Goal: Task Accomplishment & Management: Manage account settings

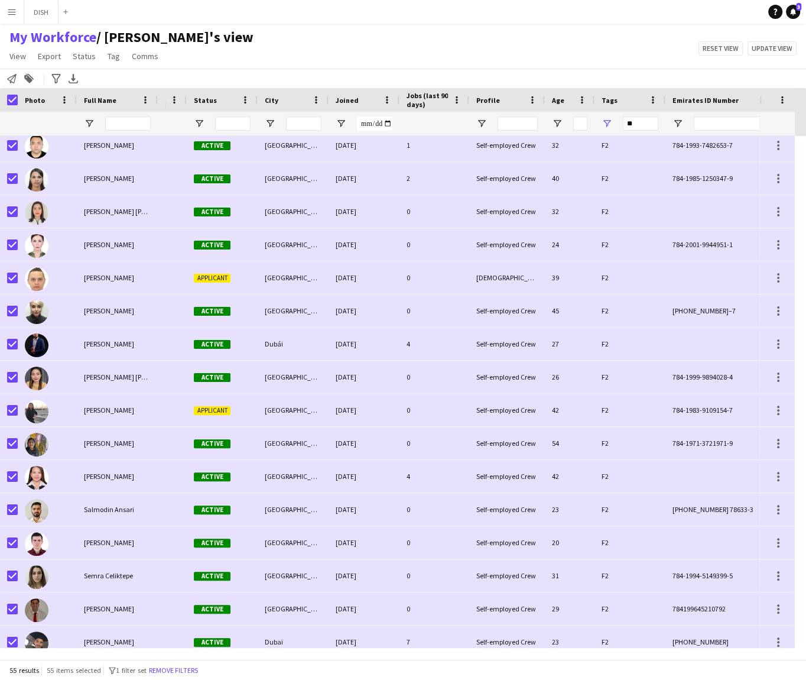
scroll to position [1308, 0]
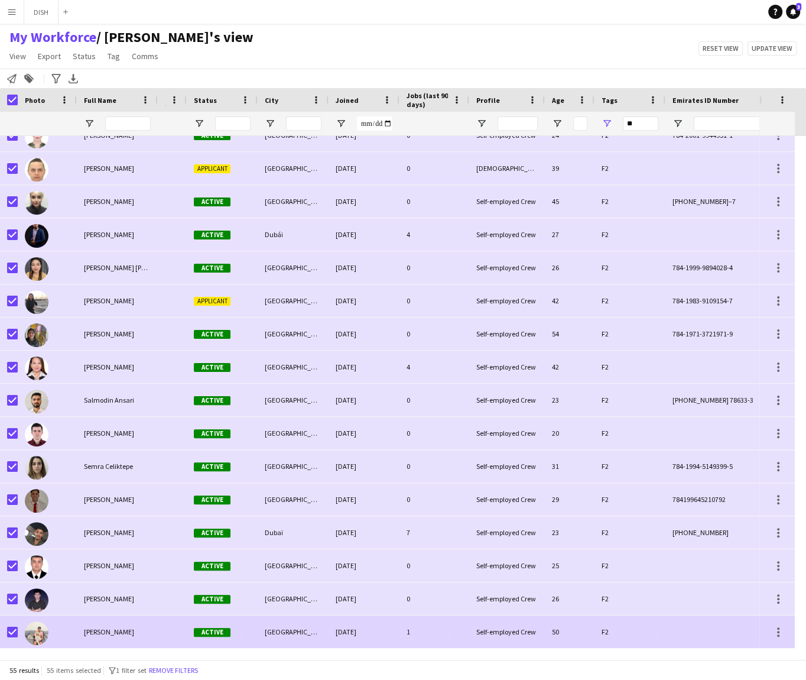
click at [143, 630] on div "[PERSON_NAME]" at bounding box center [117, 631] width 81 height 33
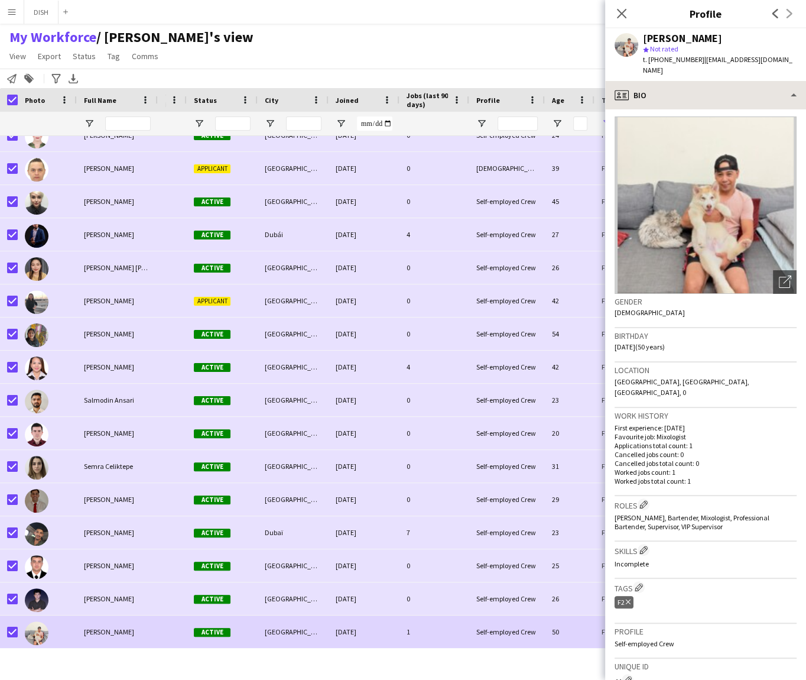
scroll to position [3, 0]
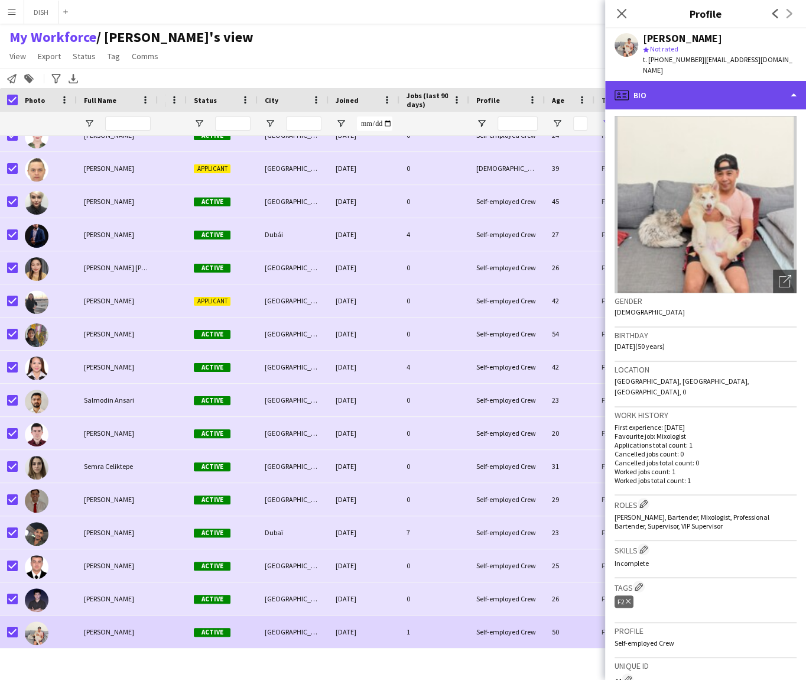
click at [709, 90] on div "profile Bio" at bounding box center [705, 95] width 201 height 28
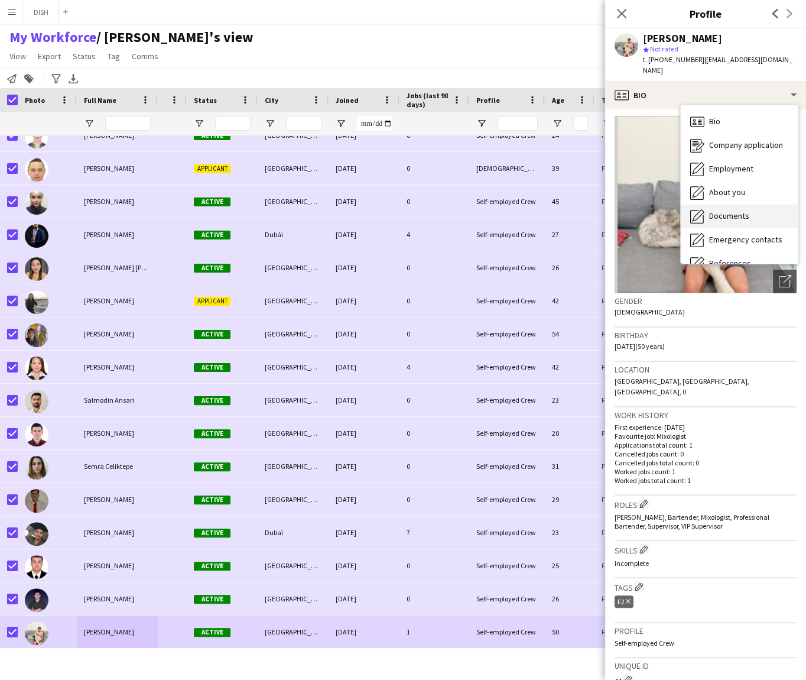
click at [742, 210] on span "Documents" at bounding box center [729, 215] width 40 height 11
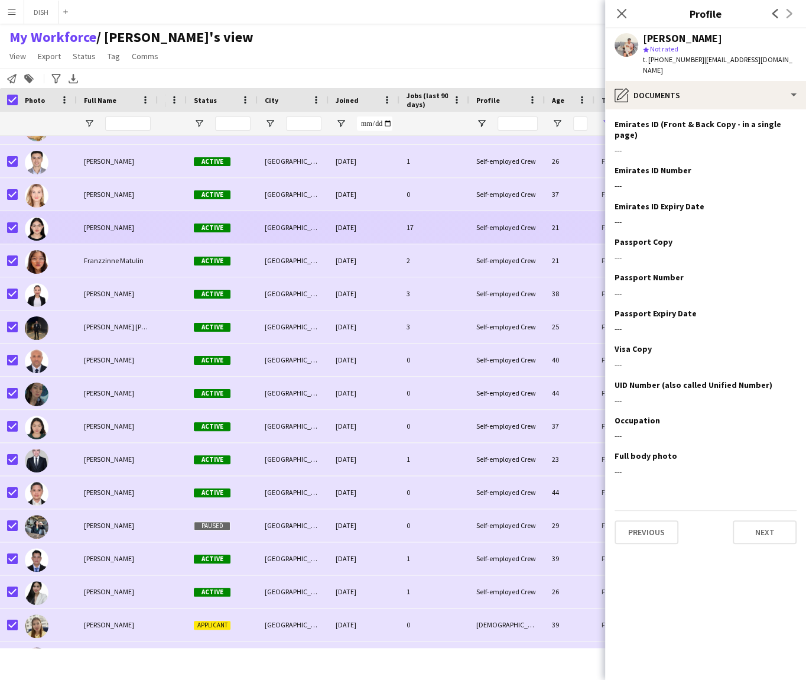
scroll to position [467, 0]
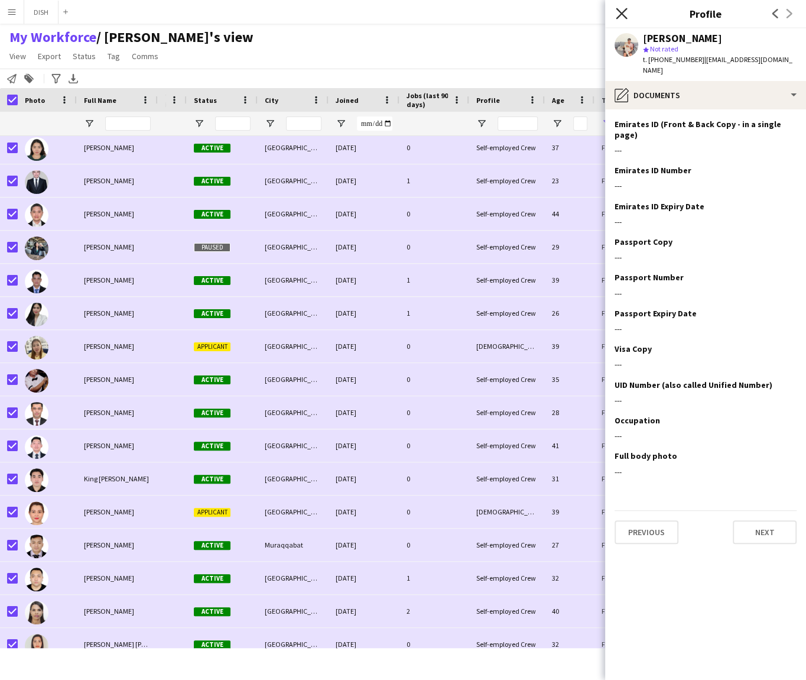
click at [623, 11] on icon "Close pop-in" at bounding box center [621, 13] width 11 height 11
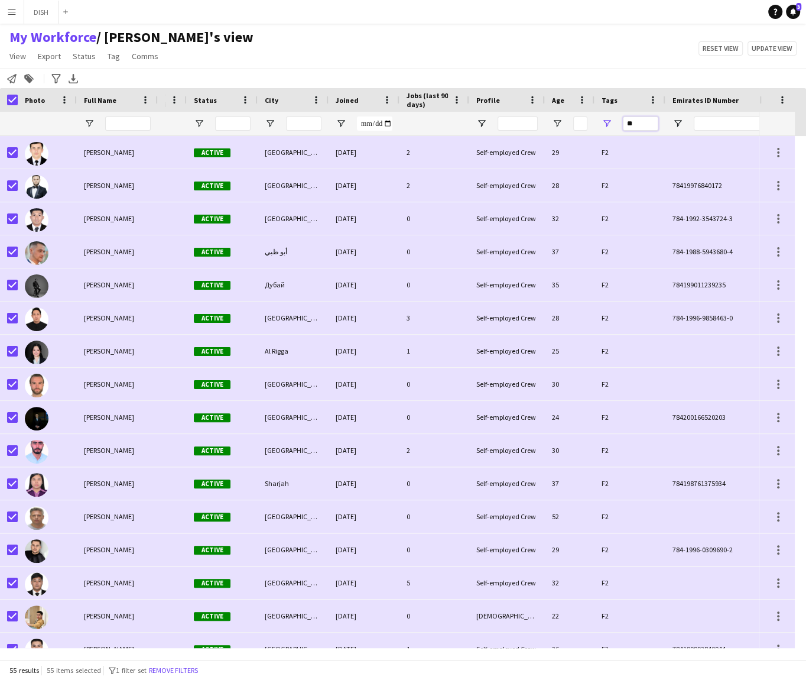
click at [638, 120] on input "**" at bounding box center [640, 123] width 35 height 14
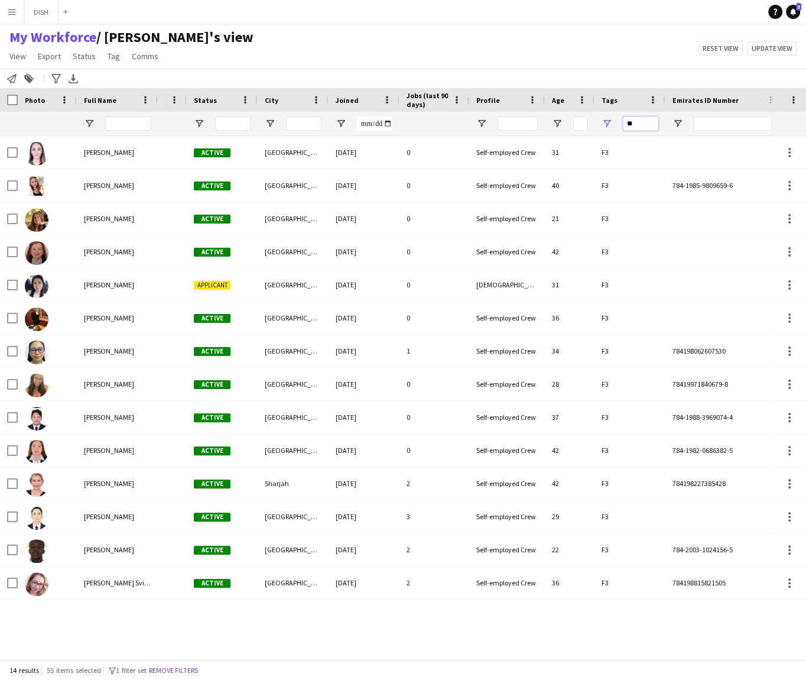
type input "**"
click at [251, 40] on div "My Workforce / [PERSON_NAME]'s view View Views Default view J.view [PERSON_NAME…" at bounding box center [403, 48] width 806 height 40
click at [637, 125] on input "**" at bounding box center [640, 123] width 35 height 14
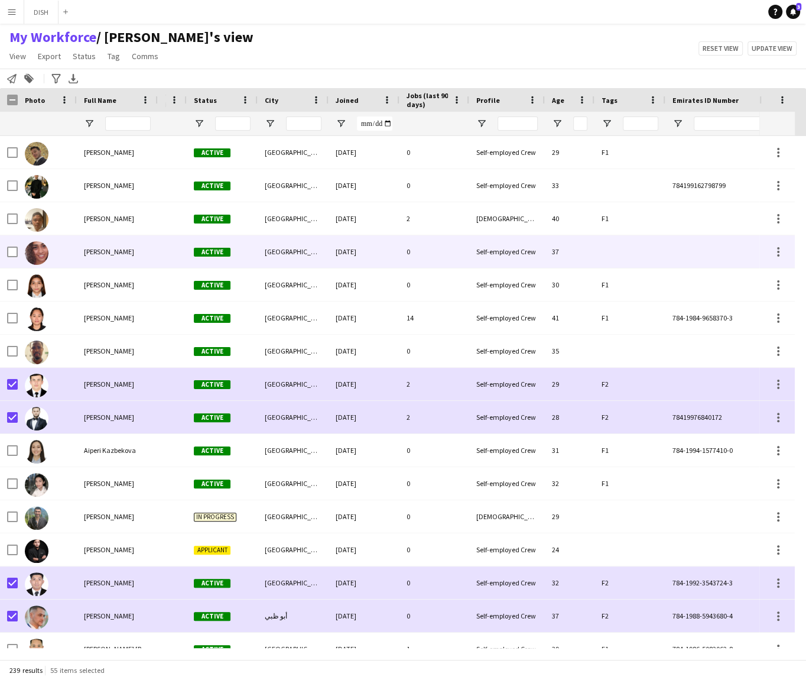
click at [162, 248] on div at bounding box center [172, 251] width 29 height 33
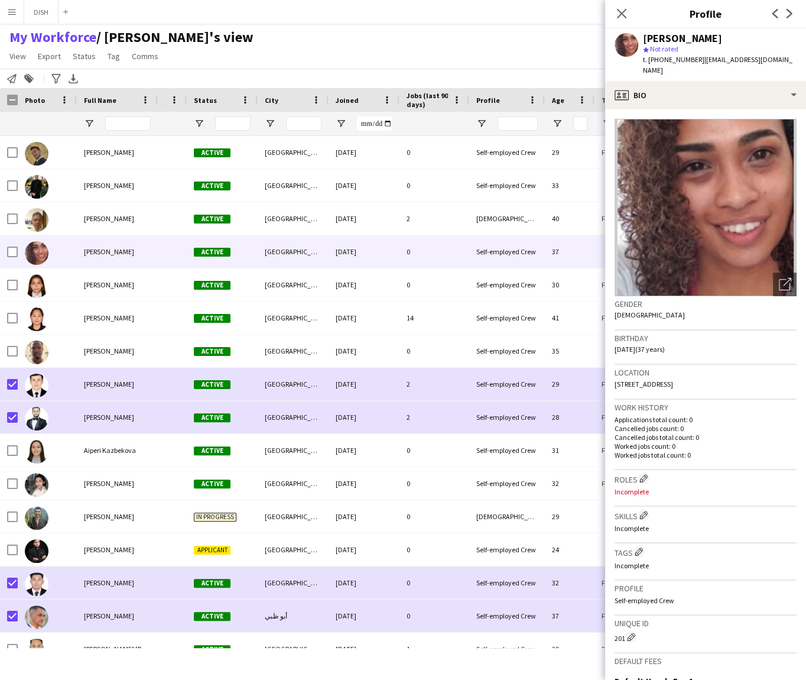
click at [718, 69] on div "[PERSON_NAME] May star Not rated t. [PHONE_NUMBER] | [EMAIL_ADDRESS][DOMAIN_NAM…" at bounding box center [705, 54] width 201 height 53
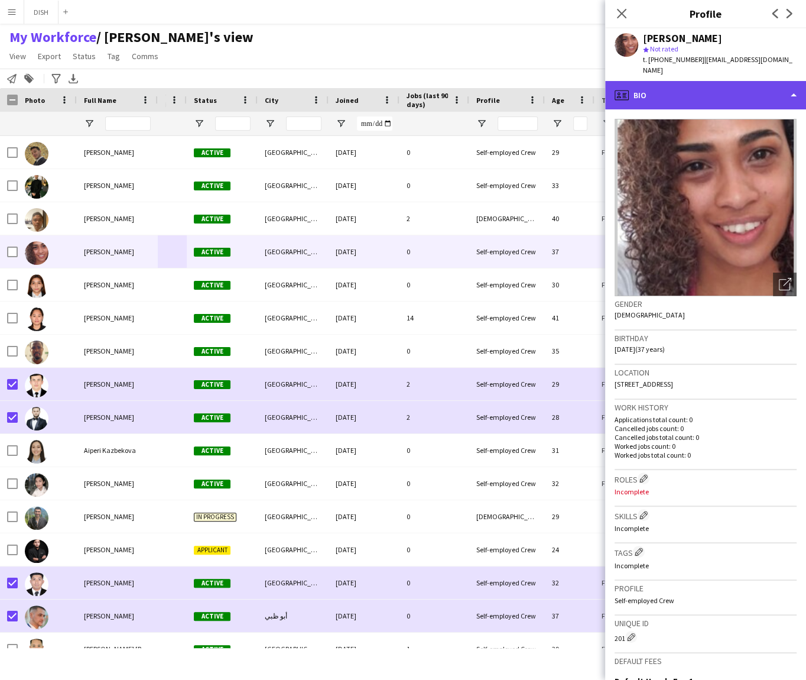
click at [711, 93] on div "profile Bio" at bounding box center [705, 95] width 201 height 28
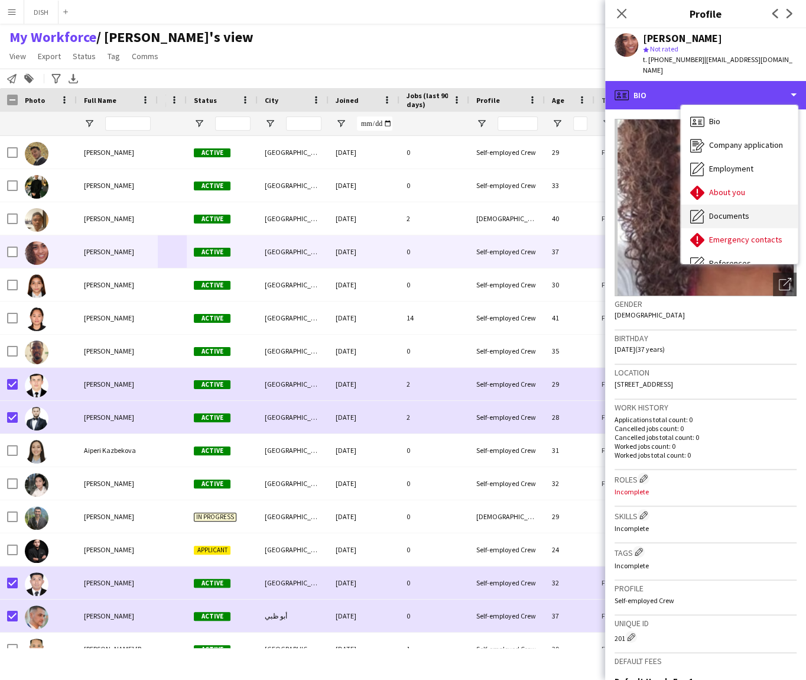
scroll to position [3, 0]
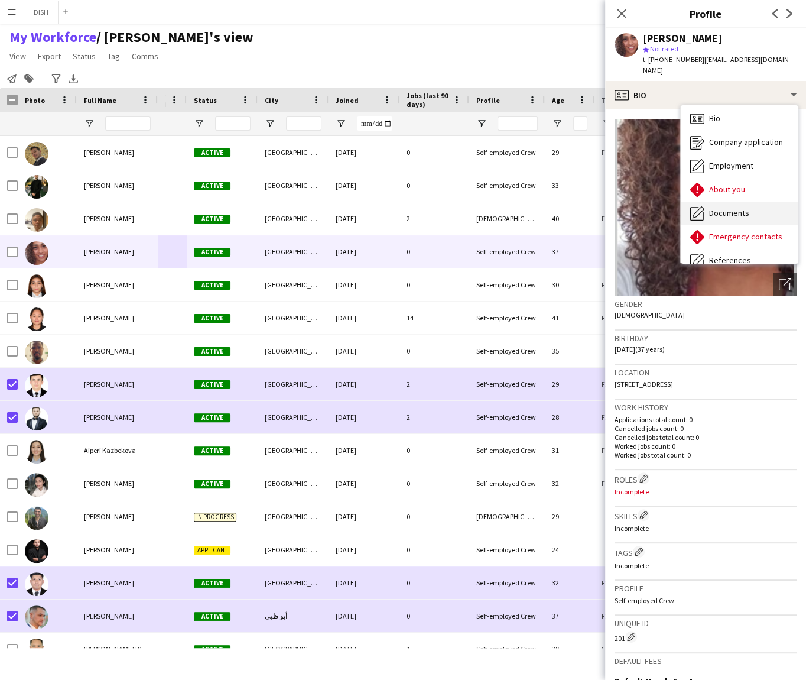
click at [751, 202] on div "Documents Documents" at bounding box center [739, 214] width 117 height 24
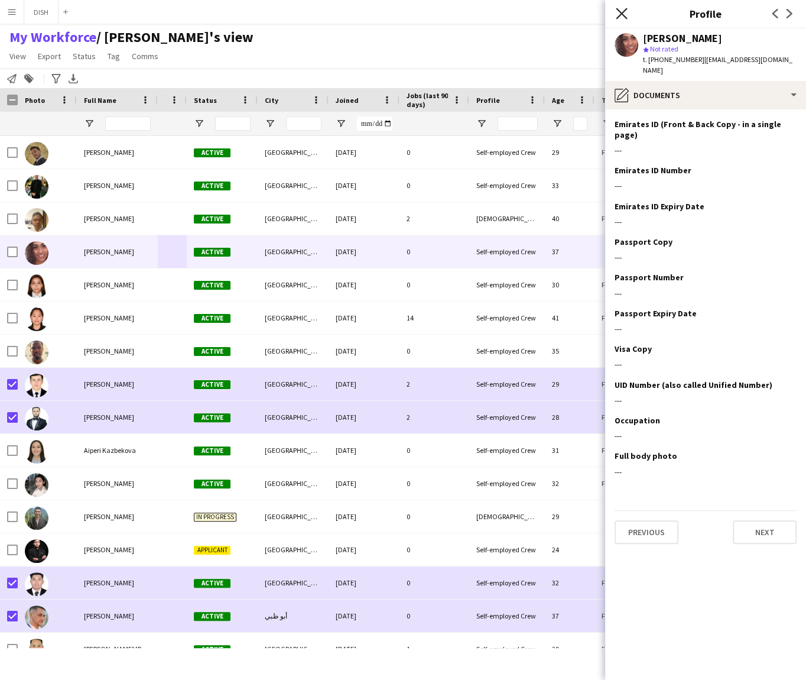
click at [618, 10] on icon at bounding box center [621, 13] width 11 height 11
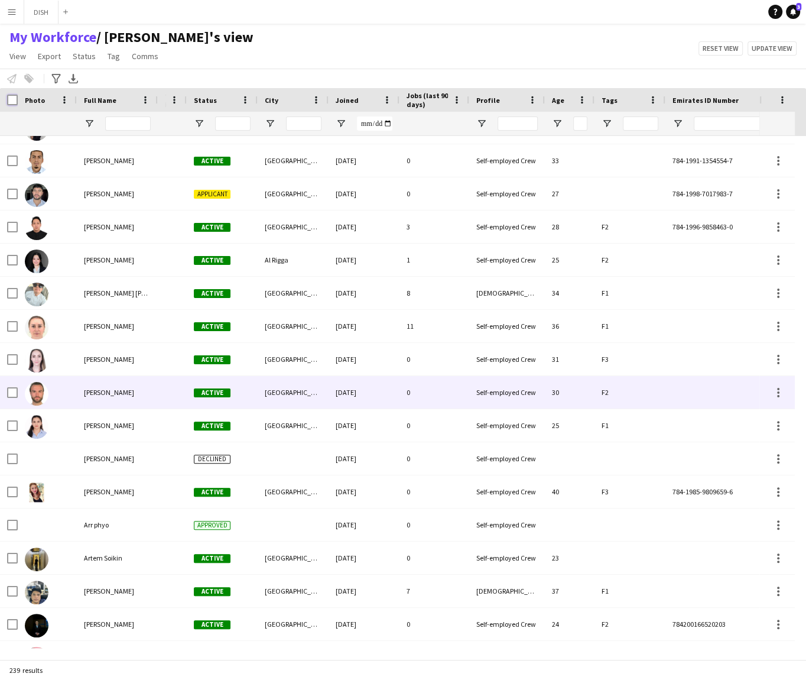
scroll to position [704, 0]
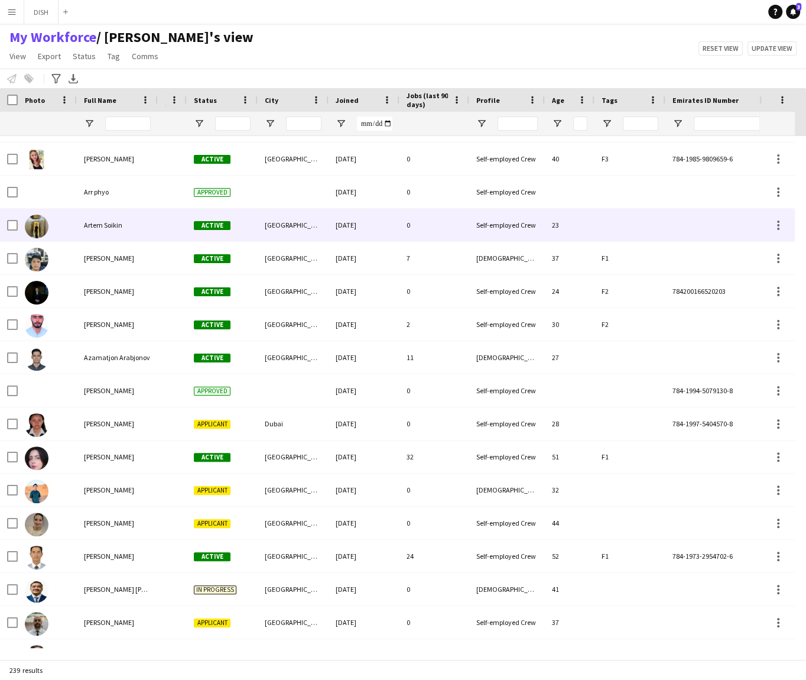
click at [135, 223] on div "Artem Soikin" at bounding box center [117, 225] width 81 height 33
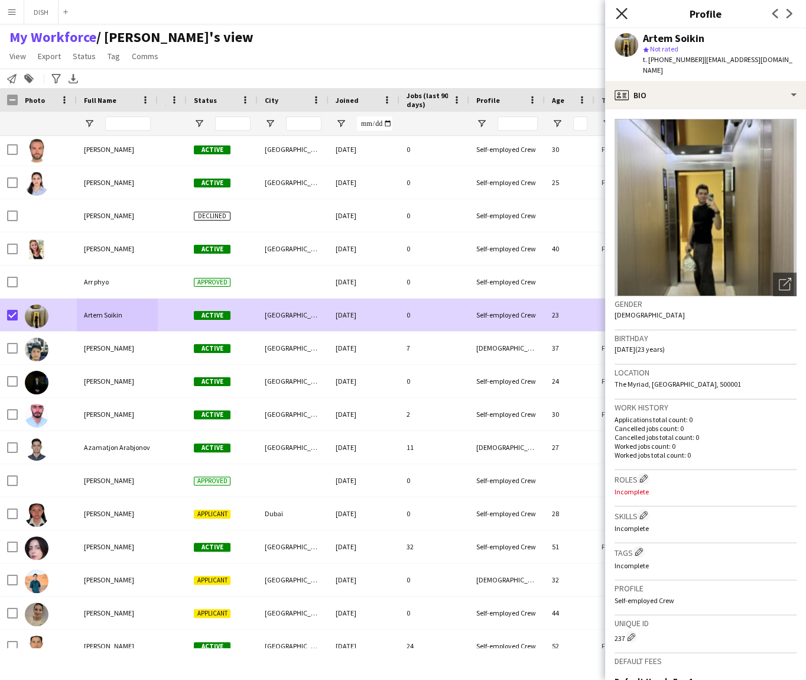
click at [624, 11] on icon at bounding box center [621, 13] width 11 height 11
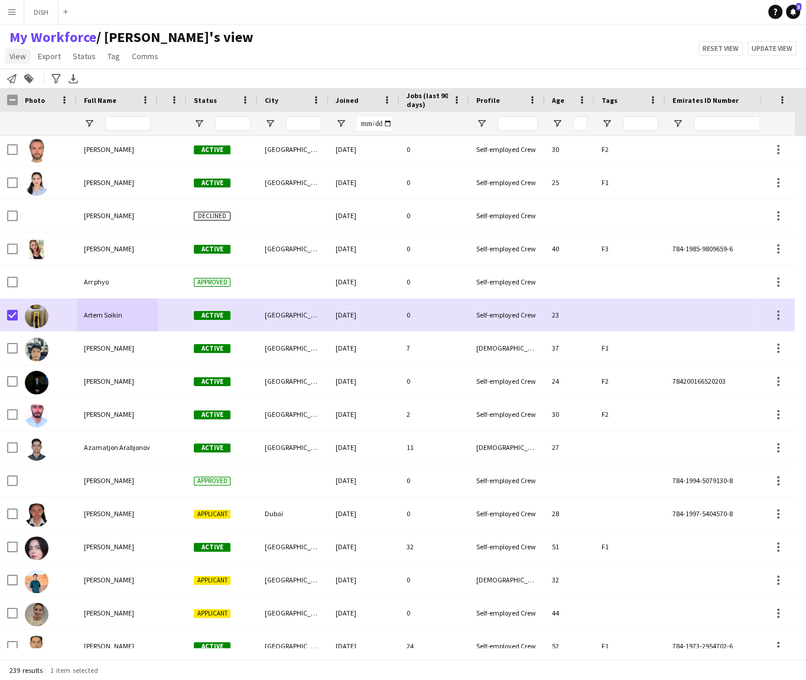
click at [20, 54] on span "View" at bounding box center [17, 56] width 17 height 11
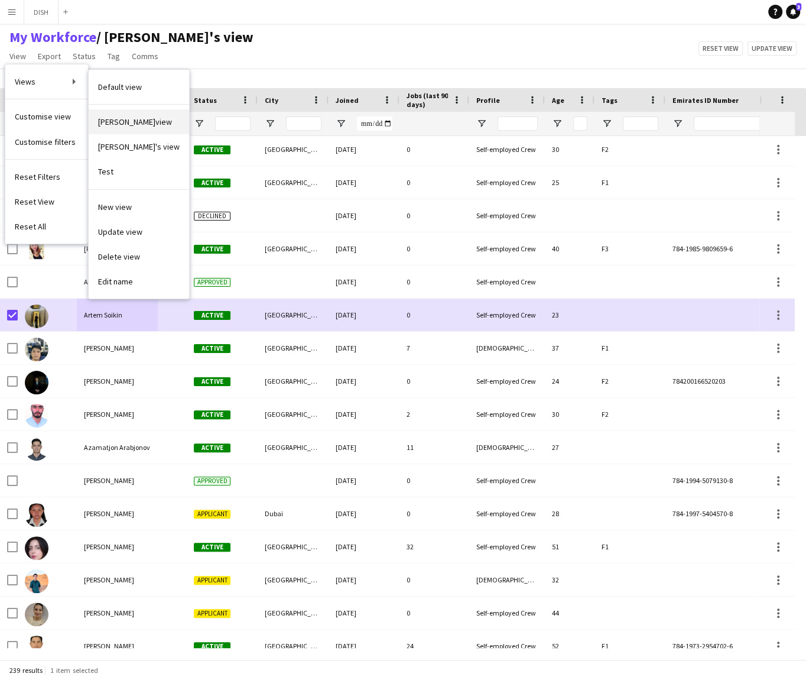
click at [148, 119] on link "[PERSON_NAME]view" at bounding box center [139, 121] width 100 height 25
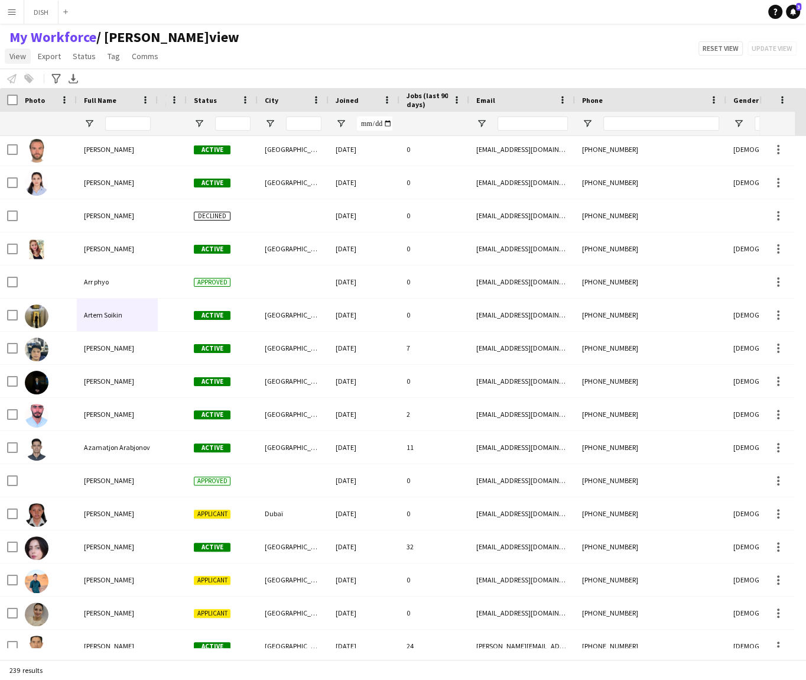
click at [20, 54] on span "View" at bounding box center [17, 56] width 17 height 11
click at [57, 112] on span "Customise view" at bounding box center [43, 116] width 56 height 11
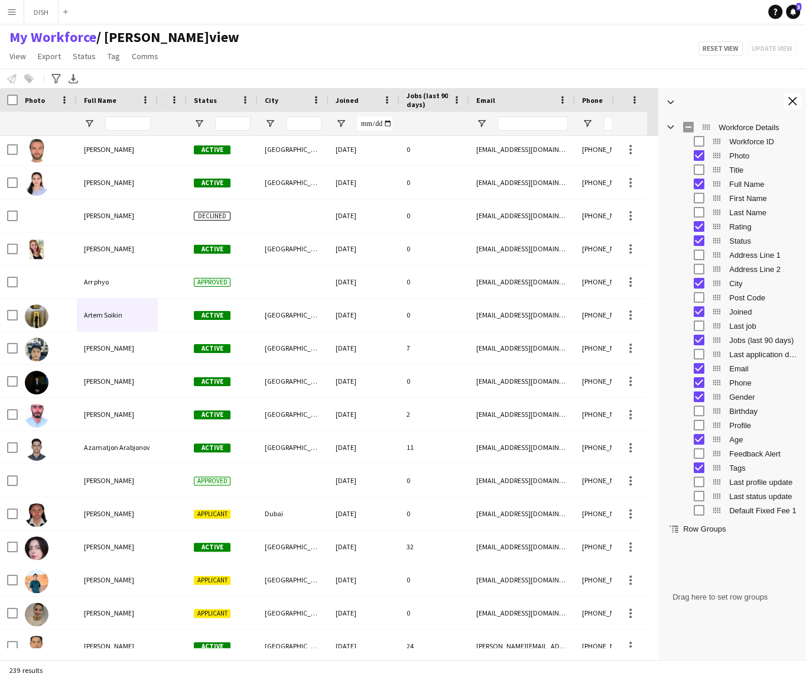
click at [142, 37] on span "/ [PERSON_NAME]view" at bounding box center [167, 37] width 143 height 18
click at [143, 37] on span "/ [PERSON_NAME]view" at bounding box center [167, 37] width 143 height 18
click at [26, 54] on link "View" at bounding box center [18, 55] width 26 height 15
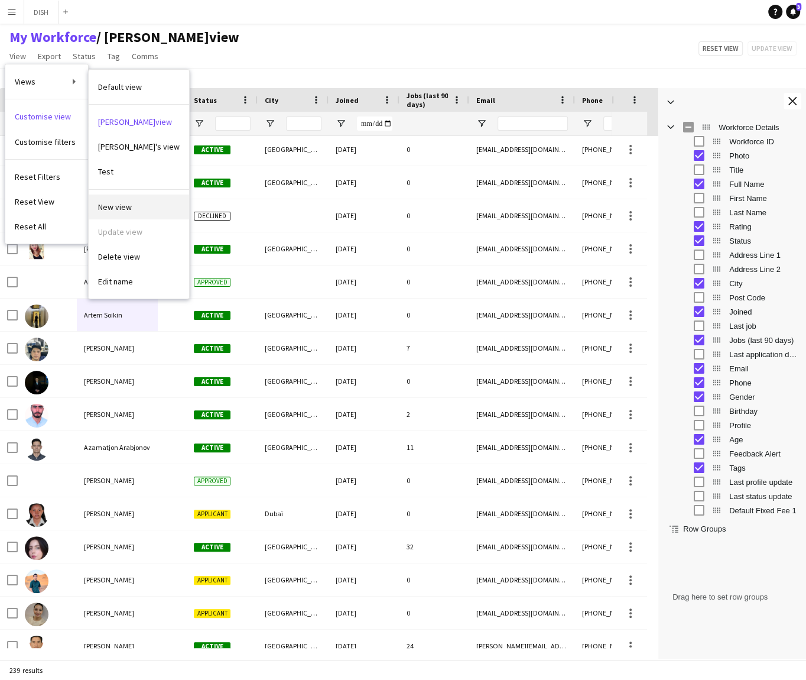
click at [126, 203] on span "New view" at bounding box center [115, 207] width 34 height 11
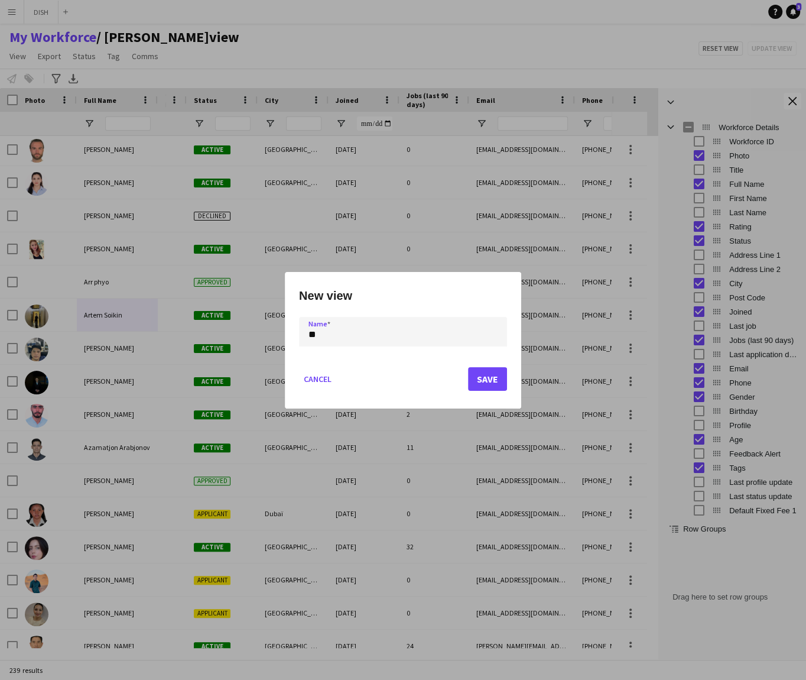
type input "**"
click at [488, 385] on button "Save" at bounding box center [487, 379] width 39 height 24
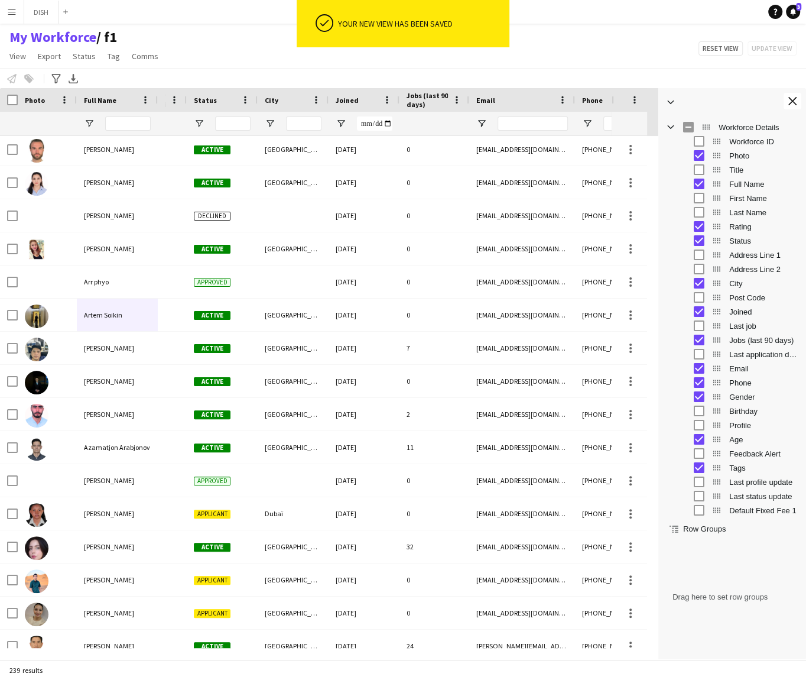
click at [214, 37] on div "My Workforce / f1 View Views Default view f1 J.view [PERSON_NAME]'s view Test N…" at bounding box center [403, 48] width 806 height 40
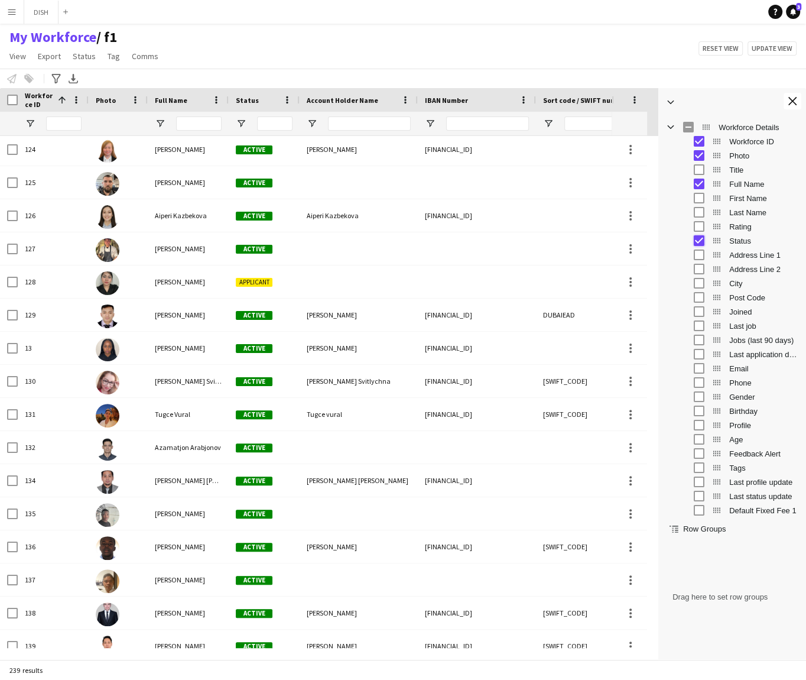
scroll to position [3, 0]
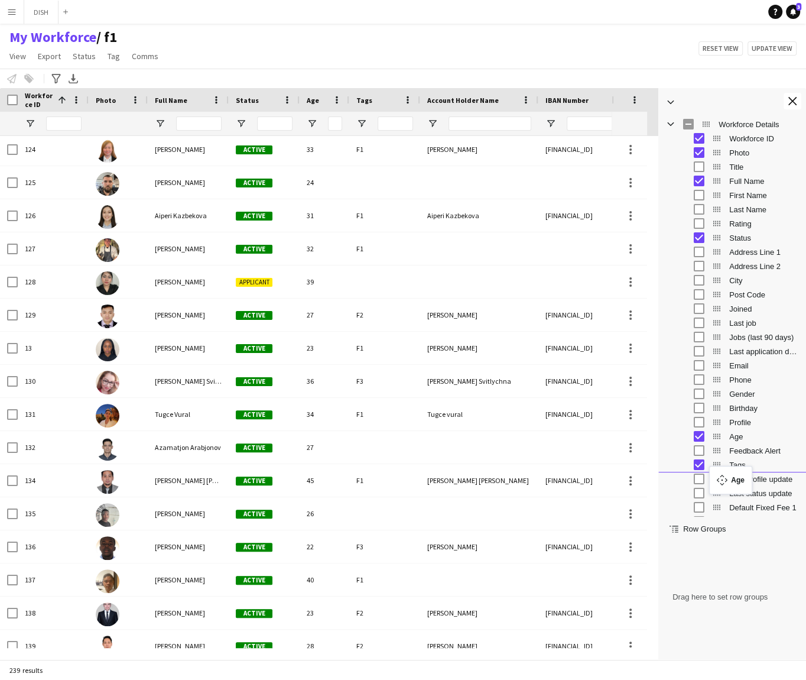
drag, startPoint x: 715, startPoint y: 437, endPoint x: 715, endPoint y: 473, distance: 36.1
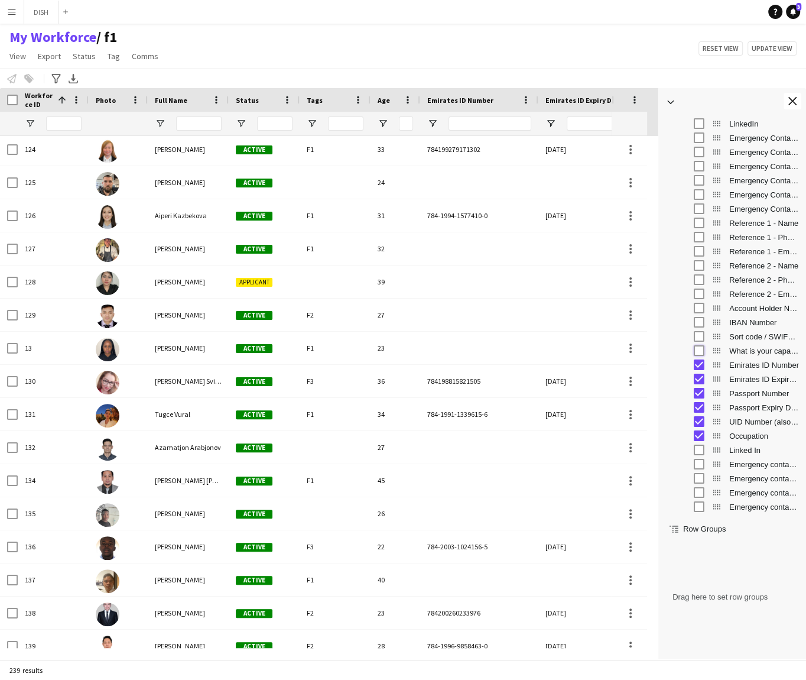
scroll to position [472, 0]
click at [764, 49] on button "Update view" at bounding box center [772, 48] width 49 height 14
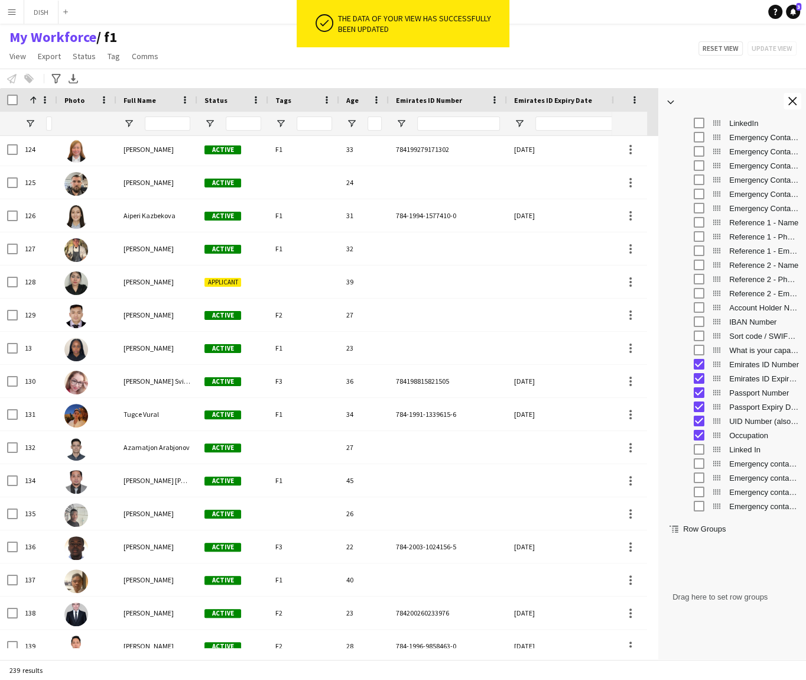
drag, startPoint x: 87, startPoint y: 99, endPoint x: 56, endPoint y: 105, distance: 31.9
click at [56, 105] on div at bounding box center [56, 100] width 5 height 24
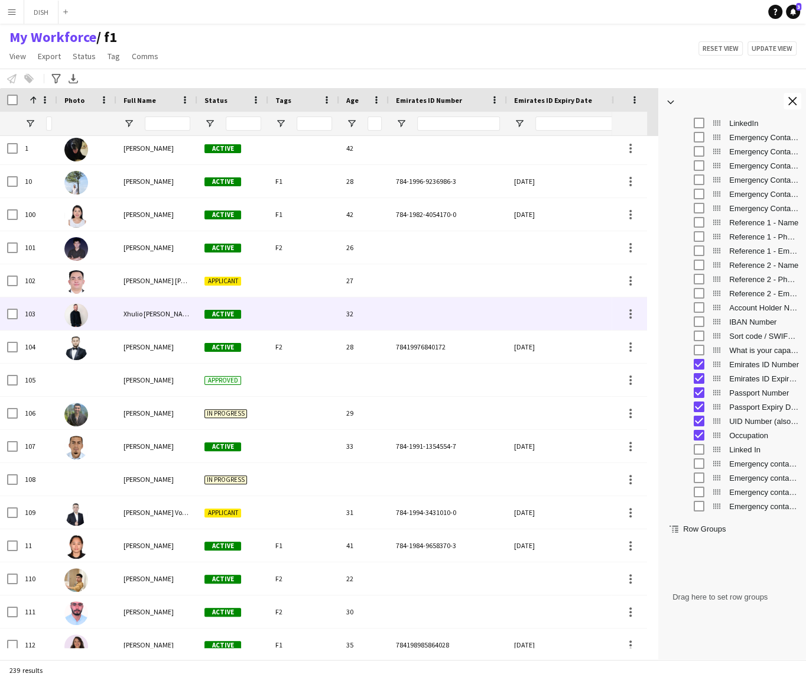
scroll to position [0, 0]
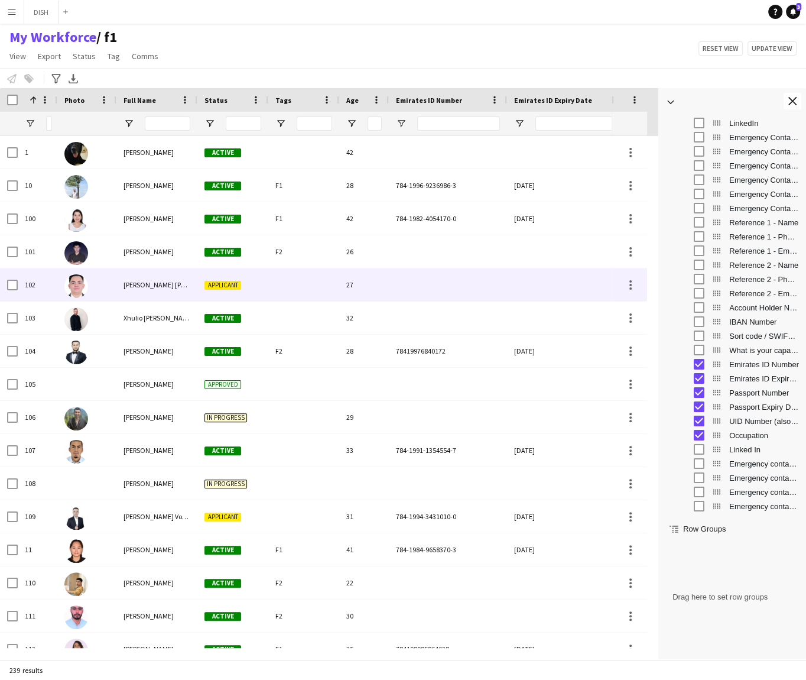
click at [186, 287] on div "[PERSON_NAME] [PERSON_NAME]" at bounding box center [156, 284] width 81 height 33
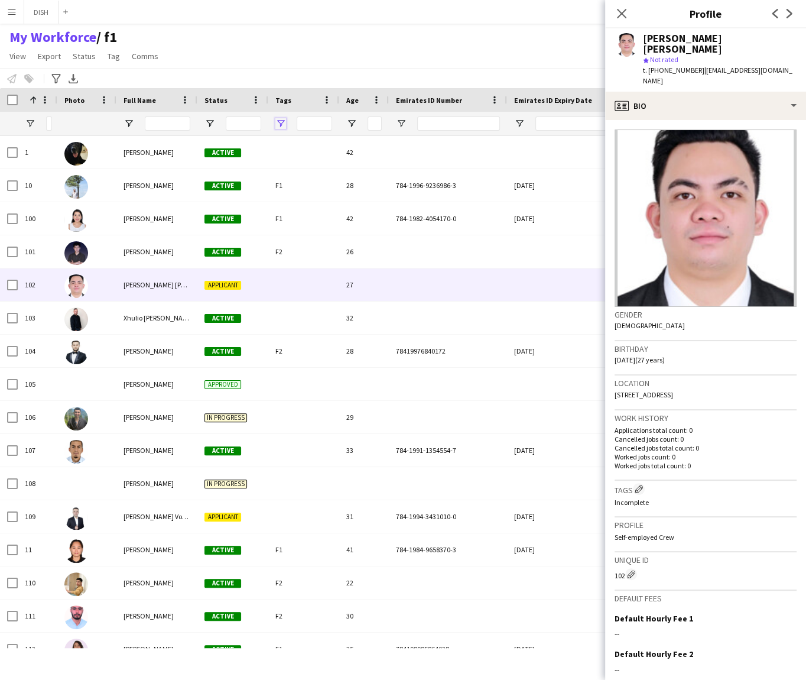
click at [281, 121] on span "Open Filter Menu" at bounding box center [280, 123] width 11 height 11
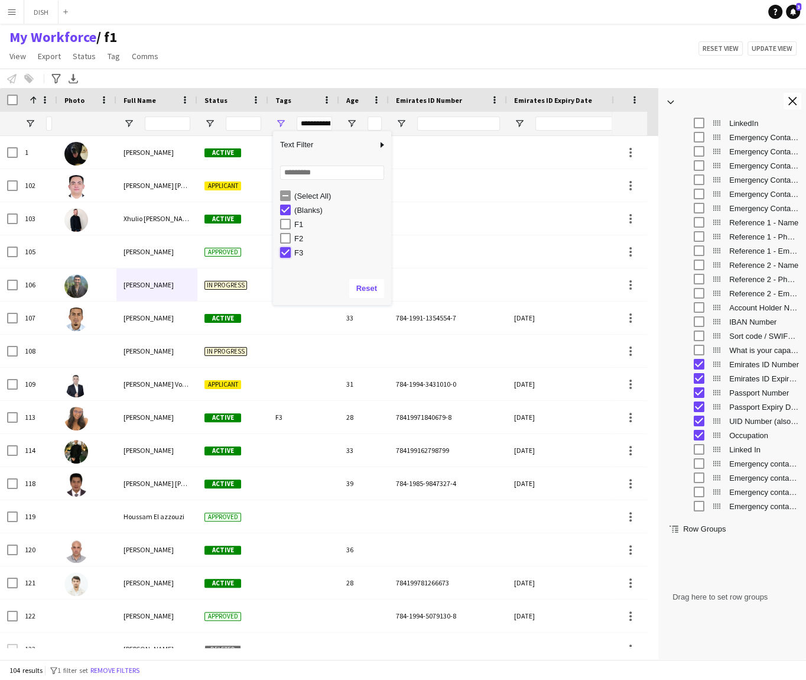
type input "**********"
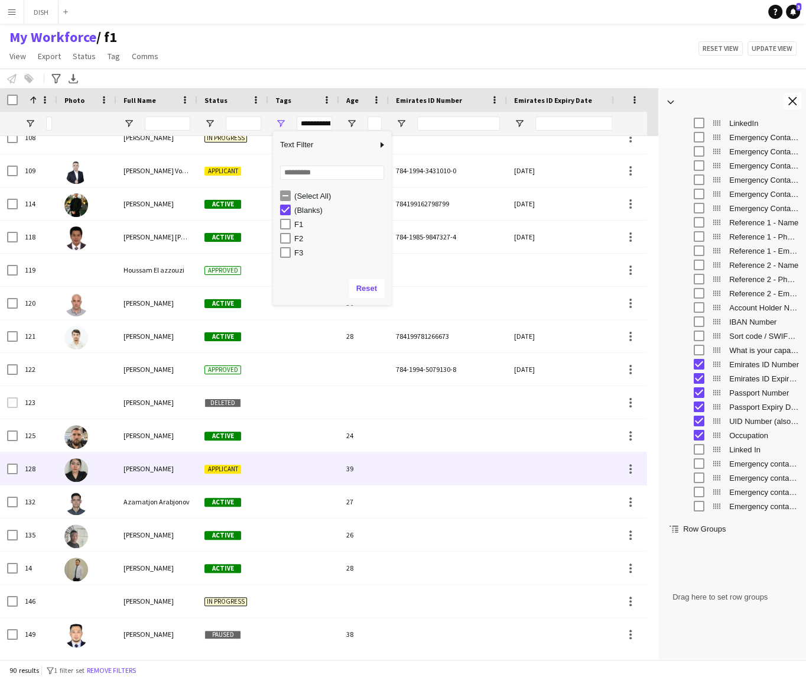
scroll to position [227, 0]
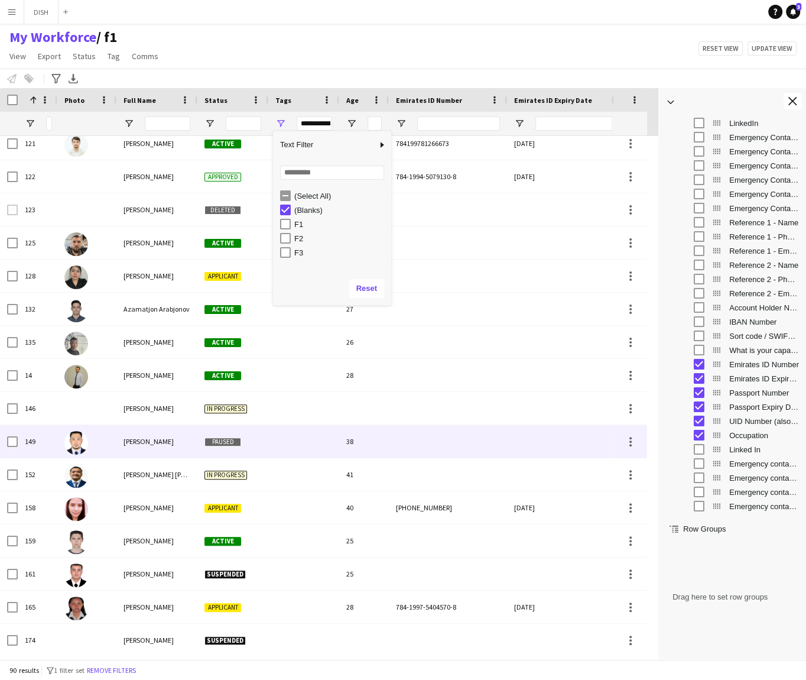
click at [325, 450] on div at bounding box center [303, 441] width 71 height 33
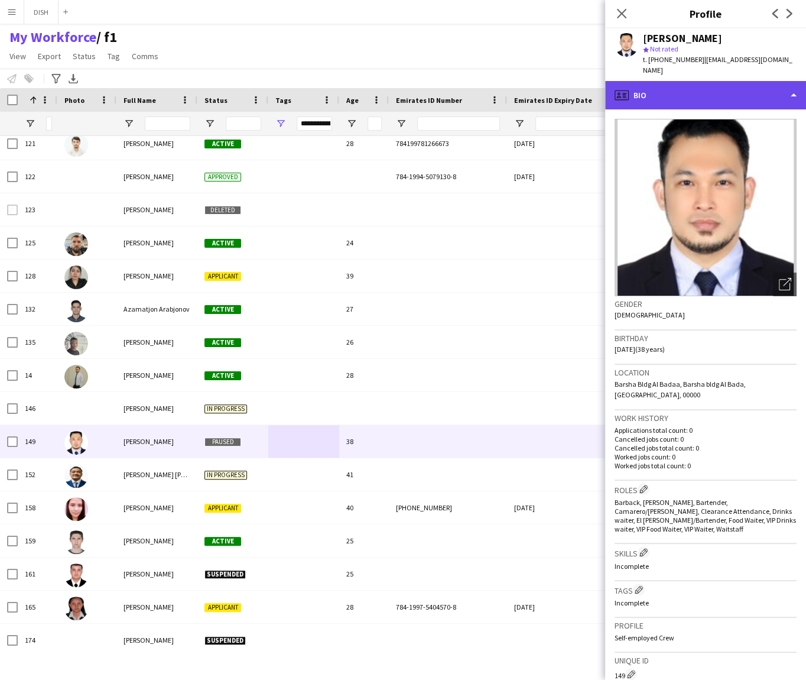
click at [672, 82] on div "profile Bio" at bounding box center [705, 95] width 201 height 28
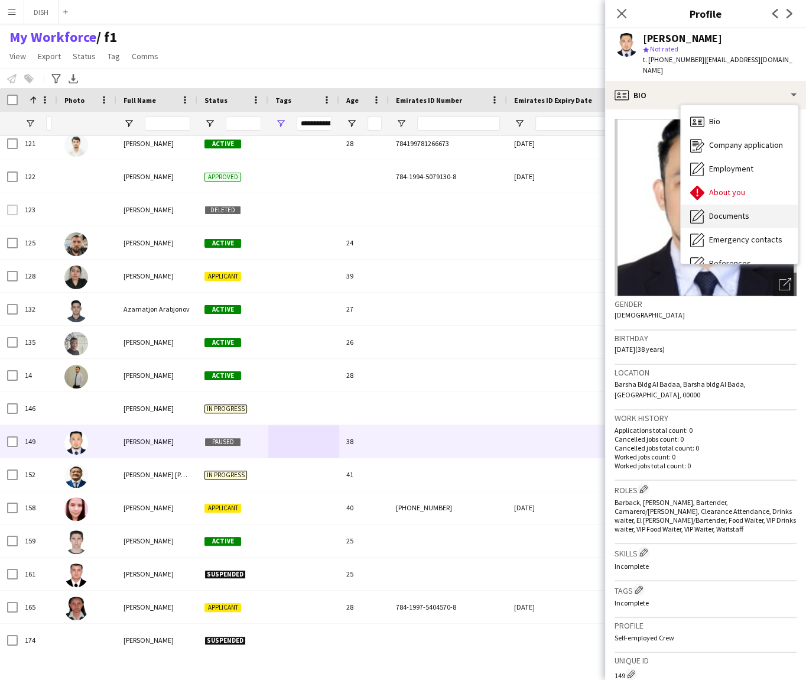
click at [707, 206] on div "Documents Documents" at bounding box center [739, 216] width 117 height 24
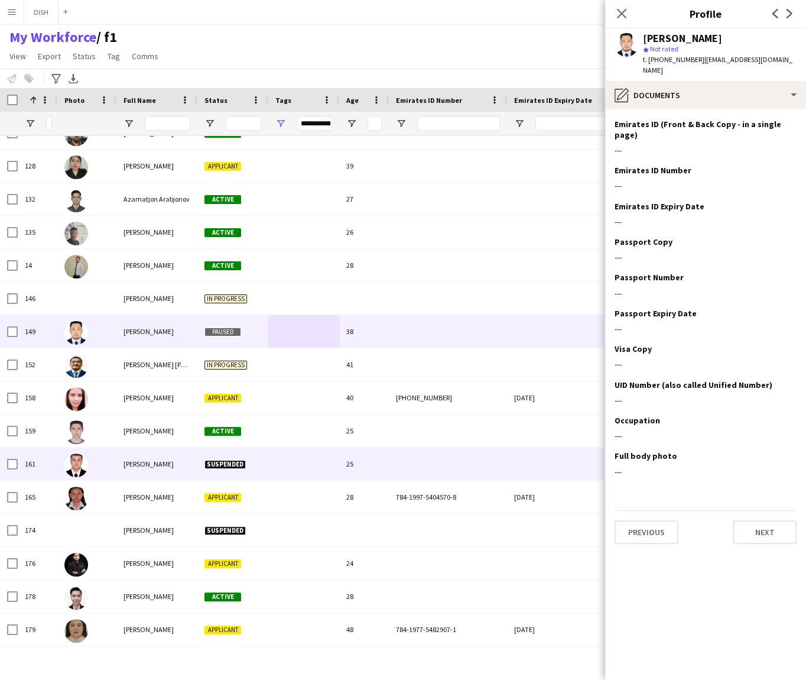
click at [387, 457] on div "25" at bounding box center [364, 463] width 50 height 33
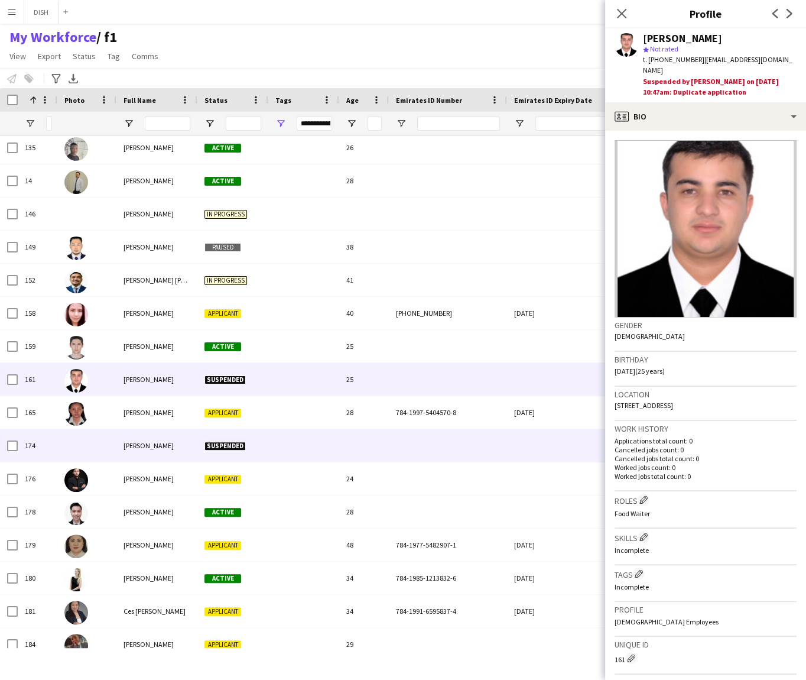
click at [392, 443] on div at bounding box center [448, 445] width 118 height 33
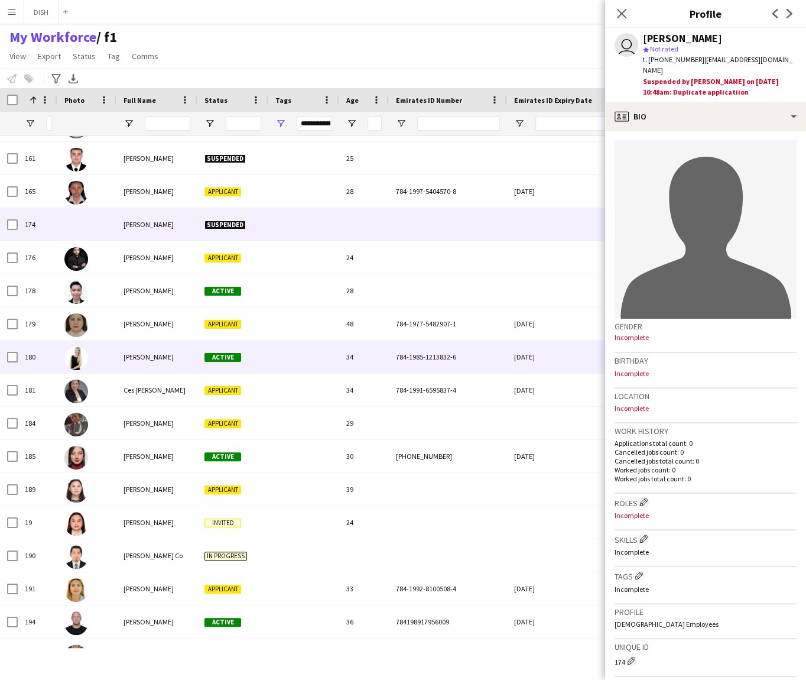
click at [358, 356] on div "34" at bounding box center [364, 356] width 50 height 33
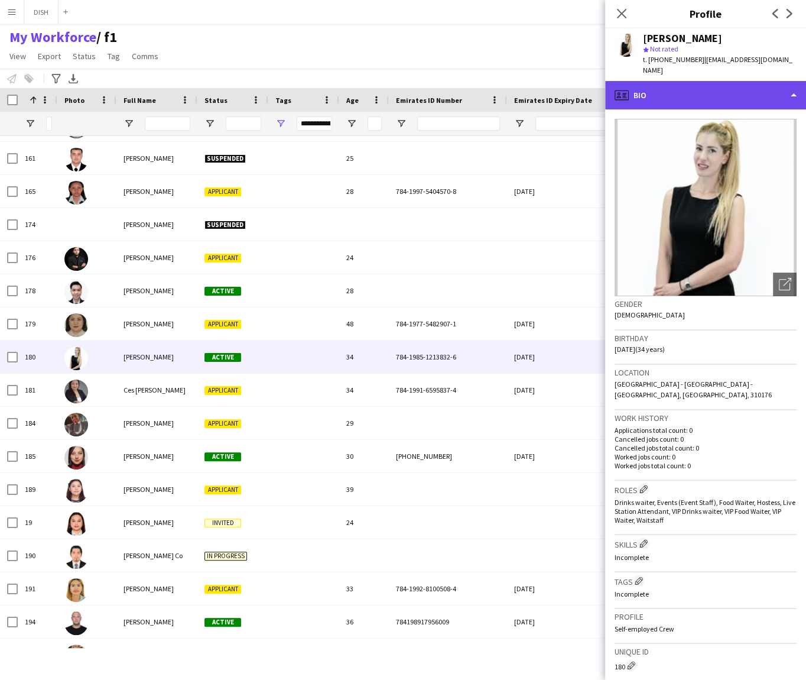
click at [782, 83] on div "profile Bio" at bounding box center [705, 95] width 201 height 28
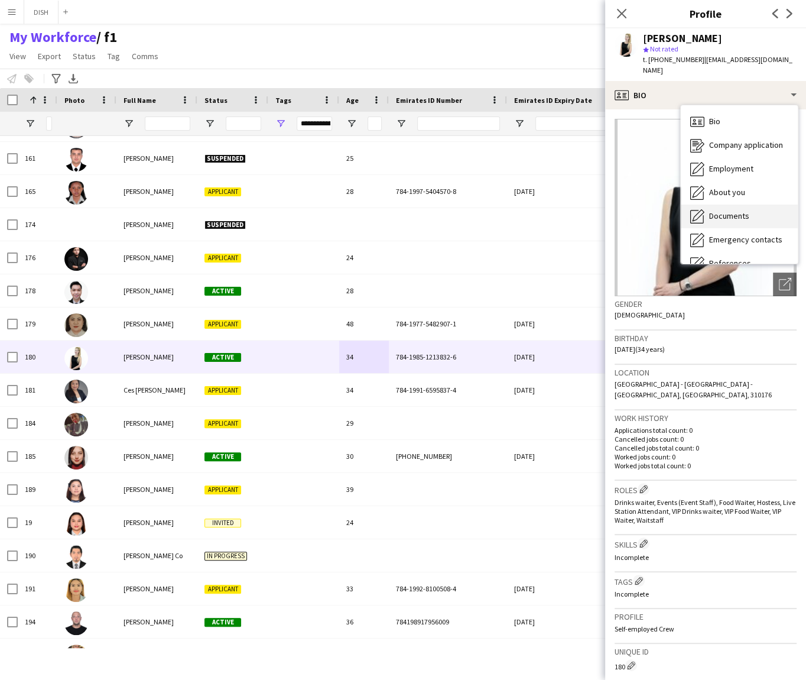
click at [764, 208] on div "Documents Documents" at bounding box center [739, 216] width 117 height 24
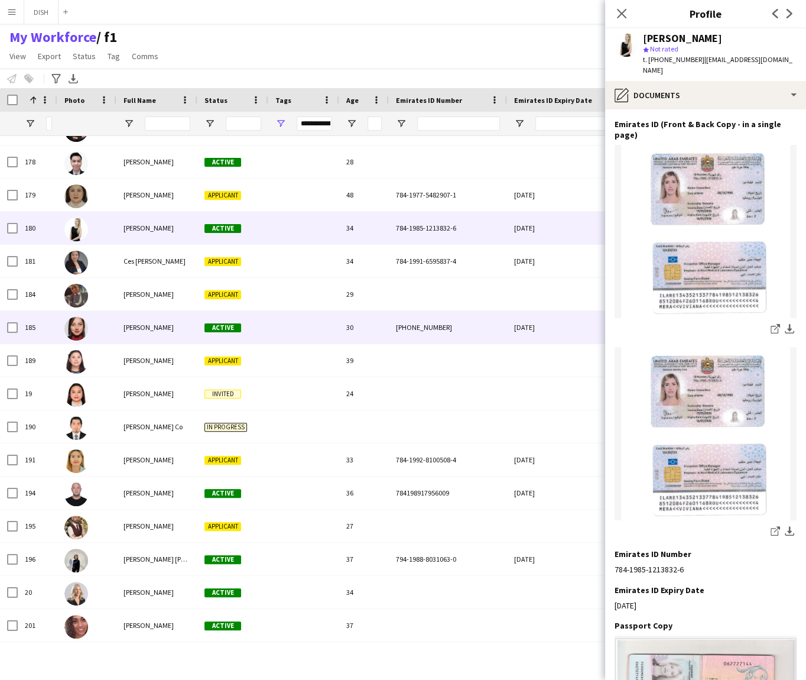
click at [333, 330] on div at bounding box center [303, 327] width 71 height 33
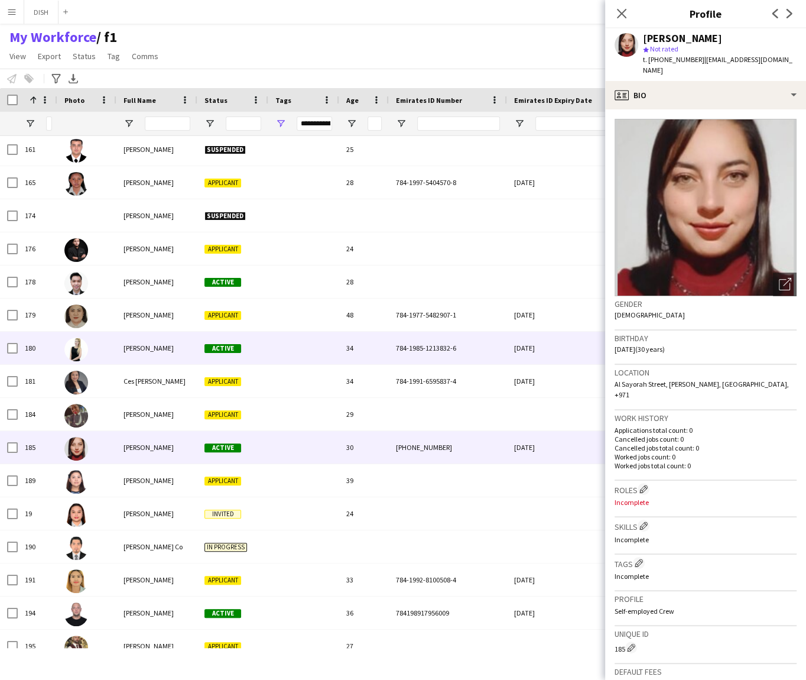
click at [311, 346] on div at bounding box center [303, 348] width 71 height 33
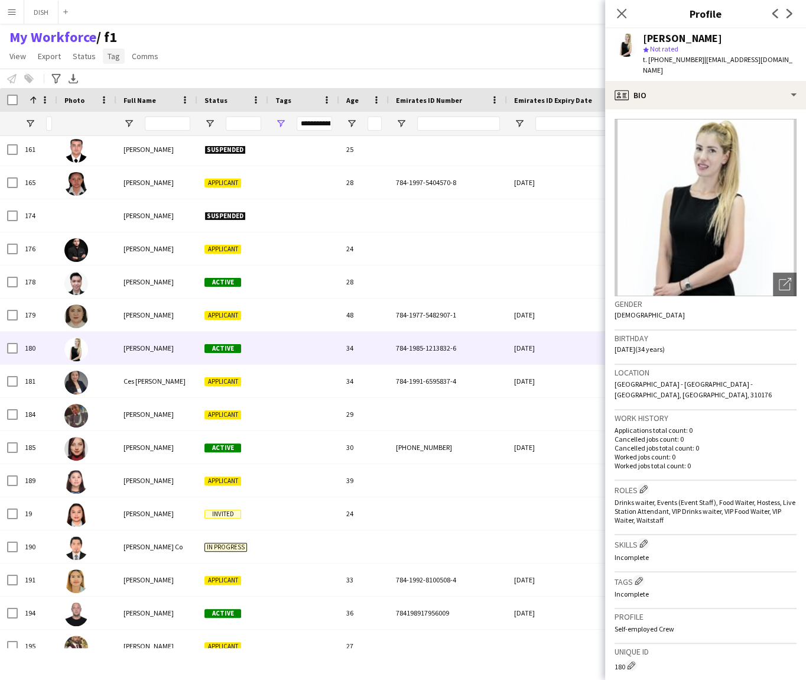
click at [114, 53] on span "Tag" at bounding box center [114, 56] width 12 height 11
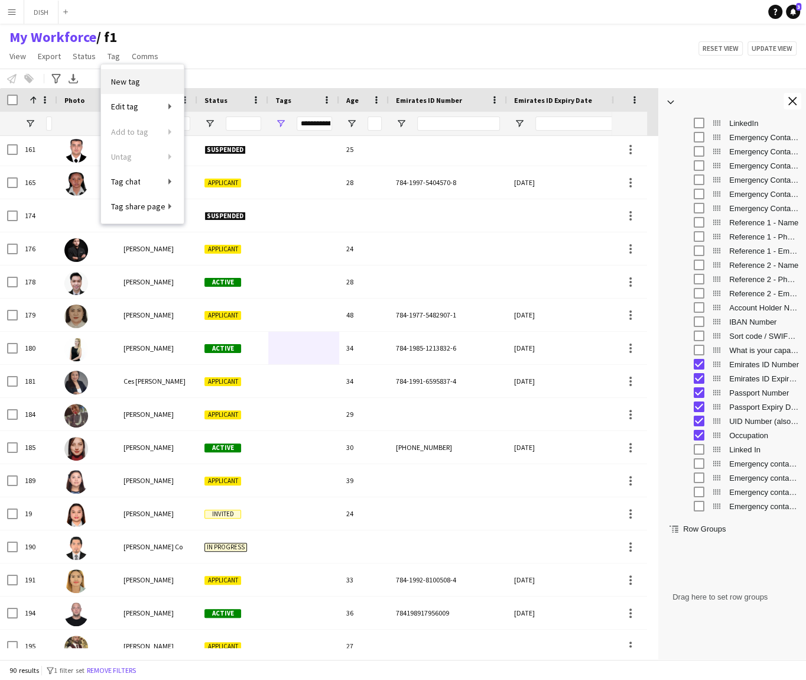
click at [160, 89] on link "New tag" at bounding box center [142, 81] width 83 height 25
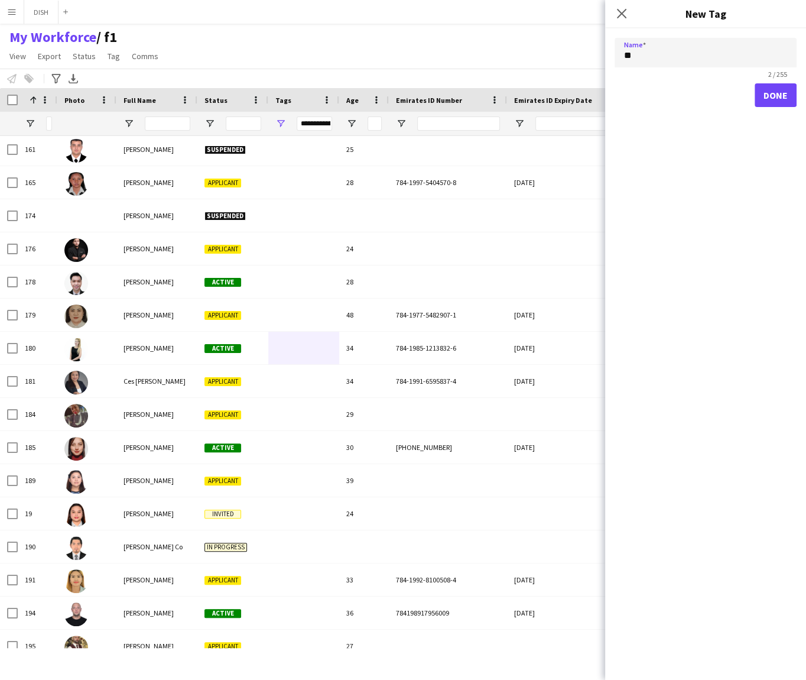
type input "**"
click at [778, 94] on button "Done" at bounding box center [776, 95] width 42 height 24
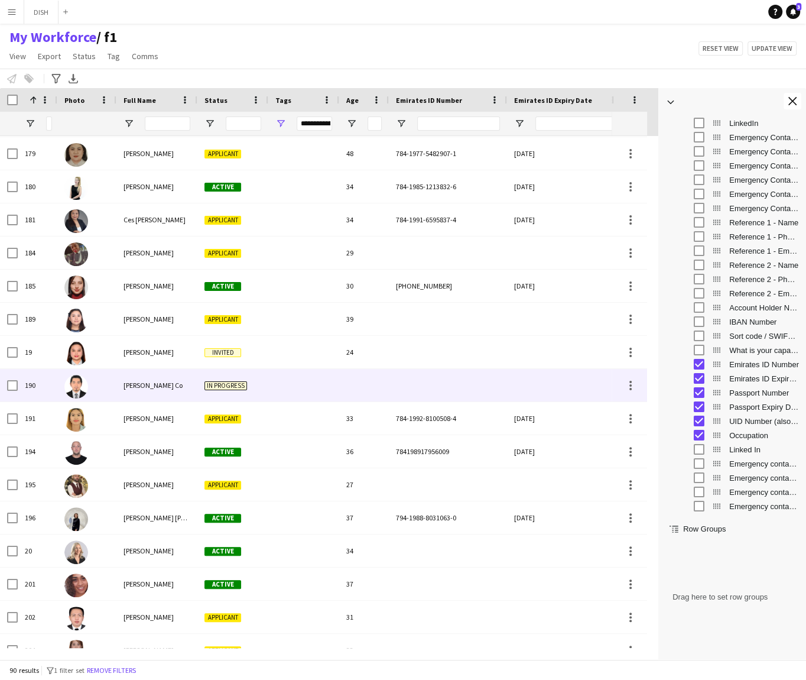
click at [308, 376] on div at bounding box center [303, 385] width 71 height 33
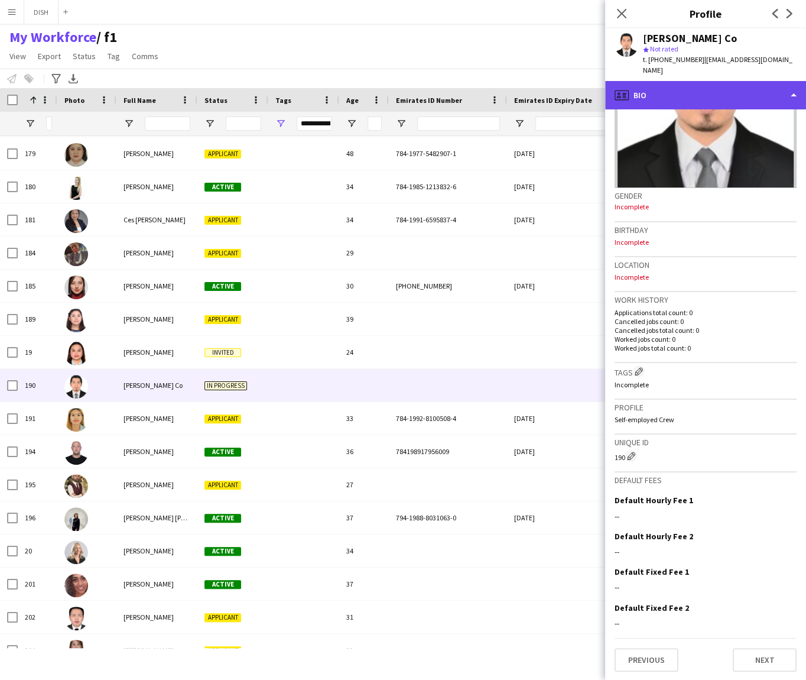
click at [713, 88] on div "profile Bio" at bounding box center [705, 95] width 201 height 28
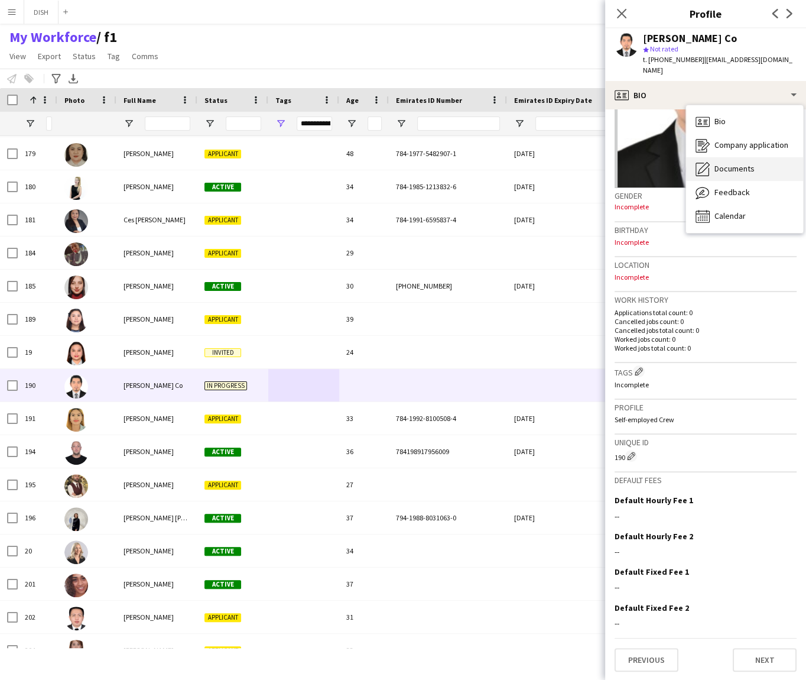
click at [745, 165] on span "Documents" at bounding box center [735, 168] width 40 height 11
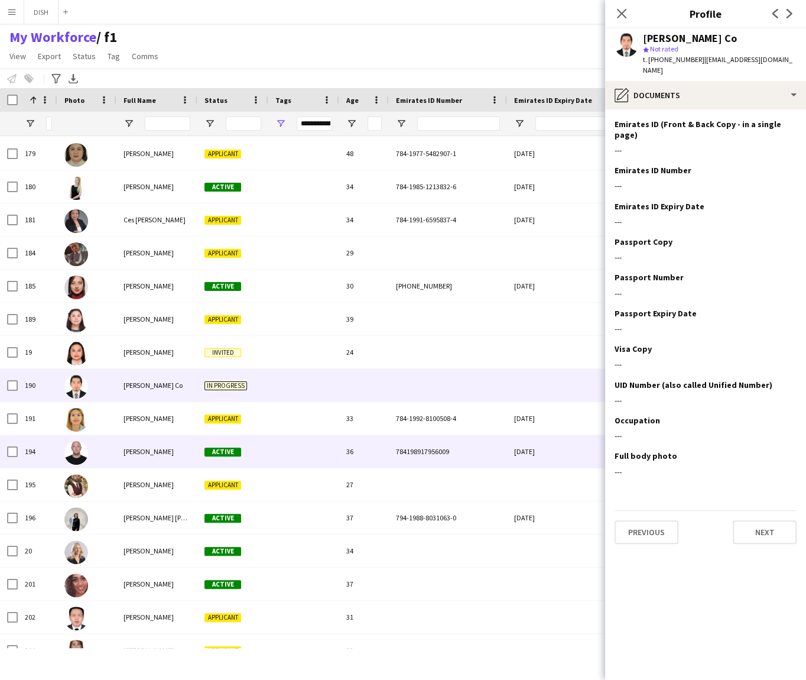
click at [269, 450] on div at bounding box center [303, 451] width 71 height 33
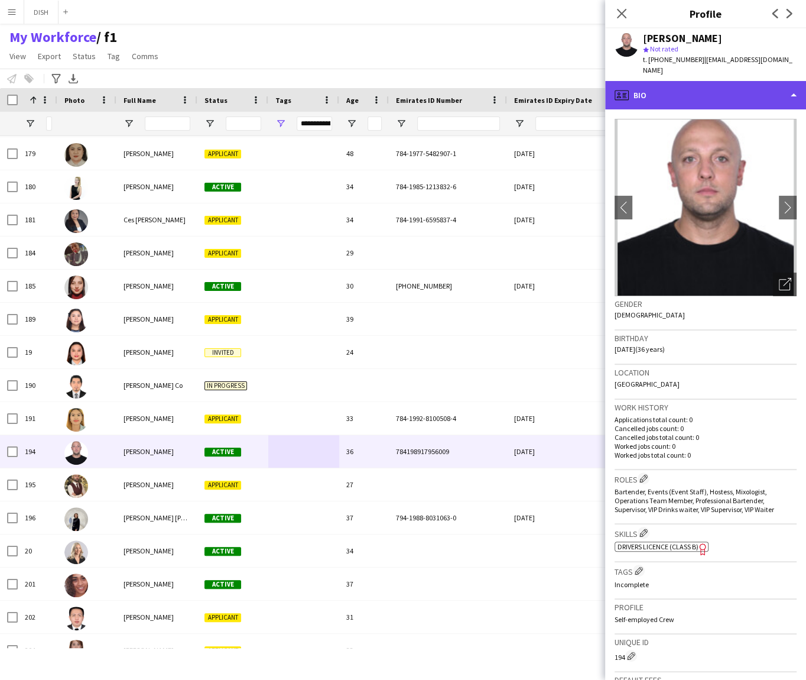
click at [743, 81] on div "profile Bio" at bounding box center [705, 95] width 201 height 28
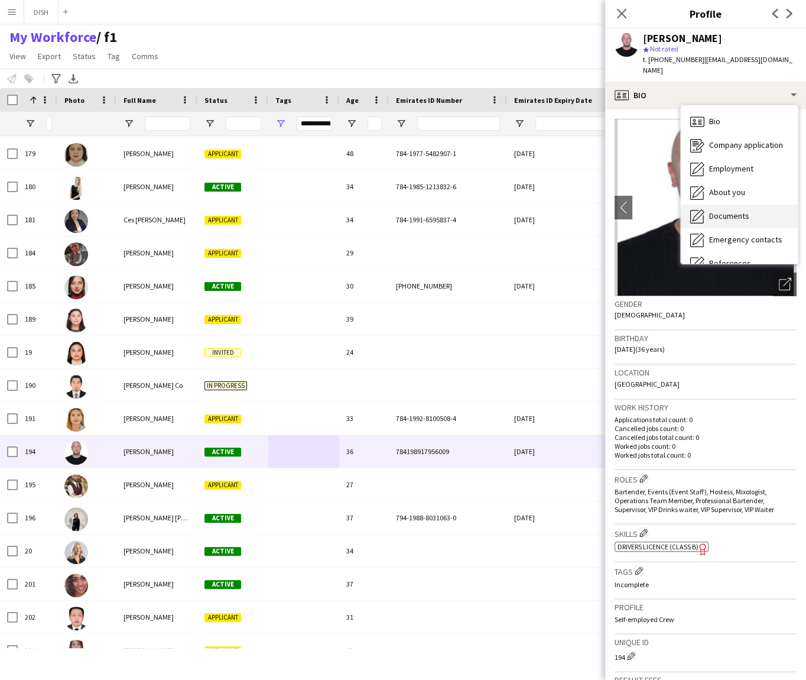
click at [759, 212] on div "Documents Documents" at bounding box center [739, 216] width 117 height 24
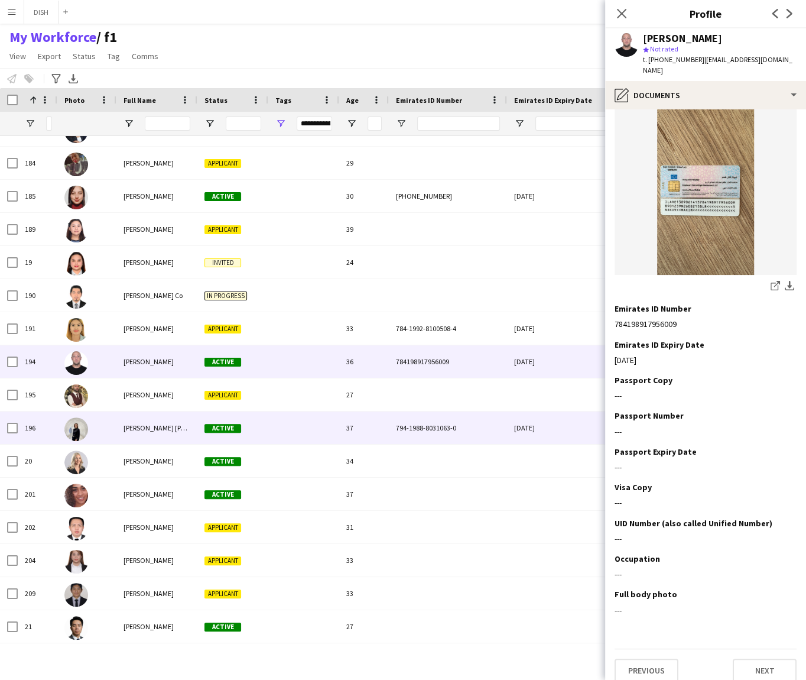
click at [276, 441] on div at bounding box center [303, 427] width 71 height 33
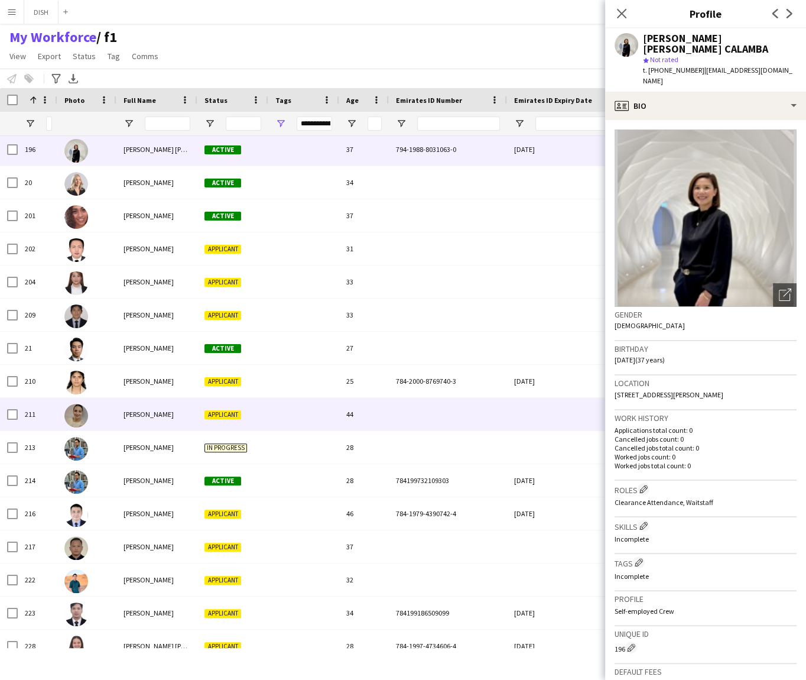
click at [296, 425] on div at bounding box center [303, 414] width 71 height 33
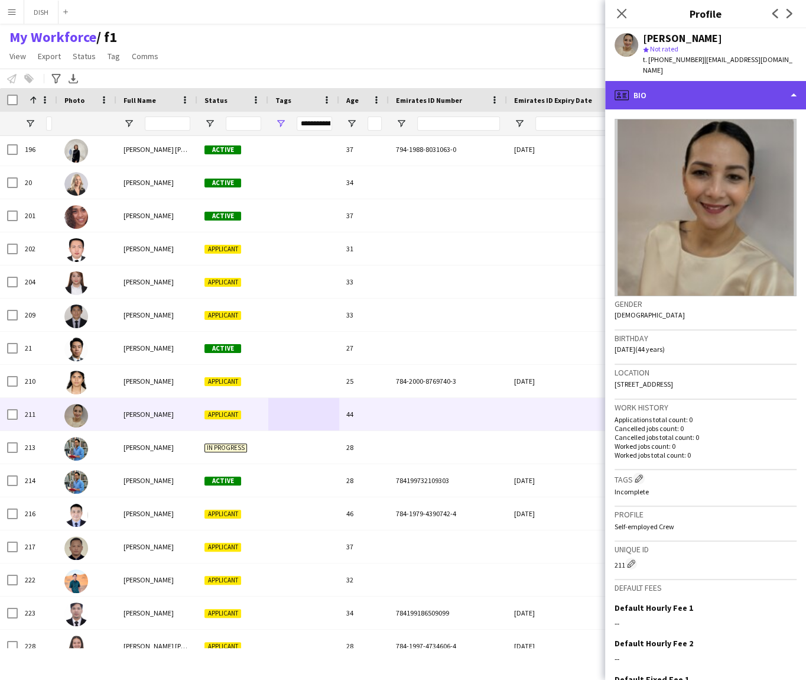
click at [699, 87] on div "profile Bio" at bounding box center [705, 95] width 201 height 28
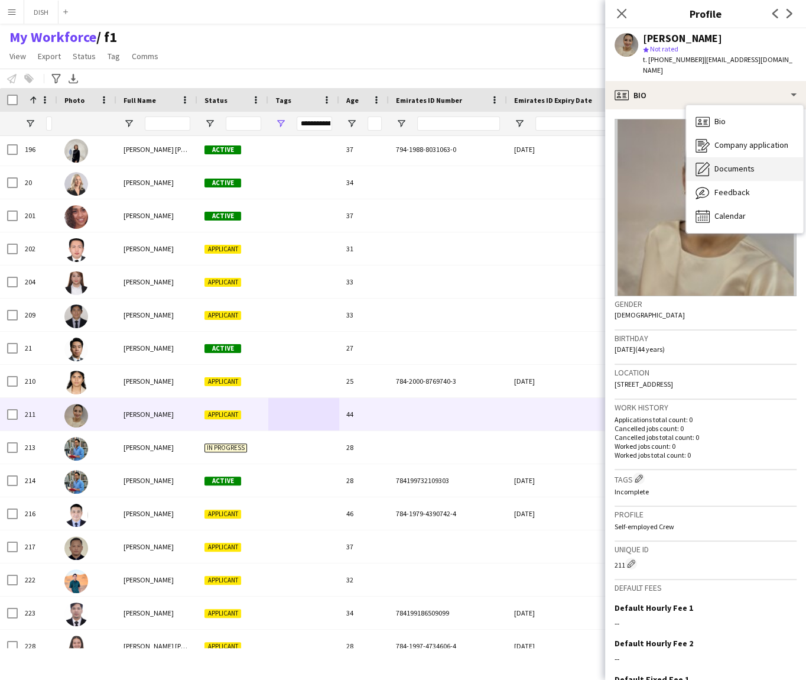
click at [722, 164] on div "Documents Documents" at bounding box center [744, 169] width 117 height 24
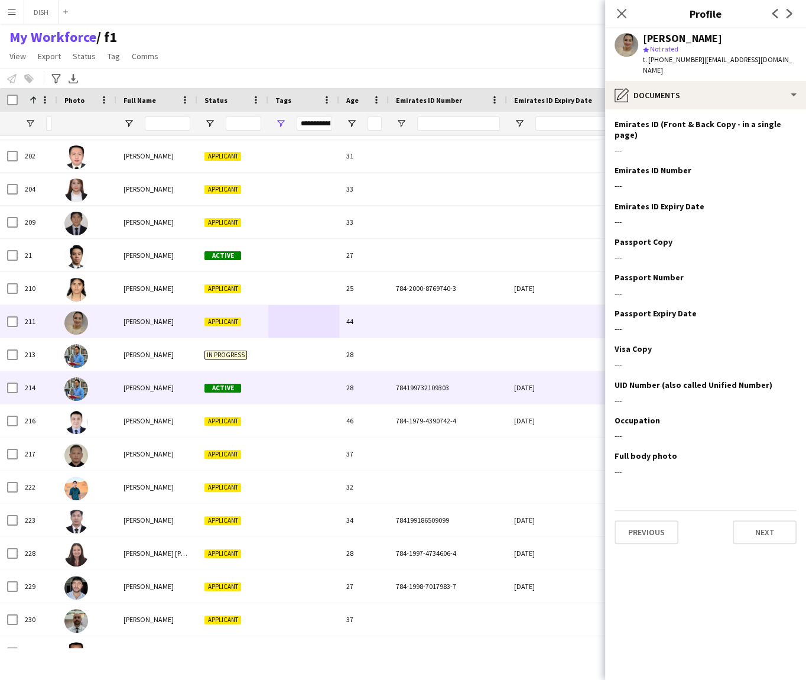
click at [306, 372] on div at bounding box center [303, 387] width 71 height 33
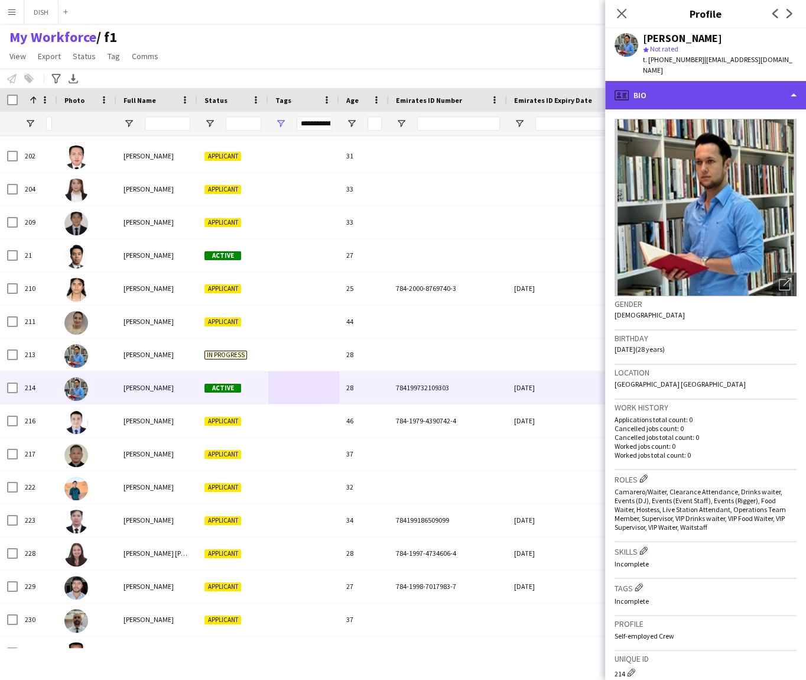
click at [664, 81] on div "profile Bio" at bounding box center [705, 95] width 201 height 28
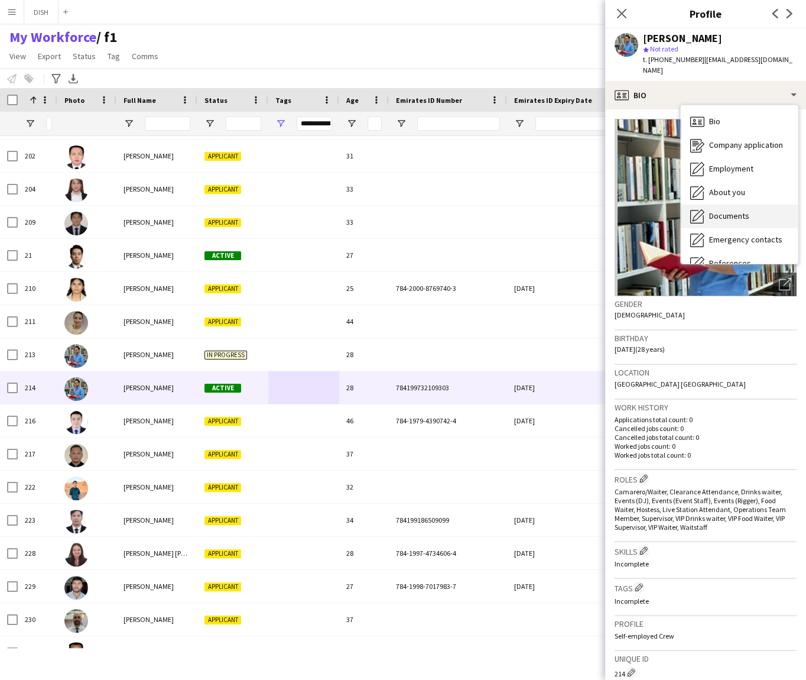
click at [719, 210] on span "Documents" at bounding box center [729, 215] width 40 height 11
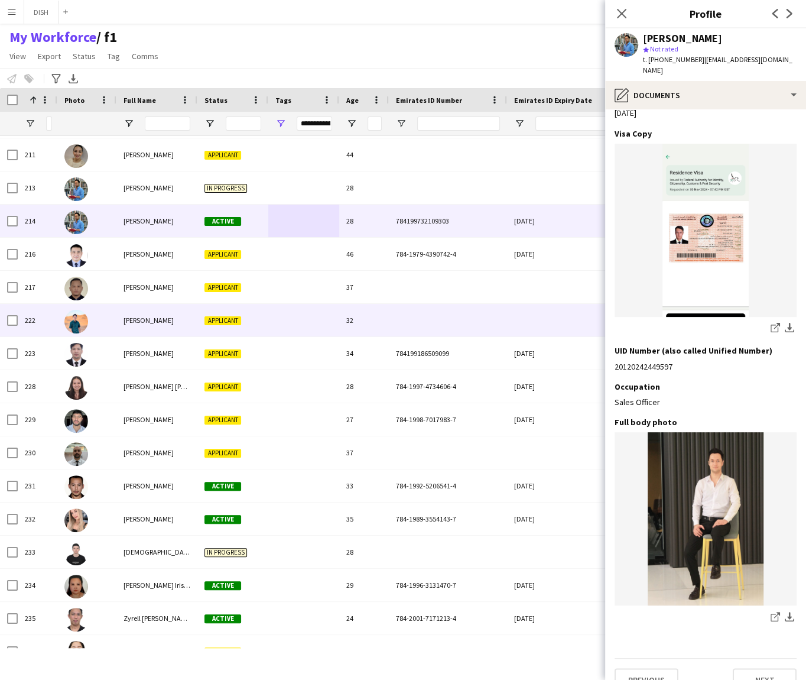
click at [299, 326] on div at bounding box center [303, 320] width 71 height 33
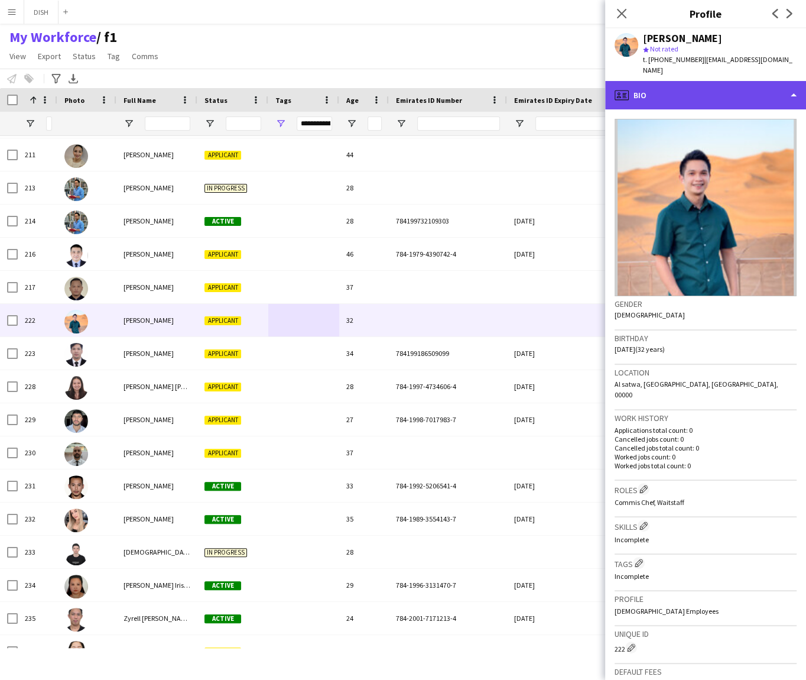
click at [725, 81] on div "profile Bio" at bounding box center [705, 95] width 201 height 28
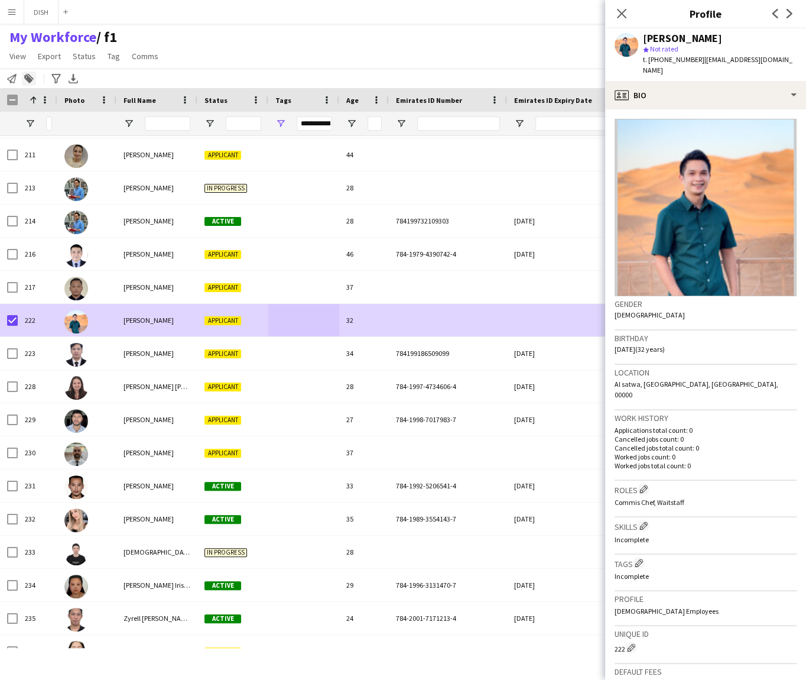
click at [27, 79] on icon at bounding box center [28, 79] width 8 height 8
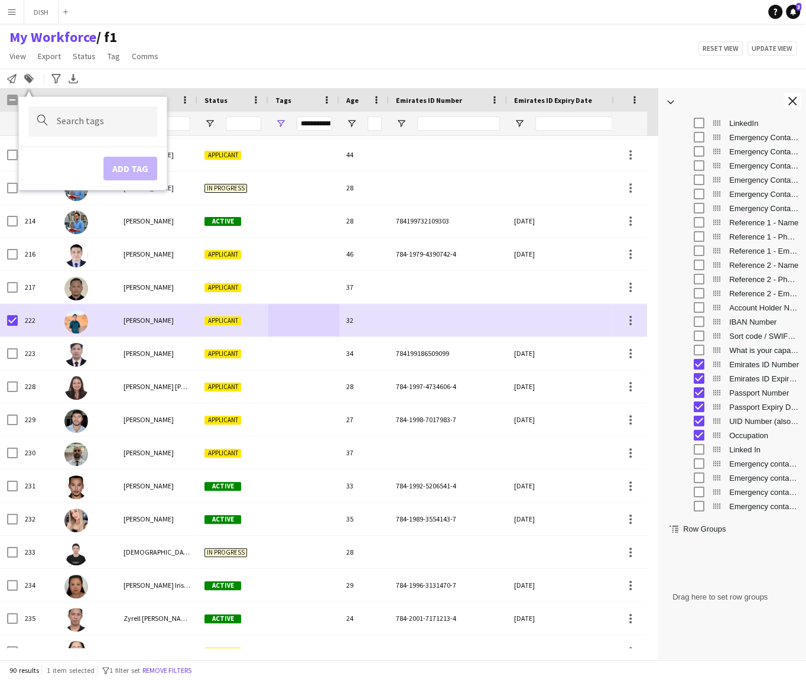
click at [111, 124] on input "Type to search..." at bounding box center [102, 121] width 91 height 11
type input "**"
click at [96, 159] on div "F3" at bounding box center [73, 154] width 129 height 28
click at [117, 166] on button "Add tag" at bounding box center [120, 169] width 54 height 24
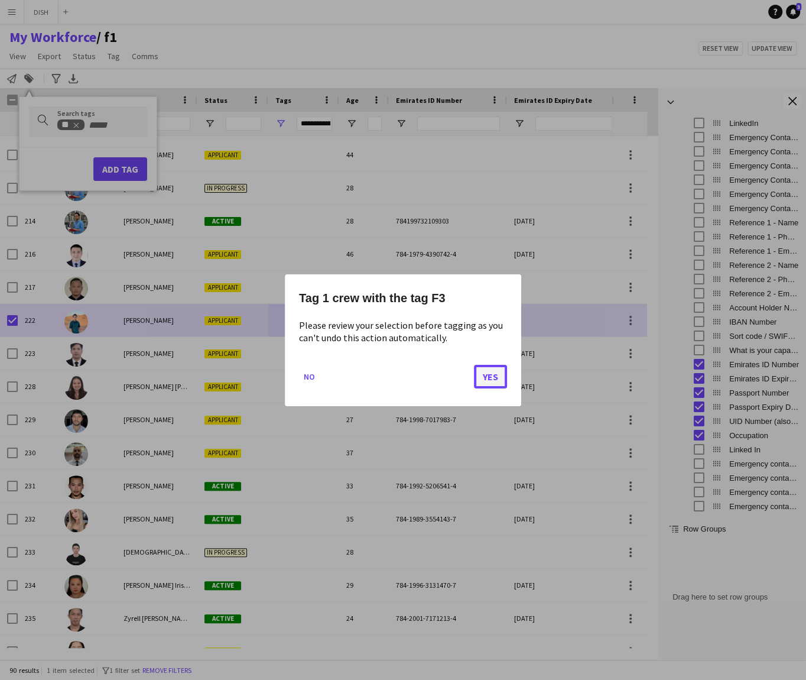
click at [495, 372] on button "Yes" at bounding box center [490, 376] width 33 height 24
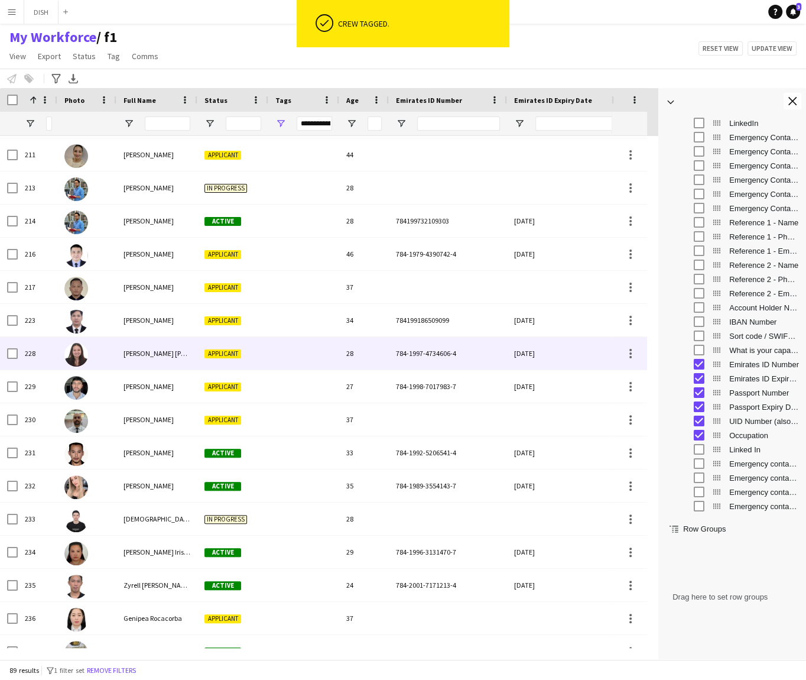
click at [293, 360] on div at bounding box center [303, 353] width 71 height 33
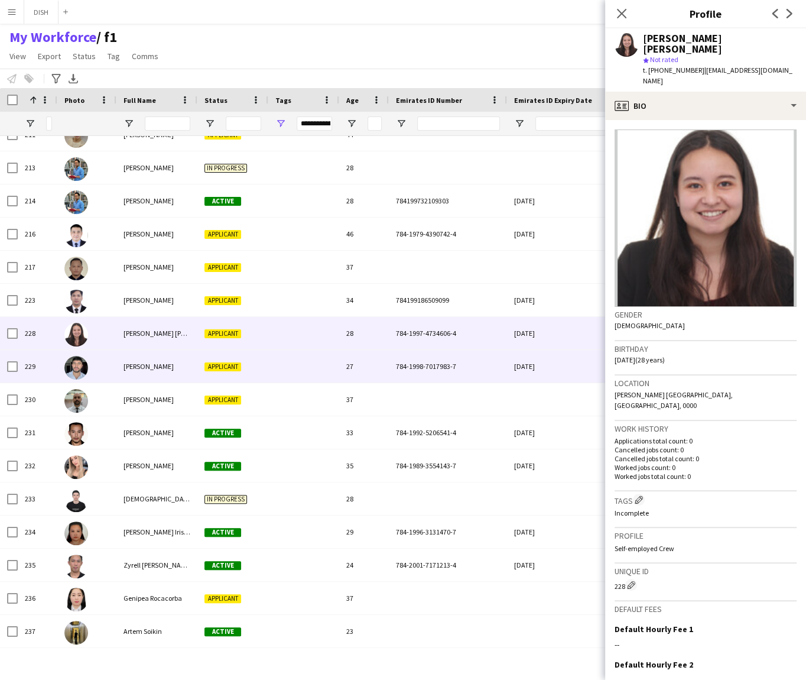
click at [294, 369] on div at bounding box center [303, 366] width 71 height 33
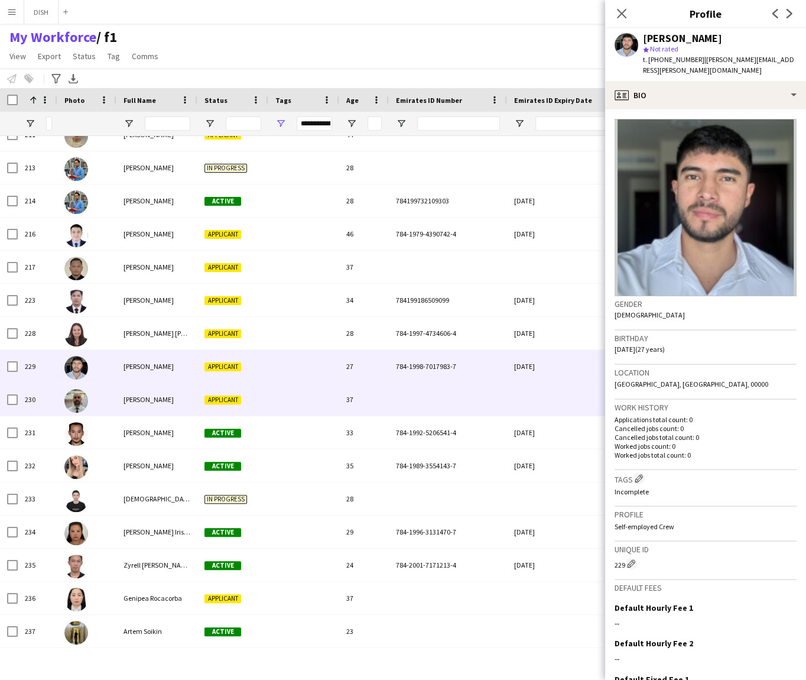
click at [301, 399] on div at bounding box center [303, 399] width 71 height 33
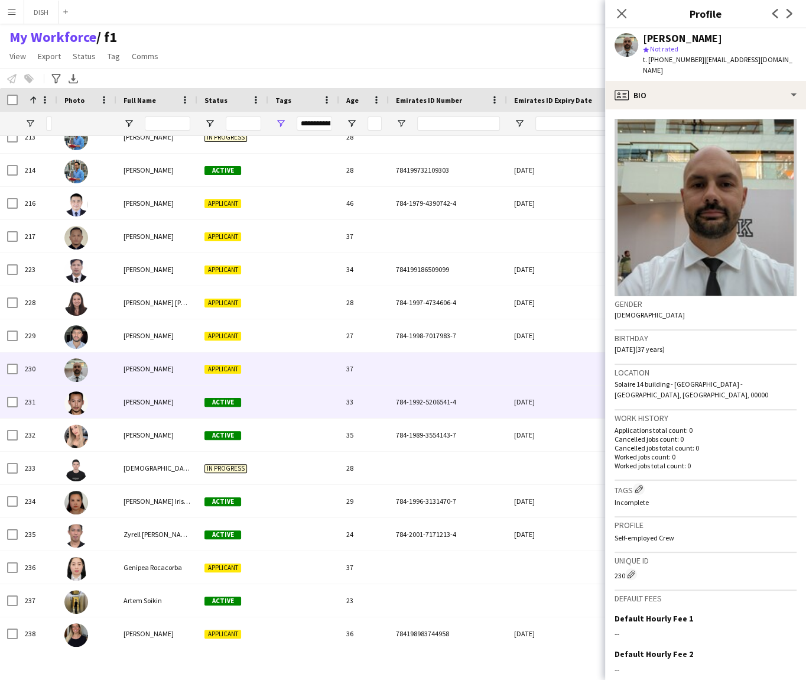
click at [300, 398] on div at bounding box center [303, 401] width 71 height 33
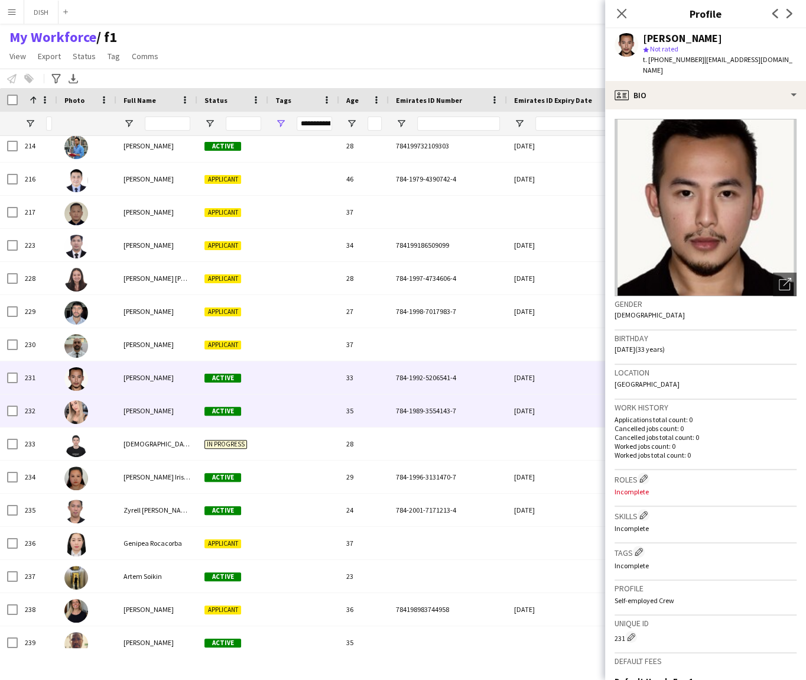
click at [300, 417] on div at bounding box center [303, 410] width 71 height 33
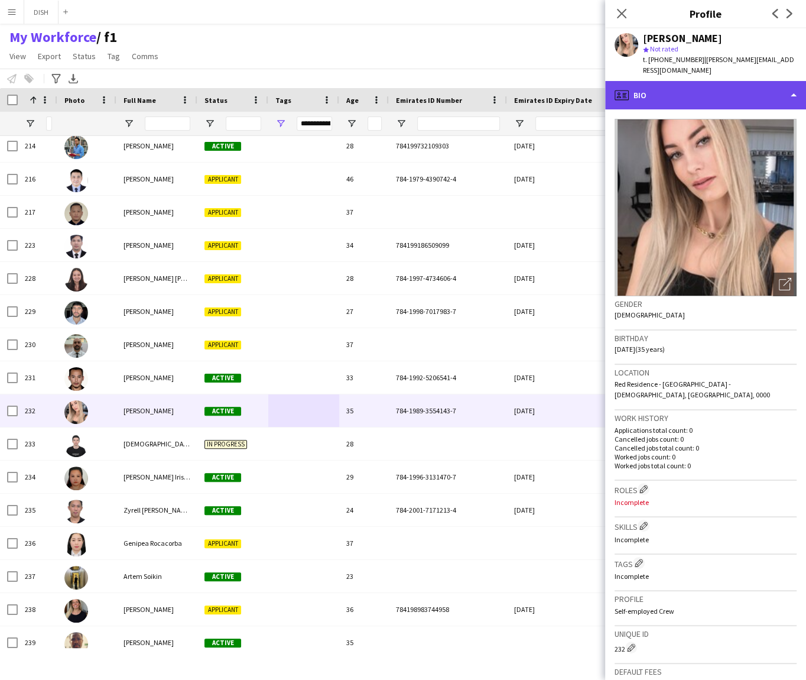
click at [725, 91] on div "profile Bio" at bounding box center [705, 95] width 201 height 28
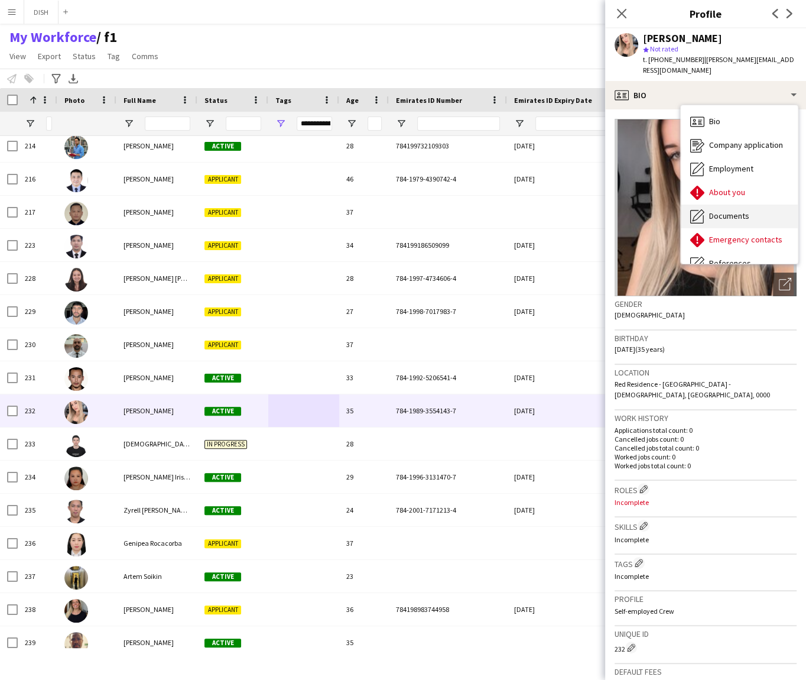
click at [746, 204] on div "Documents Documents" at bounding box center [739, 216] width 117 height 24
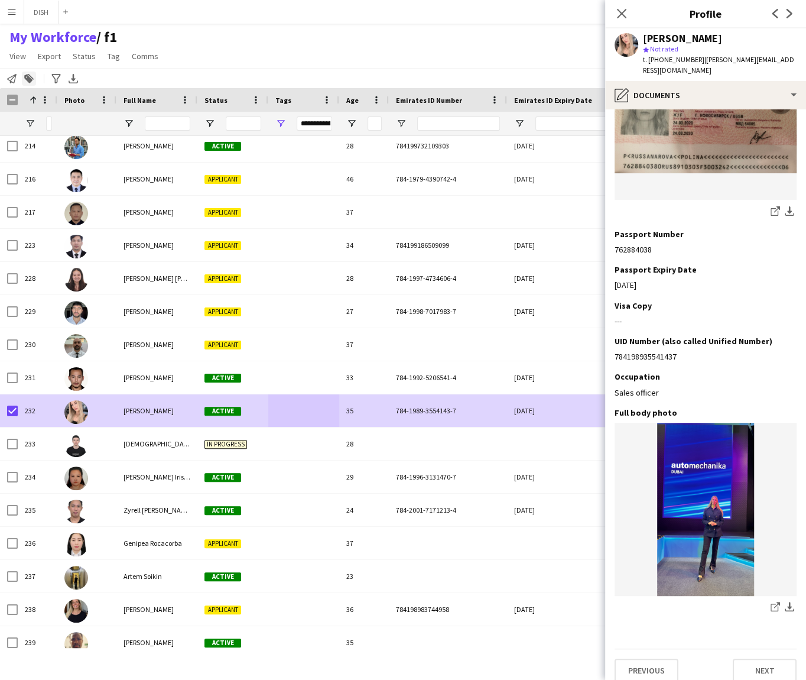
click at [26, 74] on icon "Add to tag" at bounding box center [28, 78] width 9 height 9
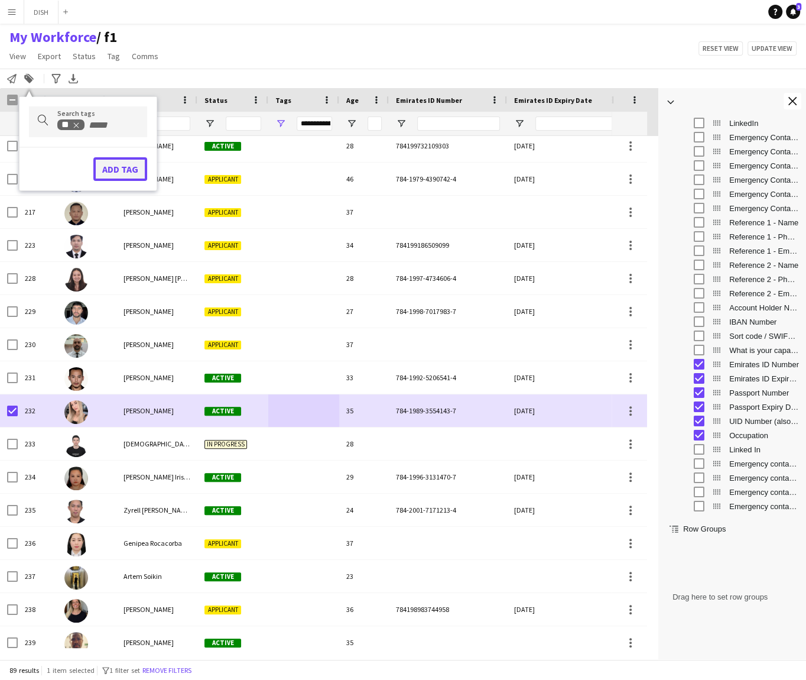
click at [122, 172] on button "Add tag" at bounding box center [120, 169] width 54 height 24
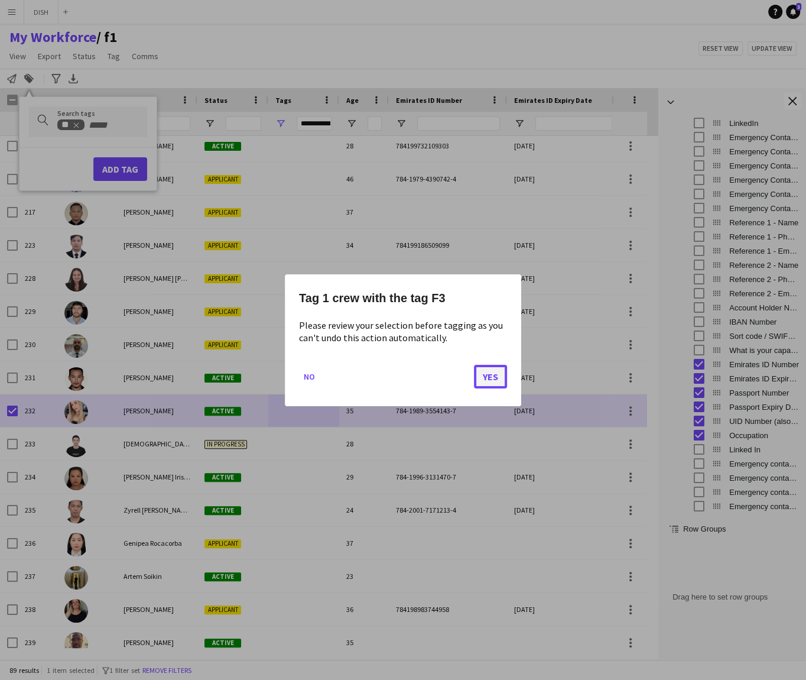
click at [481, 379] on button "Yes" at bounding box center [490, 376] width 33 height 24
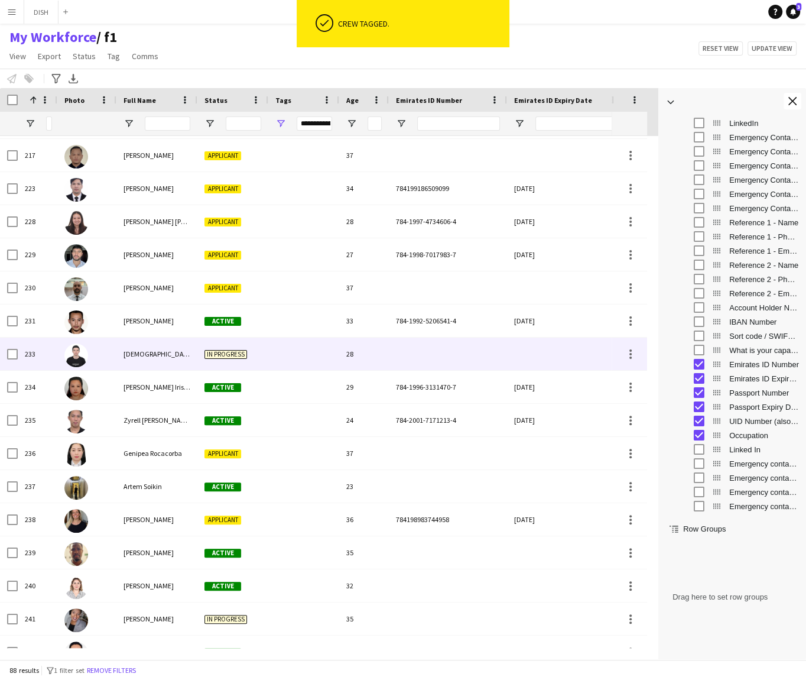
click at [293, 348] on div at bounding box center [303, 353] width 71 height 33
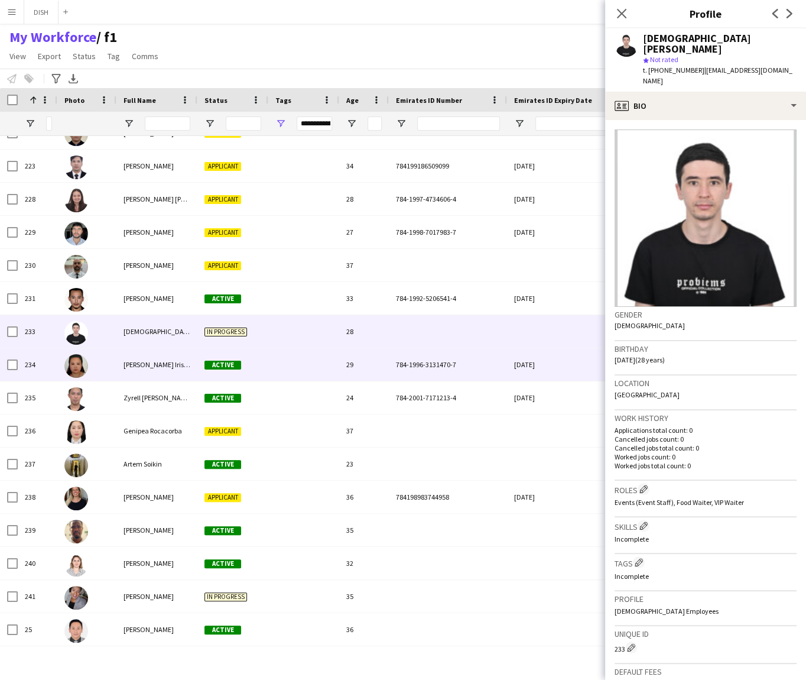
click at [302, 373] on div at bounding box center [303, 364] width 71 height 33
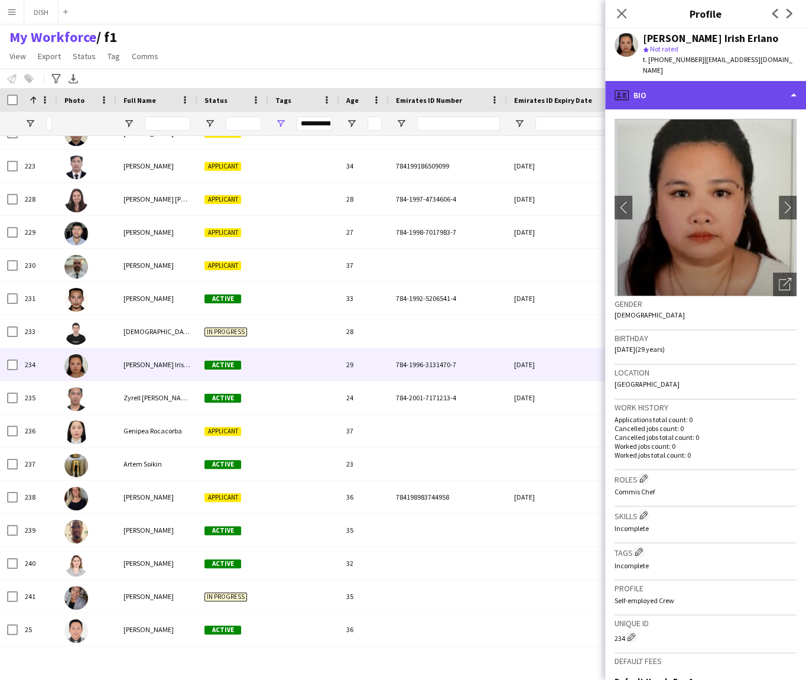
click at [736, 81] on div "profile Bio" at bounding box center [705, 95] width 201 height 28
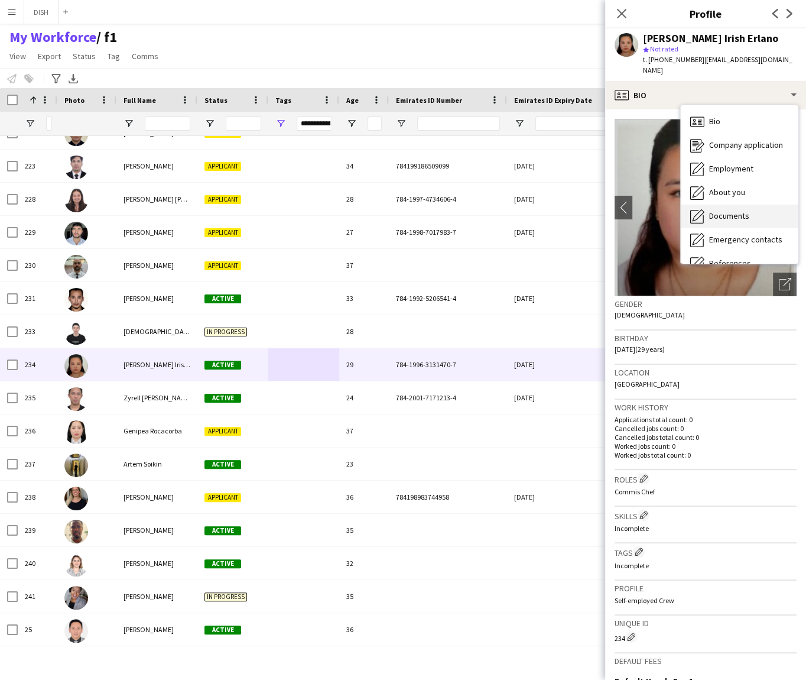
click at [746, 210] on span "Documents" at bounding box center [729, 215] width 40 height 11
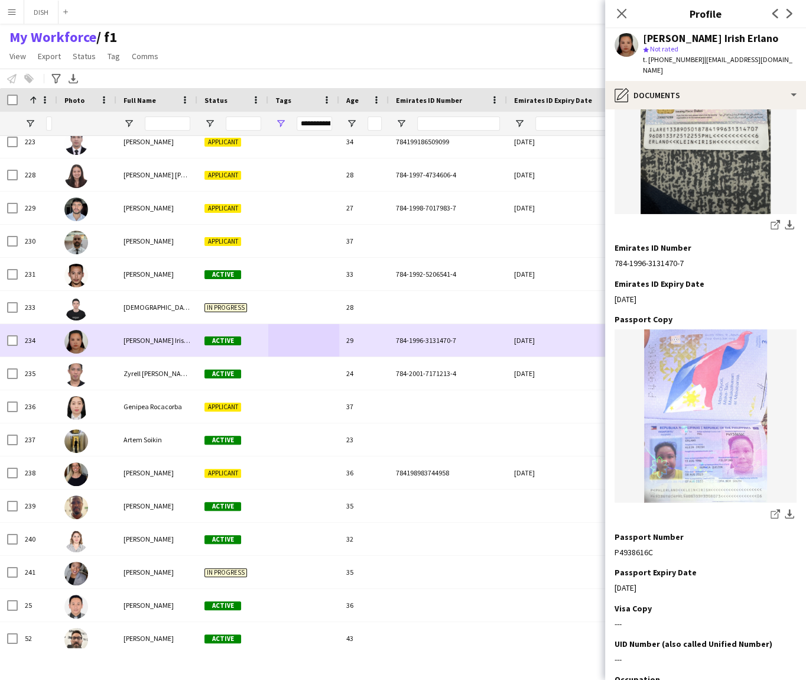
scroll to position [1799, 0]
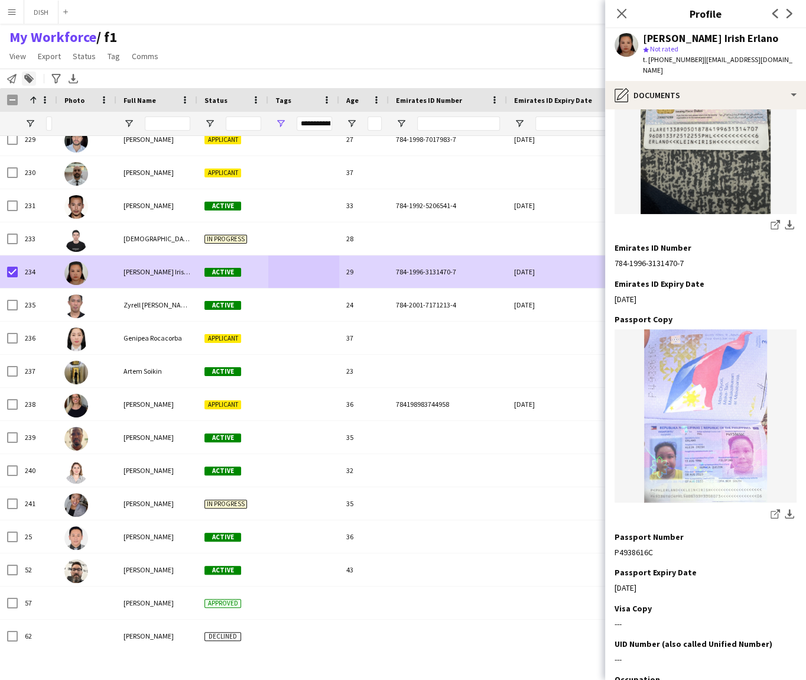
click at [29, 77] on icon at bounding box center [28, 79] width 8 height 8
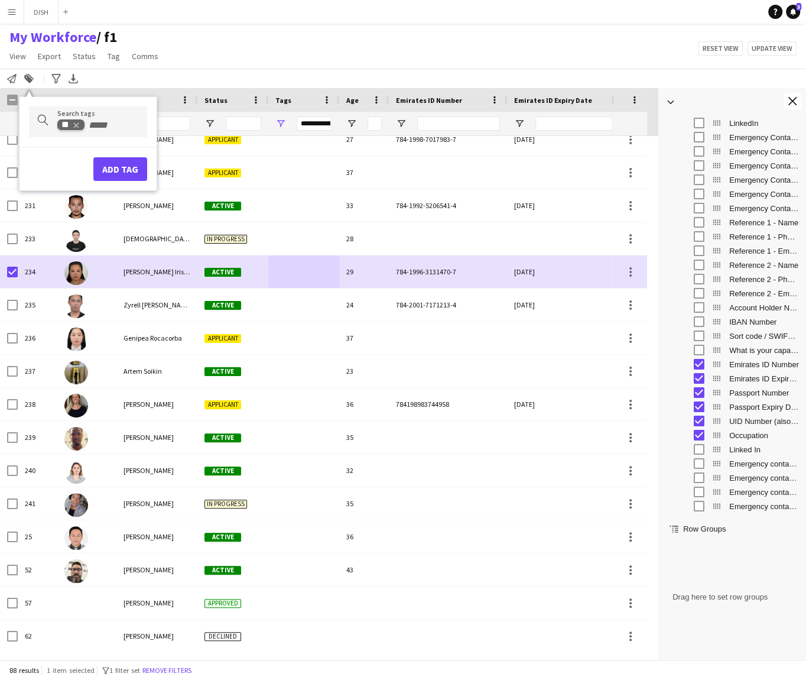
click at [76, 127] on icon "Remove tag" at bounding box center [76, 125] width 8 height 8
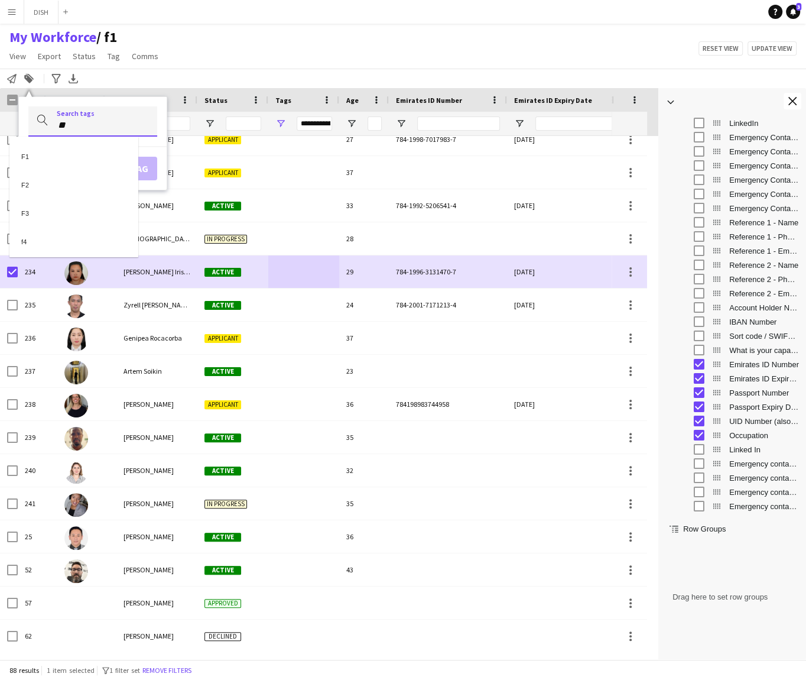
type input "**"
click at [71, 144] on div "F1" at bounding box center [73, 154] width 129 height 28
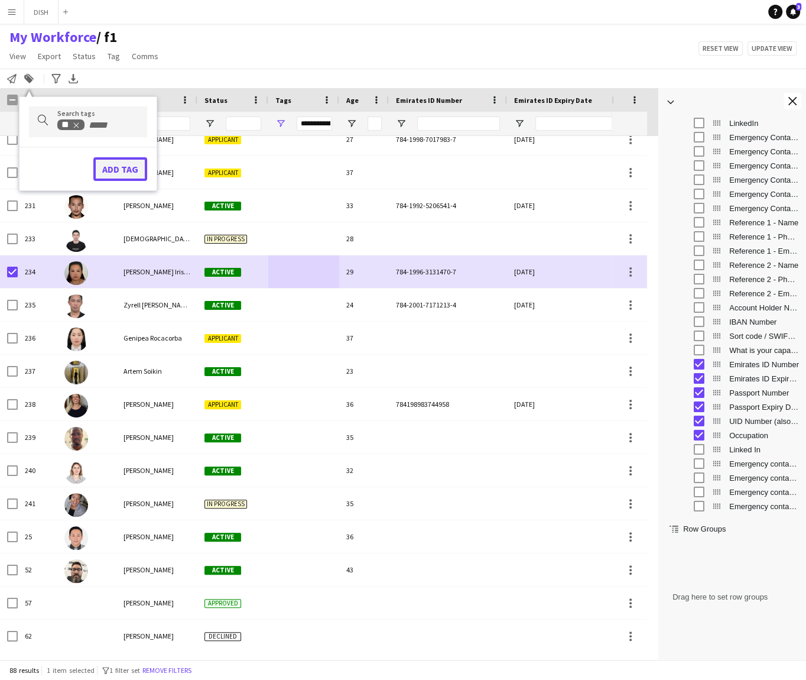
click at [112, 164] on button "Add tag" at bounding box center [120, 169] width 54 height 24
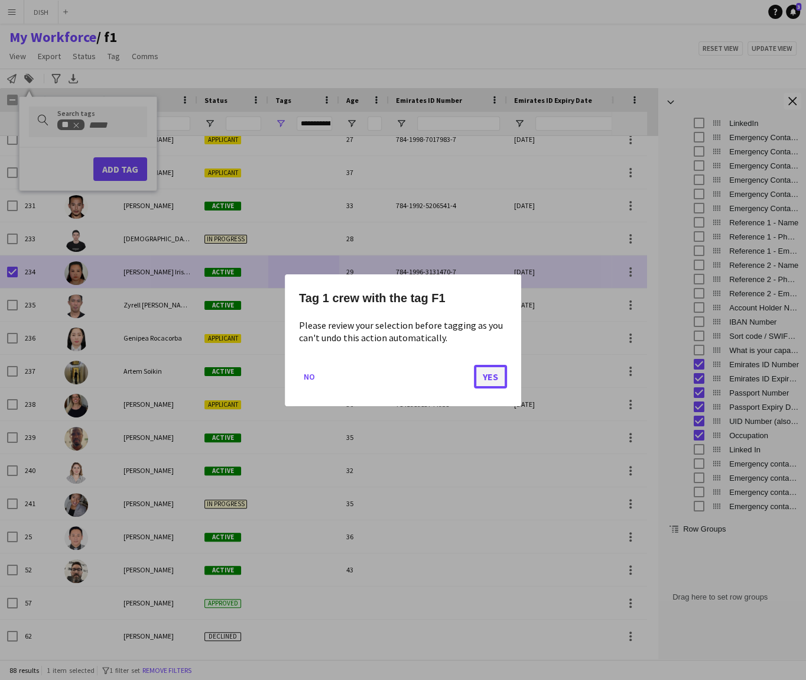
click at [485, 368] on button "Yes" at bounding box center [490, 376] width 33 height 24
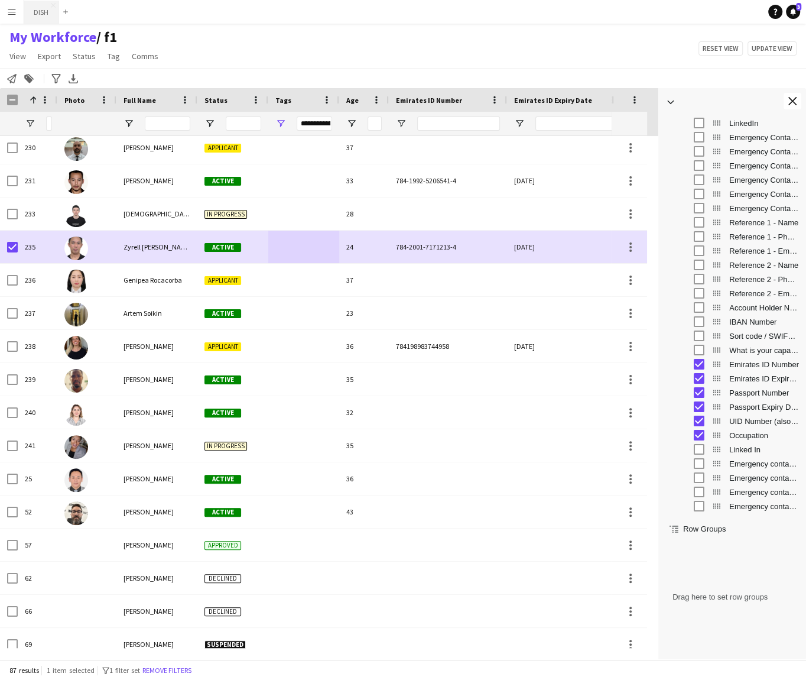
click at [39, 6] on button "DISH Close" at bounding box center [41, 12] width 34 height 23
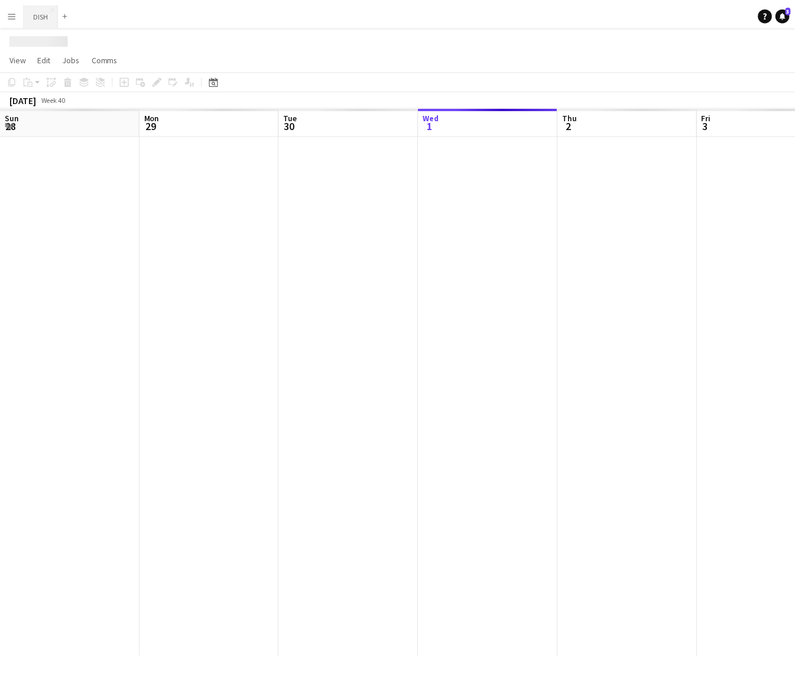
scroll to position [0, 283]
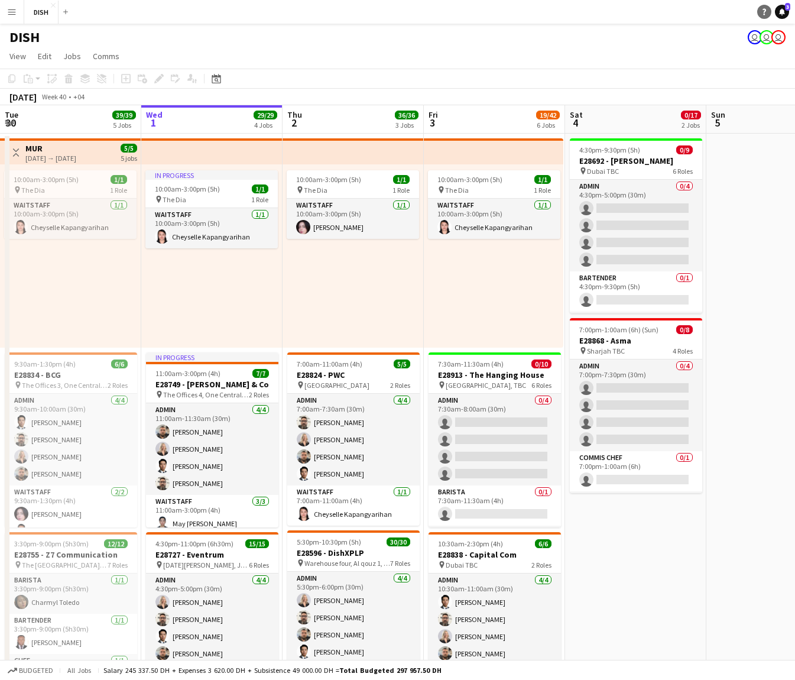
click at [761, 14] on icon "Help" at bounding box center [764, 11] width 7 height 7
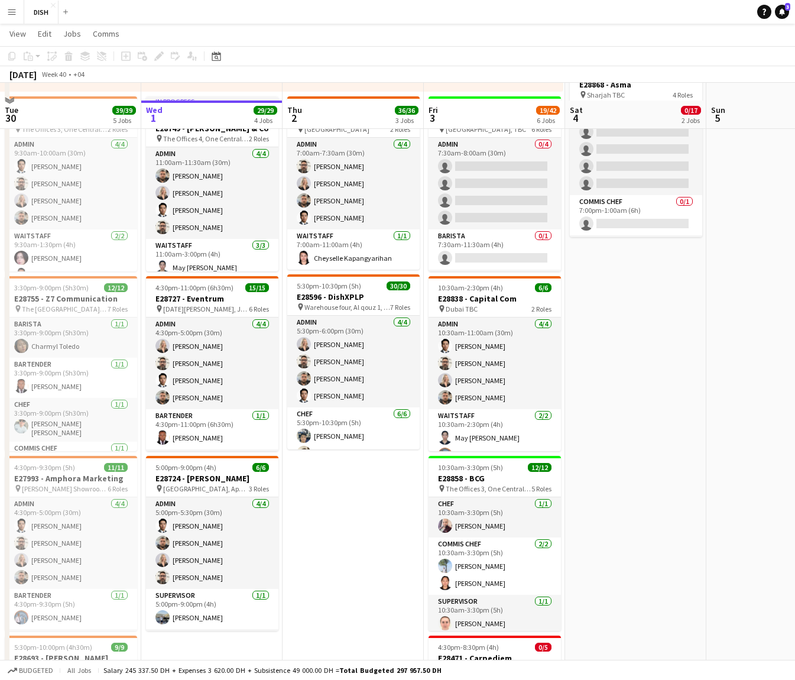
scroll to position [272, 0]
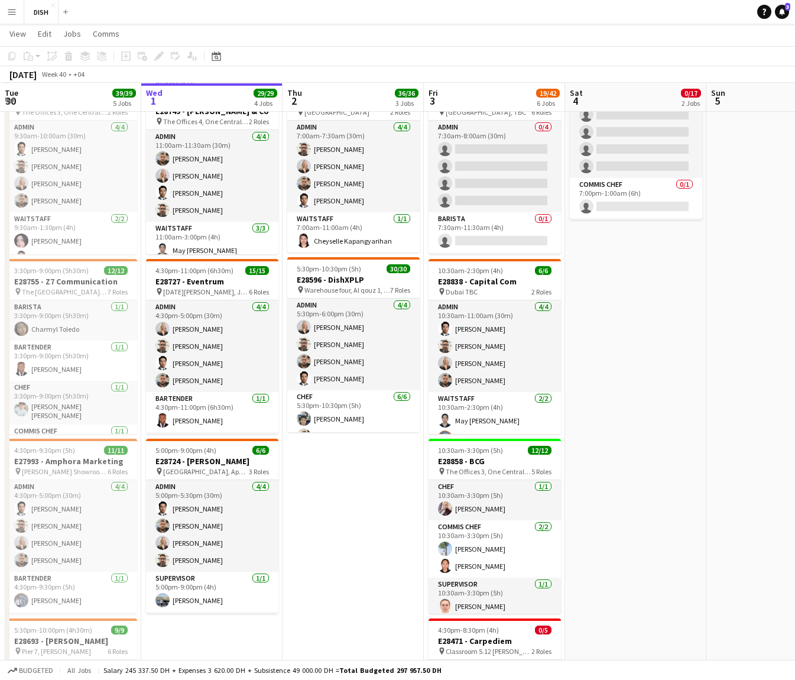
click at [13, 10] on app-icon "Menu" at bounding box center [11, 11] width 9 height 9
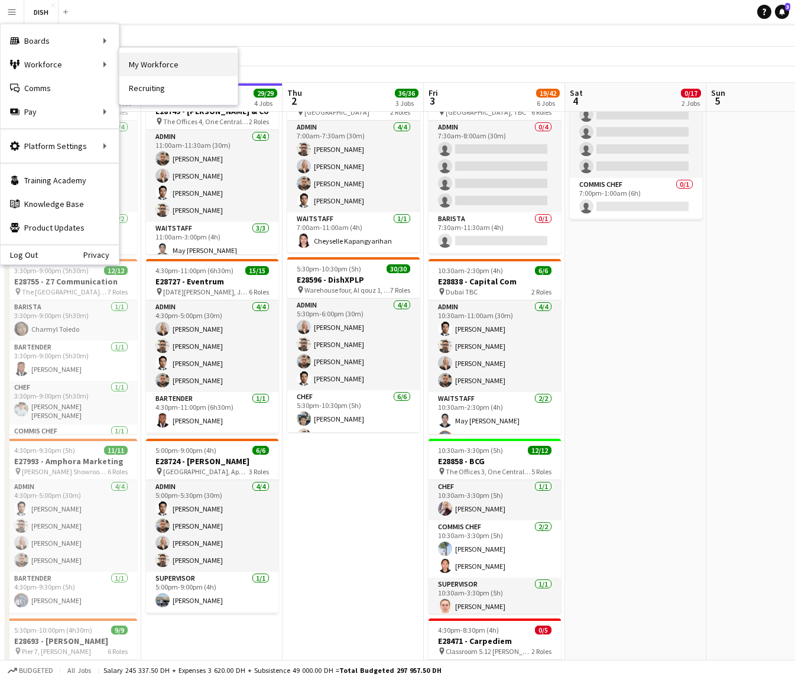
click at [174, 67] on link "My Workforce" at bounding box center [178, 65] width 118 height 24
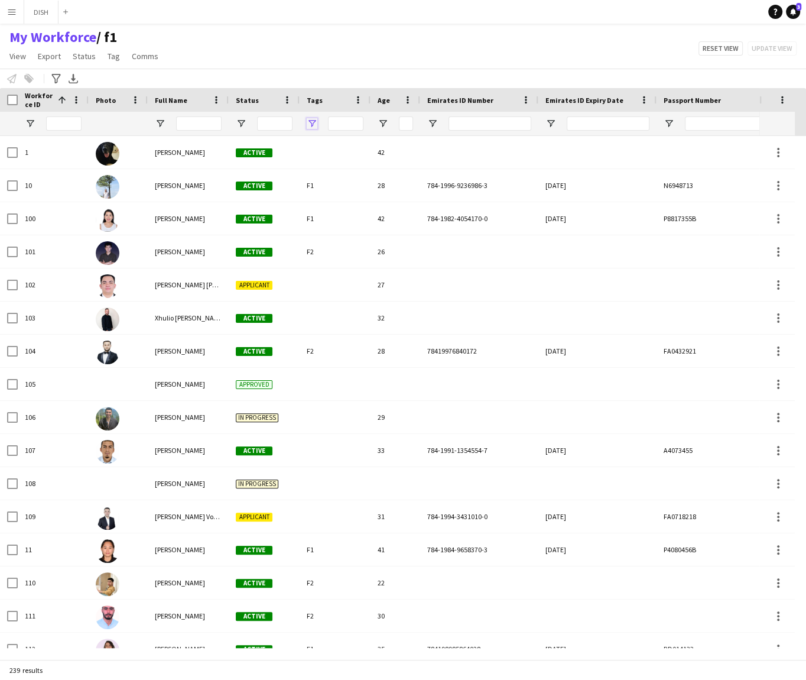
click at [316, 121] on span "Open Filter Menu" at bounding box center [312, 123] width 11 height 11
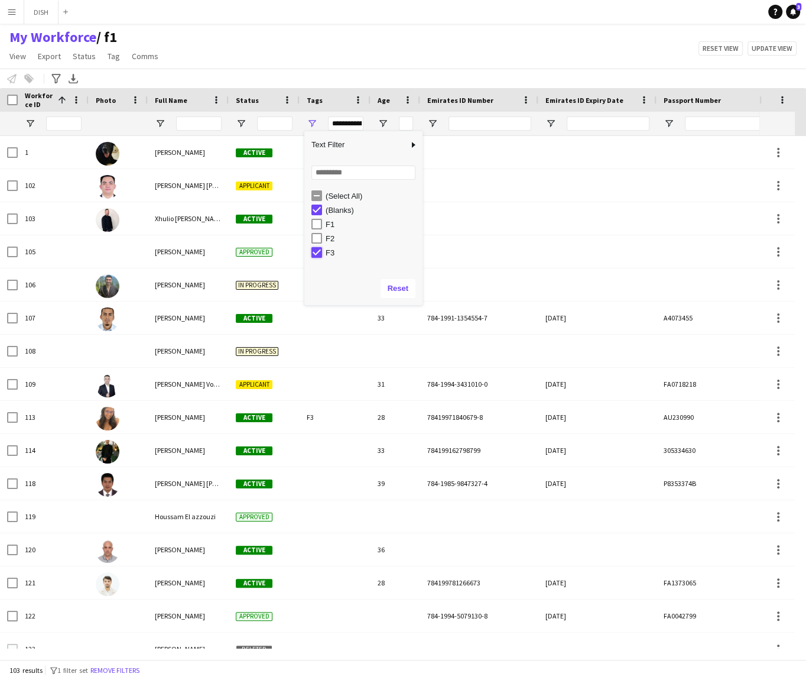
type input "**********"
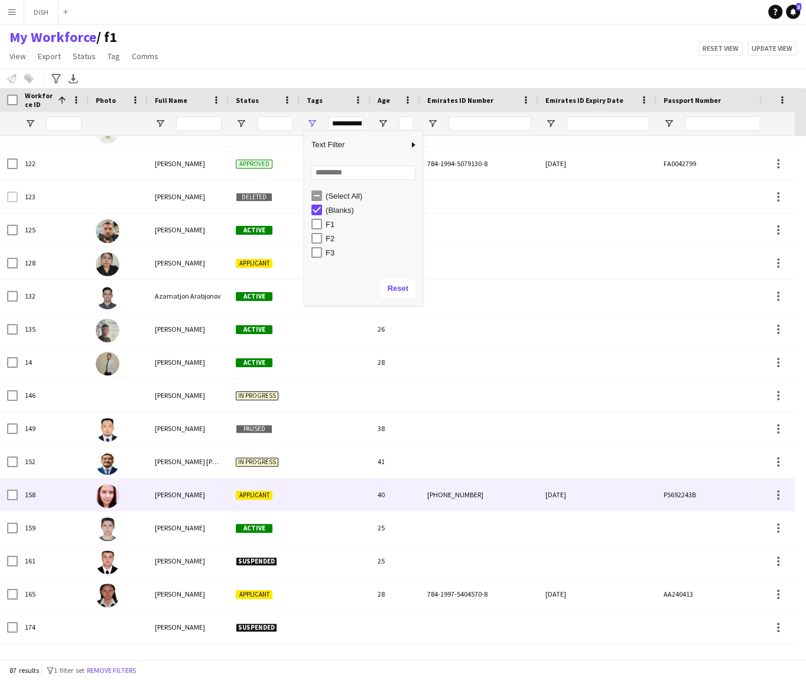
scroll to position [439, 0]
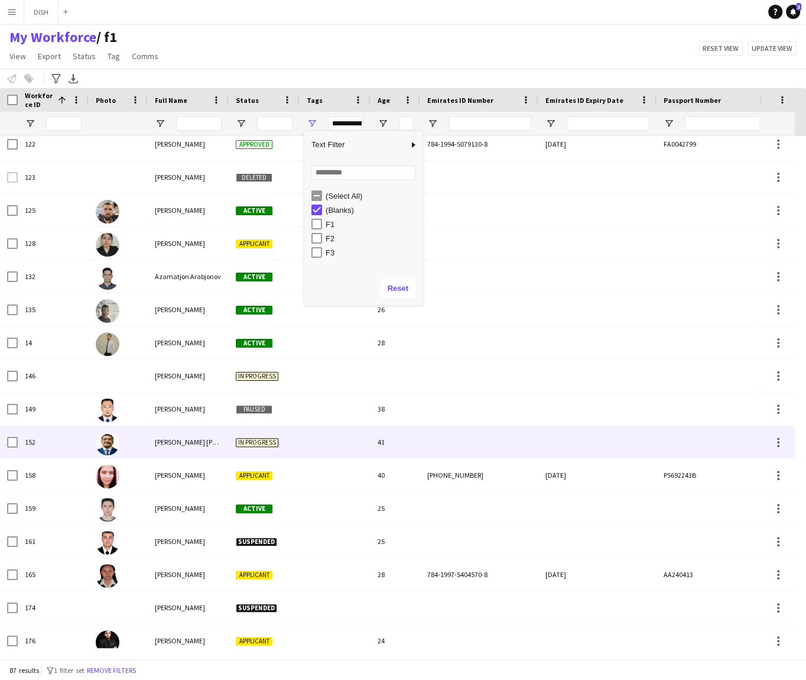
click at [296, 443] on div "In progress" at bounding box center [264, 442] width 71 height 33
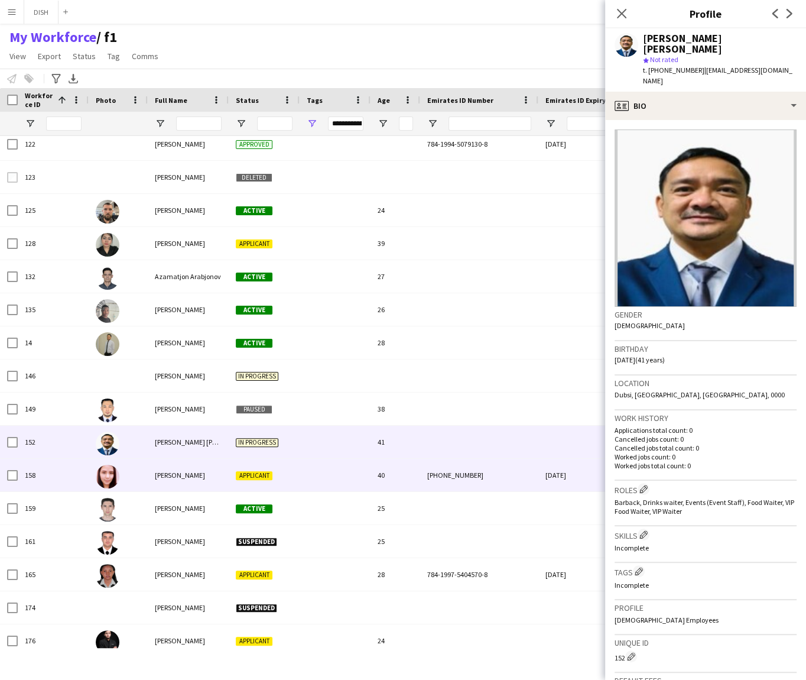
click at [295, 482] on div "Applicant" at bounding box center [264, 475] width 71 height 33
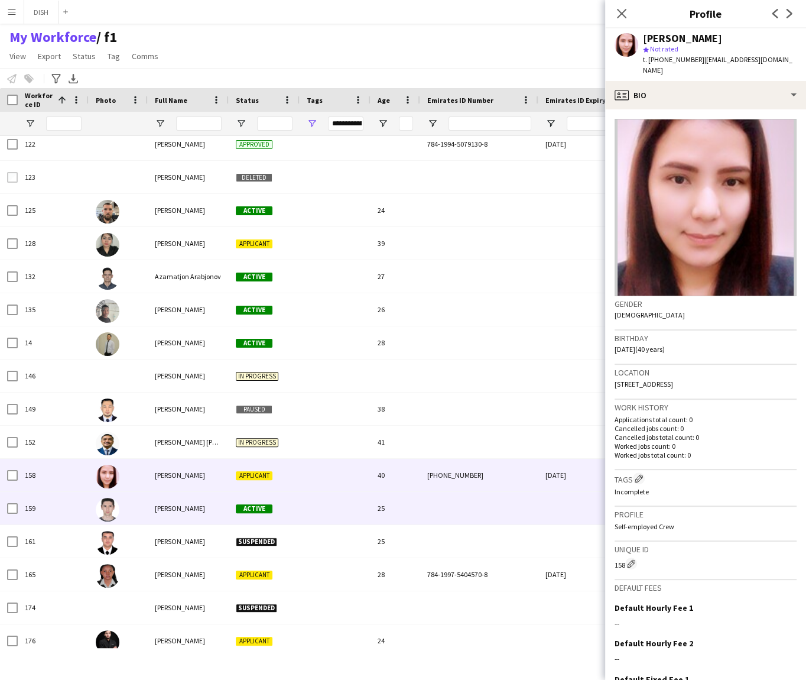
scroll to position [449, 0]
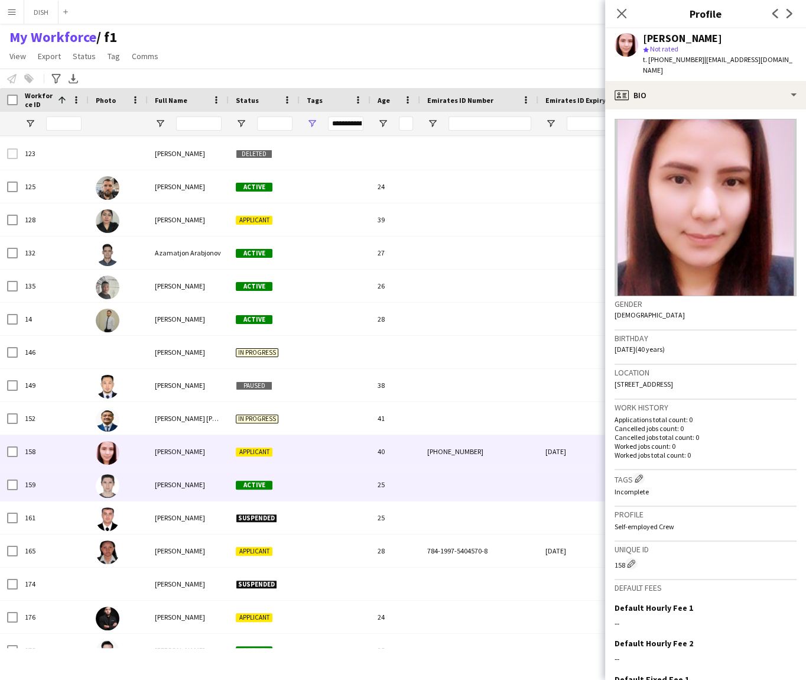
click at [299, 495] on div "Active" at bounding box center [264, 484] width 71 height 33
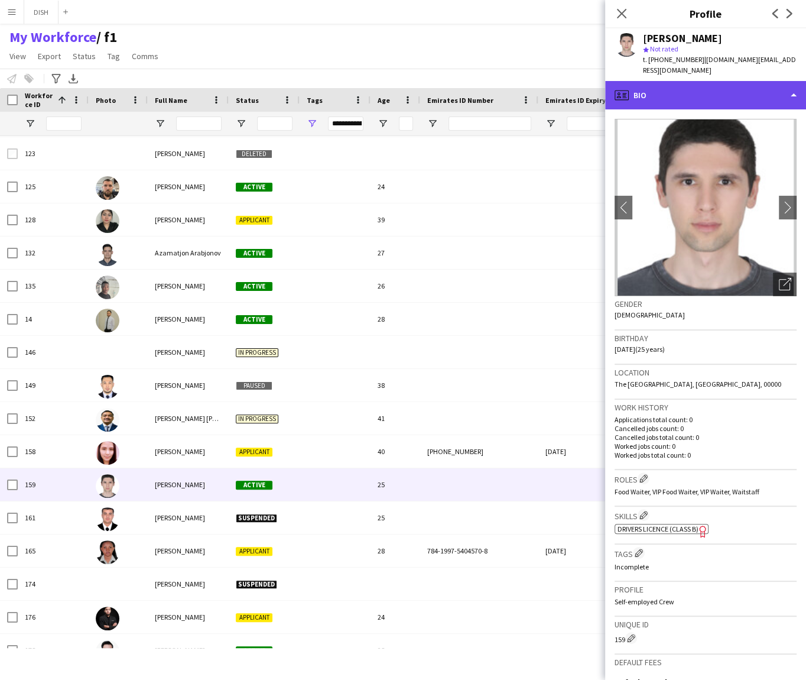
click at [681, 87] on div "profile Bio" at bounding box center [705, 95] width 201 height 28
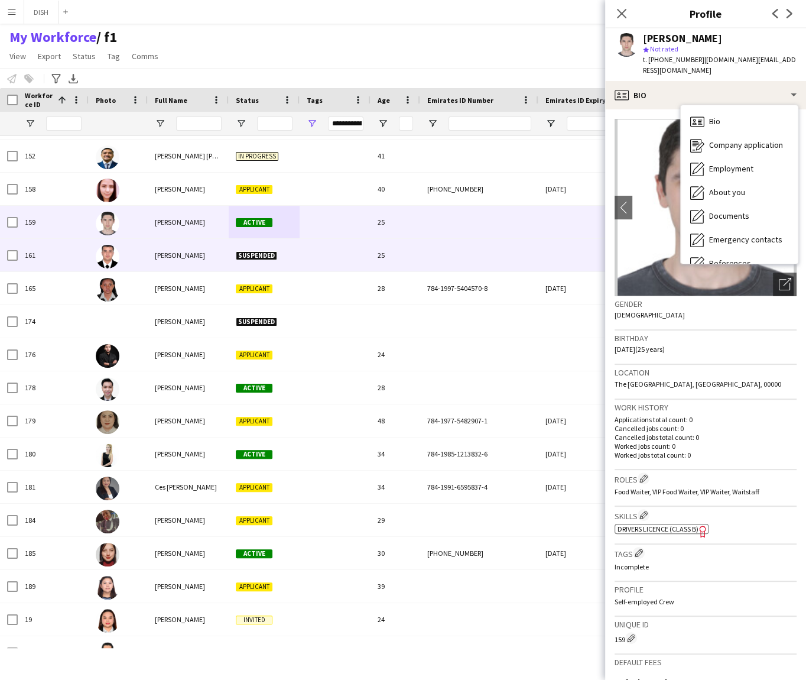
click at [322, 252] on div at bounding box center [335, 255] width 71 height 33
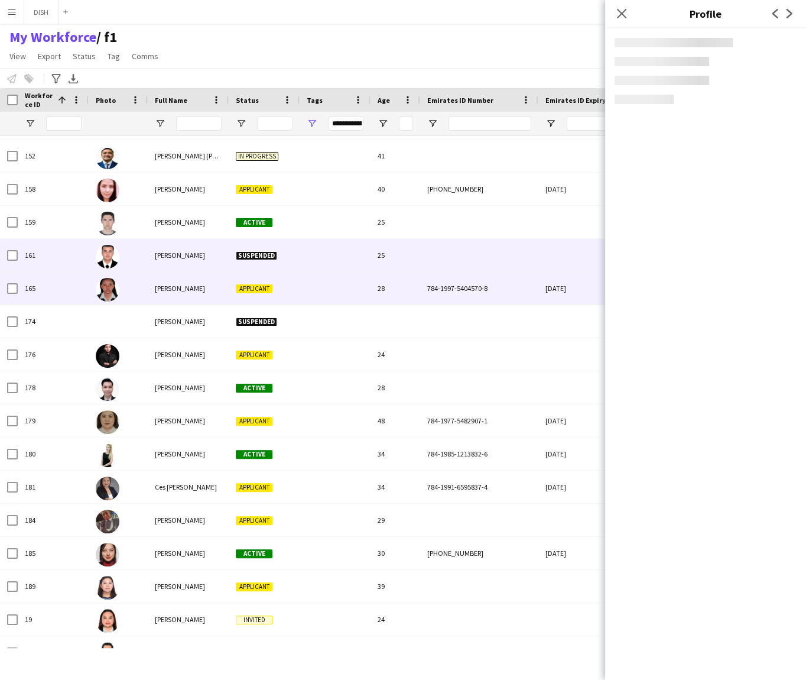
click at [330, 291] on div at bounding box center [335, 288] width 71 height 33
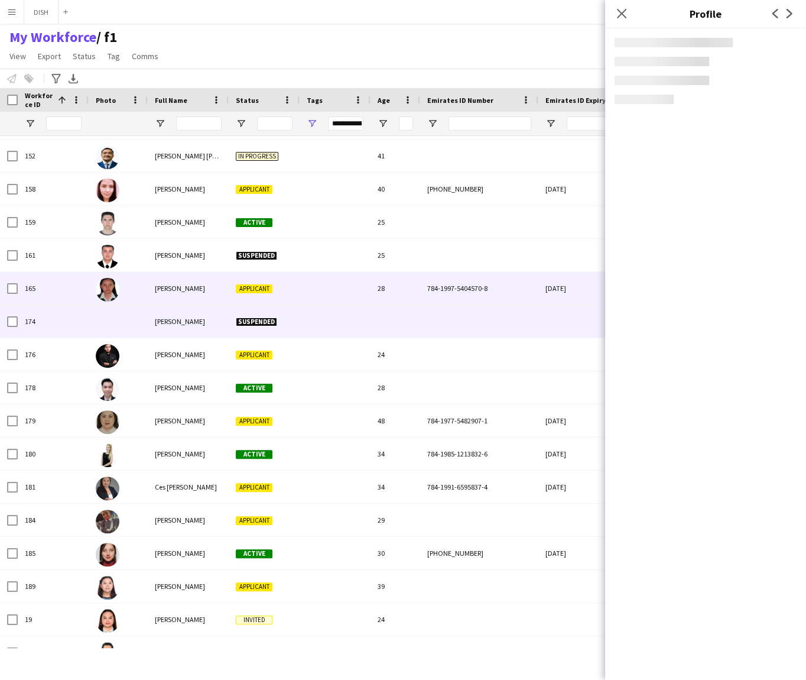
click at [332, 320] on div at bounding box center [335, 321] width 71 height 33
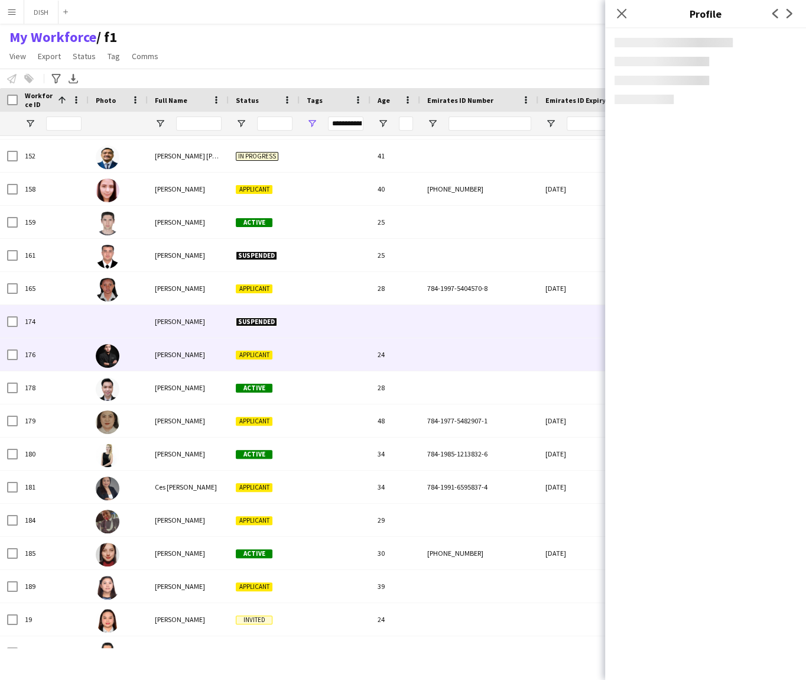
click at [329, 359] on div at bounding box center [335, 354] width 71 height 33
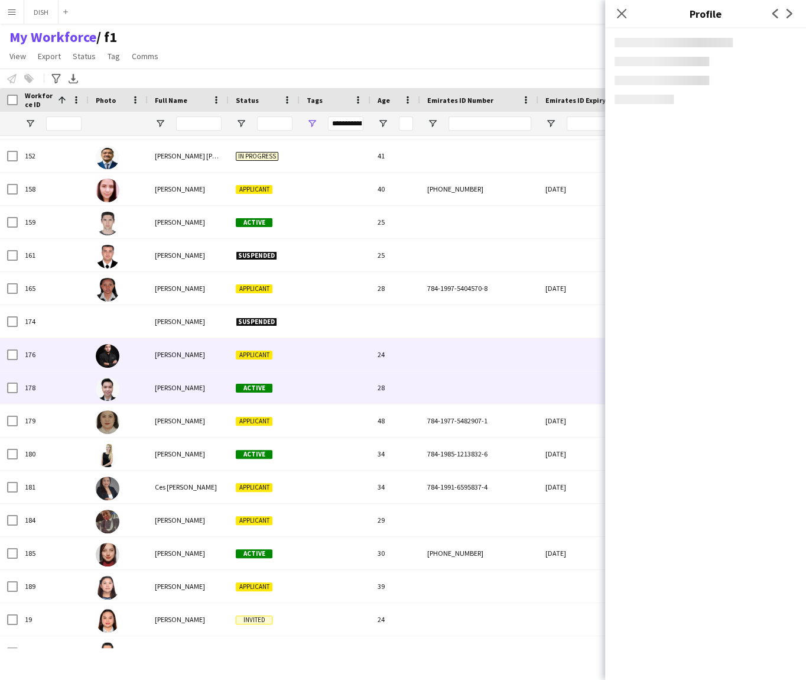
click at [320, 390] on div at bounding box center [335, 387] width 71 height 33
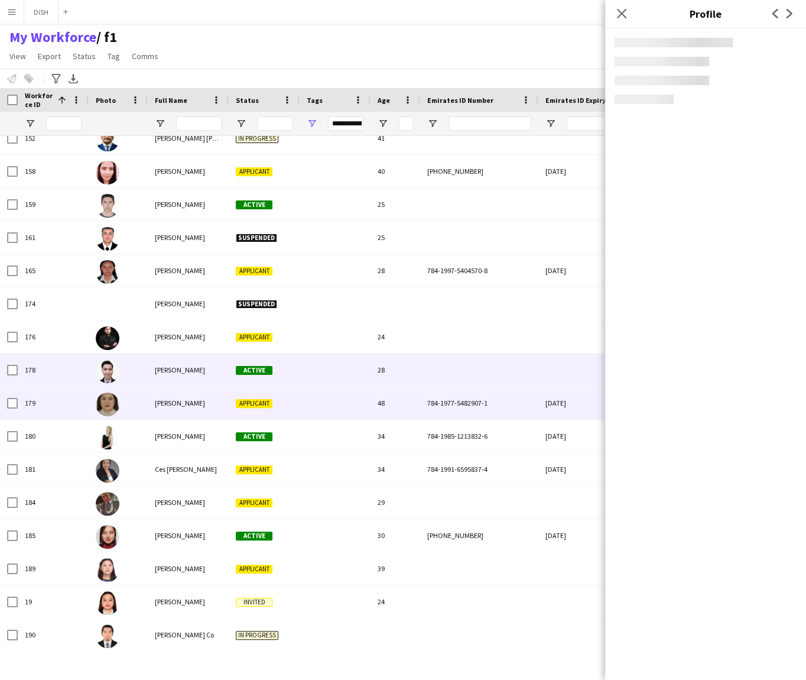
click at [324, 415] on div at bounding box center [335, 403] width 71 height 33
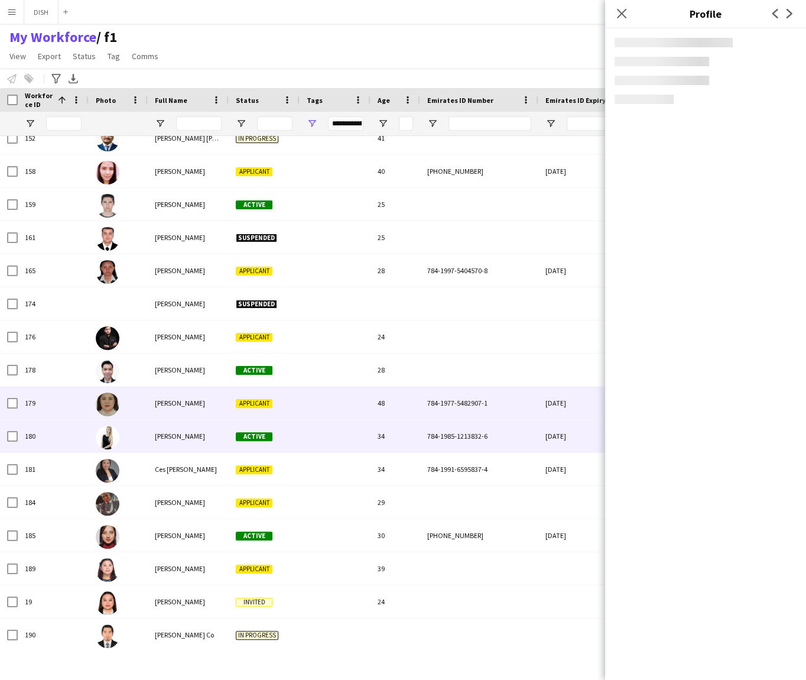
click at [323, 437] on div at bounding box center [335, 436] width 71 height 33
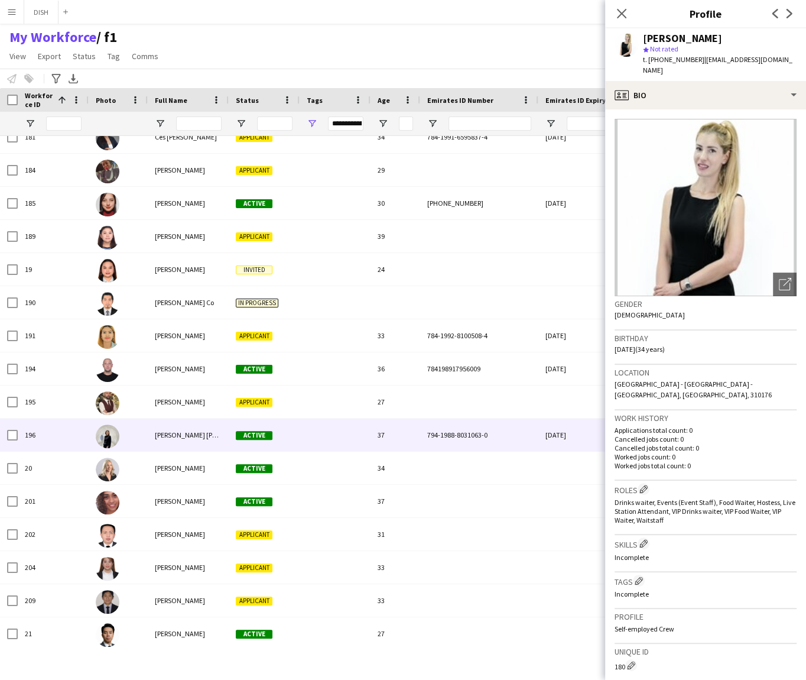
click at [326, 434] on div at bounding box center [335, 434] width 71 height 33
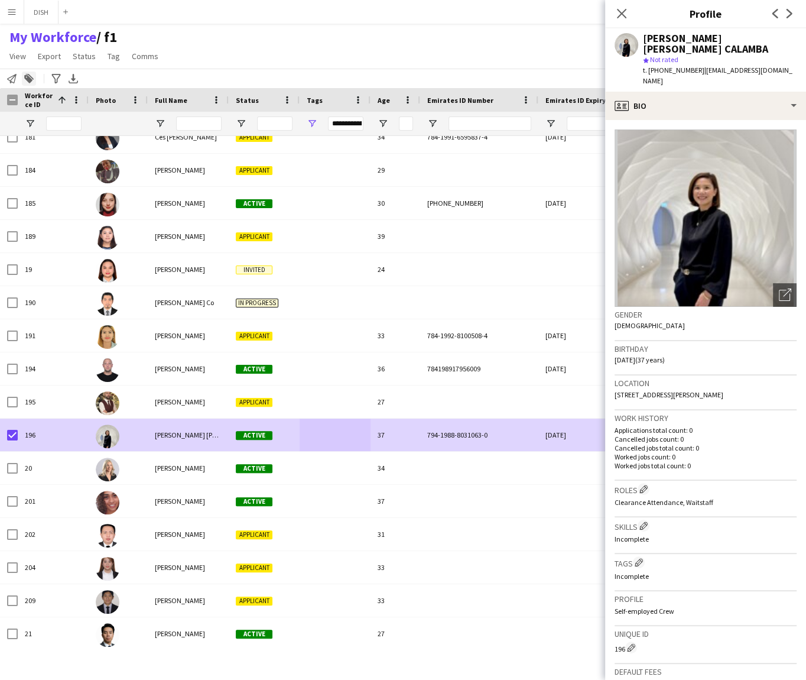
click at [24, 81] on icon "Add to tag" at bounding box center [28, 78] width 9 height 9
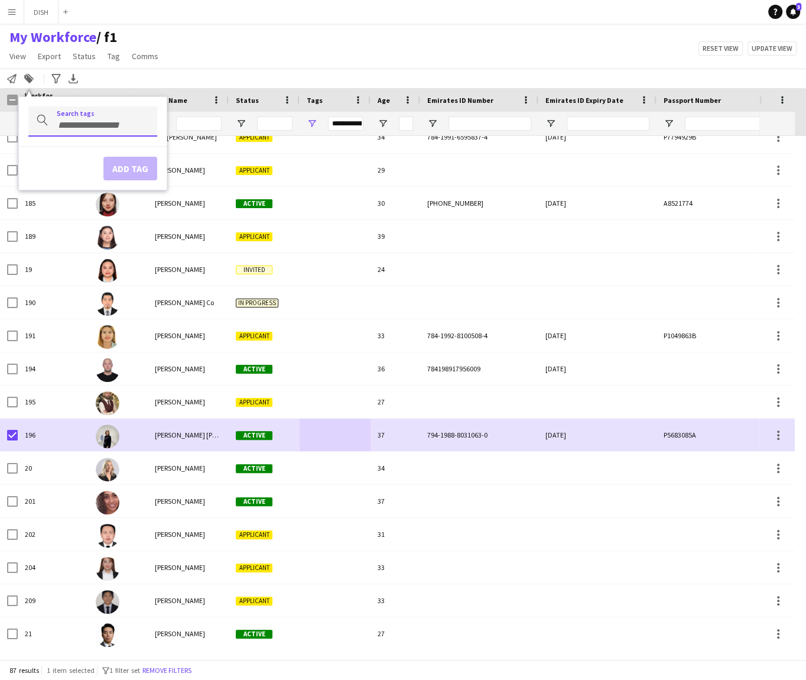
click at [83, 117] on div at bounding box center [92, 121] width 129 height 30
type input "**"
click at [72, 157] on div "F3" at bounding box center [73, 154] width 129 height 28
click at [109, 165] on button "Add tag" at bounding box center [120, 169] width 54 height 24
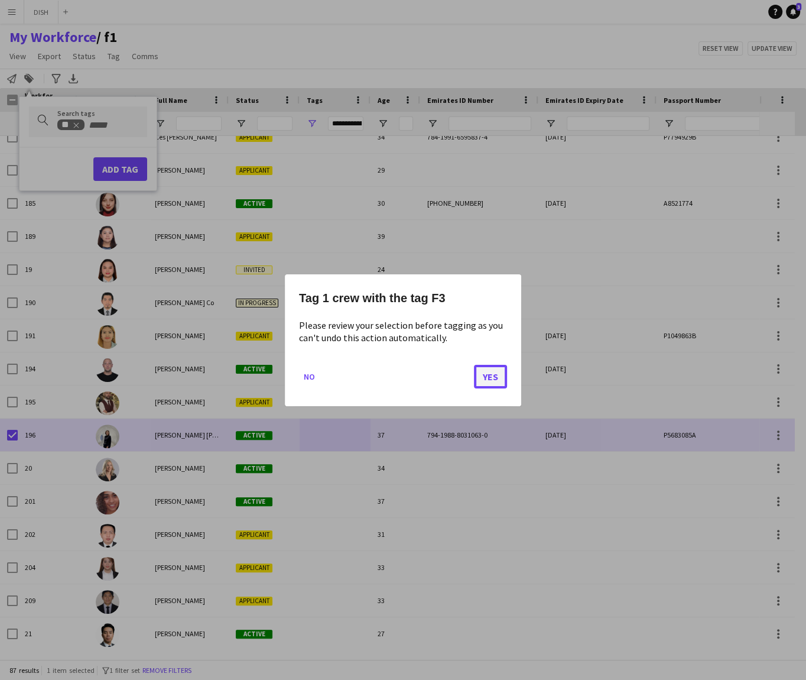
click at [491, 376] on button "Yes" at bounding box center [490, 376] width 33 height 24
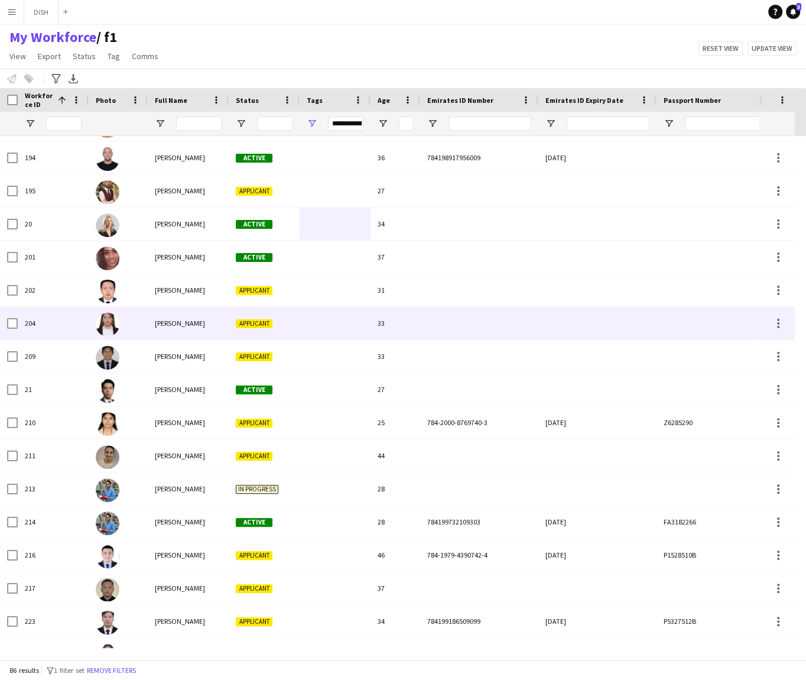
click at [328, 332] on div at bounding box center [335, 323] width 71 height 33
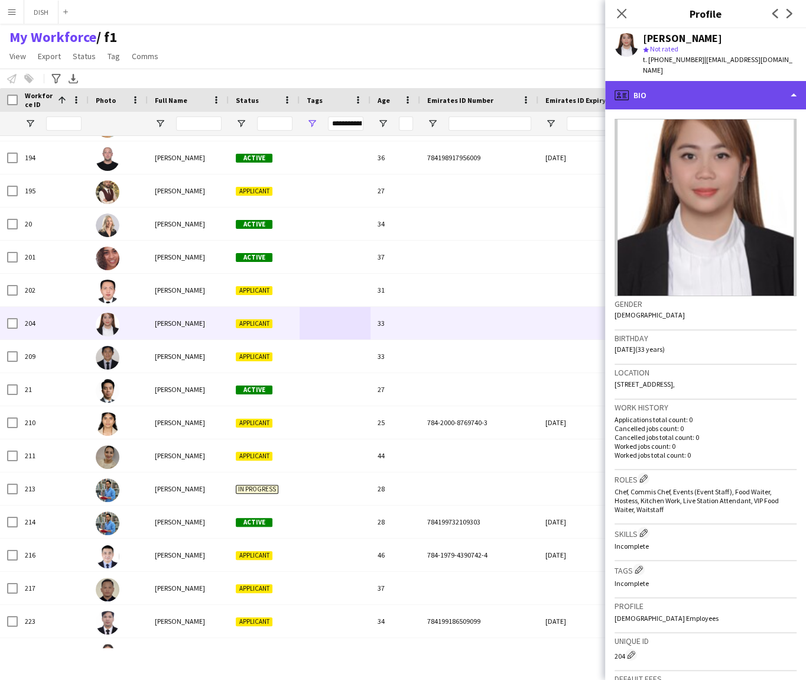
click at [660, 83] on div "profile Bio" at bounding box center [705, 95] width 201 height 28
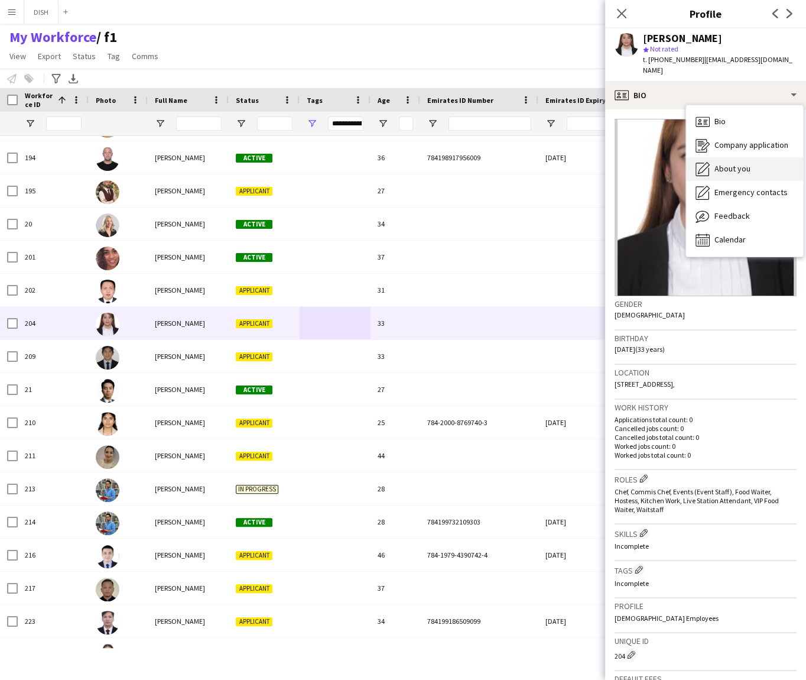
click at [722, 163] on span "About you" at bounding box center [733, 168] width 36 height 11
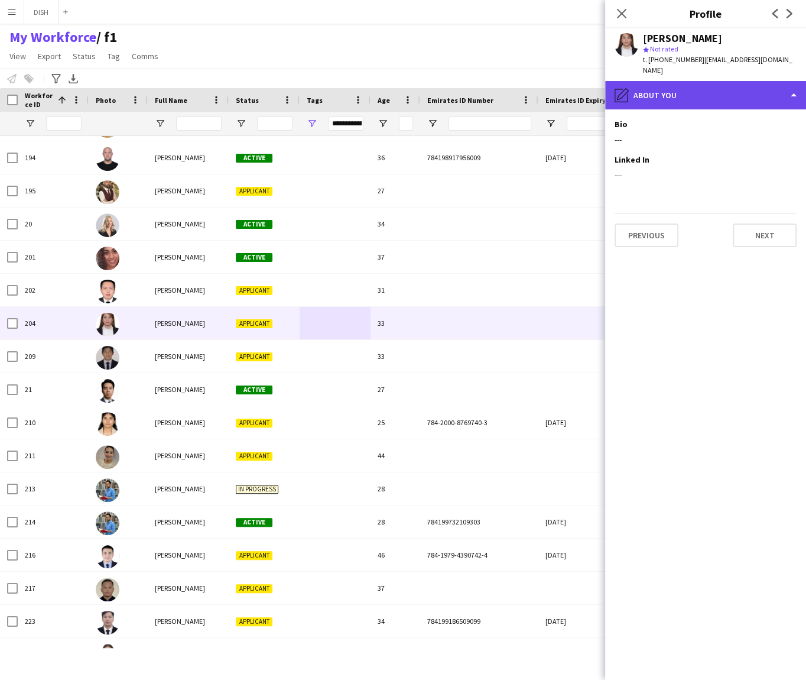
click at [698, 82] on div "pencil4 About you" at bounding box center [705, 95] width 201 height 28
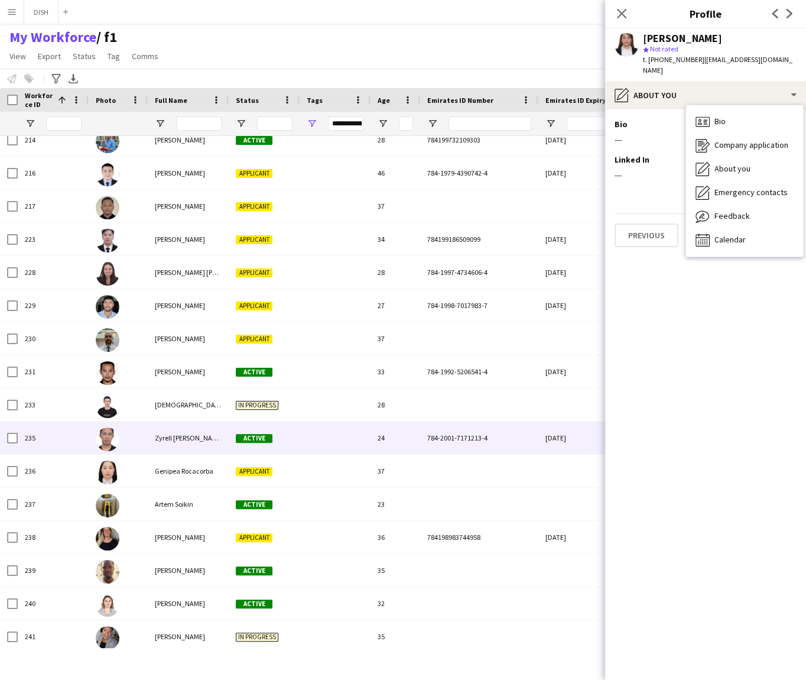
click at [337, 443] on div at bounding box center [335, 437] width 71 height 33
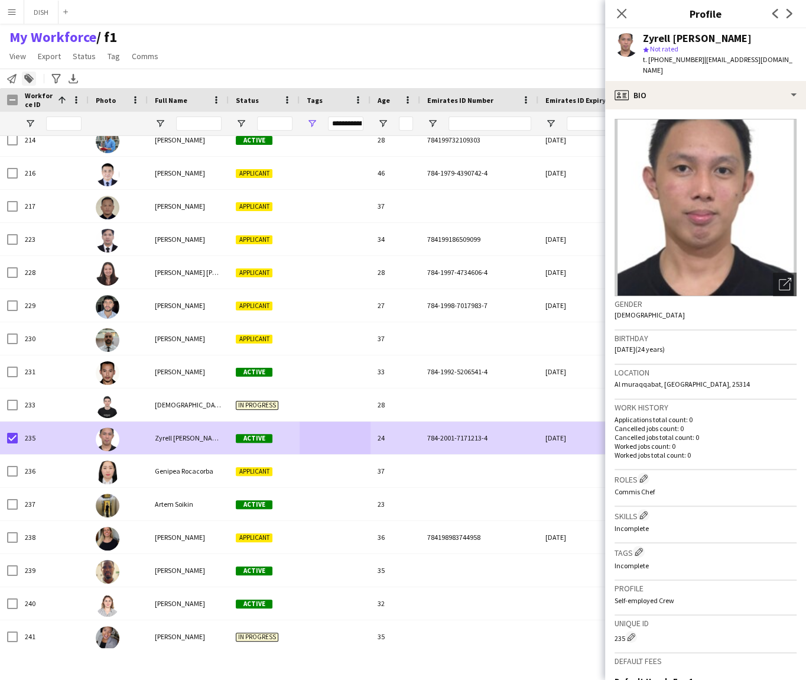
click at [24, 79] on icon "Add to tag" at bounding box center [28, 78] width 9 height 9
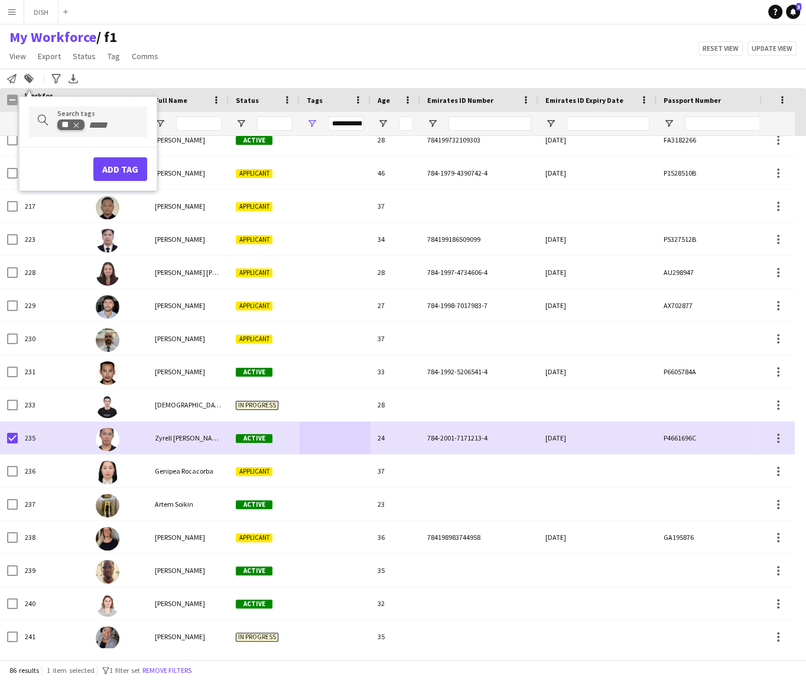
click at [73, 124] on icon "Remove tag" at bounding box center [76, 125] width 8 height 8
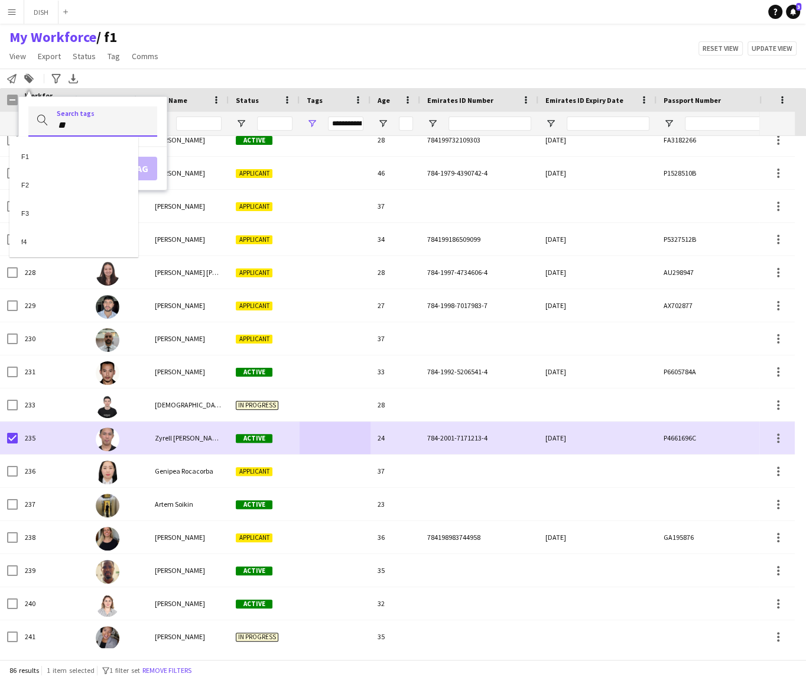
type input "**"
click at [104, 151] on div "F2" at bounding box center [73, 154] width 129 height 28
click at [109, 164] on button "Add tag" at bounding box center [120, 169] width 54 height 24
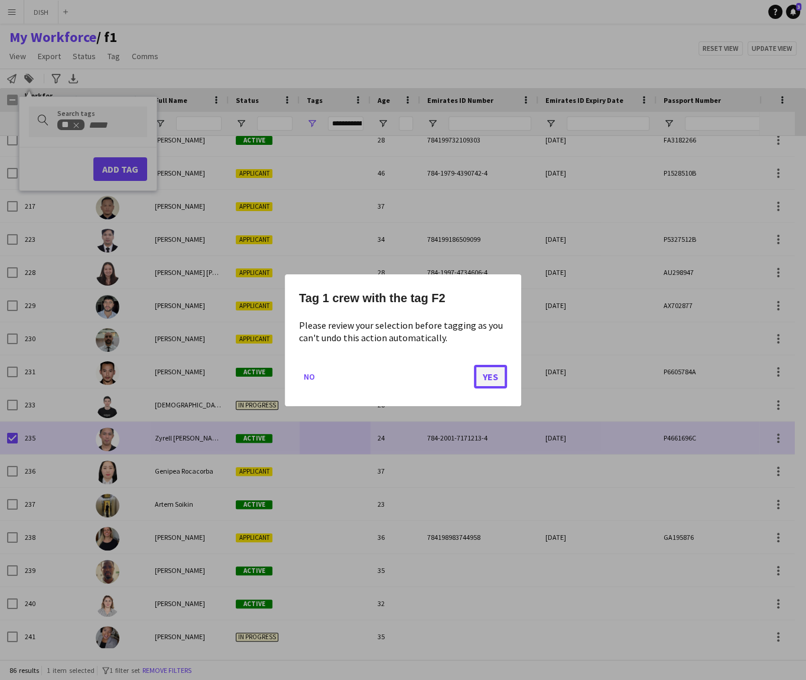
click at [483, 381] on button "Yes" at bounding box center [490, 376] width 33 height 24
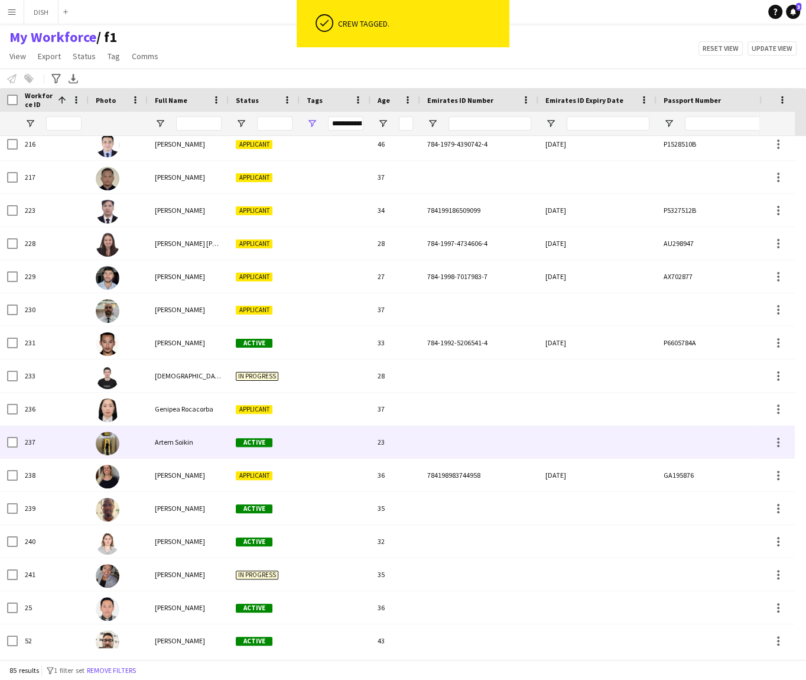
click at [354, 443] on div at bounding box center [335, 442] width 71 height 33
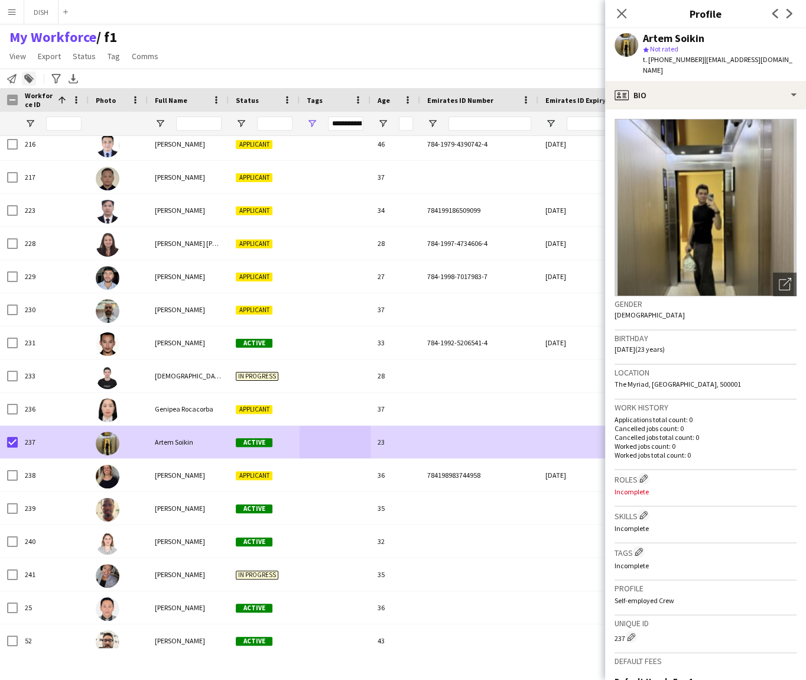
click at [23, 82] on div "Add to tag" at bounding box center [29, 79] width 14 height 14
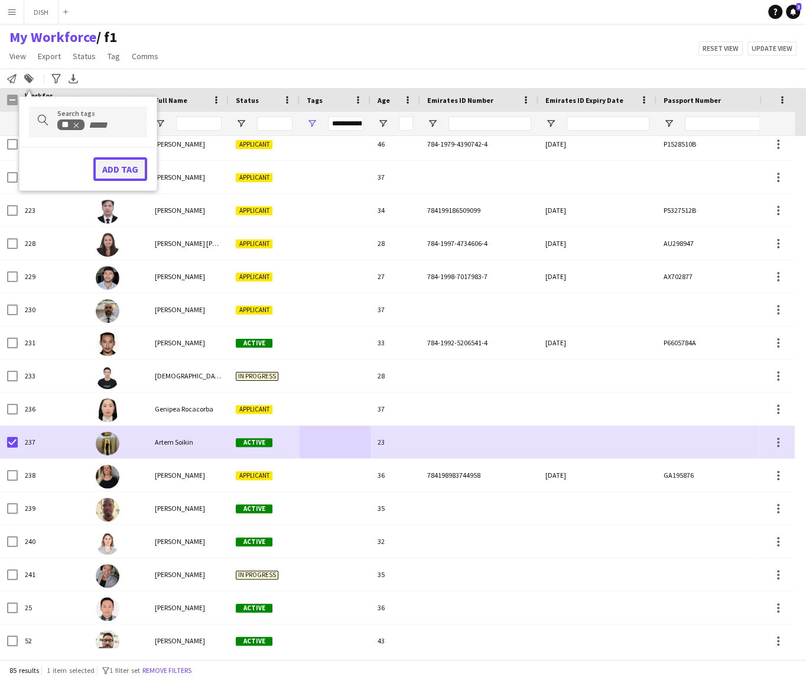
click at [111, 172] on button "Add tag" at bounding box center [120, 169] width 54 height 24
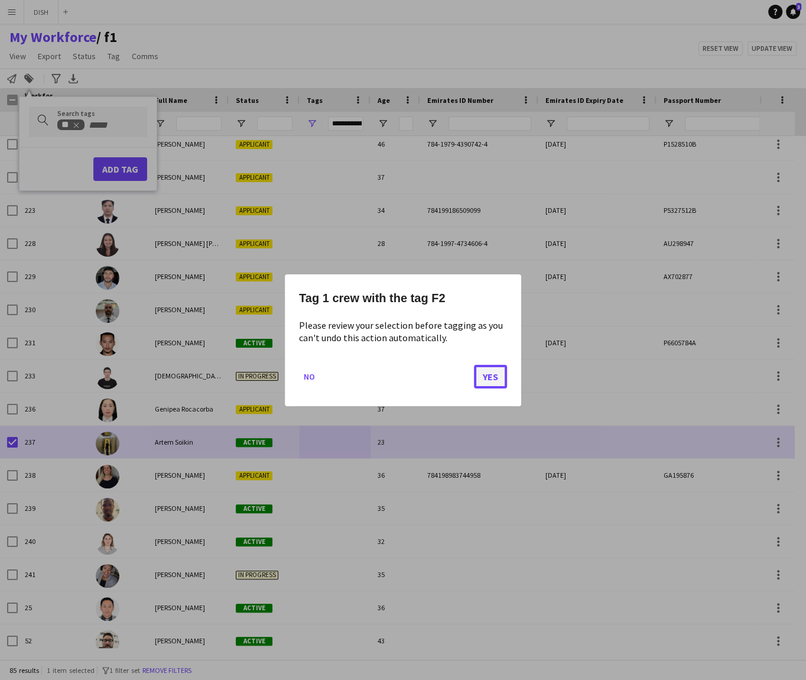
click at [492, 384] on button "Yes" at bounding box center [490, 376] width 33 height 24
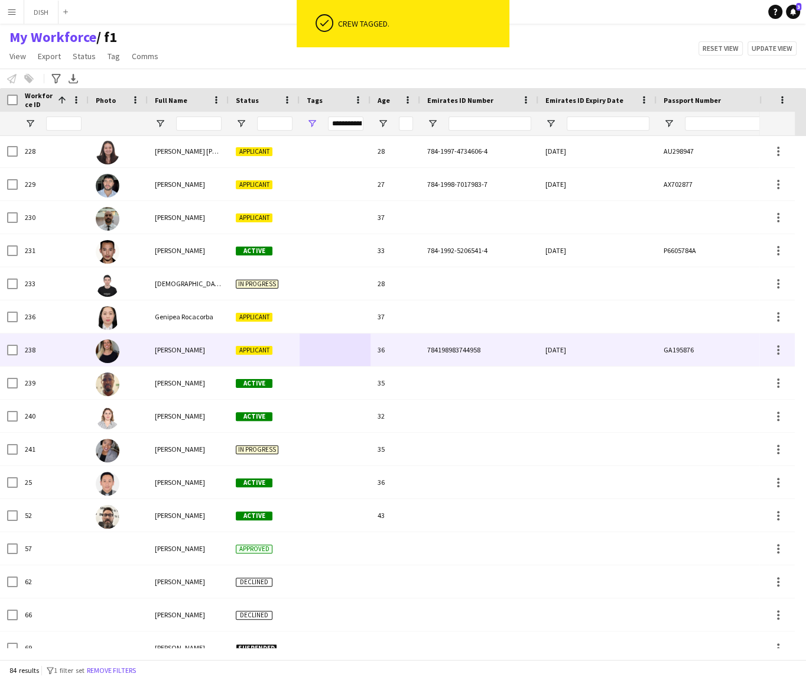
click at [200, 356] on div "[PERSON_NAME]" at bounding box center [188, 349] width 81 height 33
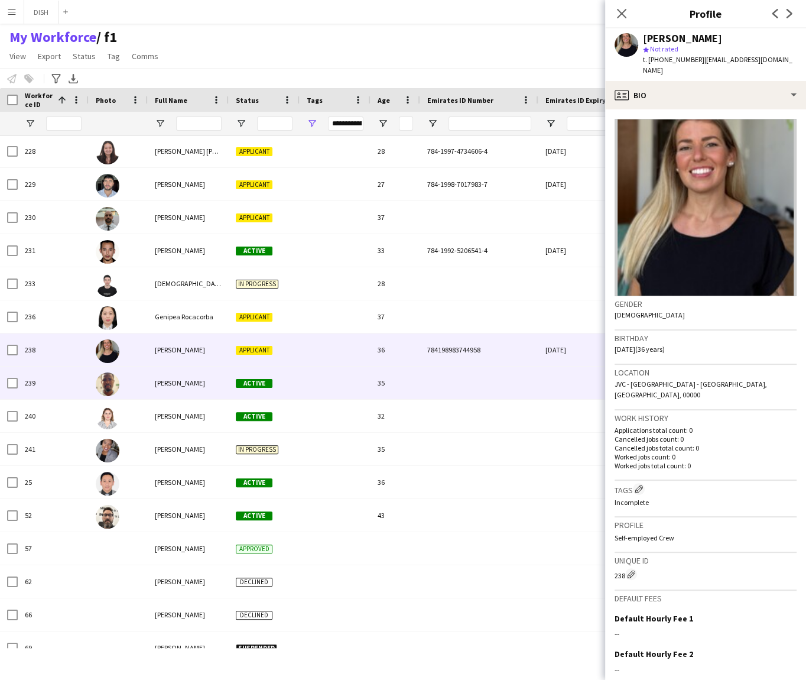
click at [335, 378] on div at bounding box center [335, 382] width 71 height 33
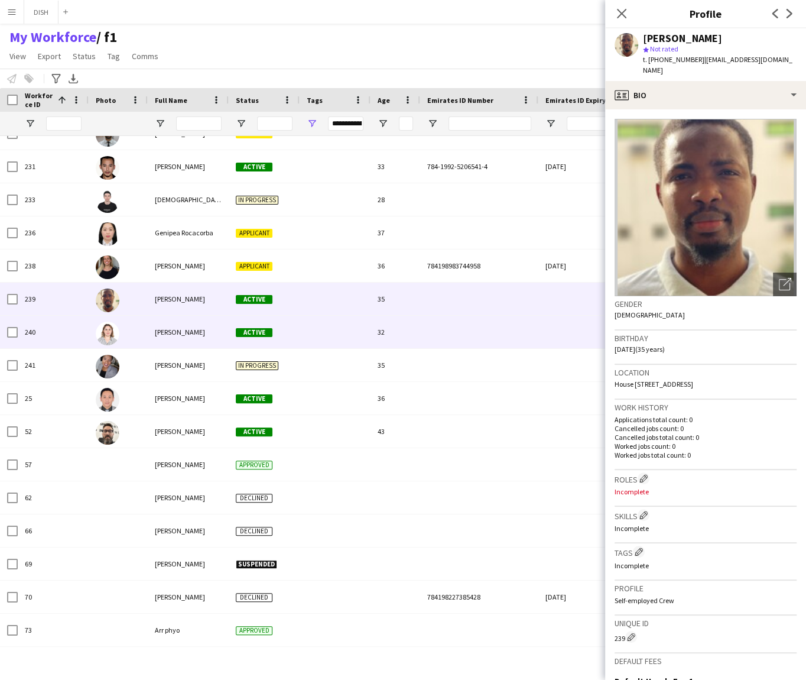
click at [306, 338] on div at bounding box center [335, 332] width 71 height 33
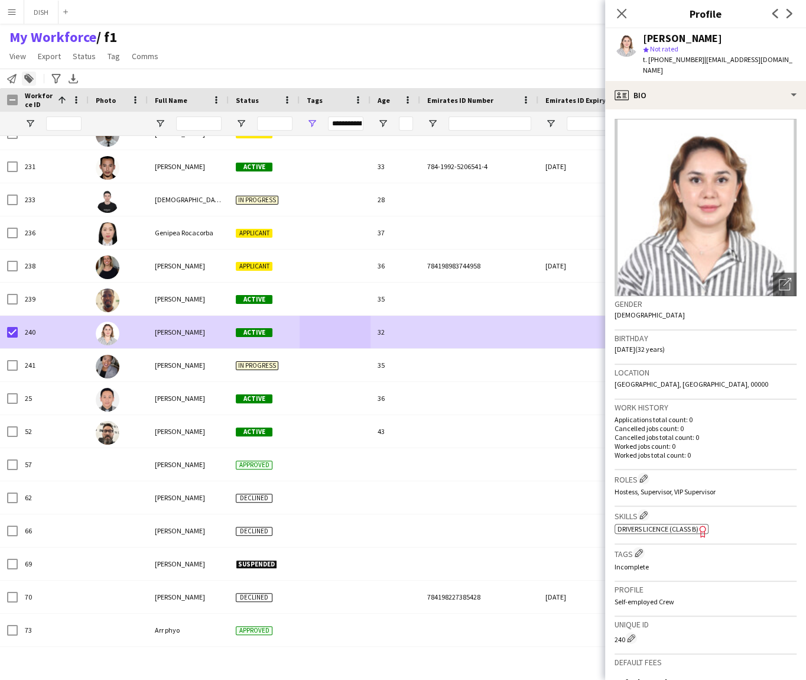
click at [30, 76] on icon at bounding box center [29, 77] width 8 height 6
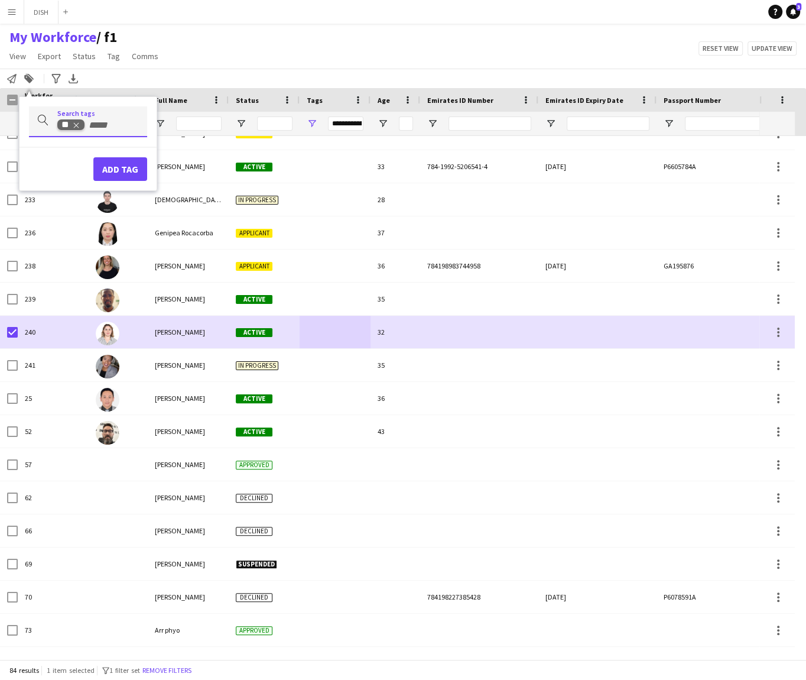
click at [74, 126] on icon "Remove tag" at bounding box center [76, 125] width 8 height 8
type input "**"
click at [72, 143] on div "F1" at bounding box center [73, 154] width 129 height 28
click at [121, 169] on button "Add tag" at bounding box center [120, 169] width 54 height 24
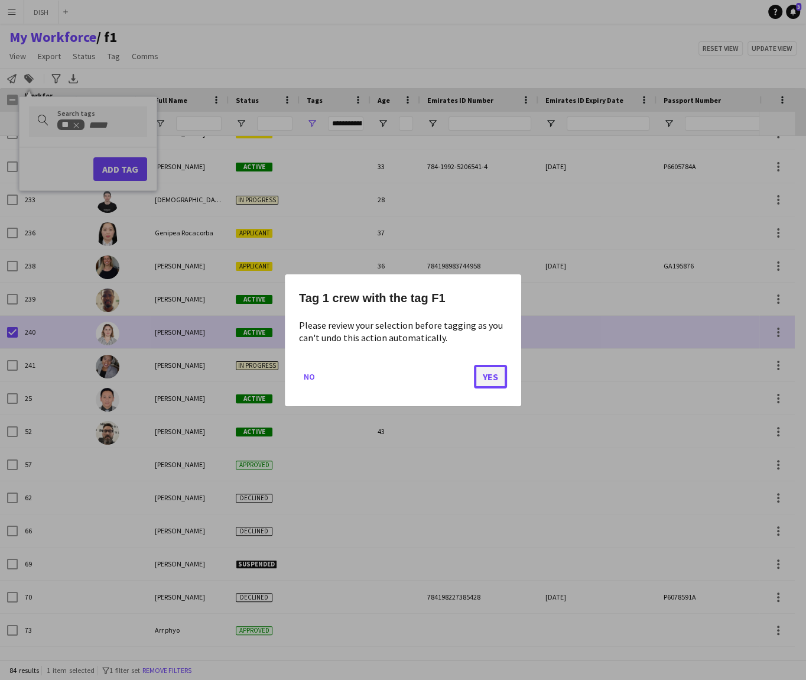
click at [486, 370] on button "Yes" at bounding box center [490, 376] width 33 height 24
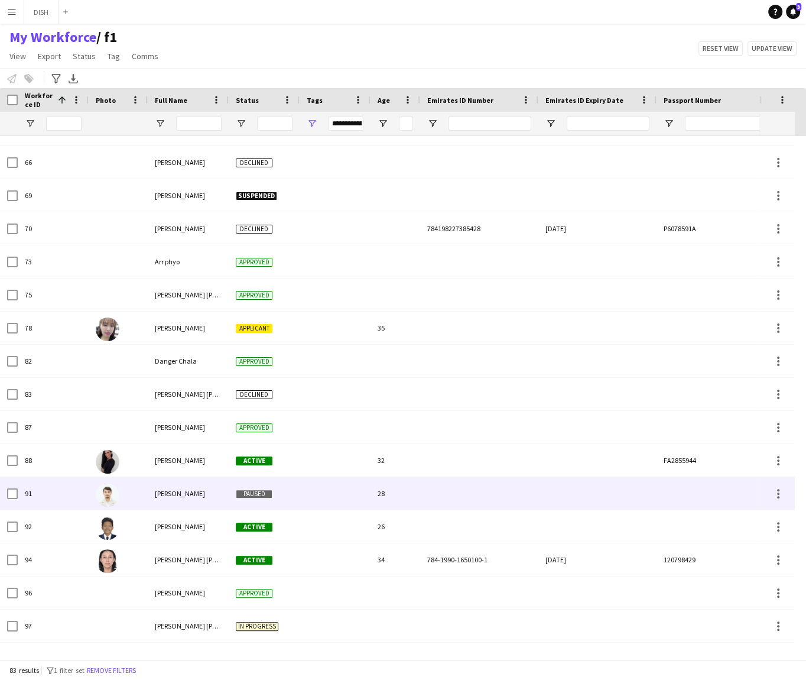
scroll to position [2207, 0]
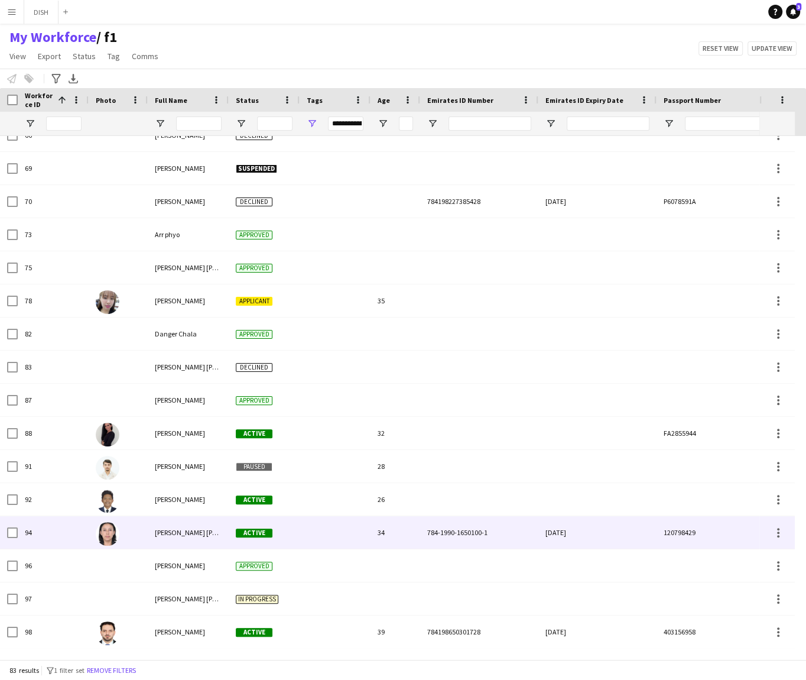
click at [302, 519] on div at bounding box center [335, 532] width 71 height 33
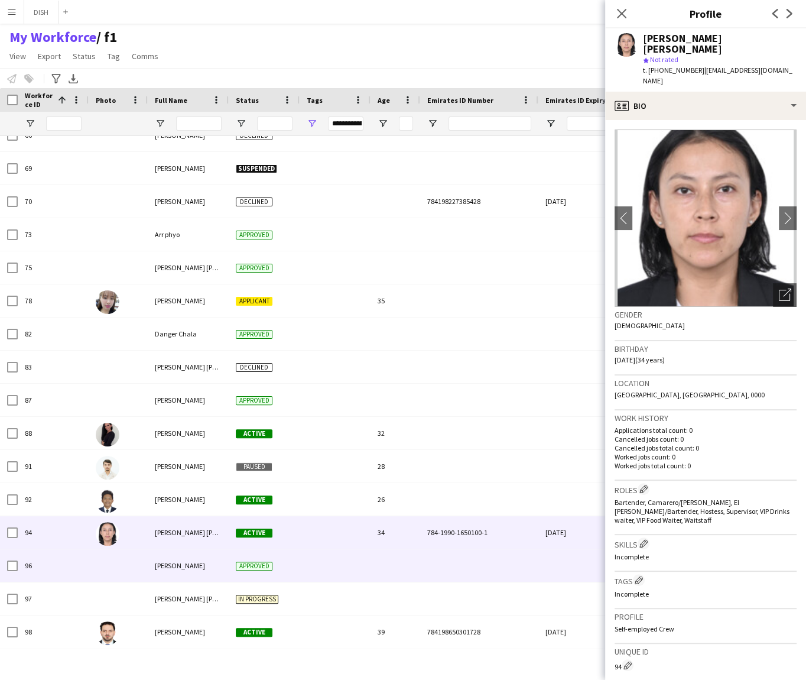
click at [307, 568] on div at bounding box center [335, 565] width 71 height 33
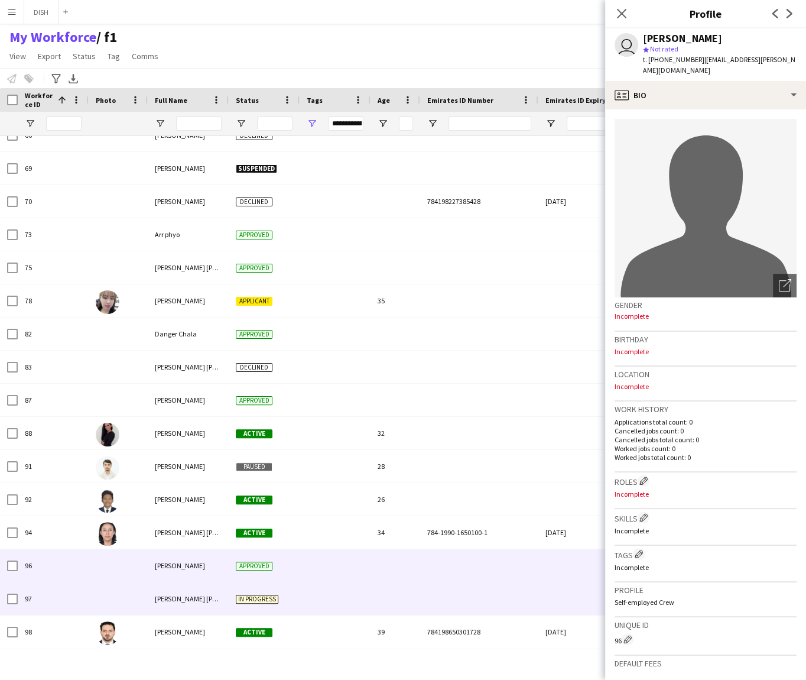
click at [313, 606] on div at bounding box center [335, 598] width 71 height 33
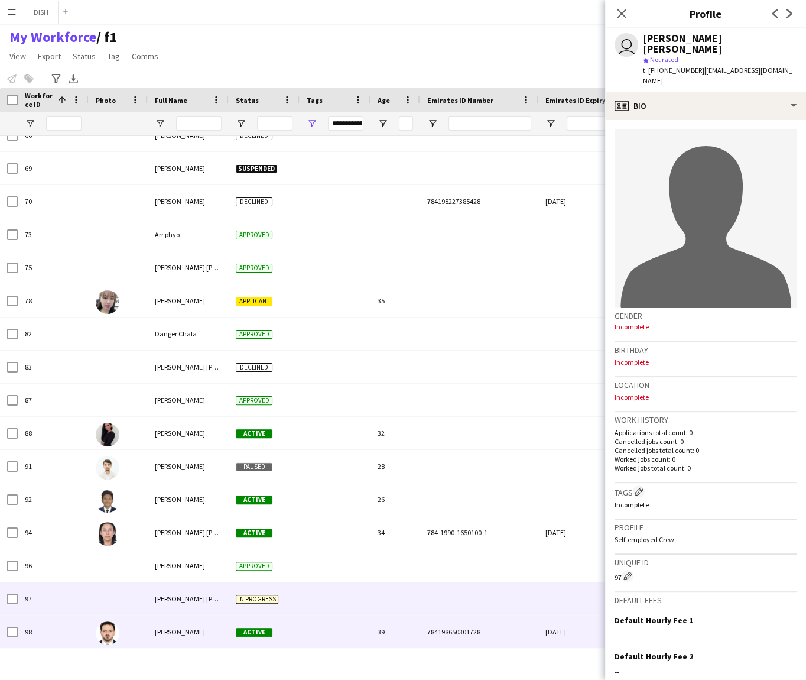
click at [314, 629] on div at bounding box center [335, 631] width 71 height 33
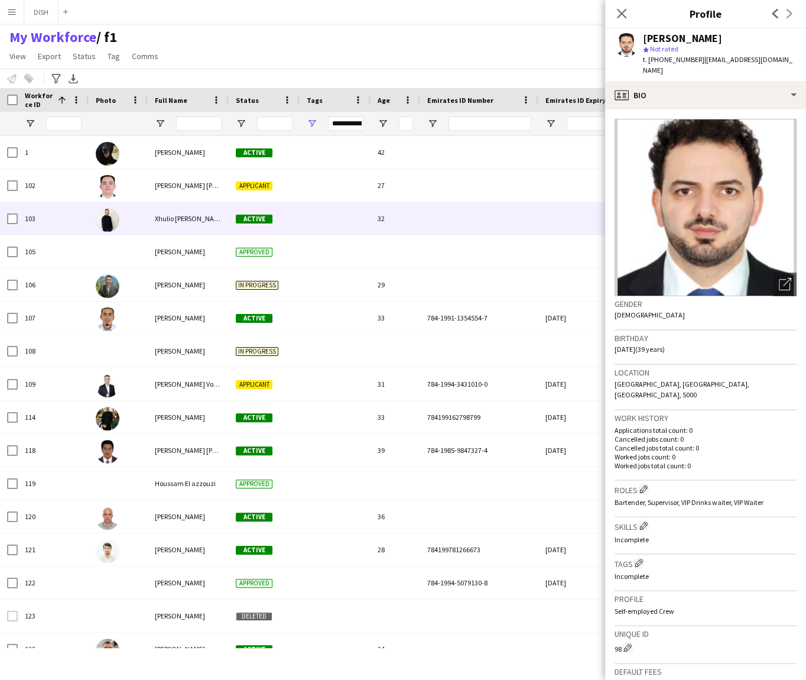
click at [83, 225] on div "103" at bounding box center [53, 218] width 71 height 33
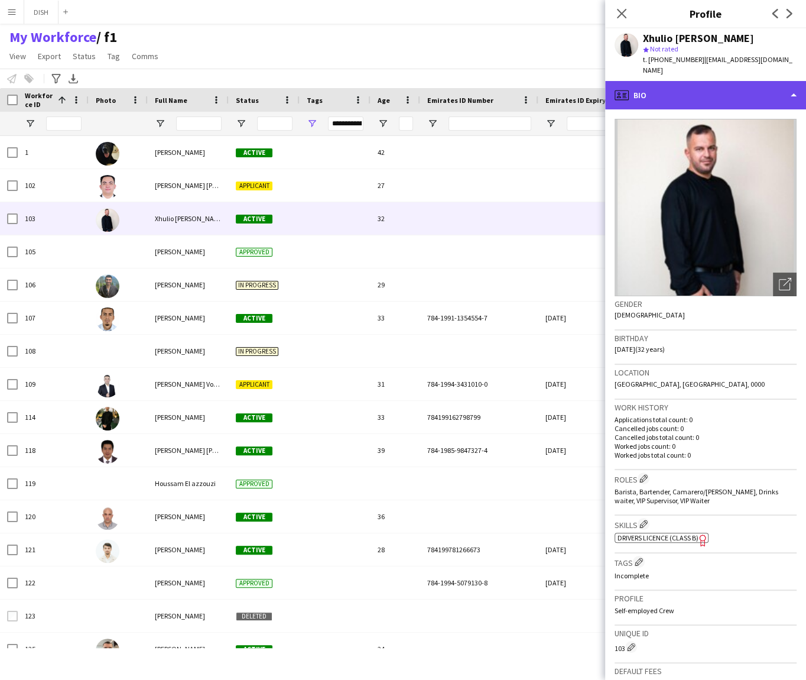
click at [708, 85] on div "profile Bio" at bounding box center [705, 95] width 201 height 28
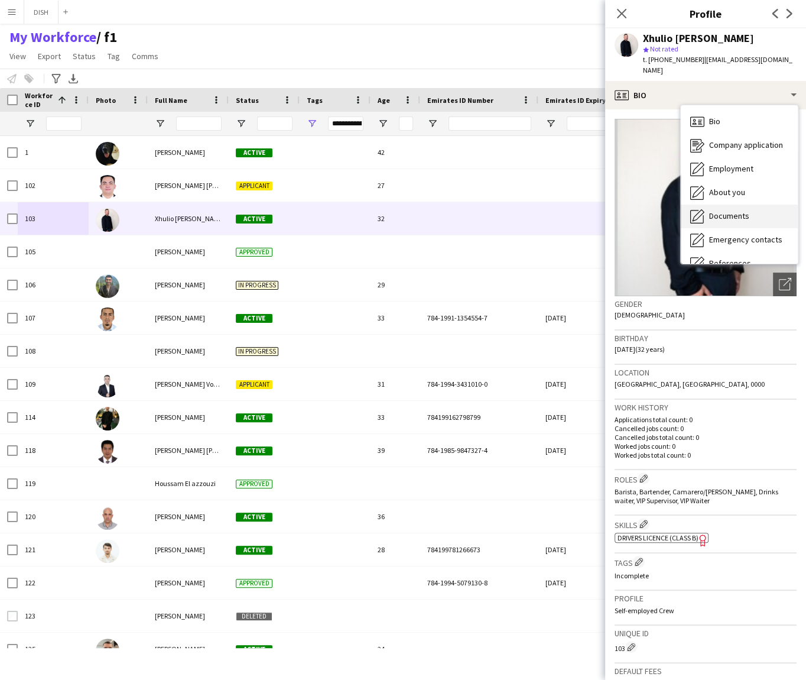
click at [716, 204] on div "Documents Documents" at bounding box center [739, 216] width 117 height 24
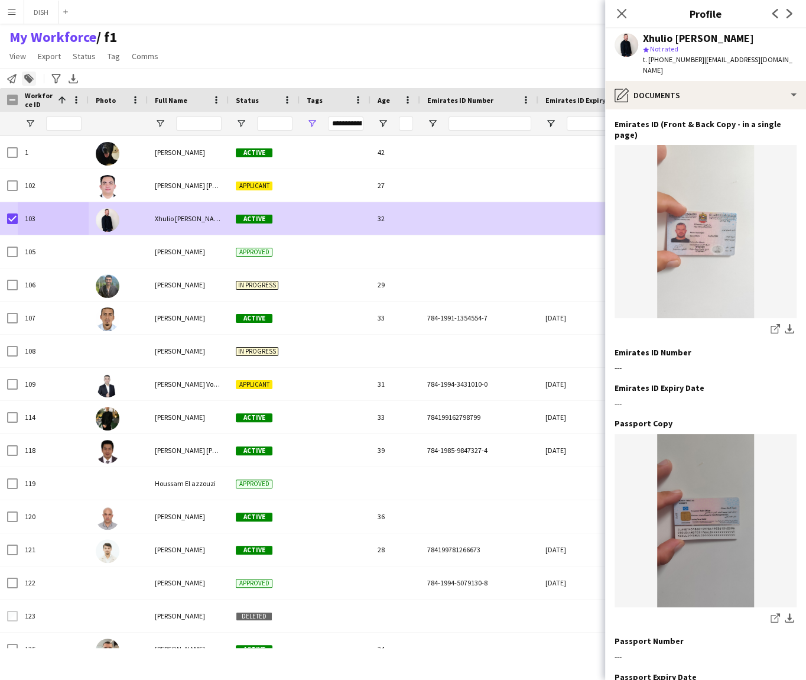
click at [33, 83] on div "Add to tag" at bounding box center [29, 79] width 14 height 14
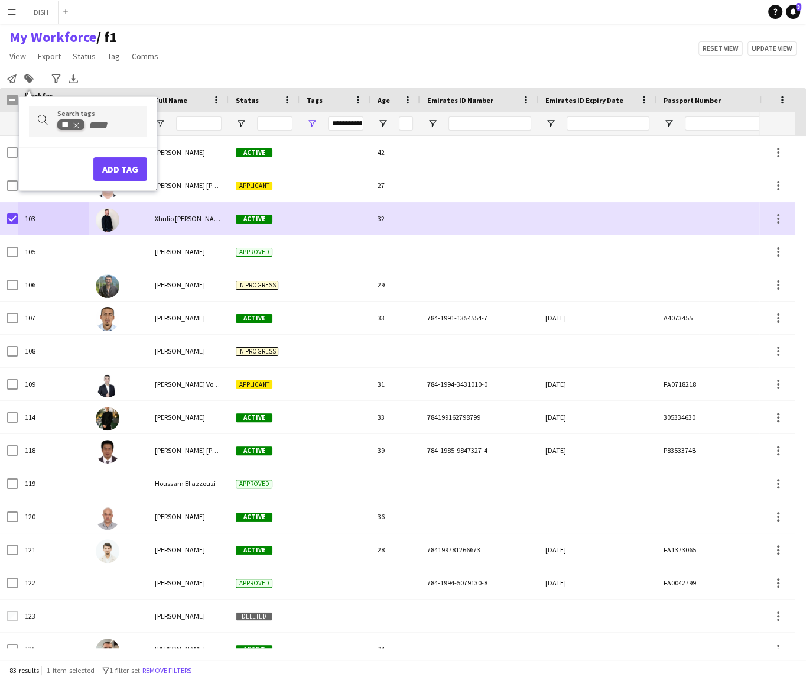
click at [78, 125] on tag-ripple at bounding box center [70, 125] width 27 height 11
click at [76, 123] on icon "Remove tag" at bounding box center [76, 125] width 8 height 8
click at [72, 124] on input "Type to search..." at bounding box center [102, 125] width 91 height 11
type input "**"
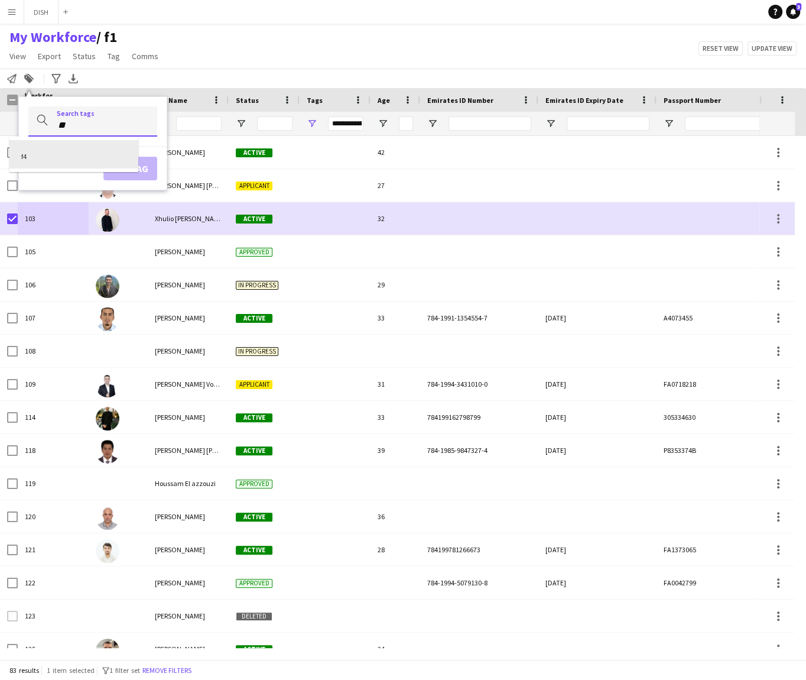
click at [79, 157] on div "f4" at bounding box center [73, 154] width 129 height 28
click at [116, 168] on button "Add tag" at bounding box center [120, 169] width 54 height 24
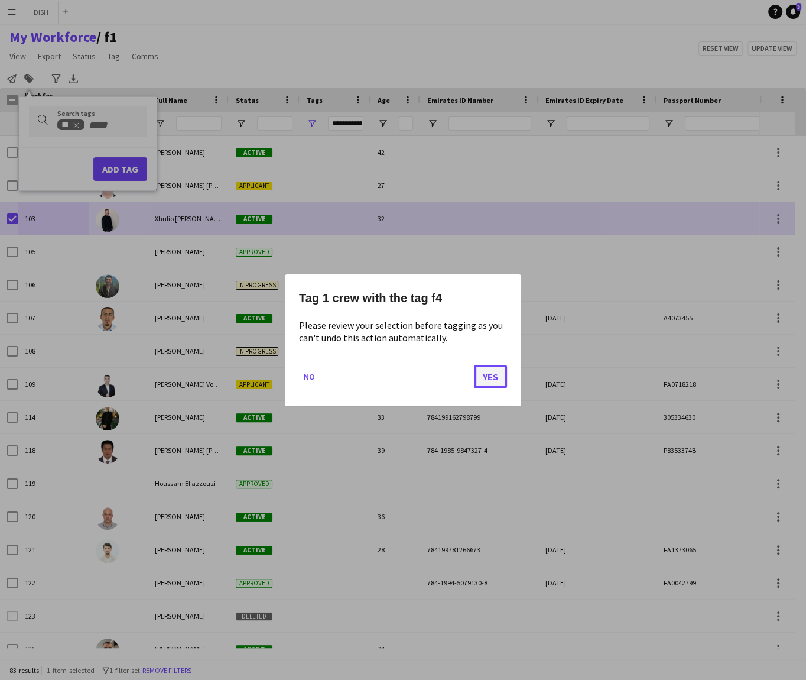
click at [495, 377] on button "Yes" at bounding box center [490, 376] width 33 height 24
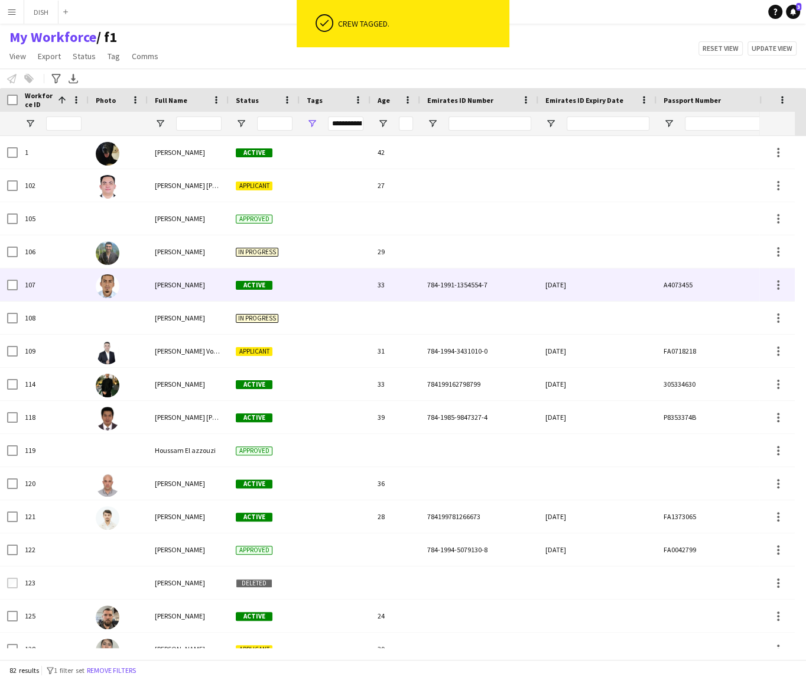
click at [326, 290] on div at bounding box center [335, 284] width 71 height 33
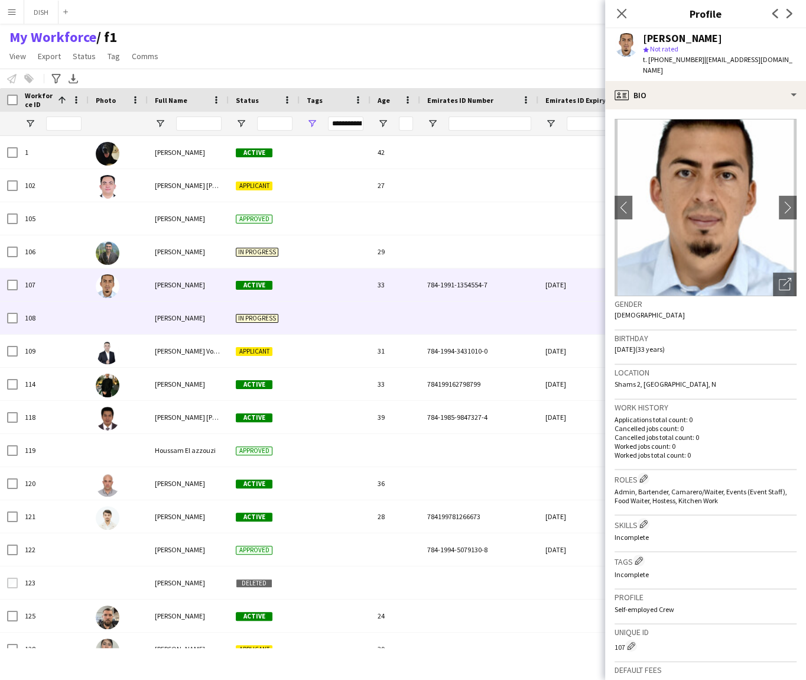
click at [324, 325] on div at bounding box center [335, 317] width 71 height 33
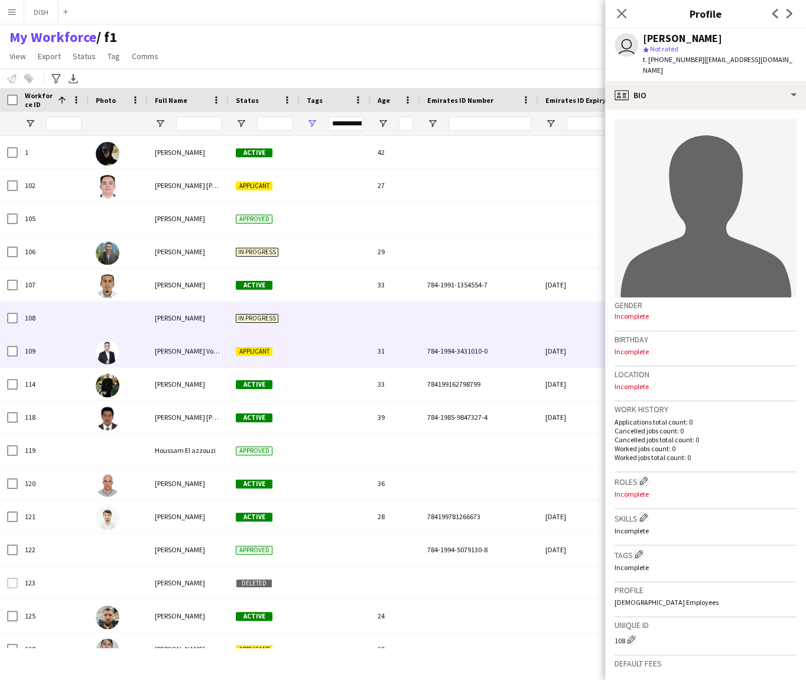
click at [322, 352] on div at bounding box center [335, 351] width 71 height 33
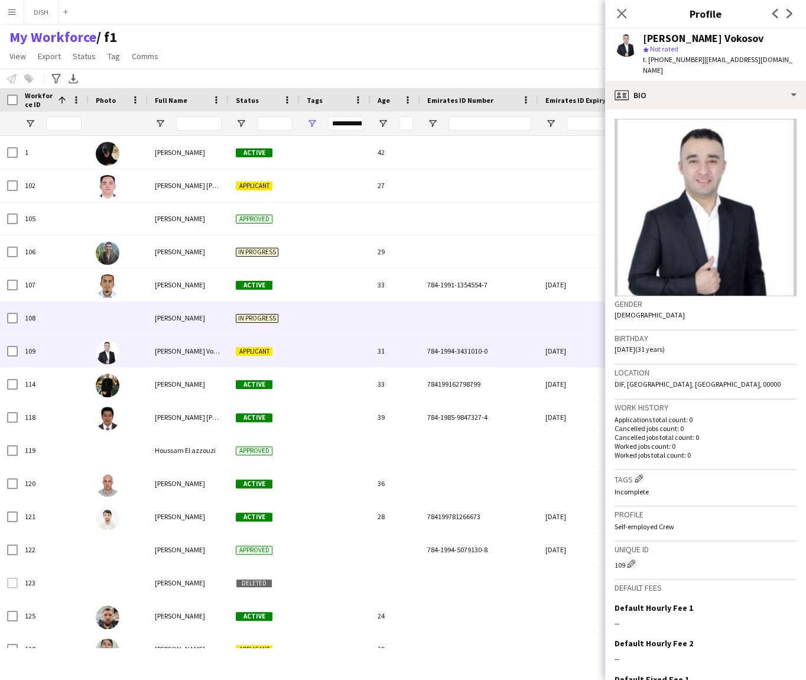
click at [326, 317] on div at bounding box center [335, 317] width 71 height 33
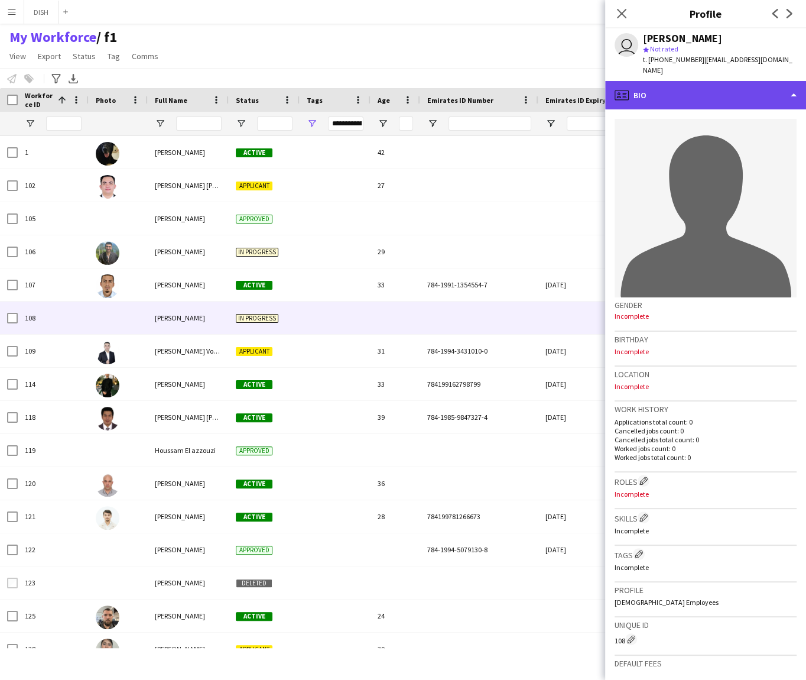
click at [690, 103] on div "profile Bio" at bounding box center [705, 95] width 201 height 28
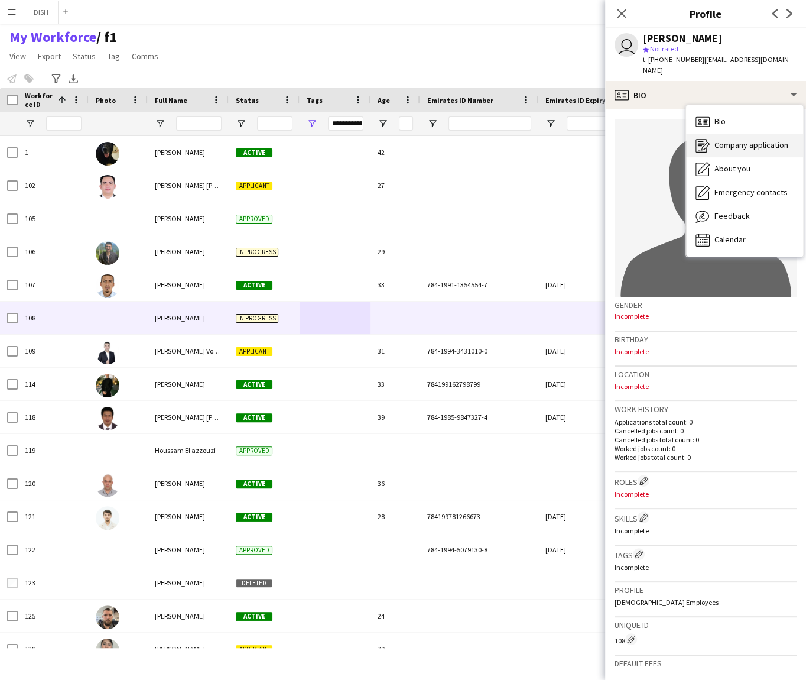
click at [723, 150] on div "Company application Company application" at bounding box center [744, 146] width 117 height 24
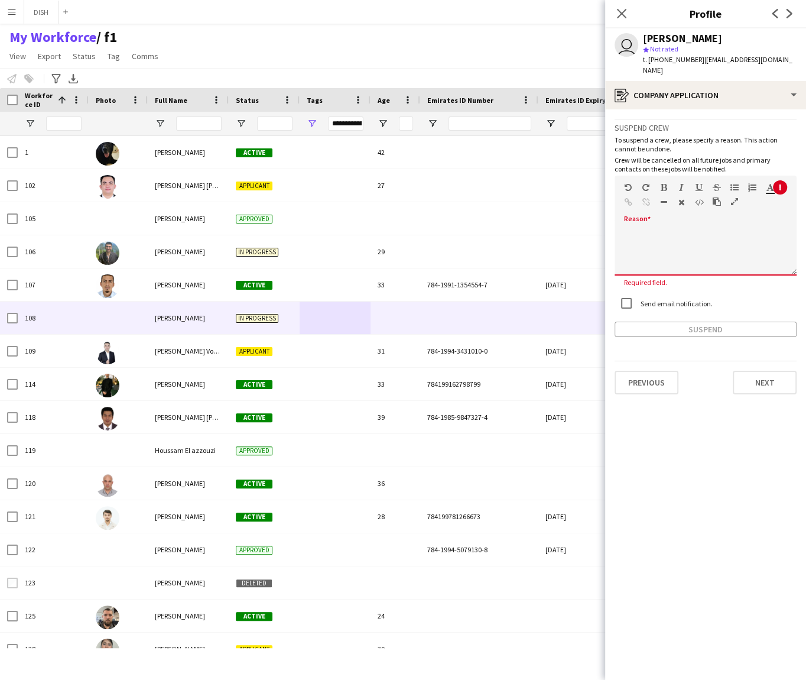
click at [677, 217] on div "default Heading 1 Heading 2 Heading 3 Heading 4 Heading 5 Heading 6 Heading 7 P…" at bounding box center [706, 198] width 182 height 44
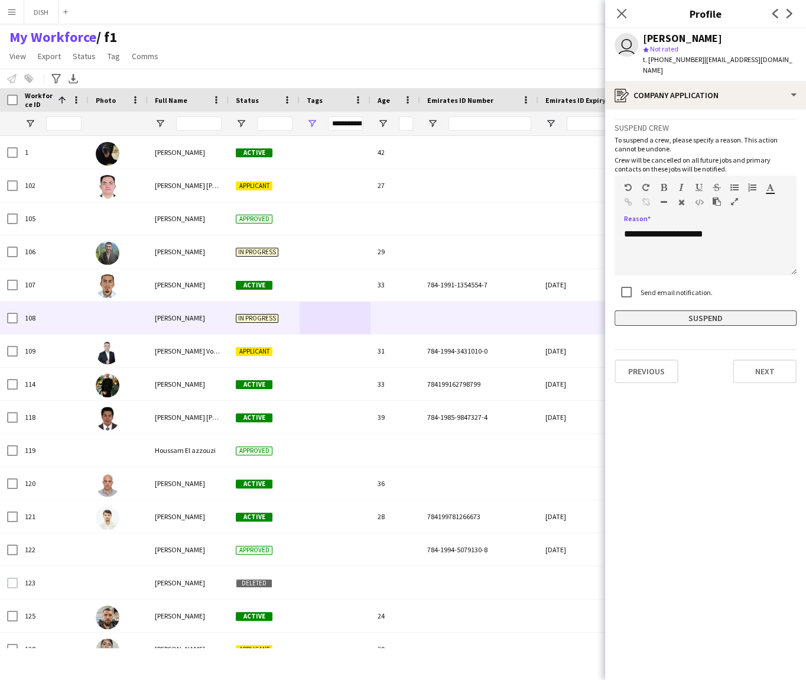
click at [751, 314] on button "Suspend" at bounding box center [706, 317] width 182 height 15
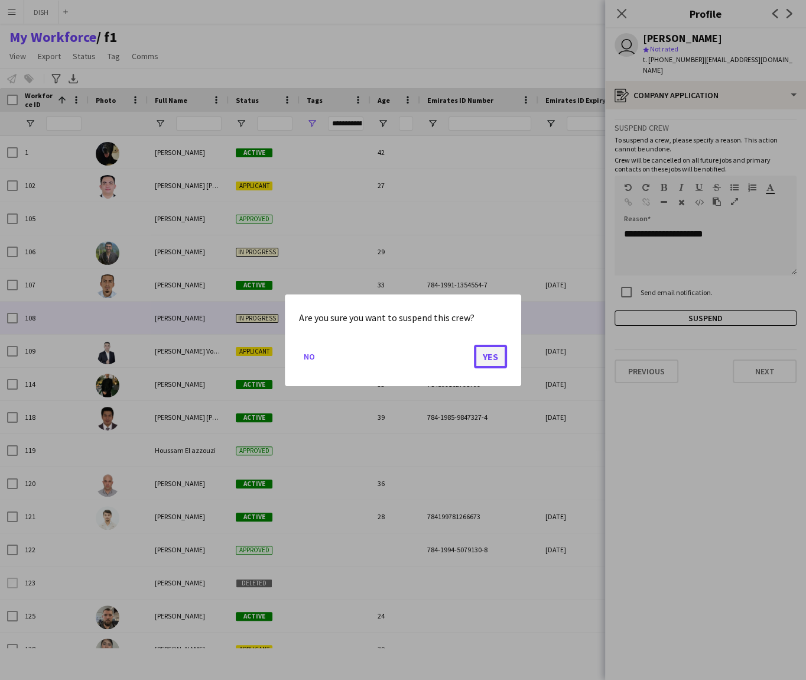
click at [476, 358] on button "Yes" at bounding box center [490, 356] width 33 height 24
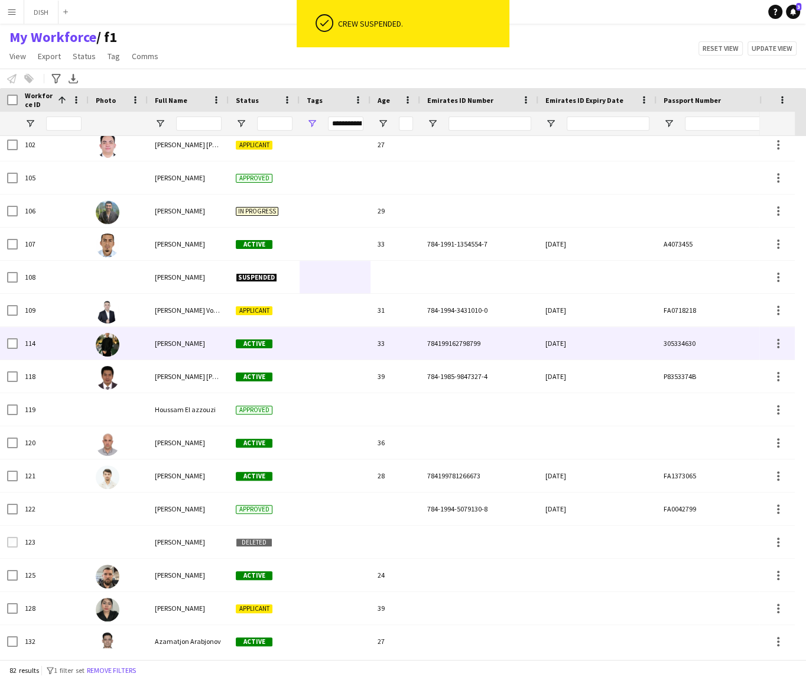
scroll to position [43, 0]
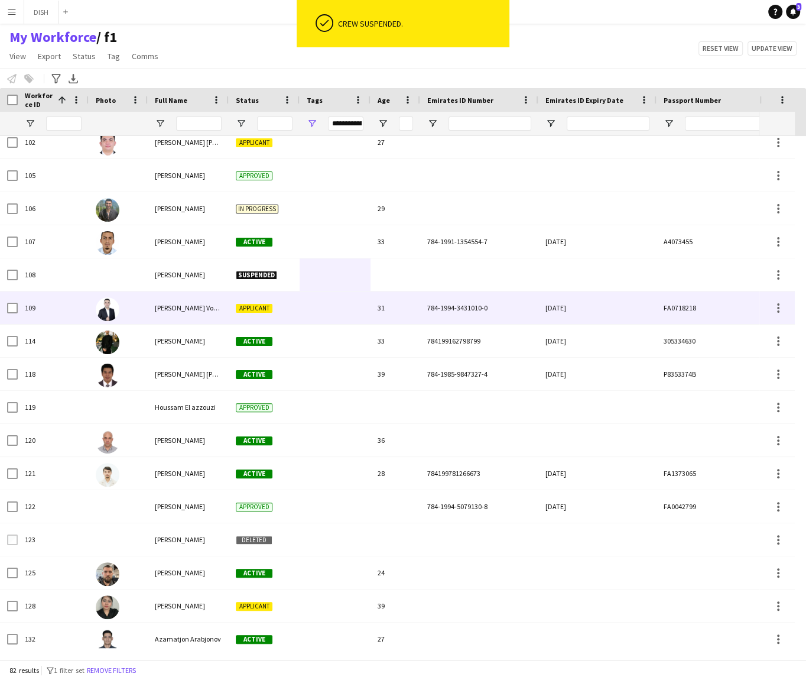
click at [319, 305] on div at bounding box center [335, 307] width 71 height 33
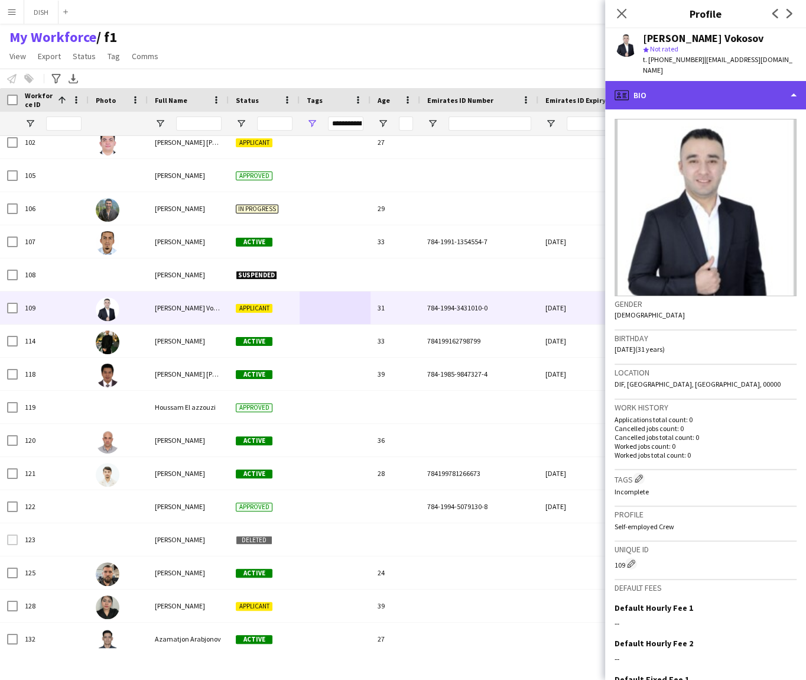
click at [767, 85] on div "profile Bio" at bounding box center [705, 95] width 201 height 28
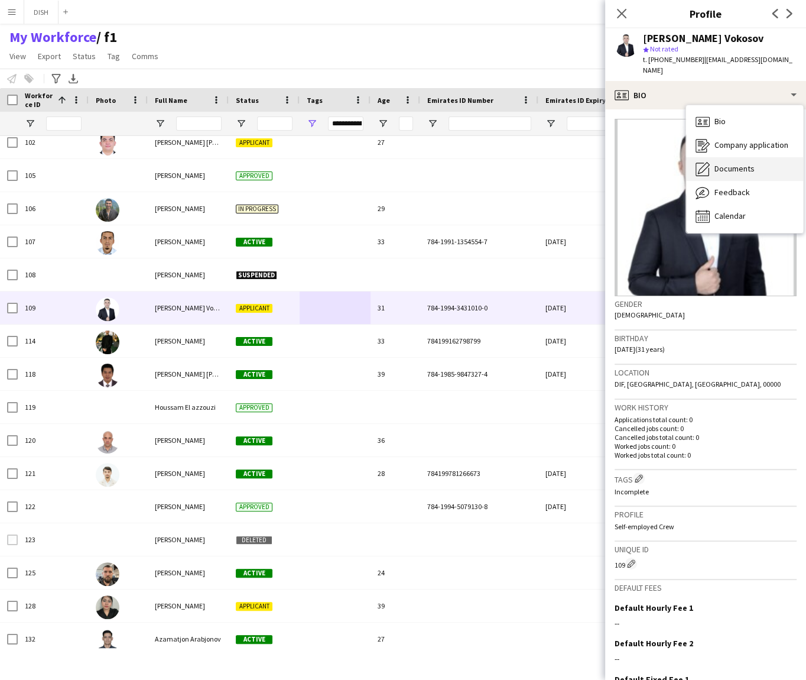
click at [770, 157] on div "Documents Documents" at bounding box center [744, 169] width 117 height 24
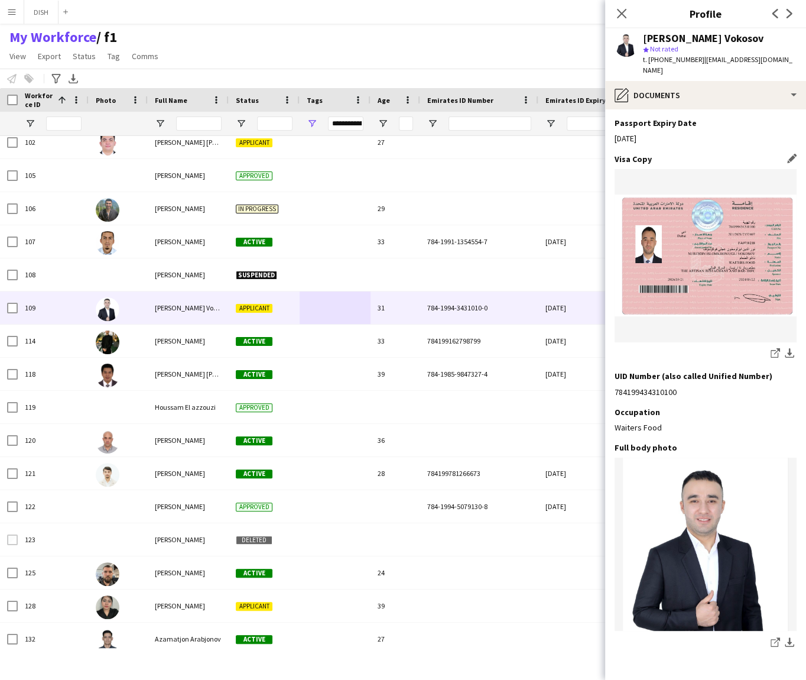
scroll to position [790, 0]
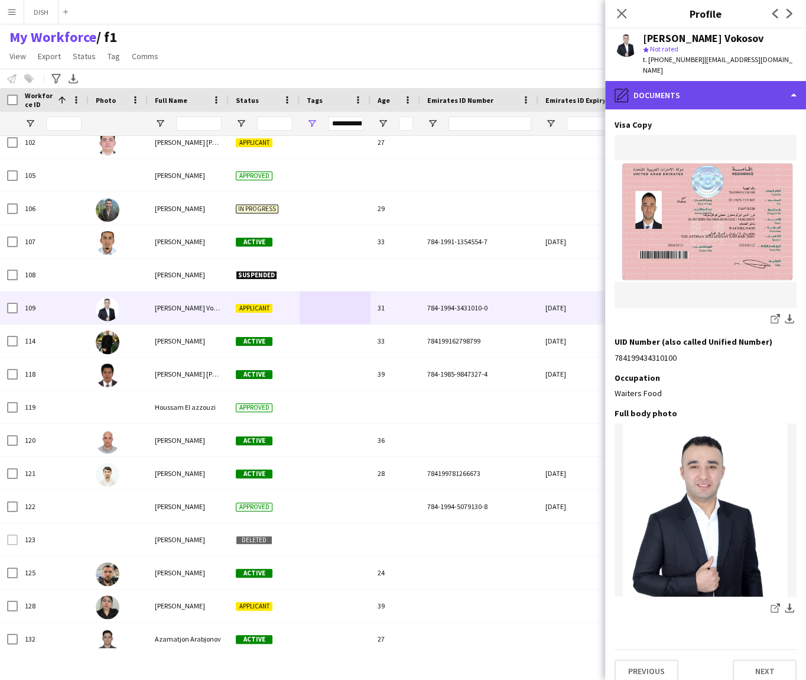
click at [654, 85] on div "pencil4 Documents" at bounding box center [705, 95] width 201 height 28
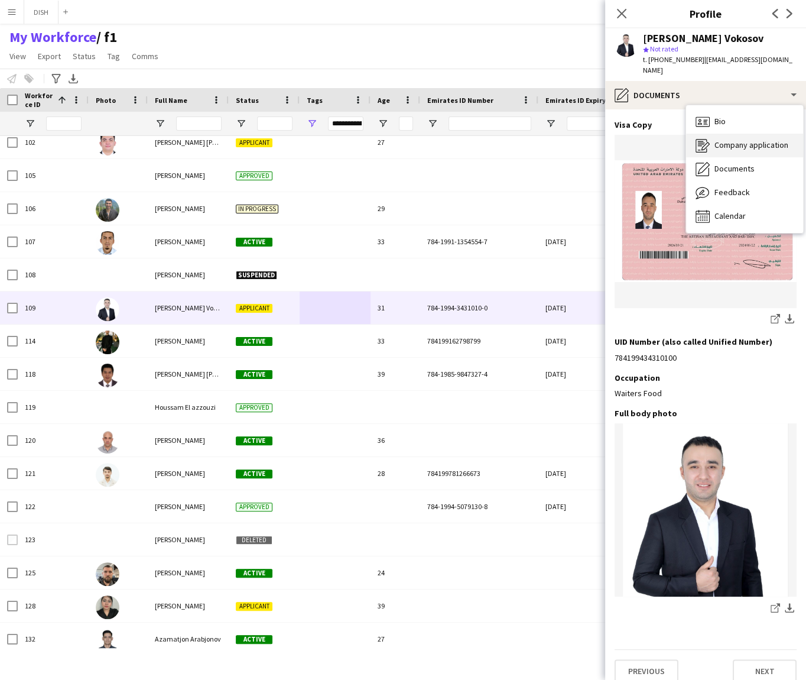
click at [737, 134] on div "Company application Company application" at bounding box center [744, 146] width 117 height 24
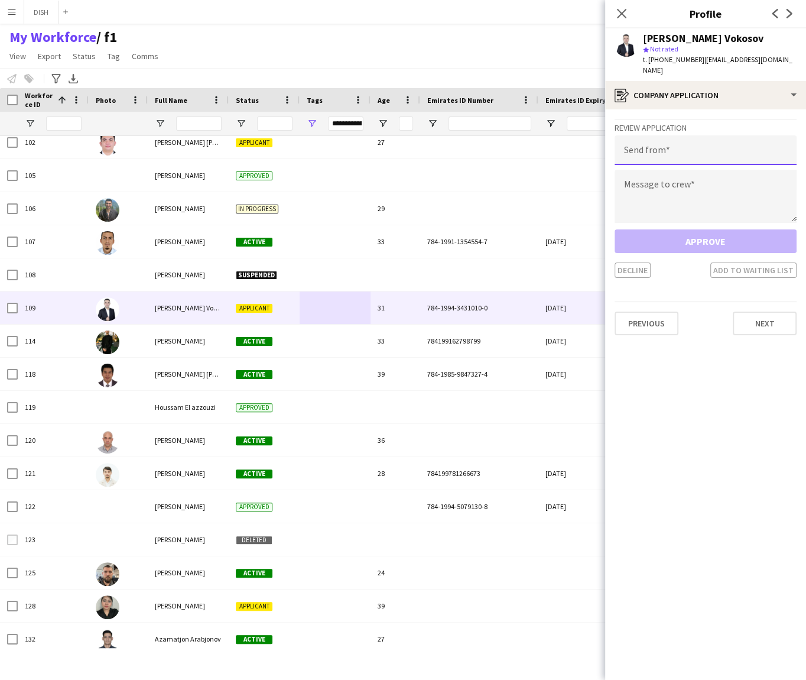
click at [715, 152] on input "email" at bounding box center [706, 150] width 182 height 30
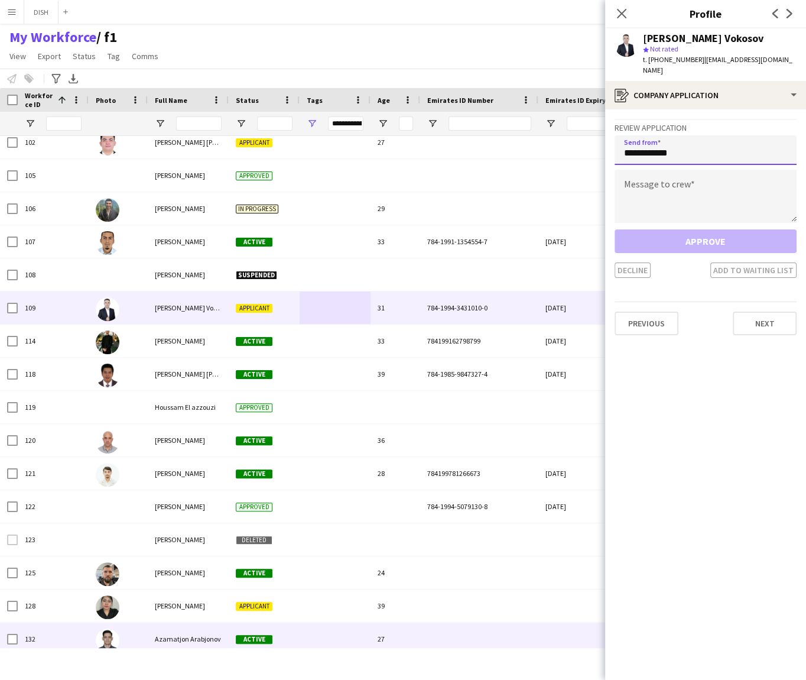
type input "**********"
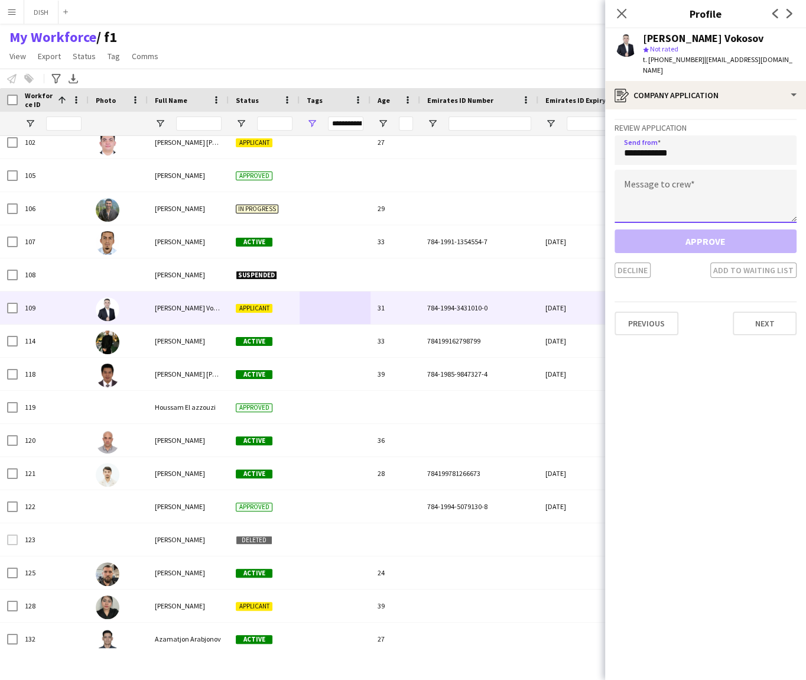
click at [668, 181] on textarea at bounding box center [706, 196] width 182 height 53
paste textarea "**********"
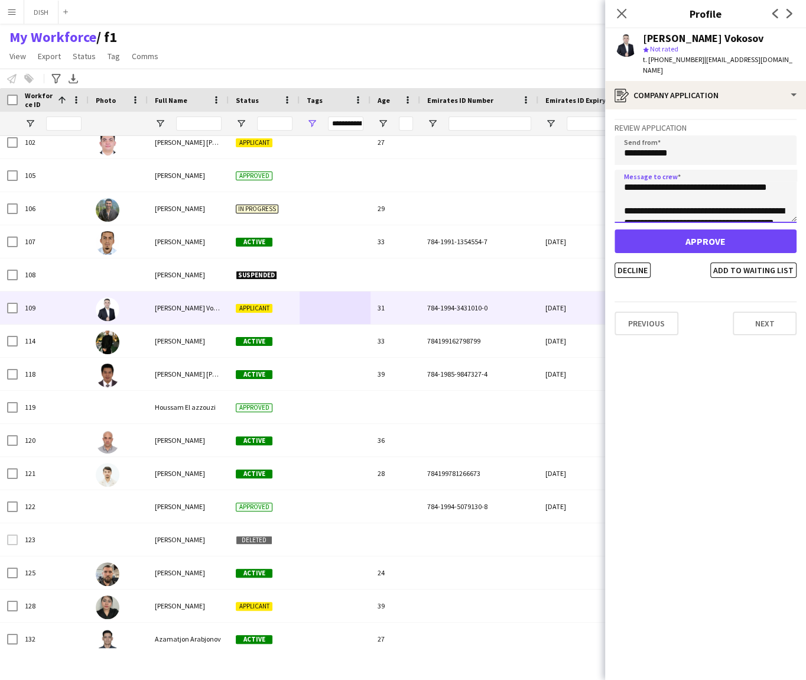
scroll to position [54, 0]
type textarea "**********"
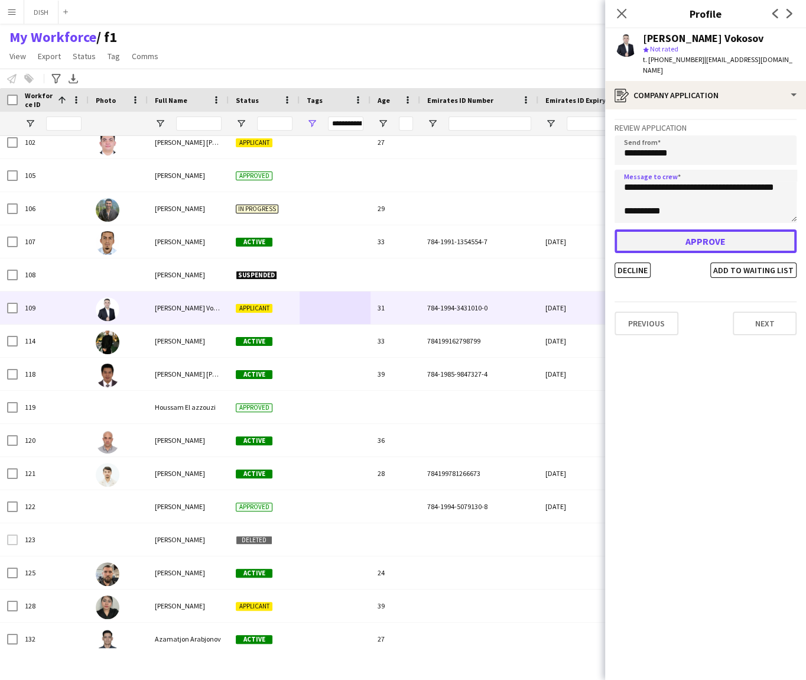
click at [684, 229] on button "Approve" at bounding box center [706, 241] width 182 height 24
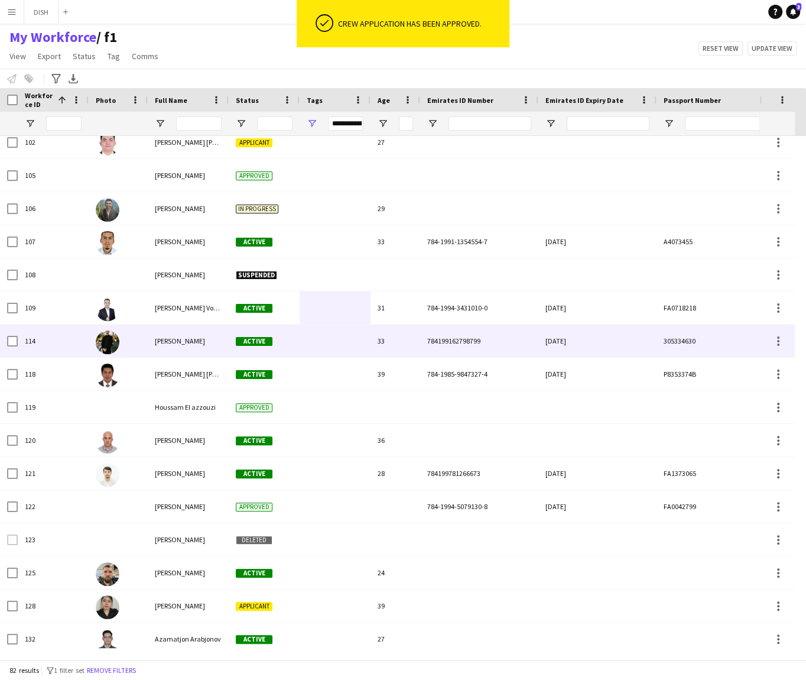
click at [179, 337] on span "[PERSON_NAME]" at bounding box center [180, 340] width 50 height 9
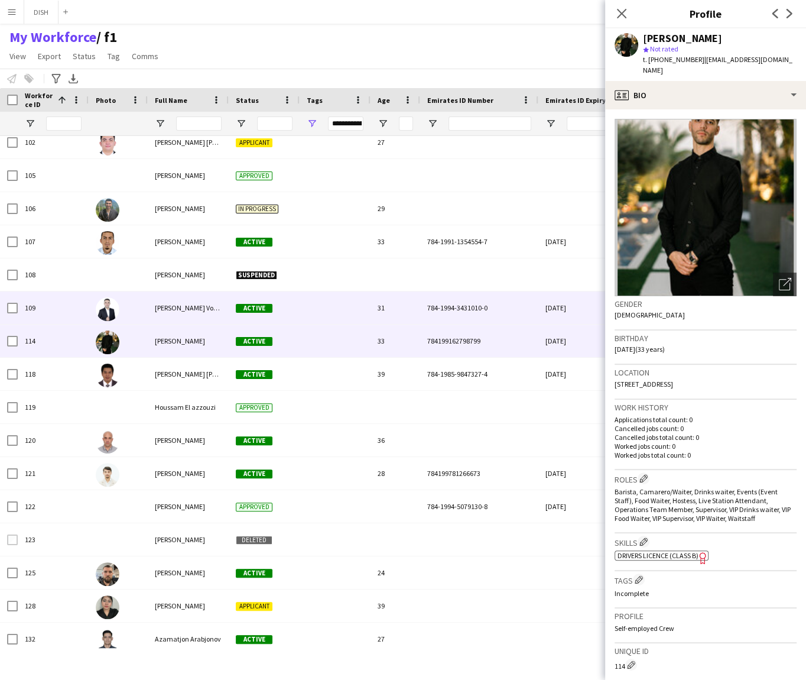
click at [182, 314] on div "[PERSON_NAME] Vokosov" at bounding box center [188, 307] width 81 height 33
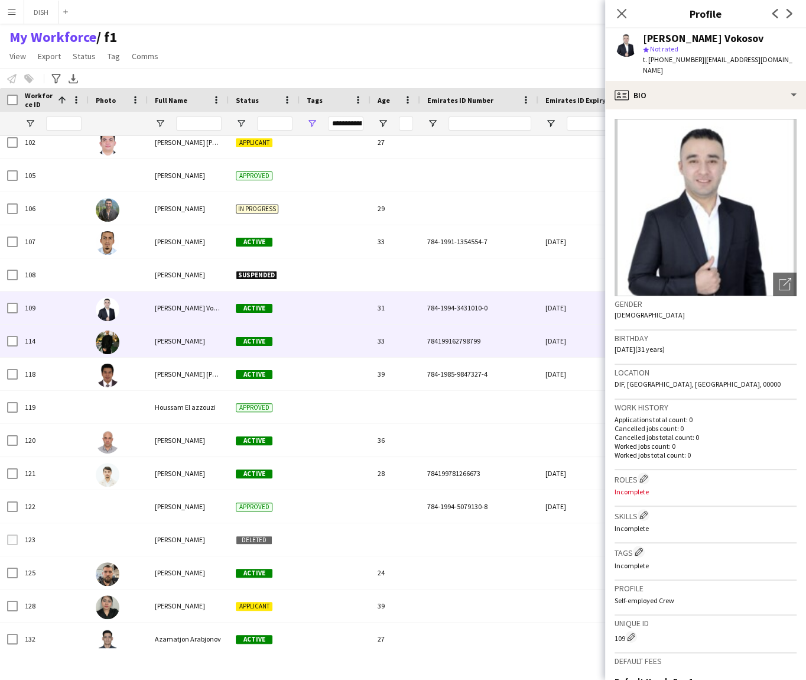
click at [181, 355] on div "[PERSON_NAME]" at bounding box center [188, 340] width 81 height 33
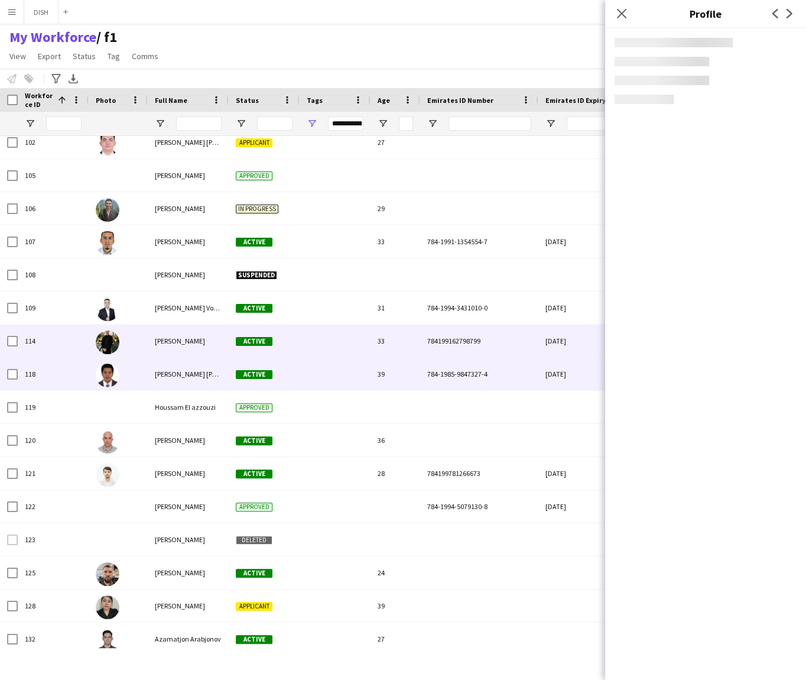
click at [195, 379] on div "[PERSON_NAME] [PERSON_NAME]" at bounding box center [188, 374] width 81 height 33
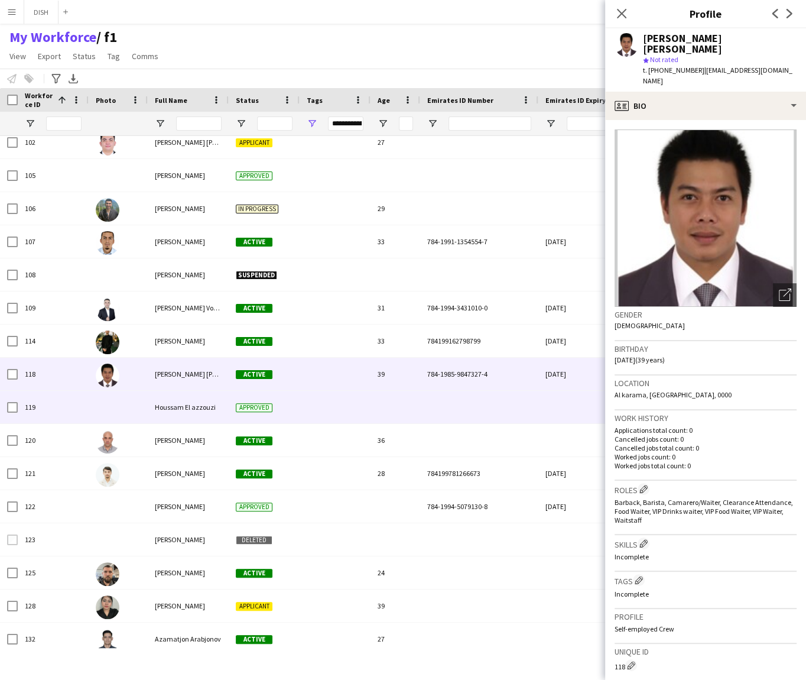
click at [202, 400] on div "Houssam El azzouzi" at bounding box center [188, 407] width 81 height 33
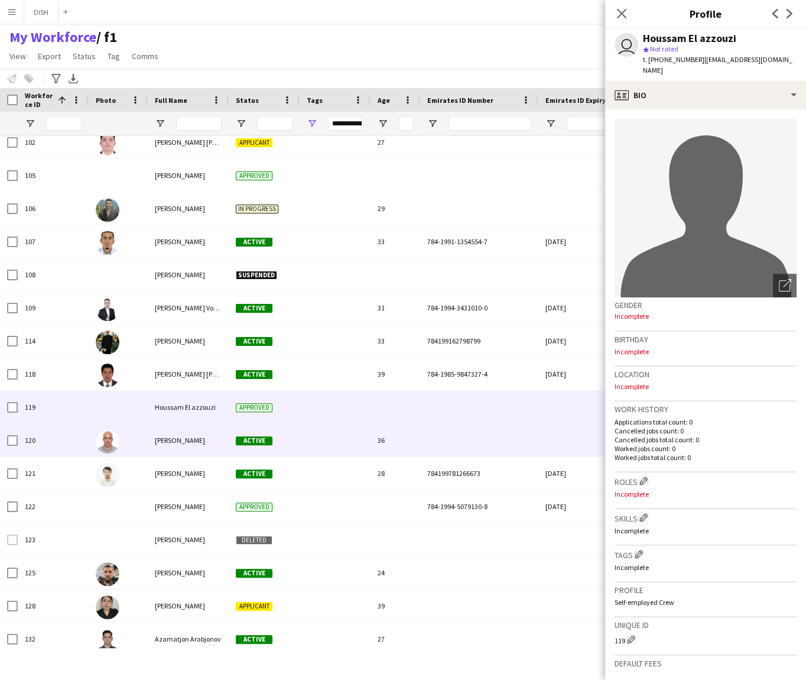
click at [213, 428] on div "[PERSON_NAME]" at bounding box center [188, 440] width 81 height 33
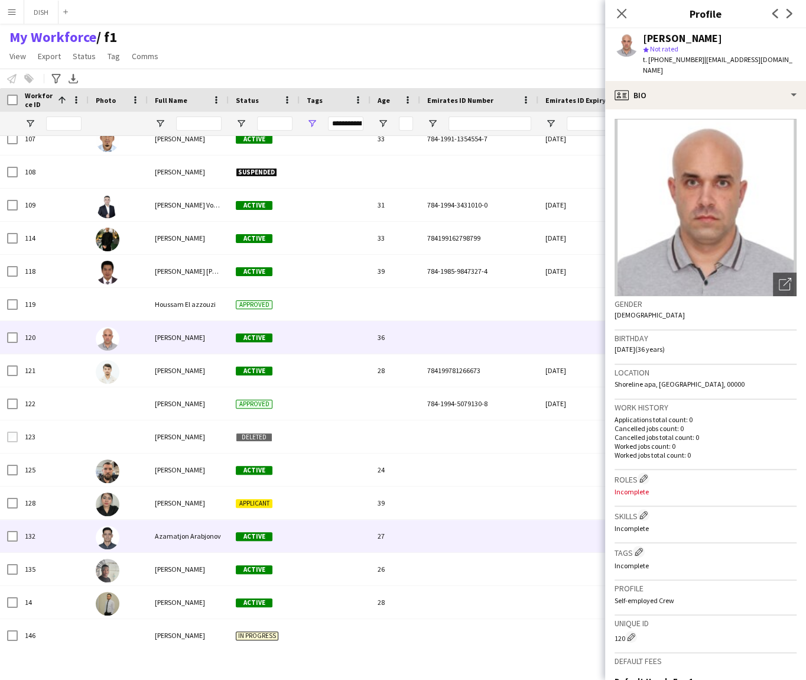
scroll to position [177, 0]
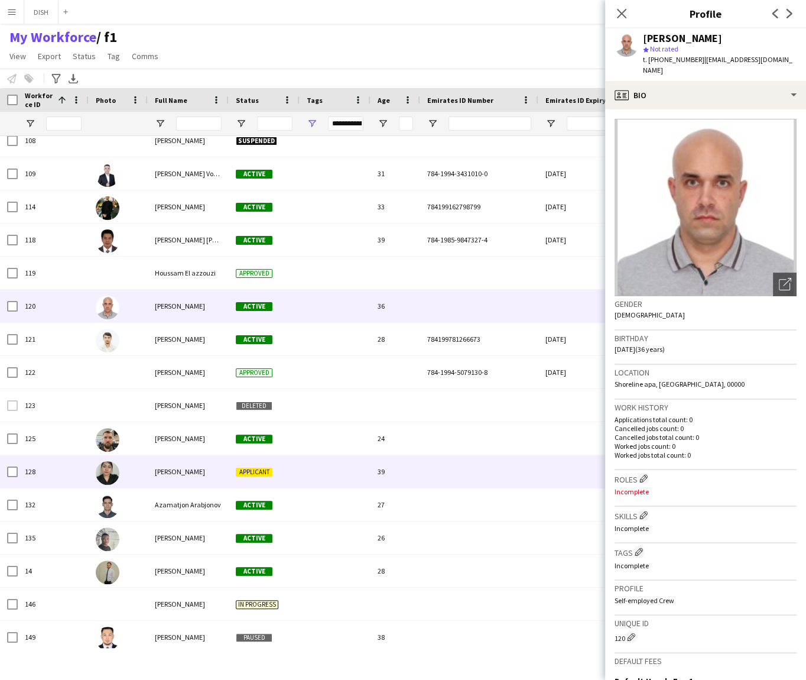
click at [181, 478] on div "[PERSON_NAME]" at bounding box center [188, 471] width 81 height 33
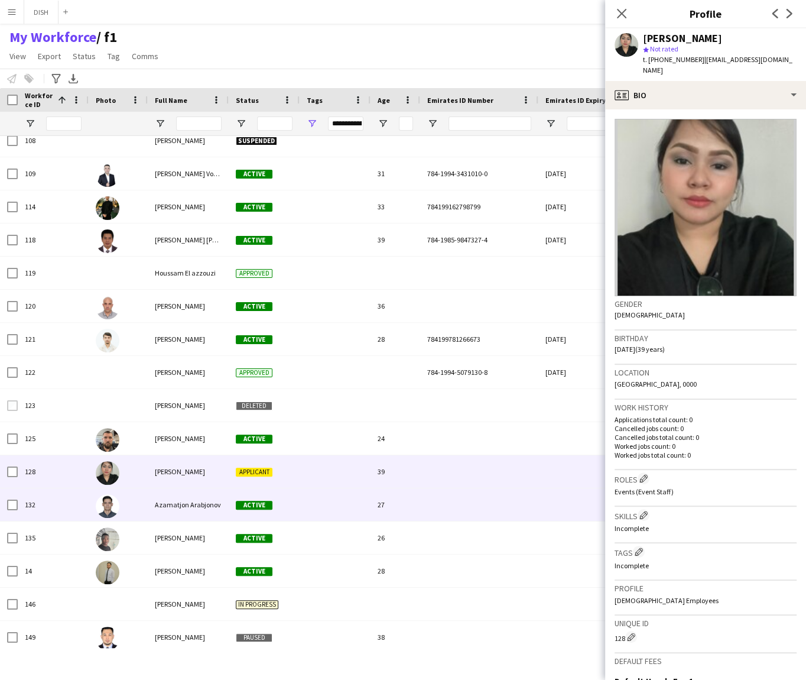
click at [204, 512] on div "Azamatjon Arabjonov" at bounding box center [188, 504] width 81 height 33
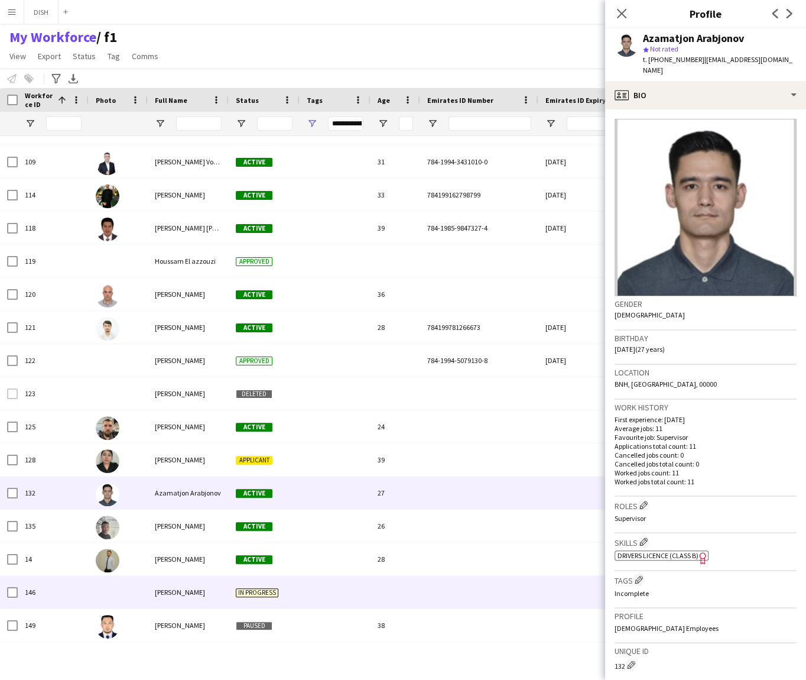
scroll to position [264, 0]
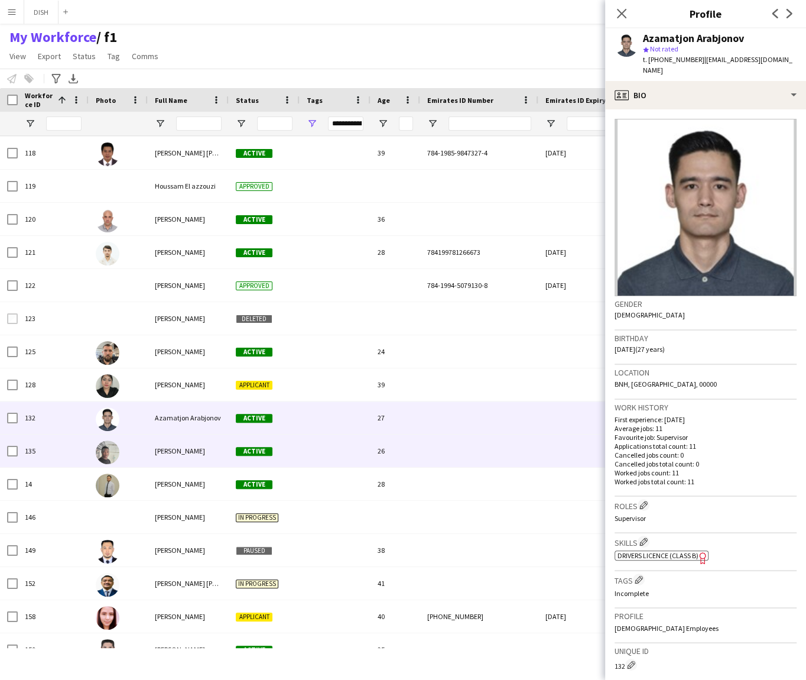
click at [202, 450] on span "[PERSON_NAME]" at bounding box center [180, 450] width 50 height 9
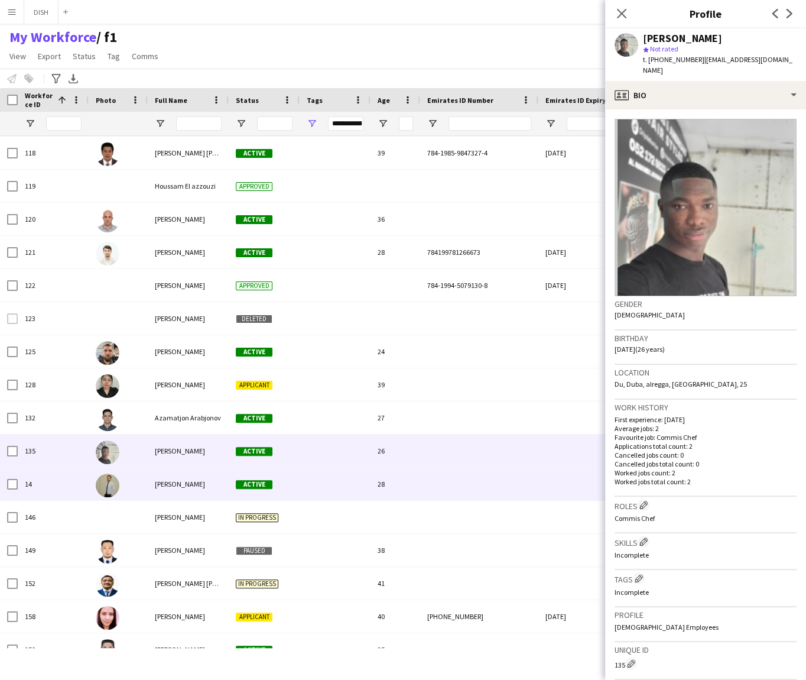
click at [209, 492] on div "[PERSON_NAME]" at bounding box center [188, 483] width 81 height 33
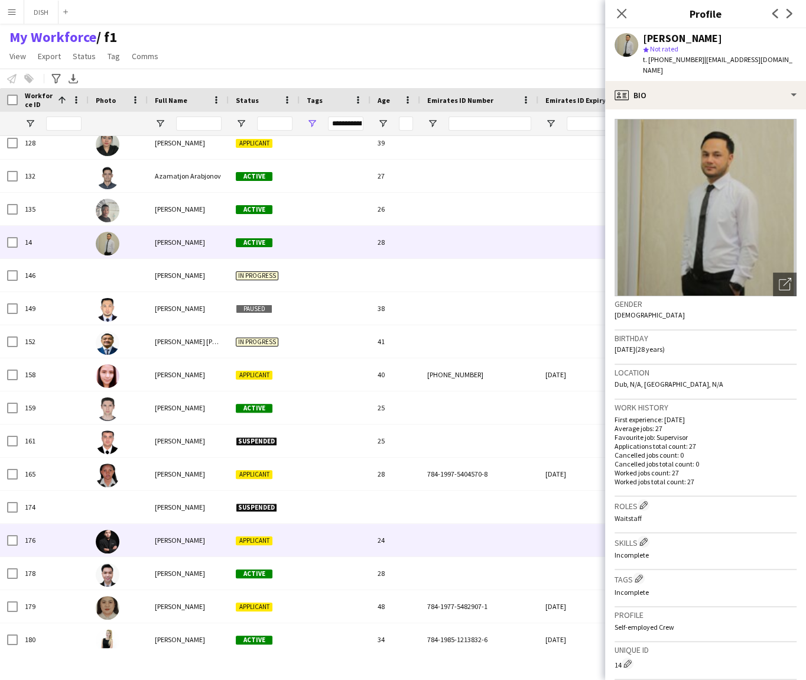
scroll to position [517, 0]
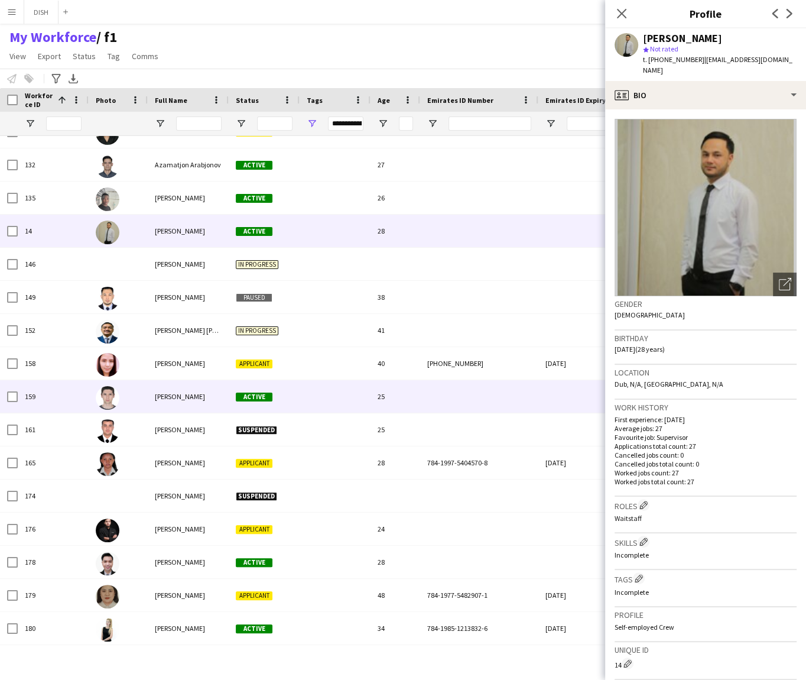
click at [191, 400] on span "[PERSON_NAME]" at bounding box center [180, 396] width 50 height 9
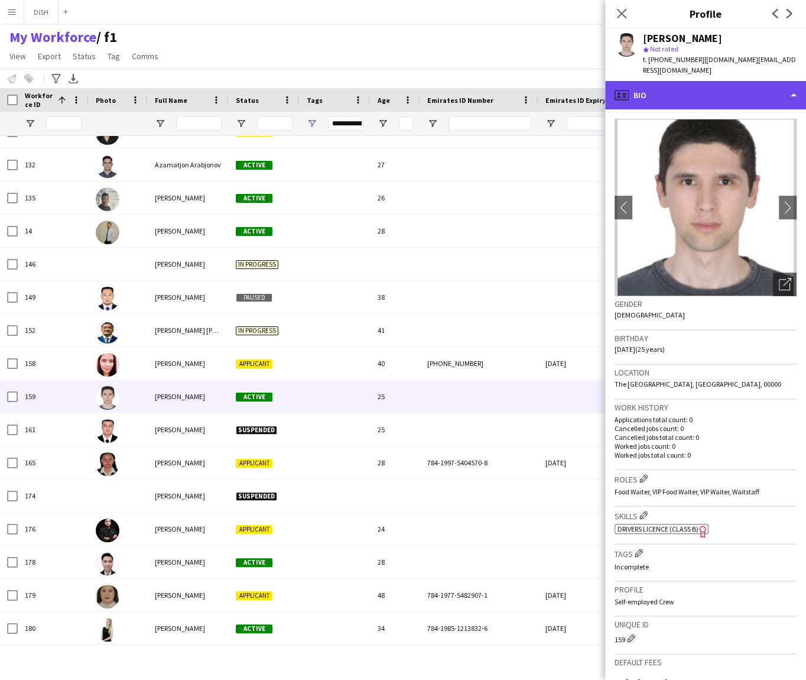
click at [691, 81] on div "profile Bio" at bounding box center [705, 95] width 201 height 28
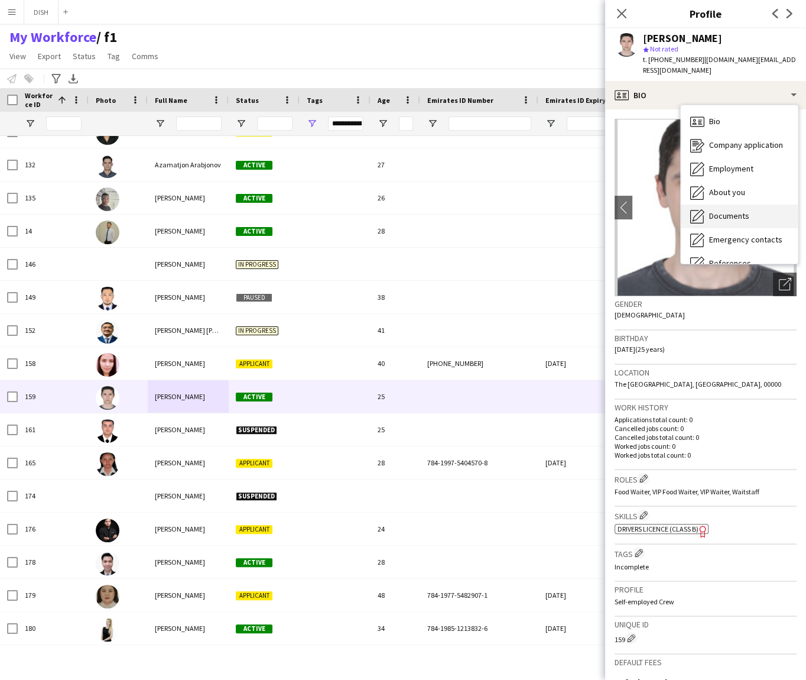
click at [713, 210] on span "Documents" at bounding box center [729, 215] width 40 height 11
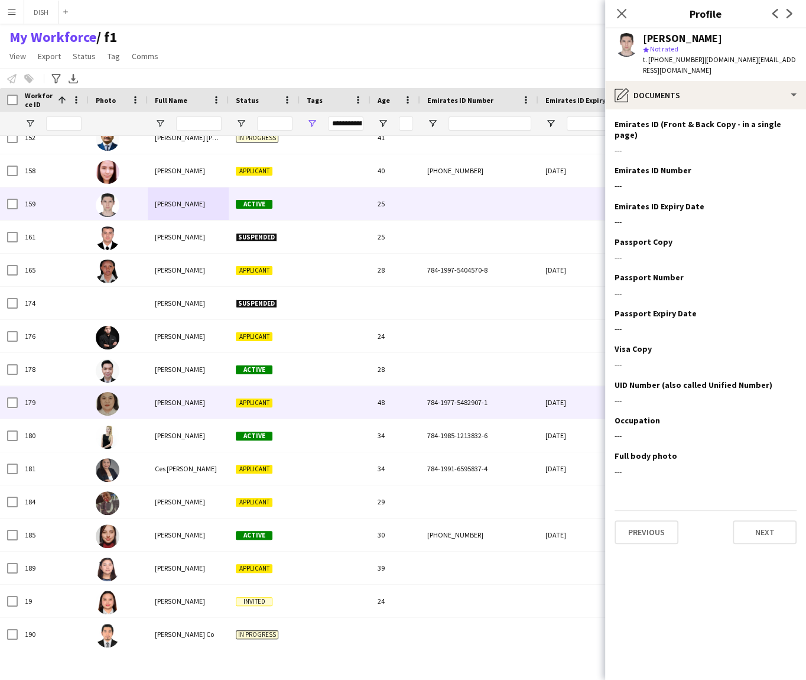
click at [198, 405] on div "[PERSON_NAME]" at bounding box center [188, 402] width 81 height 33
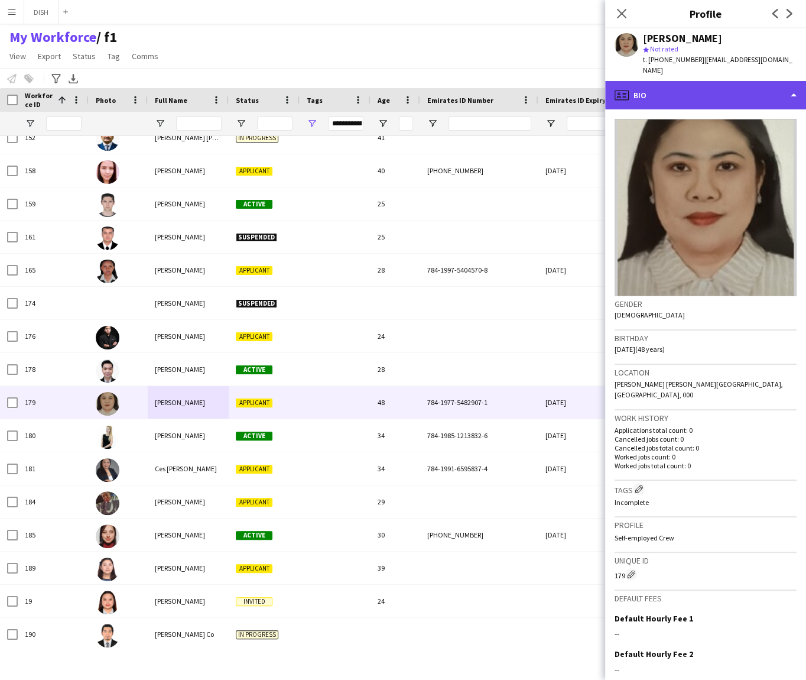
click at [716, 83] on div "profile Bio" at bounding box center [705, 95] width 201 height 28
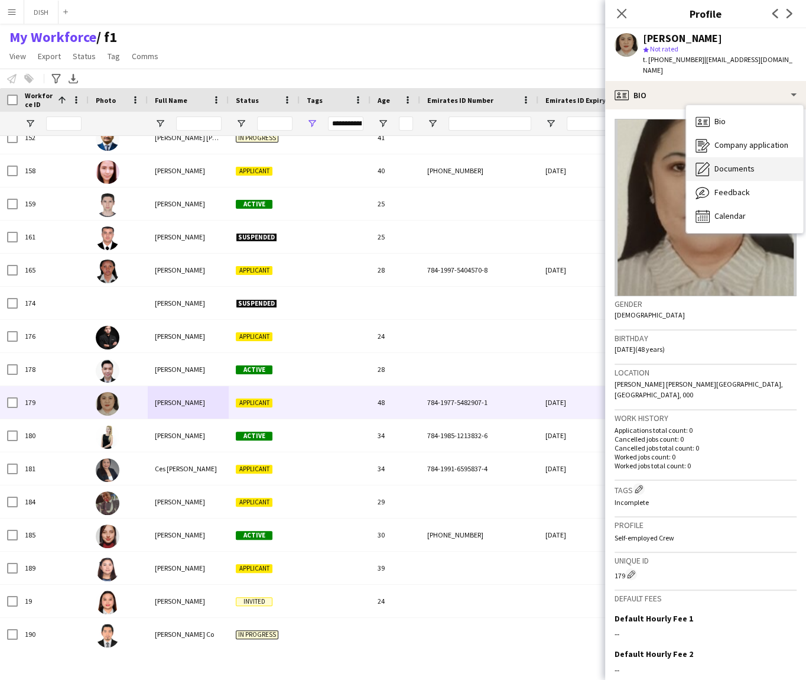
click at [722, 157] on div "Documents Documents" at bounding box center [744, 169] width 117 height 24
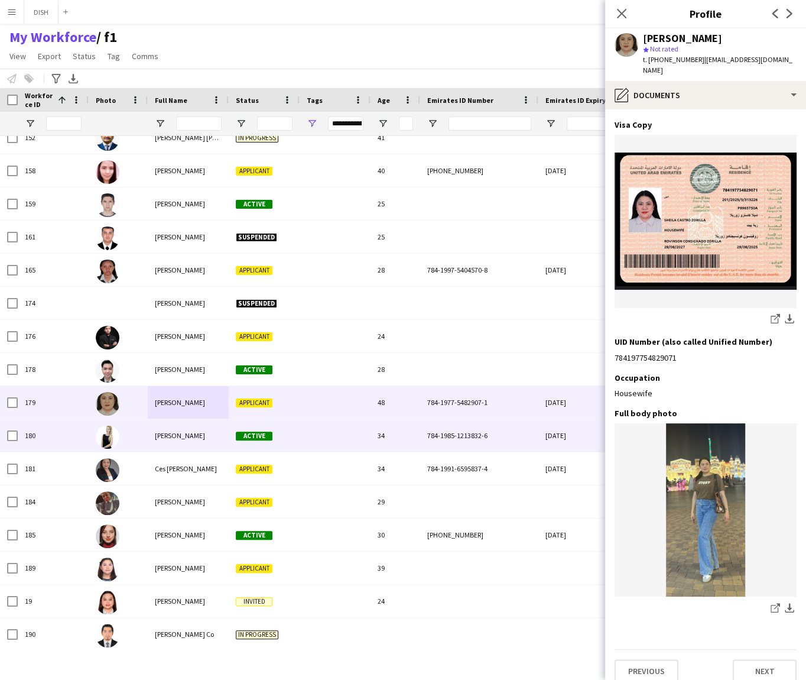
click at [196, 436] on div "[PERSON_NAME]" at bounding box center [188, 435] width 81 height 33
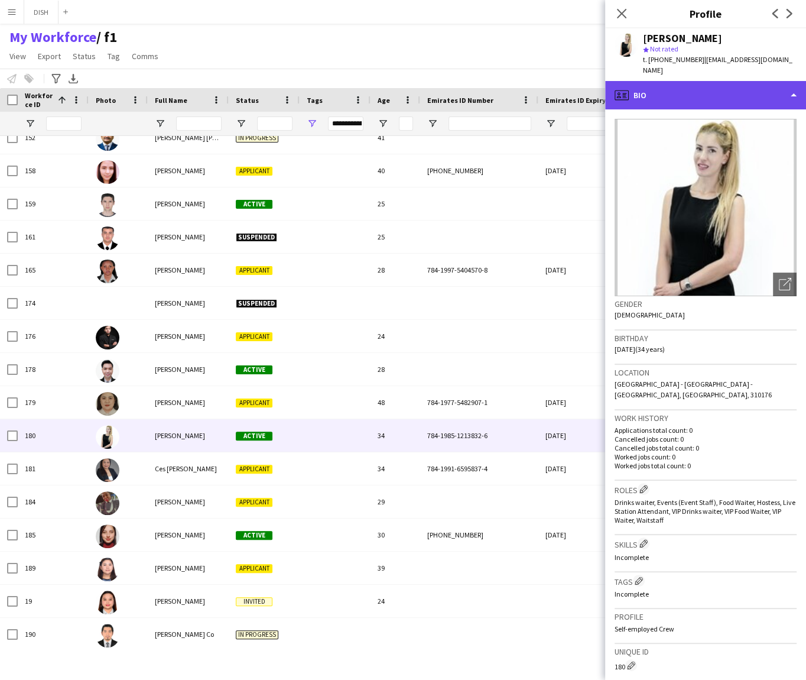
click at [736, 81] on div "profile Bio" at bounding box center [705, 95] width 201 height 28
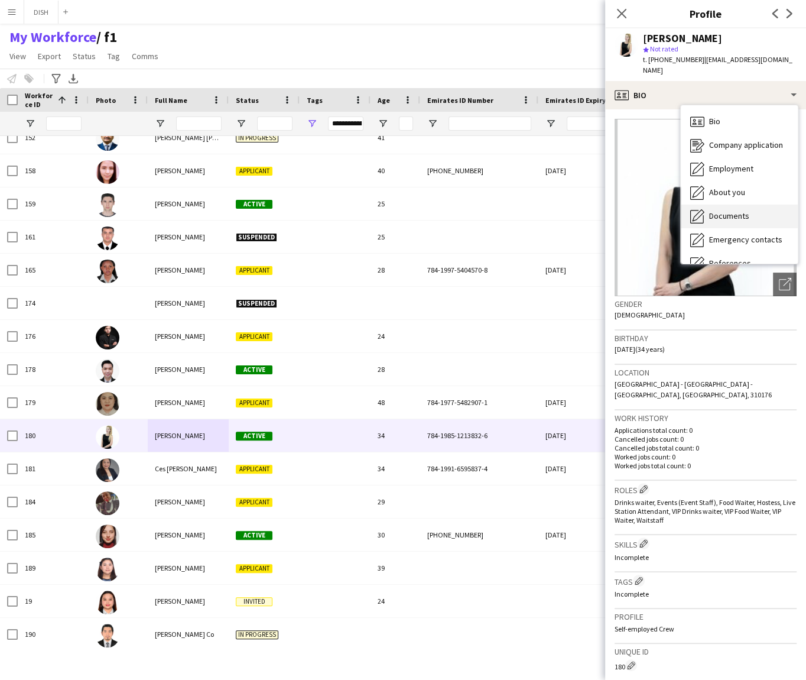
click at [733, 210] on span "Documents" at bounding box center [729, 215] width 40 height 11
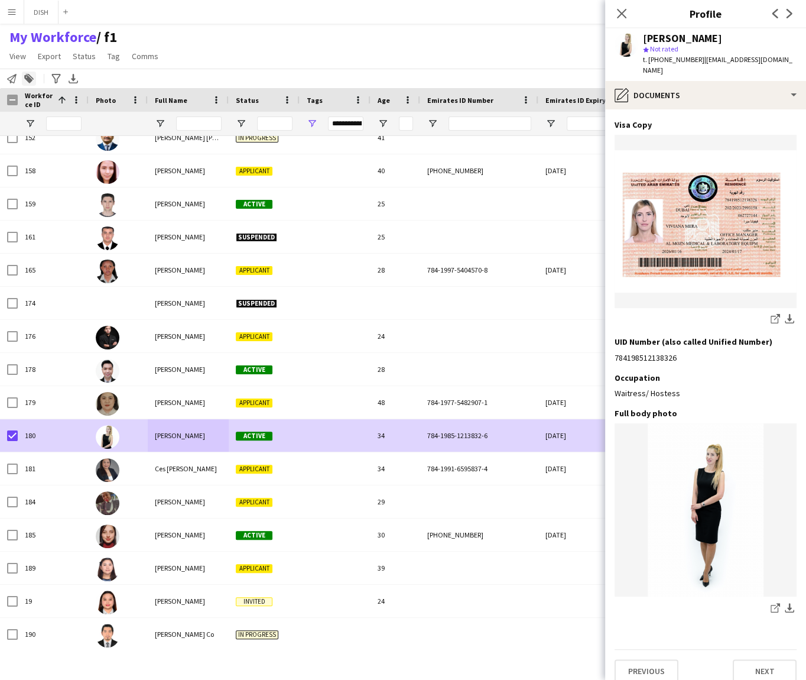
click at [28, 80] on icon at bounding box center [28, 79] width 8 height 8
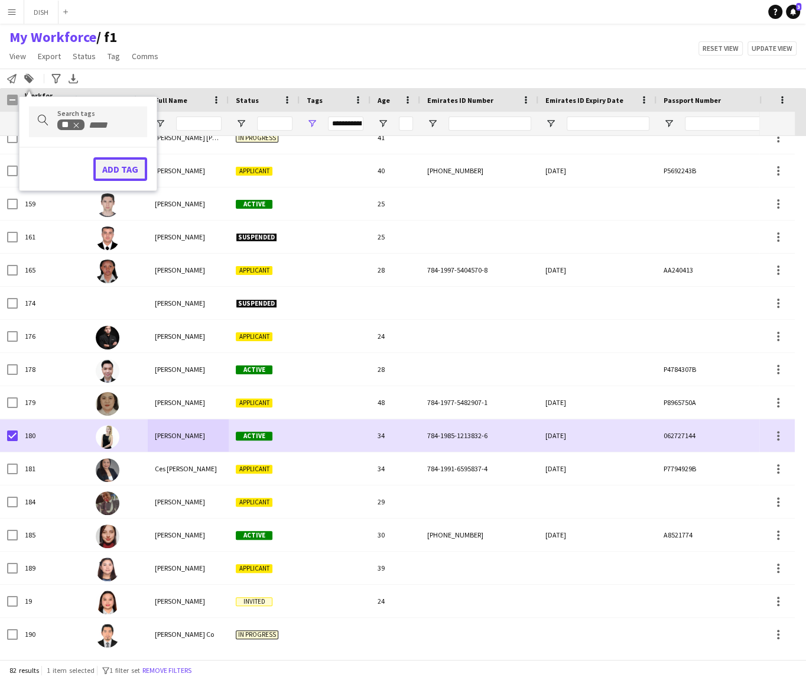
click at [115, 163] on button "Add tag" at bounding box center [120, 169] width 54 height 24
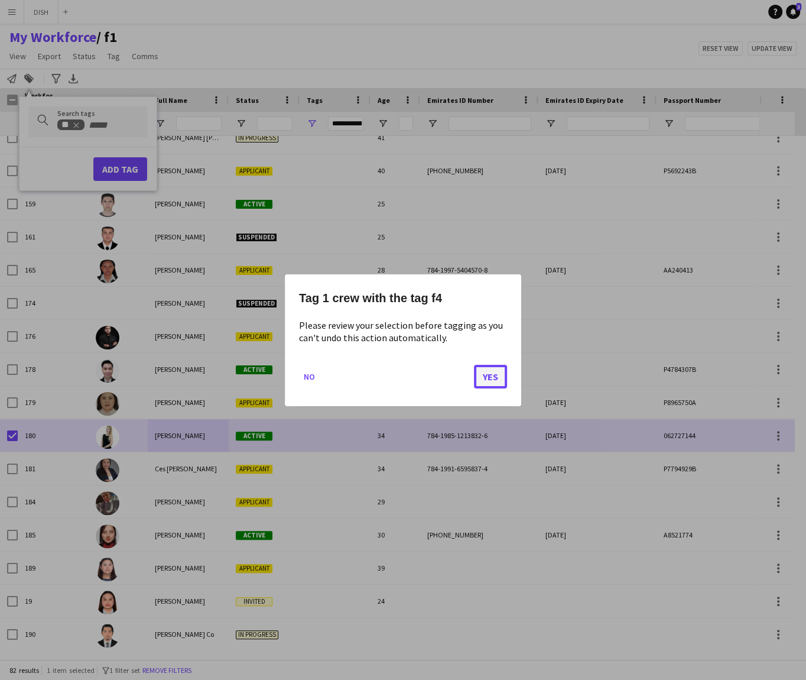
click at [493, 381] on button "Yes" at bounding box center [490, 376] width 33 height 24
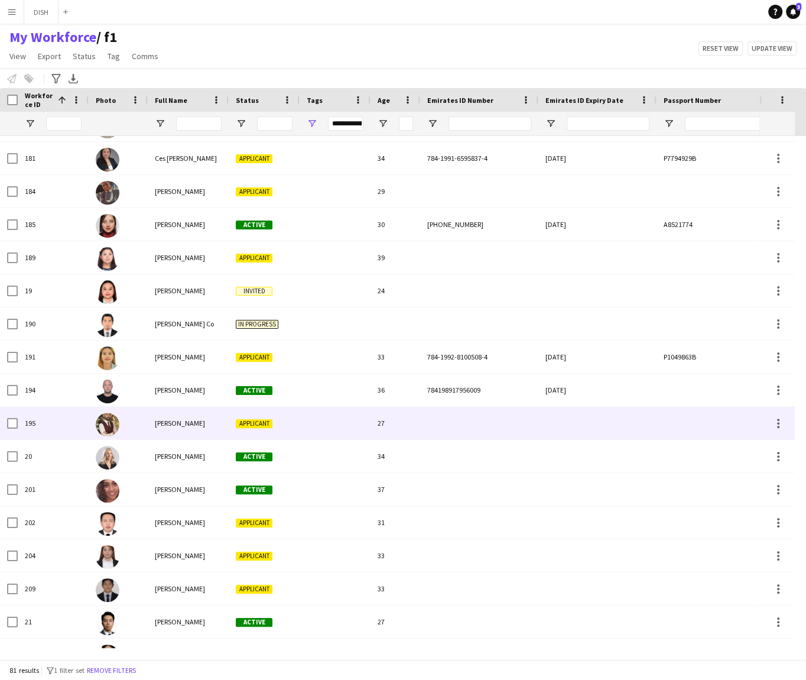
click at [331, 424] on div at bounding box center [335, 423] width 71 height 33
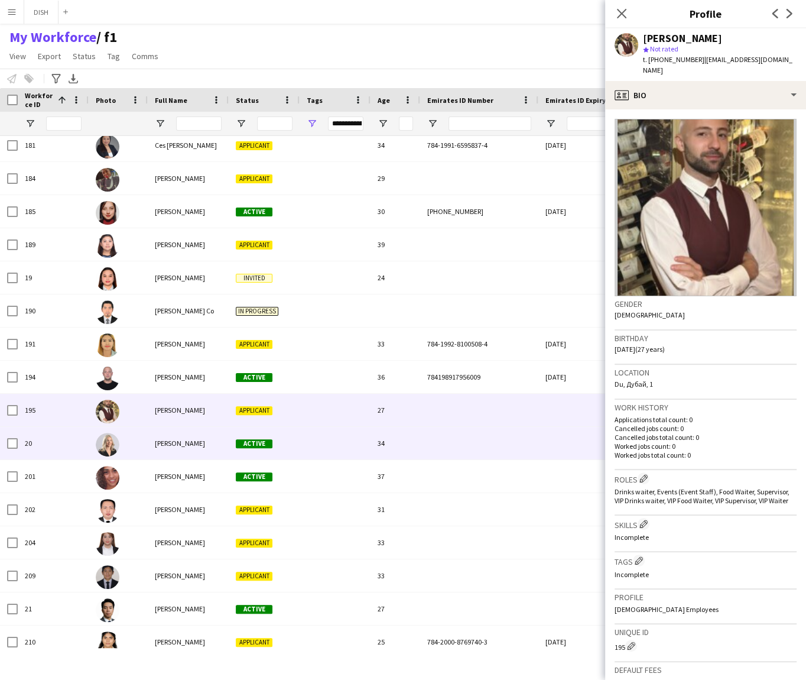
click at [326, 449] on div at bounding box center [335, 443] width 71 height 33
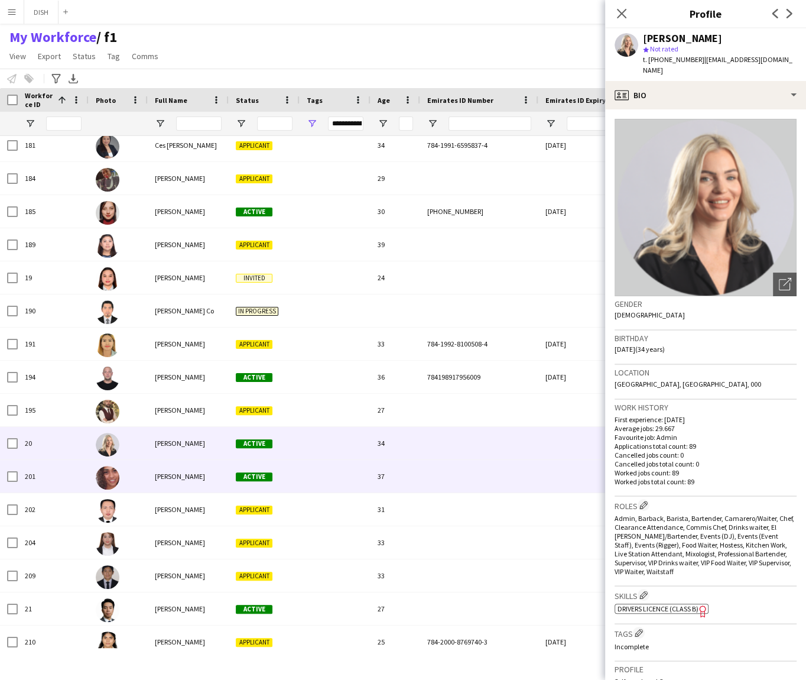
click at [329, 474] on div at bounding box center [335, 476] width 71 height 33
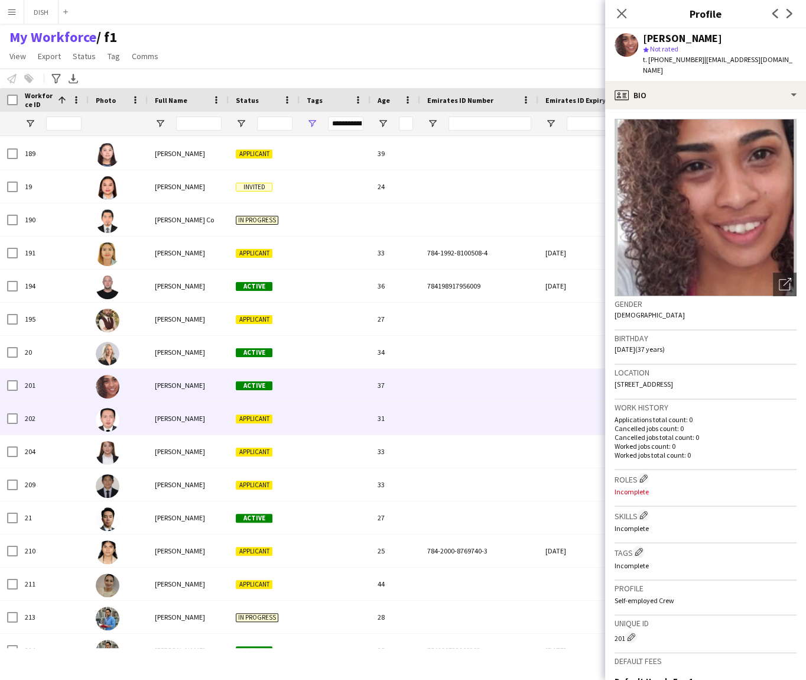
click at [309, 417] on div at bounding box center [335, 418] width 71 height 33
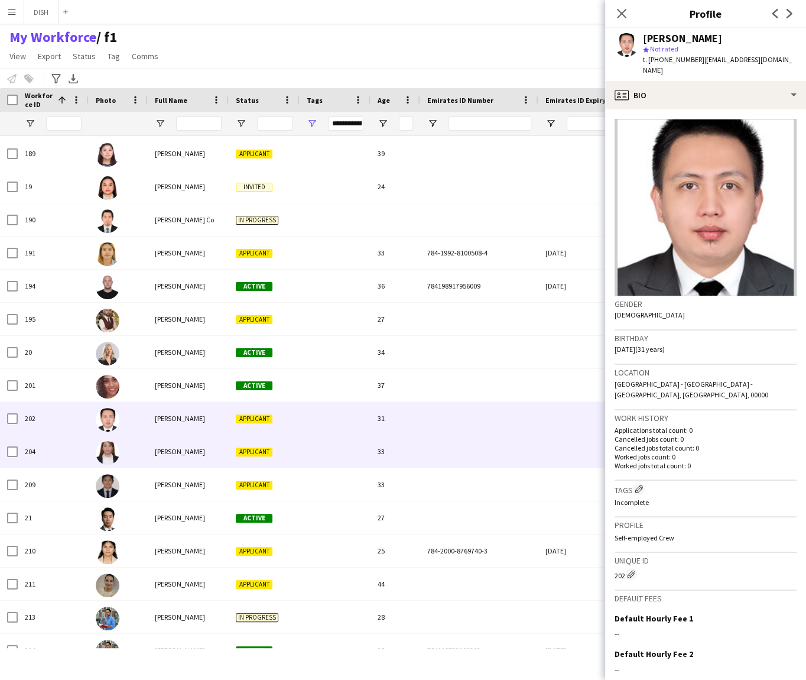
click at [320, 453] on div at bounding box center [335, 451] width 71 height 33
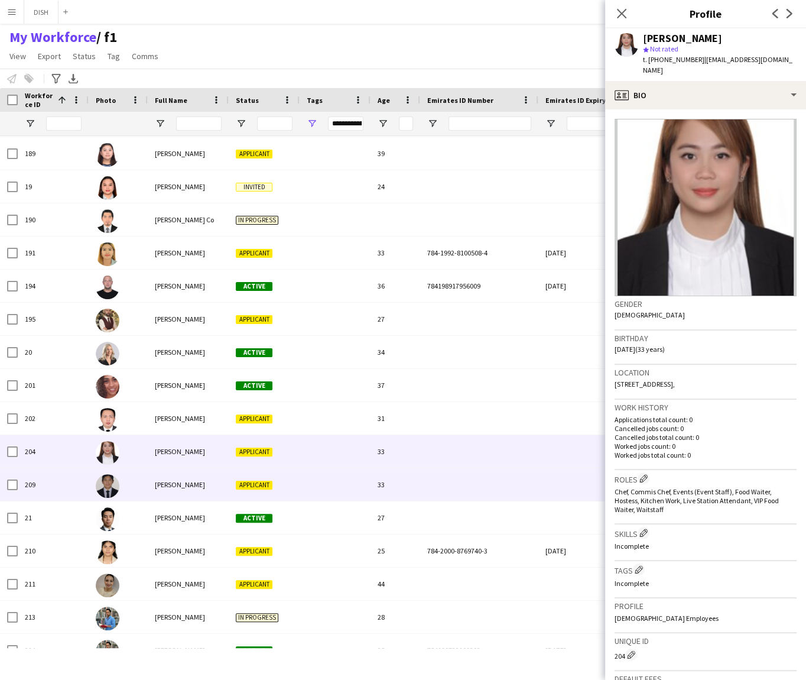
click at [320, 482] on div at bounding box center [335, 484] width 71 height 33
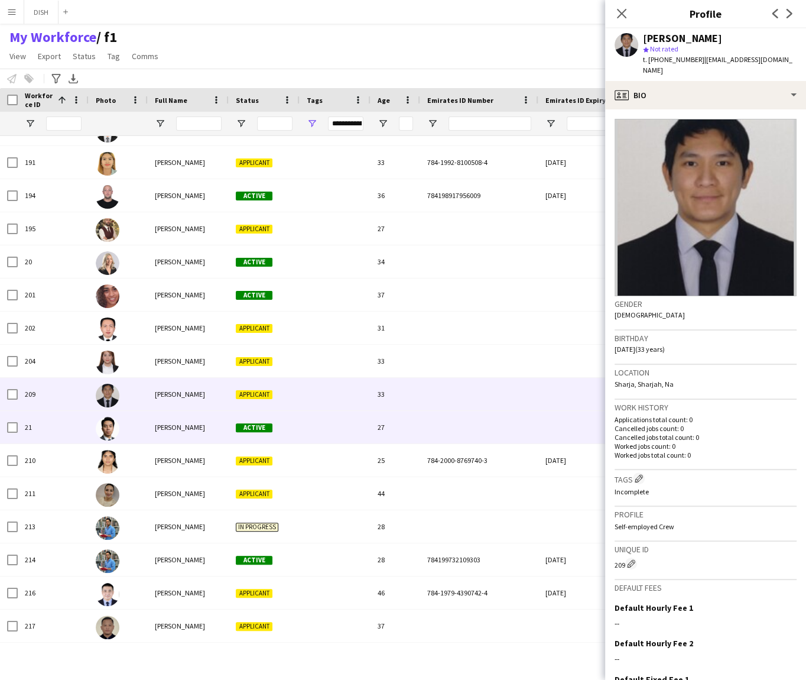
click at [319, 435] on div at bounding box center [335, 427] width 71 height 33
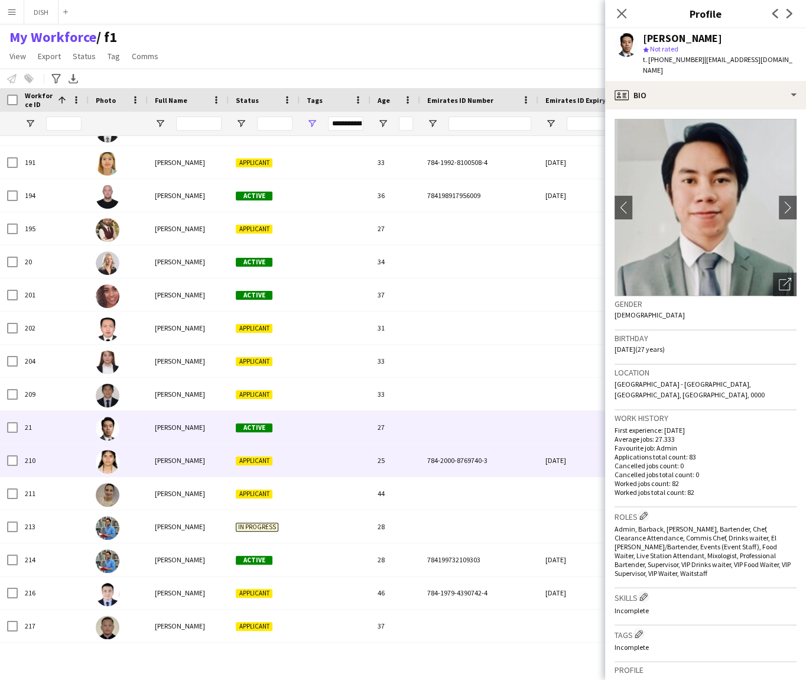
click at [321, 462] on div at bounding box center [335, 460] width 71 height 33
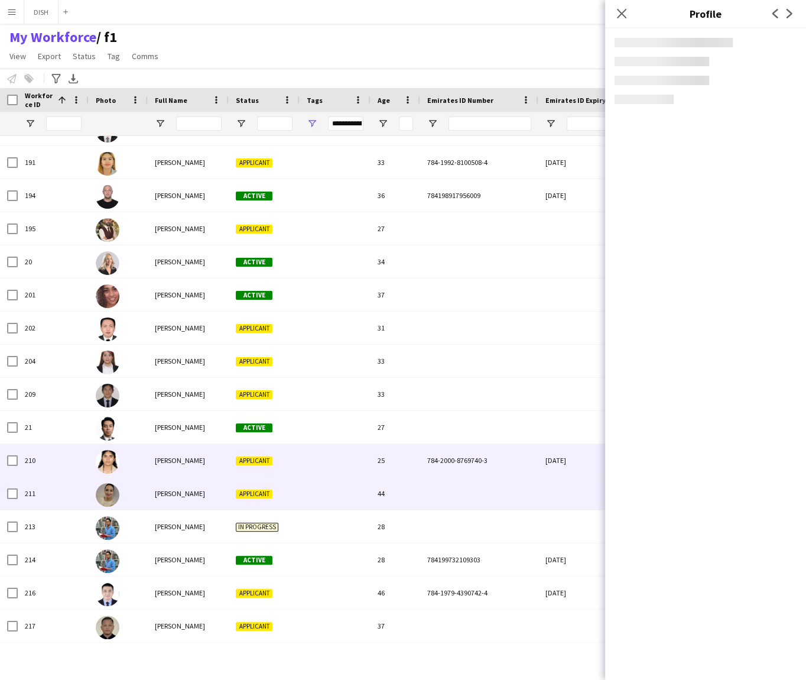
click at [323, 498] on div at bounding box center [335, 493] width 71 height 33
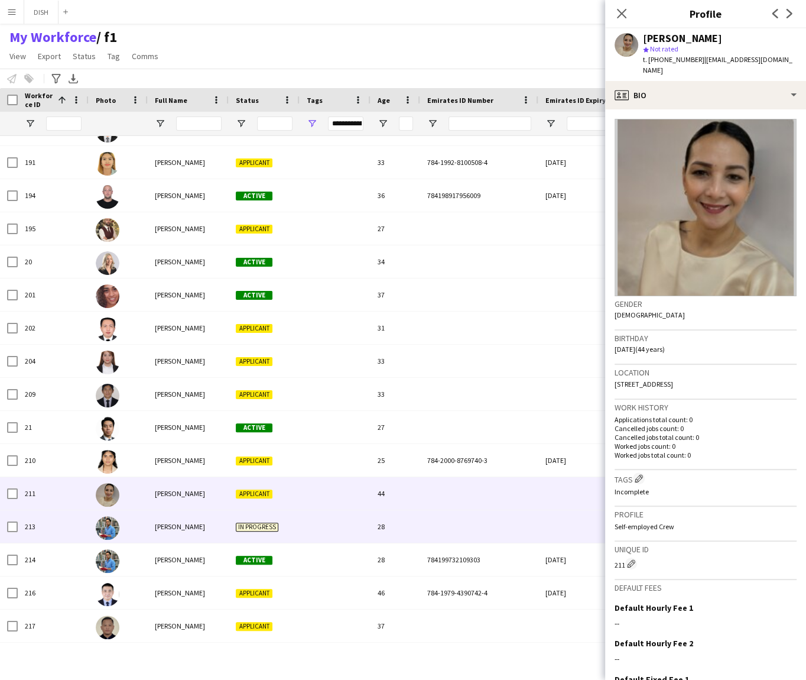
click at [322, 538] on div at bounding box center [335, 526] width 71 height 33
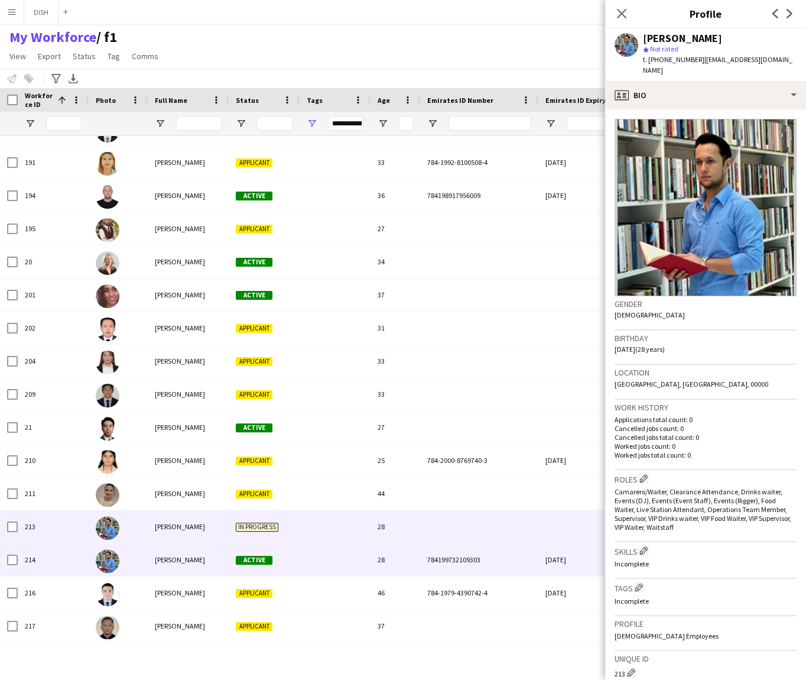
click at [323, 567] on div at bounding box center [335, 559] width 71 height 33
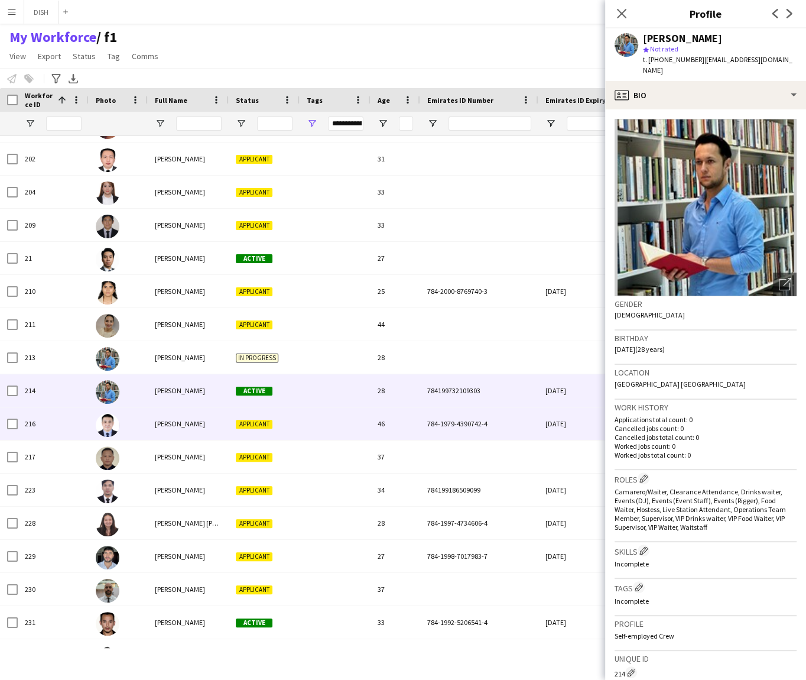
click at [322, 421] on div at bounding box center [335, 423] width 71 height 33
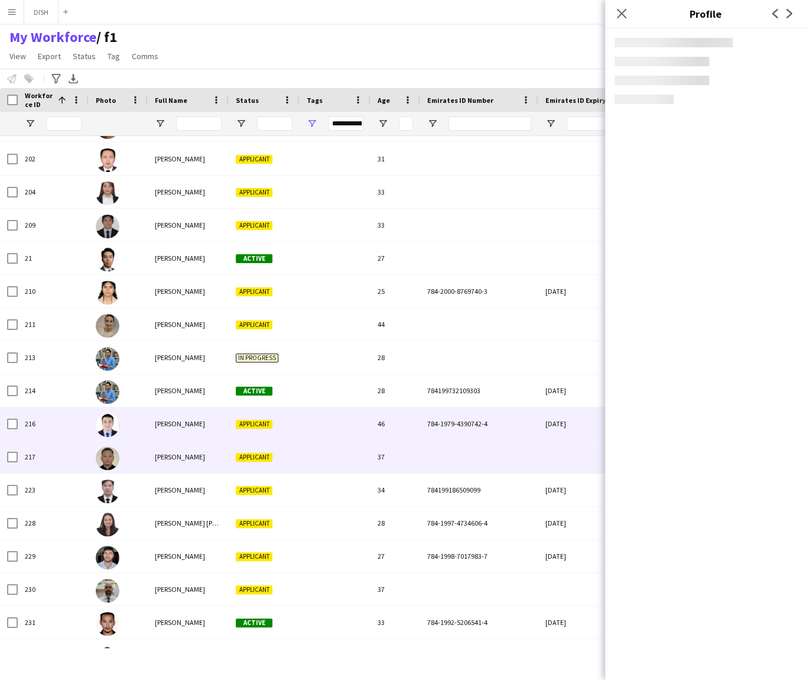
click at [324, 462] on div at bounding box center [335, 456] width 71 height 33
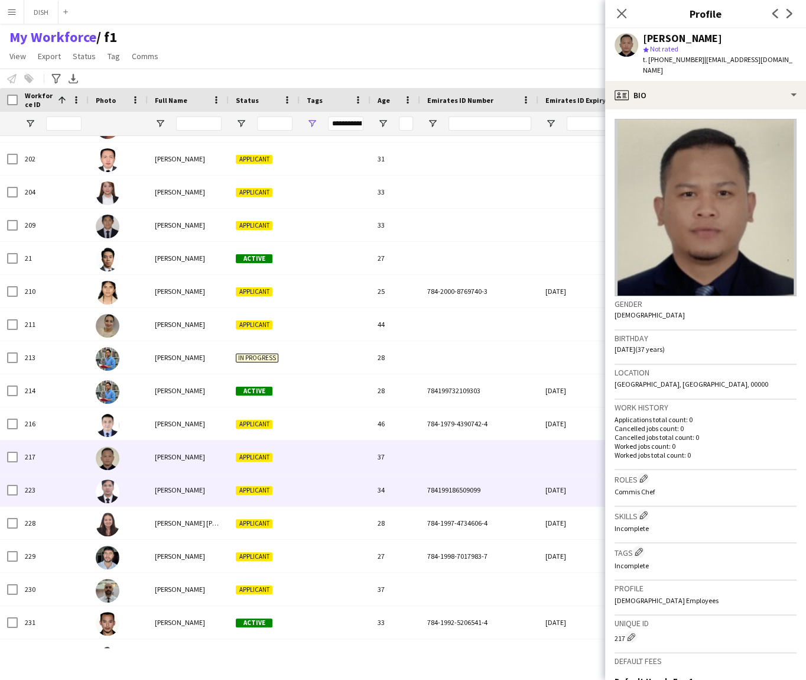
click at [305, 503] on div at bounding box center [335, 489] width 71 height 33
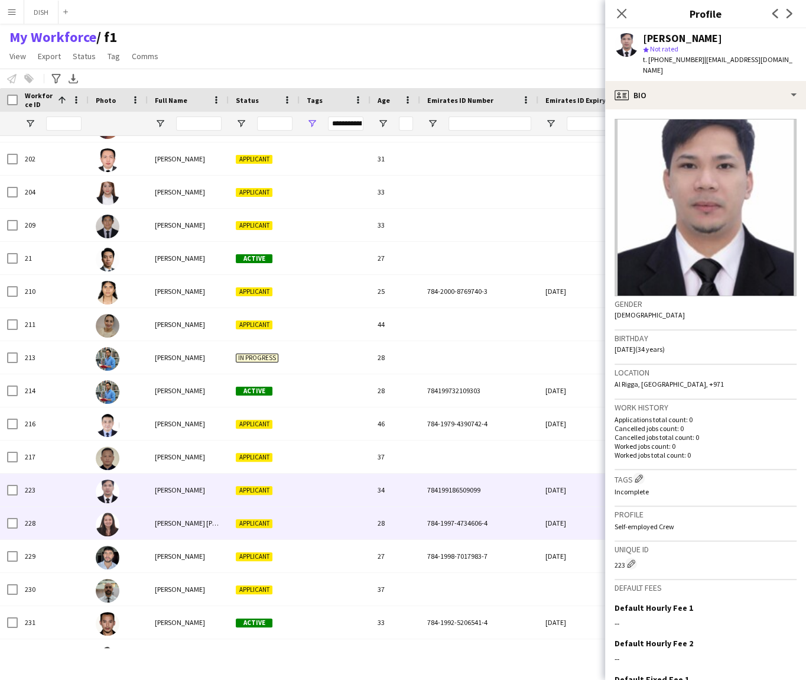
click at [317, 522] on div at bounding box center [335, 522] width 71 height 33
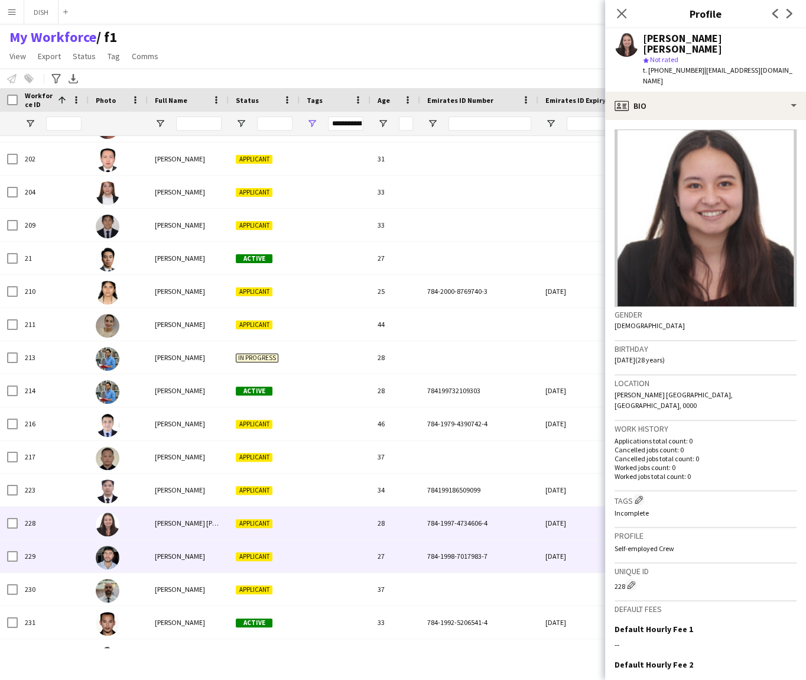
click at [317, 554] on div at bounding box center [335, 556] width 71 height 33
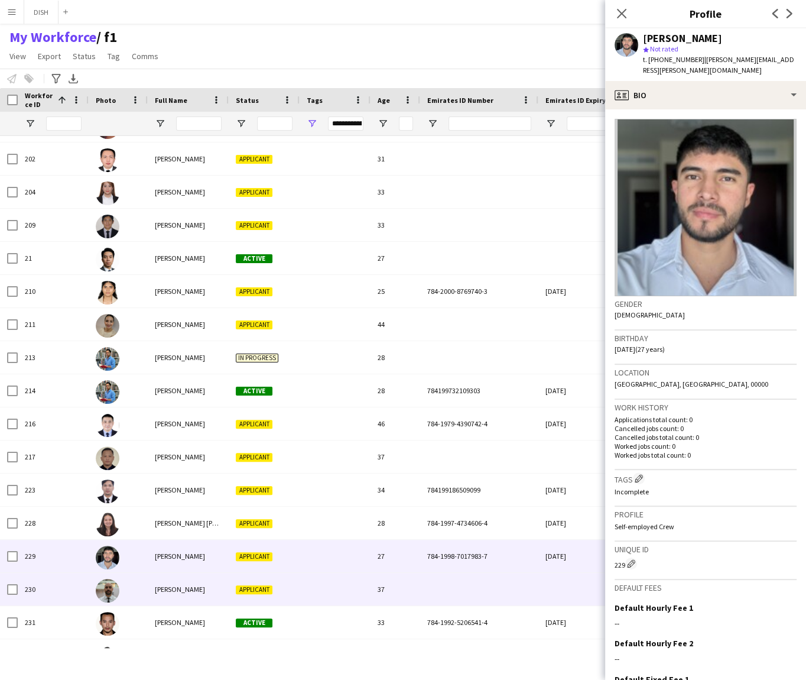
click at [311, 587] on div at bounding box center [335, 589] width 71 height 33
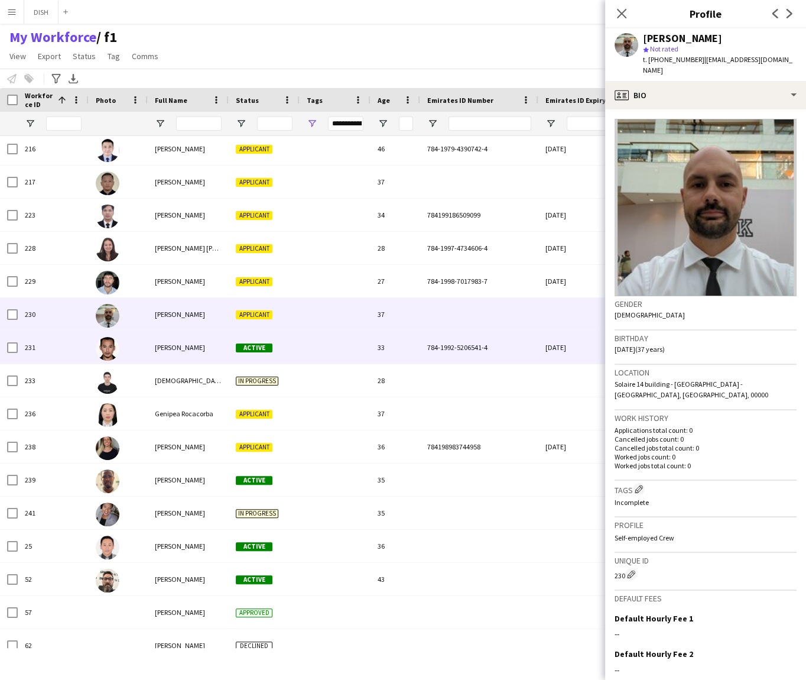
click at [327, 345] on div at bounding box center [335, 347] width 71 height 33
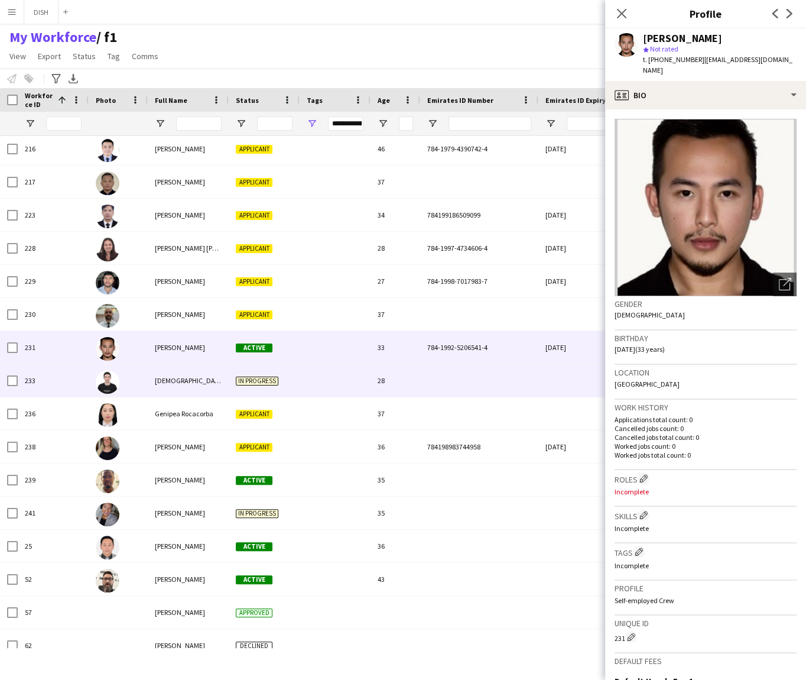
click at [342, 388] on div at bounding box center [335, 380] width 71 height 33
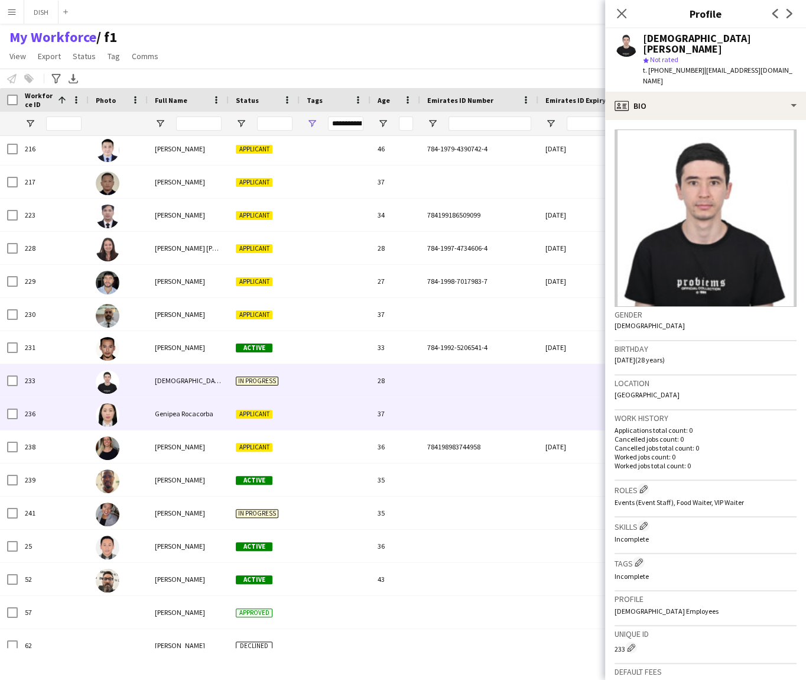
click at [332, 412] on div at bounding box center [335, 413] width 71 height 33
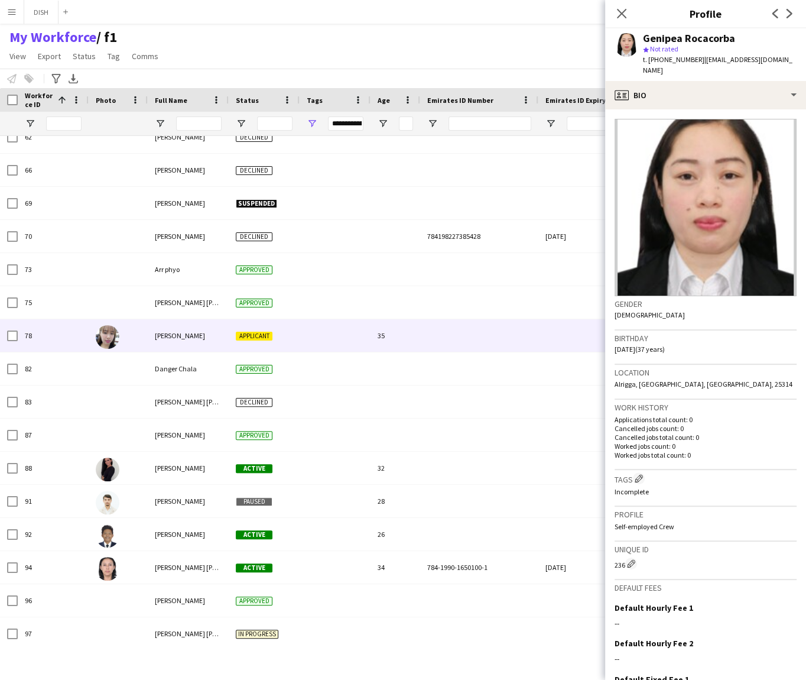
click at [324, 343] on div at bounding box center [335, 335] width 71 height 33
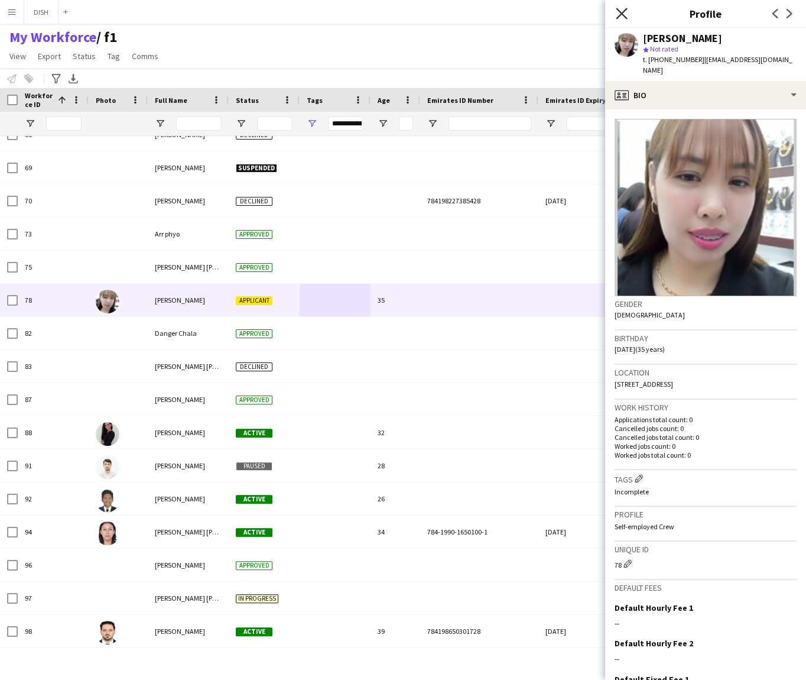
click at [621, 11] on icon "Close pop-in" at bounding box center [621, 13] width 11 height 11
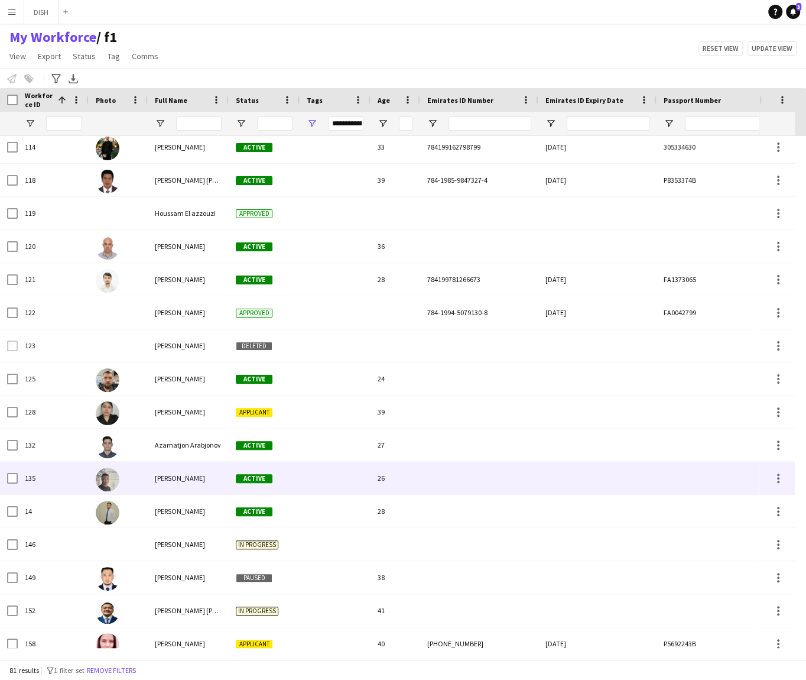
scroll to position [9, 0]
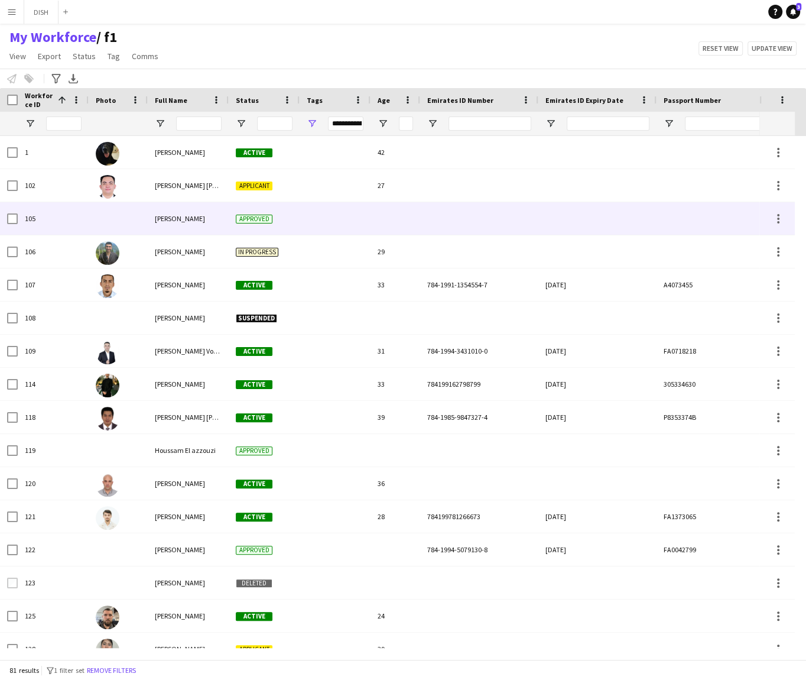
click at [178, 216] on span "[PERSON_NAME]" at bounding box center [180, 218] width 50 height 9
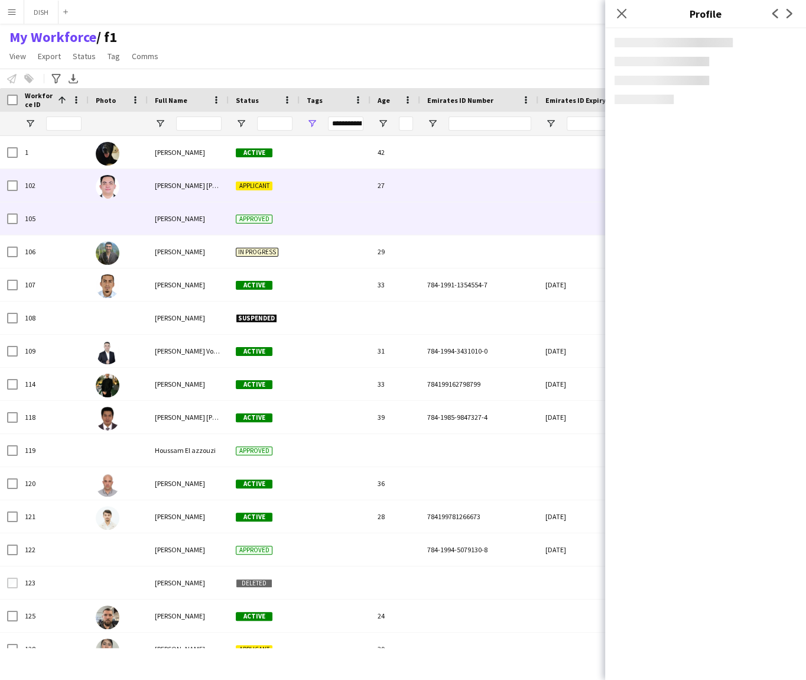
click at [177, 188] on span "[PERSON_NAME] [PERSON_NAME]" at bounding box center [206, 185] width 102 height 9
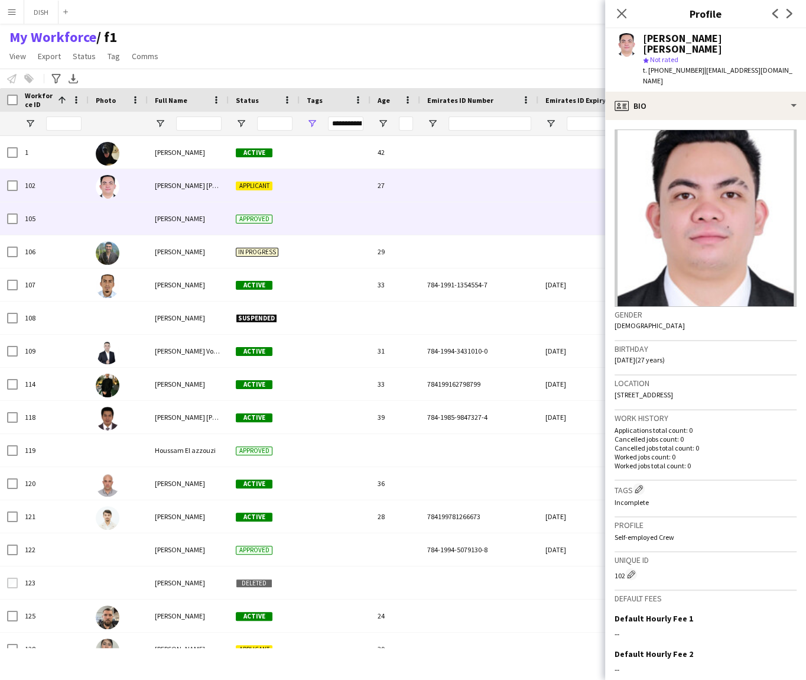
click at [190, 230] on div "[PERSON_NAME]" at bounding box center [188, 218] width 81 height 33
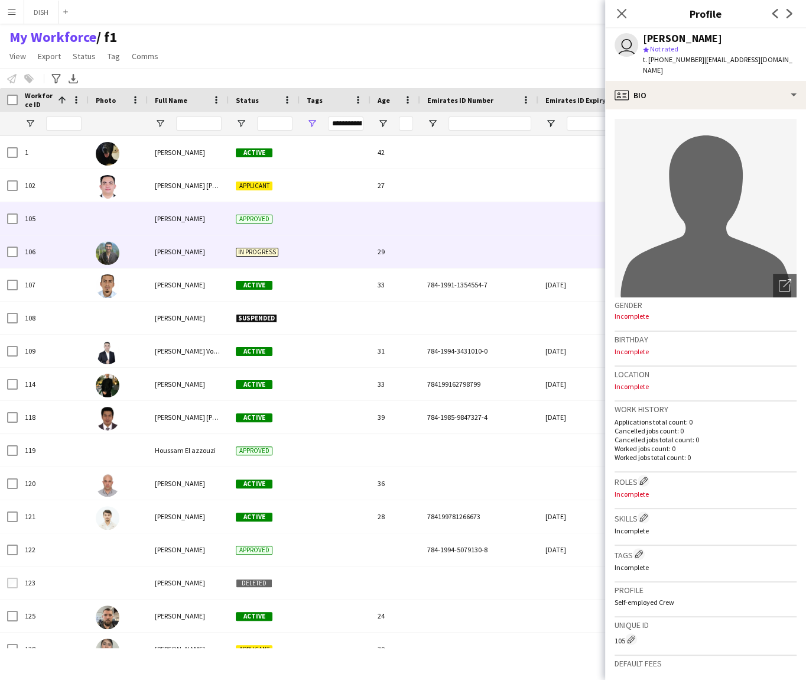
click at [189, 258] on div "[PERSON_NAME]" at bounding box center [188, 251] width 81 height 33
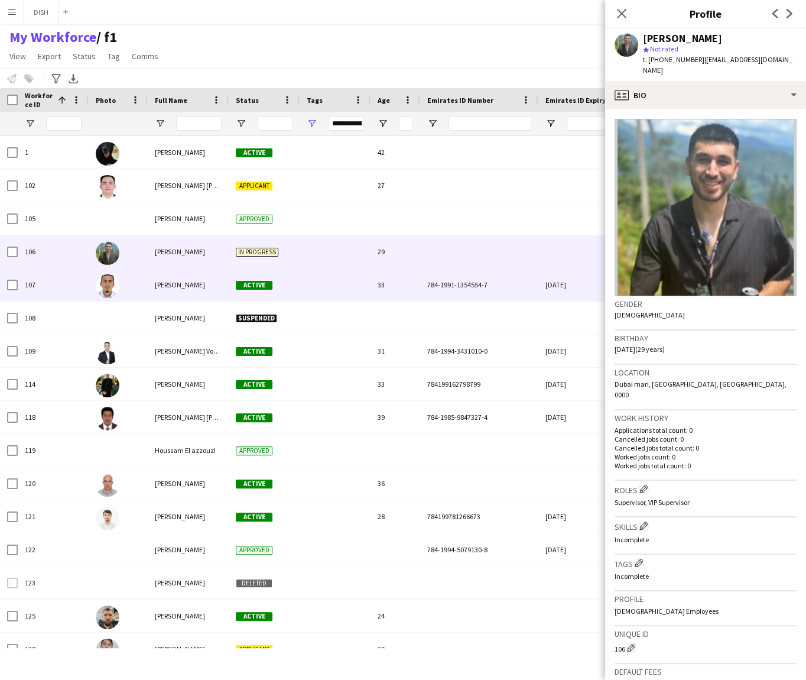
click at [186, 272] on div "[PERSON_NAME]" at bounding box center [188, 284] width 81 height 33
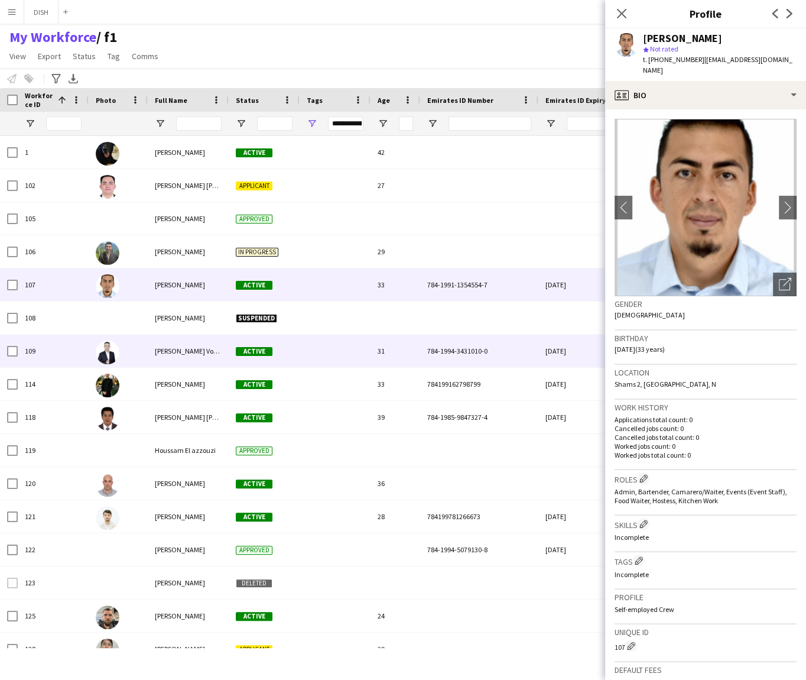
scroll to position [27, 0]
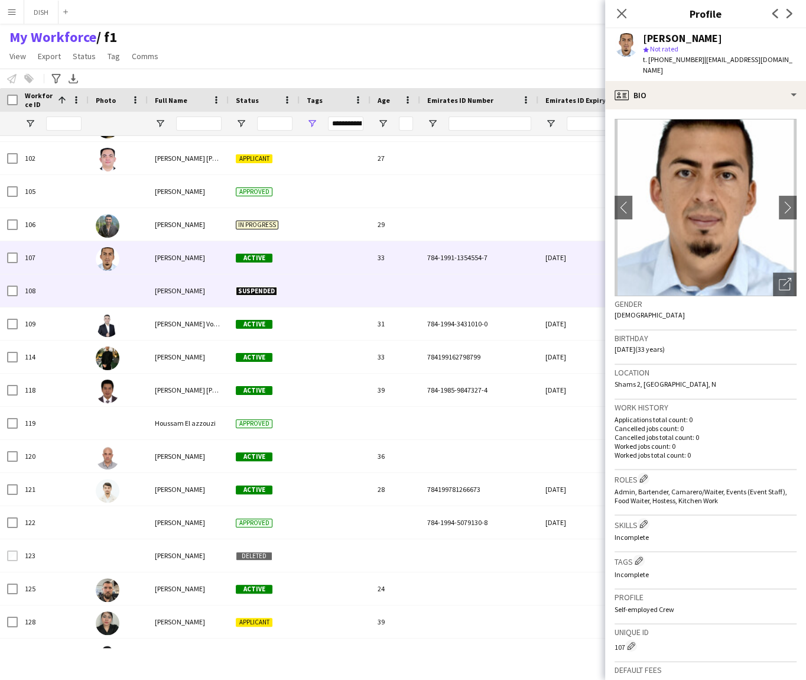
click at [180, 290] on span "[PERSON_NAME]" at bounding box center [180, 290] width 50 height 9
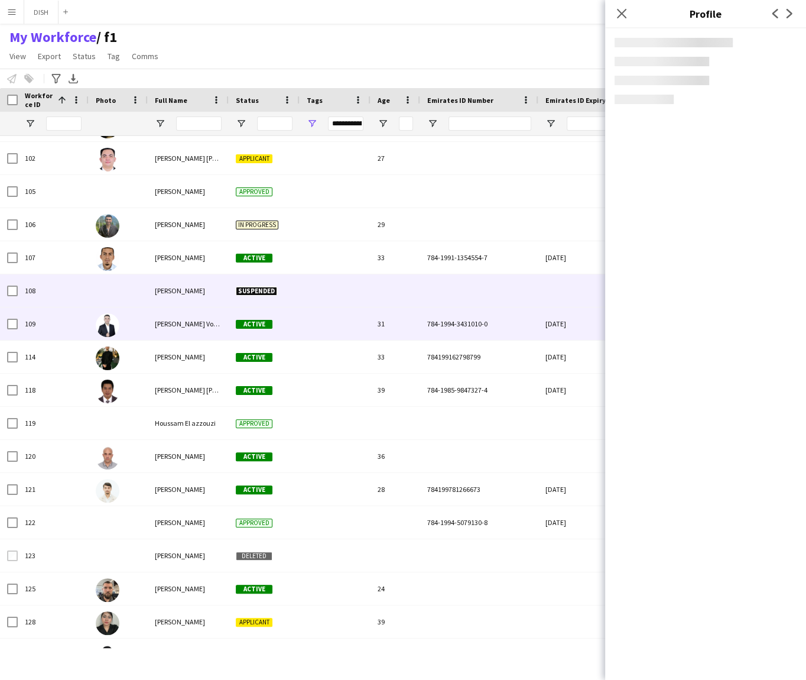
click at [184, 324] on span "[PERSON_NAME] Vokosov" at bounding box center [193, 323] width 76 height 9
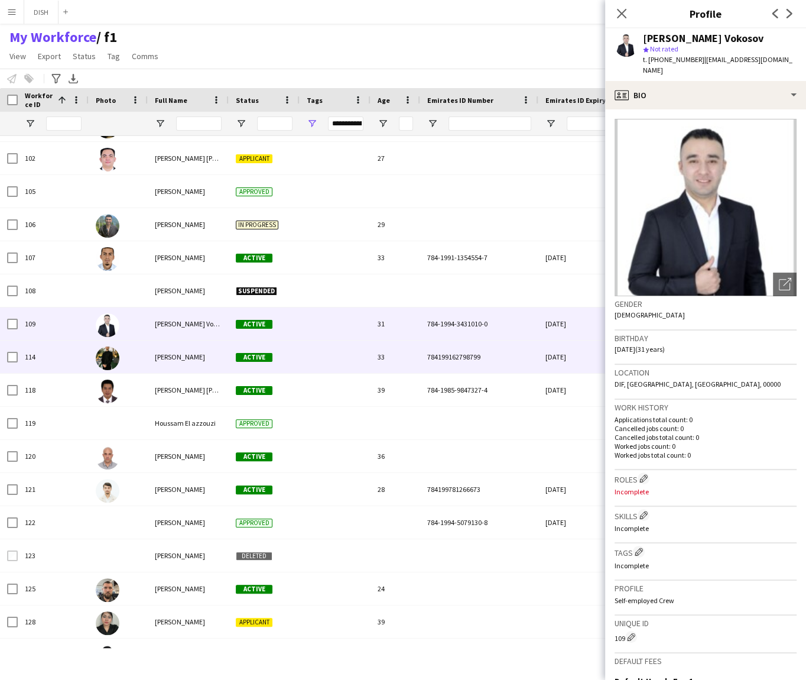
scroll to position [57, 0]
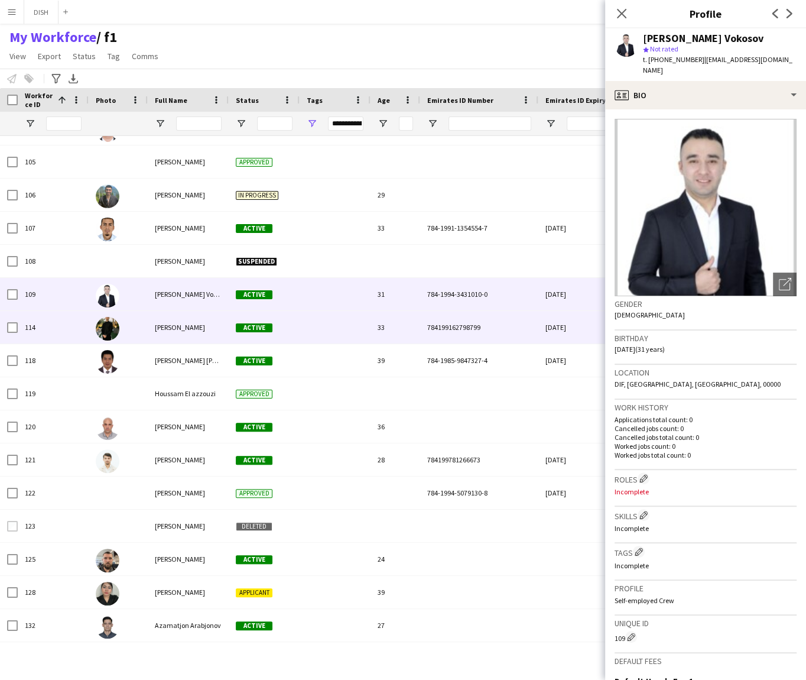
click at [174, 324] on span "[PERSON_NAME]" at bounding box center [180, 327] width 50 height 9
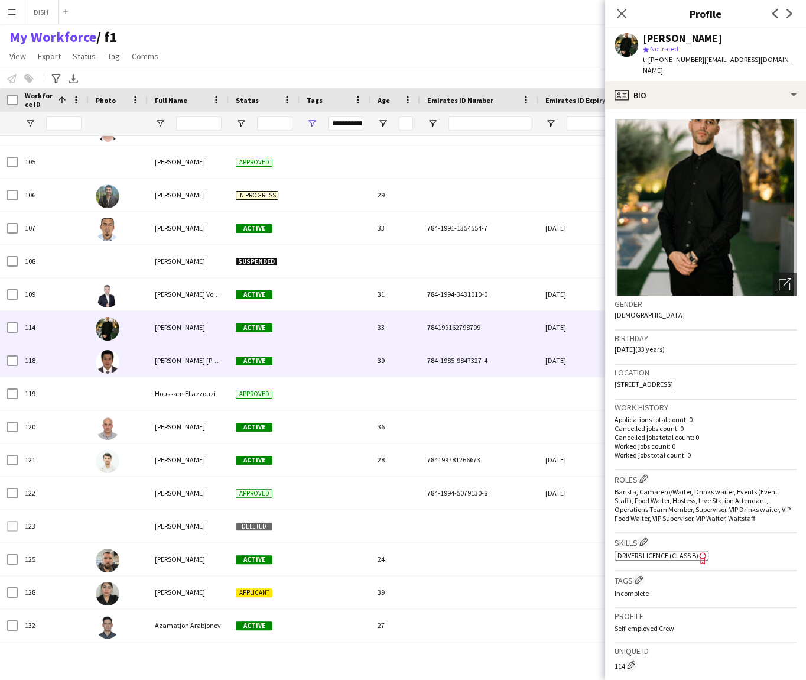
click at [181, 360] on span "[PERSON_NAME] [PERSON_NAME]" at bounding box center [206, 360] width 102 height 9
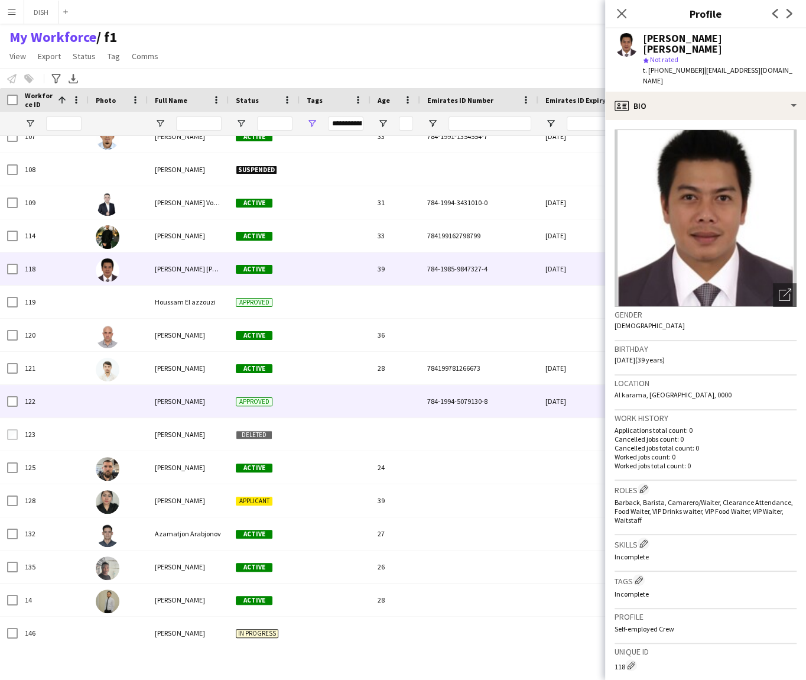
scroll to position [152, 0]
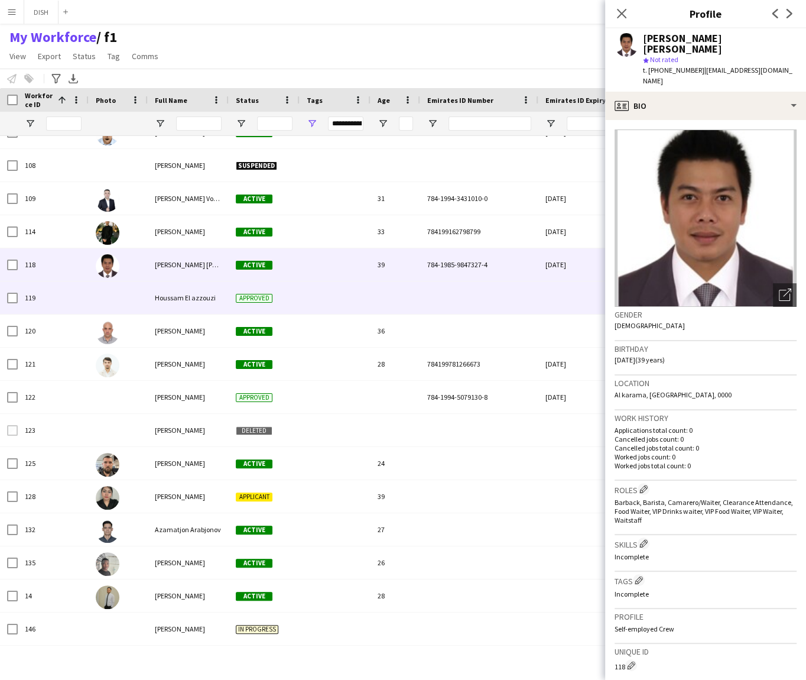
click at [169, 304] on div "Houssam El azzouzi" at bounding box center [188, 297] width 81 height 33
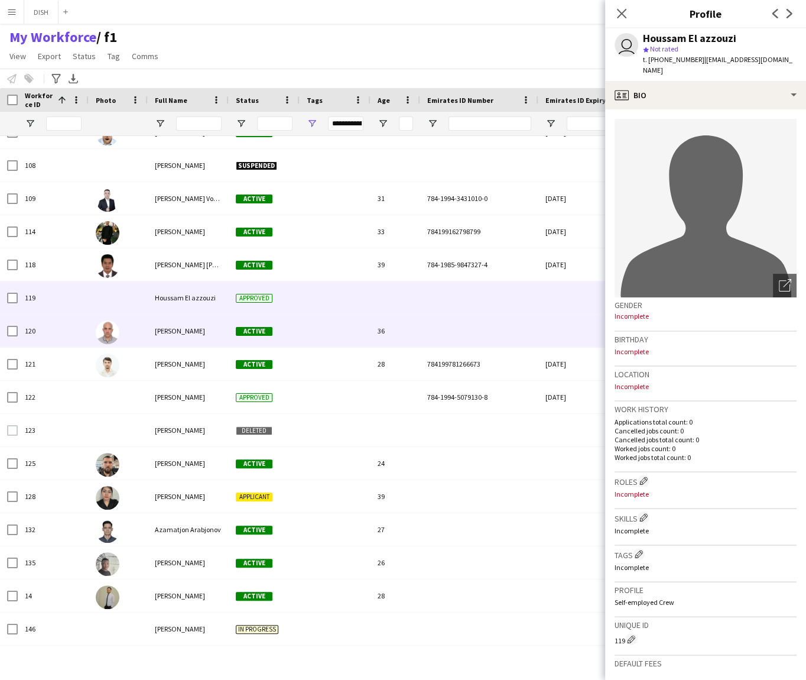
click at [168, 337] on div "[PERSON_NAME]" at bounding box center [188, 330] width 81 height 33
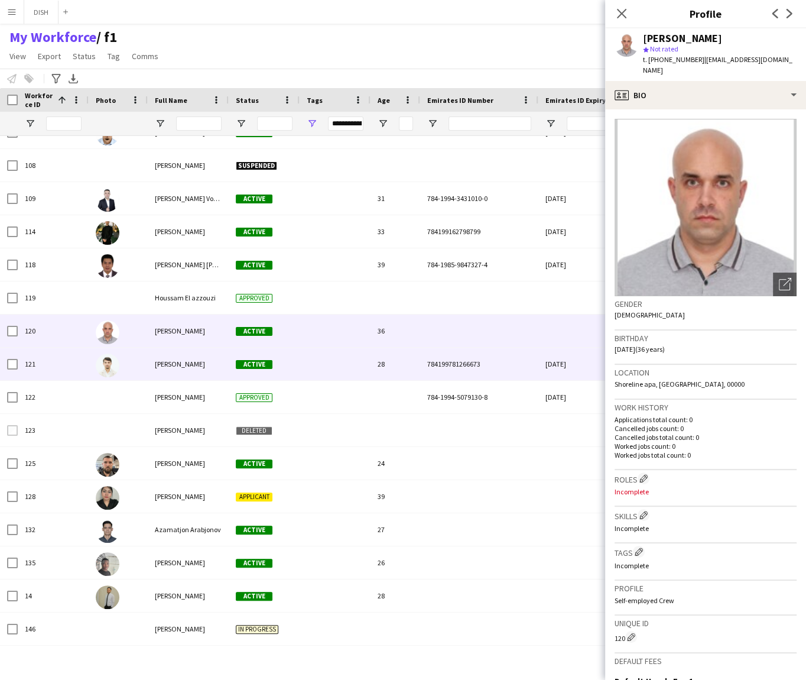
scroll to position [181, 0]
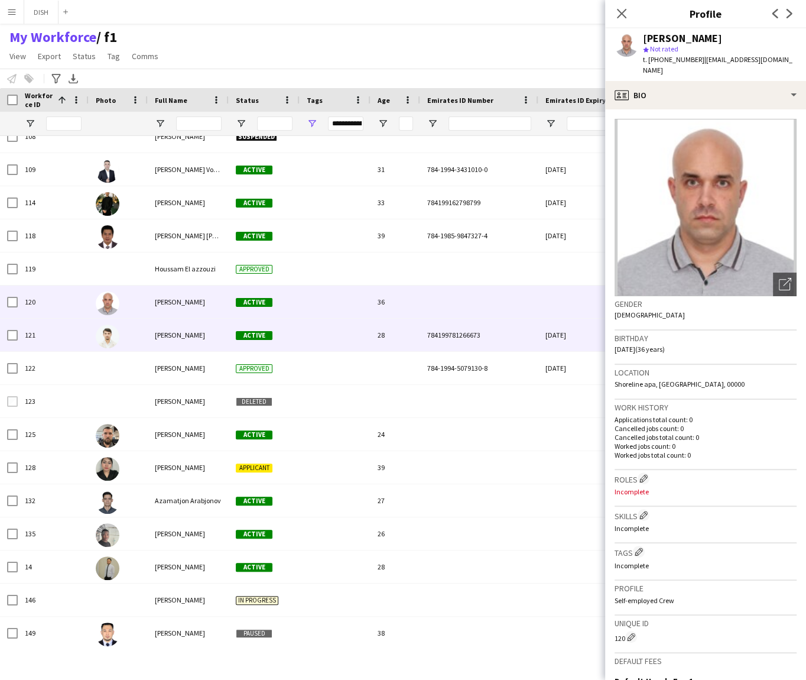
click at [167, 335] on span "[PERSON_NAME]" at bounding box center [180, 334] width 50 height 9
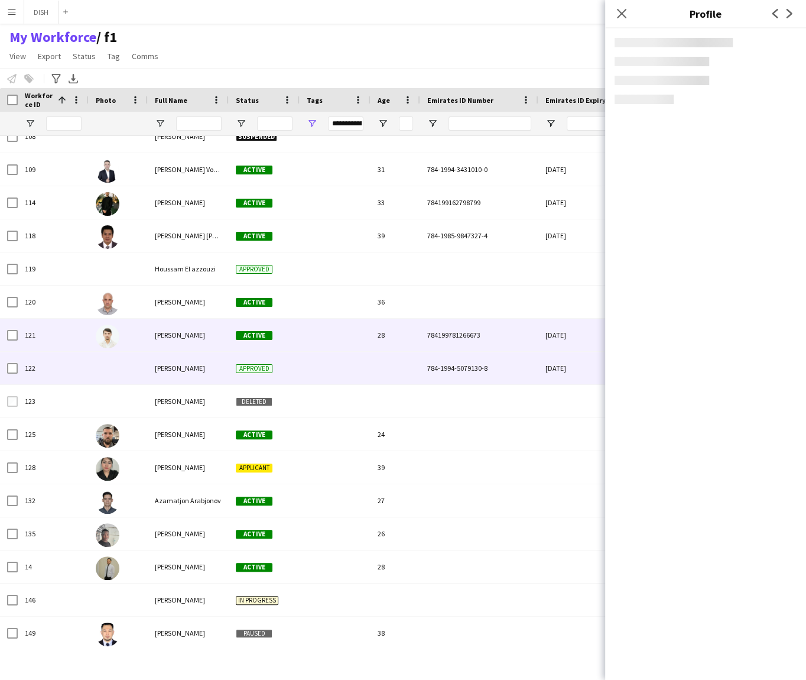
scroll to position [266, 0]
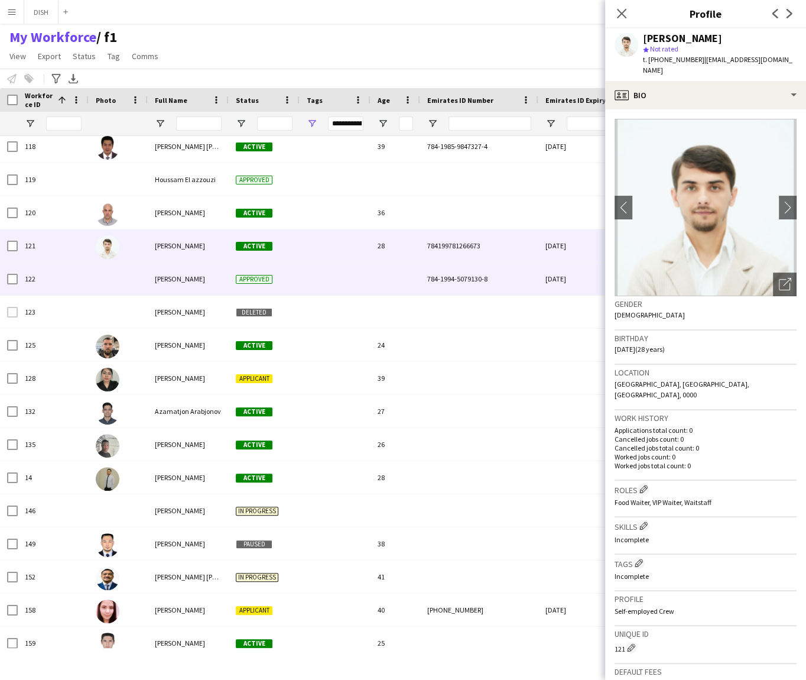
click at [168, 286] on div "[PERSON_NAME]" at bounding box center [188, 278] width 81 height 33
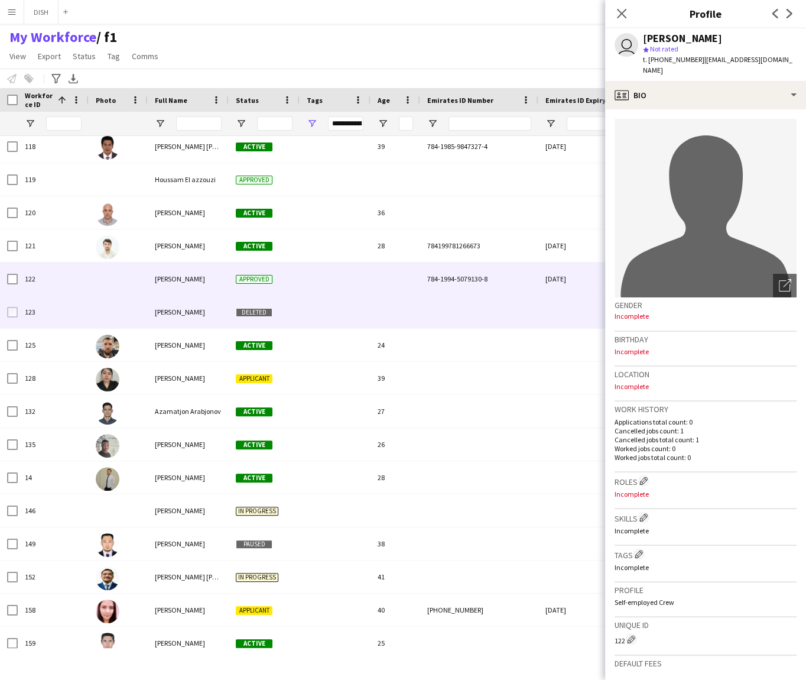
click at [174, 317] on div "[PERSON_NAME]" at bounding box center [188, 312] width 81 height 33
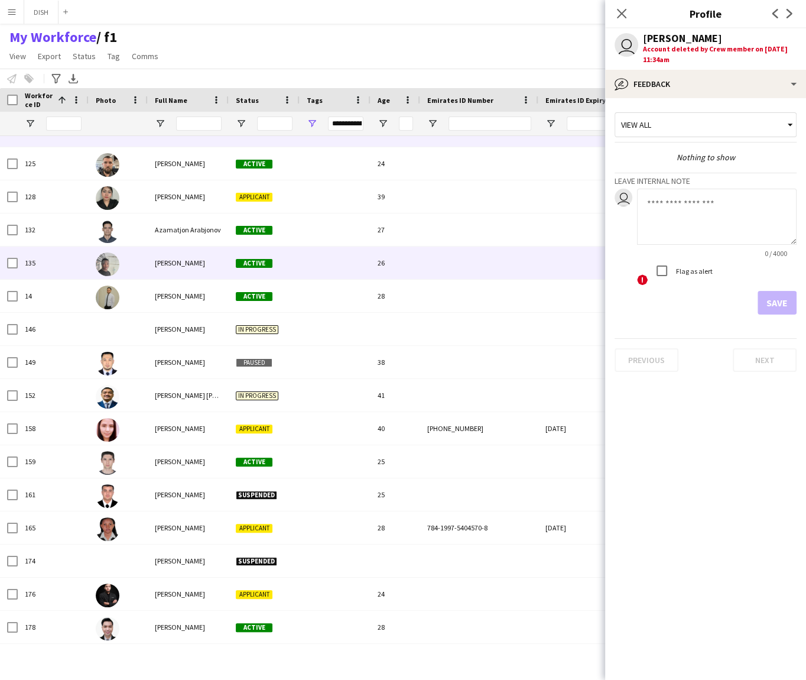
click at [169, 270] on div "[PERSON_NAME]" at bounding box center [188, 262] width 81 height 33
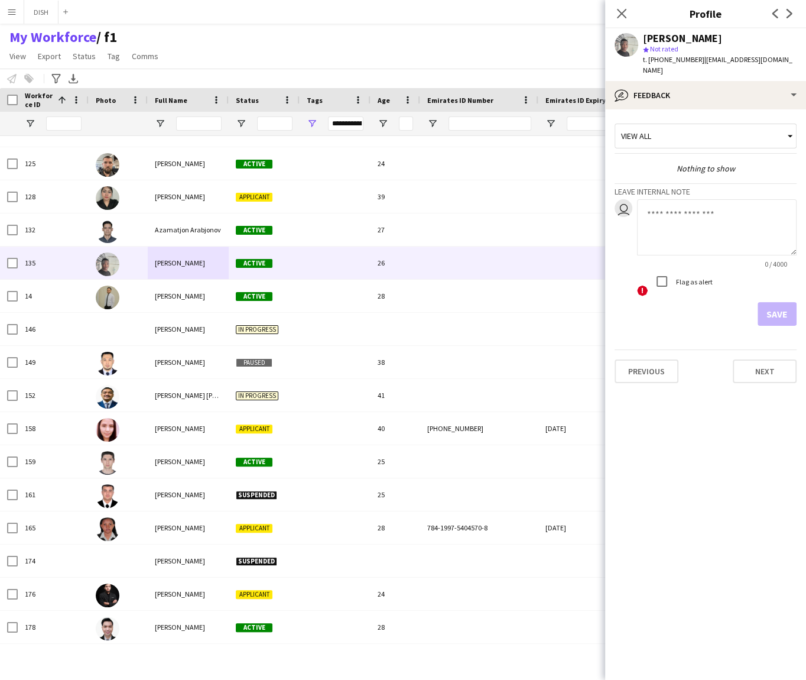
click at [242, 103] on span "Status" at bounding box center [247, 100] width 23 height 9
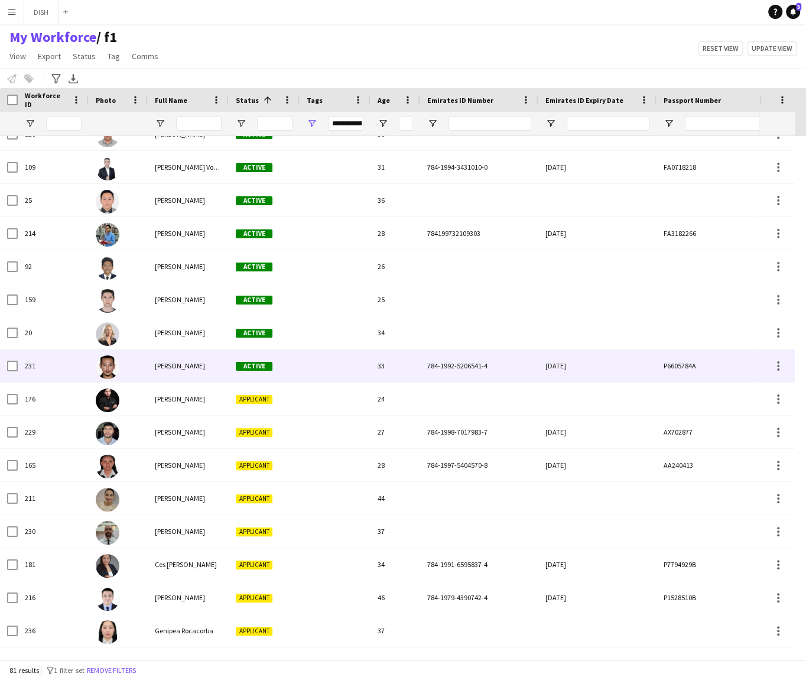
click at [344, 362] on div at bounding box center [335, 365] width 71 height 33
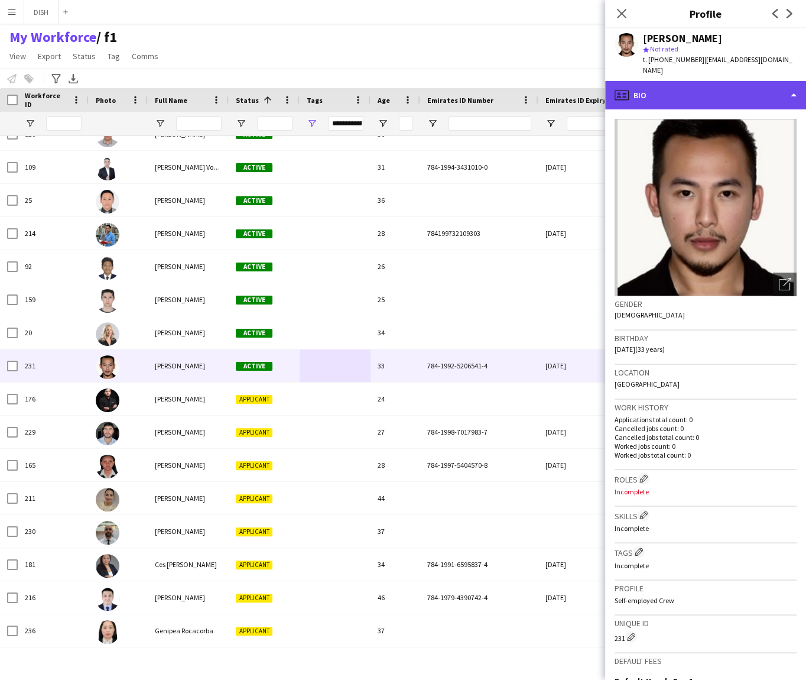
click at [645, 87] on div "profile Bio" at bounding box center [705, 95] width 201 height 28
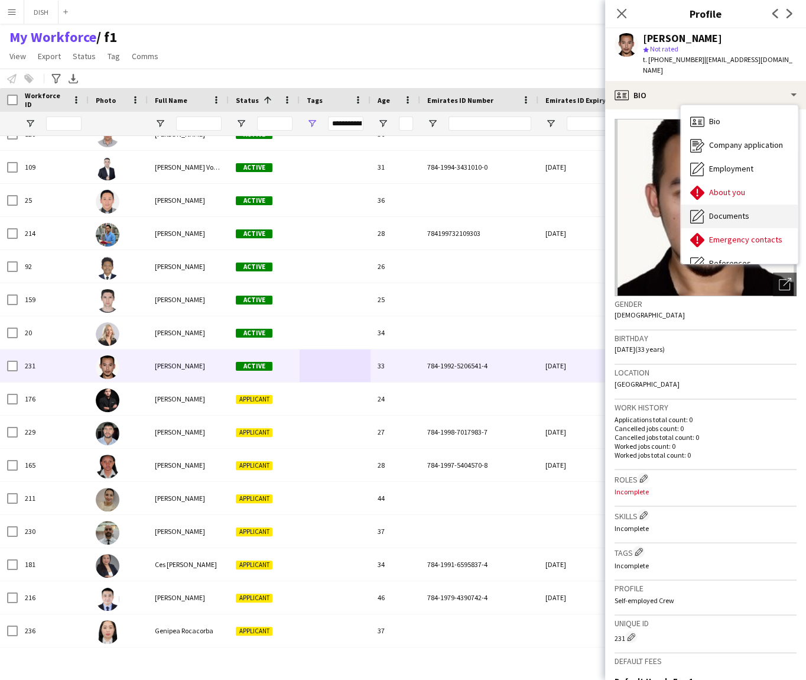
click at [728, 210] on span "Documents" at bounding box center [729, 215] width 40 height 11
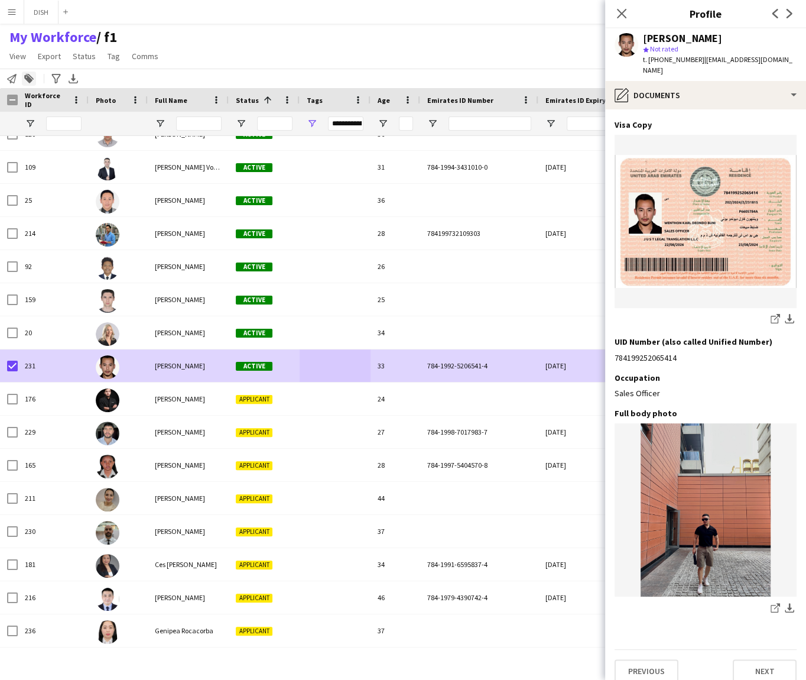
click at [33, 79] on icon at bounding box center [29, 77] width 8 height 6
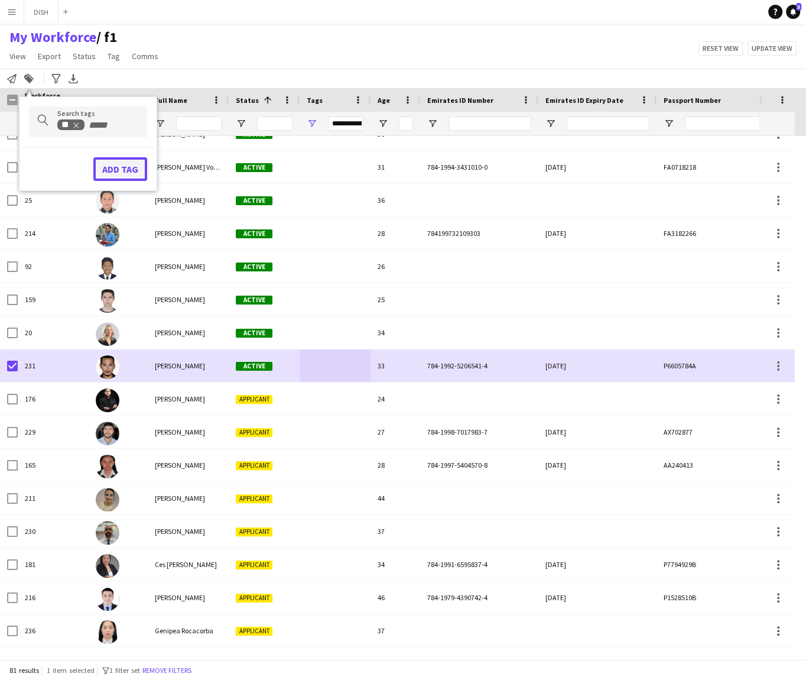
click at [112, 164] on button "Add tag" at bounding box center [120, 169] width 54 height 24
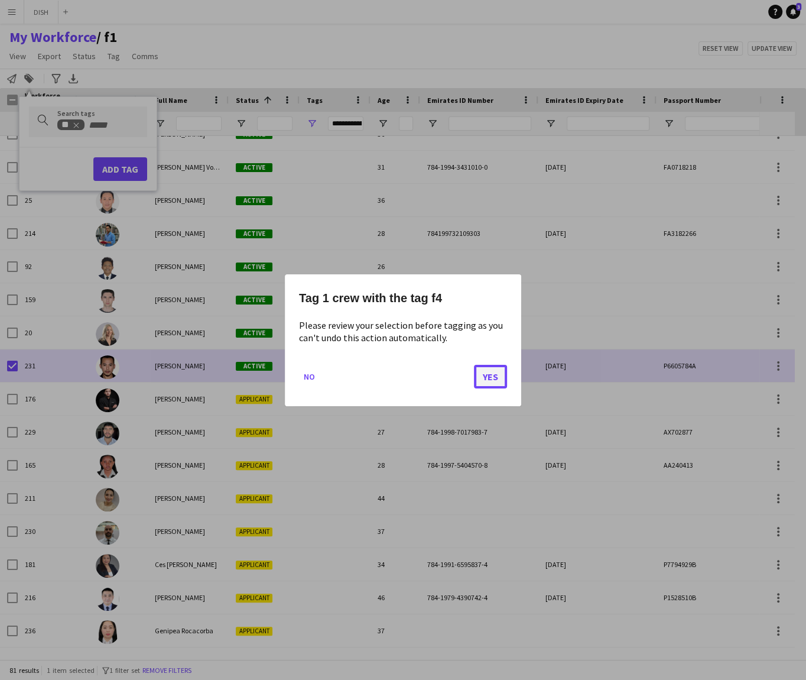
click at [493, 378] on button "Yes" at bounding box center [490, 376] width 33 height 24
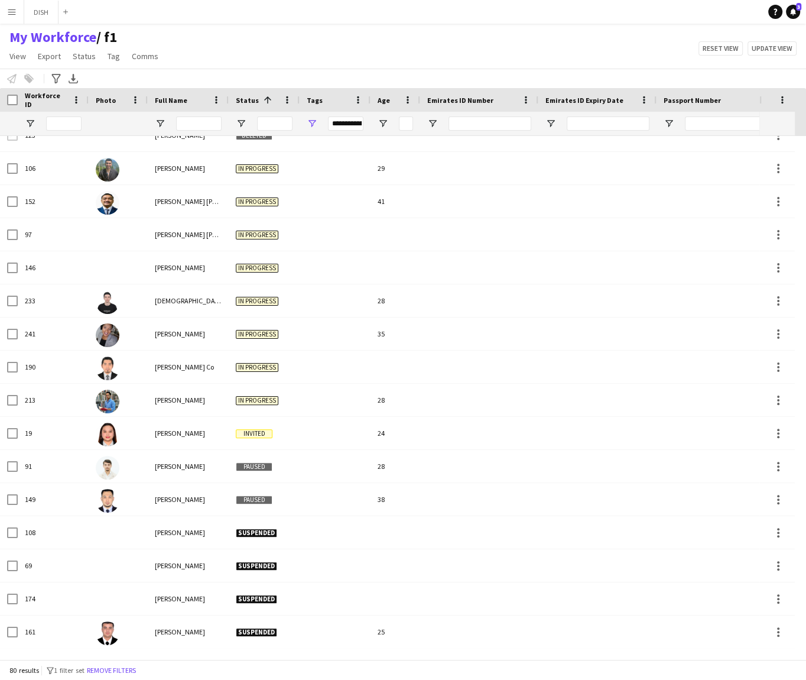
click at [338, 126] on div "**********" at bounding box center [345, 123] width 35 height 14
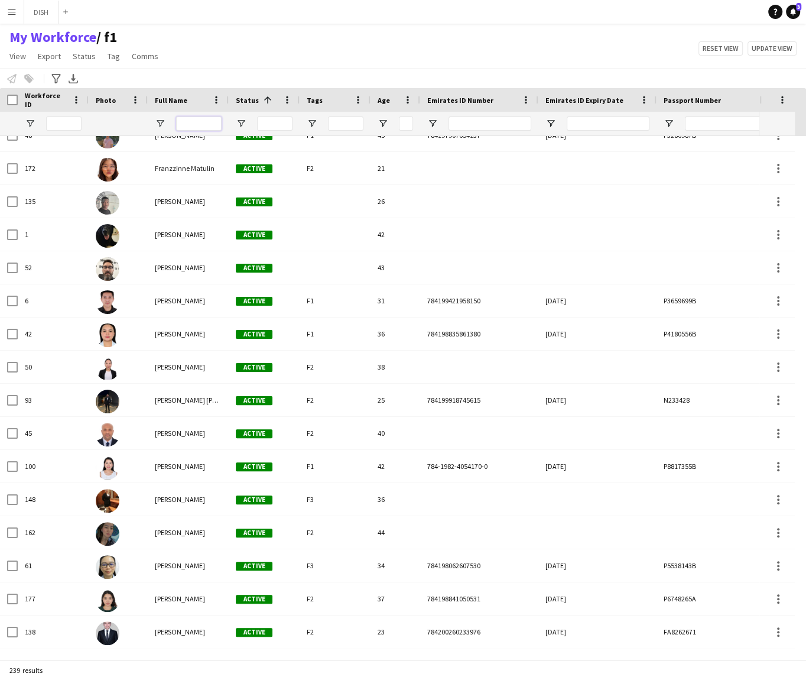
click at [199, 119] on input "Full Name Filter Input" at bounding box center [199, 123] width 46 height 14
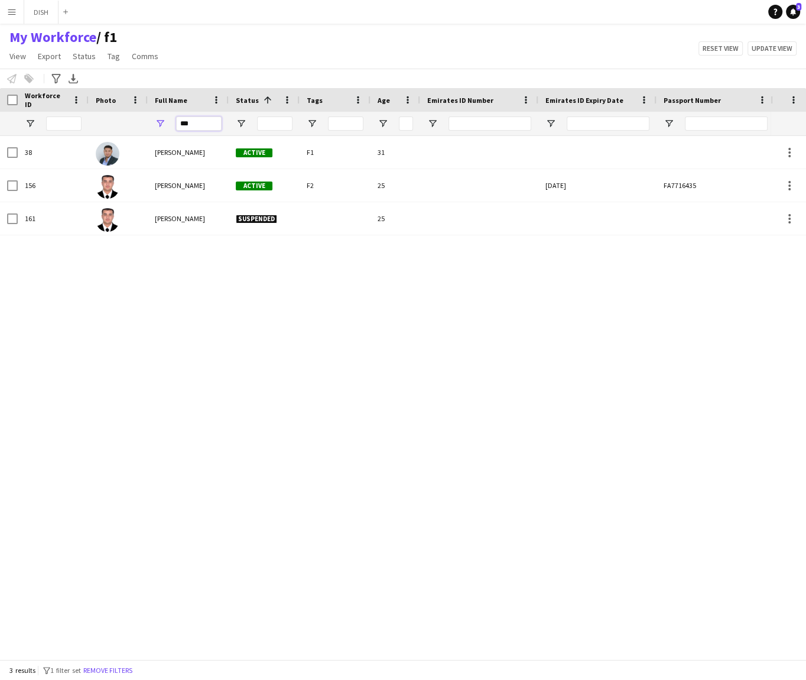
type input "***"
click at [272, 293] on div "161 [PERSON_NAME] Suspended 25 38 [PERSON_NAME] Active F1 31 156 [PERSON_NAME] …" at bounding box center [385, 392] width 771 height 512
click at [200, 127] on input "***" at bounding box center [199, 123] width 46 height 14
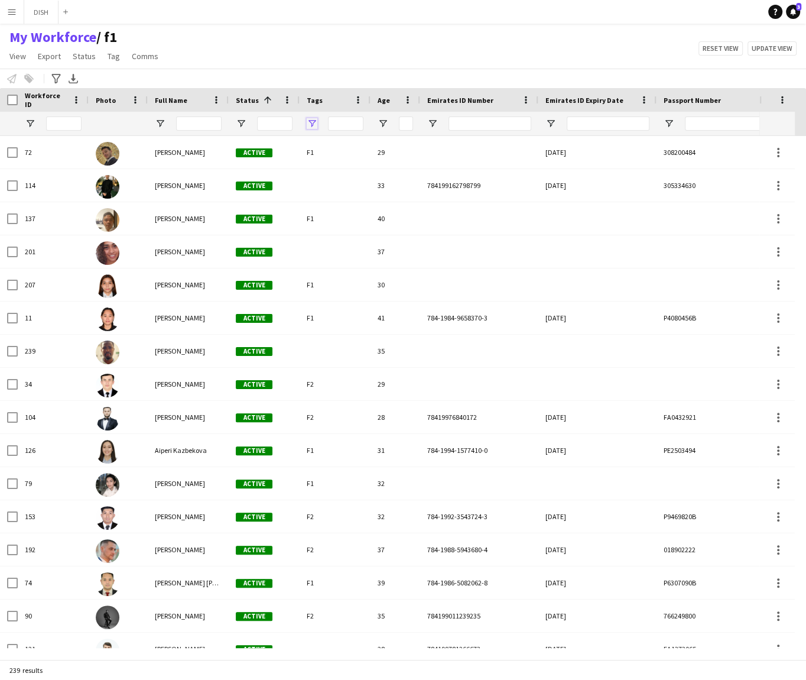
click at [310, 121] on span "Open Filter Menu" at bounding box center [312, 123] width 11 height 11
type input "**********"
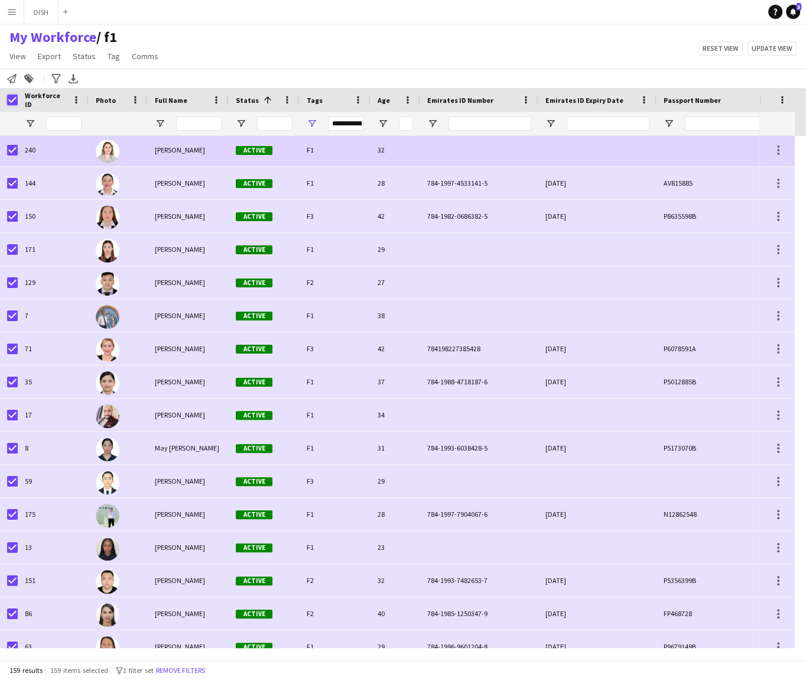
scroll to position [2983, 0]
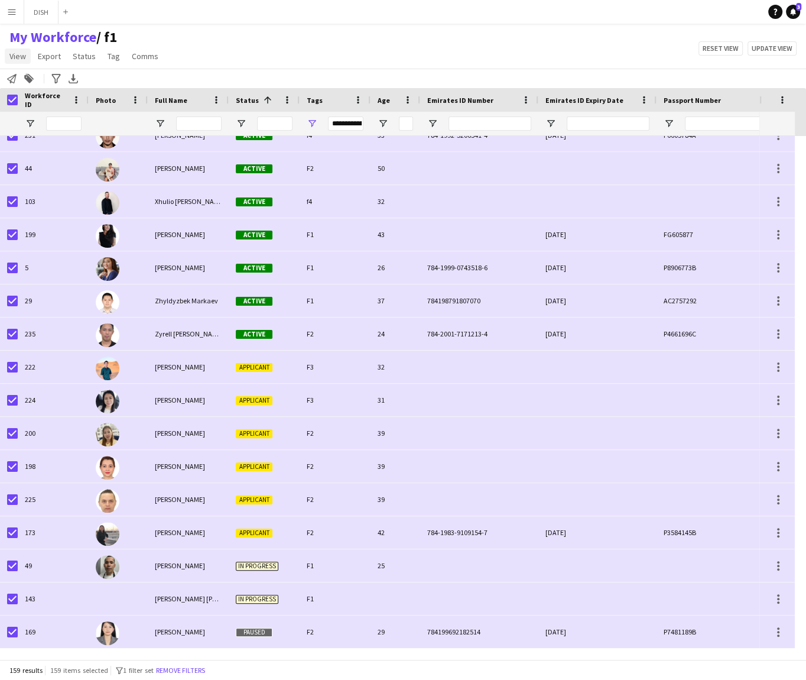
click at [17, 54] on span "View" at bounding box center [17, 56] width 17 height 11
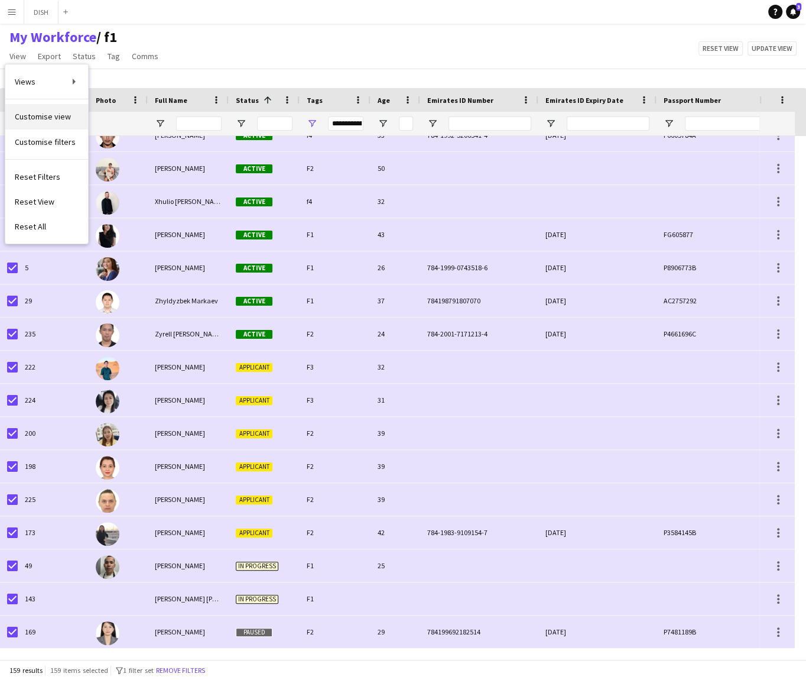
click at [42, 122] on link "Customise view" at bounding box center [46, 116] width 83 height 25
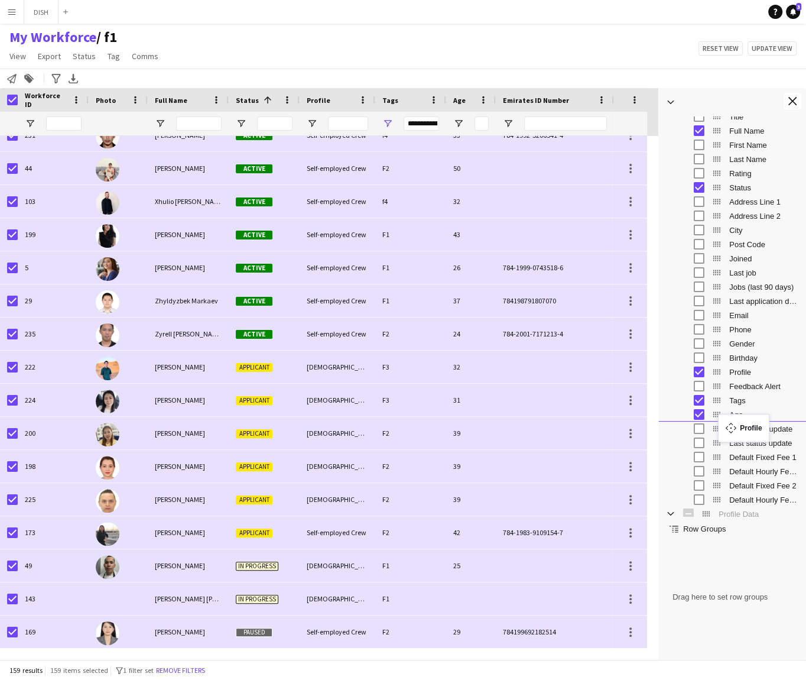
drag, startPoint x: 716, startPoint y: 372, endPoint x: 724, endPoint y: 421, distance: 49.1
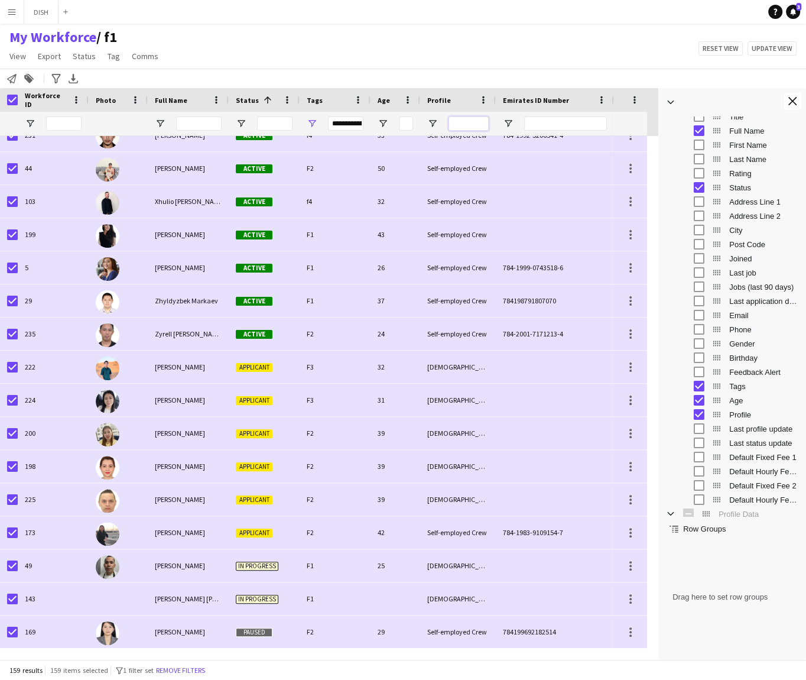
click at [453, 122] on input "Profile Filter Input" at bounding box center [469, 123] width 40 height 14
click at [428, 121] on span "Open Filter Menu" at bounding box center [432, 123] width 11 height 11
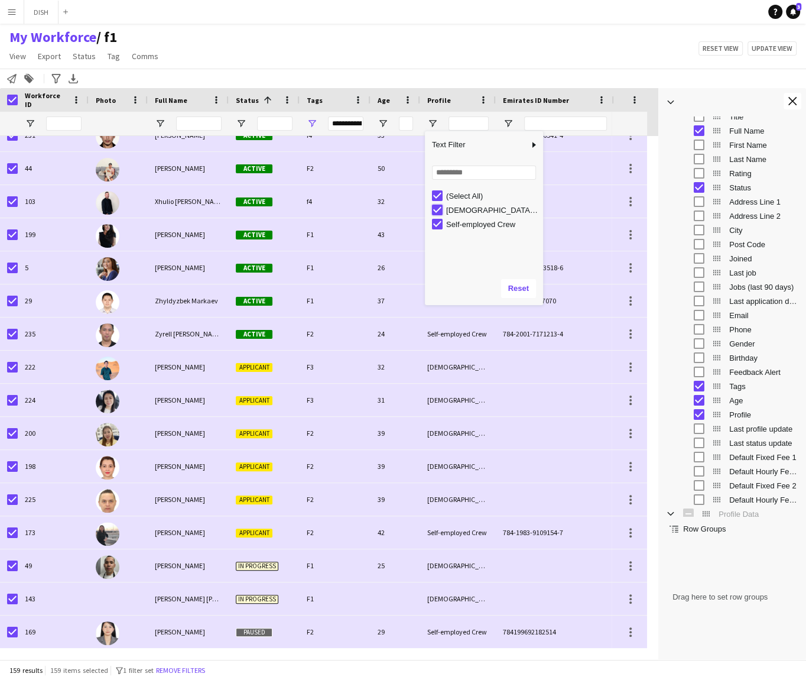
type input "**********"
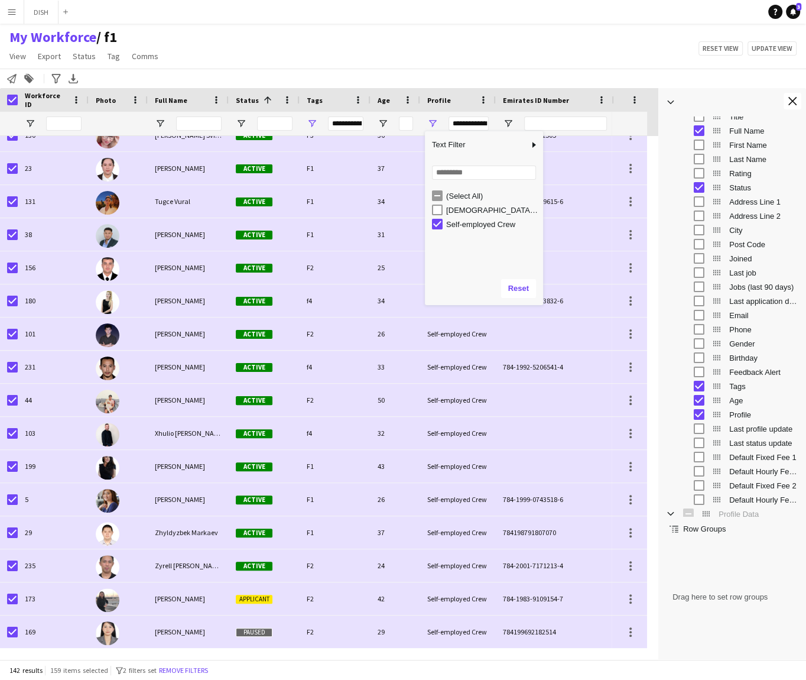
click at [438, 57] on div "My Workforce / f1 View Views Default view f1 J.view [PERSON_NAME]'s view Test N…" at bounding box center [403, 48] width 806 height 40
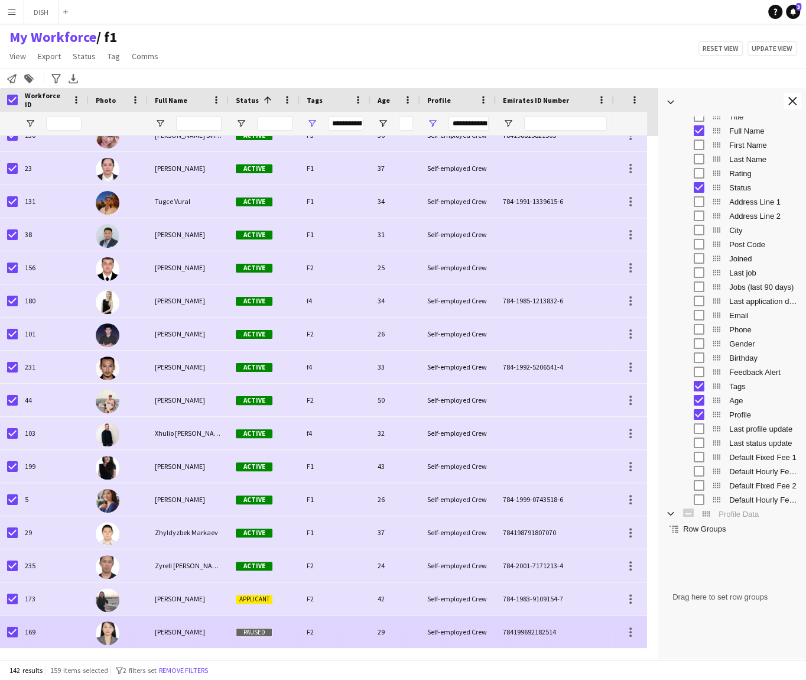
click at [207, 630] on div "[PERSON_NAME]" at bounding box center [188, 631] width 81 height 33
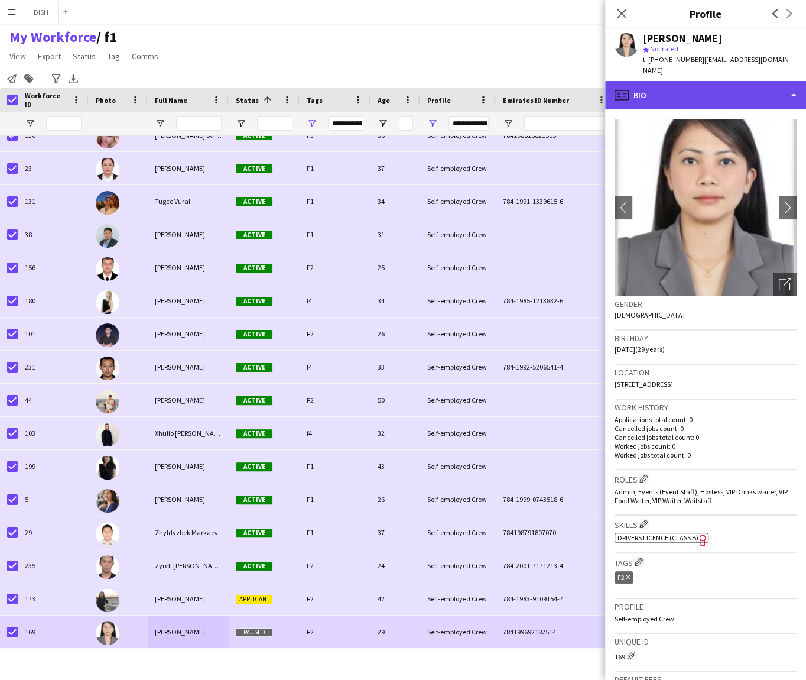
click at [704, 85] on div "profile Bio" at bounding box center [705, 95] width 201 height 28
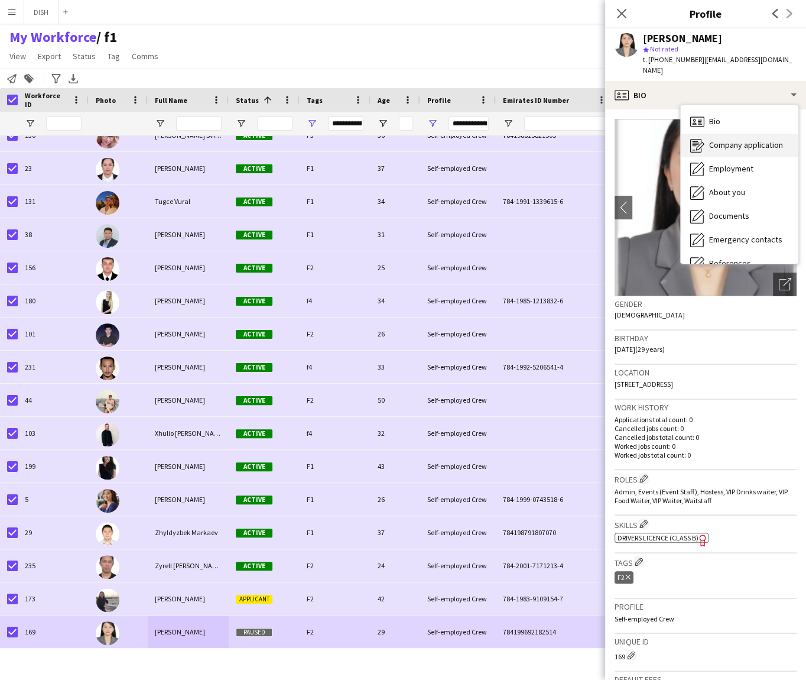
click at [739, 139] on span "Company application" at bounding box center [746, 144] width 74 height 11
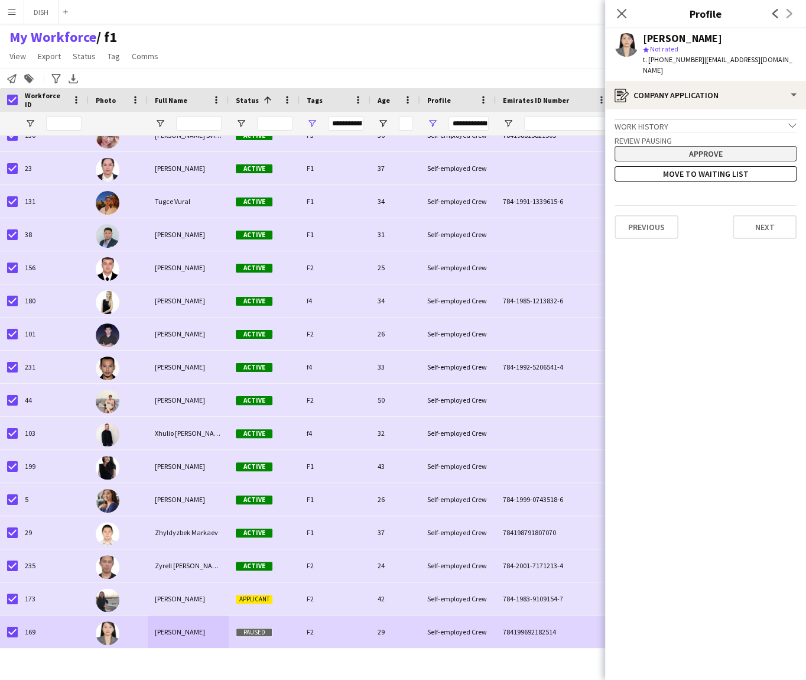
click at [723, 146] on button "Approve" at bounding box center [706, 153] width 182 height 15
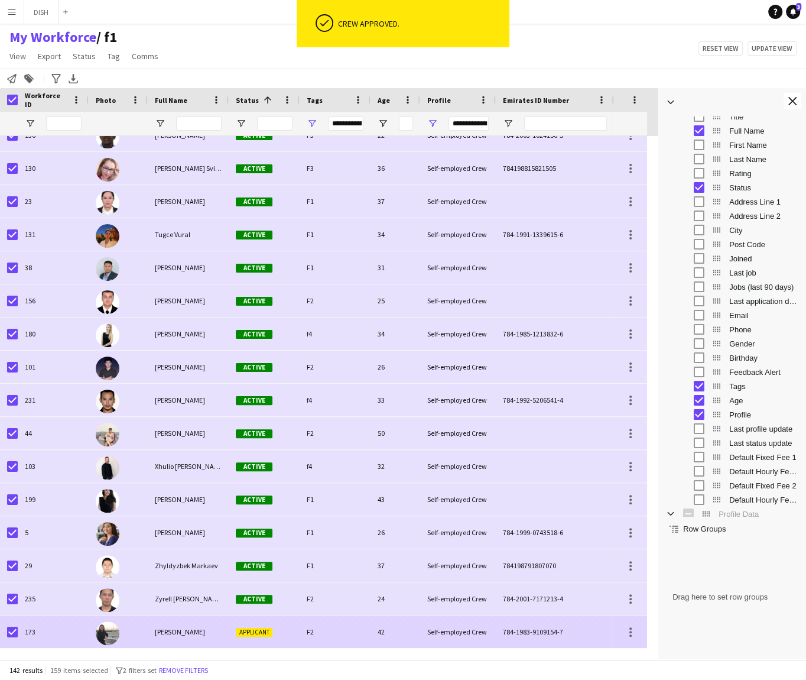
click at [251, 627] on span "Applicant" at bounding box center [254, 631] width 37 height 9
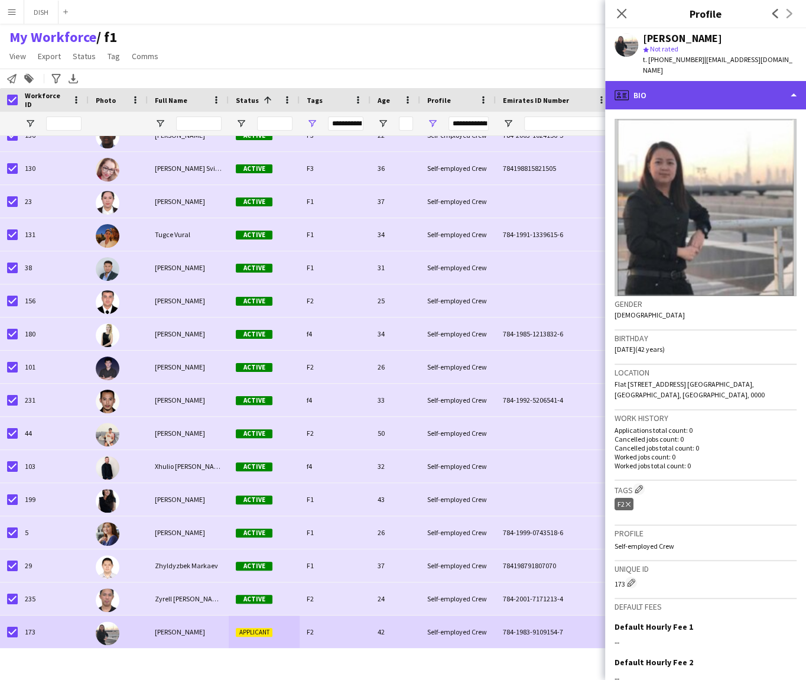
click at [694, 89] on div "profile Bio" at bounding box center [705, 95] width 201 height 28
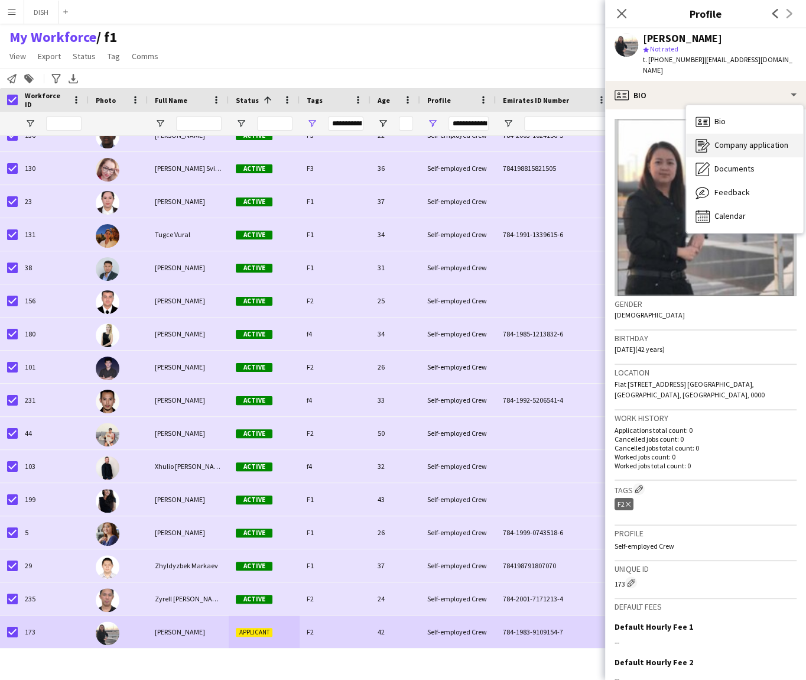
click at [709, 142] on icon at bounding box center [706, 146] width 8 height 8
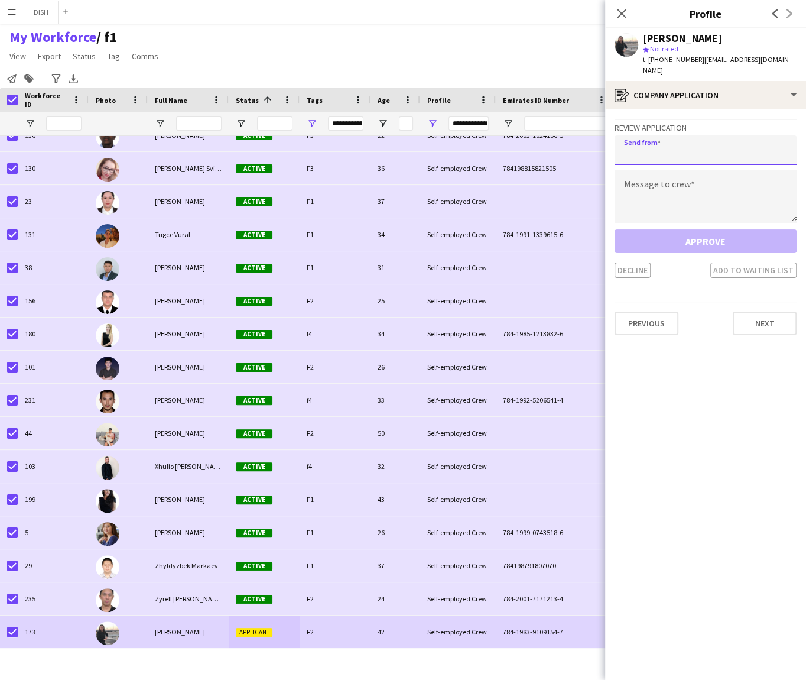
click at [709, 138] on input "email" at bounding box center [706, 150] width 182 height 30
type input "**********"
click at [707, 170] on textarea at bounding box center [706, 196] width 182 height 53
paste textarea "**********"
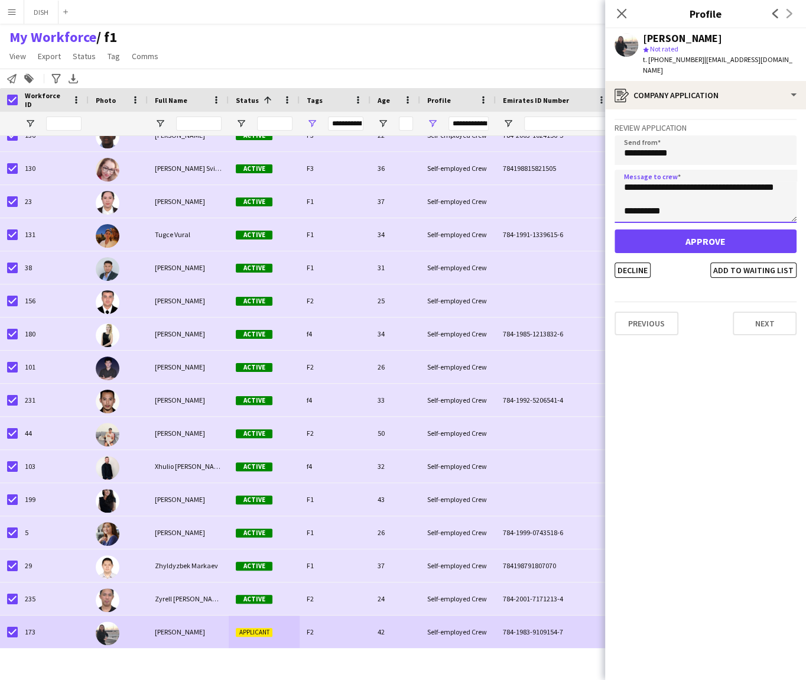
type textarea "**********"
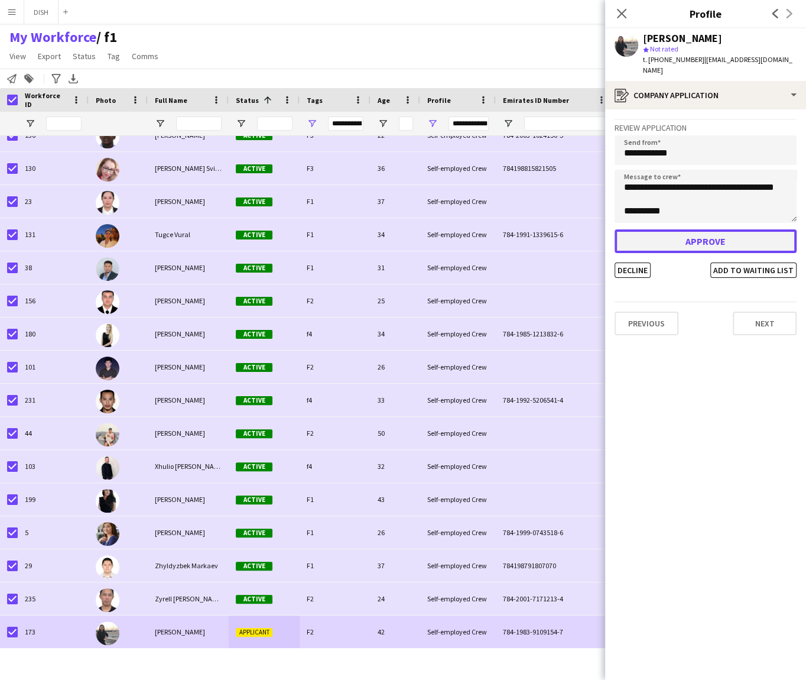
click at [717, 235] on button "Approve" at bounding box center [706, 241] width 182 height 24
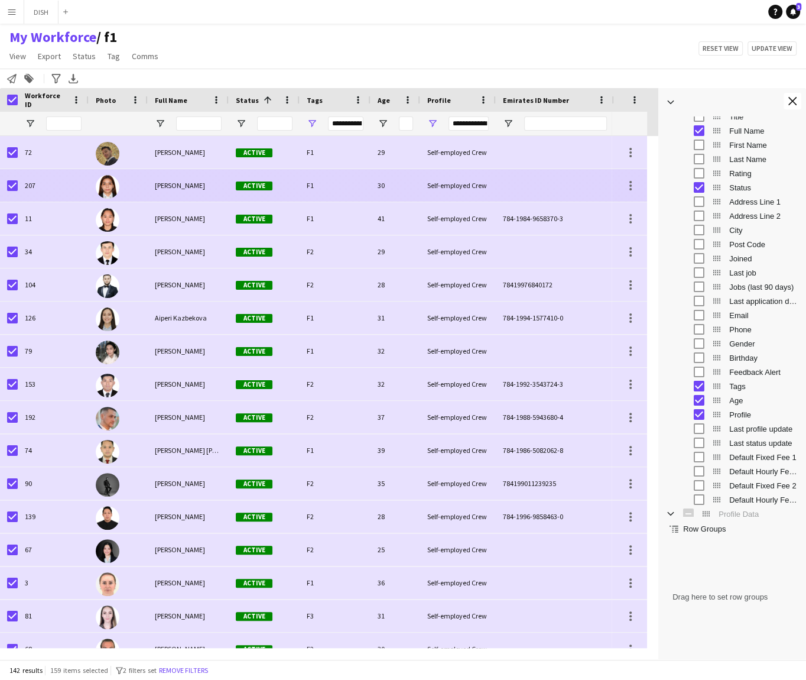
click at [171, 180] on div "[PERSON_NAME]" at bounding box center [188, 185] width 81 height 33
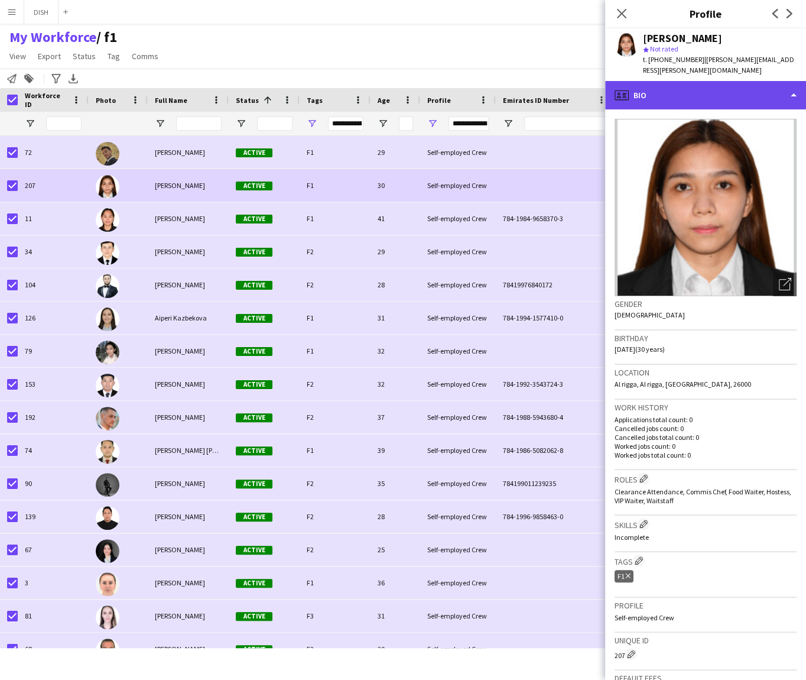
click at [639, 87] on div "profile Bio" at bounding box center [705, 95] width 201 height 28
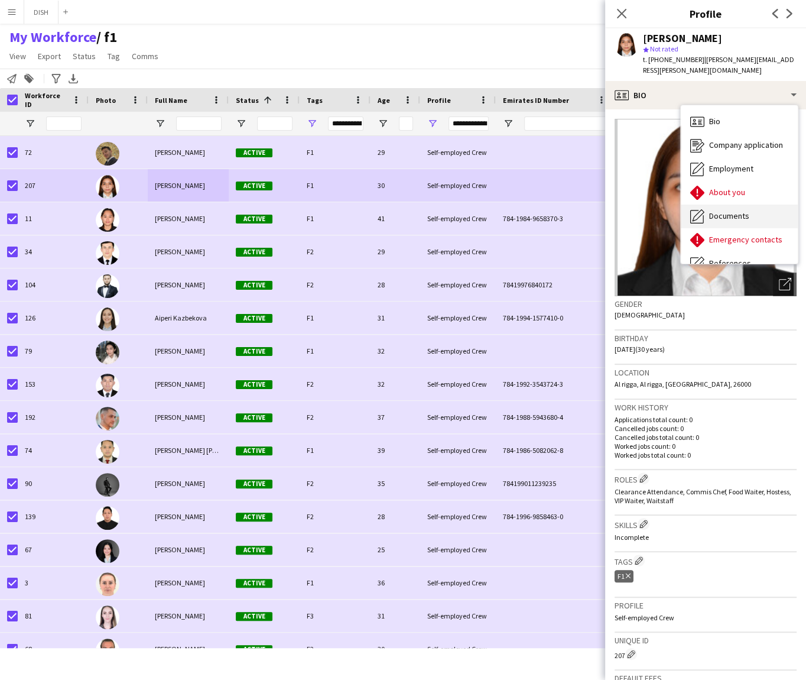
click at [720, 210] on span "Documents" at bounding box center [729, 215] width 40 height 11
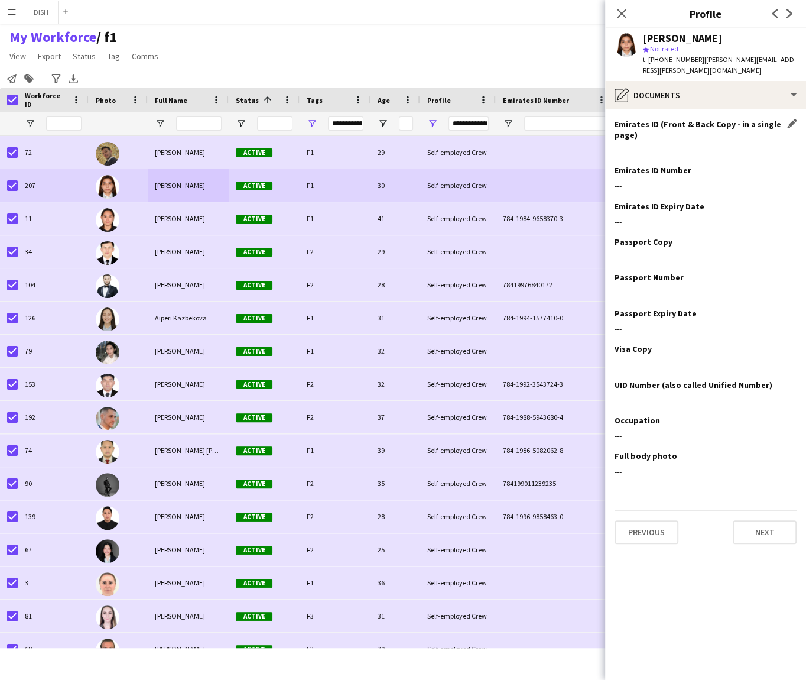
click at [785, 119] on h3 "Emirates ID (Front & Back Copy - in a single page)" at bounding box center [701, 129] width 173 height 21
click at [788, 119] on app-icon "Edit this field" at bounding box center [791, 123] width 9 height 9
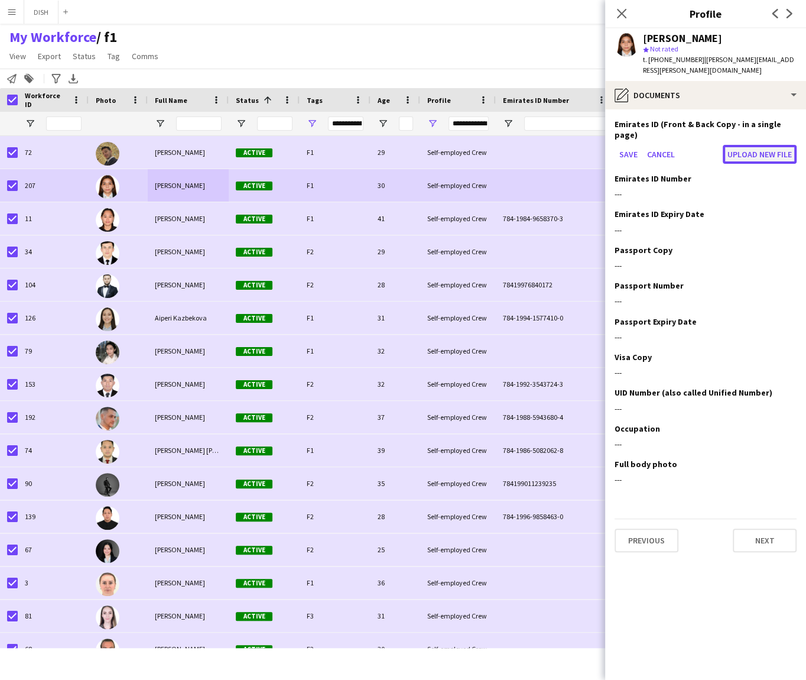
click at [775, 145] on button "Upload new file" at bounding box center [760, 154] width 74 height 19
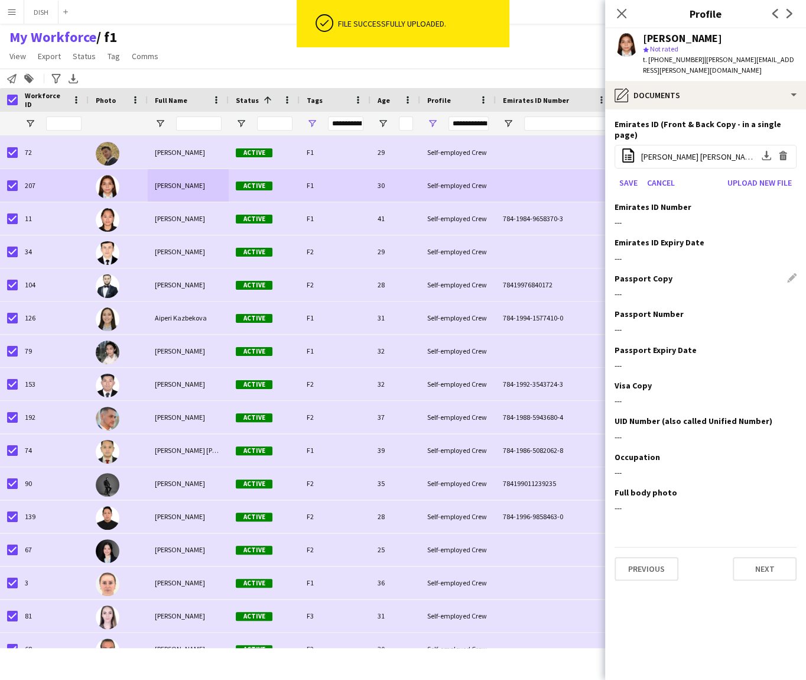
click at [791, 273] on div "Passport Copy Edit this field" at bounding box center [706, 278] width 182 height 11
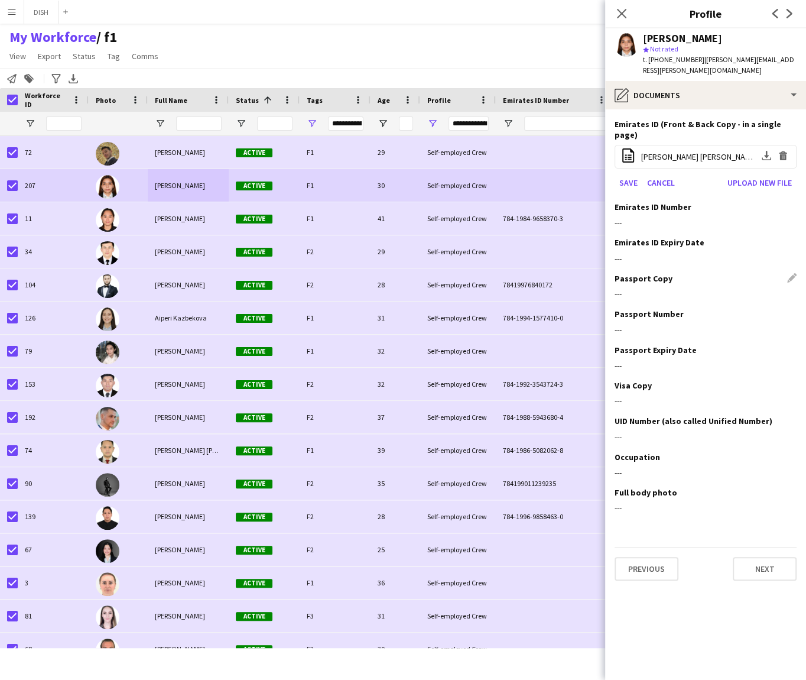
click at [792, 273] on div "Passport Copy Edit this field" at bounding box center [706, 278] width 182 height 11
click at [630, 173] on button "Save" at bounding box center [629, 182] width 28 height 19
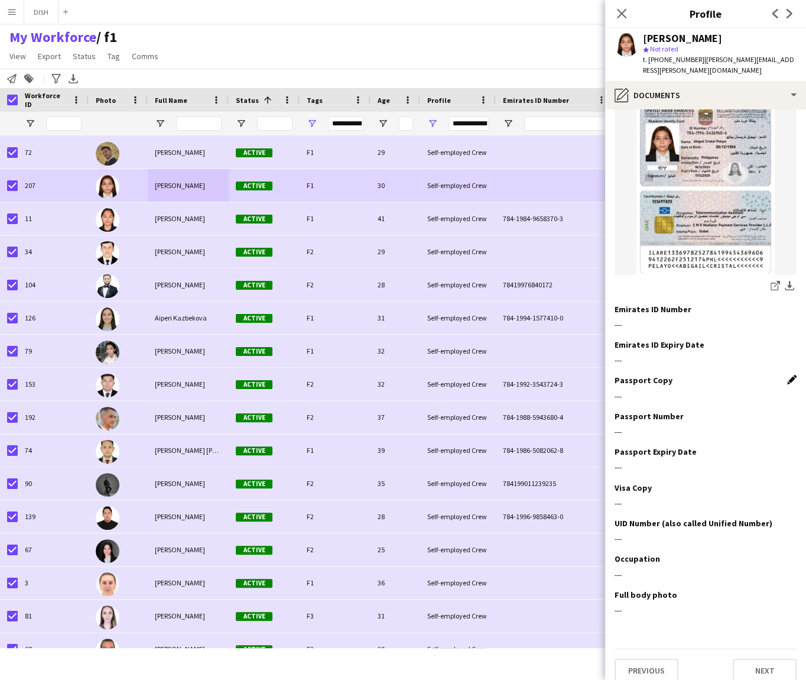
click at [787, 375] on app-icon "Edit this field" at bounding box center [791, 379] width 9 height 9
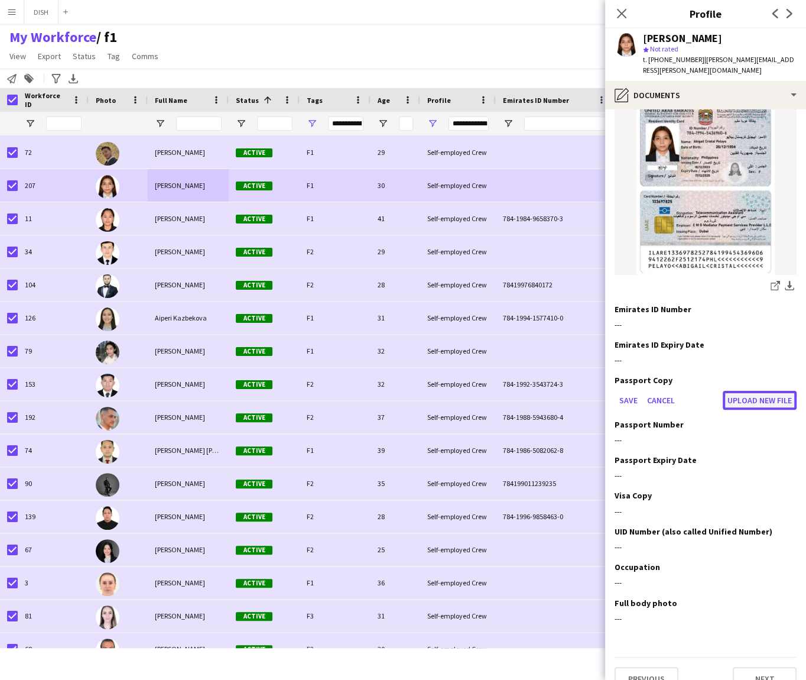
click at [750, 391] on button "Upload new file" at bounding box center [760, 400] width 74 height 19
click at [664, 391] on button "Cancel" at bounding box center [660, 400] width 37 height 19
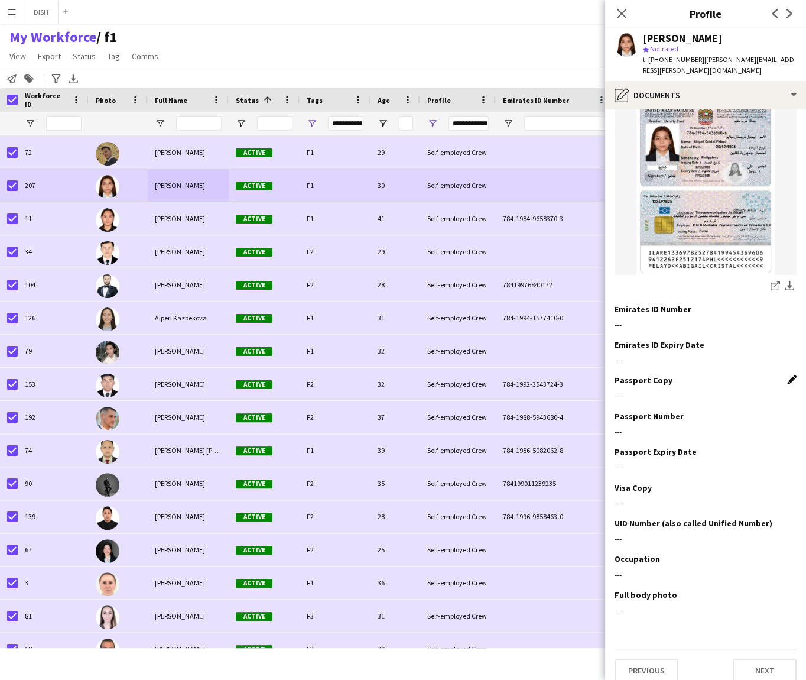
click at [787, 375] on app-icon "Edit this field" at bounding box center [791, 379] width 9 height 9
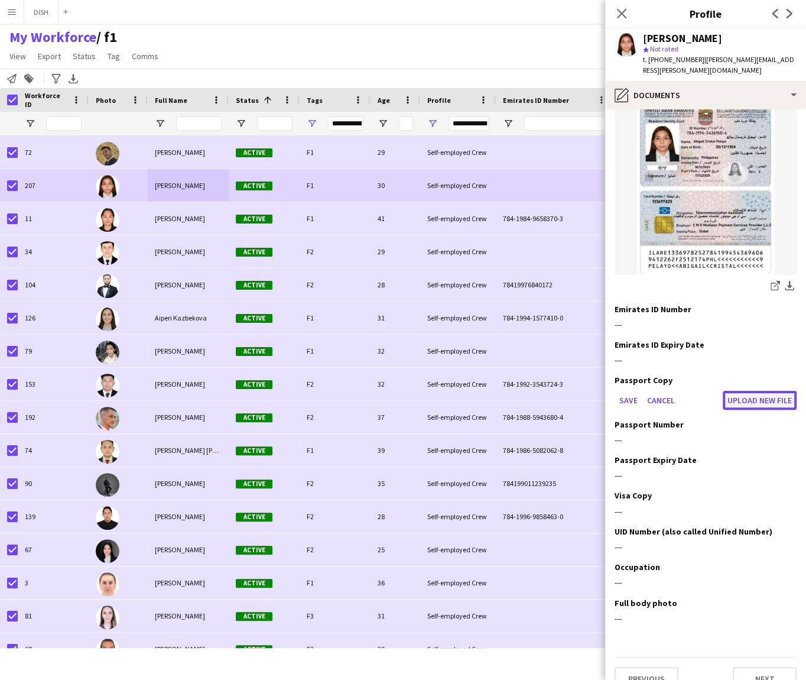
click at [752, 391] on button "Upload new file" at bounding box center [760, 400] width 74 height 19
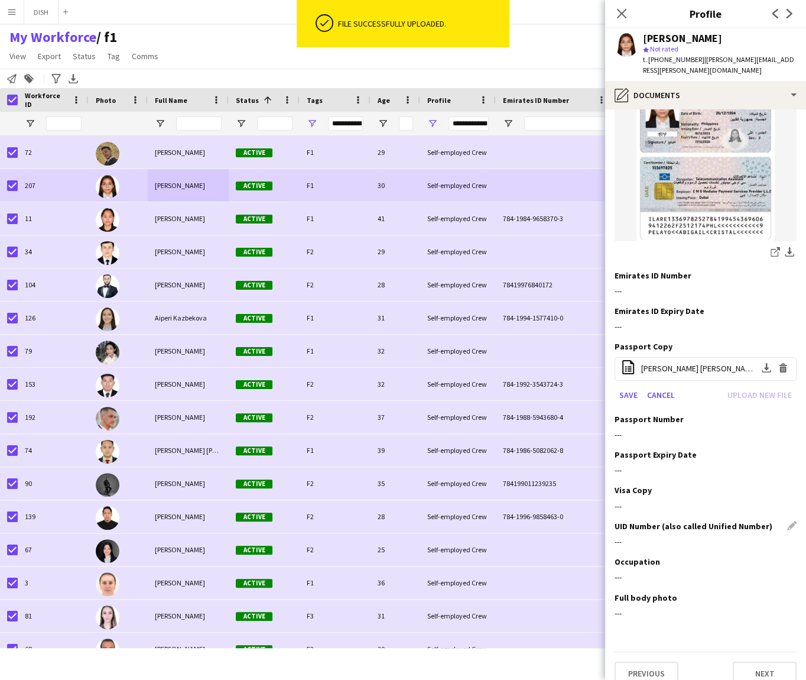
scroll to position [80, 0]
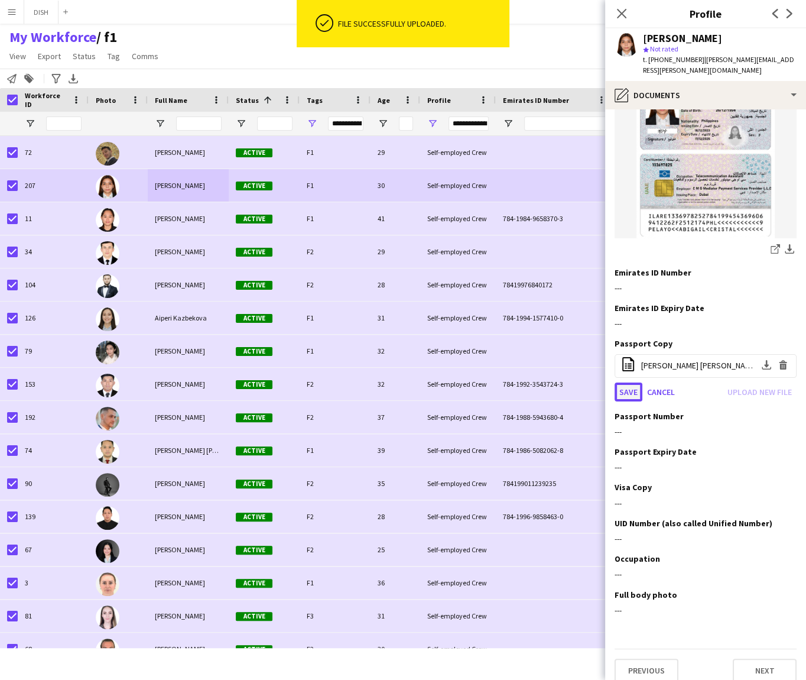
click at [626, 382] on button "Save" at bounding box center [629, 391] width 28 height 19
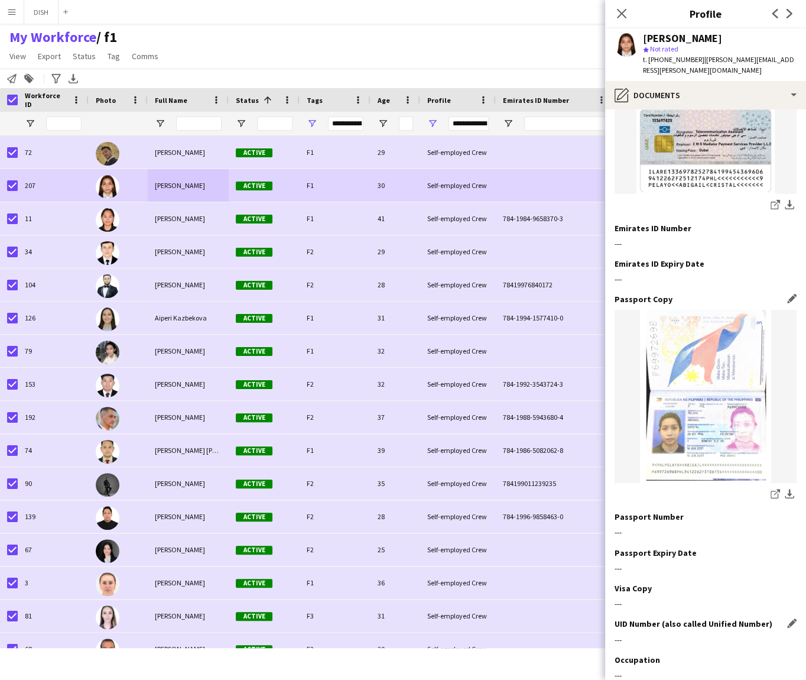
scroll to position [225, 0]
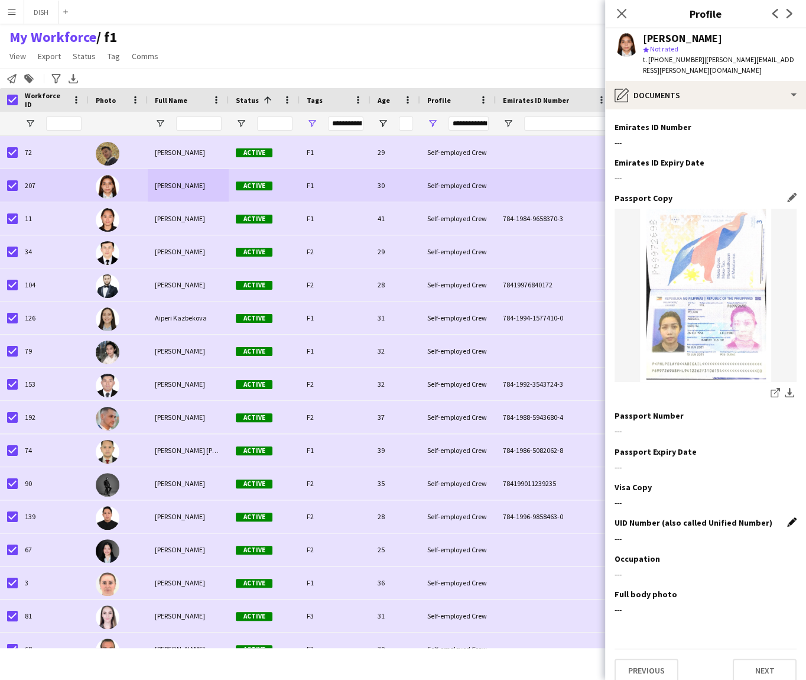
click at [787, 517] on app-icon "Edit this field" at bounding box center [791, 521] width 9 height 9
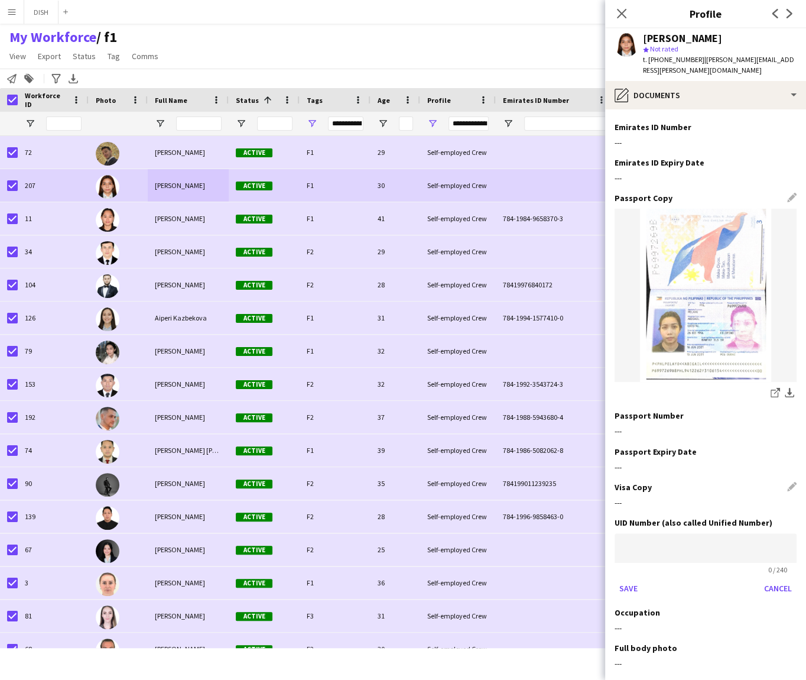
click at [780, 482] on div "Visa Copy Edit this field" at bounding box center [706, 487] width 182 height 11
click at [759, 579] on button "Cancel" at bounding box center [777, 588] width 37 height 19
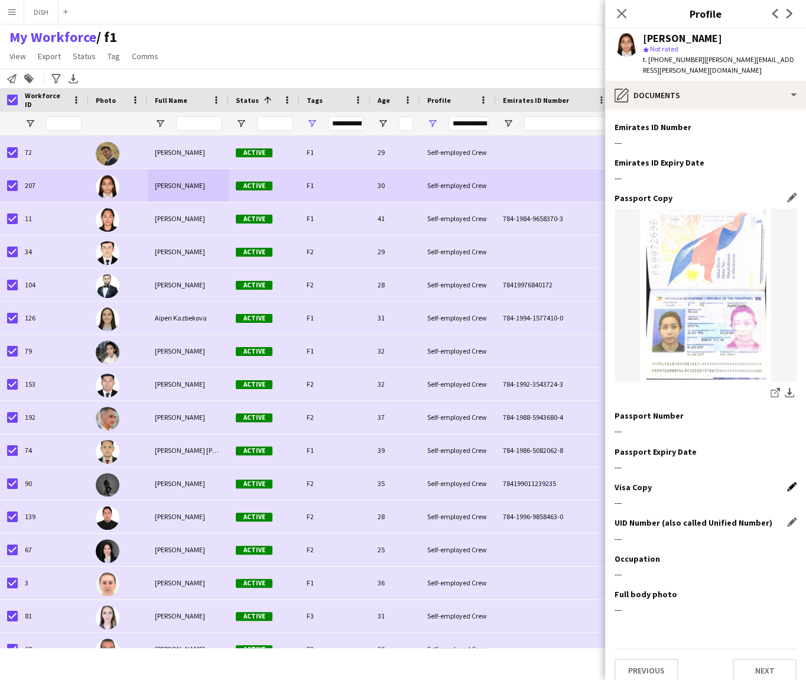
click at [787, 482] on app-icon "Edit this field" at bounding box center [791, 486] width 9 height 9
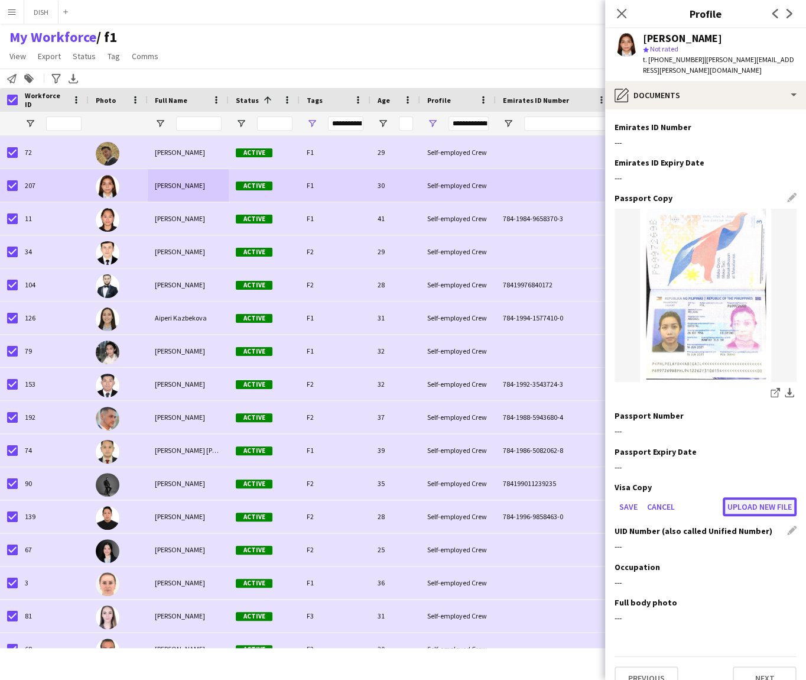
click at [758, 497] on button "Upload new file" at bounding box center [760, 506] width 74 height 19
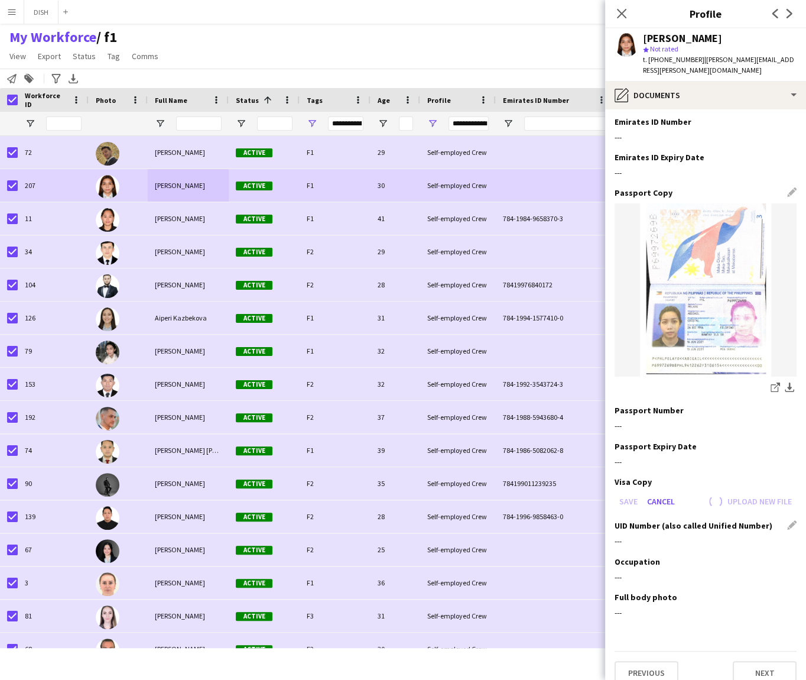
scroll to position [233, 0]
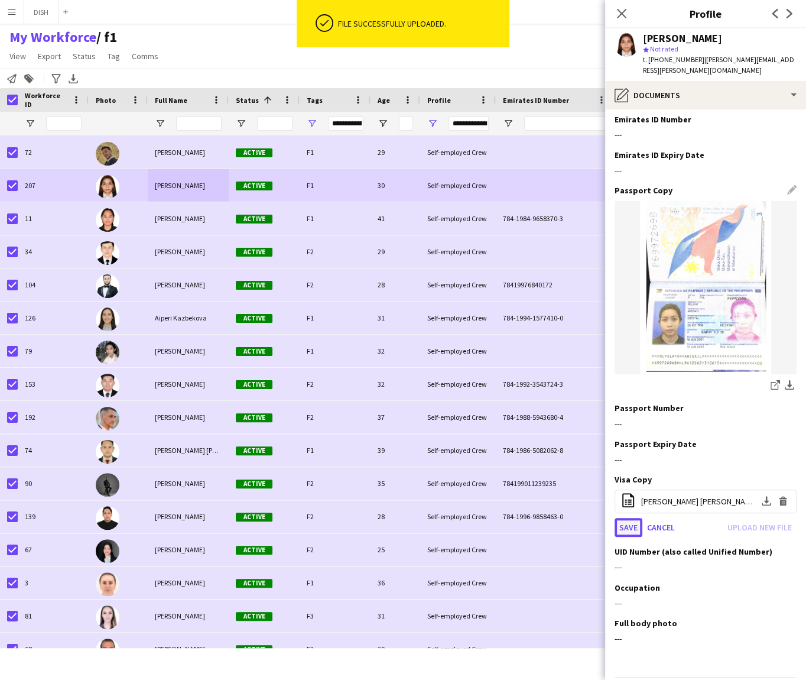
click at [632, 518] on button "Save" at bounding box center [629, 527] width 28 height 19
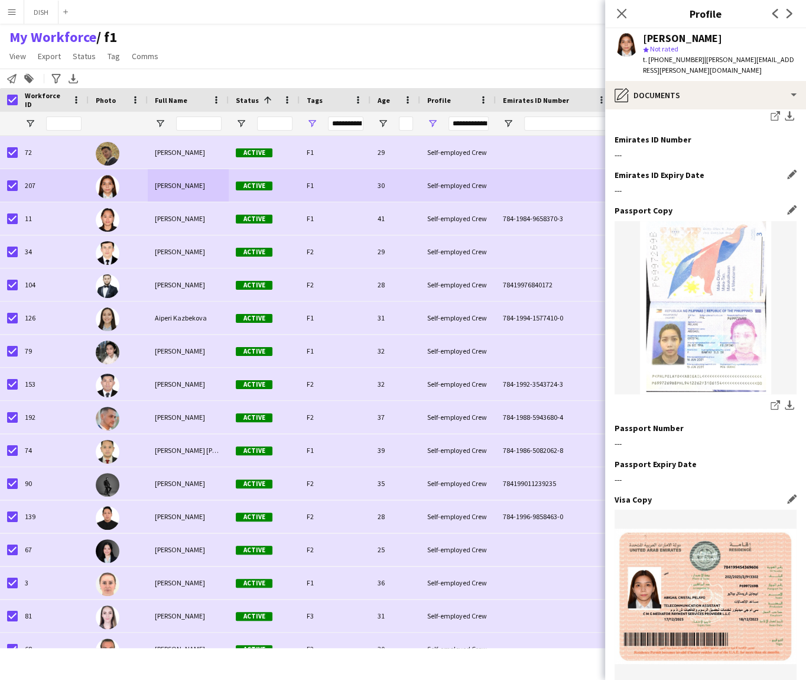
scroll to position [0, 0]
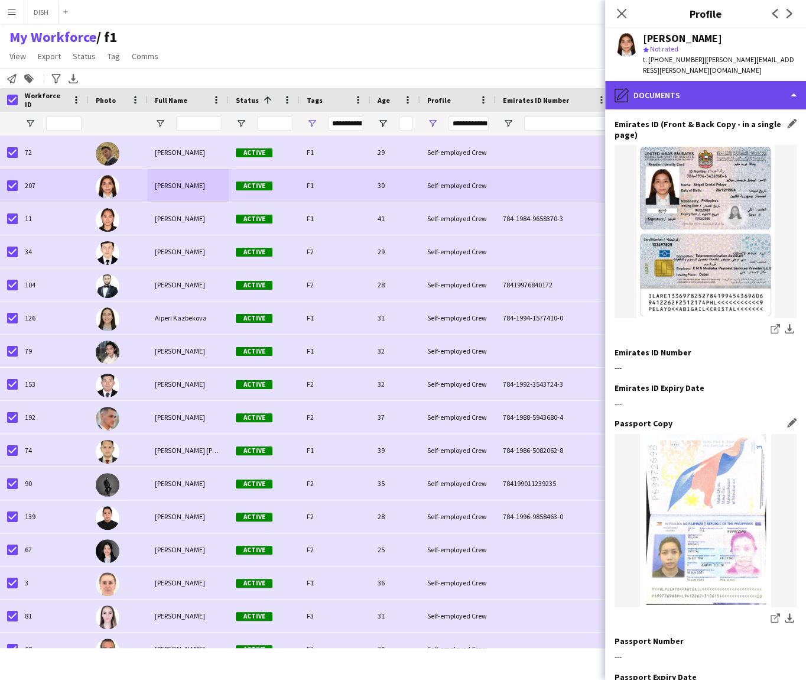
click at [696, 96] on div "pencil4 Documents" at bounding box center [705, 95] width 201 height 28
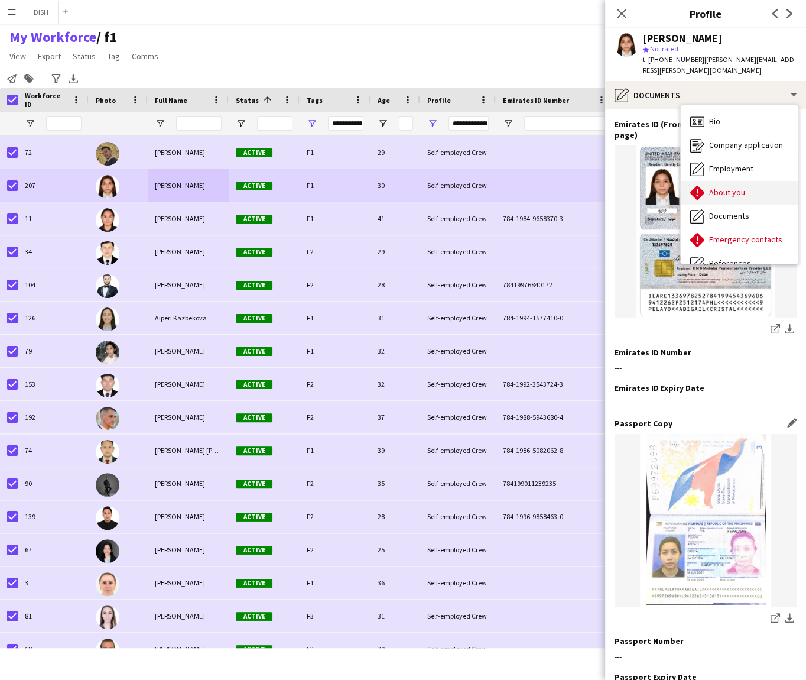
click at [746, 181] on div "About you About you" at bounding box center [739, 193] width 117 height 24
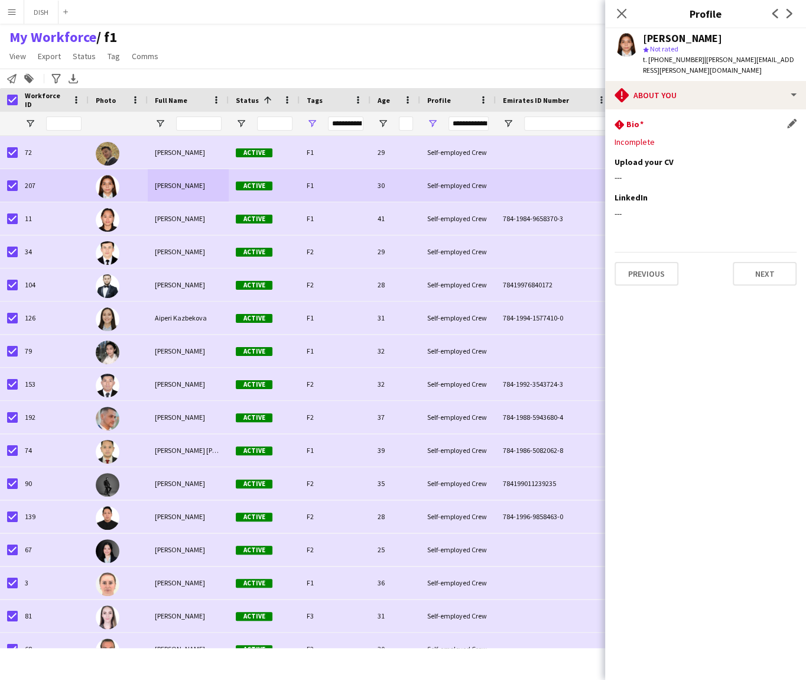
click at [785, 119] on div "rhombus-alert Bio Edit this field" at bounding box center [706, 125] width 182 height 13
click at [793, 119] on app-icon "Edit this field" at bounding box center [791, 123] width 9 height 9
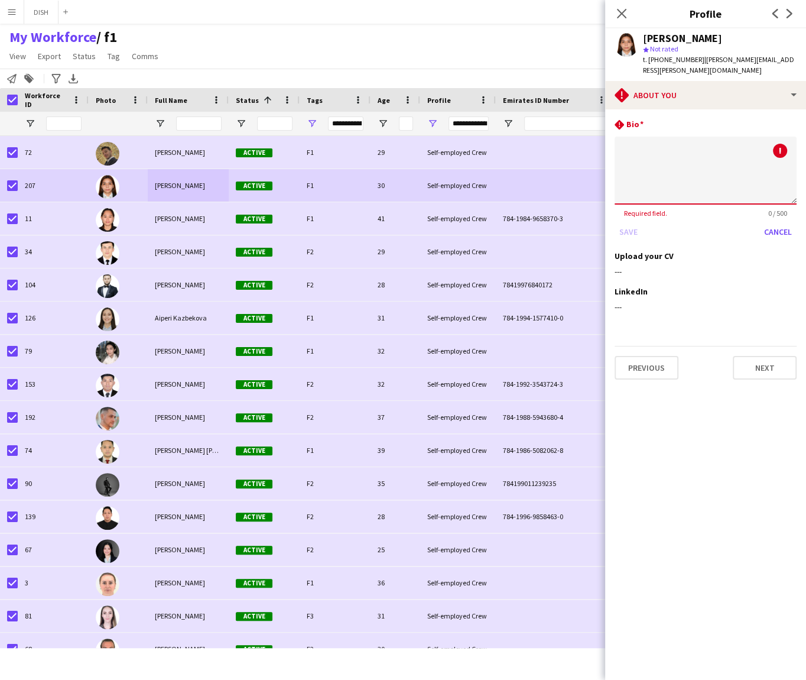
click at [769, 137] on textarea at bounding box center [706, 171] width 182 height 68
type textarea "**"
click at [762, 356] on button "Next" at bounding box center [765, 368] width 64 height 24
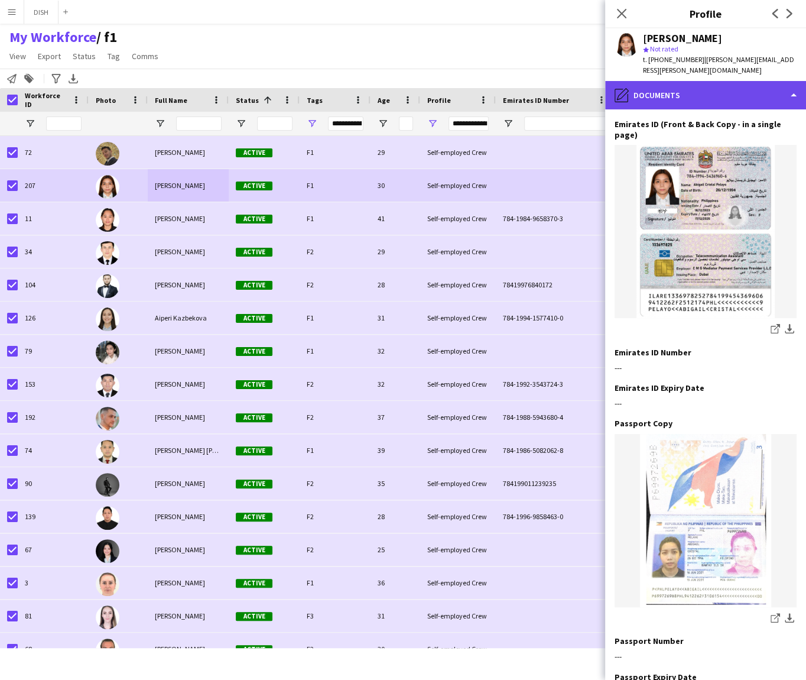
click at [660, 81] on div "pencil4 Documents" at bounding box center [705, 95] width 201 height 28
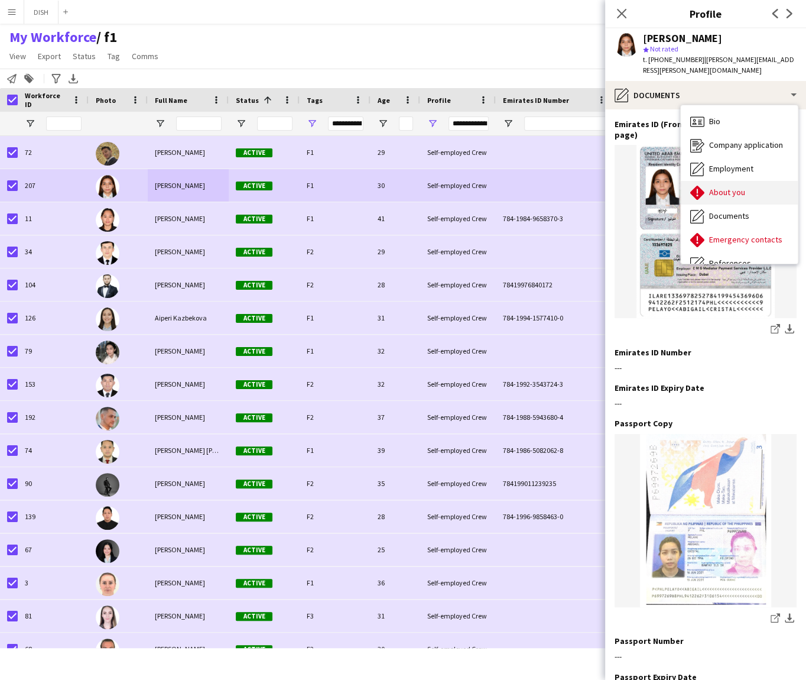
click at [726, 181] on div "About you About you" at bounding box center [739, 193] width 117 height 24
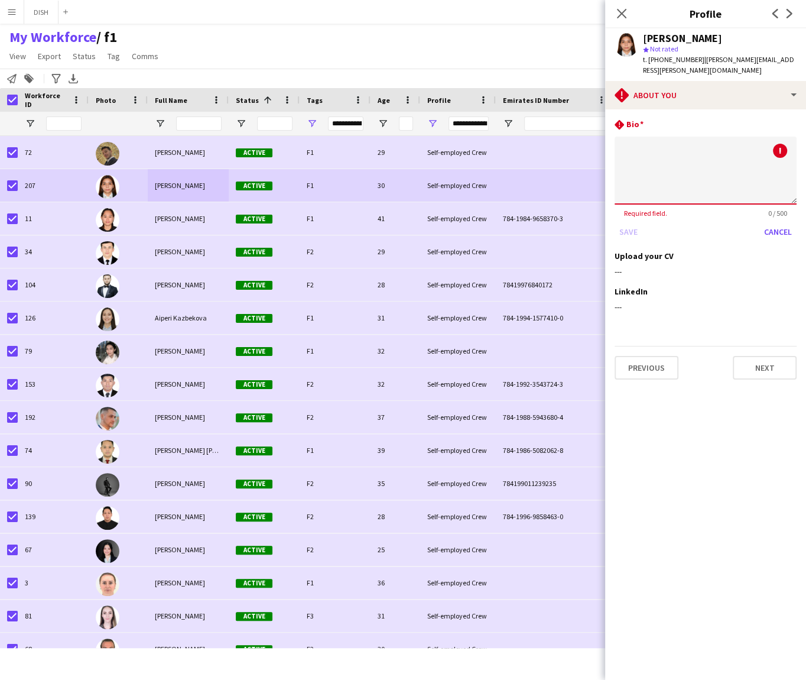
click at [681, 163] on textarea at bounding box center [706, 171] width 182 height 68
type textarea "*"
click at [624, 7] on app-icon "Close pop-in" at bounding box center [621, 13] width 17 height 17
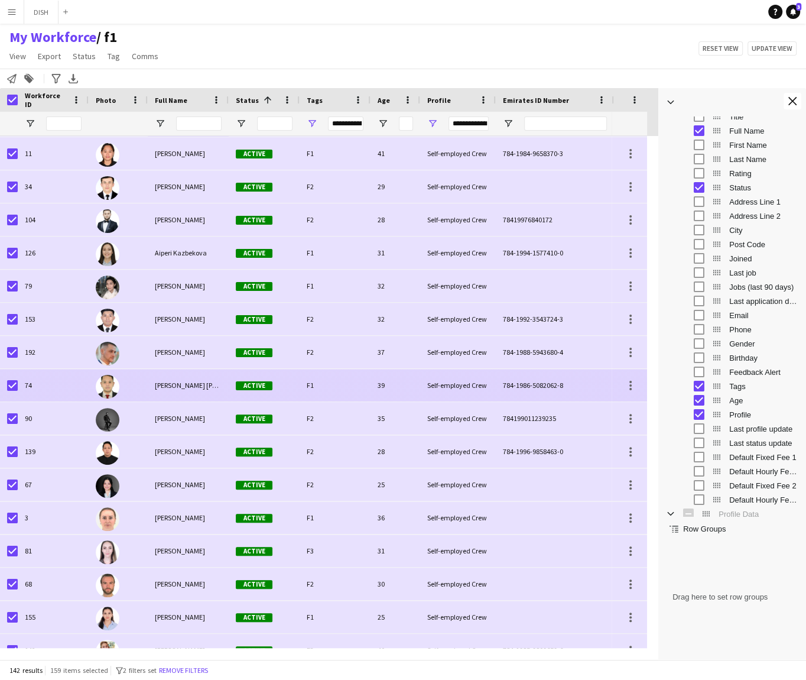
scroll to position [189, 0]
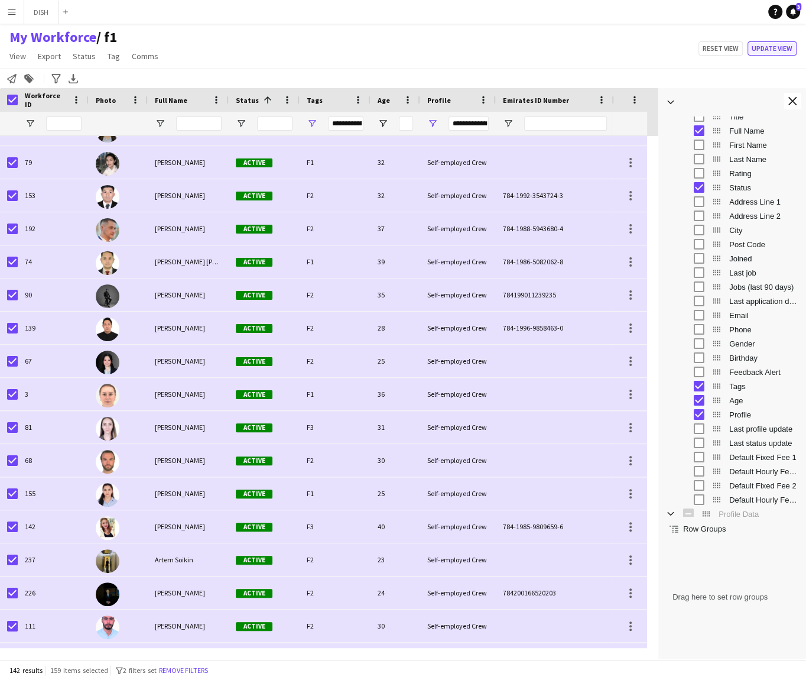
click at [772, 48] on button "Update view" at bounding box center [772, 48] width 49 height 14
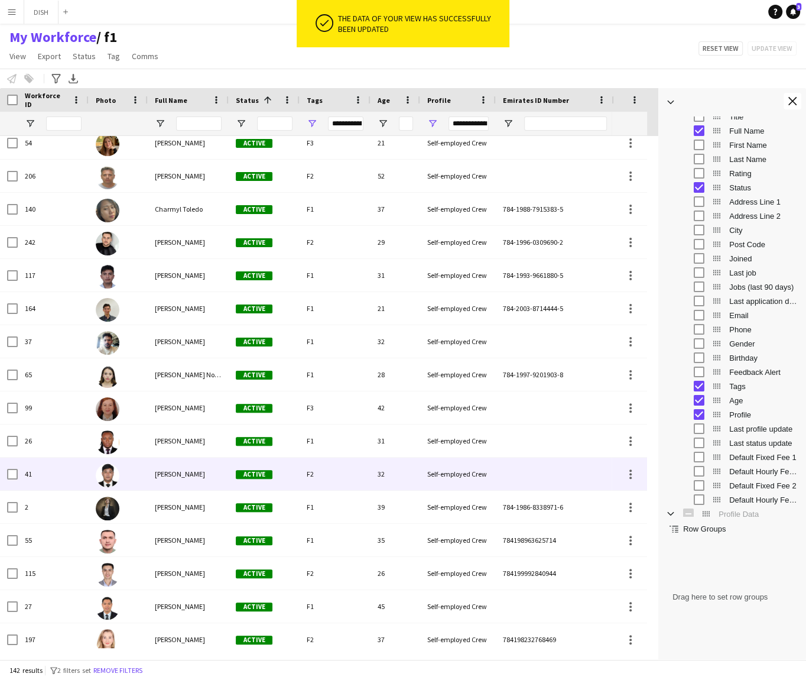
scroll to position [1282, 0]
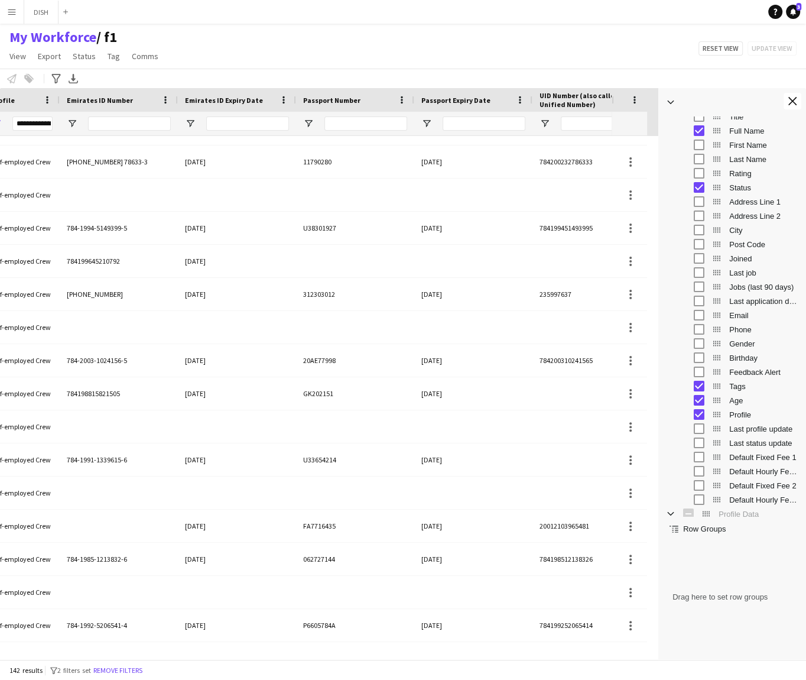
click at [212, 99] on span "Emirates ID Expiry Date" at bounding box center [224, 100] width 78 height 9
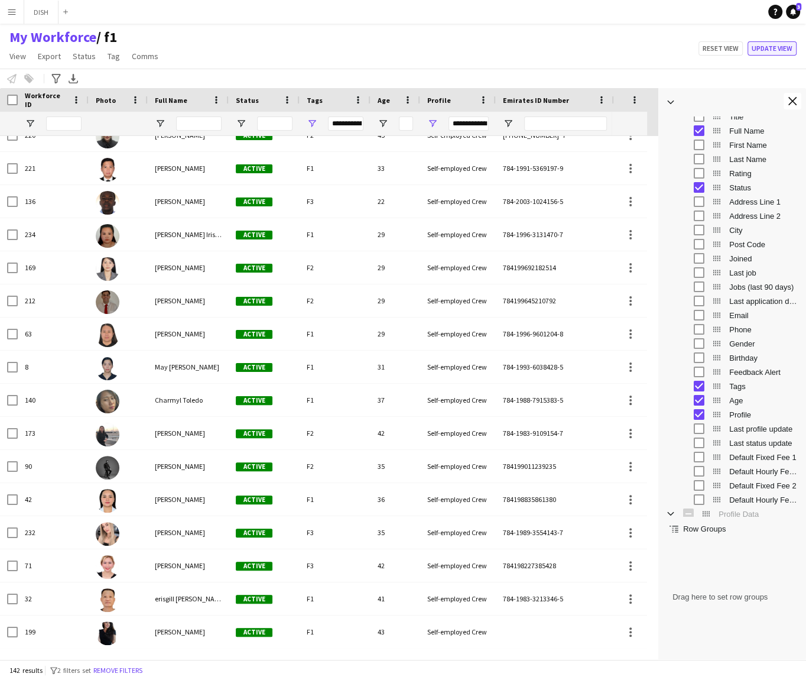
click at [782, 48] on button "Update view" at bounding box center [772, 48] width 49 height 14
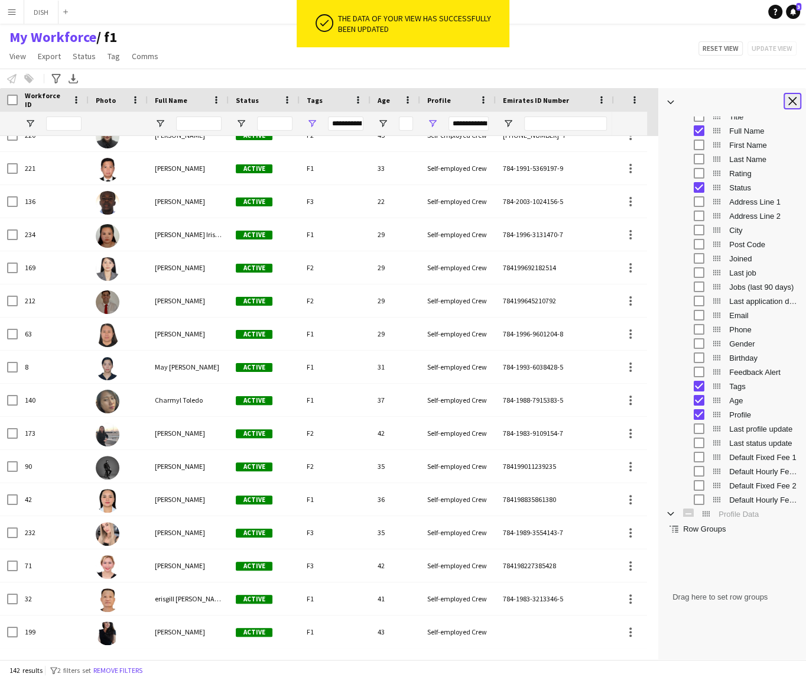
click at [791, 102] on app-icon "Close tool panel" at bounding box center [792, 101] width 8 height 8
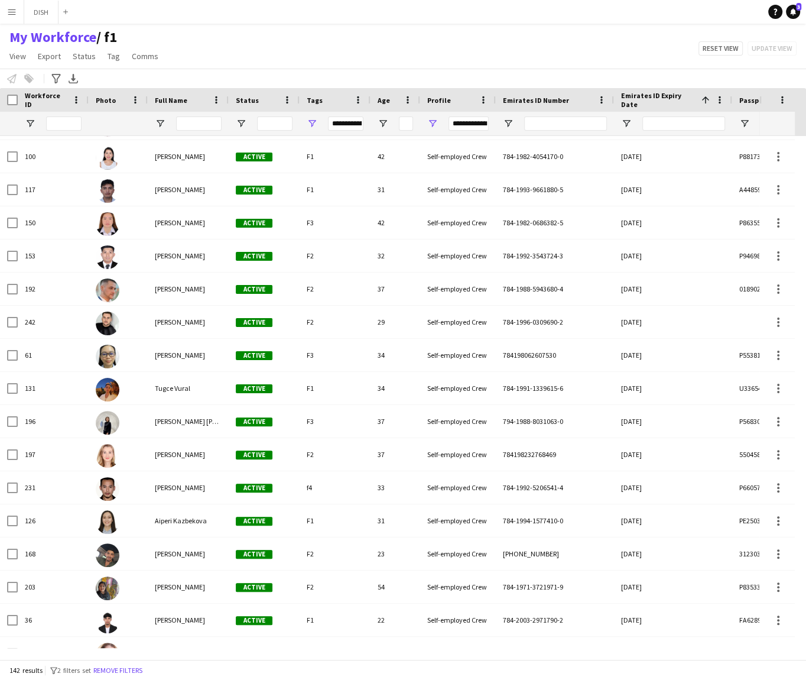
click at [344, 125] on div "**********" at bounding box center [345, 123] width 35 height 14
type input "**********"
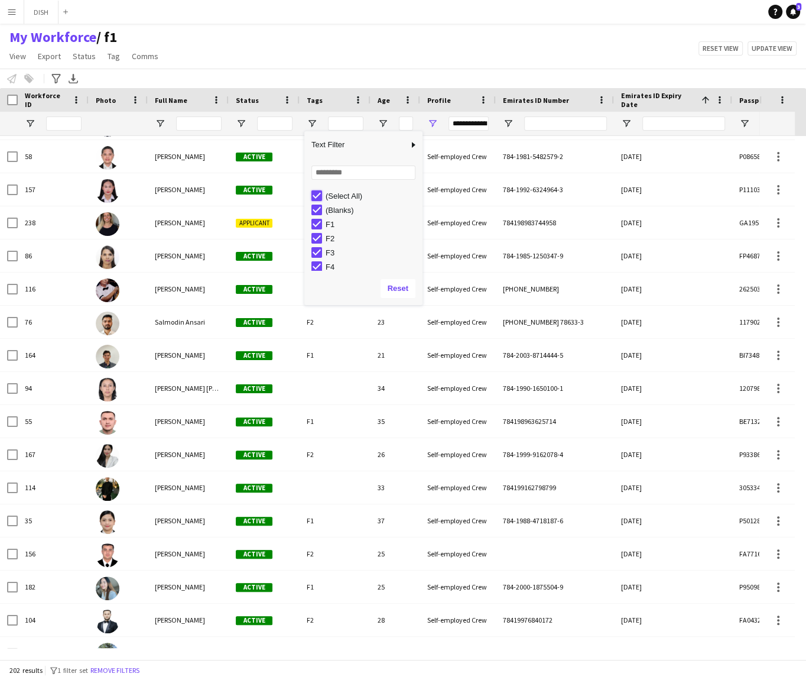
type input "***"
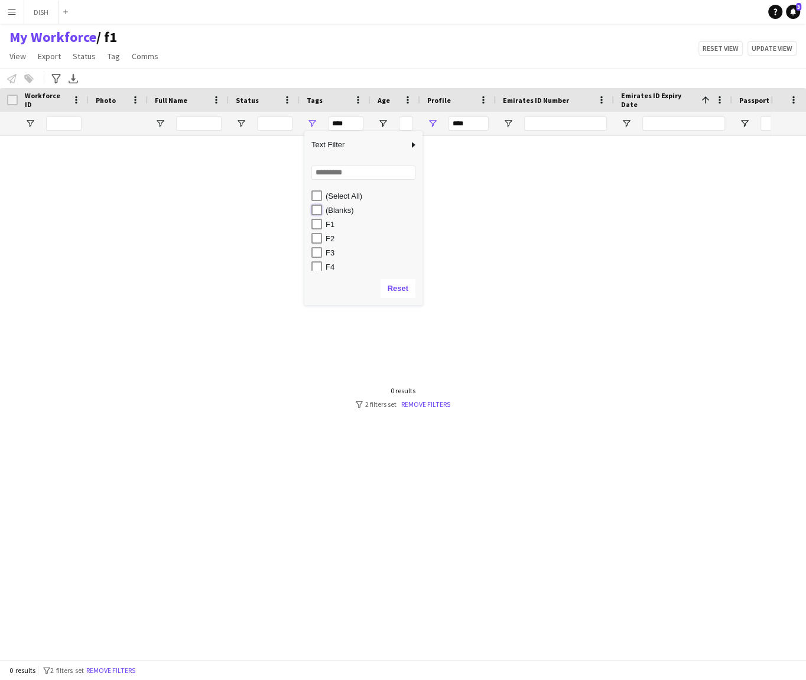
type input "**********"
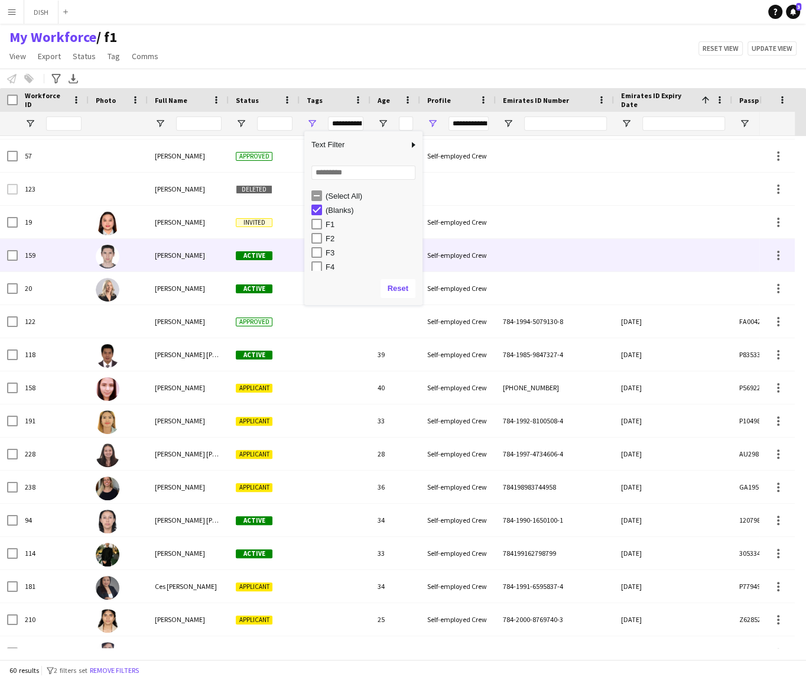
click at [202, 254] on span "[PERSON_NAME]" at bounding box center [180, 255] width 50 height 9
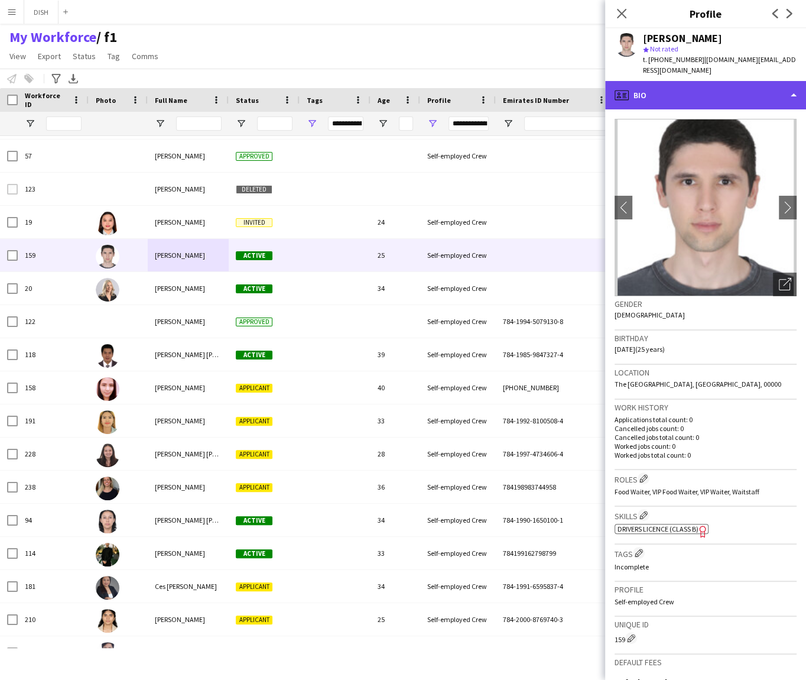
click at [691, 81] on div "profile Bio" at bounding box center [705, 95] width 201 height 28
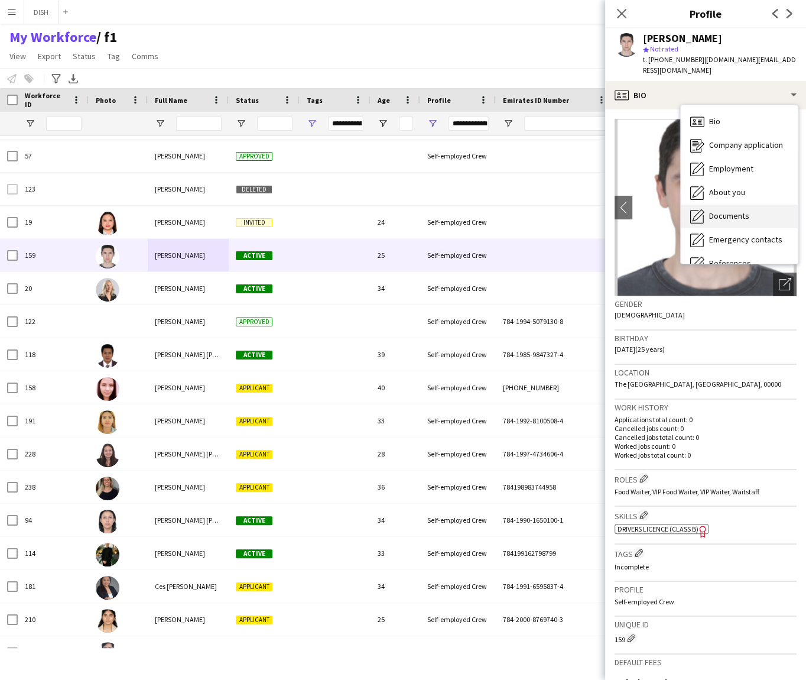
click at [729, 210] on span "Documents" at bounding box center [729, 215] width 40 height 11
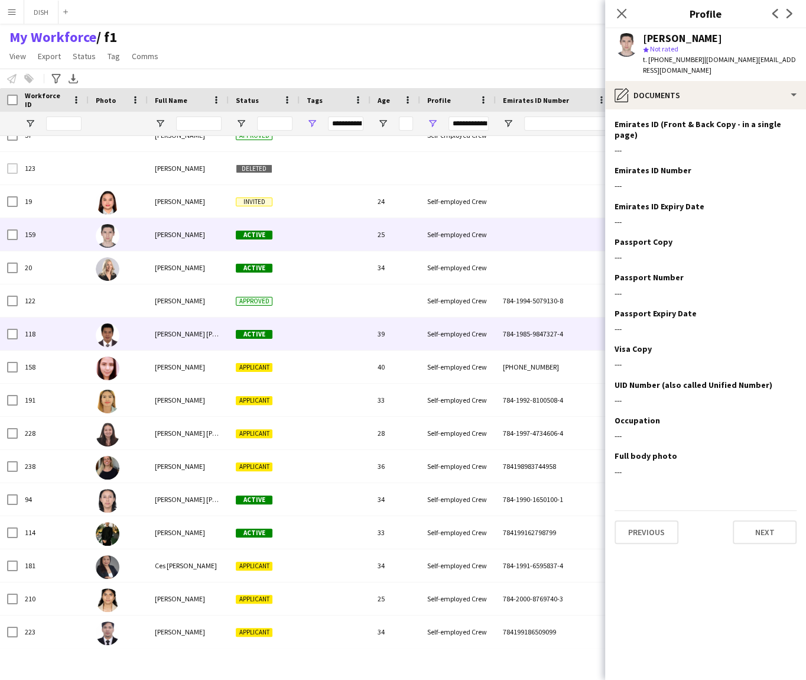
click at [169, 342] on div "[PERSON_NAME] [PERSON_NAME]" at bounding box center [188, 333] width 81 height 33
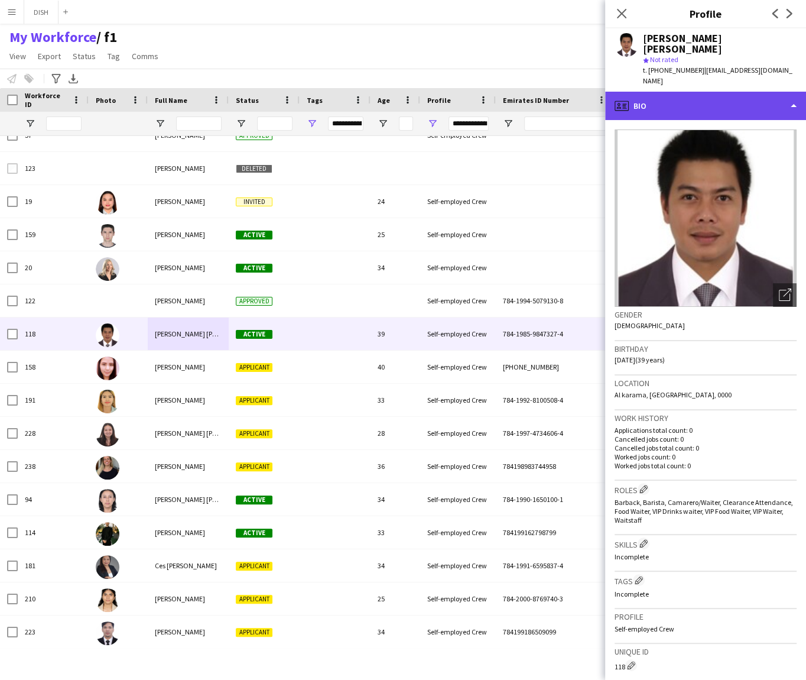
click at [715, 92] on div "profile Bio" at bounding box center [705, 106] width 201 height 28
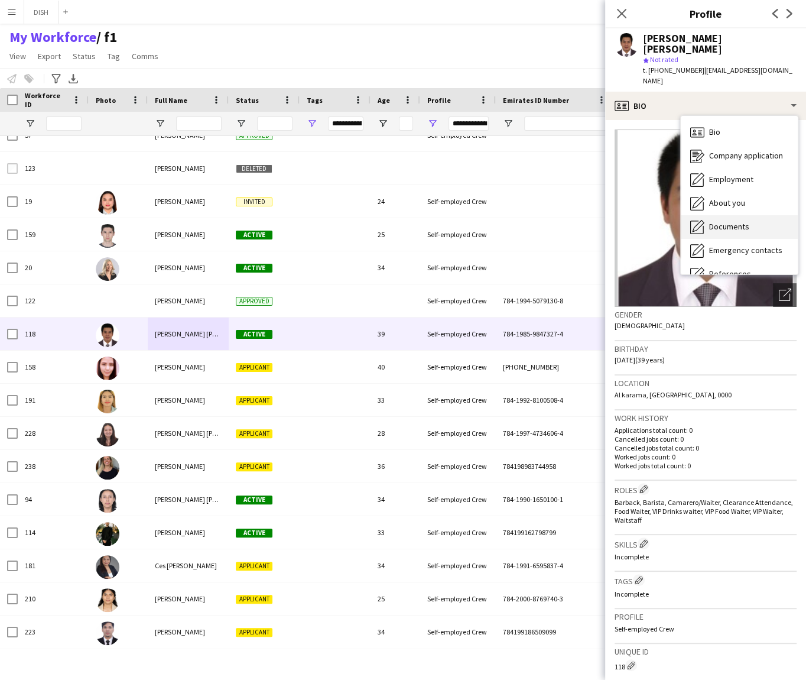
click at [757, 215] on div "Documents Documents" at bounding box center [739, 227] width 117 height 24
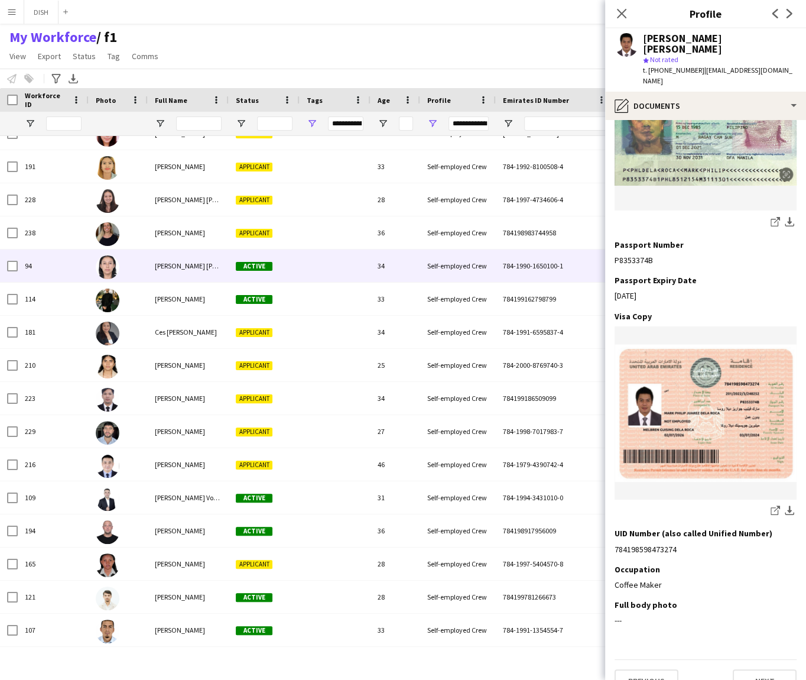
click at [194, 270] on div "[PERSON_NAME] [PERSON_NAME]" at bounding box center [188, 265] width 81 height 33
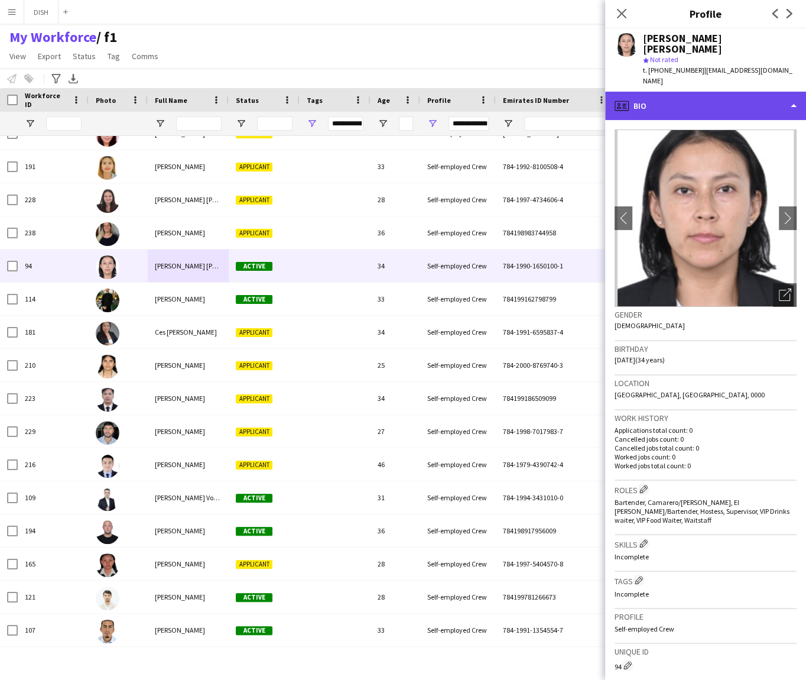
click at [680, 104] on div "profile Bio" at bounding box center [705, 106] width 201 height 28
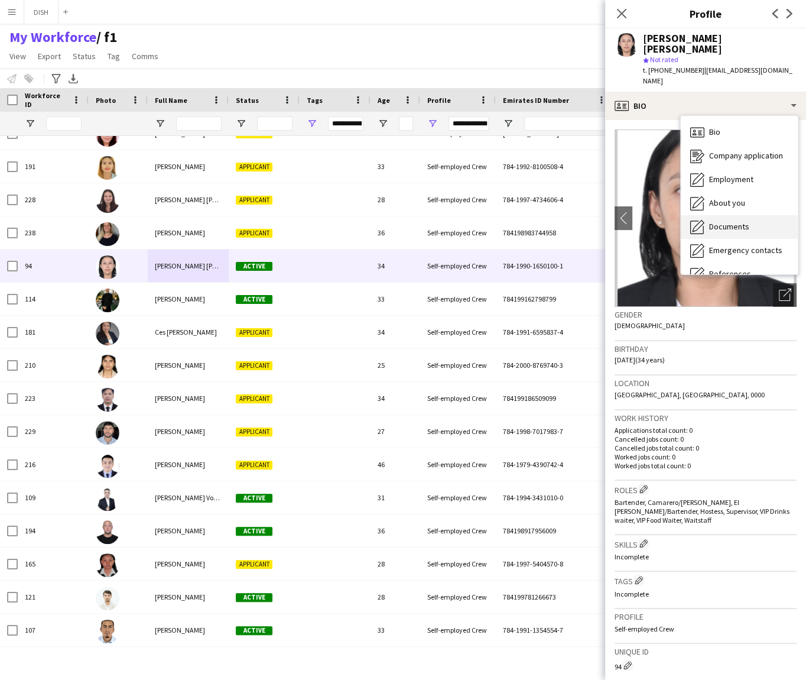
click at [702, 220] on icon at bounding box center [699, 226] width 12 height 12
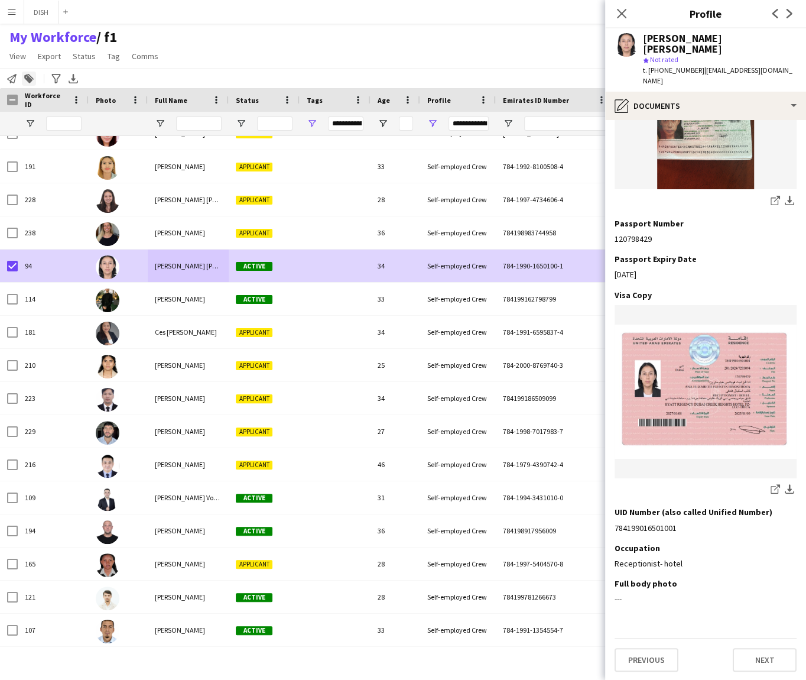
click at [33, 78] on icon at bounding box center [29, 77] width 8 height 6
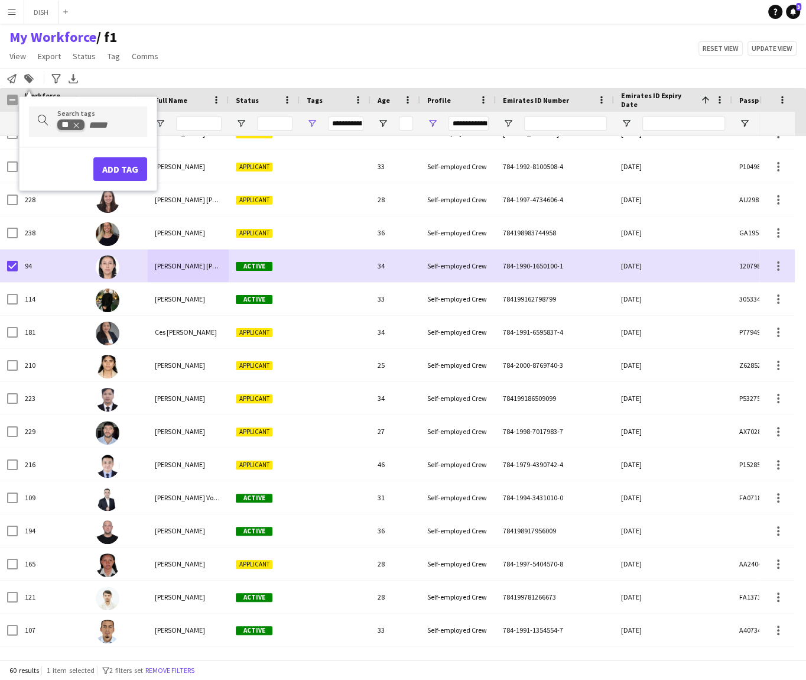
click at [74, 125] on icon "Remove tag" at bounding box center [75, 125] width 5 height 5
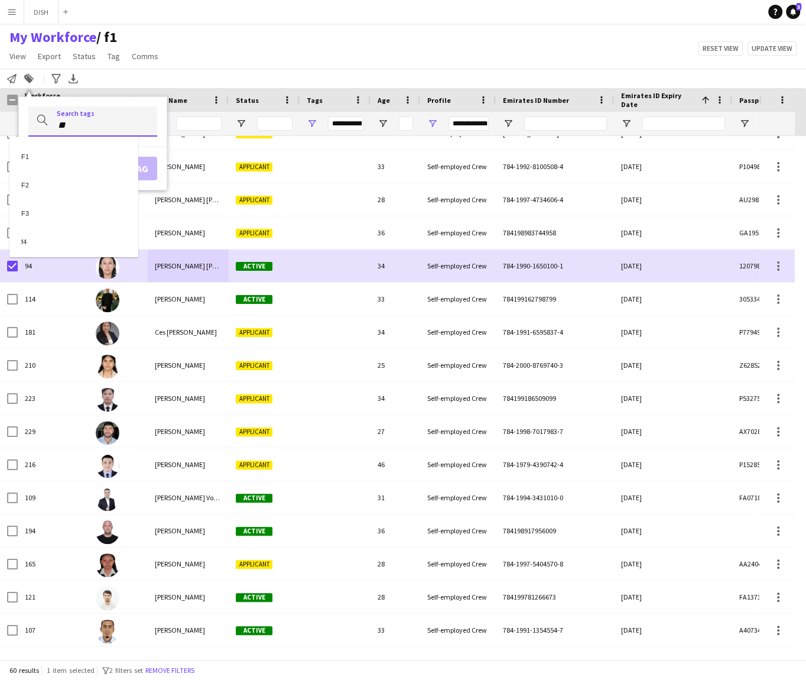
type input "**"
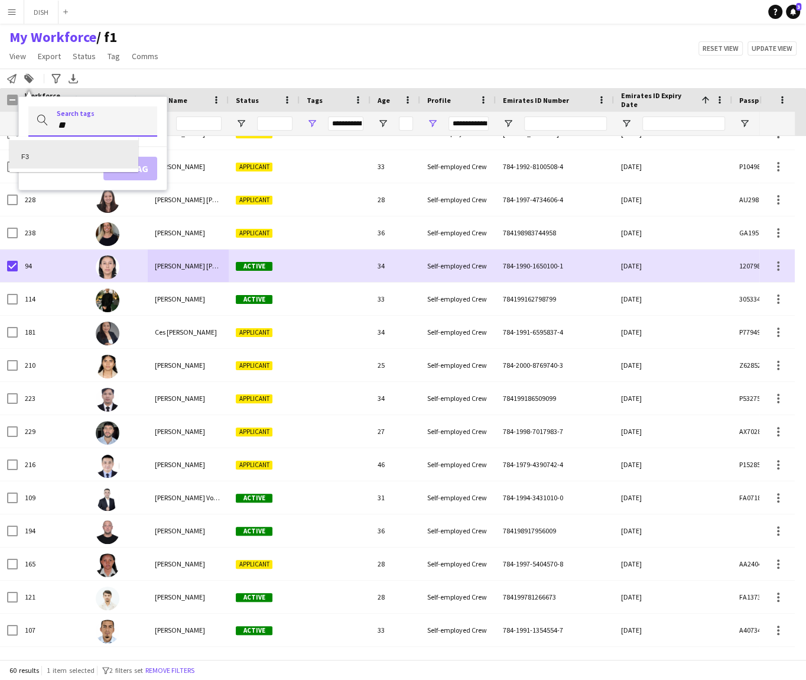
click at [90, 158] on div "F3" at bounding box center [73, 154] width 129 height 28
click at [115, 165] on button "Add tag" at bounding box center [120, 169] width 54 height 24
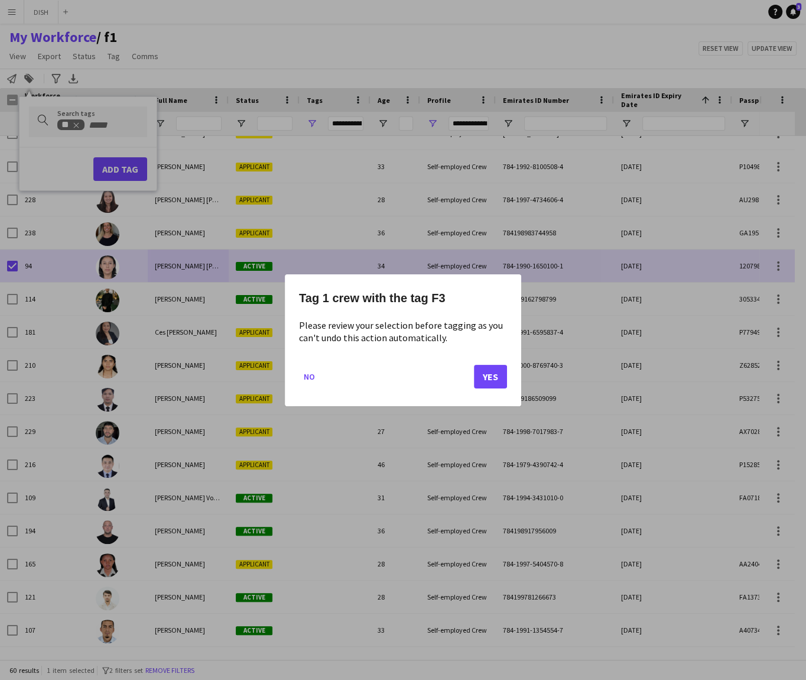
click at [507, 373] on div "Tag 1 crew with the tag F3 Please review your selection before tagging as you c…" at bounding box center [403, 340] width 236 height 132
click at [501, 374] on button "Yes" at bounding box center [490, 376] width 33 height 24
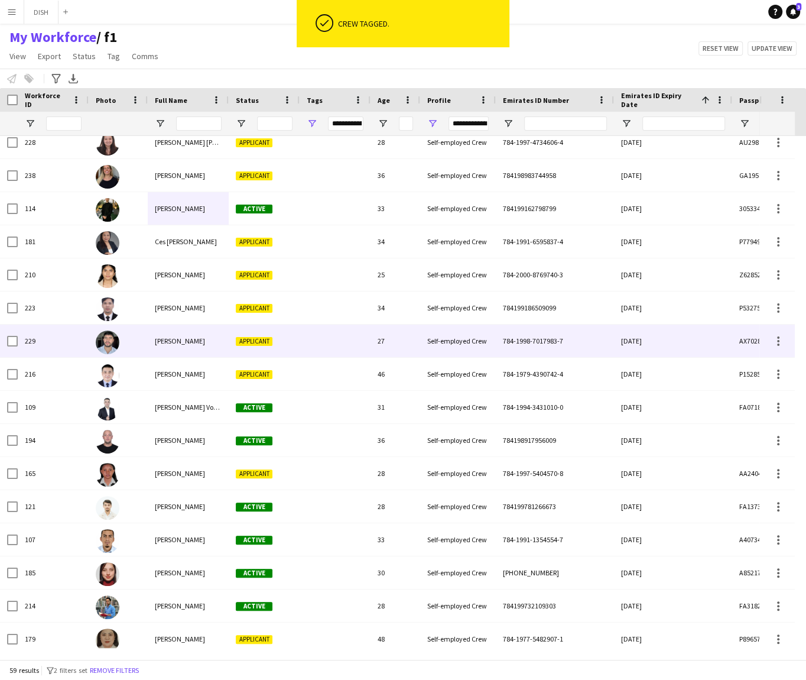
click at [225, 351] on div "[PERSON_NAME]" at bounding box center [188, 340] width 81 height 33
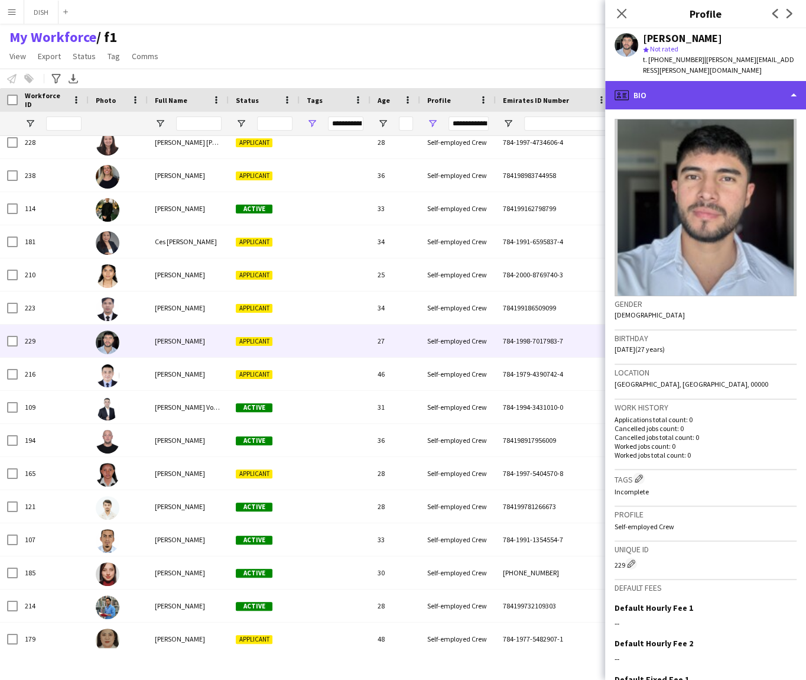
click at [678, 81] on div "profile Bio" at bounding box center [705, 95] width 201 height 28
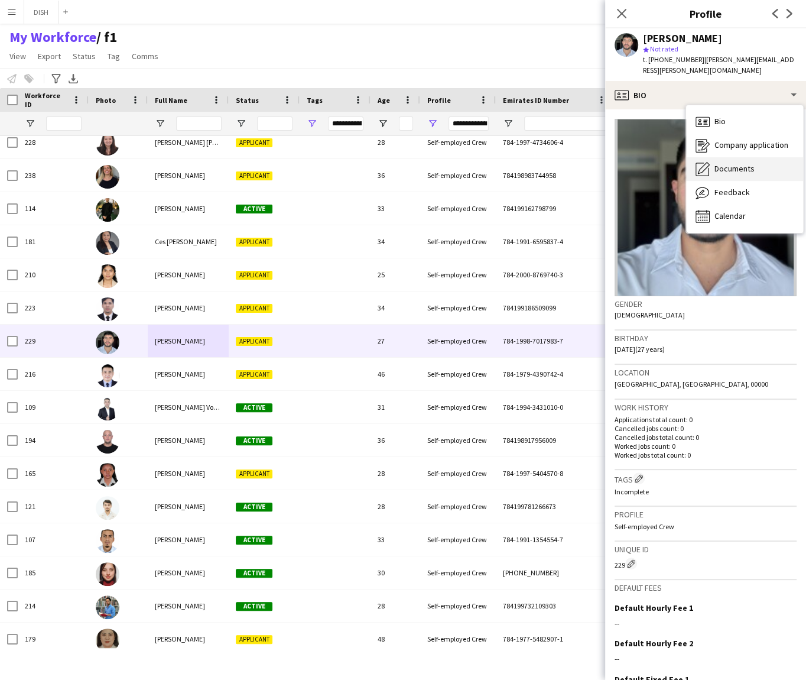
click at [715, 164] on div "Documents Documents" at bounding box center [744, 169] width 117 height 24
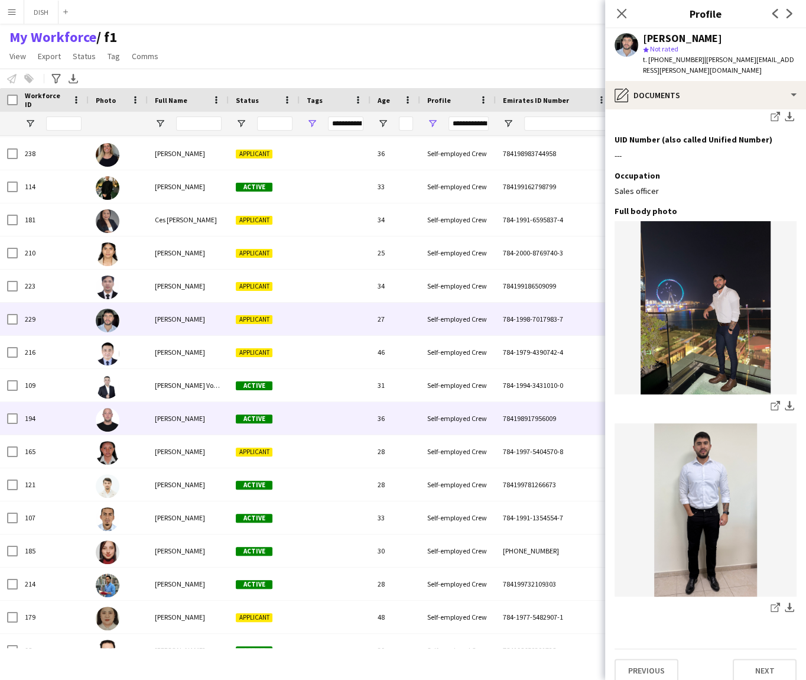
click at [187, 411] on div "[PERSON_NAME]" at bounding box center [188, 418] width 81 height 33
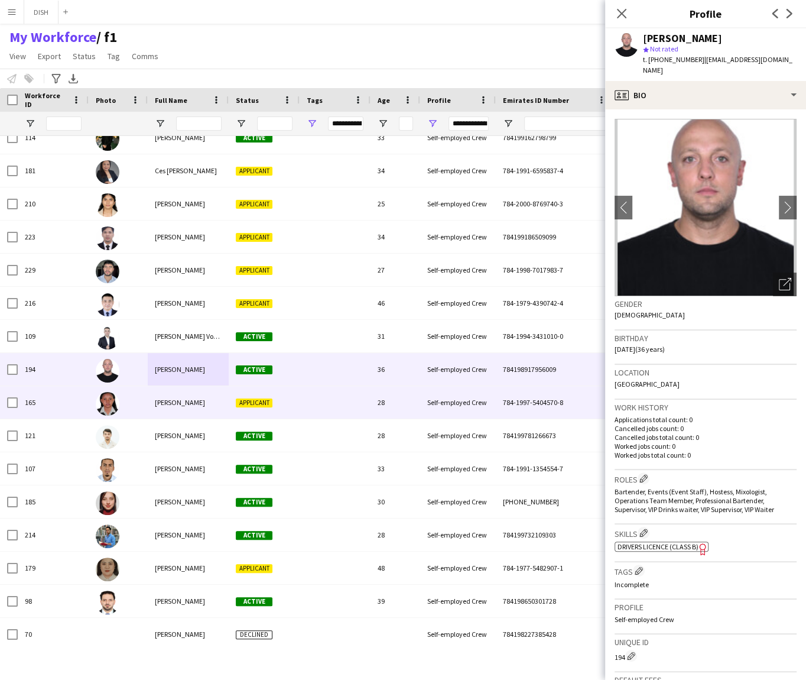
scroll to position [1440, 0]
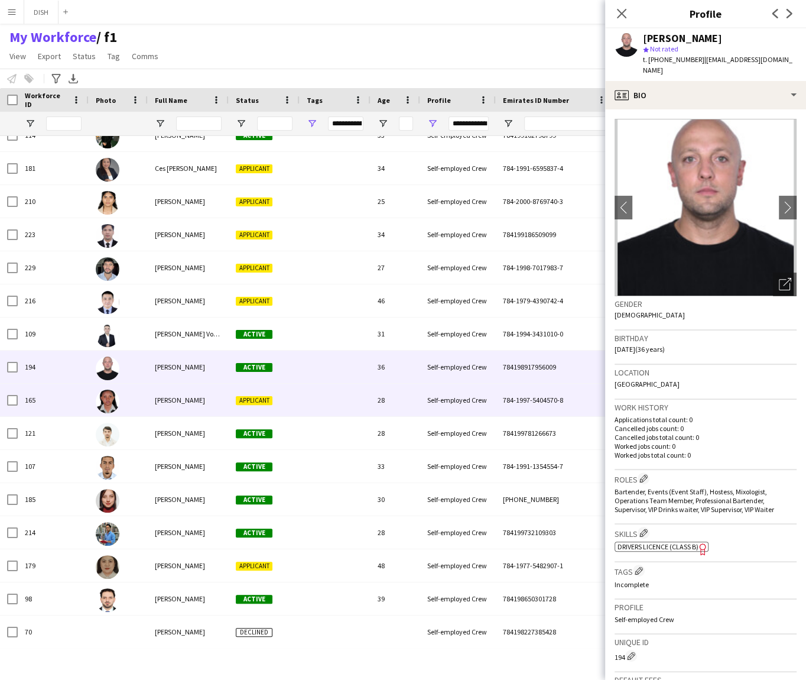
click at [217, 409] on div "[PERSON_NAME]" at bounding box center [188, 400] width 81 height 33
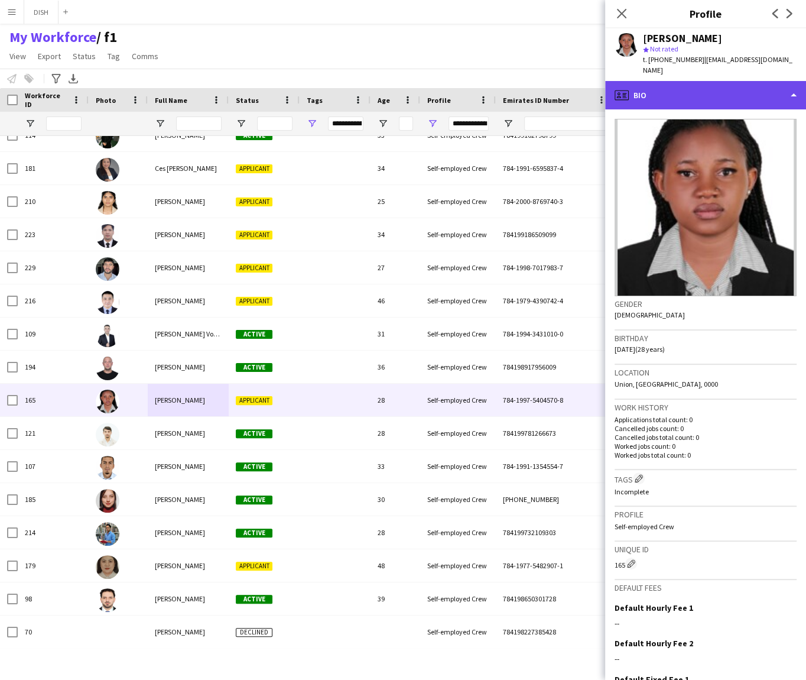
click at [733, 90] on div "profile Bio" at bounding box center [705, 95] width 201 height 28
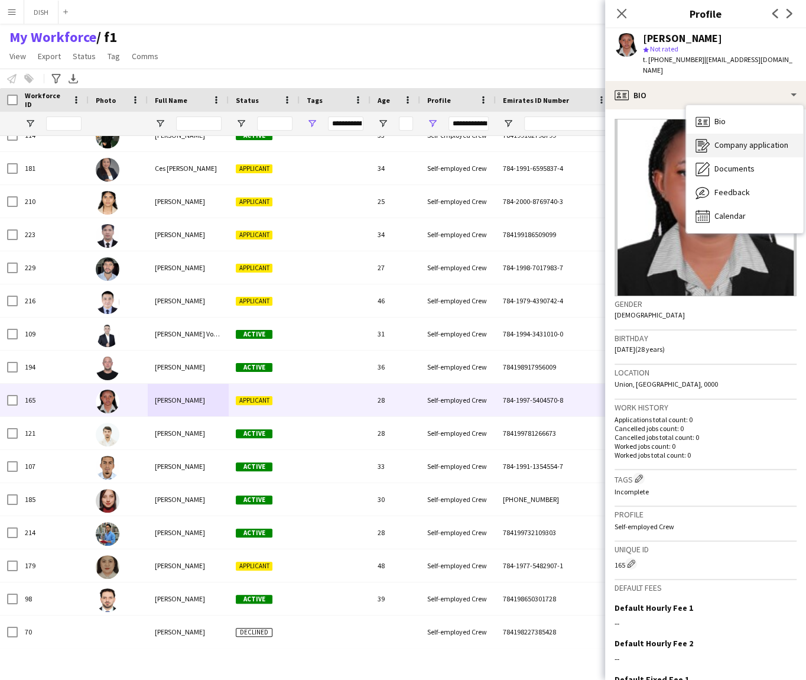
click at [740, 140] on div "Company application Company application" at bounding box center [744, 146] width 117 height 24
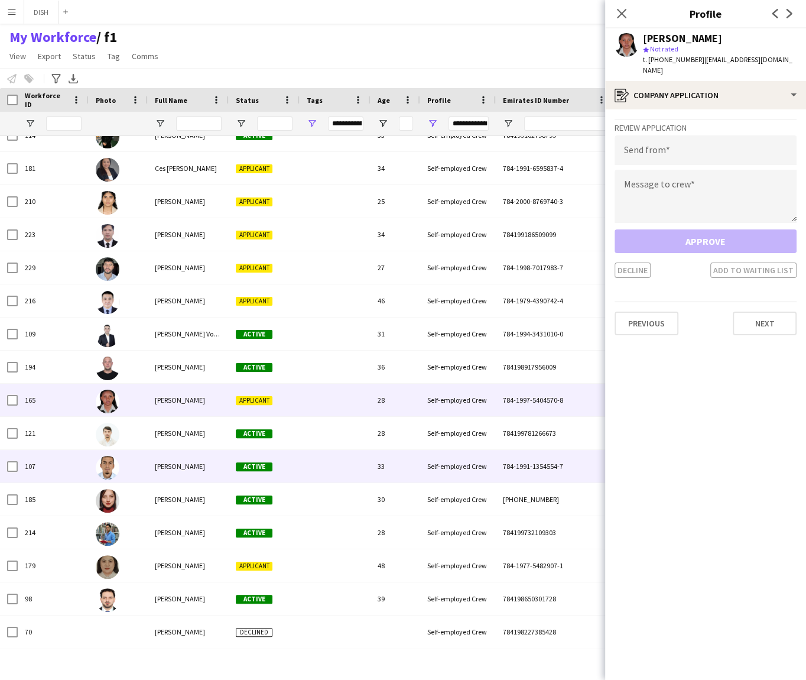
click at [176, 459] on div "[PERSON_NAME]" at bounding box center [188, 466] width 81 height 33
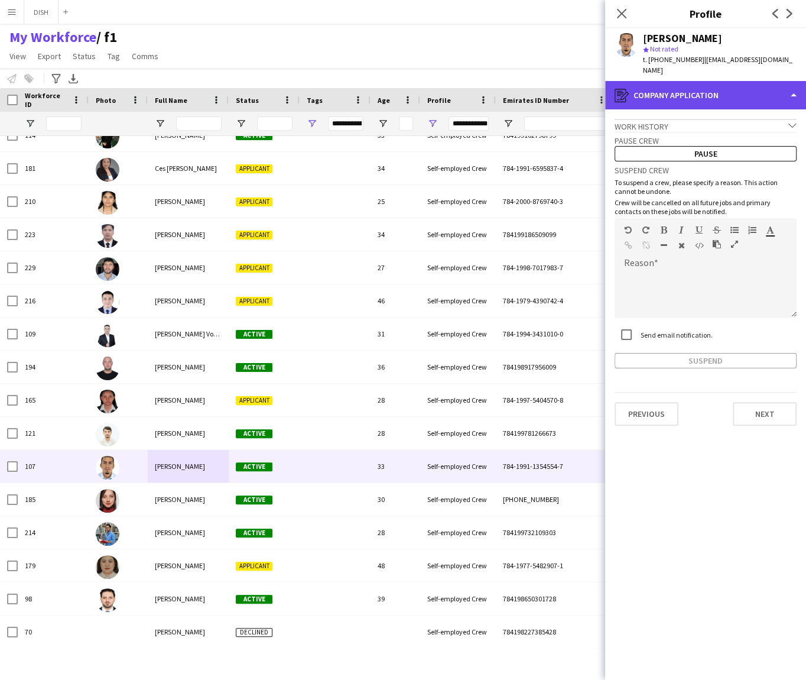
click at [712, 87] on div "register Company application" at bounding box center [705, 95] width 201 height 28
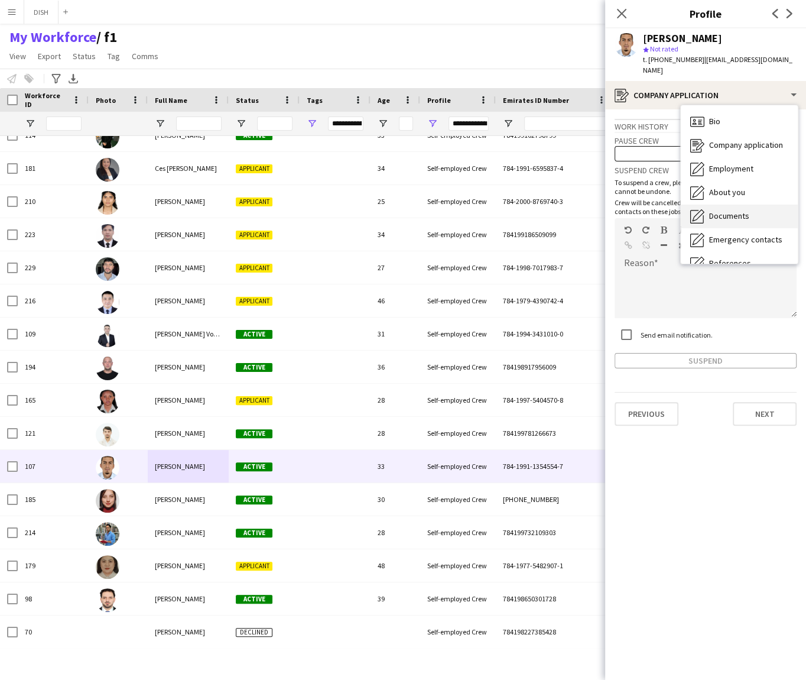
click at [720, 210] on span "Documents" at bounding box center [729, 215] width 40 height 11
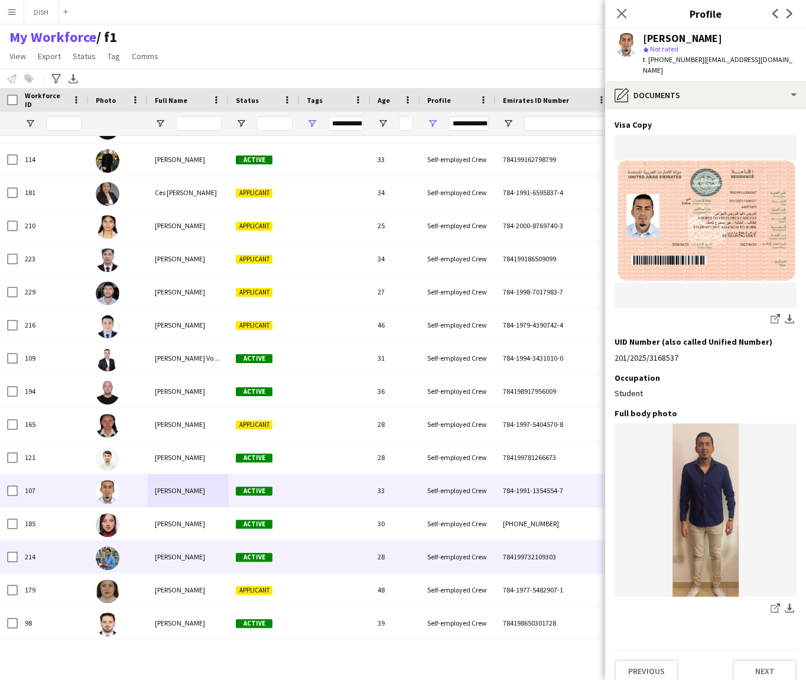
scroll to position [1415, 0]
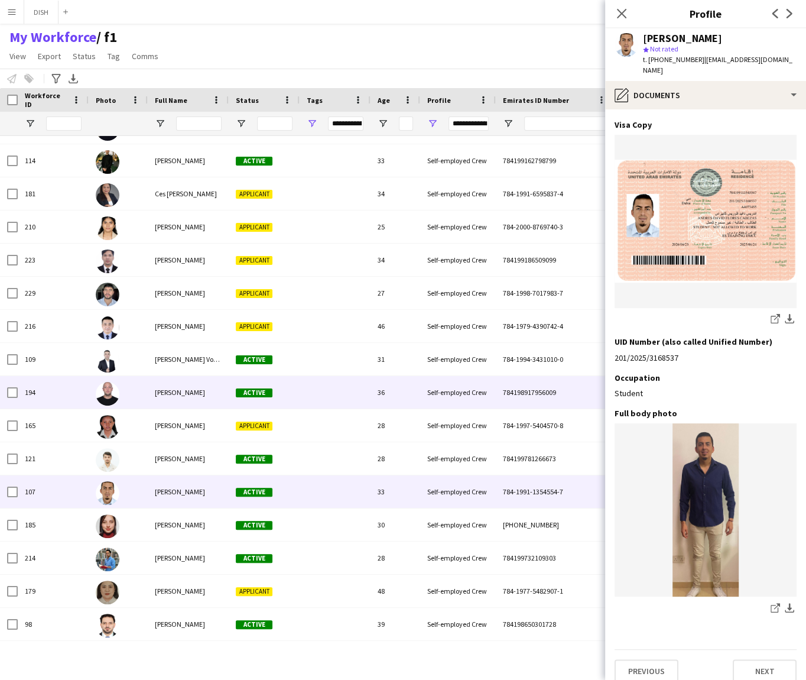
click at [183, 401] on div "[PERSON_NAME]" at bounding box center [188, 392] width 81 height 33
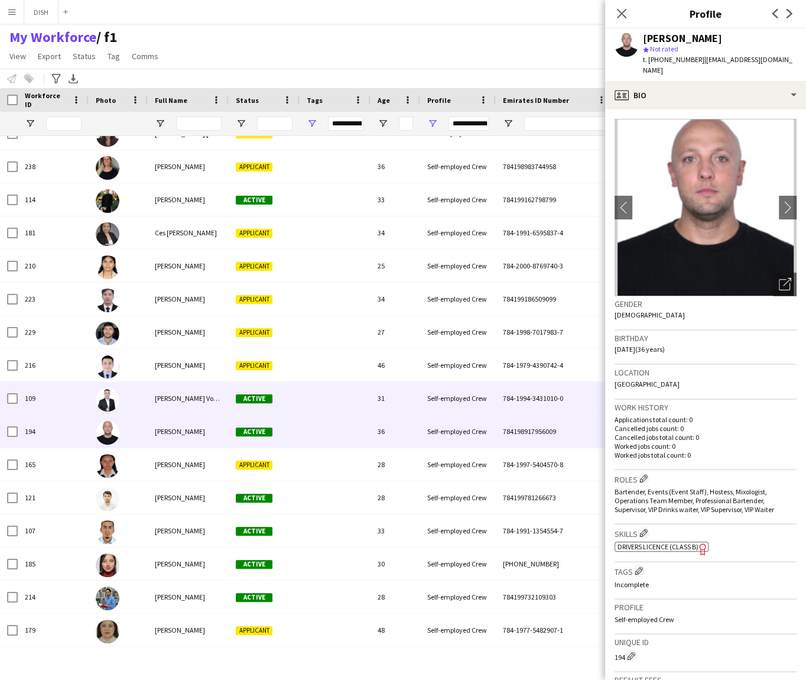
scroll to position [1374, 0]
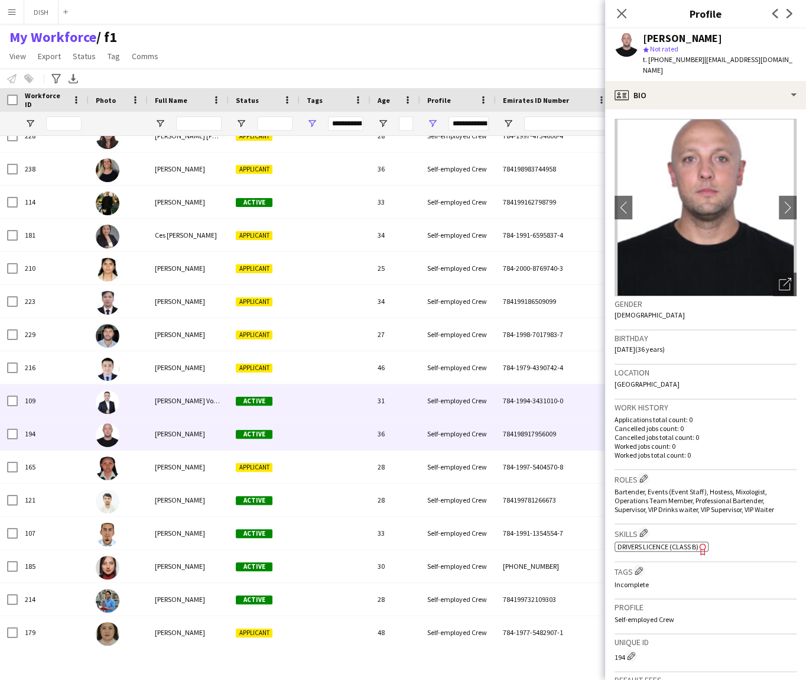
click at [184, 402] on span "[PERSON_NAME] Vokosov" at bounding box center [193, 400] width 76 height 9
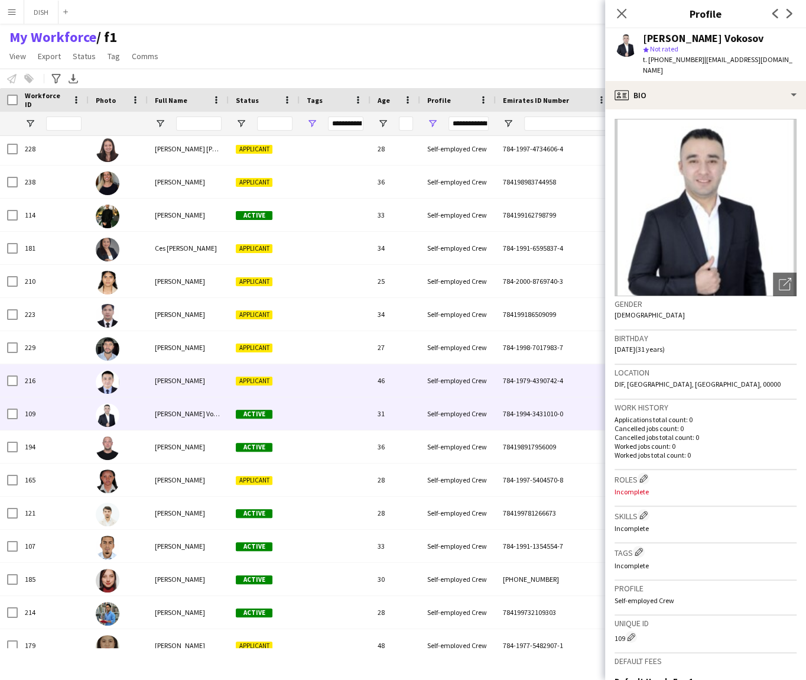
scroll to position [1355, 0]
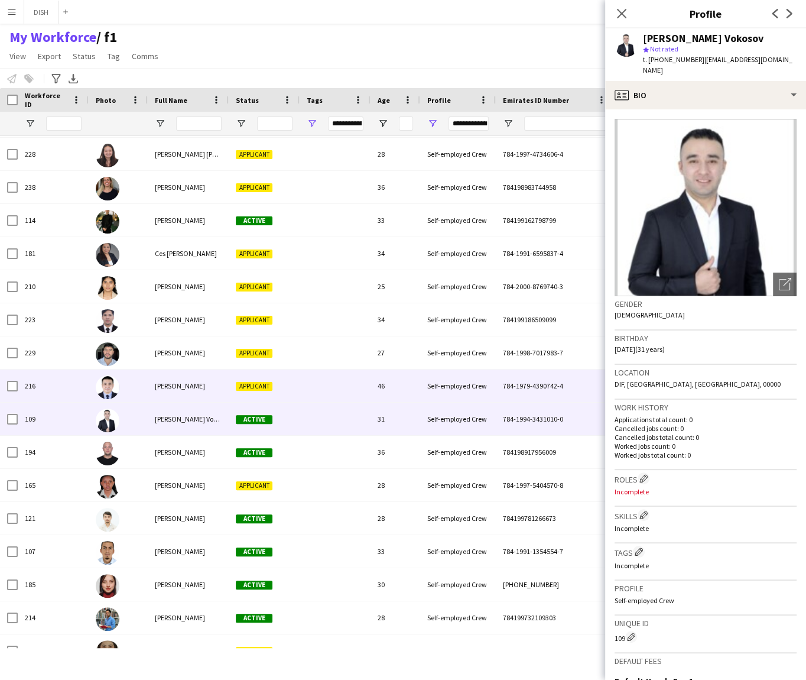
click at [184, 379] on div "[PERSON_NAME]" at bounding box center [188, 385] width 81 height 33
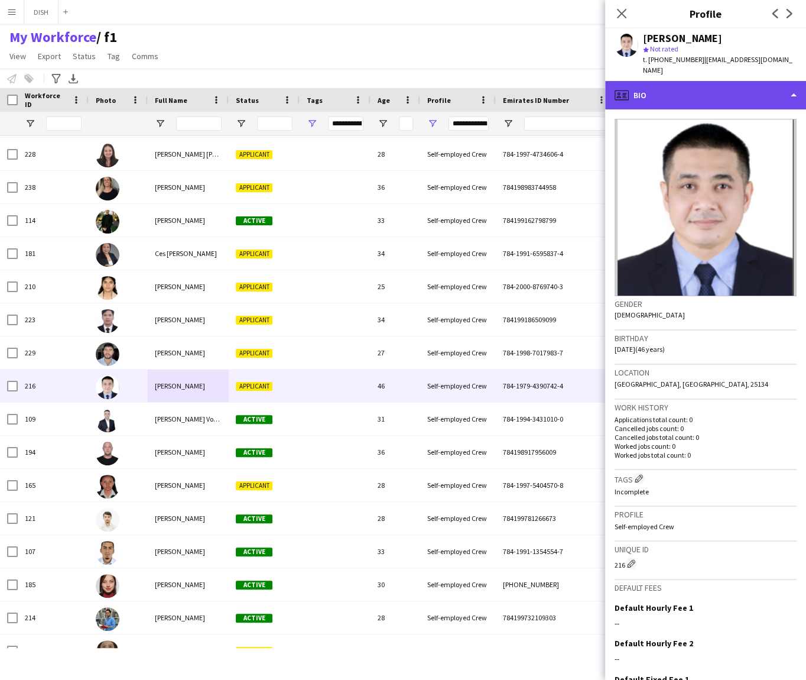
click at [678, 93] on div "profile Bio" at bounding box center [705, 95] width 201 height 28
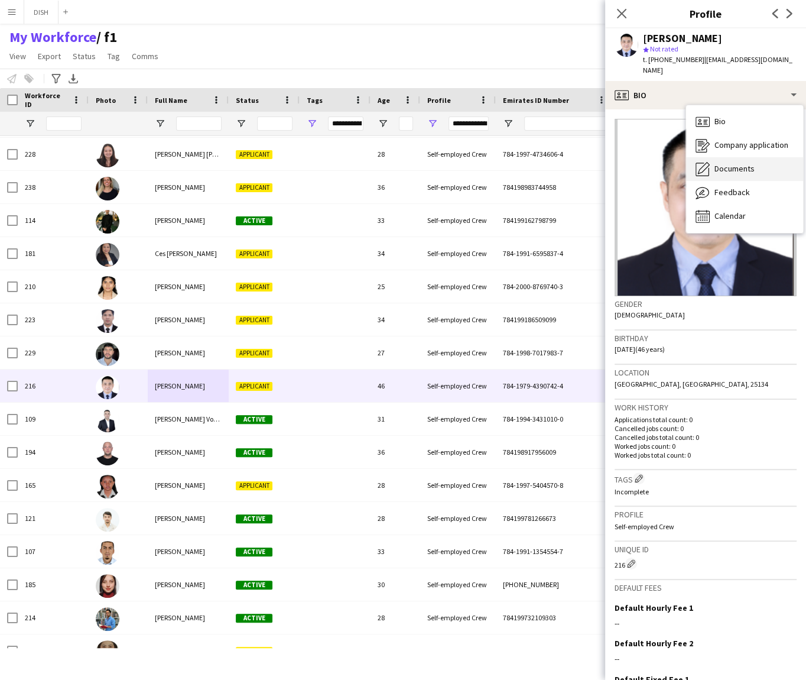
click at [715, 163] on span "Documents" at bounding box center [735, 168] width 40 height 11
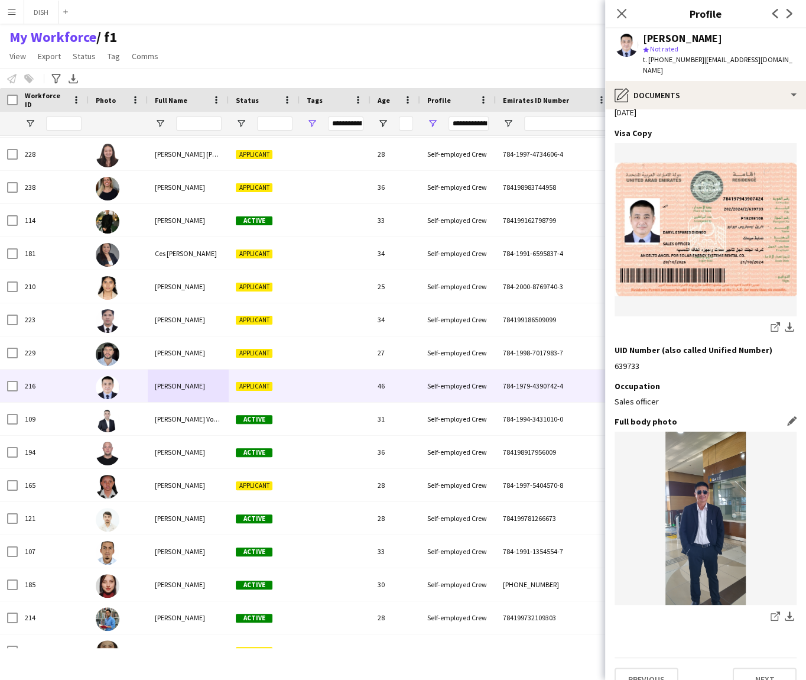
scroll to position [784, 0]
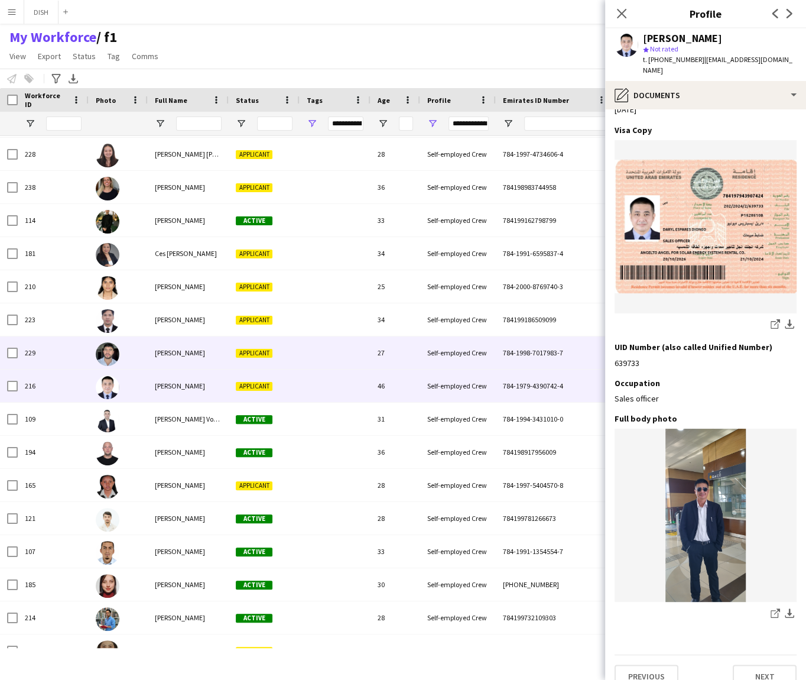
click at [186, 357] on div "[PERSON_NAME]" at bounding box center [188, 352] width 81 height 33
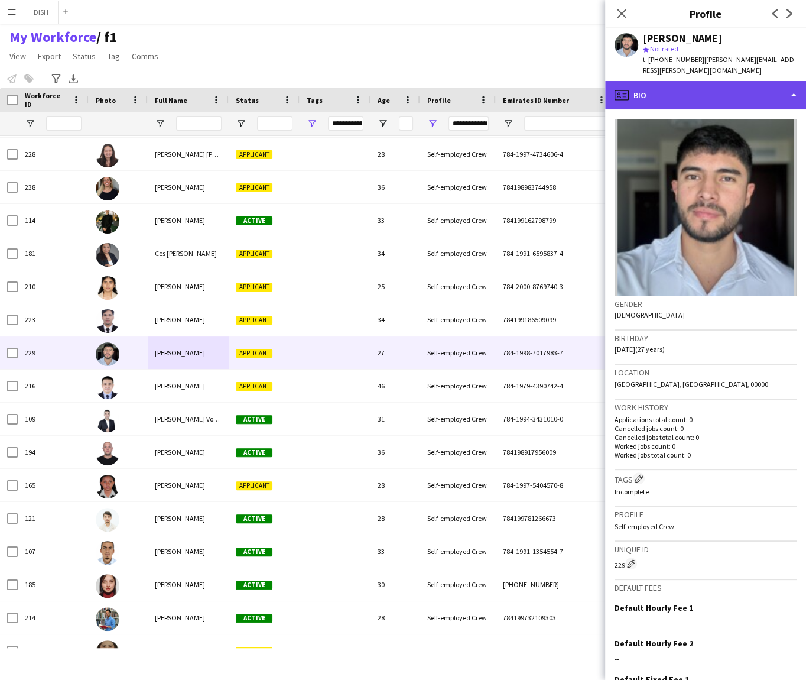
click at [718, 86] on div "profile Bio" at bounding box center [705, 95] width 201 height 28
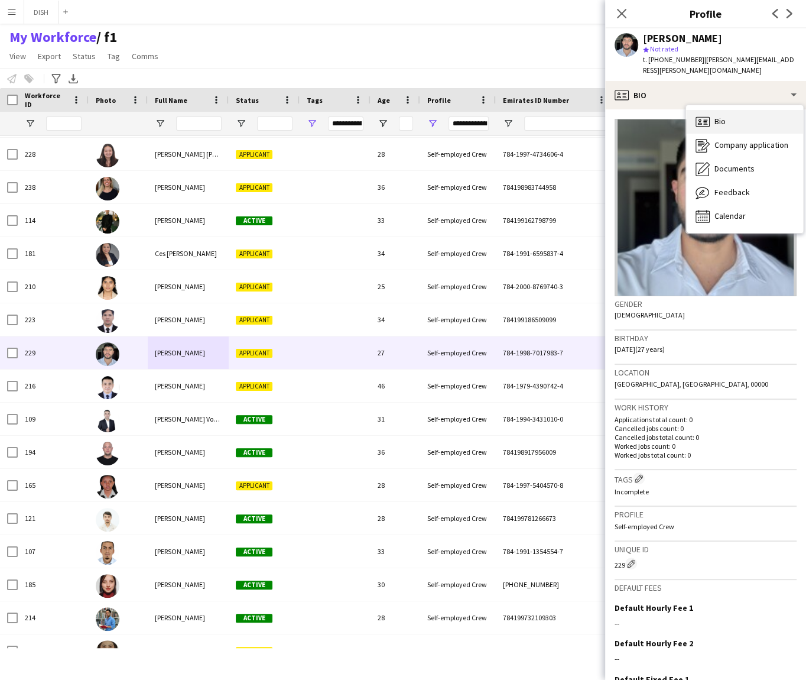
click at [727, 114] on div "Bio Bio" at bounding box center [744, 122] width 117 height 24
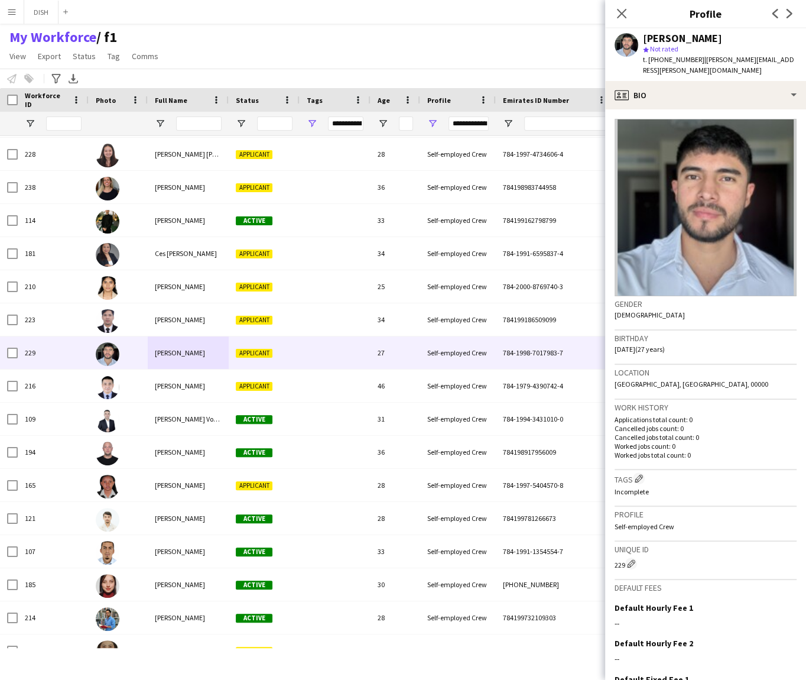
scroll to position [96, 0]
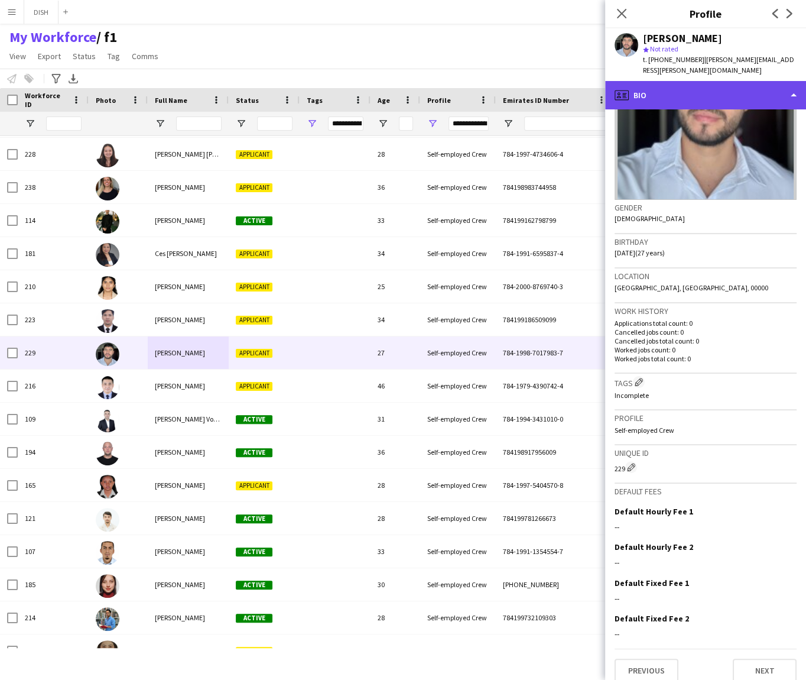
click at [693, 81] on div "profile Bio" at bounding box center [705, 95] width 201 height 28
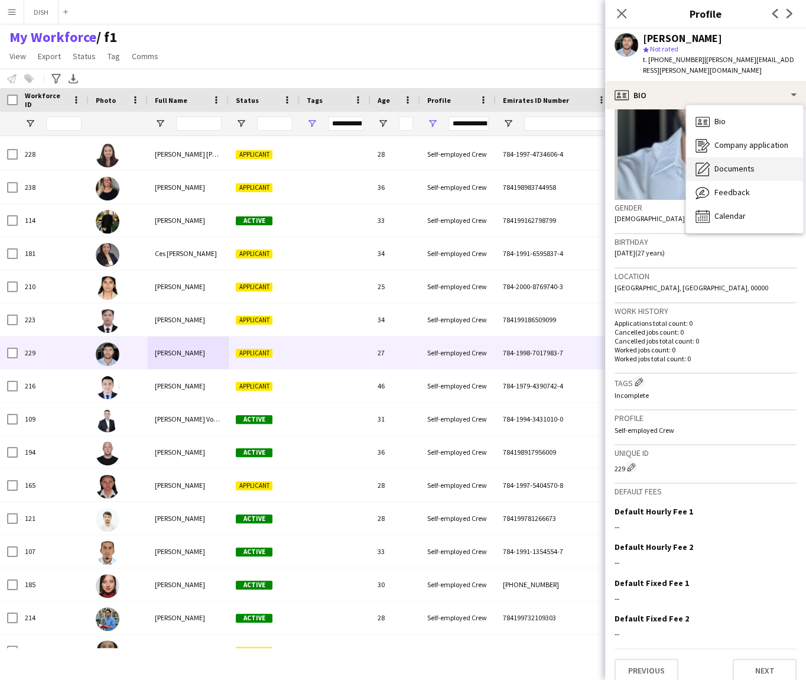
click at [726, 163] on span "Documents" at bounding box center [735, 168] width 40 height 11
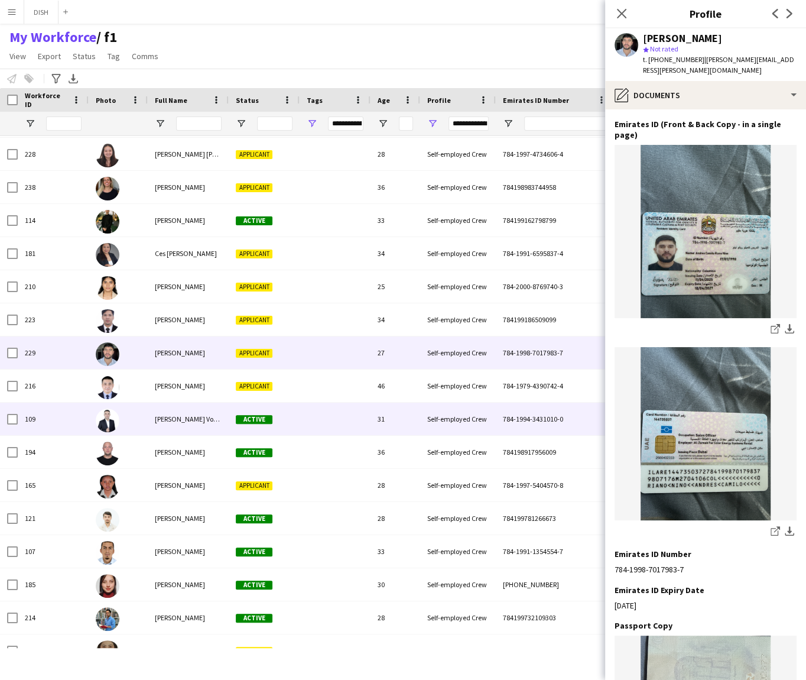
click at [197, 402] on div "[PERSON_NAME] Vokosov" at bounding box center [188, 418] width 81 height 33
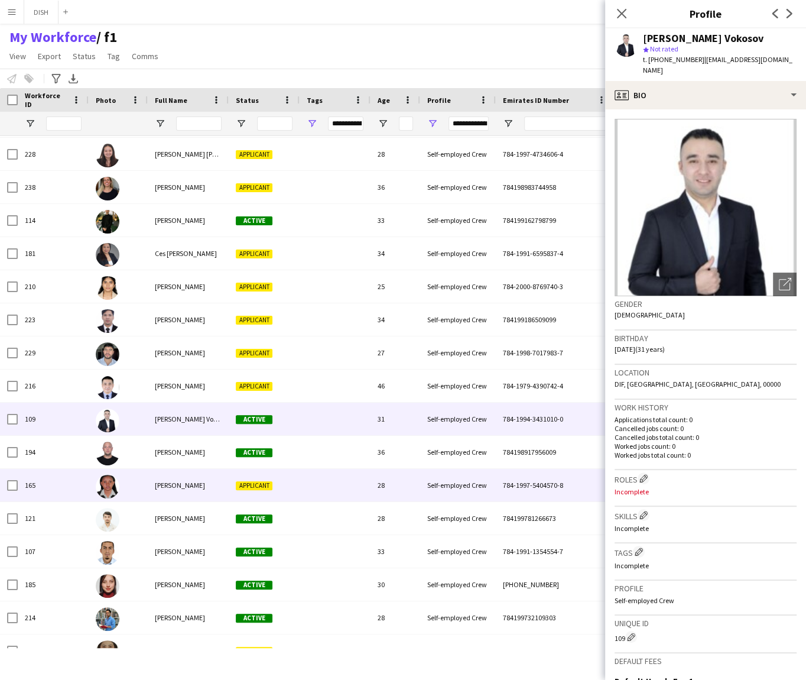
click at [186, 475] on div "[PERSON_NAME]" at bounding box center [188, 485] width 81 height 33
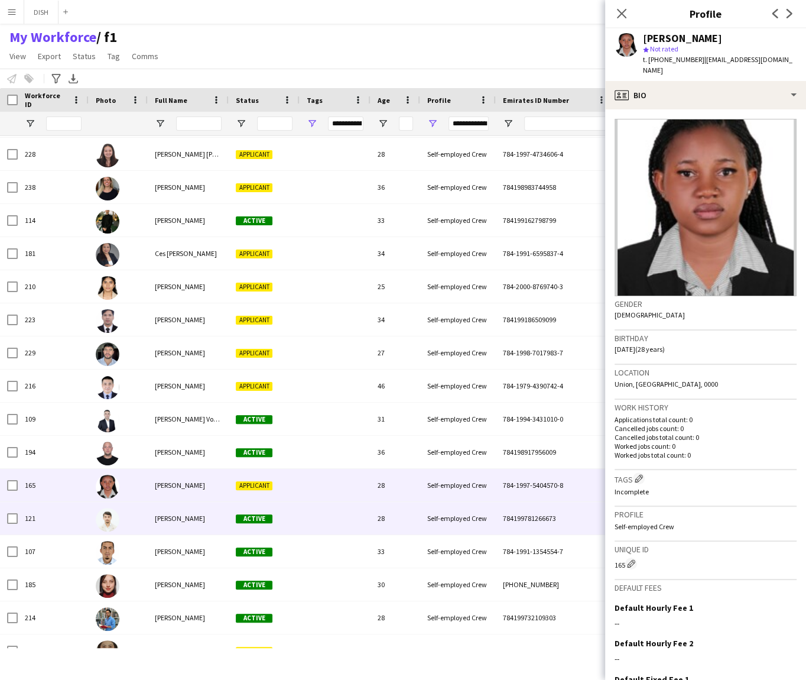
click at [202, 514] on span "[PERSON_NAME]" at bounding box center [180, 518] width 50 height 9
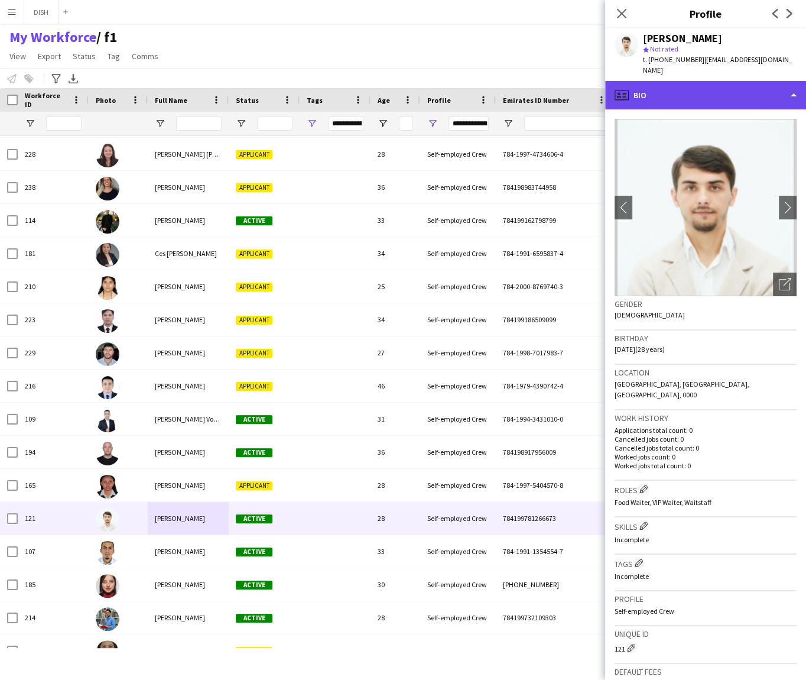
click at [677, 81] on div "profile Bio" at bounding box center [705, 95] width 201 height 28
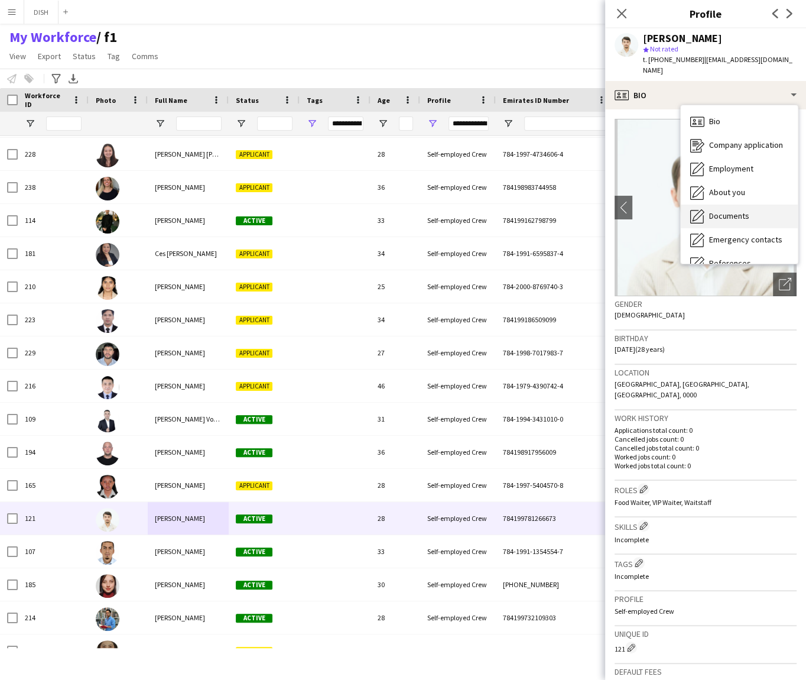
click at [715, 210] on span "Documents" at bounding box center [729, 215] width 40 height 11
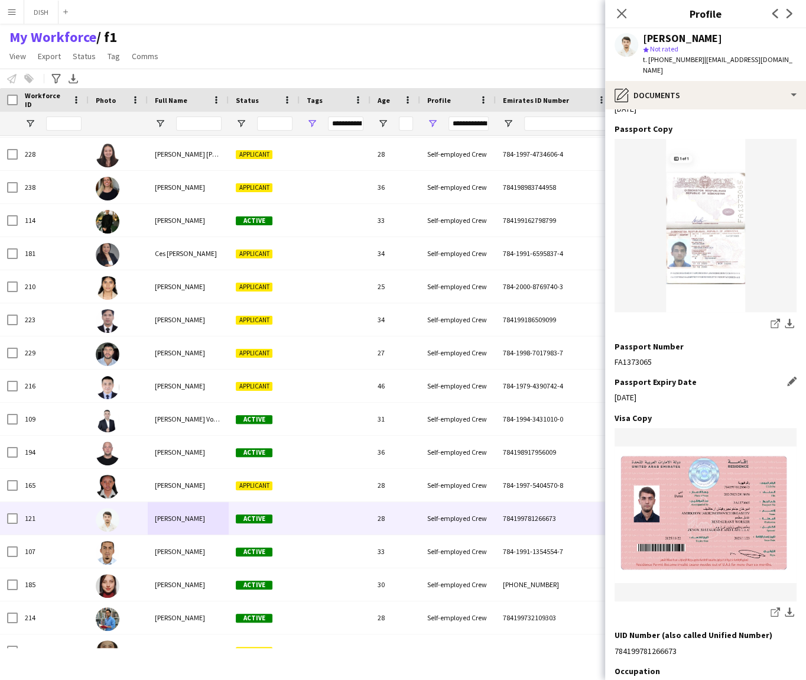
scroll to position [790, 0]
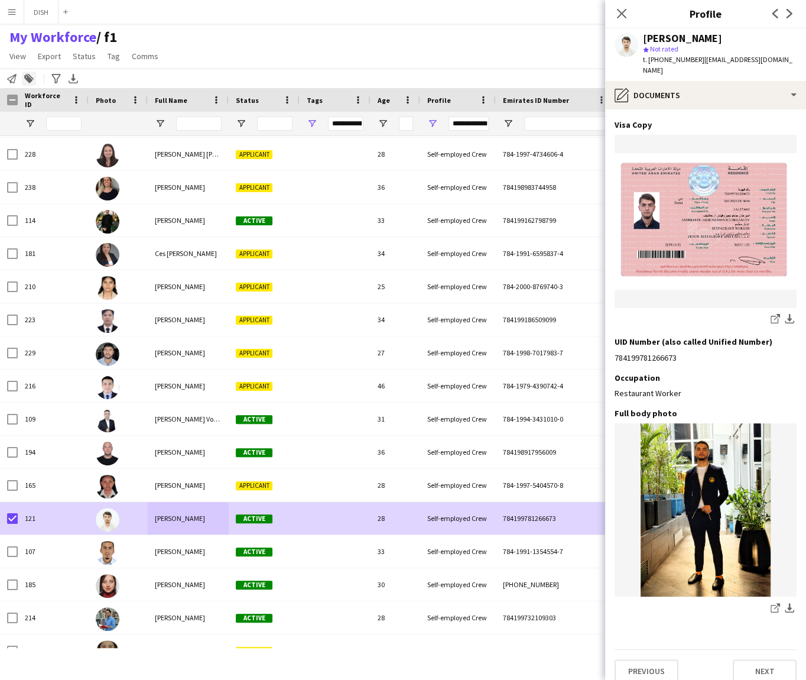
click at [28, 80] on icon at bounding box center [28, 79] width 8 height 8
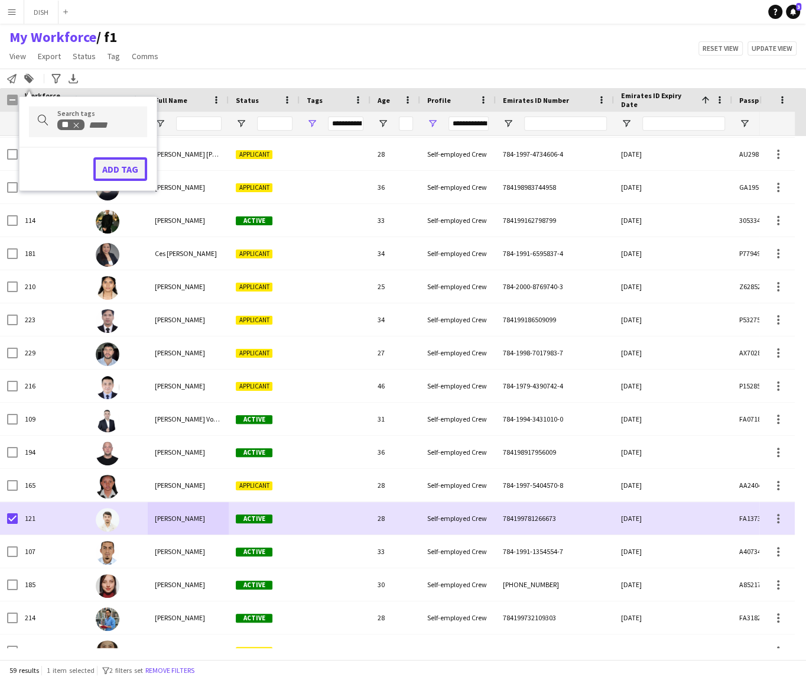
click at [105, 165] on button "Add tag" at bounding box center [120, 169] width 54 height 24
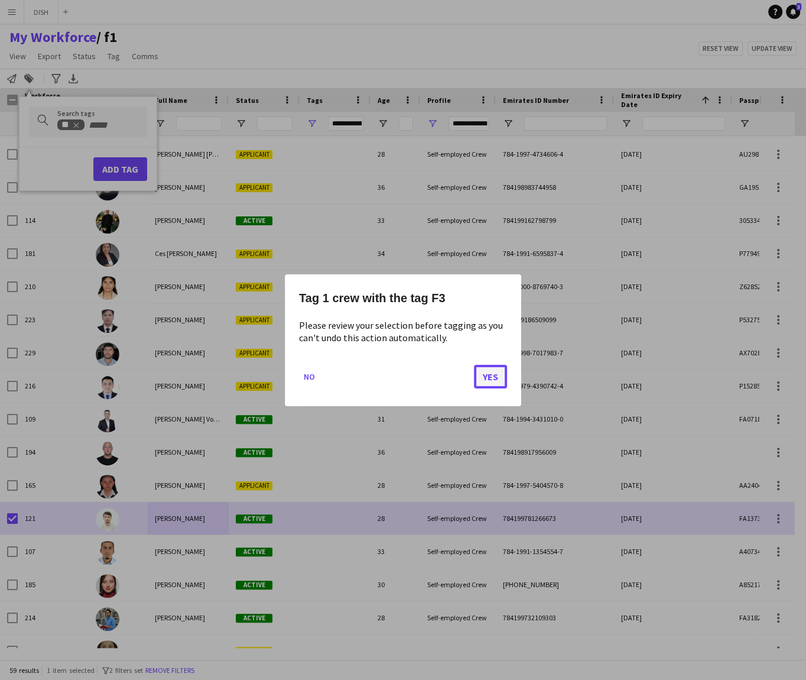
click at [498, 374] on button "Yes" at bounding box center [490, 376] width 33 height 24
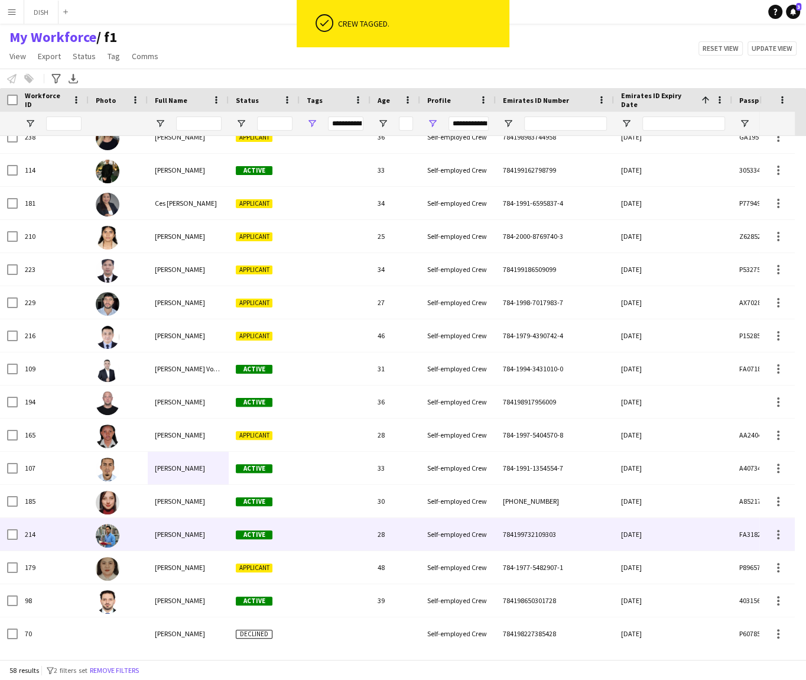
scroll to position [1407, 0]
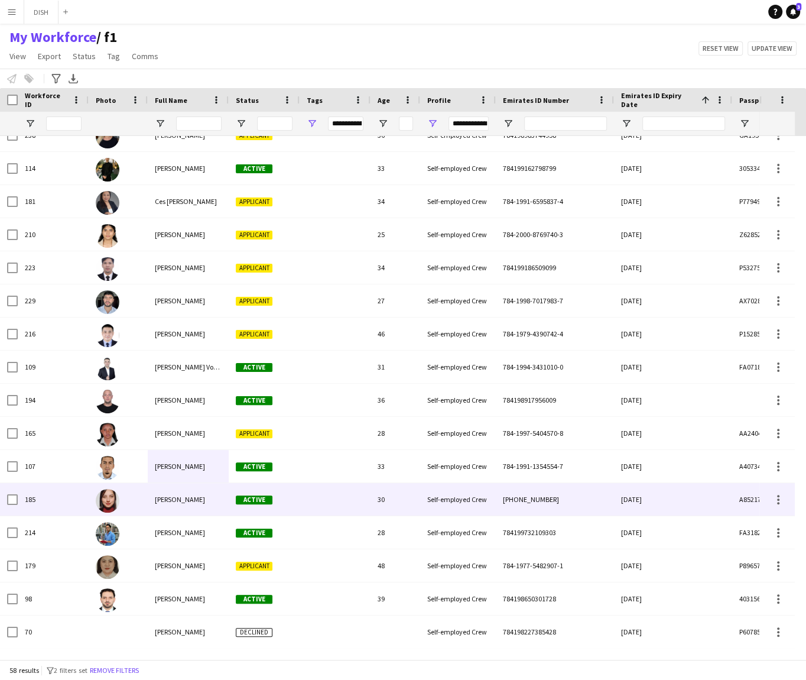
click at [306, 489] on div at bounding box center [335, 499] width 71 height 33
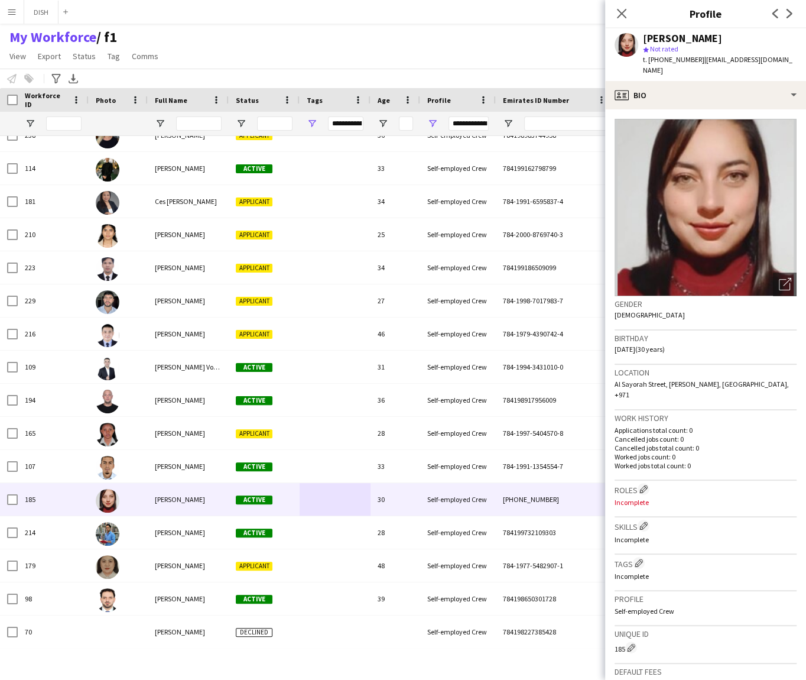
click at [699, 109] on app-crew-profile-bio "Open photos pop-in Gender Female Birthday 27-12-1994 (30 years) Location Al Say…" at bounding box center [705, 394] width 201 height 570
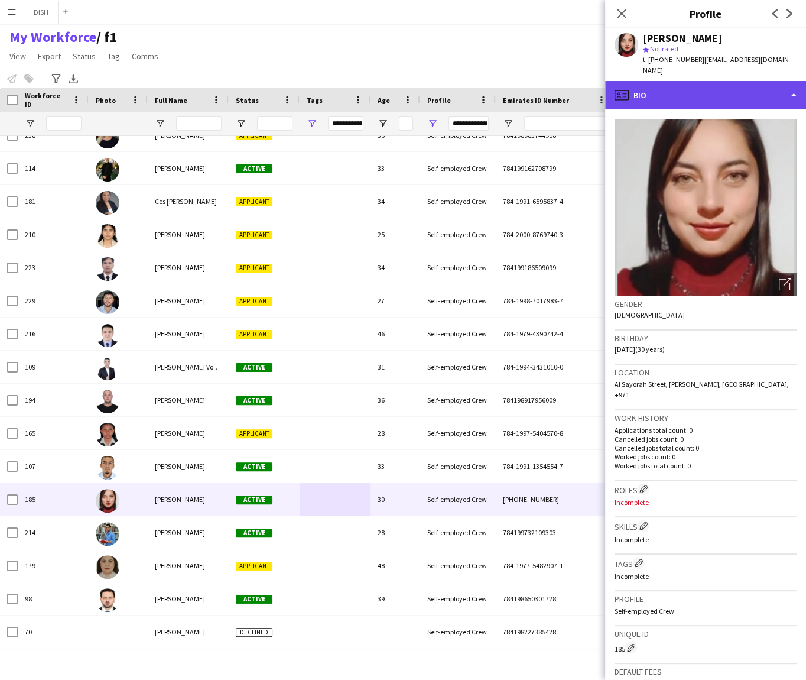
click at [696, 91] on div "profile Bio" at bounding box center [705, 95] width 201 height 28
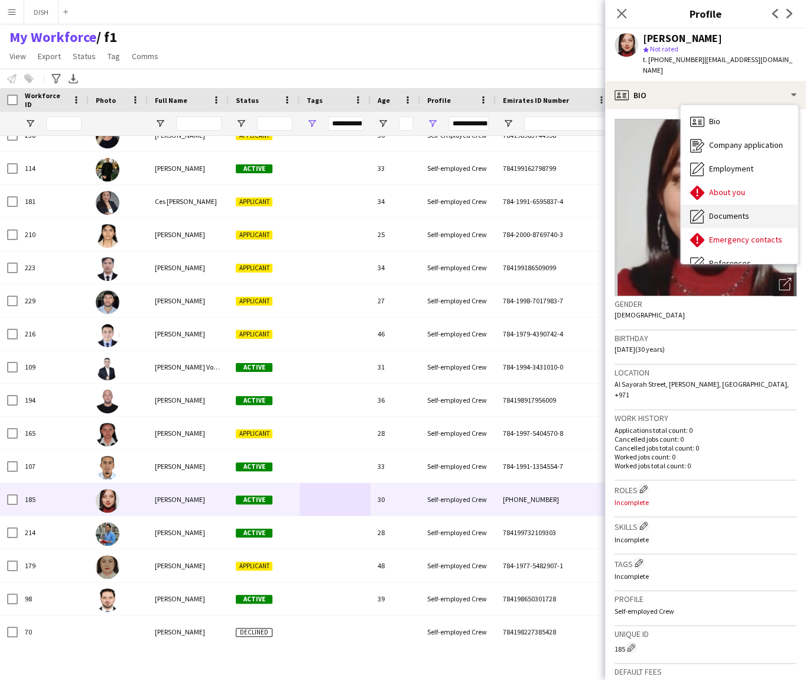
click at [733, 210] on span "Documents" at bounding box center [729, 215] width 40 height 11
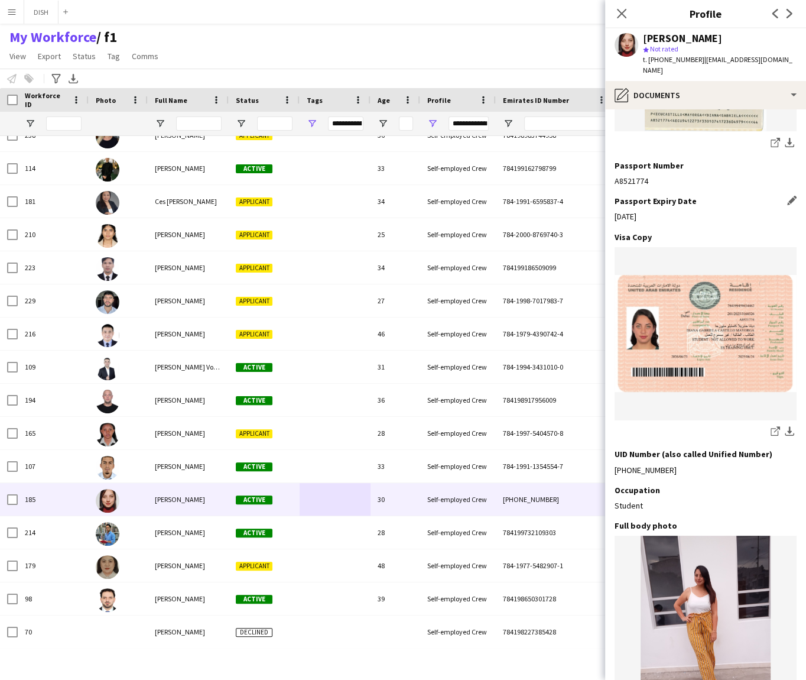
scroll to position [369, 0]
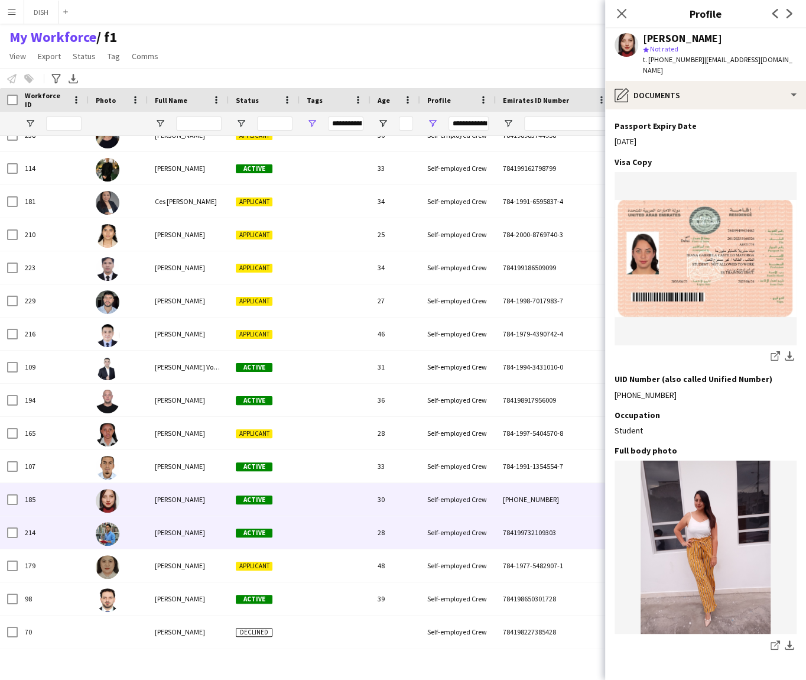
click at [307, 530] on div at bounding box center [335, 532] width 71 height 33
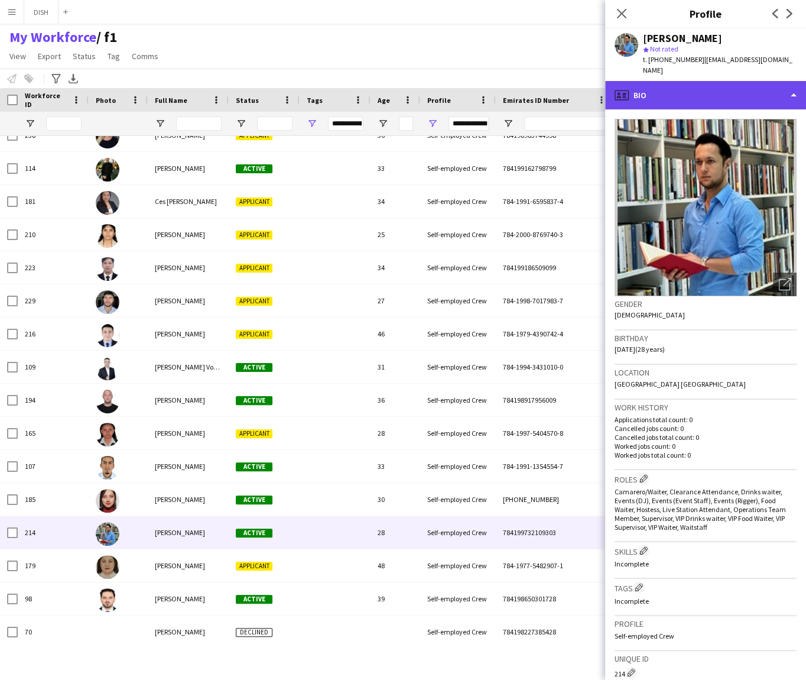
click at [686, 95] on div "profile Bio" at bounding box center [705, 95] width 201 height 28
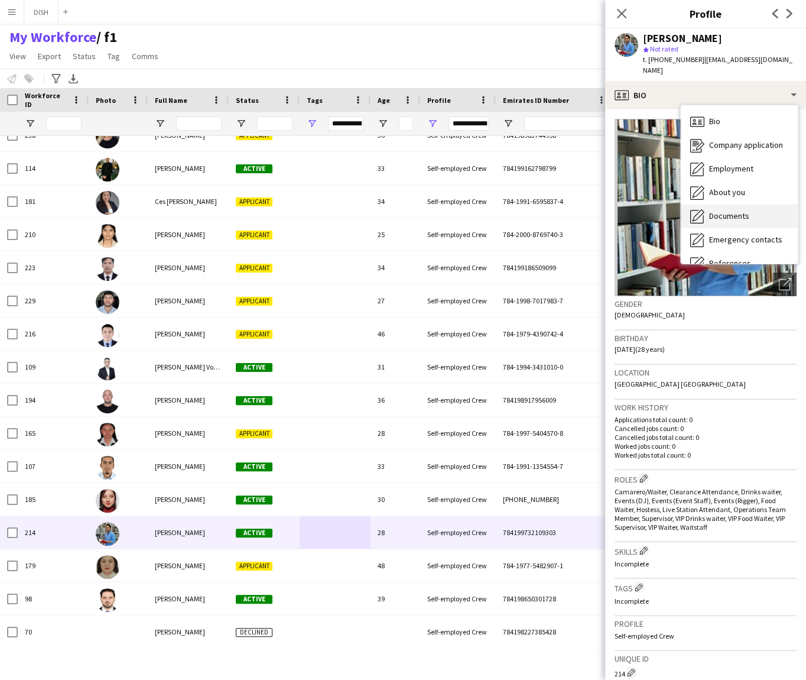
click at [730, 210] on span "Documents" at bounding box center [729, 215] width 40 height 11
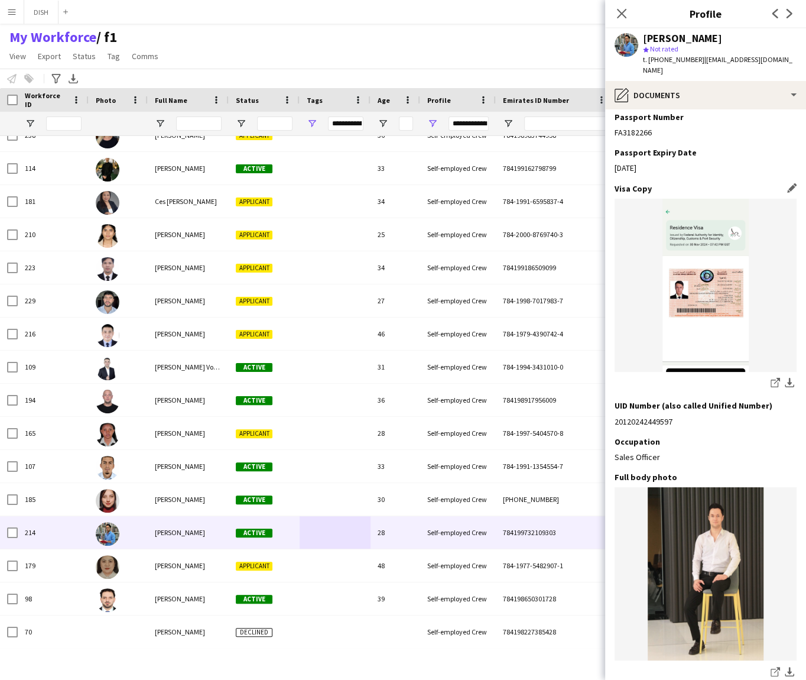
scroll to position [790, 0]
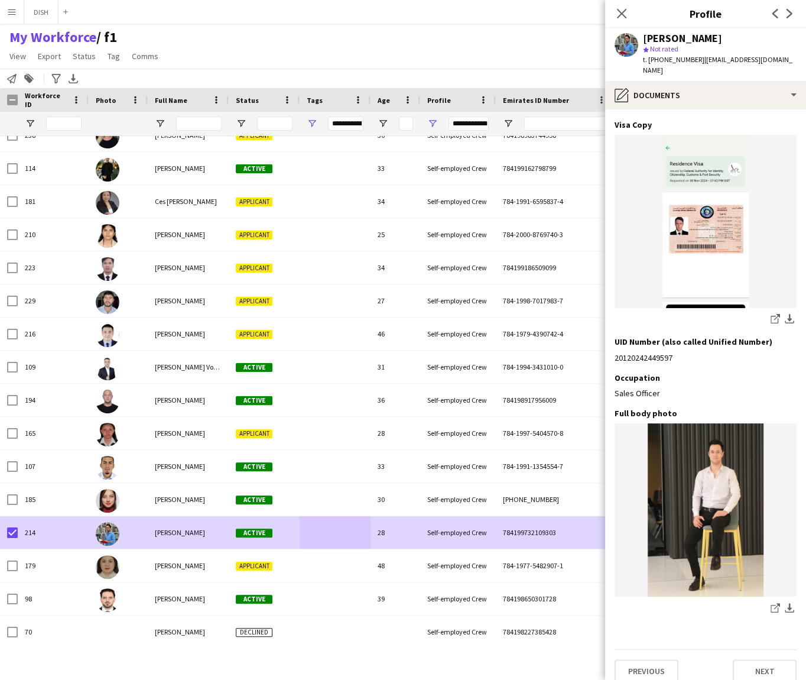
click at [21, 79] on div "Notify workforce Add to tag Search tags magnifier ** Add tag Advanced filters A…" at bounding box center [403, 79] width 806 height 20
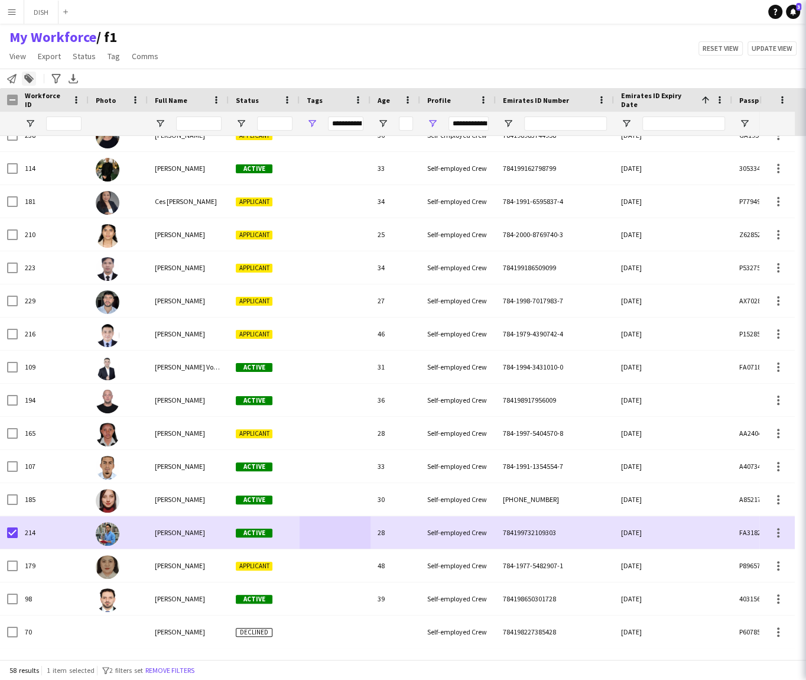
click at [26, 77] on icon "Add to tag" at bounding box center [28, 78] width 9 height 9
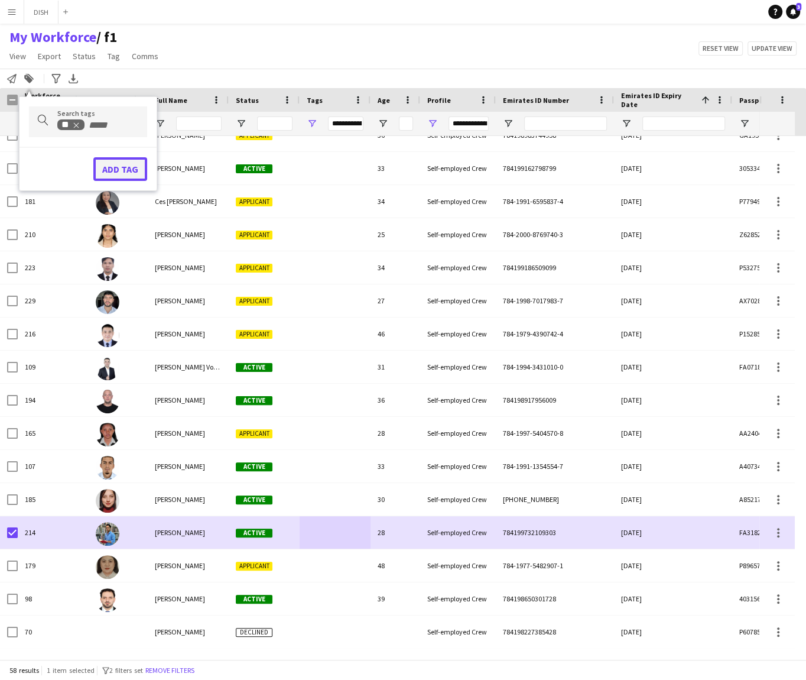
click at [108, 159] on button "Add tag" at bounding box center [120, 169] width 54 height 24
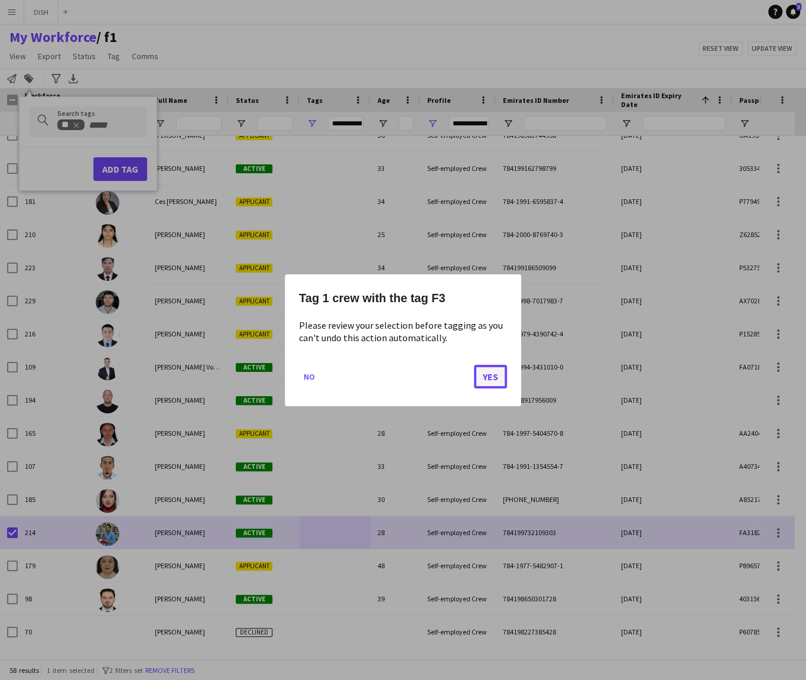
click at [492, 381] on button "Yes" at bounding box center [490, 376] width 33 height 24
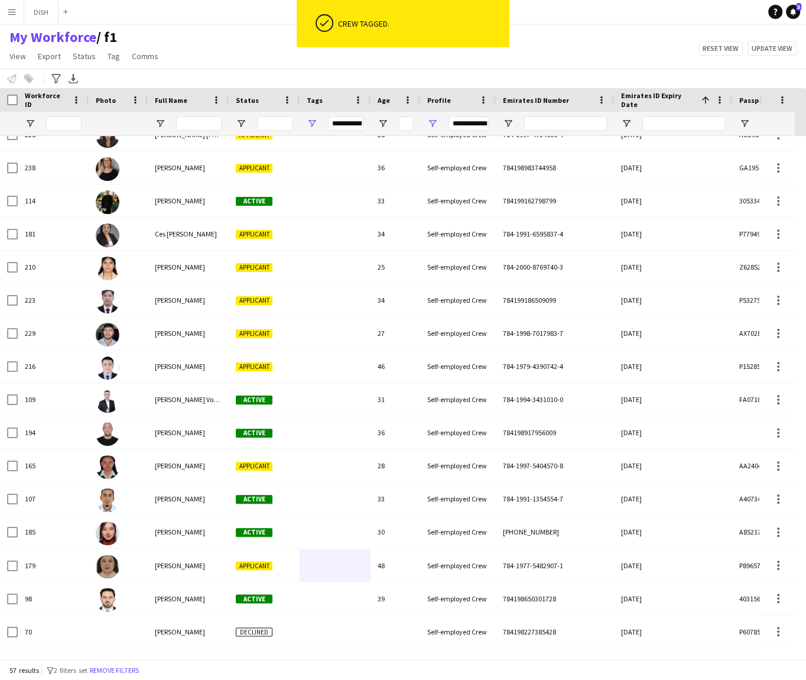
scroll to position [1374, 0]
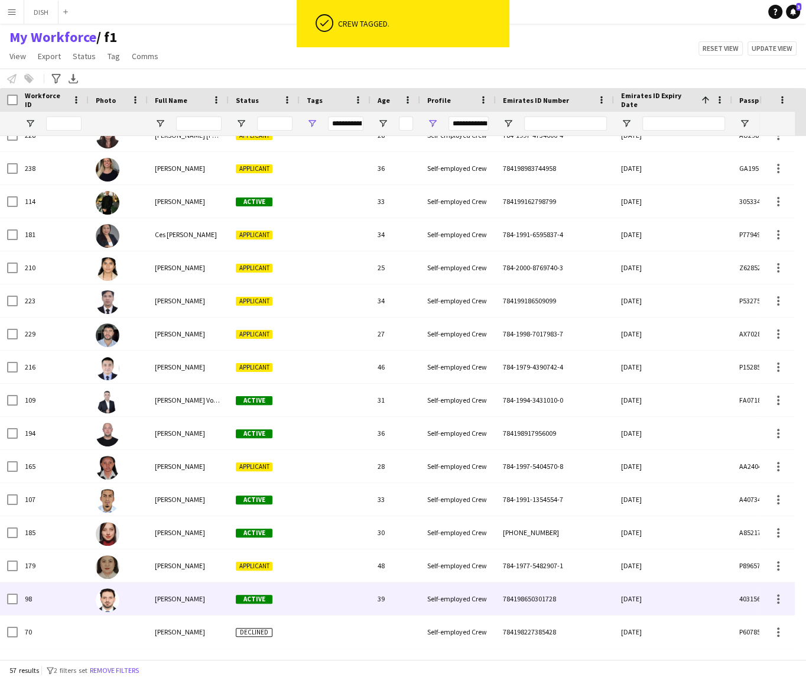
click at [217, 597] on div "[PERSON_NAME]" at bounding box center [188, 598] width 81 height 33
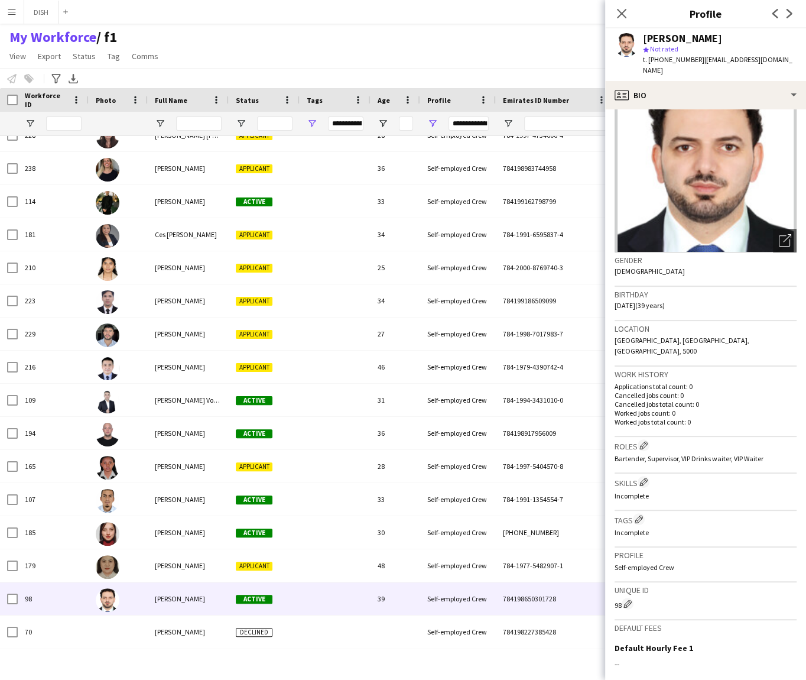
scroll to position [0, 0]
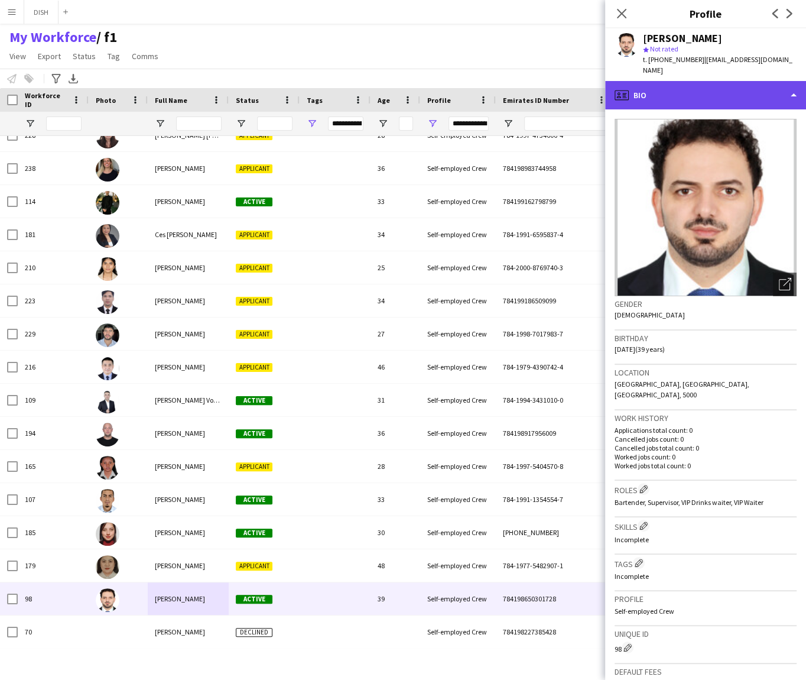
click at [700, 81] on div "profile Bio" at bounding box center [705, 95] width 201 height 28
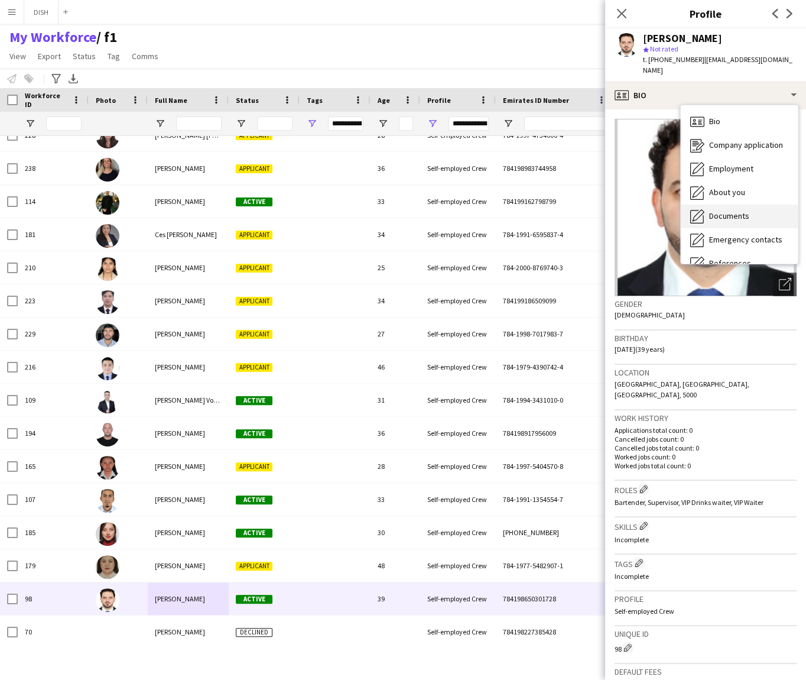
click at [748, 210] on span "Documents" at bounding box center [729, 215] width 40 height 11
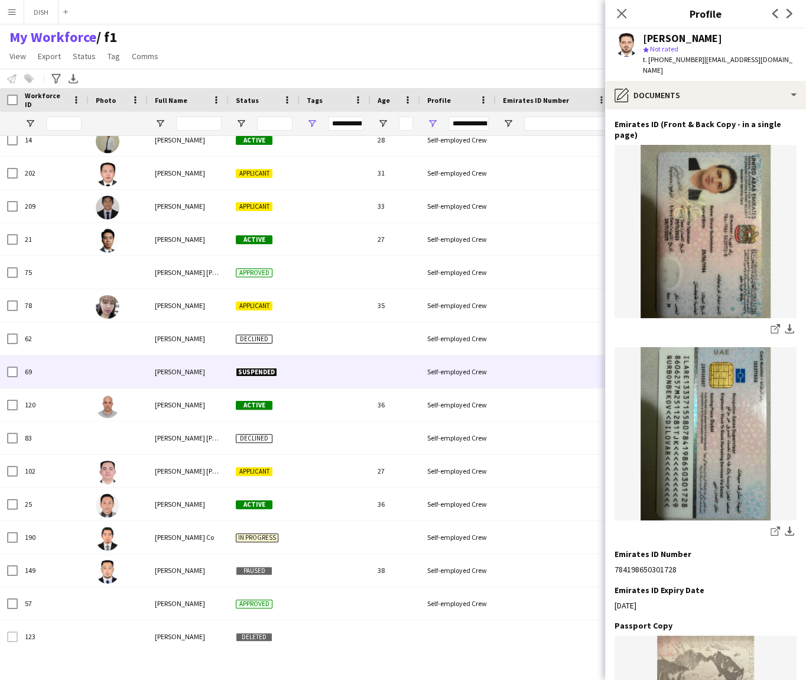
scroll to position [608, 0]
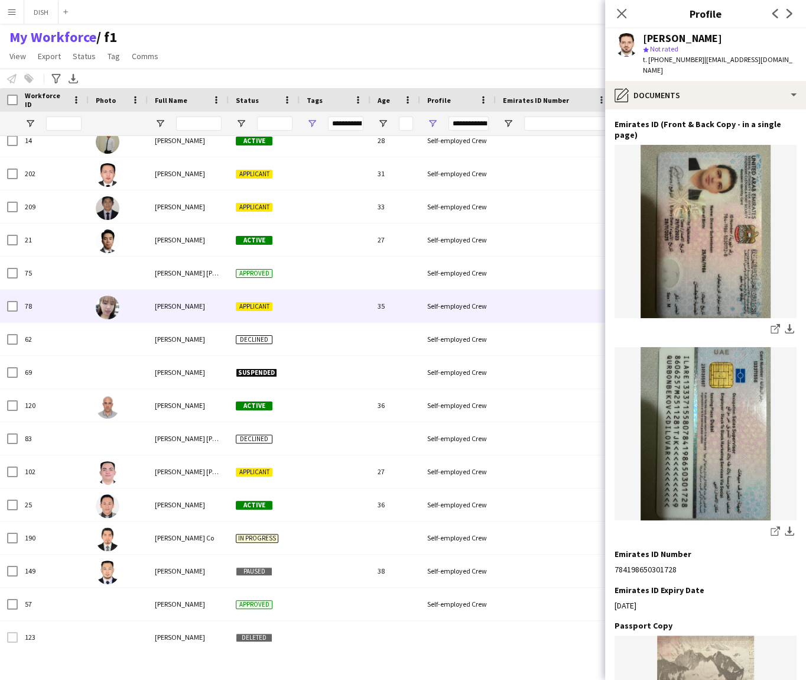
click at [185, 300] on div "[PERSON_NAME]" at bounding box center [188, 306] width 81 height 33
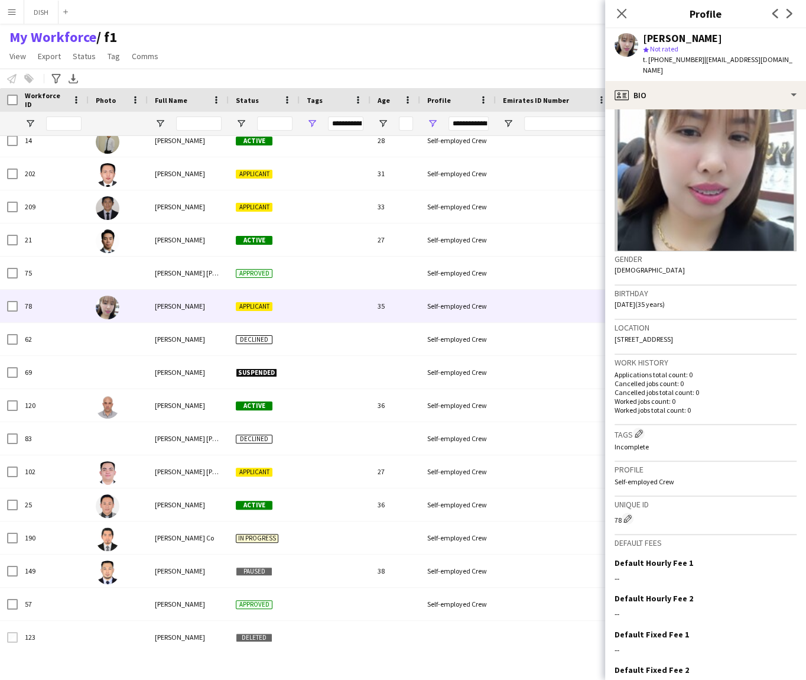
scroll to position [107, 0]
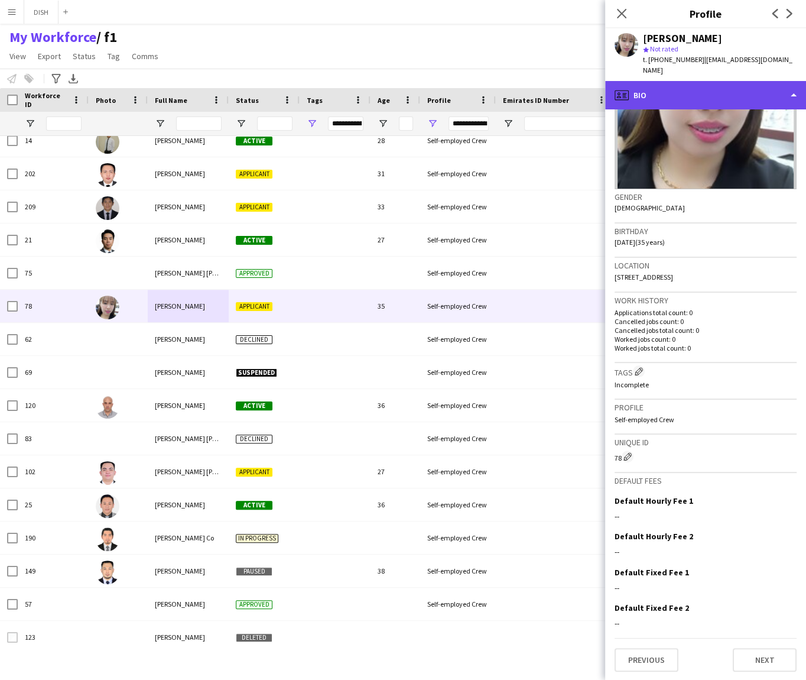
click at [693, 86] on div "profile Bio" at bounding box center [705, 95] width 201 height 28
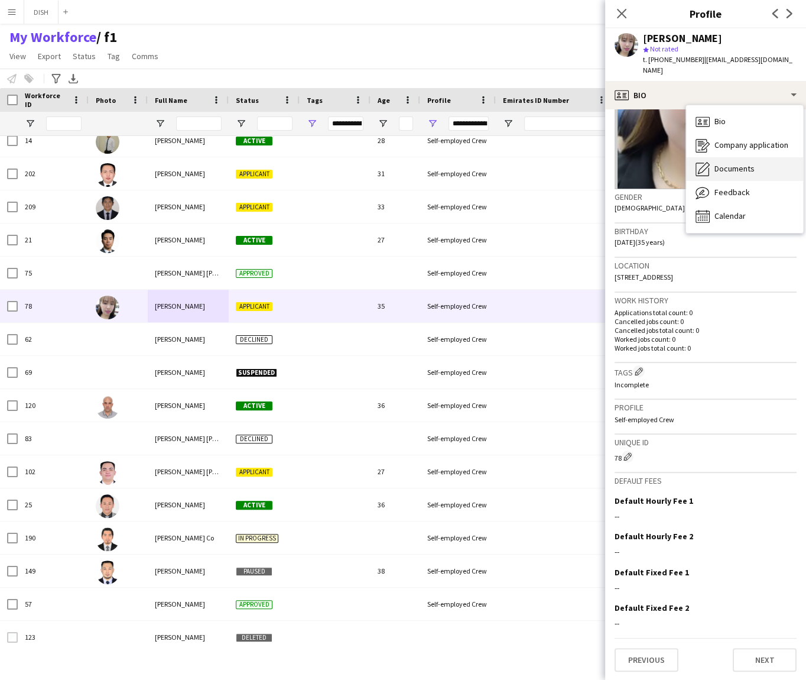
click at [713, 157] on div "Documents Documents" at bounding box center [744, 169] width 117 height 24
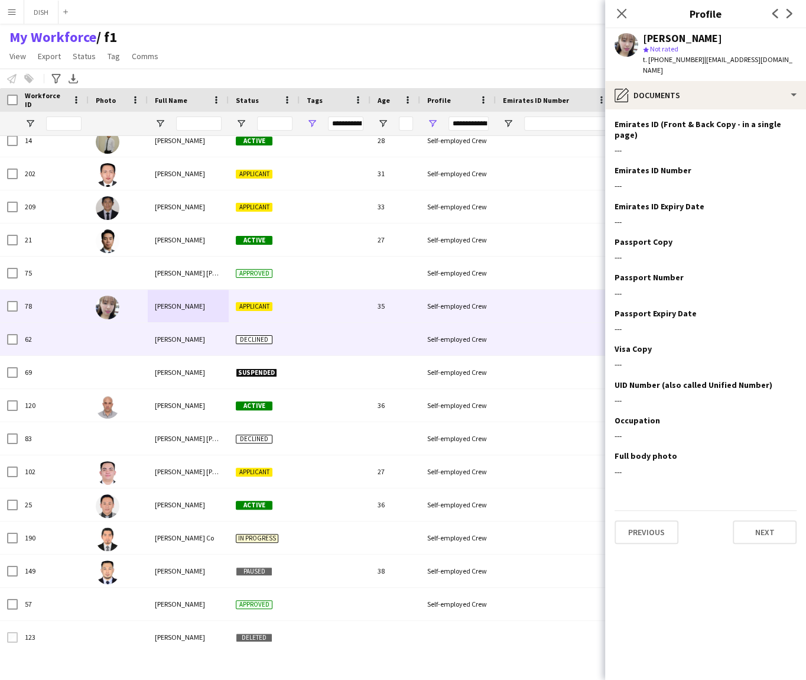
scroll to position [552, 0]
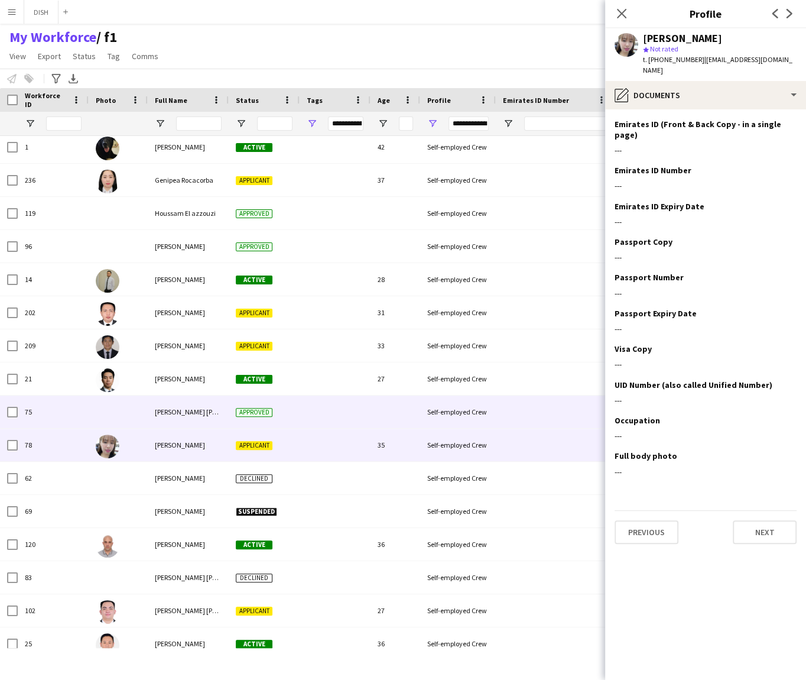
click at [186, 419] on div "[PERSON_NAME] [PERSON_NAME]" at bounding box center [188, 411] width 81 height 33
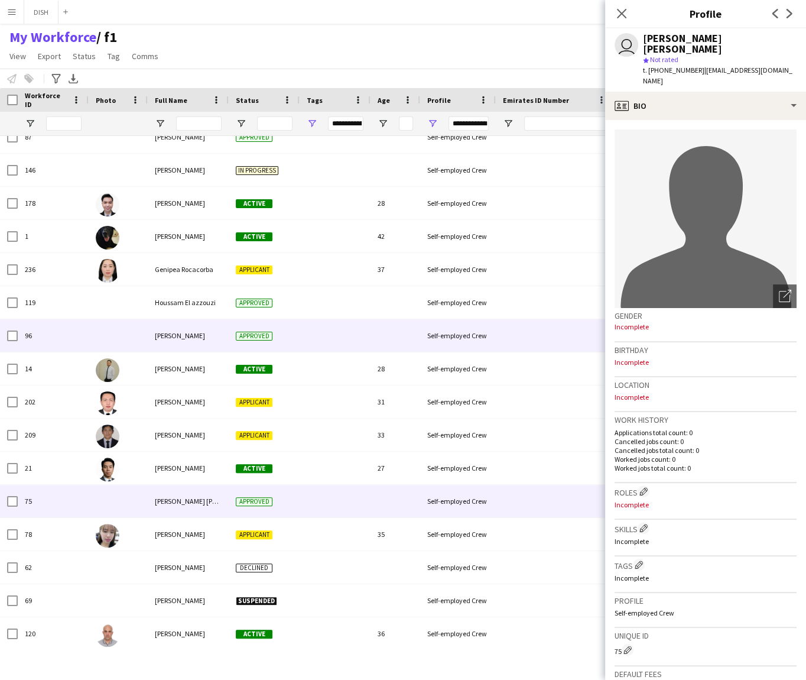
click at [186, 339] on span "[PERSON_NAME]" at bounding box center [180, 335] width 50 height 9
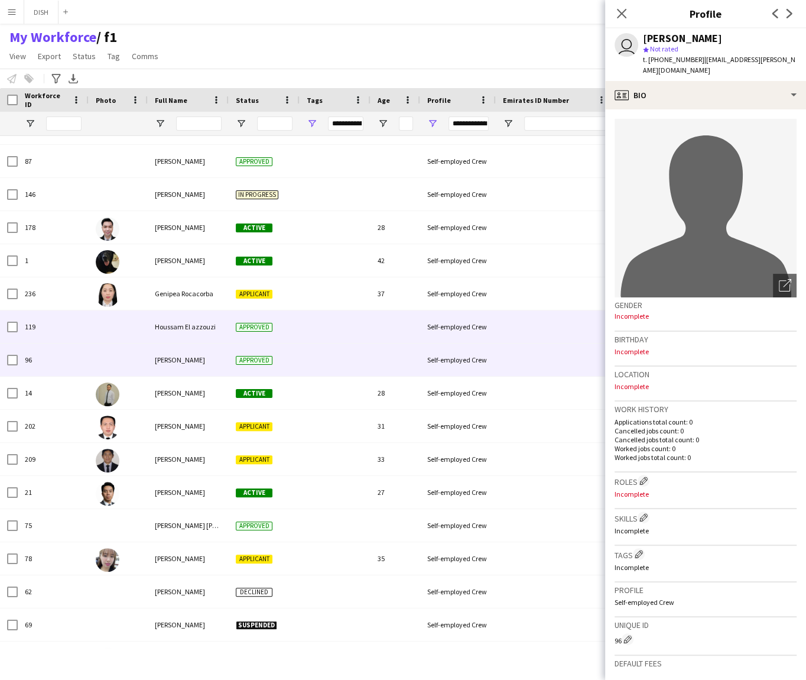
click at [177, 330] on div "Houssam El azzouzi" at bounding box center [188, 326] width 81 height 33
click at [187, 359] on span "[PERSON_NAME]" at bounding box center [180, 359] width 50 height 9
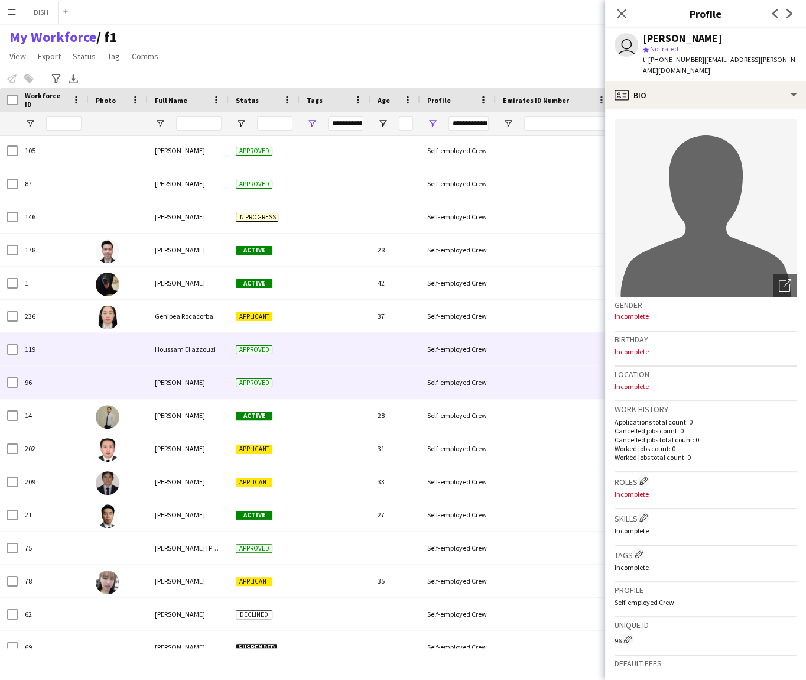
click at [184, 350] on span "Houssam El azzouzi" at bounding box center [185, 349] width 61 height 9
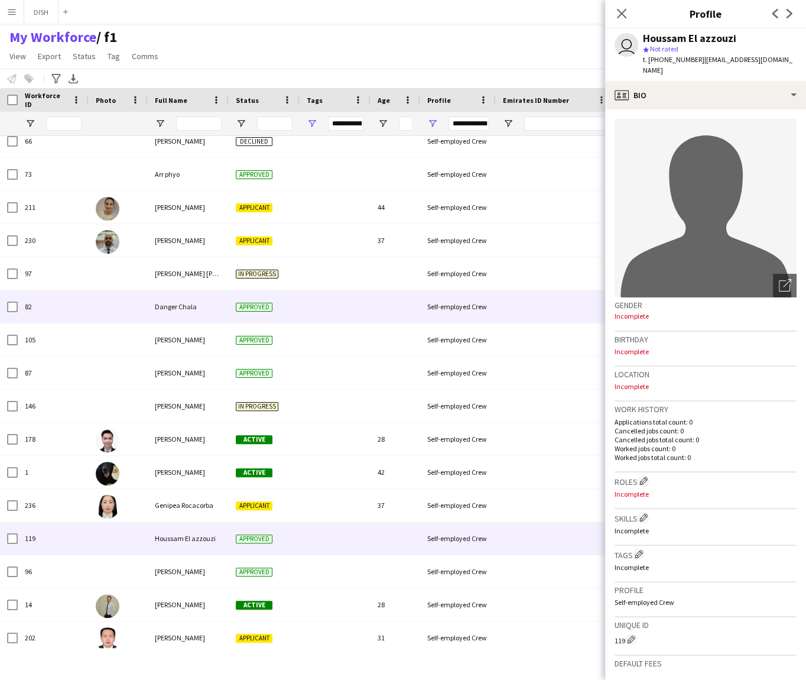
click at [197, 311] on div "Danger Chala" at bounding box center [188, 306] width 81 height 33
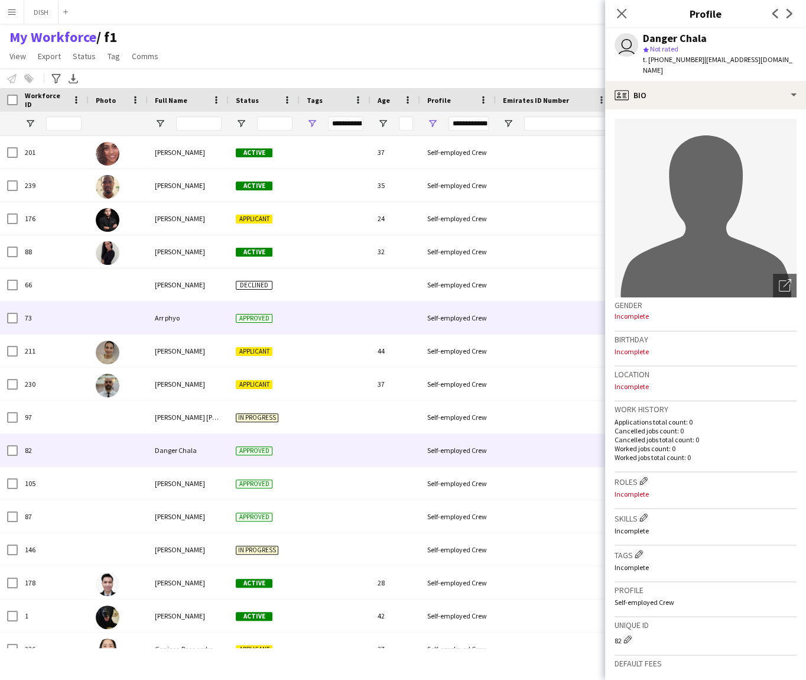
click at [194, 326] on div "Arr phyo" at bounding box center [188, 317] width 81 height 33
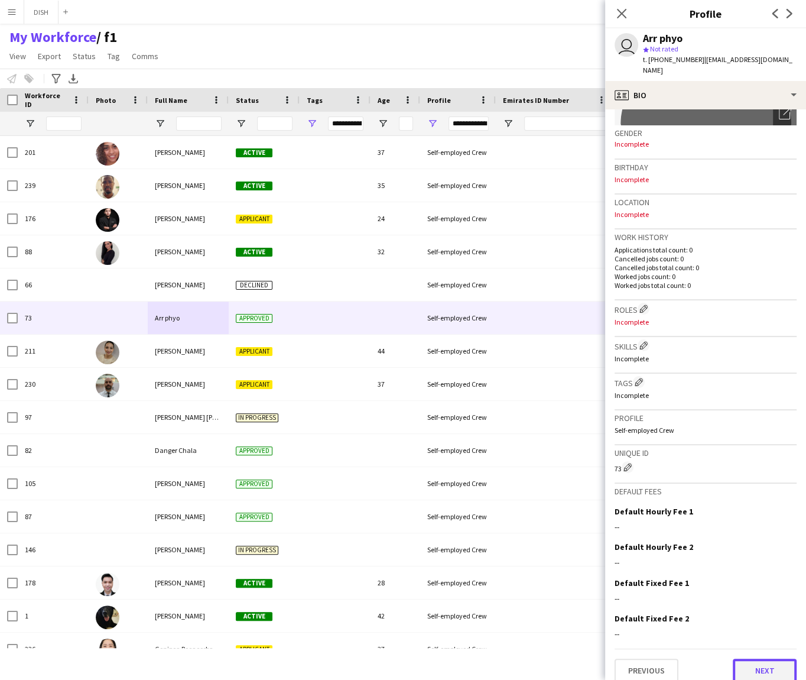
click at [750, 658] on button "Next" at bounding box center [765, 670] width 64 height 24
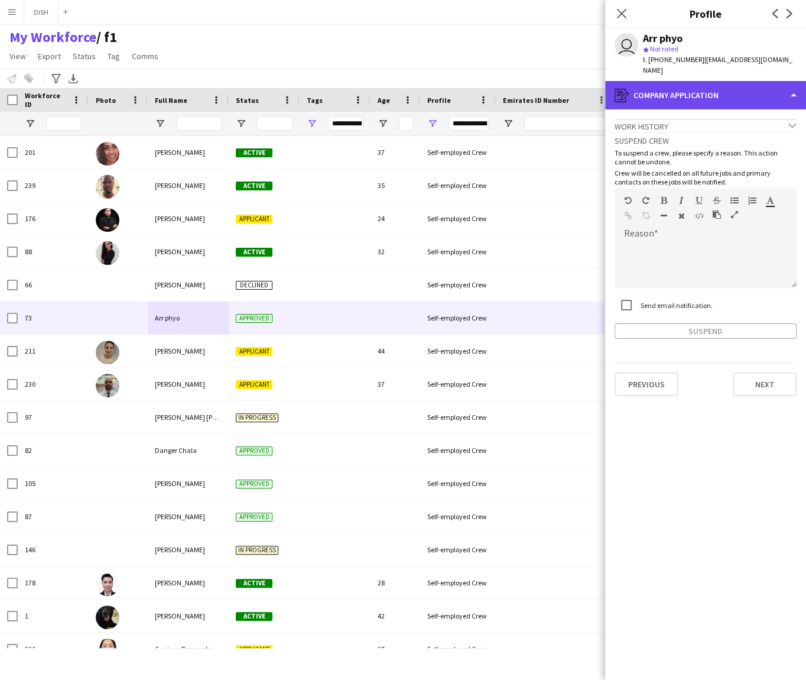
click at [704, 89] on div "register Company application" at bounding box center [705, 95] width 201 height 28
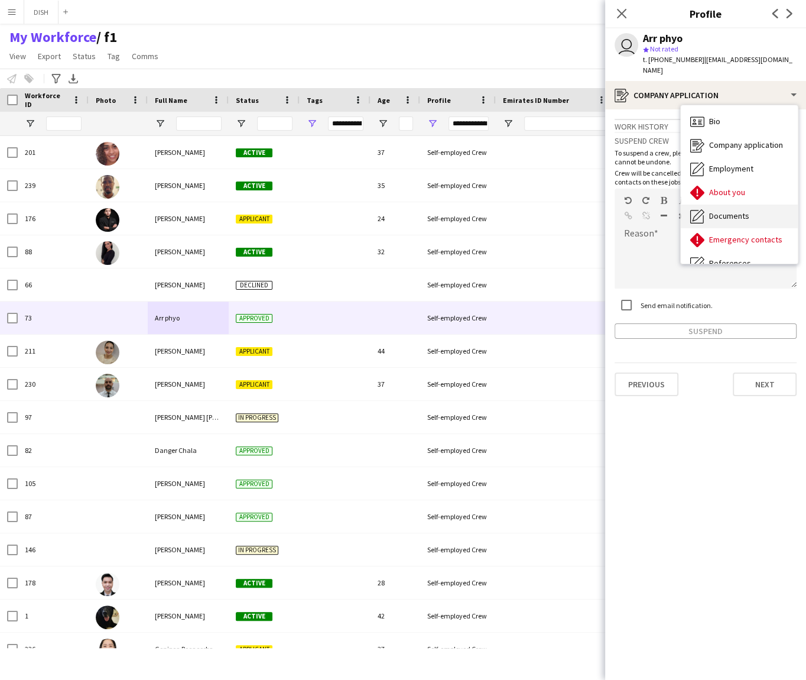
click at [737, 210] on span "Documents" at bounding box center [729, 215] width 40 height 11
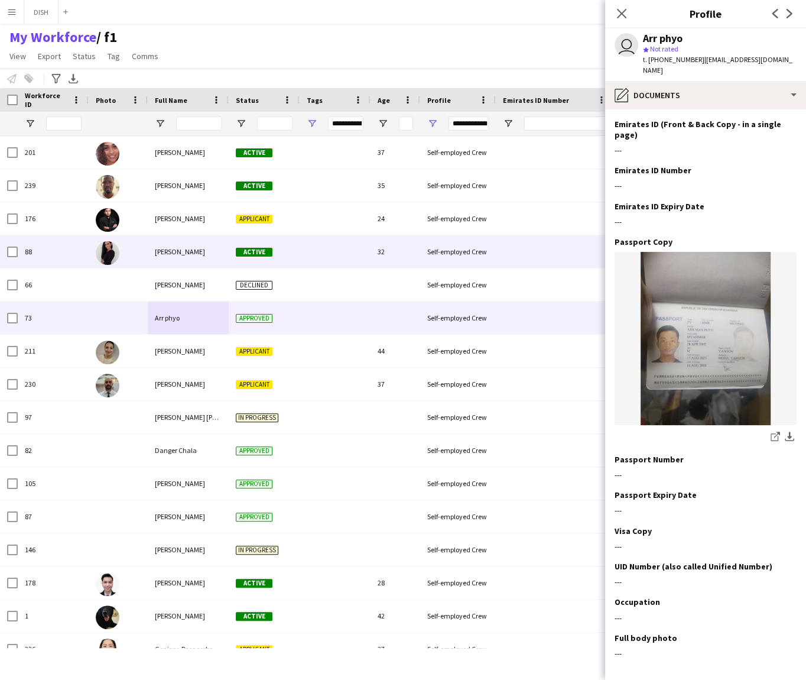
click at [287, 244] on div "Active" at bounding box center [264, 251] width 71 height 33
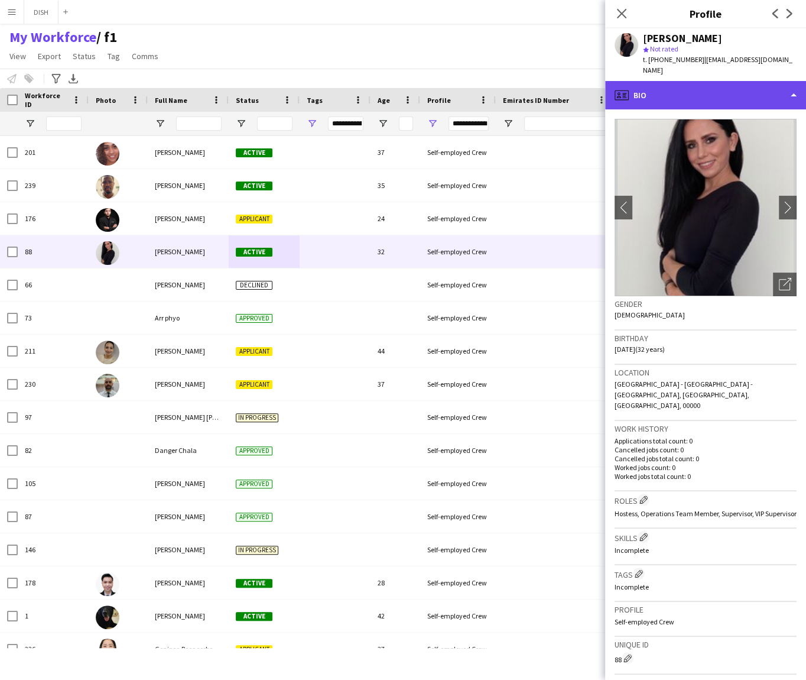
click at [678, 85] on div "profile Bio" at bounding box center [705, 95] width 201 height 28
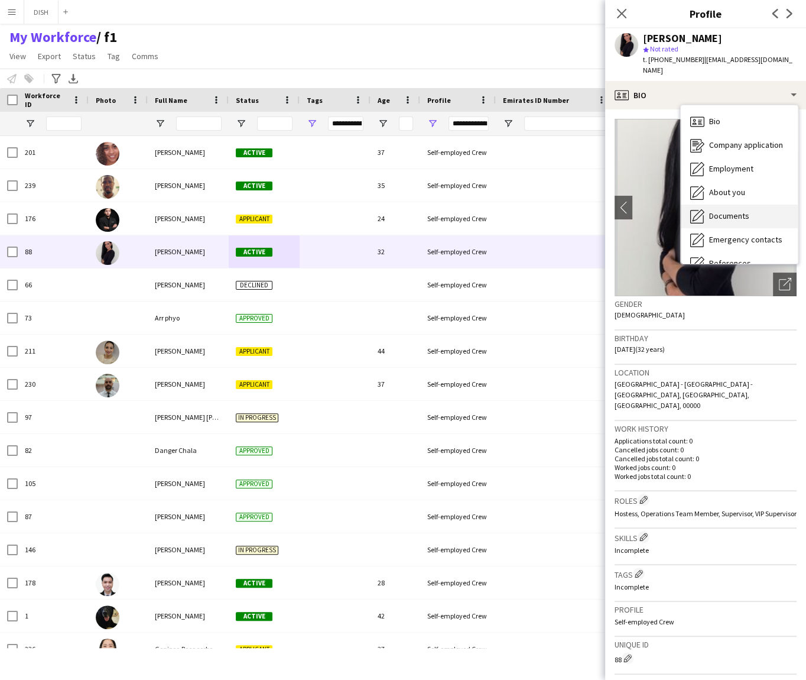
click at [744, 210] on span "Documents" at bounding box center [729, 215] width 40 height 11
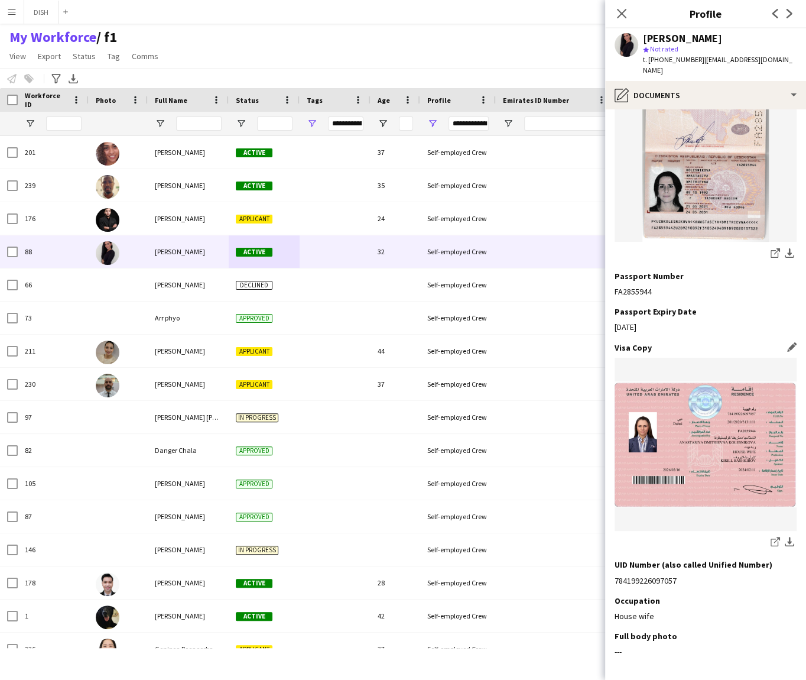
scroll to position [609, 0]
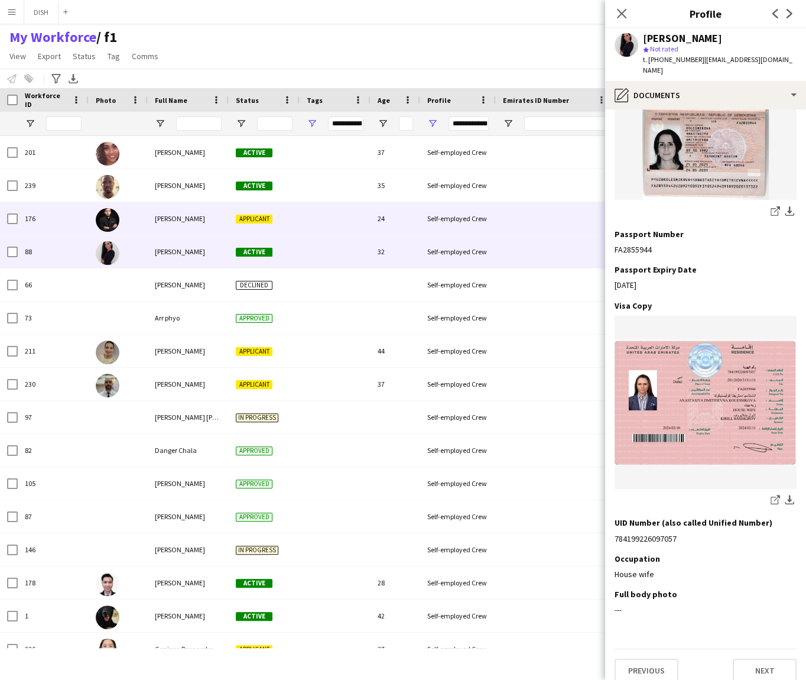
click at [171, 217] on span "[PERSON_NAME]" at bounding box center [180, 218] width 50 height 9
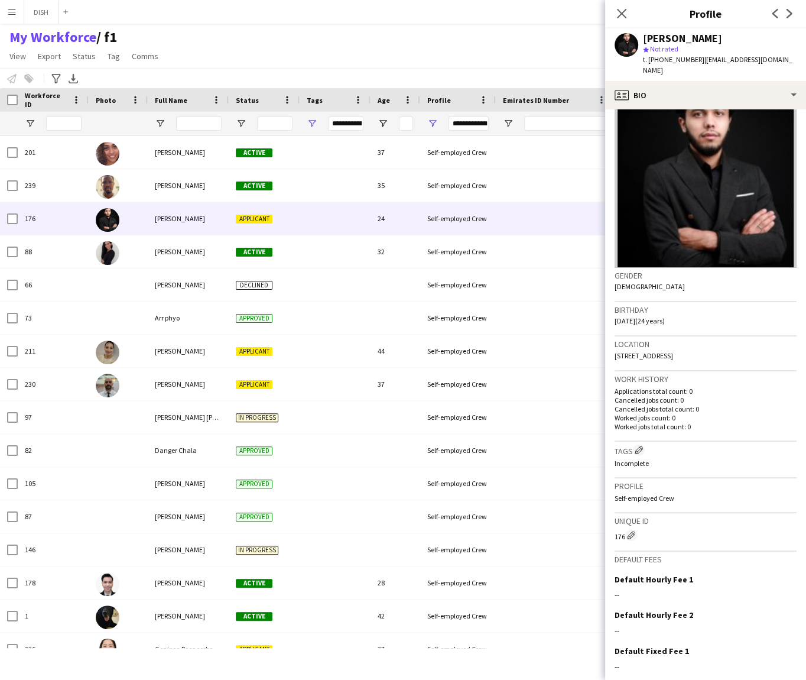
scroll to position [96, 0]
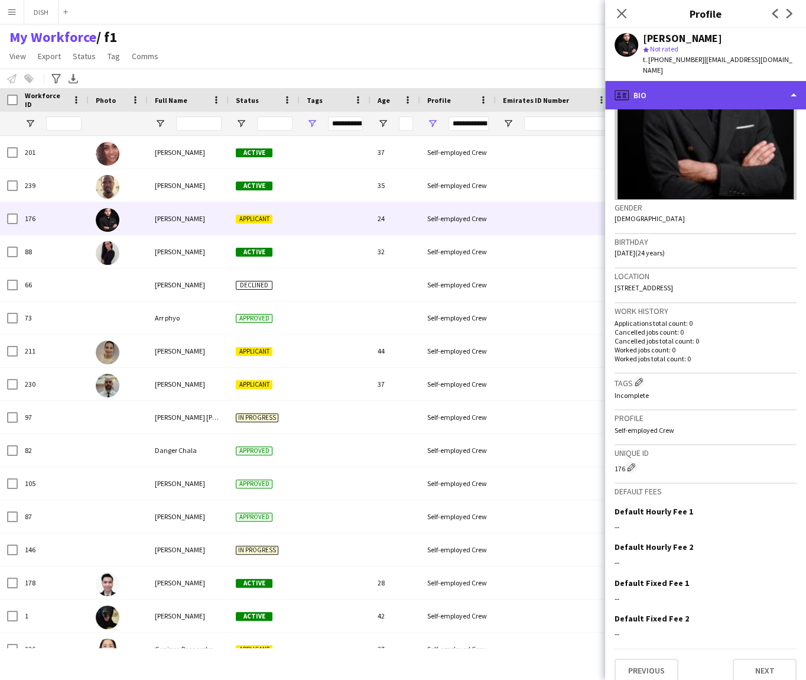
click at [644, 81] on div "profile Bio" at bounding box center [705, 95] width 201 height 28
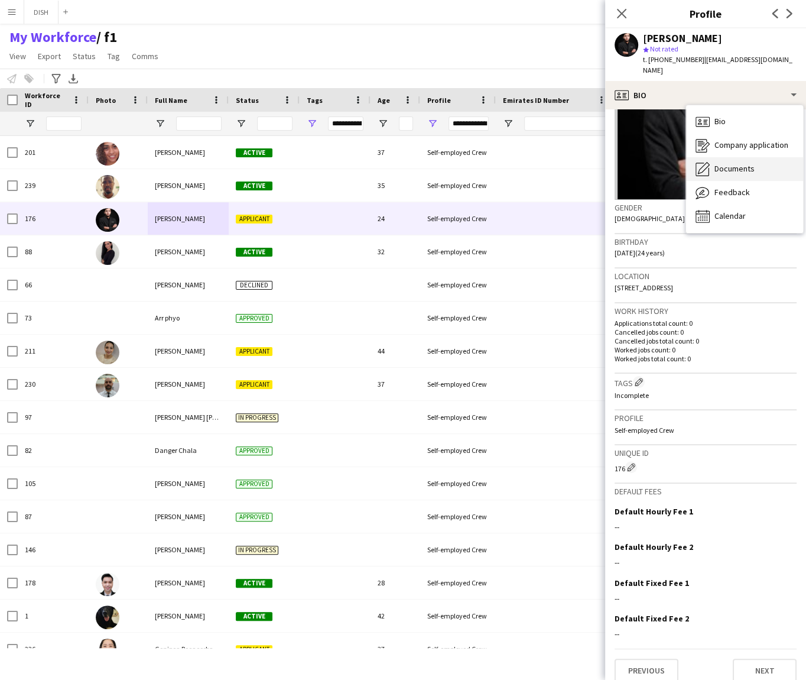
click at [716, 163] on span "Documents" at bounding box center [735, 168] width 40 height 11
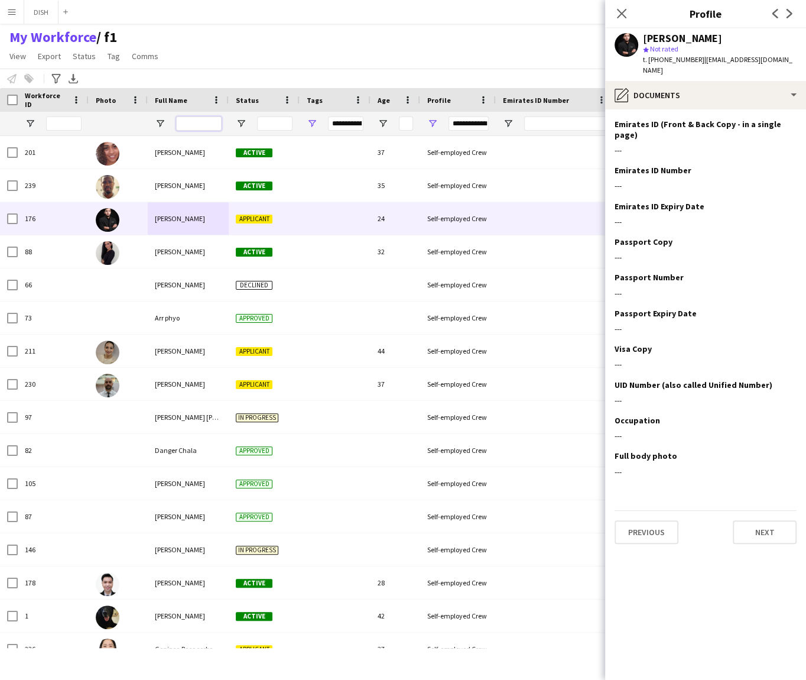
click at [196, 128] on input "Full Name Filter Input" at bounding box center [199, 123] width 46 height 14
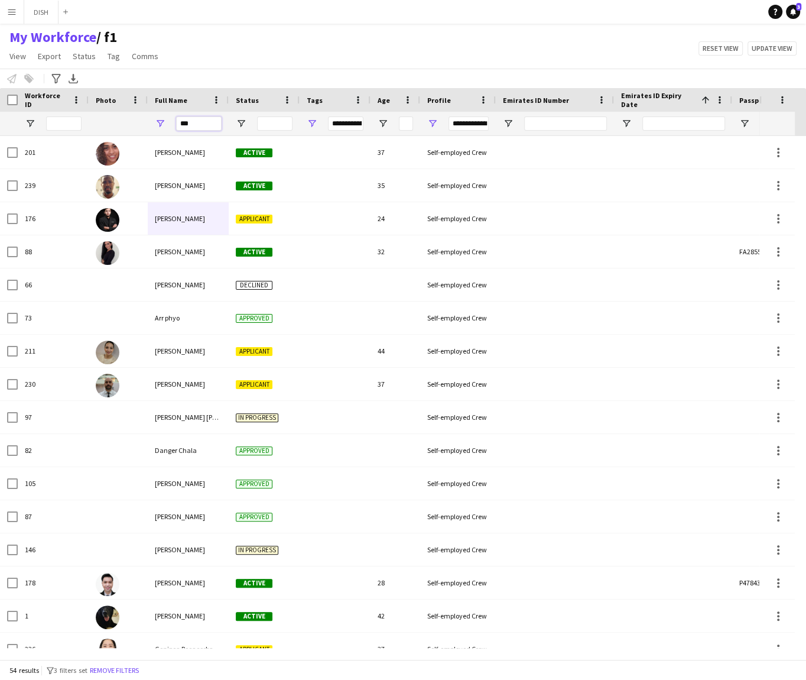
type input "****"
type input "***"
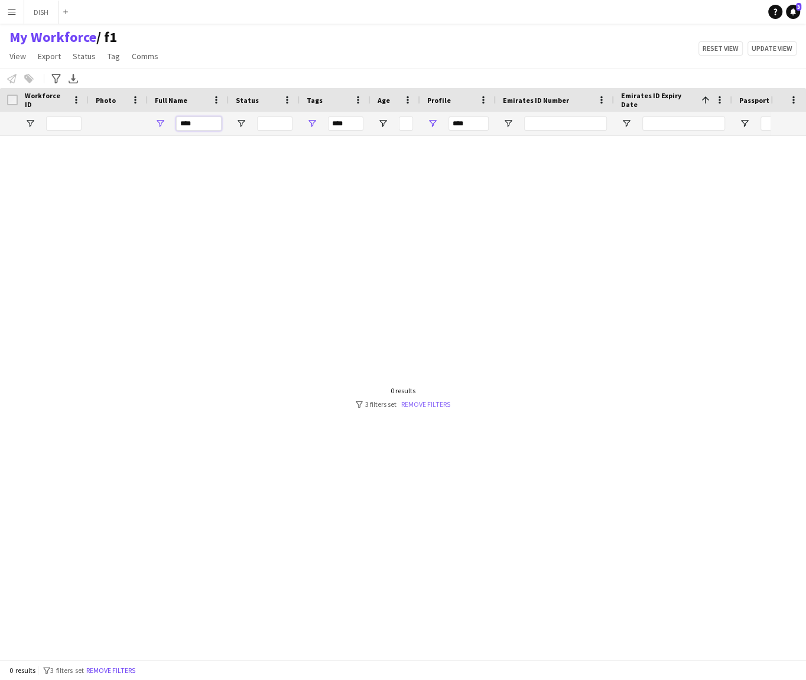
type input "****"
click at [443, 407] on link "Remove filters" at bounding box center [425, 404] width 49 height 9
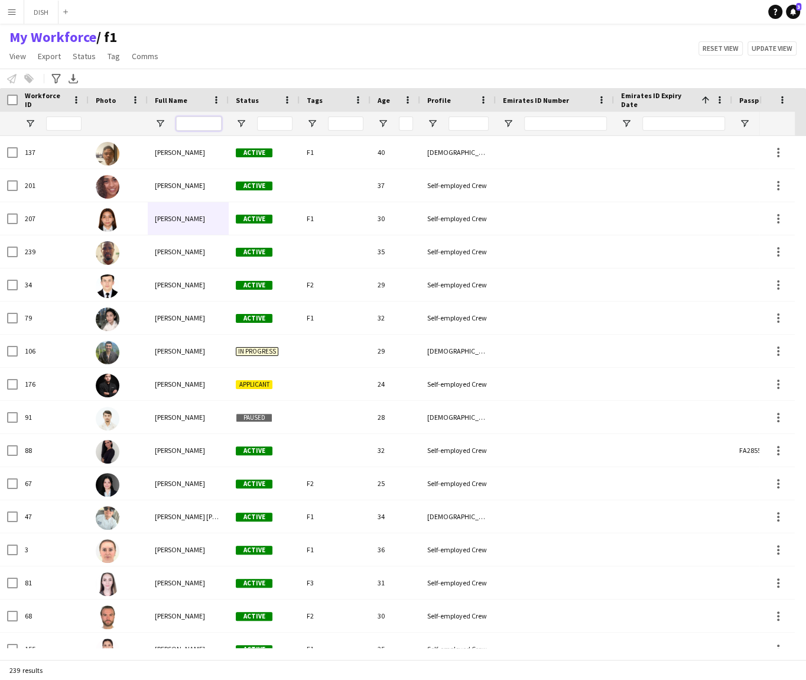
click at [194, 122] on input "Full Name Filter Input" at bounding box center [199, 123] width 46 height 14
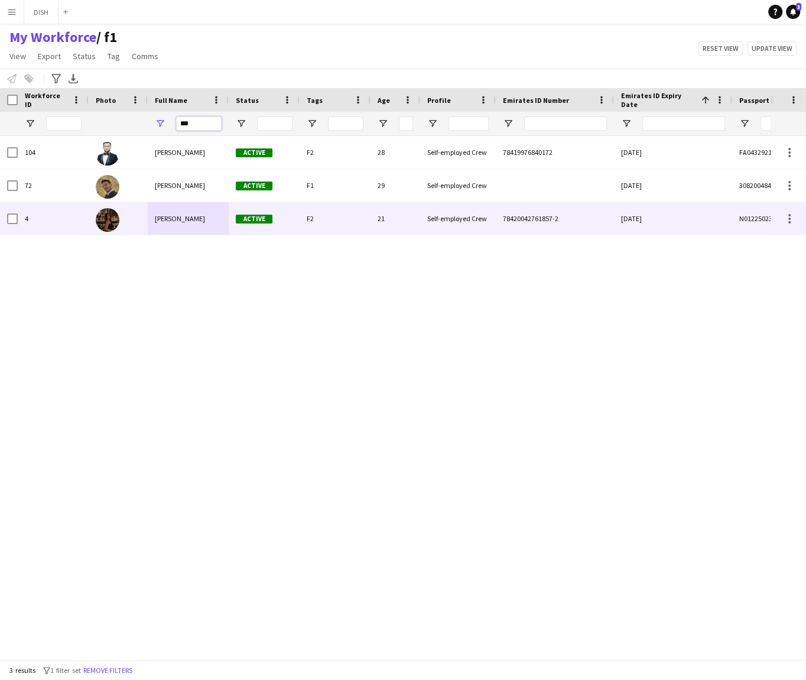
type input "***"
click at [189, 226] on div "[PERSON_NAME]" at bounding box center [188, 218] width 81 height 33
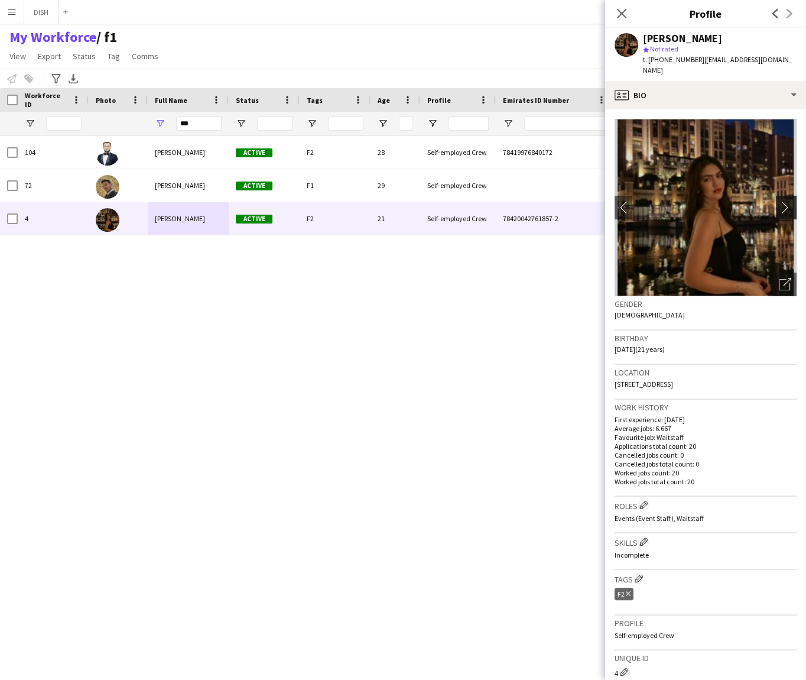
click at [779, 201] on app-icon "chevron-right" at bounding box center [788, 207] width 18 height 12
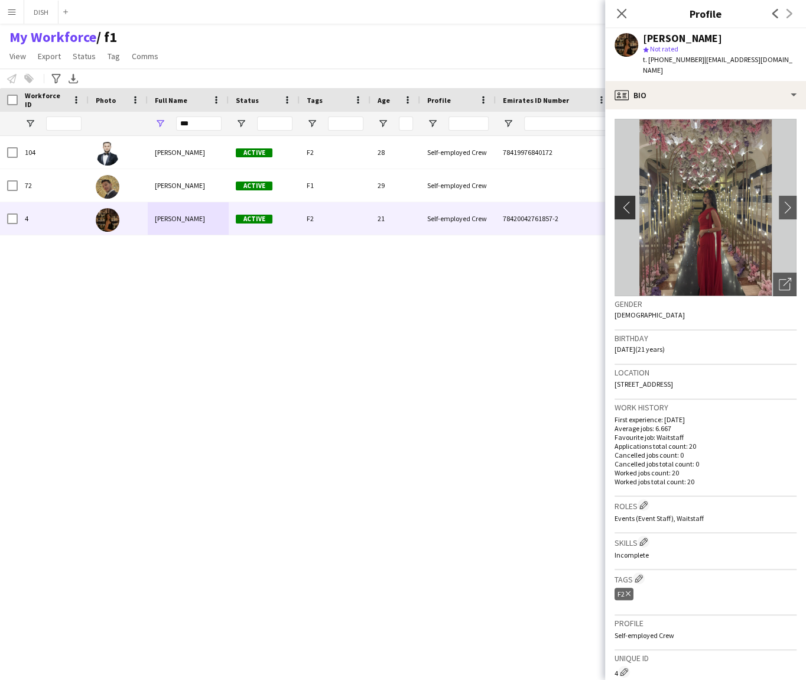
click at [622, 201] on app-icon "chevron-left" at bounding box center [624, 207] width 18 height 12
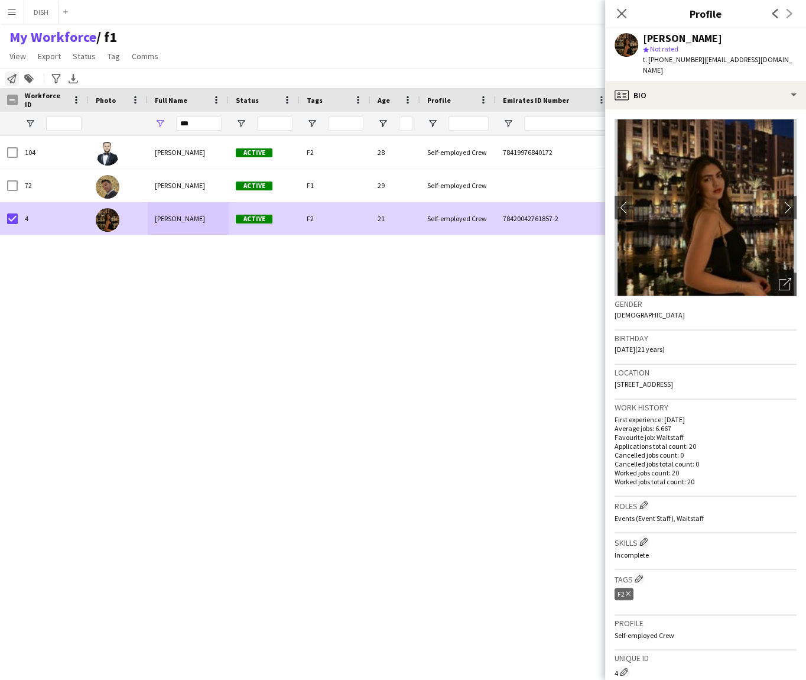
click at [15, 80] on icon at bounding box center [11, 78] width 9 height 9
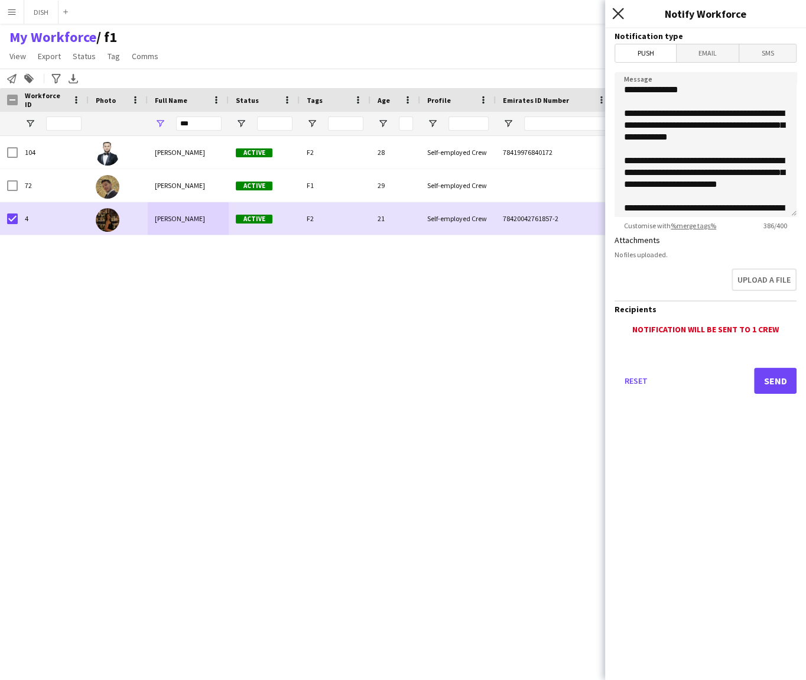
click at [621, 17] on icon at bounding box center [617, 13] width 11 height 11
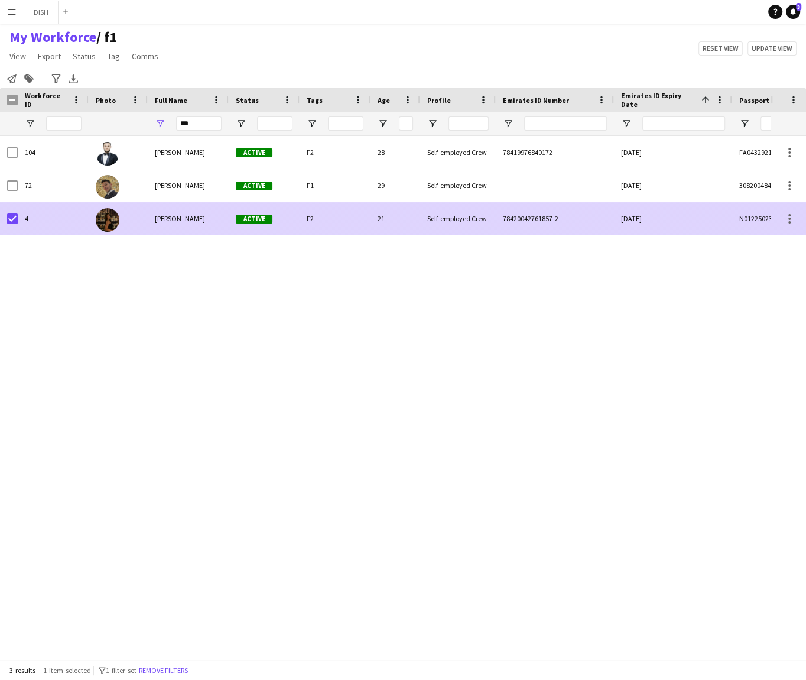
click at [93, 222] on div at bounding box center [118, 218] width 59 height 33
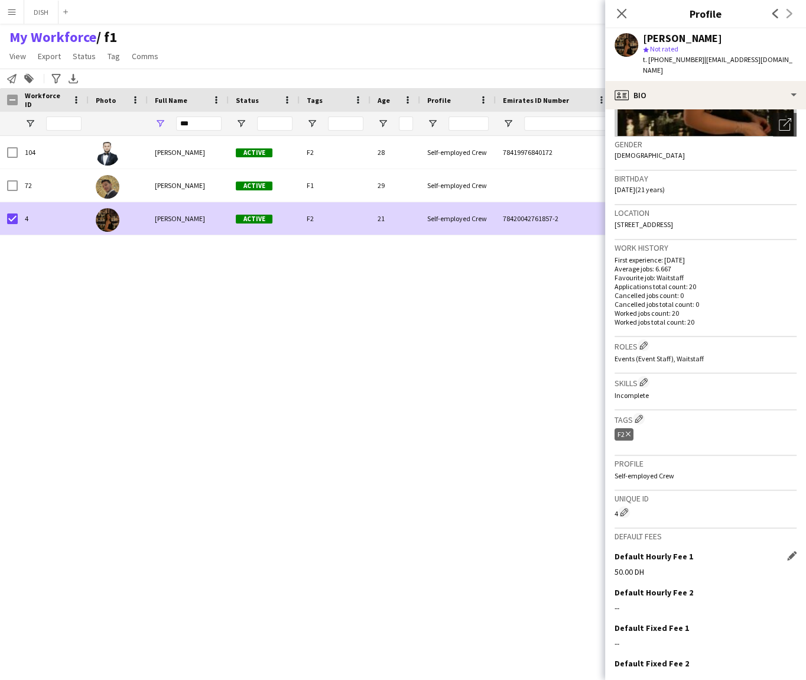
scroll to position [204, 0]
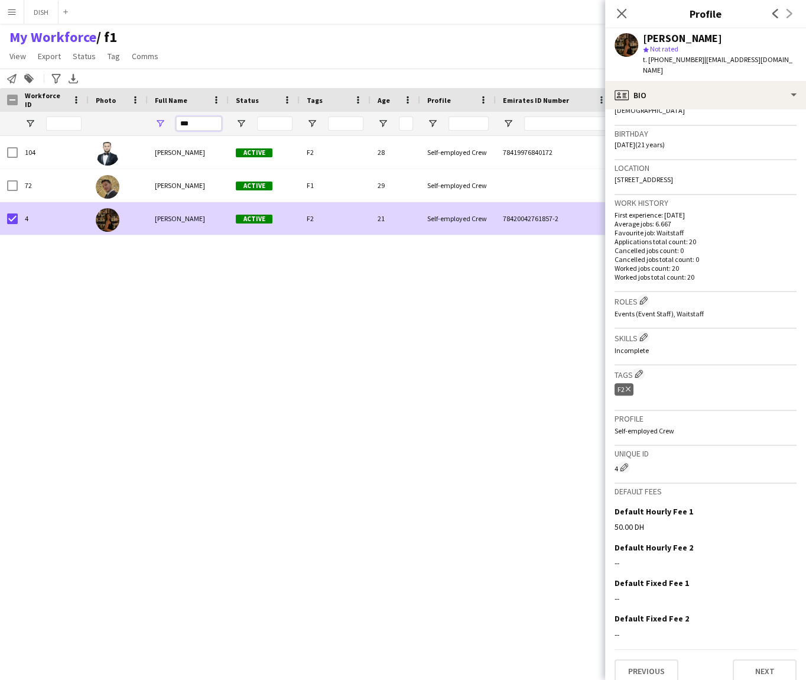
click at [186, 123] on input "***" at bounding box center [199, 123] width 46 height 14
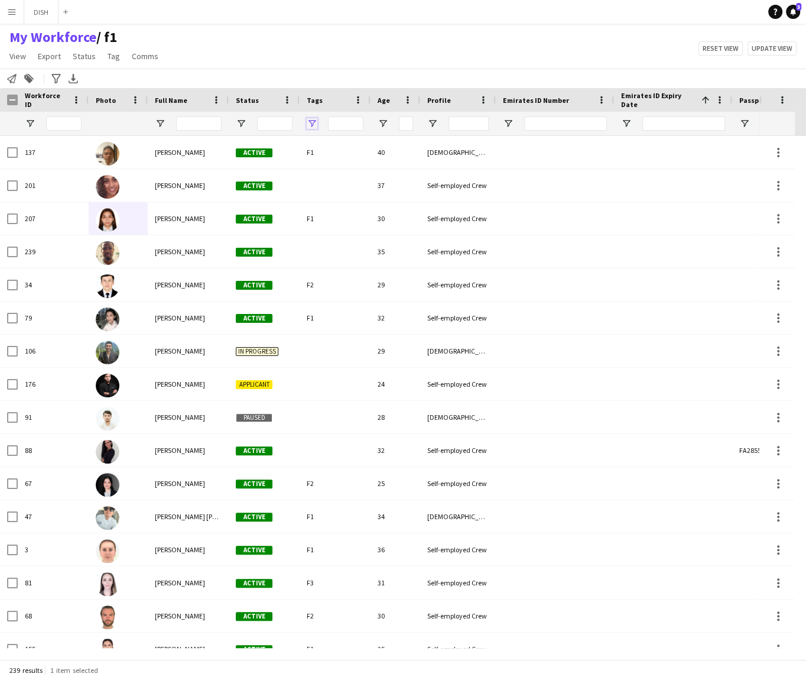
click at [315, 123] on span "Open Filter Menu" at bounding box center [312, 123] width 11 height 11
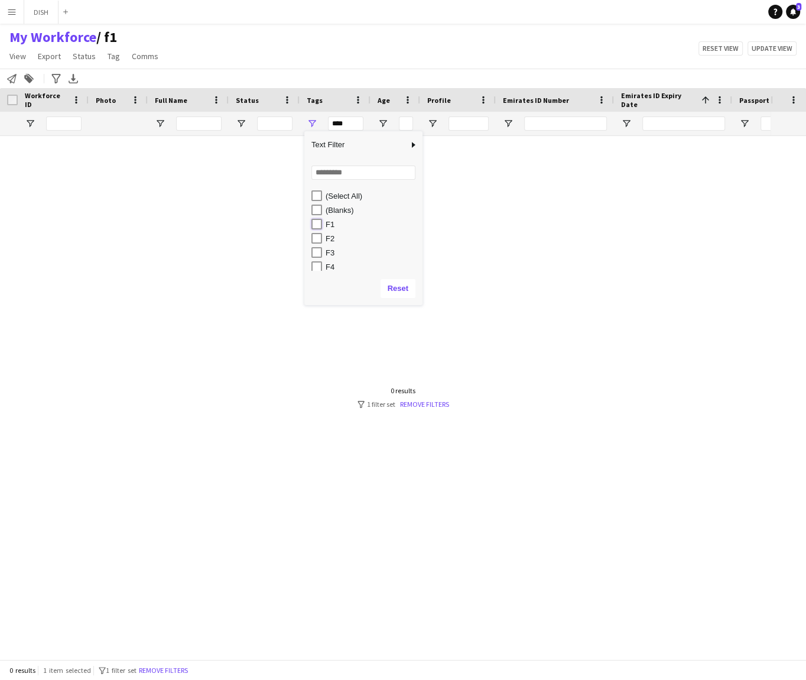
type input "******"
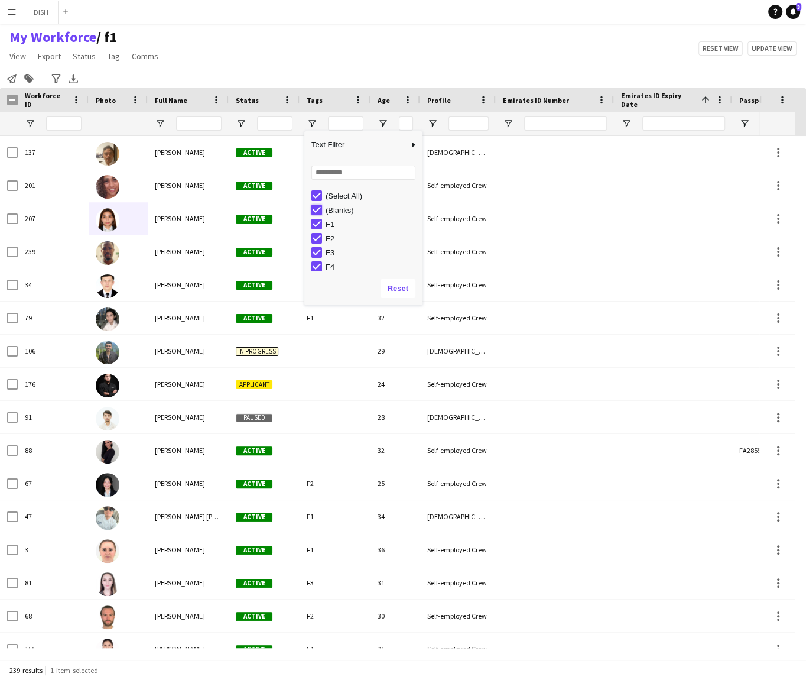
type input "**********"
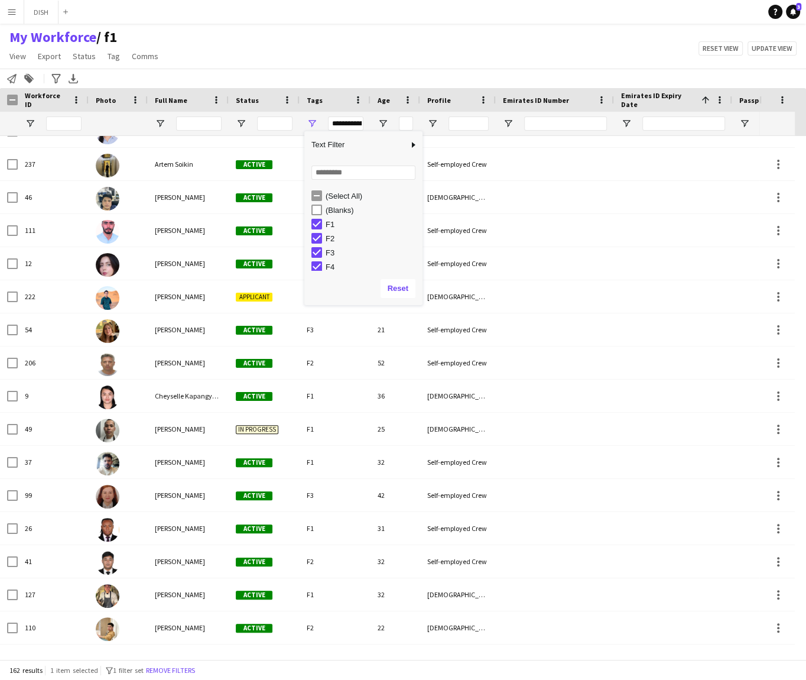
scroll to position [509, 0]
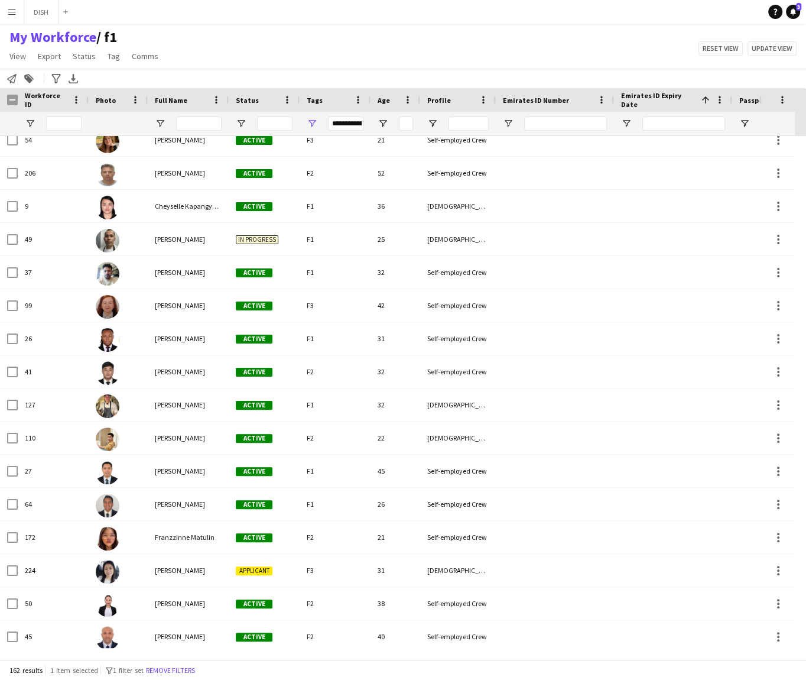
click at [497, 61] on div "My Workforce / f1 View Views Default view f1 J.view john's view Test New view U…" at bounding box center [403, 48] width 806 height 40
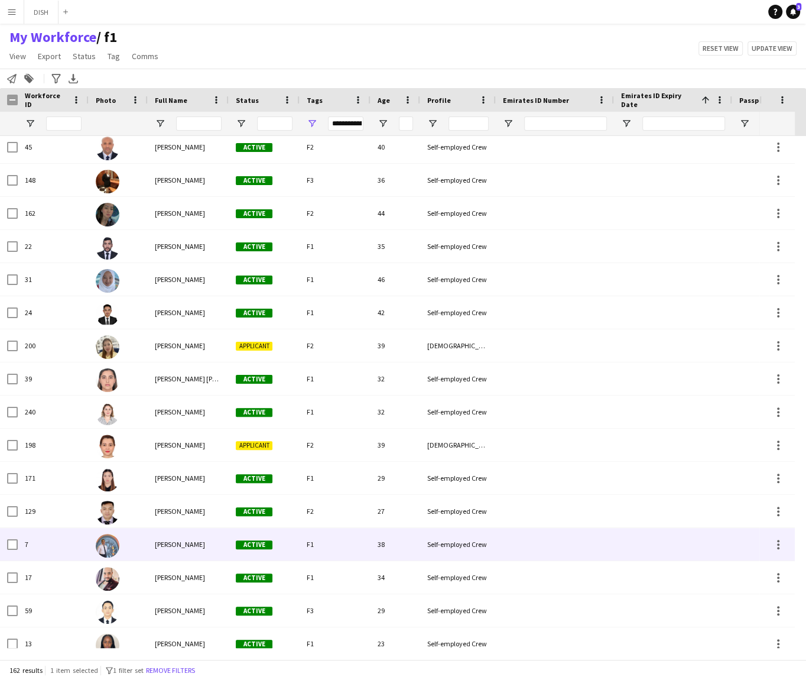
scroll to position [1363, 0]
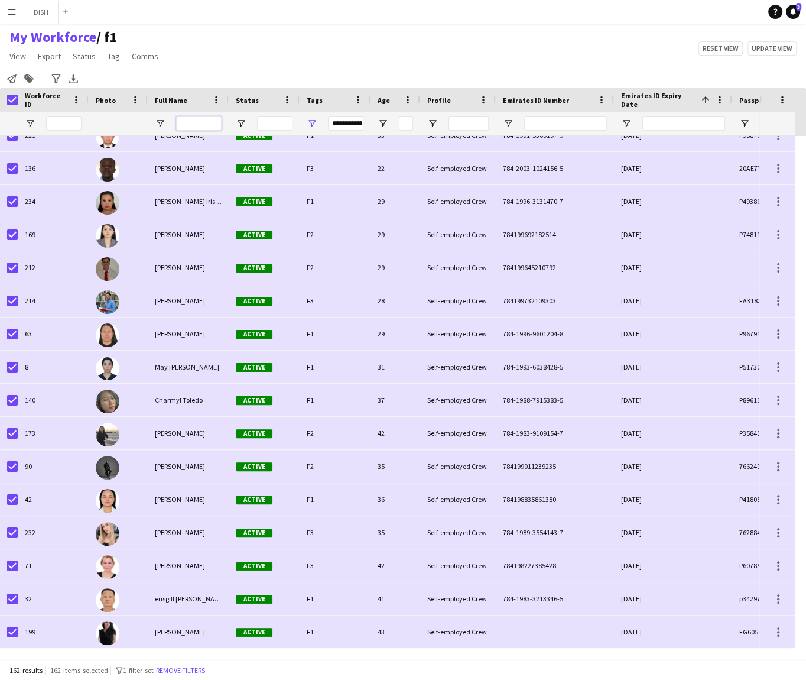
click at [181, 123] on input "Full Name Filter Input" at bounding box center [199, 123] width 46 height 14
type input "******"
type input "***"
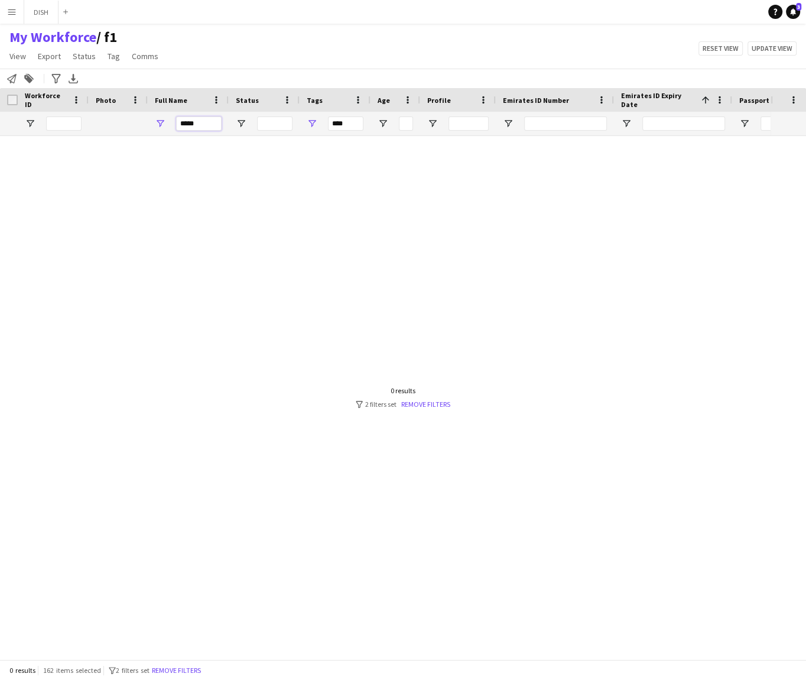
type input "****"
type input "******"
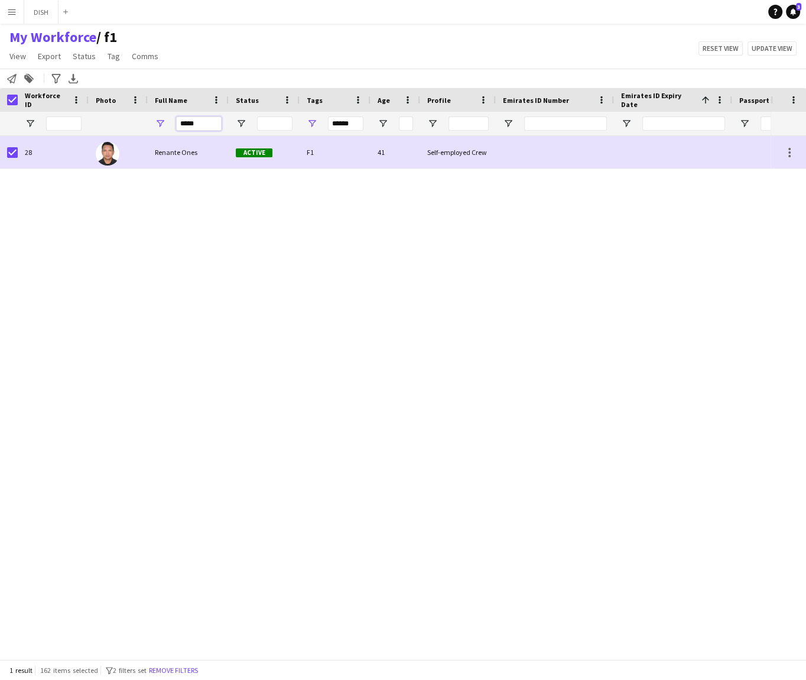
click at [187, 121] on input "*****" at bounding box center [199, 123] width 46 height 14
type input "*****"
type input "******"
click at [209, 118] on input "*****" at bounding box center [199, 123] width 46 height 14
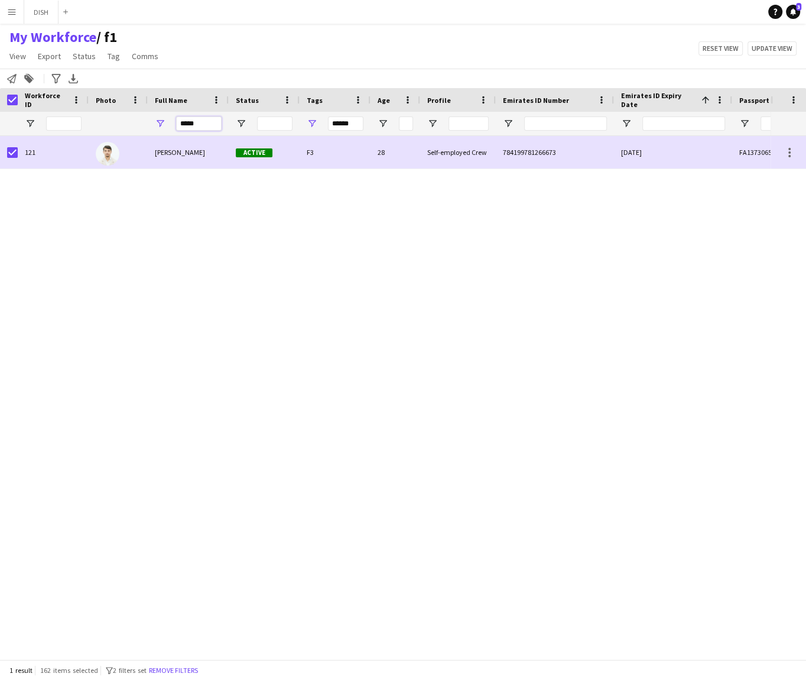
click at [209, 118] on input "*****" at bounding box center [199, 123] width 46 height 14
type input "***"
type input "*********"
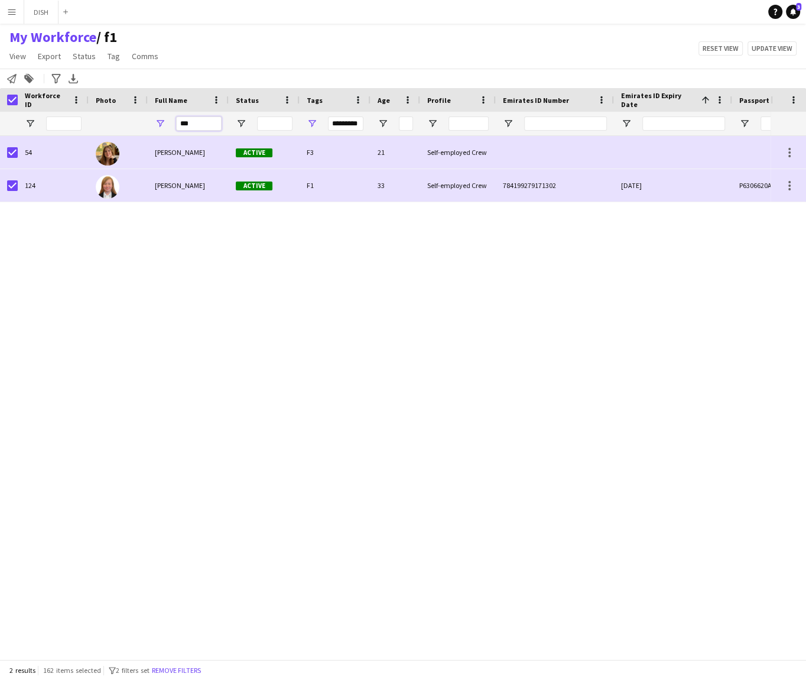
type input "***"
click at [199, 123] on input "***" at bounding box center [199, 123] width 46 height 14
type input "**********"
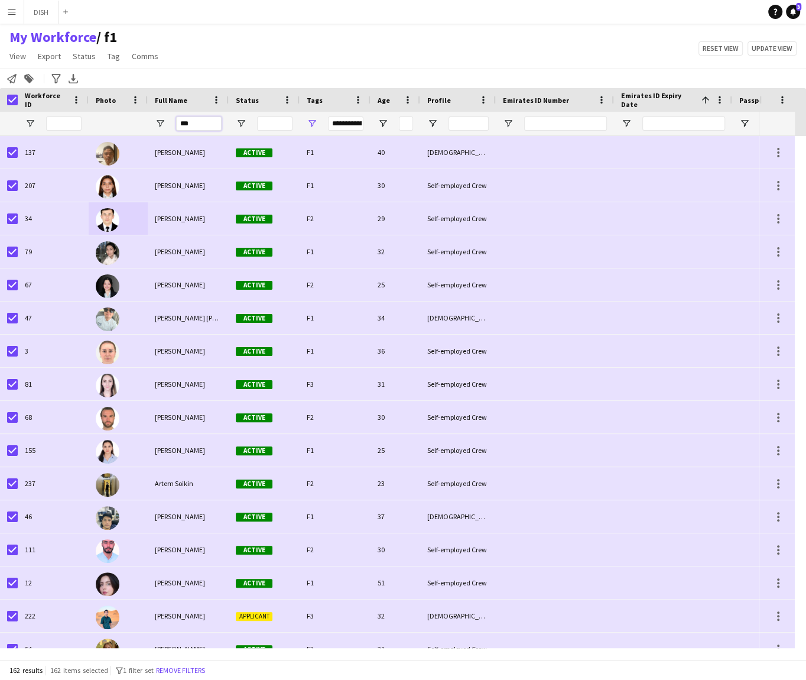
type input "****"
type input "***"
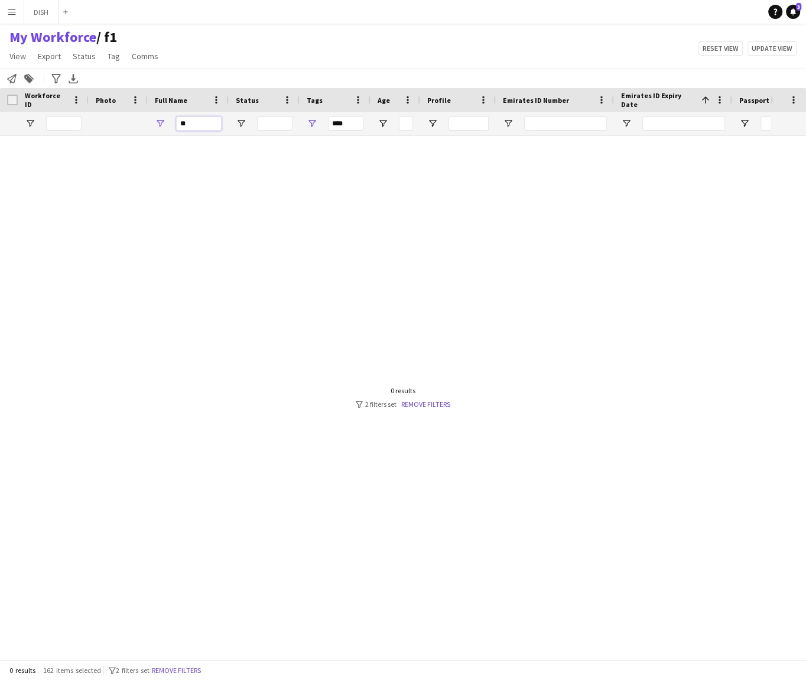
type input "*"
type input "**********"
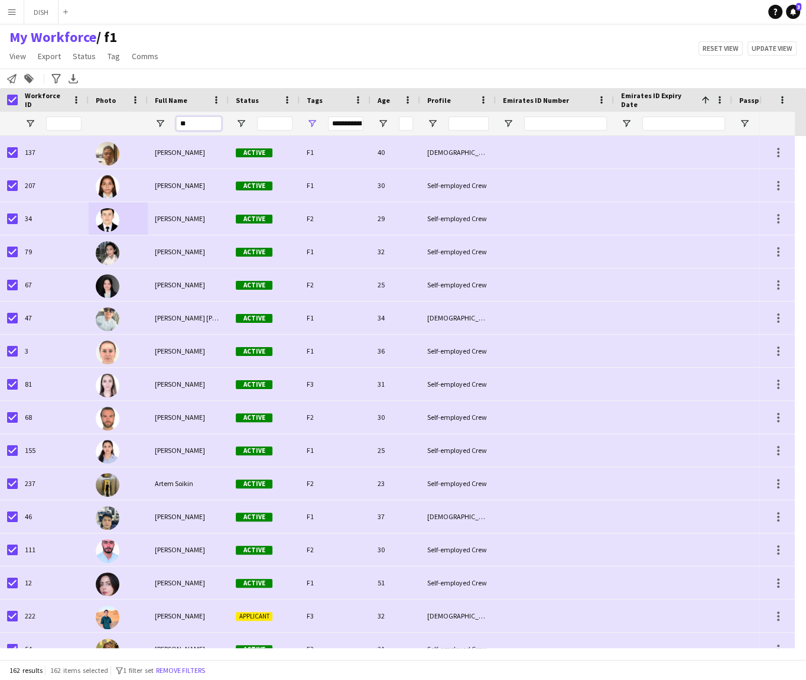
type input "***"
type input "******"
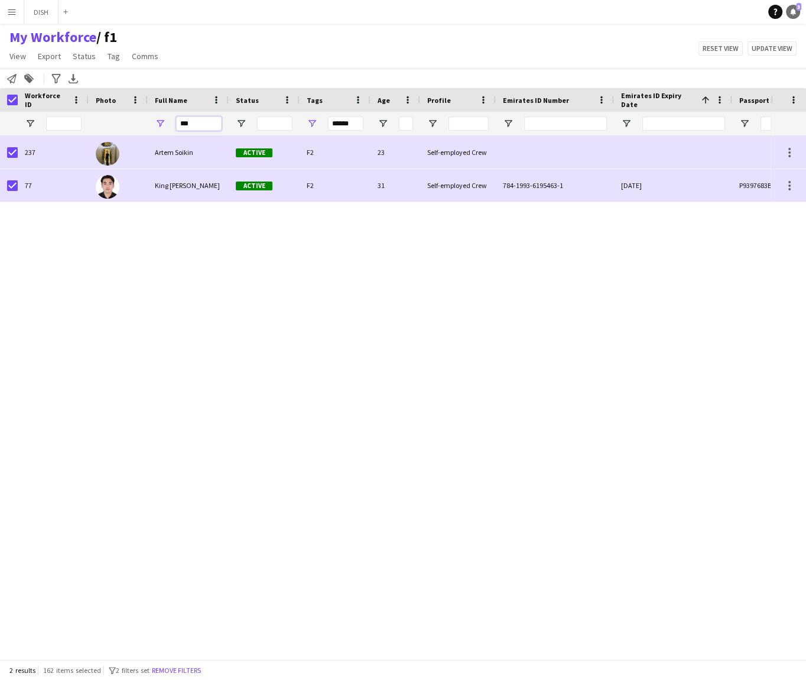
type input "***"
click at [796, 8] on span "3" at bounding box center [798, 7] width 5 height 8
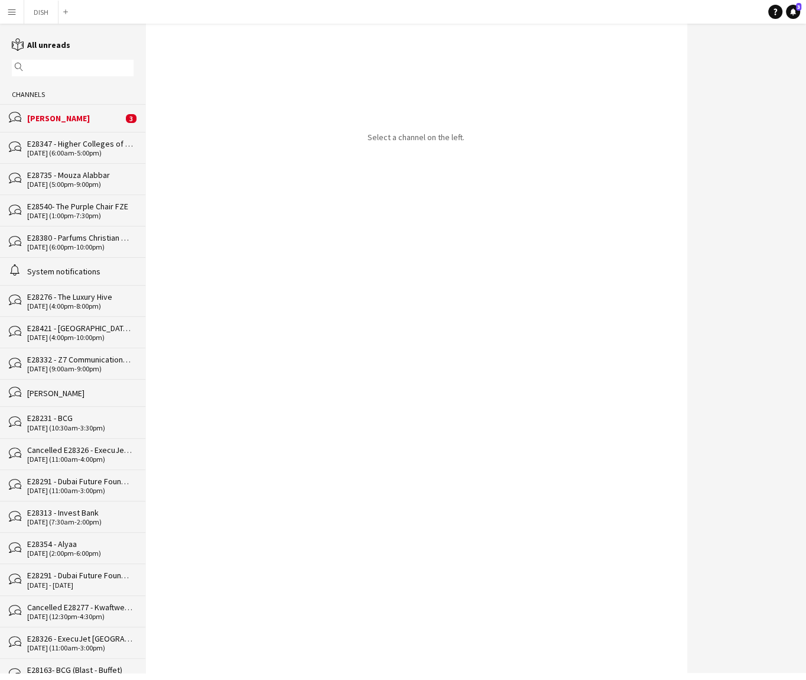
click at [103, 111] on div "bubbles Zeena Cajelo 3" at bounding box center [72, 117] width 145 height 27
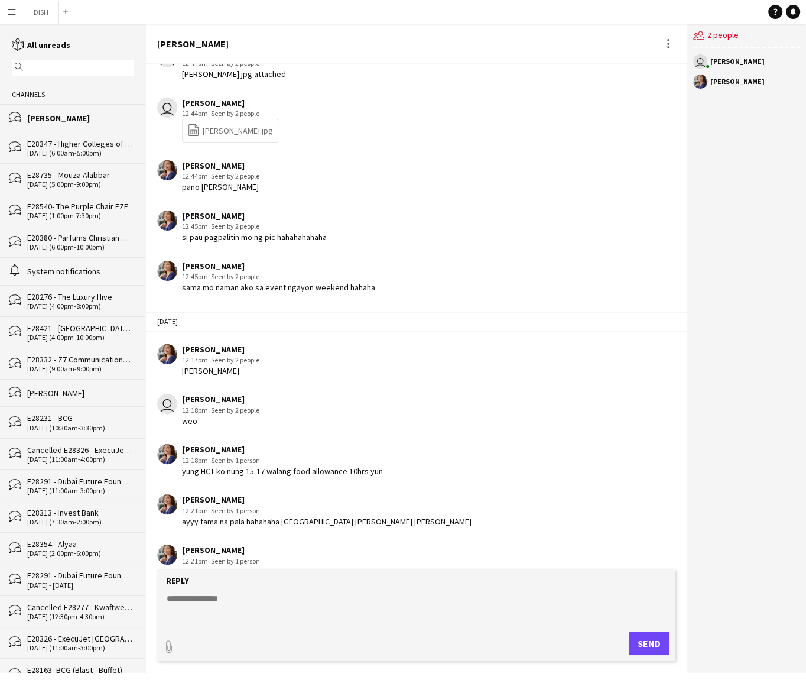
scroll to position [281, 0]
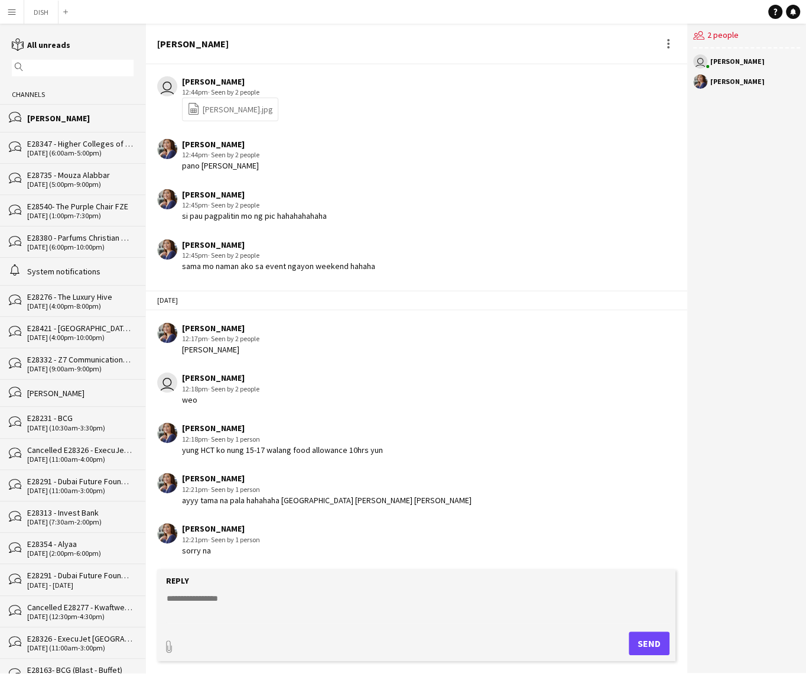
click at [16, 10] on app-icon "Menu" at bounding box center [11, 11] width 9 height 9
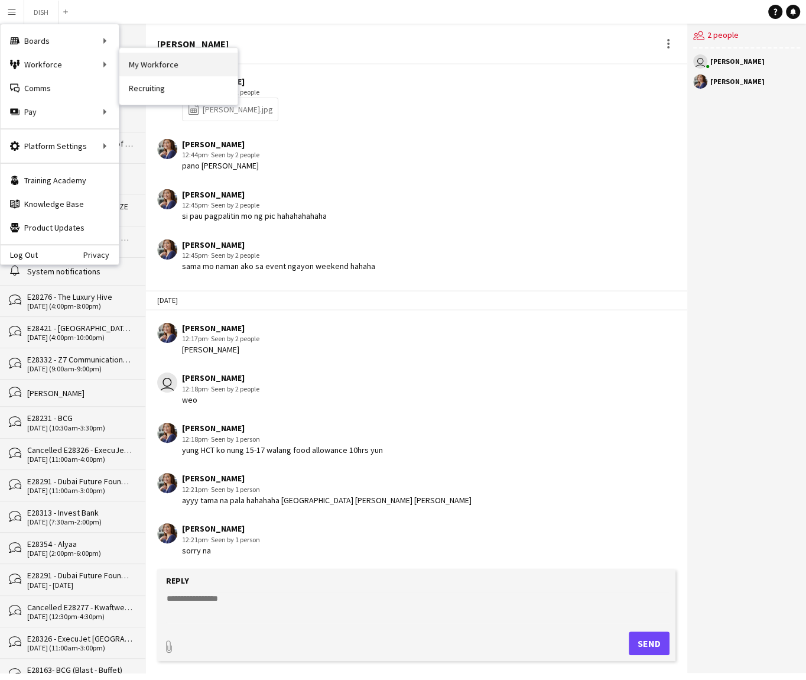
click at [141, 61] on link "My Workforce" at bounding box center [178, 65] width 118 height 24
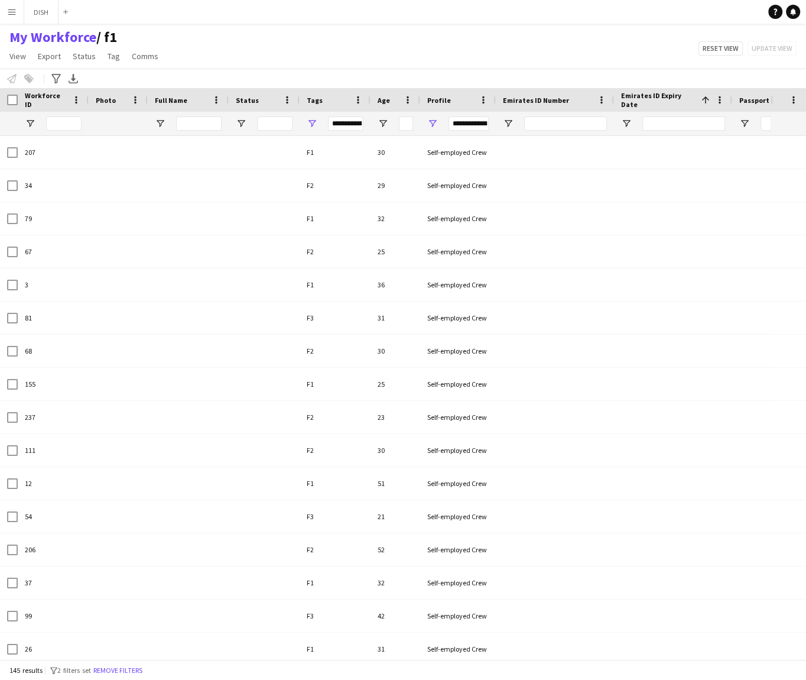
type input "**********"
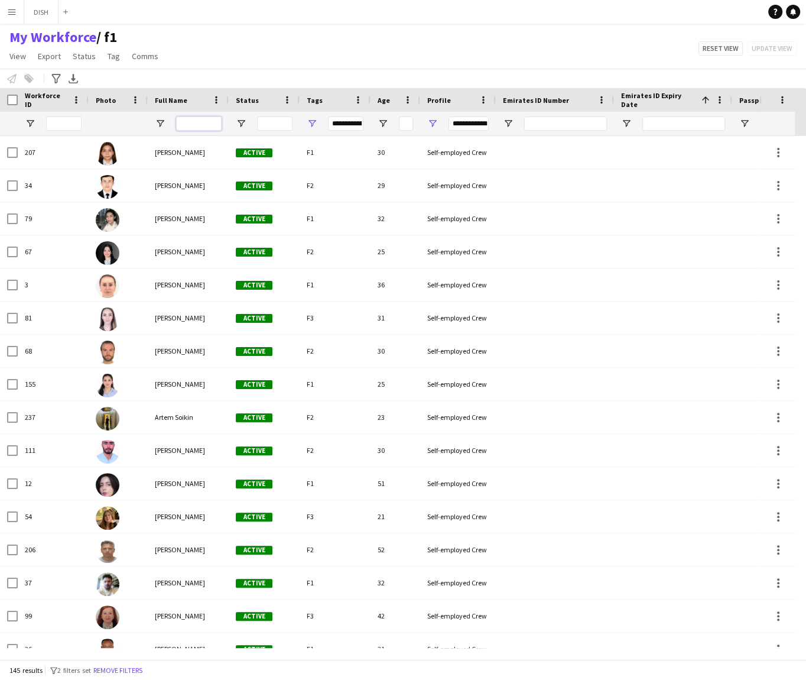
click at [187, 126] on input "Full Name Filter Input" at bounding box center [199, 123] width 46 height 14
type input "*****"
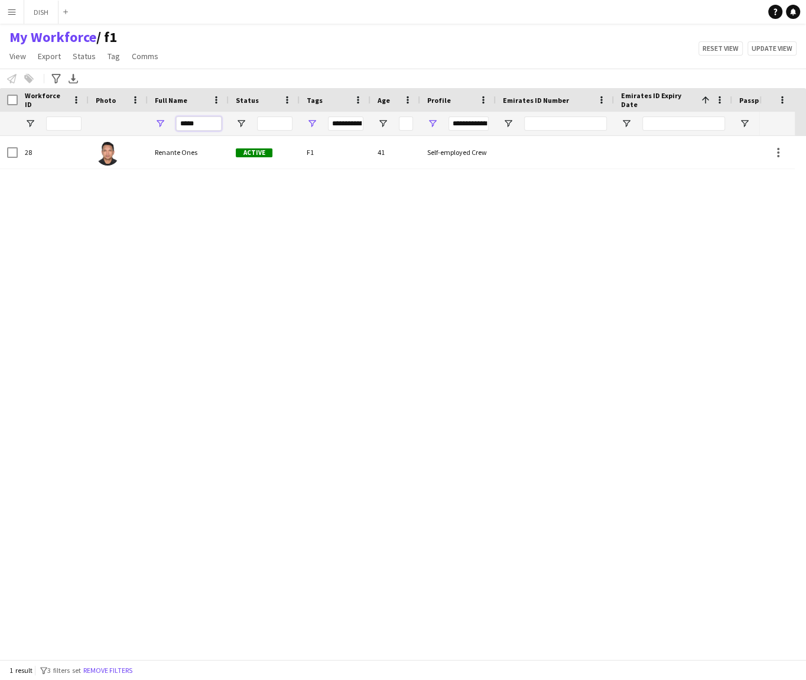
type input "******"
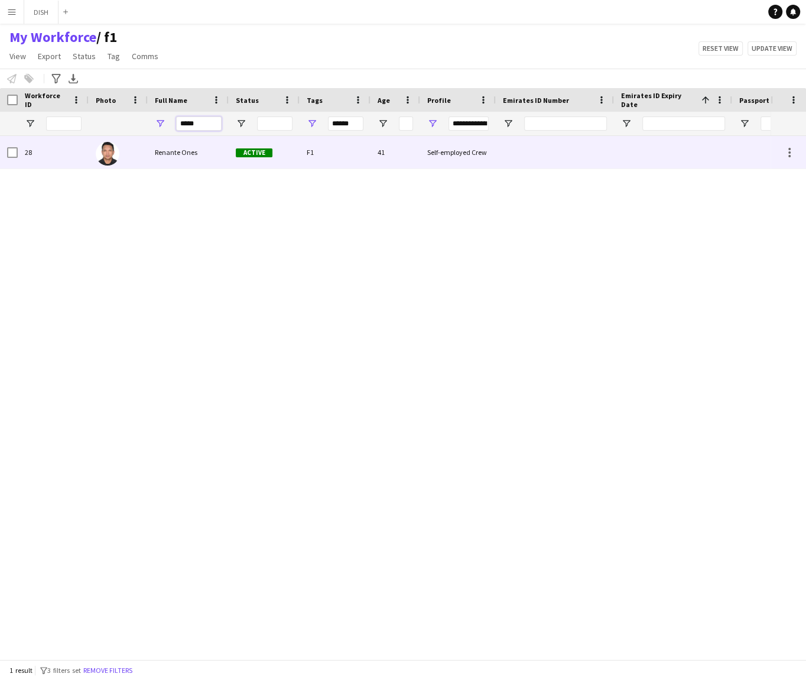
type input "*****"
click at [178, 156] on span "Renante Ones" at bounding box center [176, 152] width 43 height 9
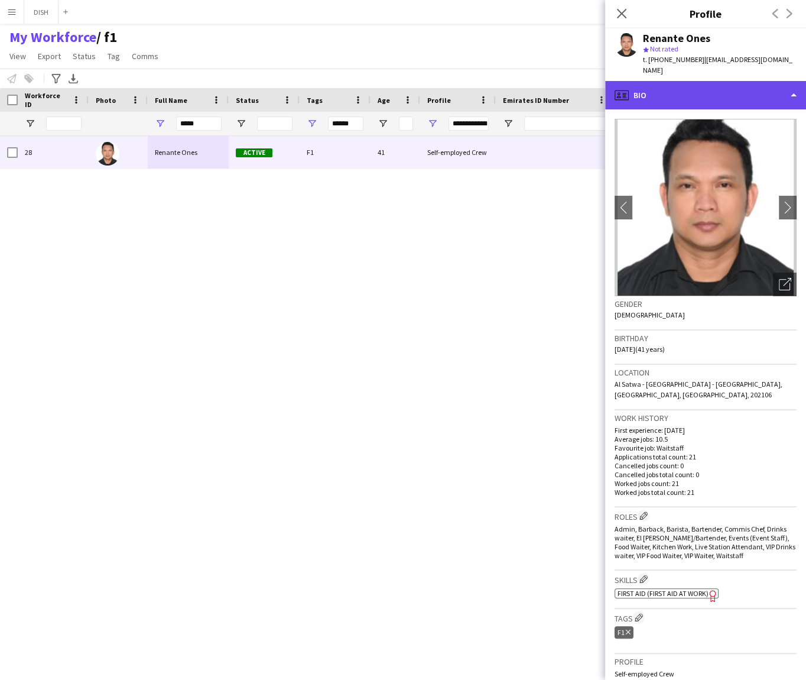
click at [651, 81] on div "profile Bio" at bounding box center [705, 95] width 201 height 28
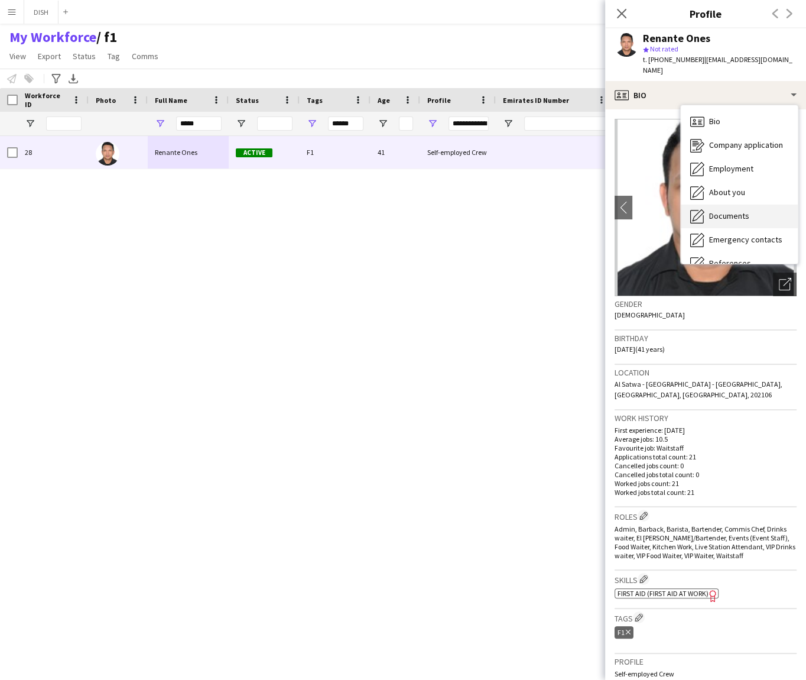
click at [733, 210] on span "Documents" at bounding box center [729, 215] width 40 height 11
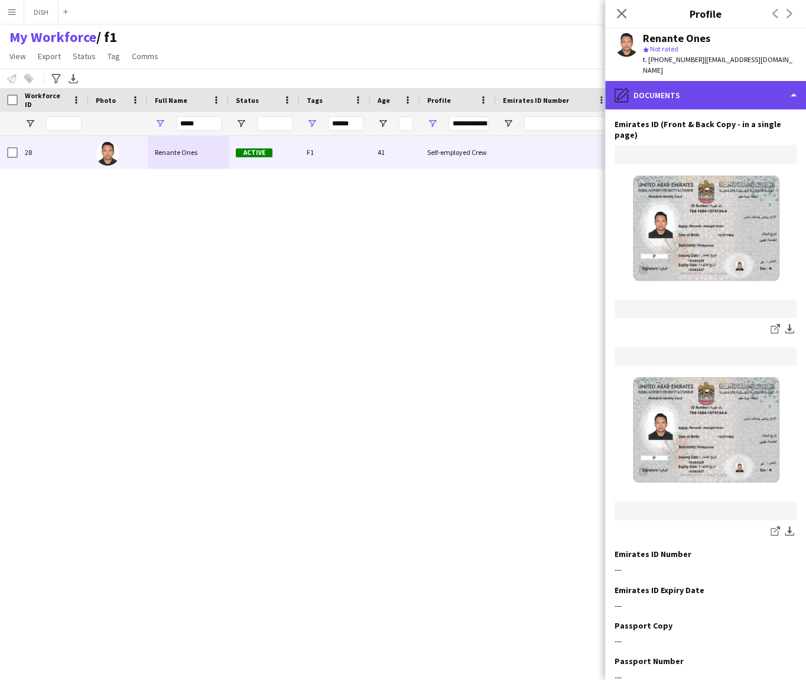
click at [677, 85] on div "pencil4 Documents" at bounding box center [705, 95] width 201 height 28
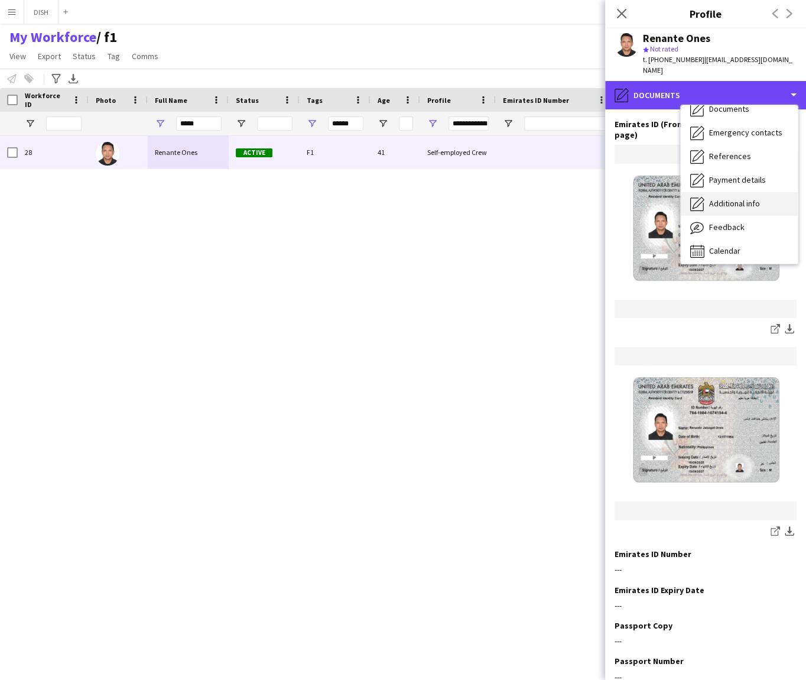
scroll to position [103, 0]
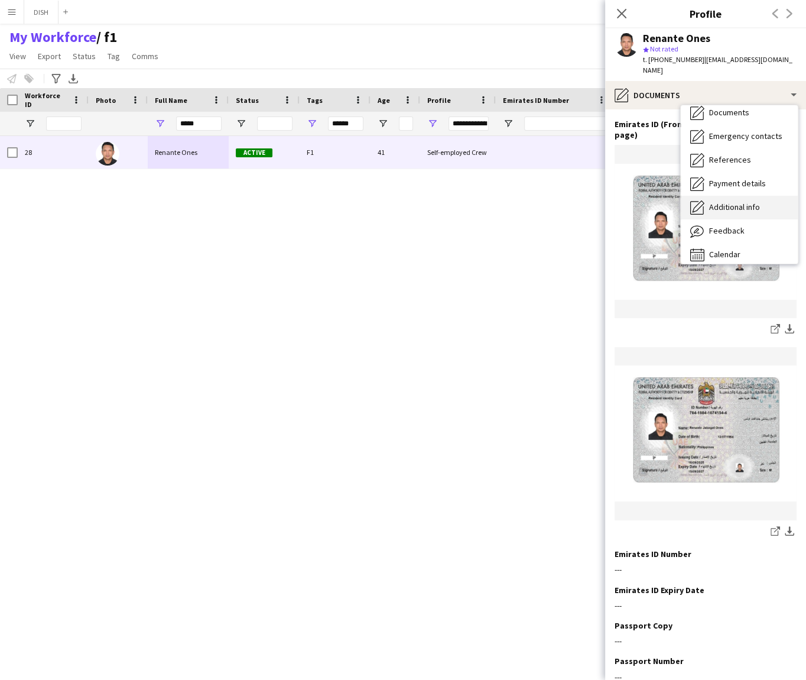
click at [749, 202] on span "Additional info" at bounding box center [734, 207] width 51 height 11
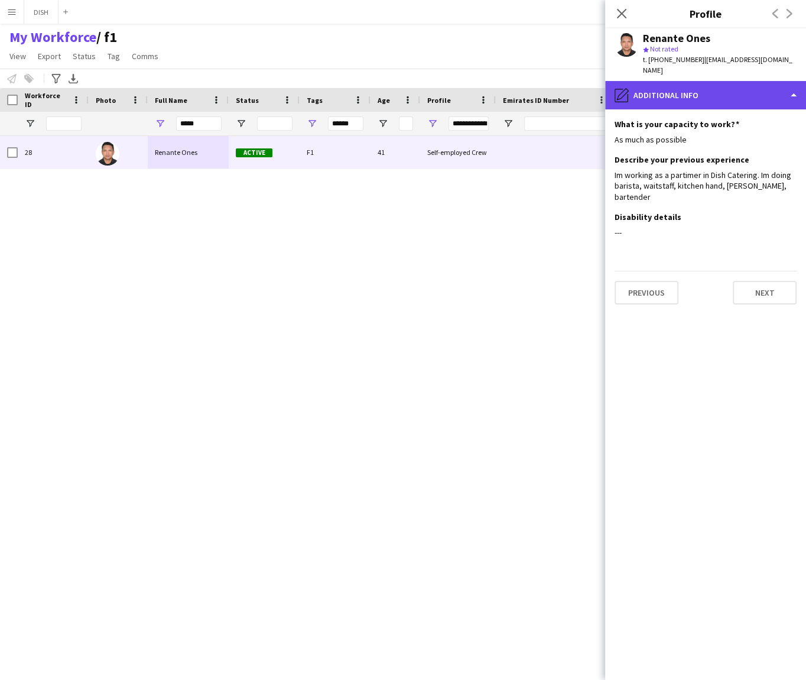
click at [697, 85] on div "pencil4 Additional info" at bounding box center [705, 95] width 201 height 28
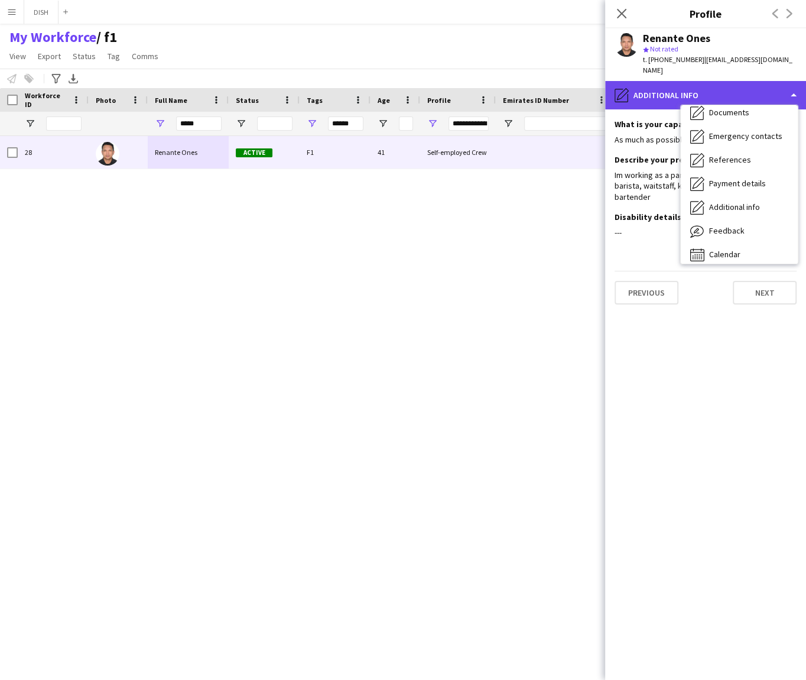
click at [639, 81] on div "pencil4 Additional info" at bounding box center [705, 95] width 201 height 28
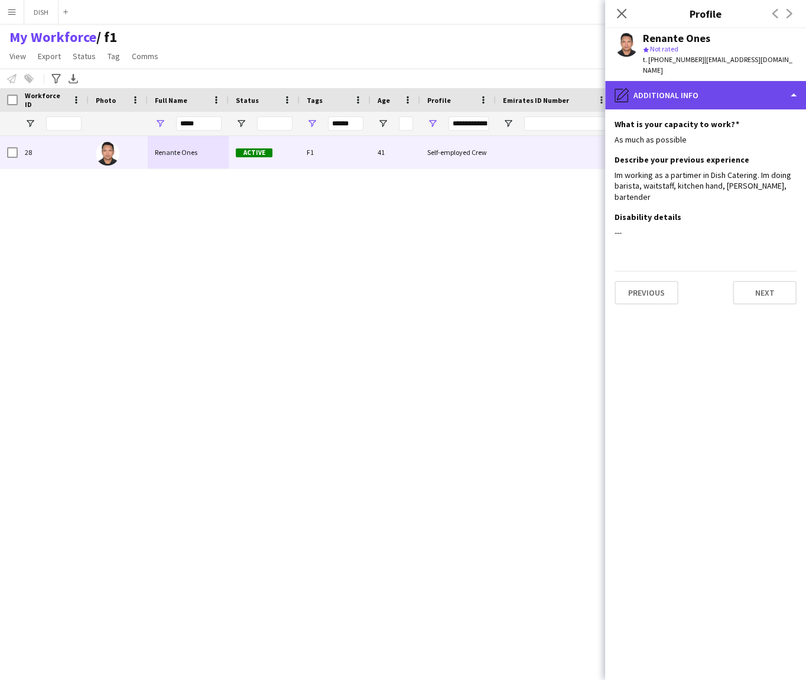
click at [665, 91] on div "pencil4 Additional info" at bounding box center [705, 95] width 201 height 28
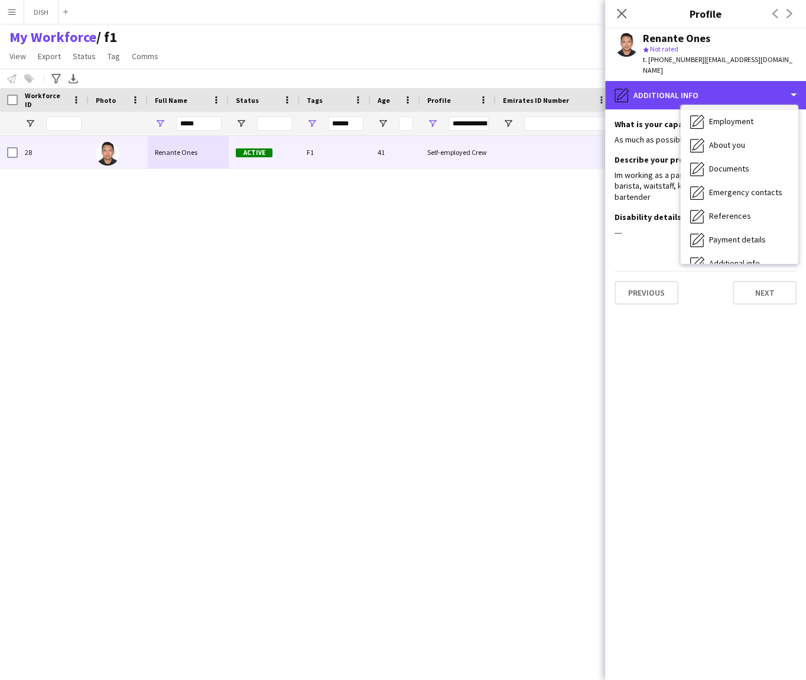
scroll to position [0, 0]
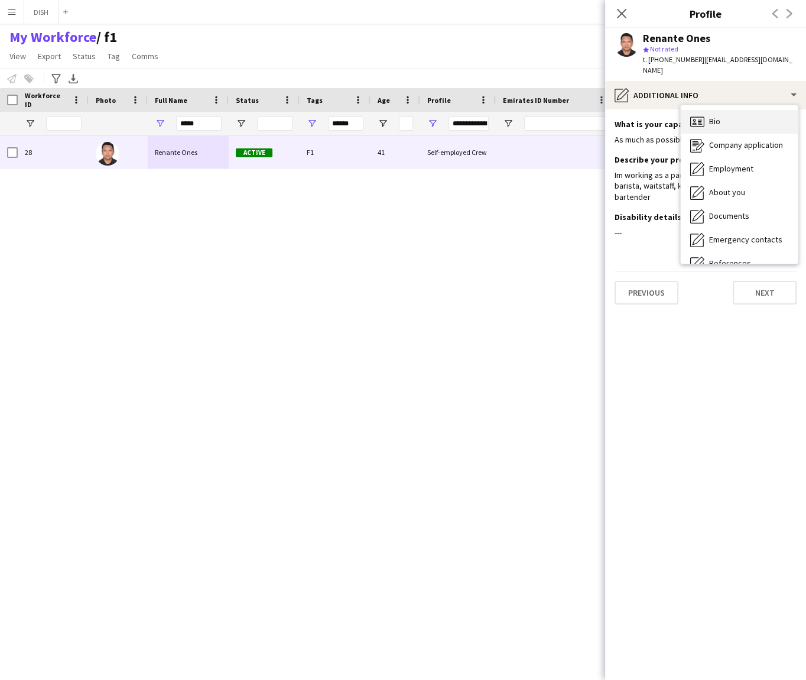
click at [717, 116] on span "Bio" at bounding box center [714, 121] width 11 height 11
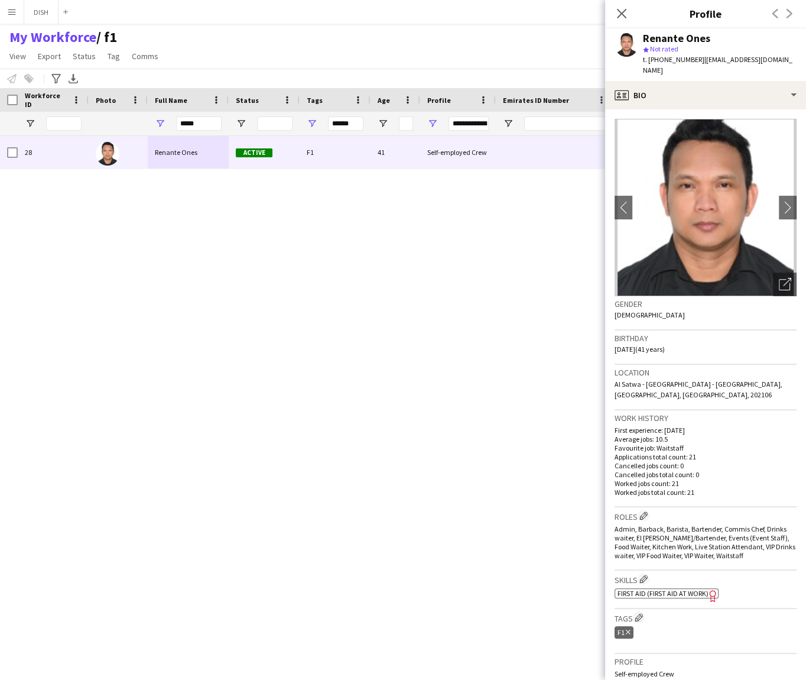
scroll to position [243, 0]
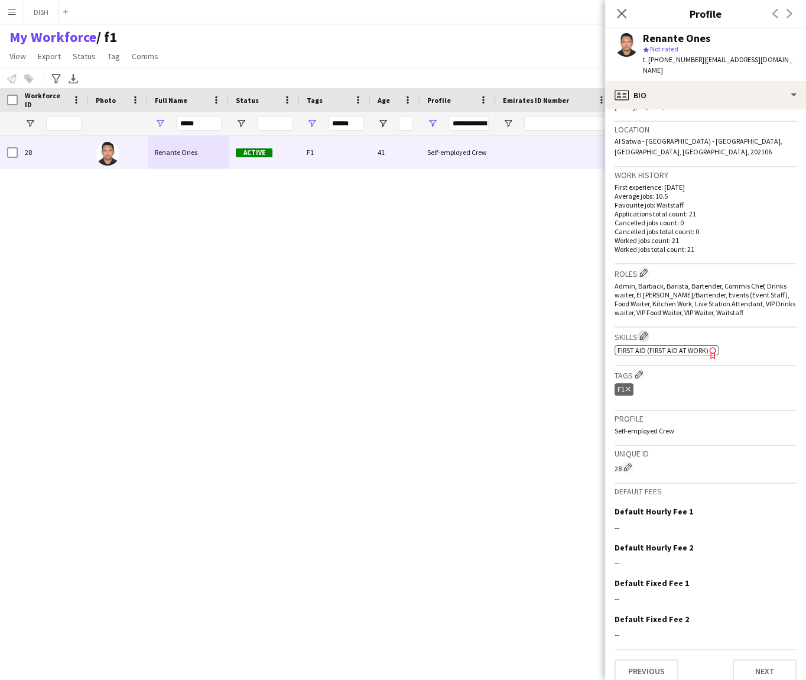
click at [648, 332] on app-icon "Edit crew company skills" at bounding box center [643, 336] width 8 height 8
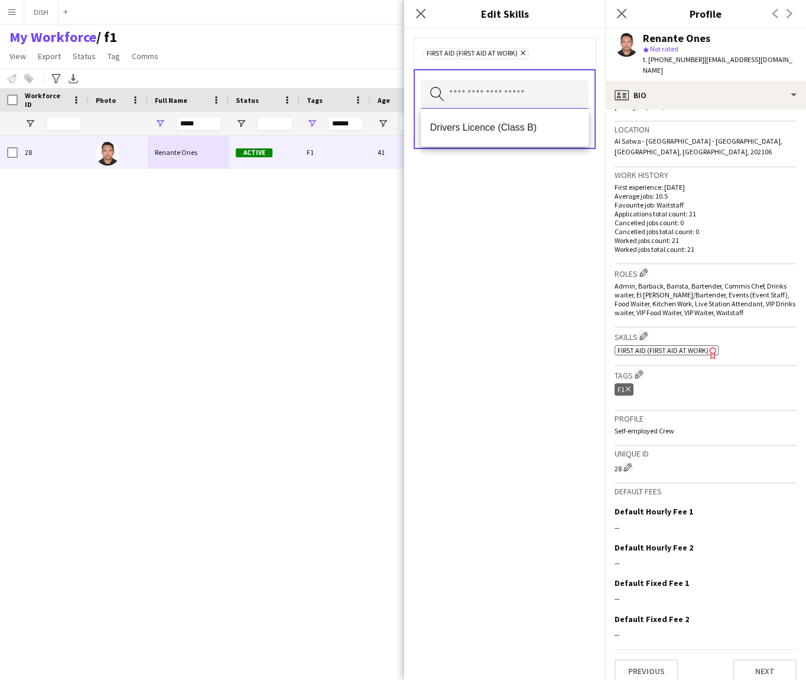
click at [496, 101] on input "text" at bounding box center [505, 95] width 168 height 30
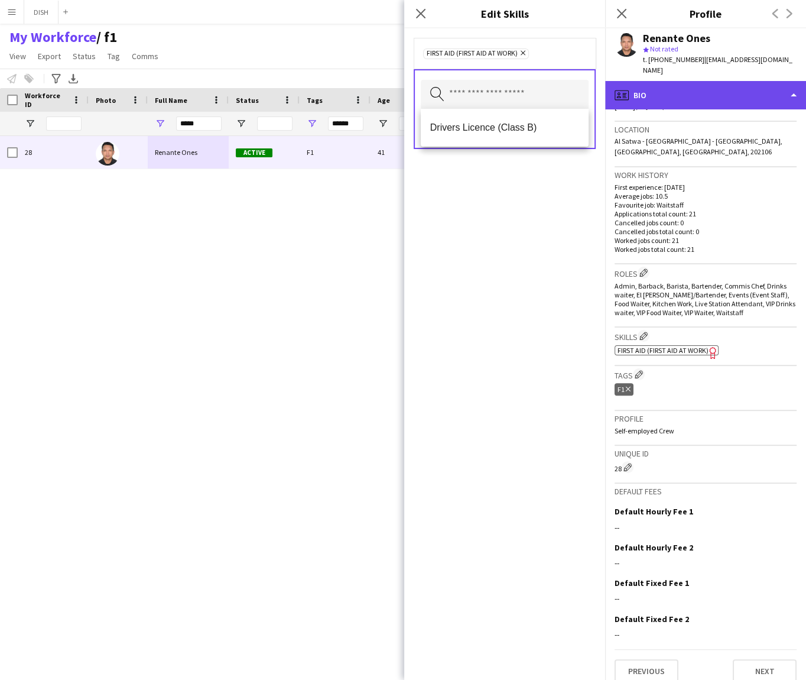
click at [715, 88] on div "profile Bio" at bounding box center [705, 95] width 201 height 28
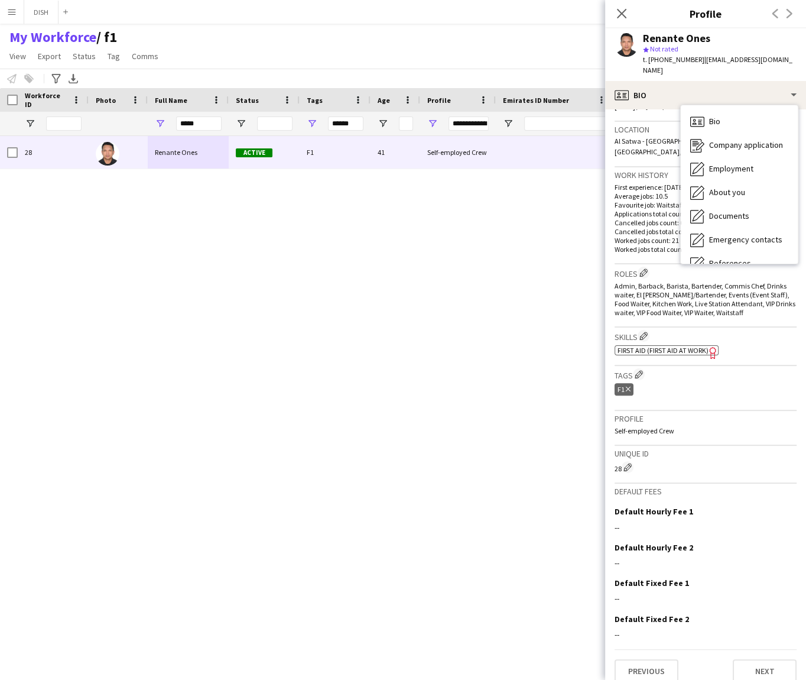
click at [9, 14] on app-icon "Menu" at bounding box center [11, 11] width 9 height 9
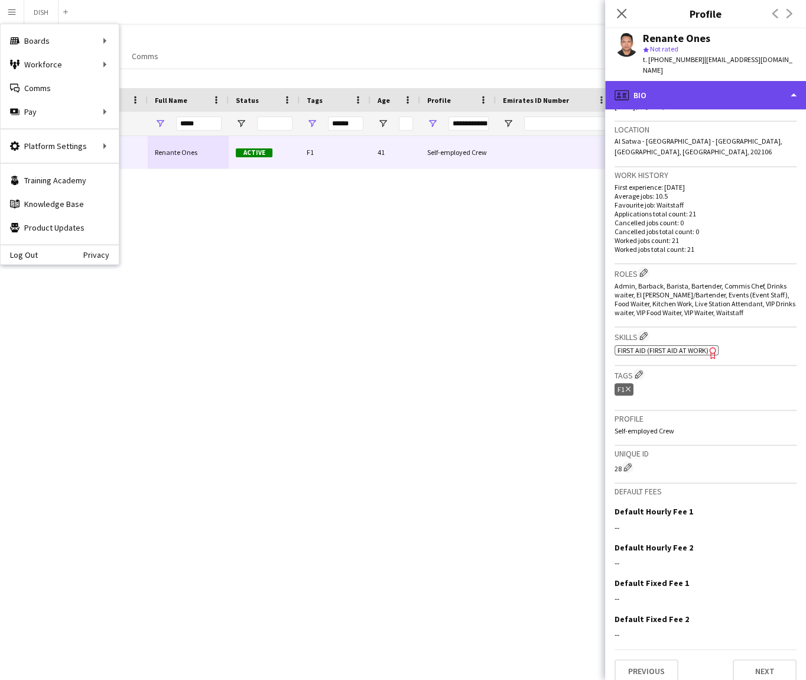
click at [703, 81] on div "profile Bio" at bounding box center [705, 95] width 201 height 28
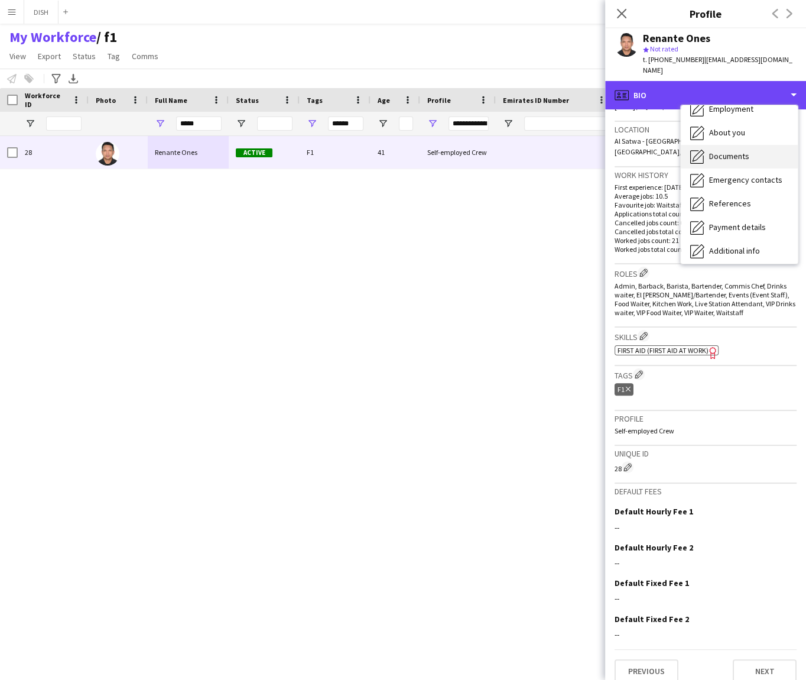
scroll to position [111, 0]
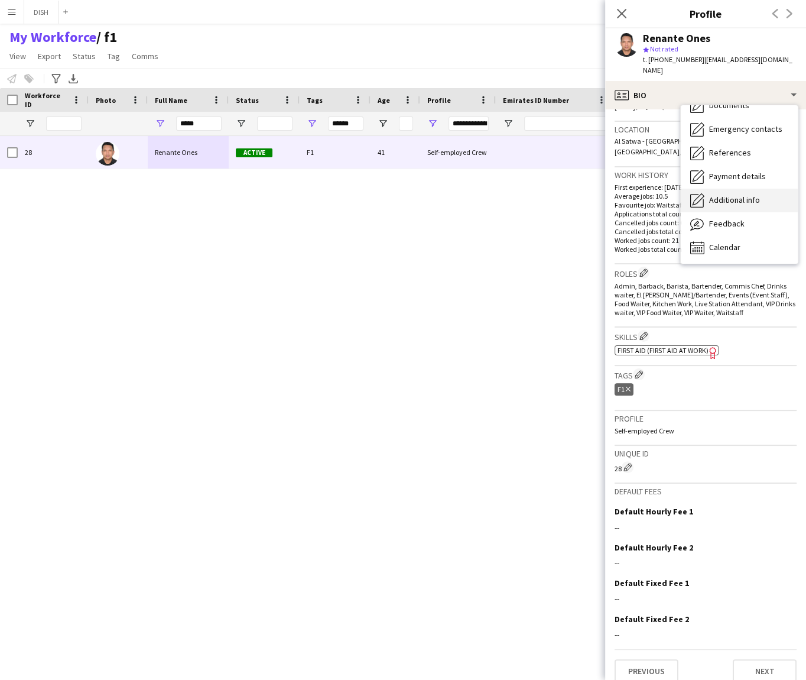
click at [736, 194] on span "Additional info" at bounding box center [734, 199] width 51 height 11
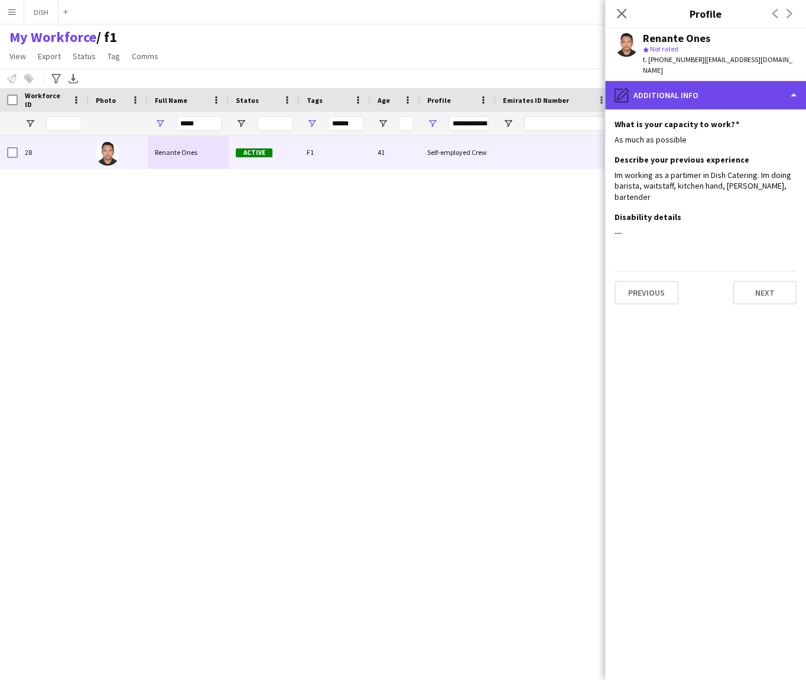
click at [716, 94] on div "pencil4 Additional info" at bounding box center [705, 95] width 201 height 28
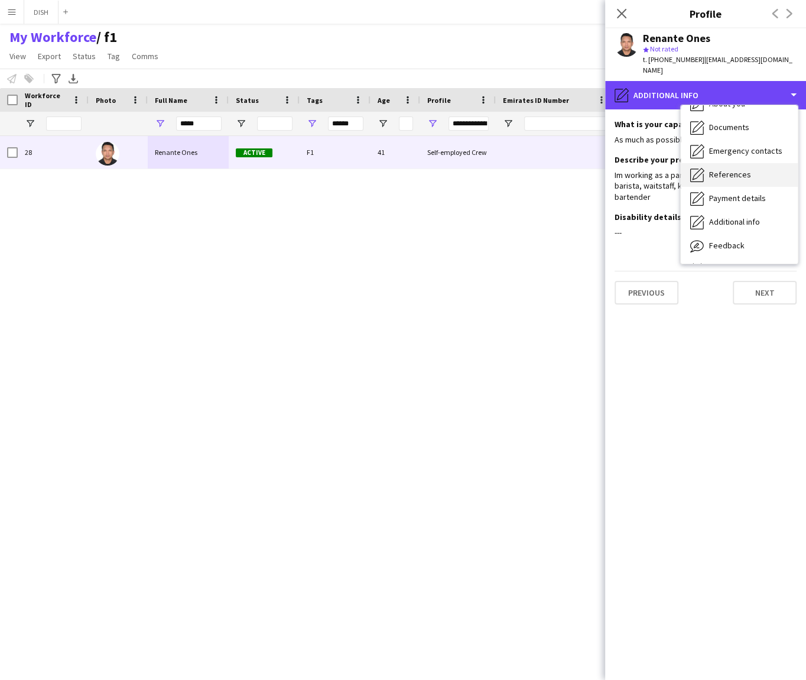
scroll to position [89, 0]
click at [728, 169] on span "References" at bounding box center [730, 174] width 42 height 11
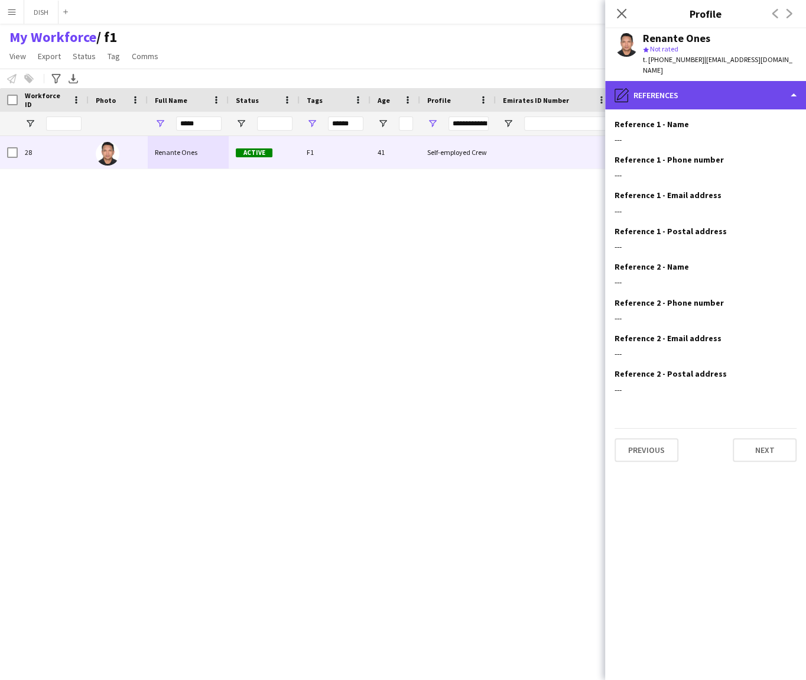
click at [706, 85] on div "pencil4 References" at bounding box center [705, 95] width 201 height 28
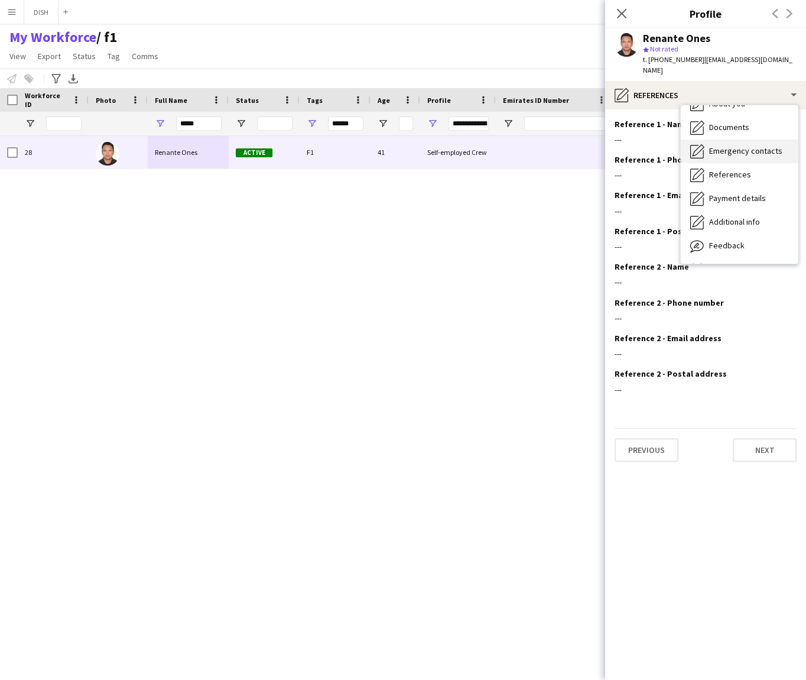
click at [761, 145] on span "Emergency contacts" at bounding box center [745, 150] width 73 height 11
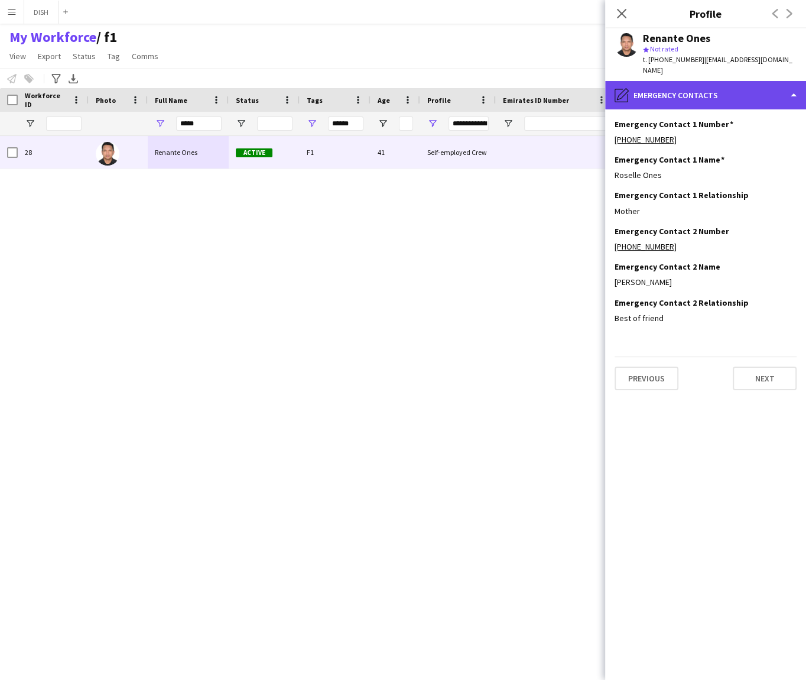
click at [730, 89] on div "pencil4 Emergency contacts" at bounding box center [705, 95] width 201 height 28
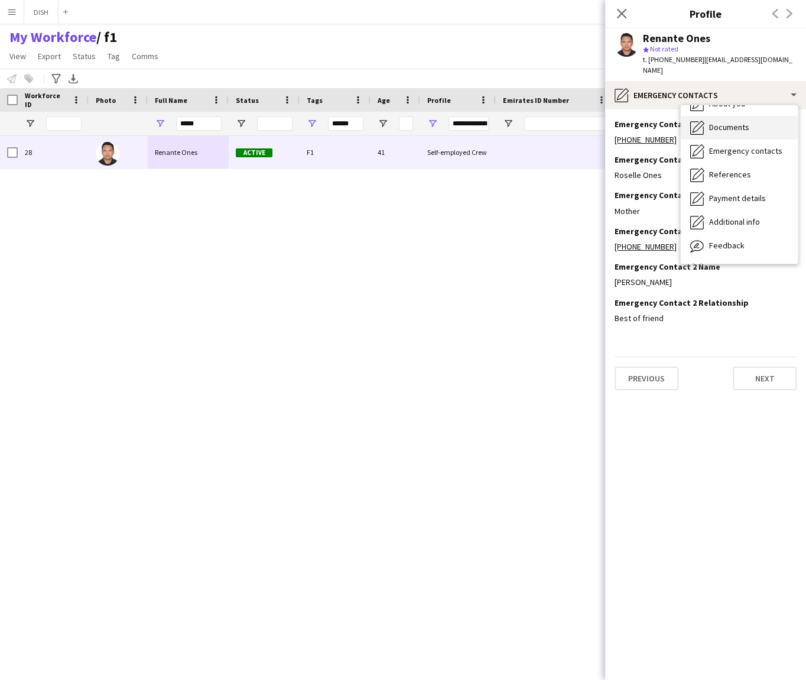
click at [740, 122] on span "Documents" at bounding box center [729, 127] width 40 height 11
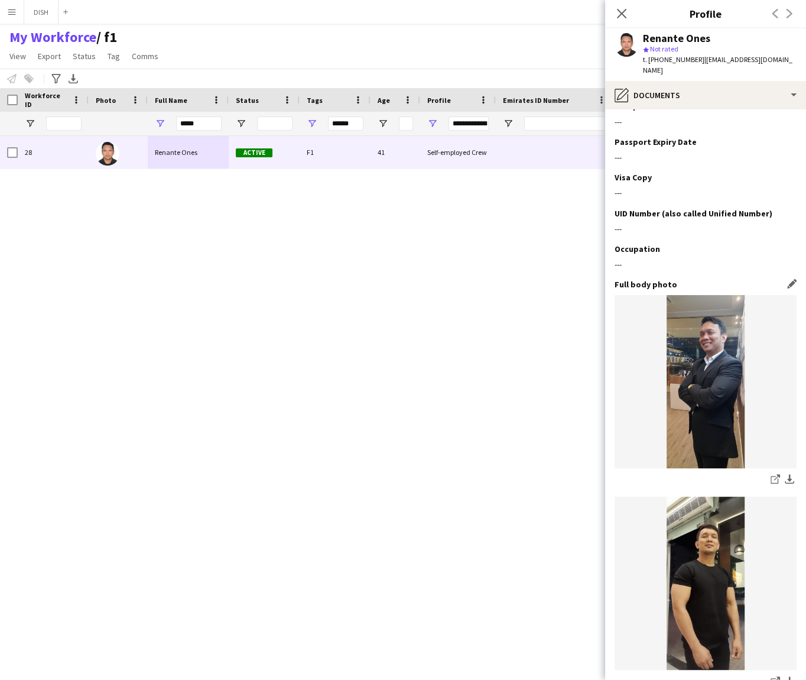
scroll to position [629, 0]
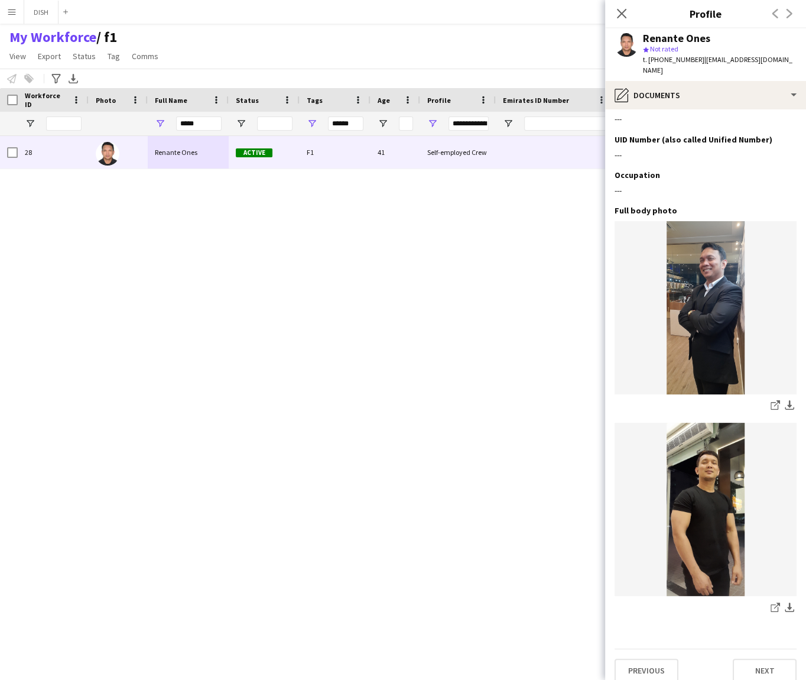
click at [8, 8] on app-icon "Menu" at bounding box center [11, 11] width 9 height 9
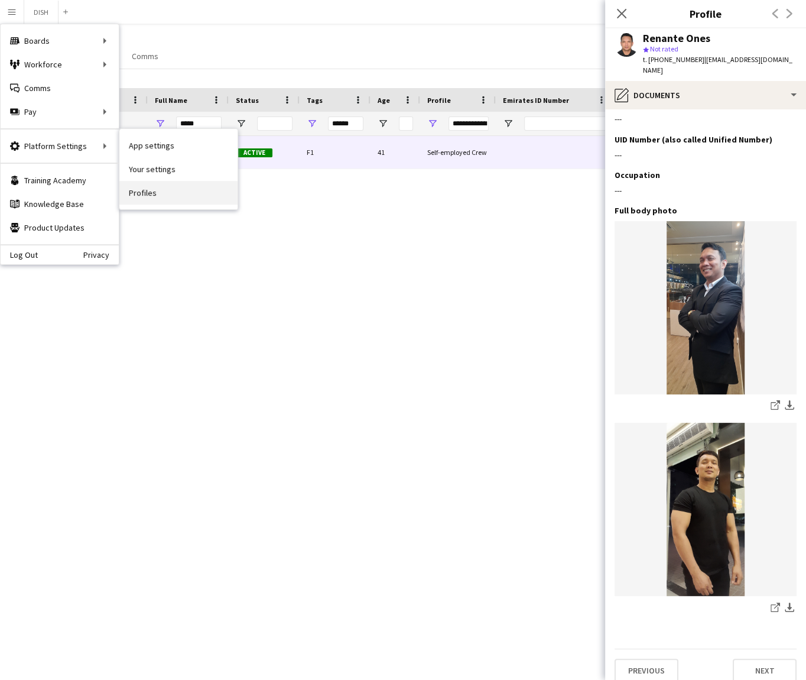
click at [160, 193] on link "Profiles" at bounding box center [178, 193] width 118 height 24
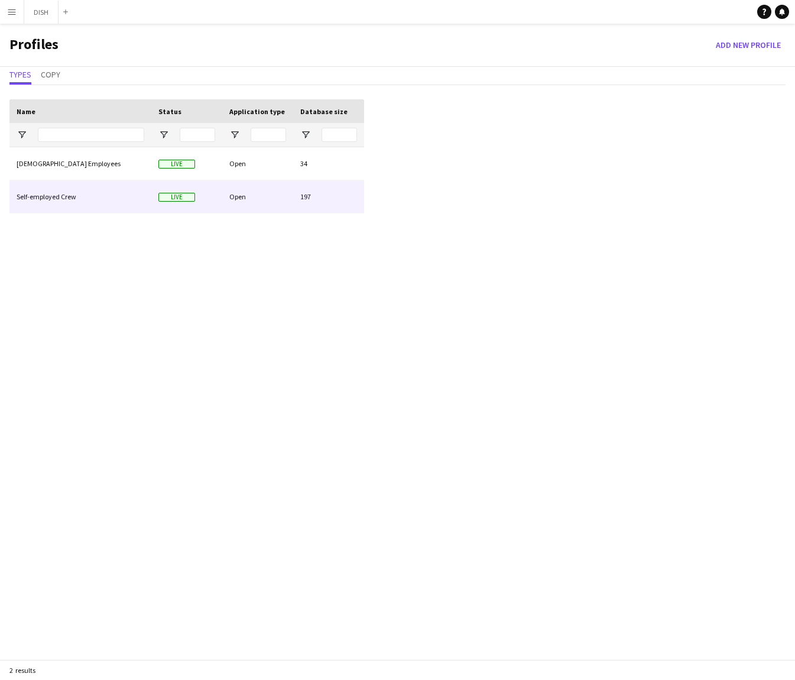
click at [87, 192] on div "Self-employed Crew" at bounding box center [80, 196] width 142 height 33
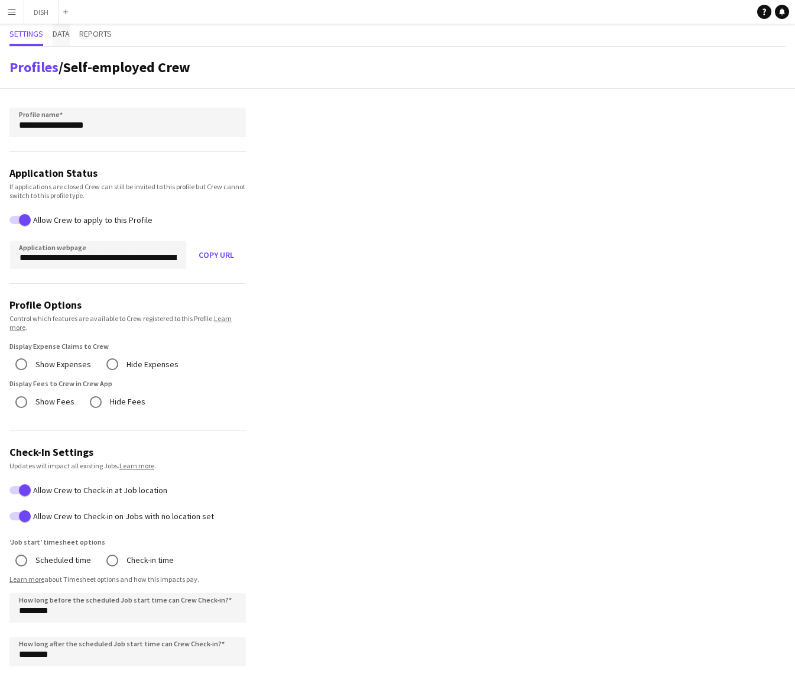
click at [69, 31] on span "Data" at bounding box center [61, 34] width 17 height 8
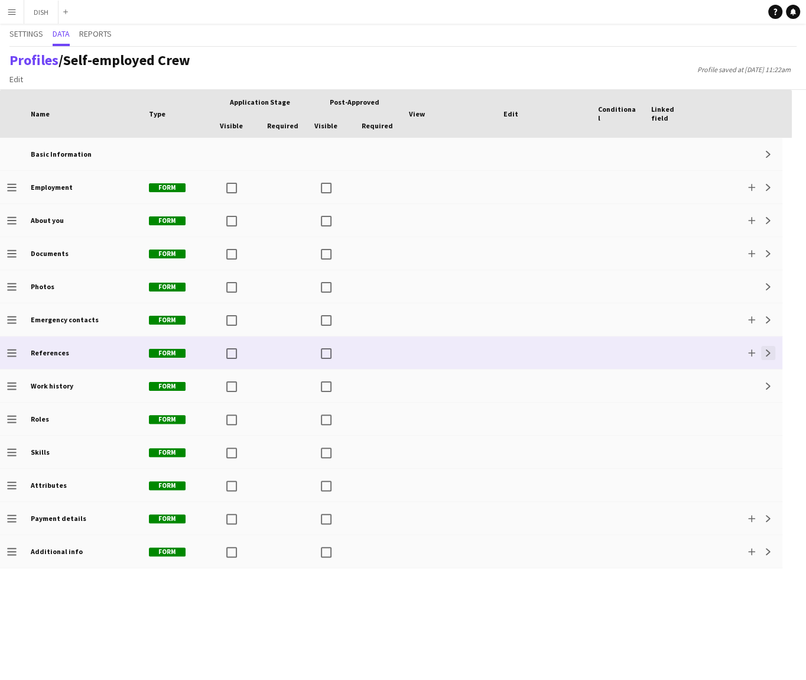
click at [770, 355] on app-icon "Expand" at bounding box center [768, 352] width 7 height 7
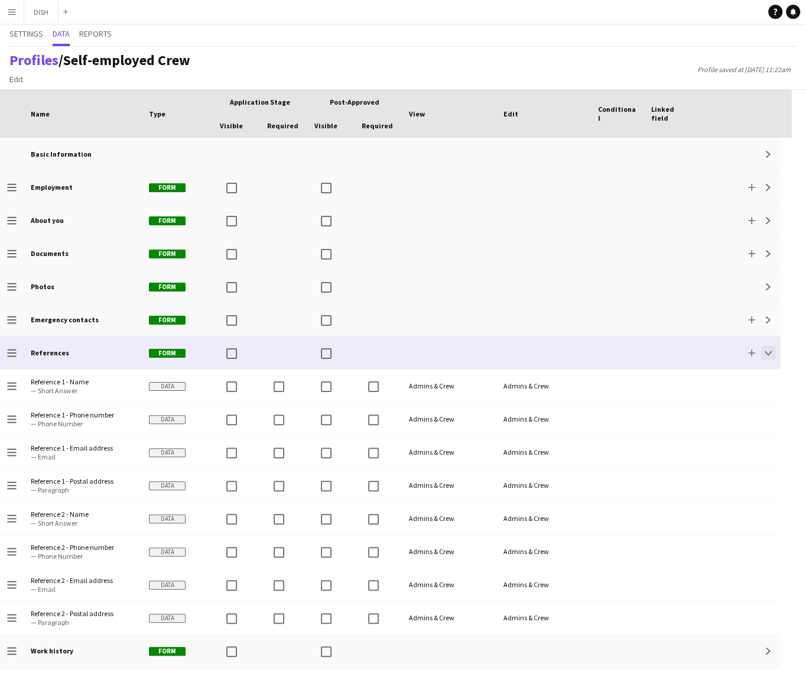
click at [771, 350] on app-icon "Collapse" at bounding box center [768, 352] width 7 height 7
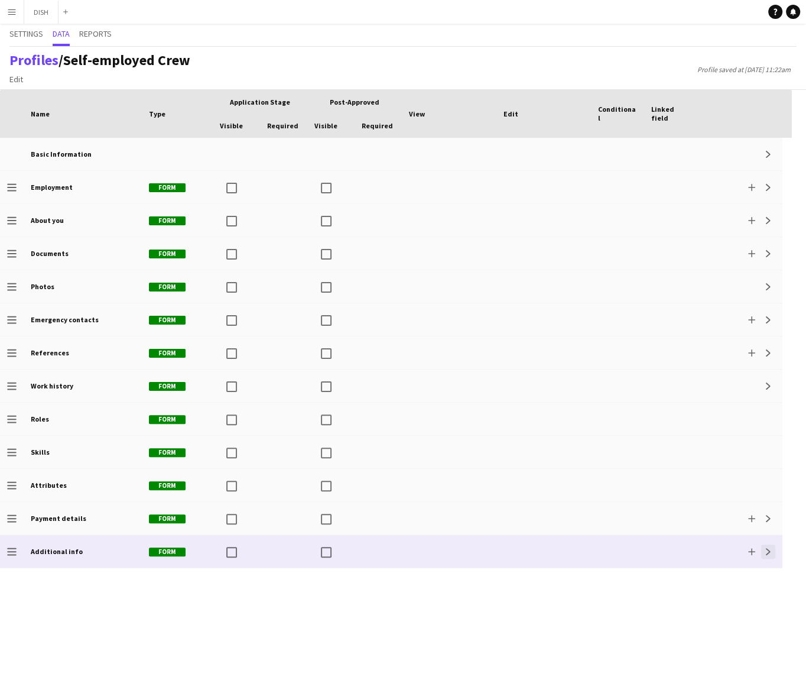
click at [772, 548] on button "Expand" at bounding box center [768, 551] width 14 height 14
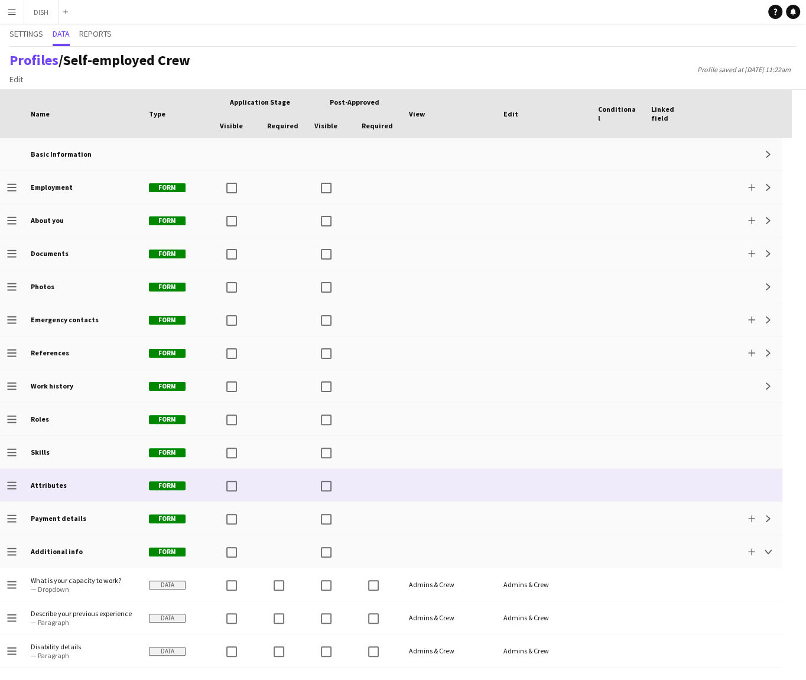
click at [397, 479] on div at bounding box center [378, 485] width 47 height 33
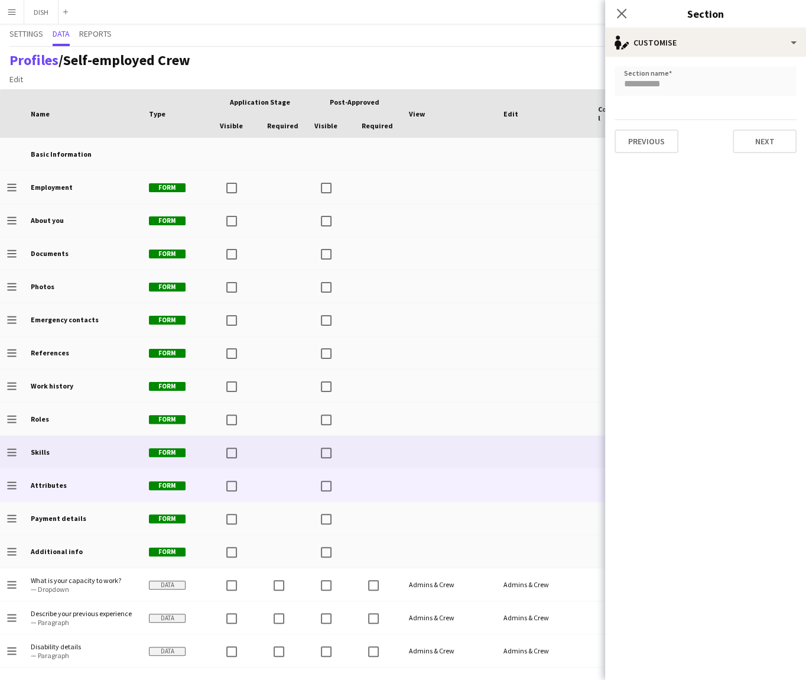
click at [389, 452] on div at bounding box center [378, 452] width 47 height 33
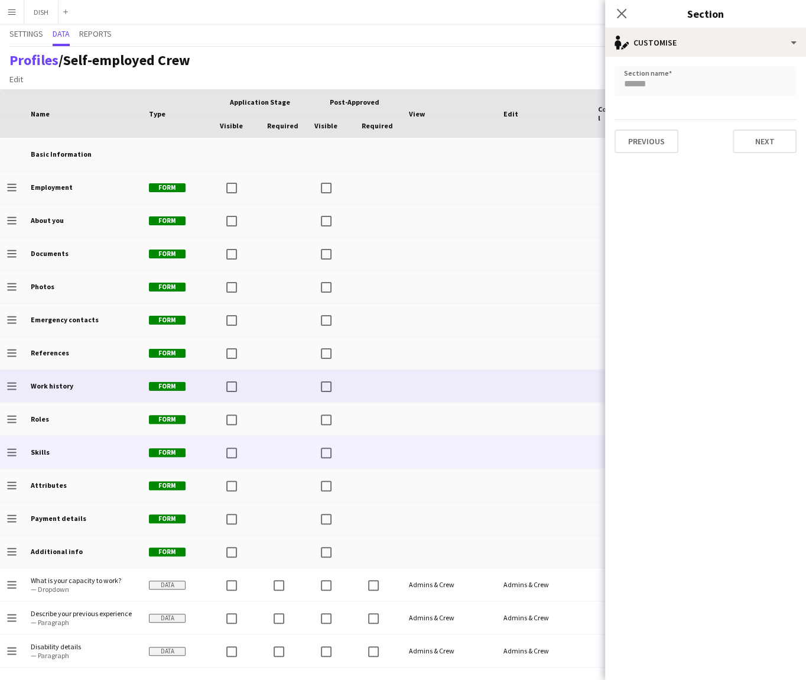
click at [391, 395] on div at bounding box center [378, 385] width 47 height 33
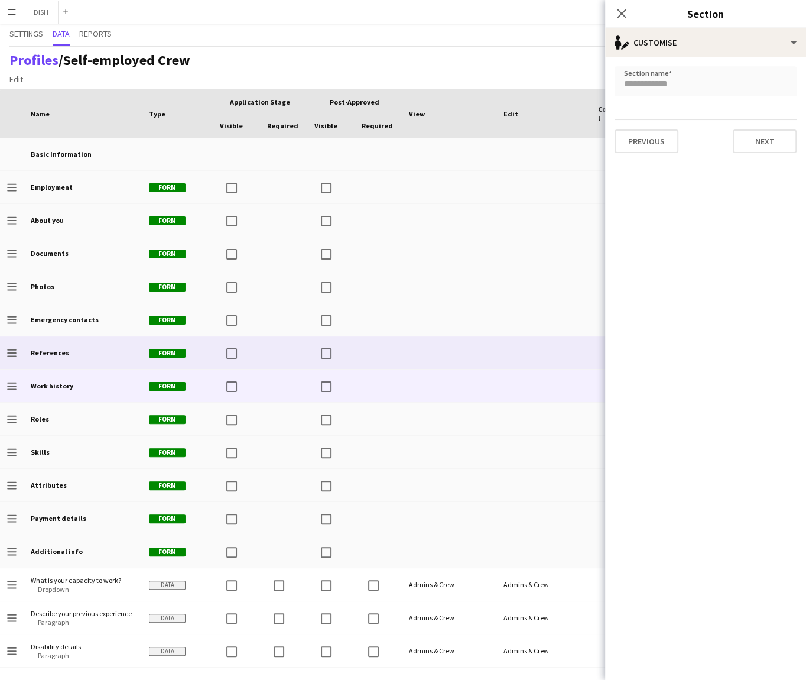
click at [385, 366] on div at bounding box center [378, 352] width 47 height 33
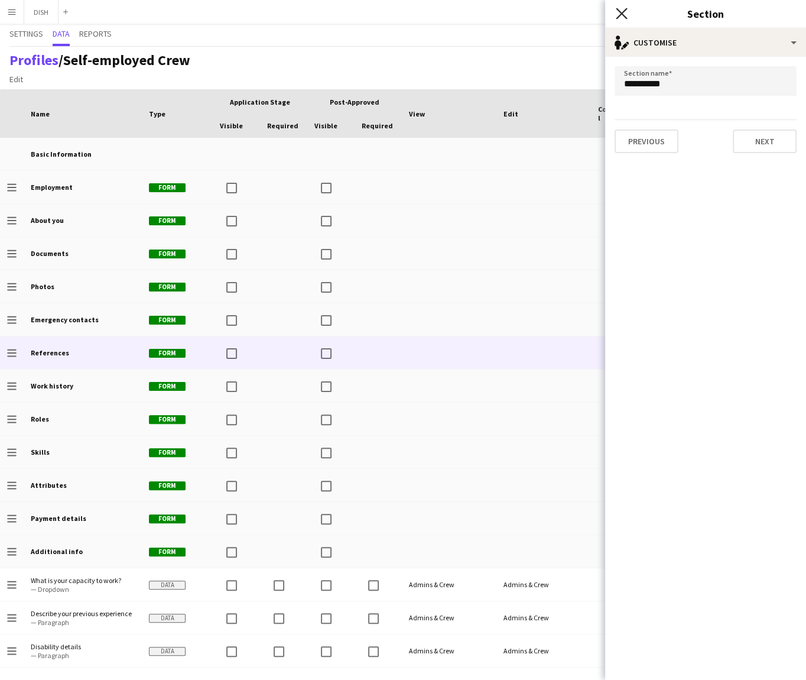
click at [621, 9] on icon "Close pop-in" at bounding box center [621, 13] width 11 height 11
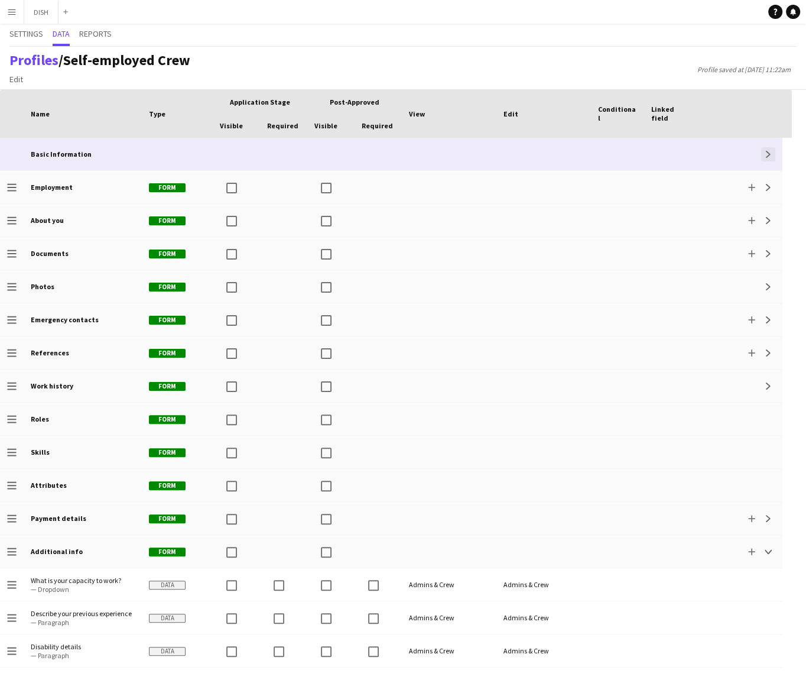
click at [765, 154] on app-icon "Expand" at bounding box center [768, 154] width 7 height 7
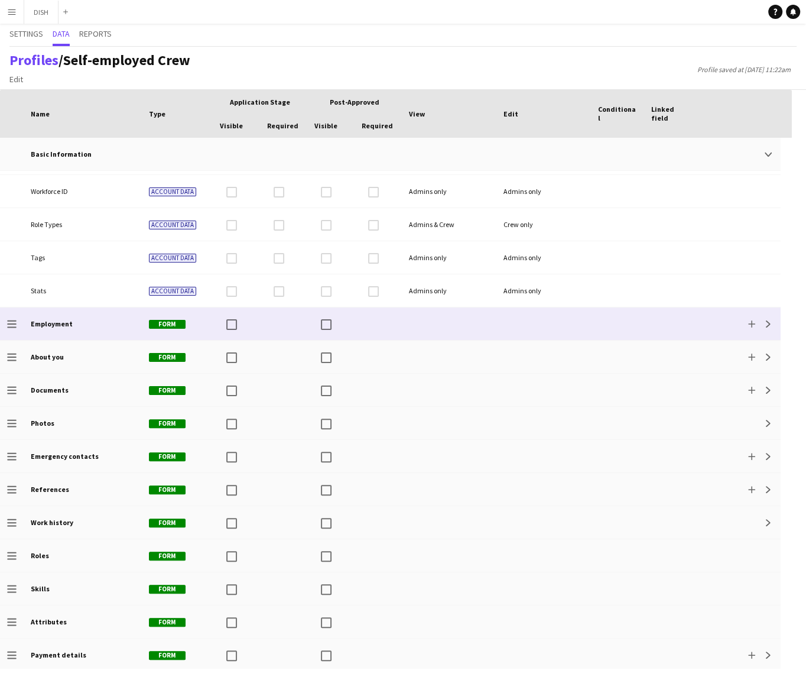
scroll to position [263, 0]
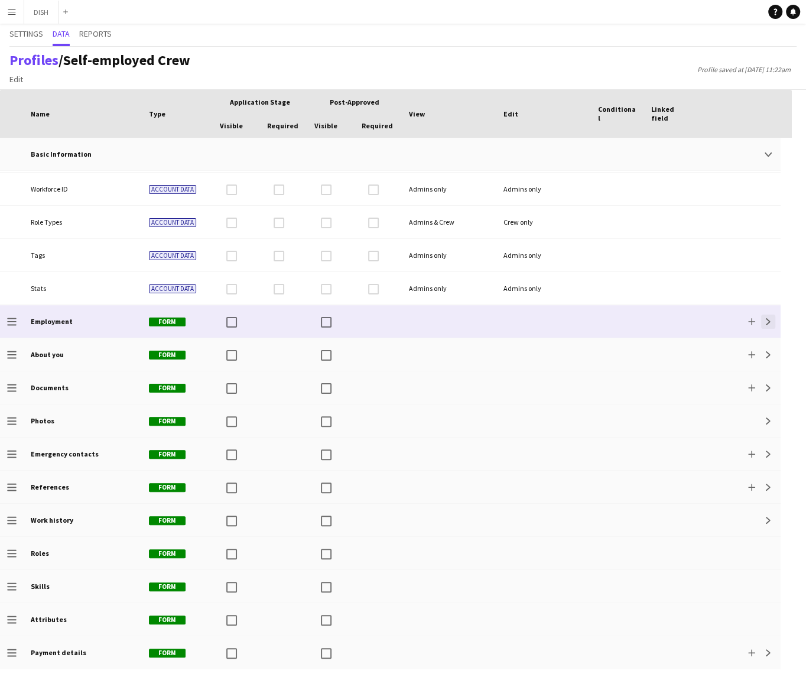
click at [767, 319] on app-icon "Expand" at bounding box center [768, 321] width 7 height 7
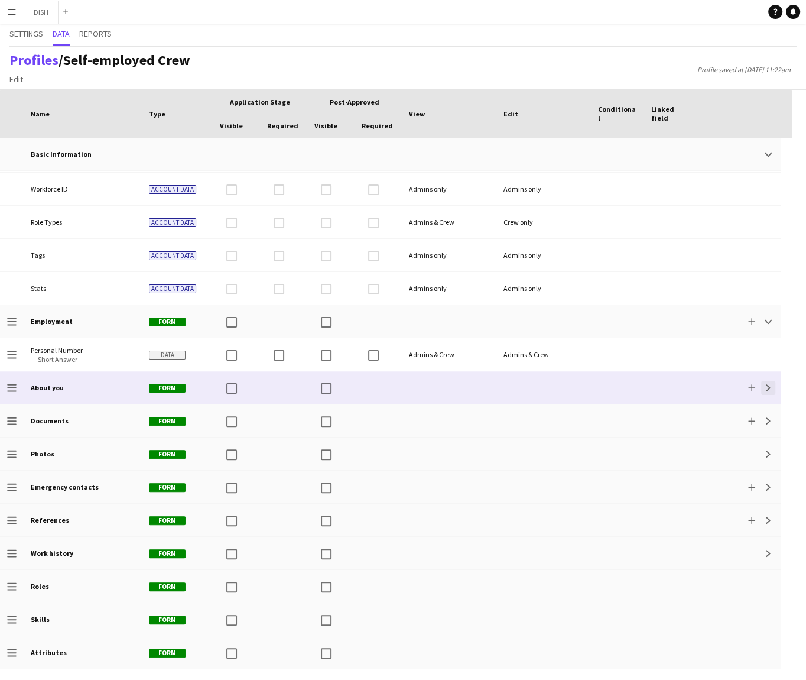
click at [762, 386] on button "Expand" at bounding box center [768, 388] width 14 height 14
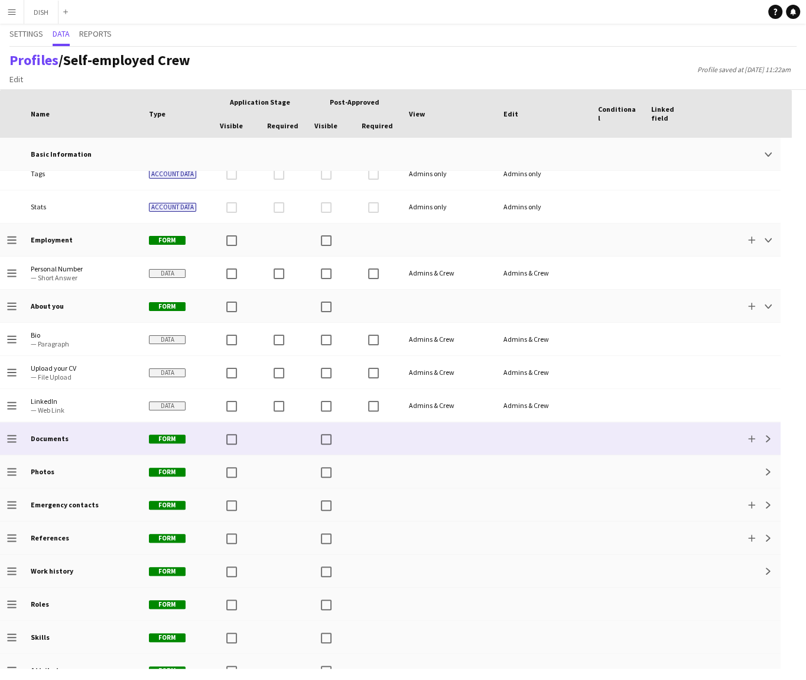
scroll to position [361, 0]
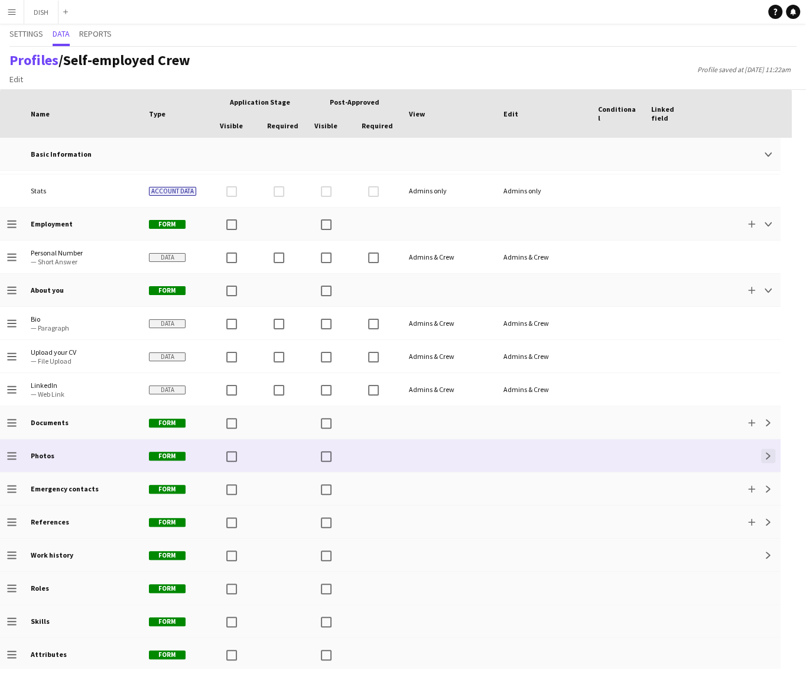
click at [769, 456] on app-icon "Expand" at bounding box center [768, 455] width 7 height 7
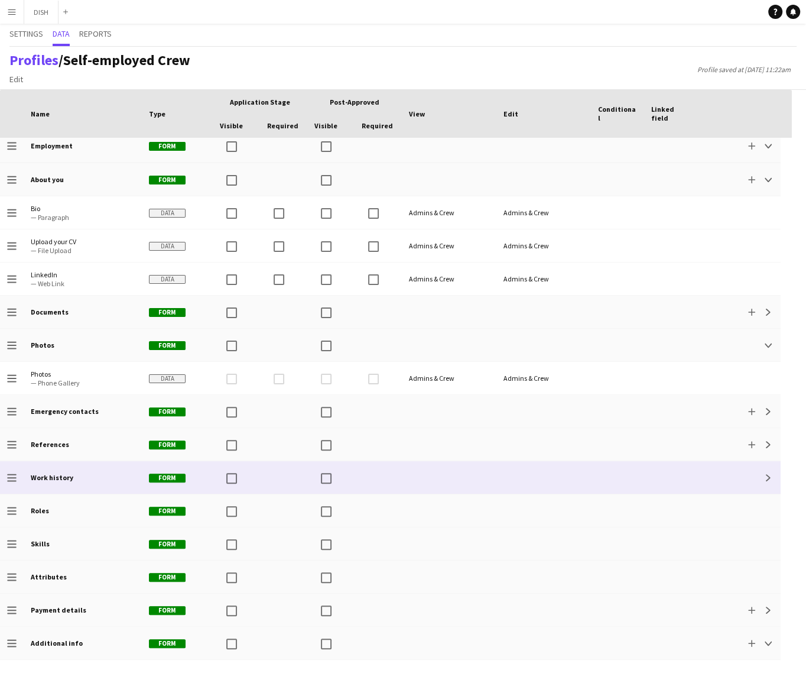
scroll to position [497, 0]
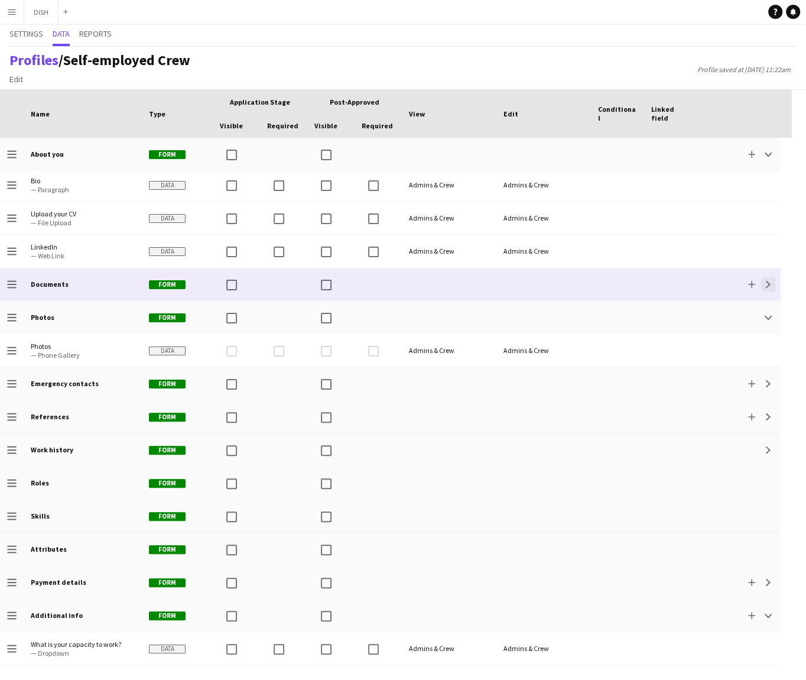
click at [766, 285] on app-icon "Expand" at bounding box center [768, 284] width 7 height 7
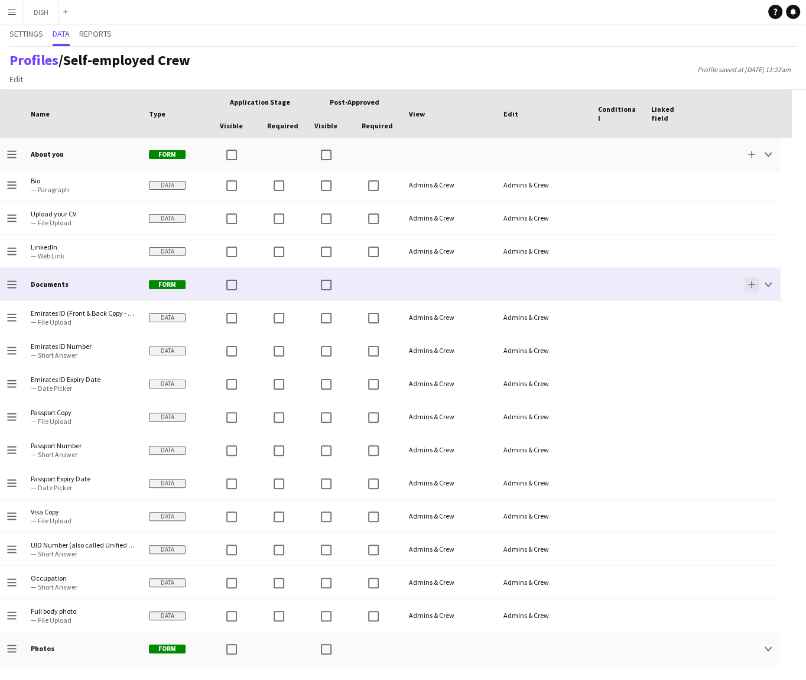
click at [751, 283] on app-icon "Add" at bounding box center [751, 284] width 7 height 7
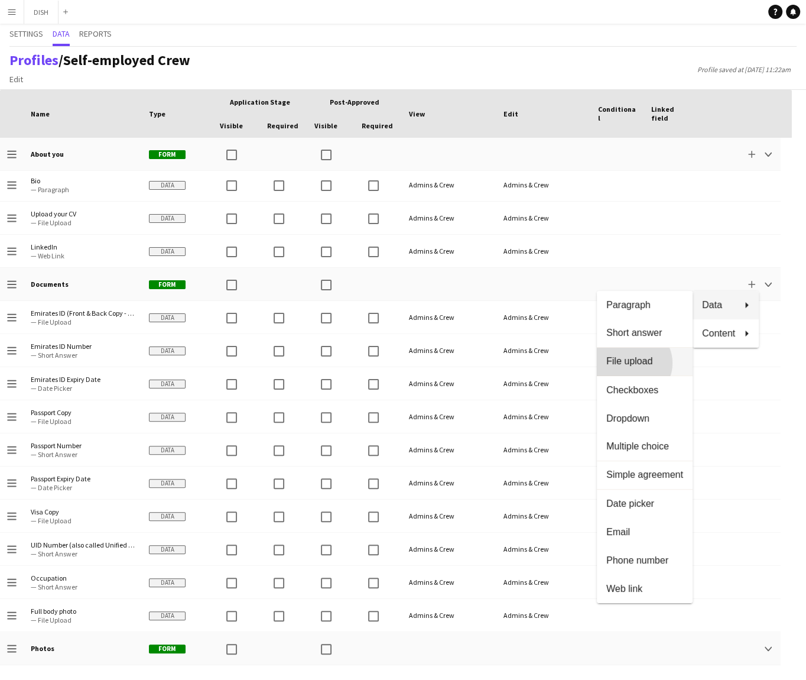
click at [663, 363] on span "File upload" at bounding box center [644, 361] width 77 height 11
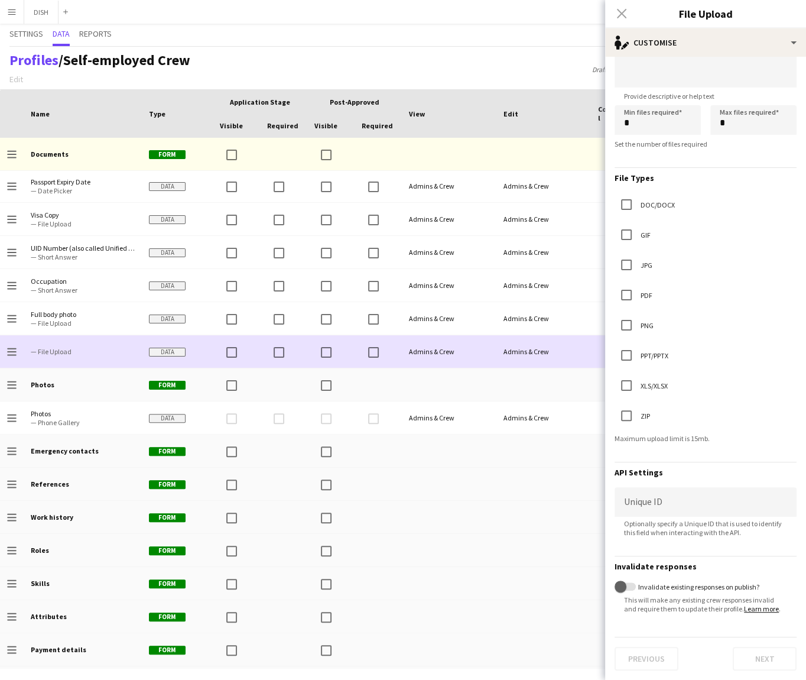
scroll to position [810, 0]
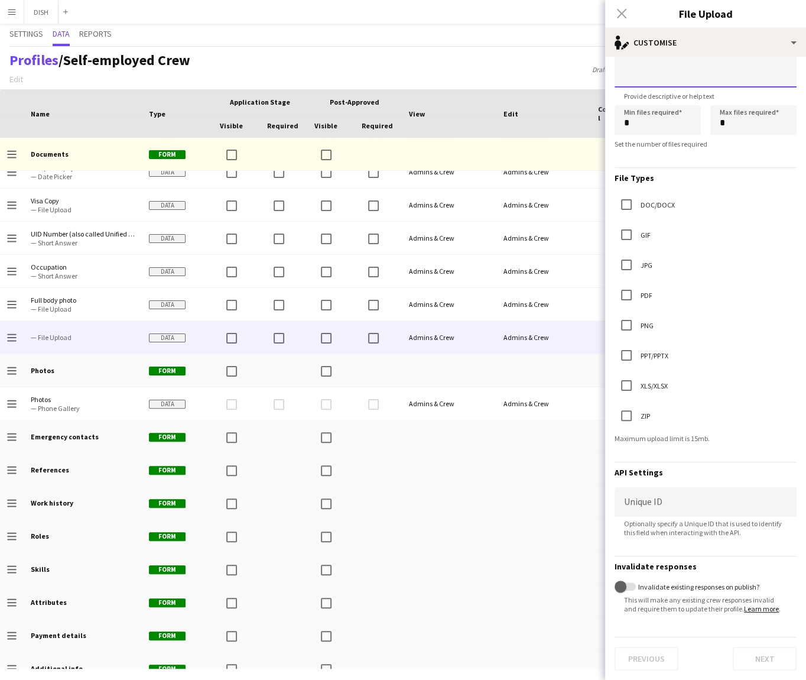
click at [690, 69] on textarea at bounding box center [706, 52] width 182 height 71
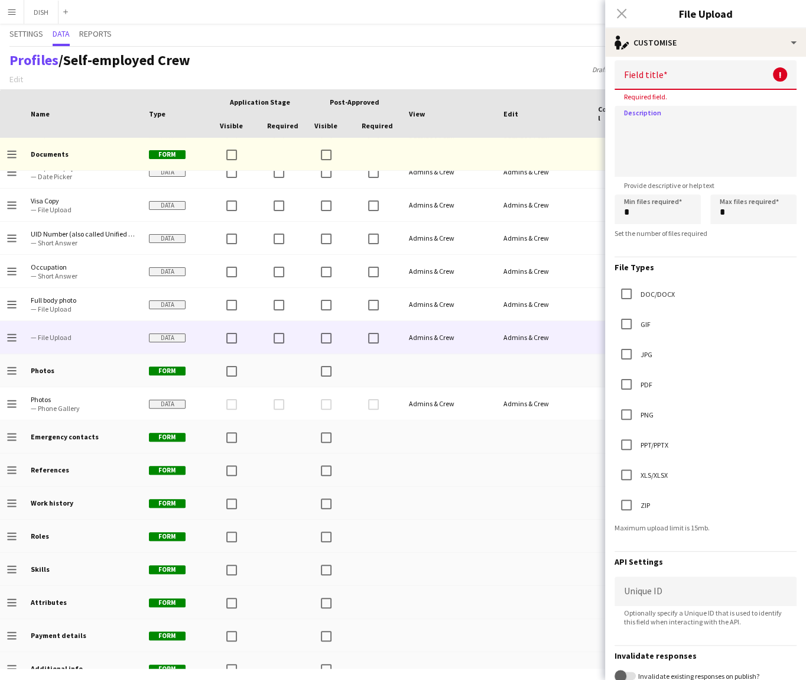
click at [665, 76] on input at bounding box center [706, 75] width 182 height 30
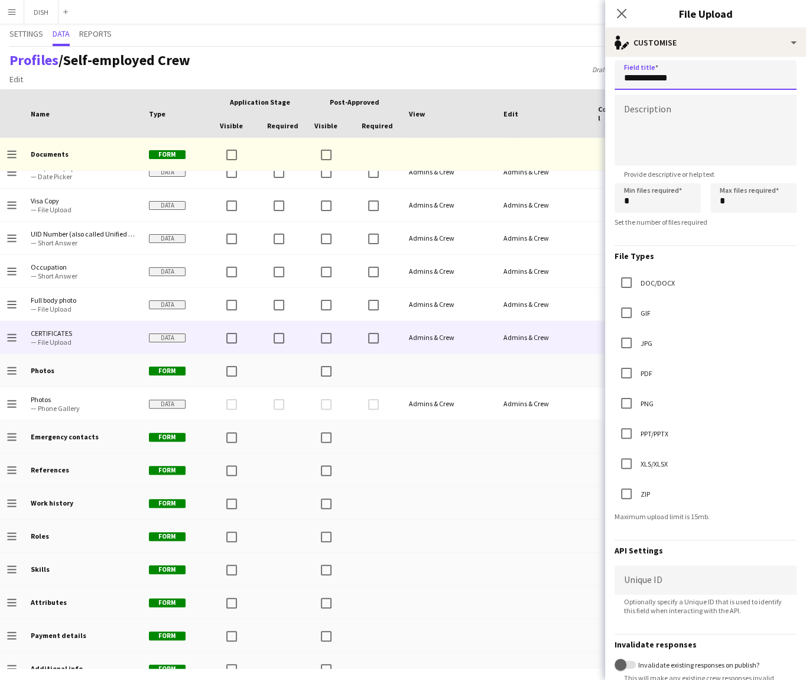
click at [693, 77] on input "**********" at bounding box center [706, 75] width 182 height 30
type input "**********"
click at [683, 114] on textarea at bounding box center [706, 130] width 182 height 71
type textarea "*"
type textarea "**********"
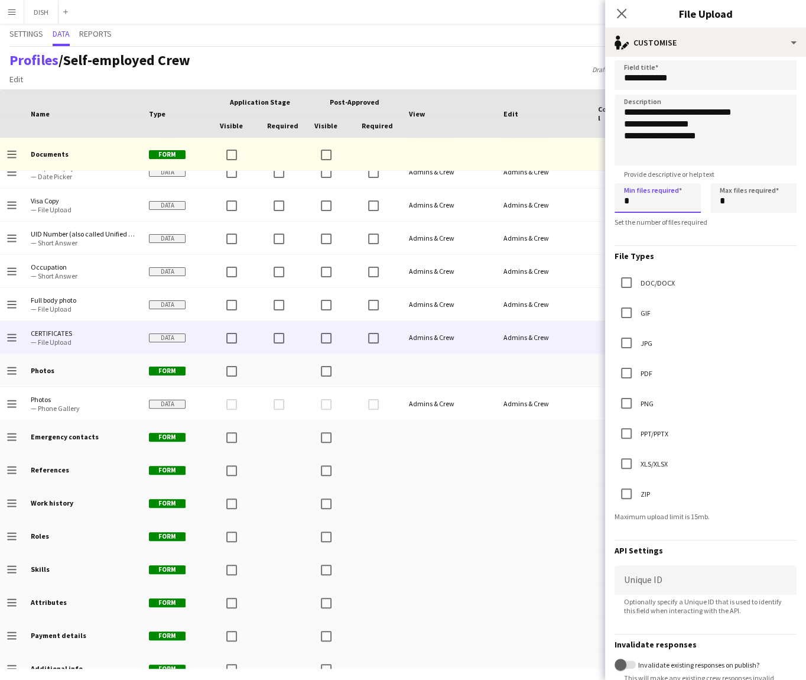
click at [686, 196] on input "*" at bounding box center [658, 198] width 86 height 30
drag, startPoint x: 751, startPoint y: 209, endPoint x: 694, endPoint y: 199, distance: 57.0
click at [694, 199] on div "Min files required * Max files required *" at bounding box center [706, 198] width 182 height 30
type input "*"
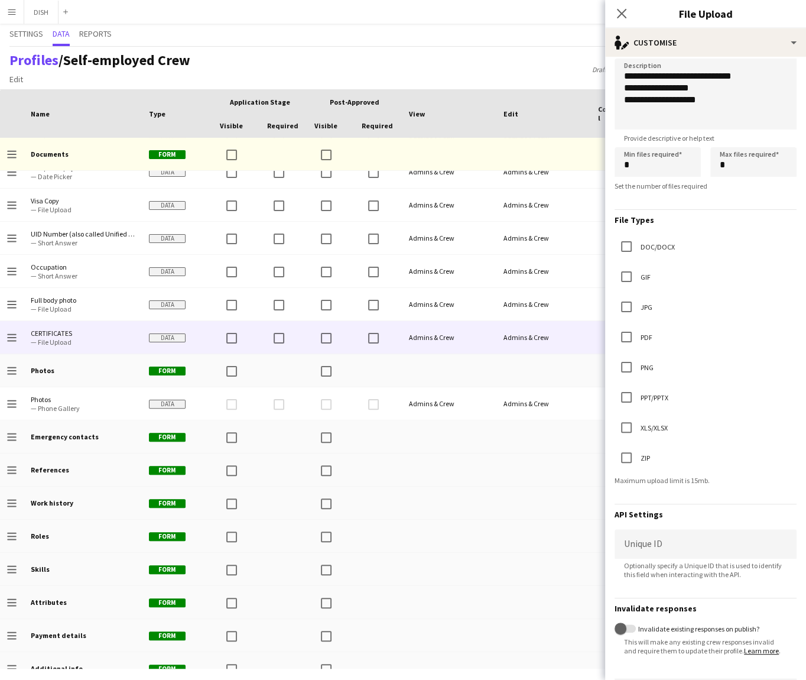
scroll to position [0, 0]
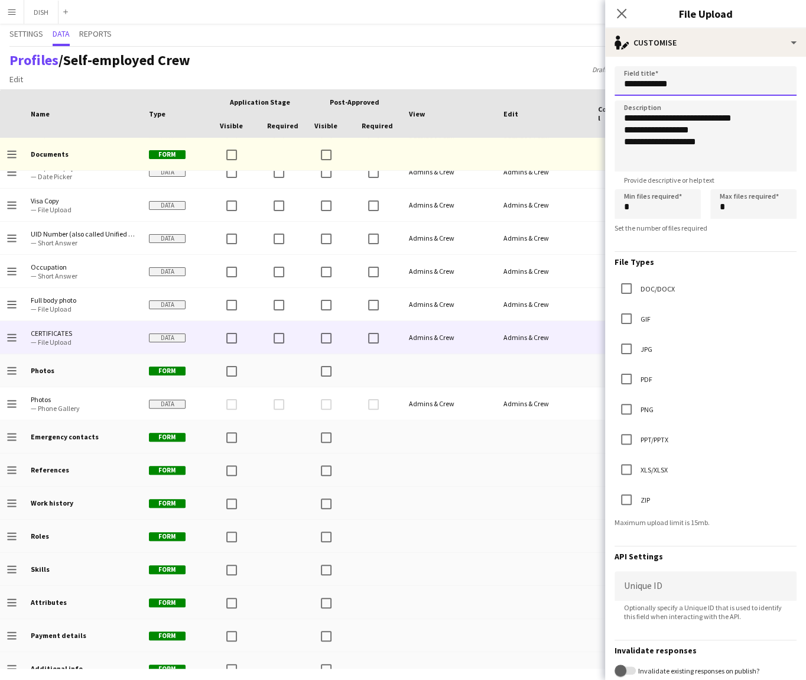
click at [671, 77] on input "**********" at bounding box center [706, 81] width 182 height 30
click at [697, 87] on input "**********" at bounding box center [706, 81] width 182 height 30
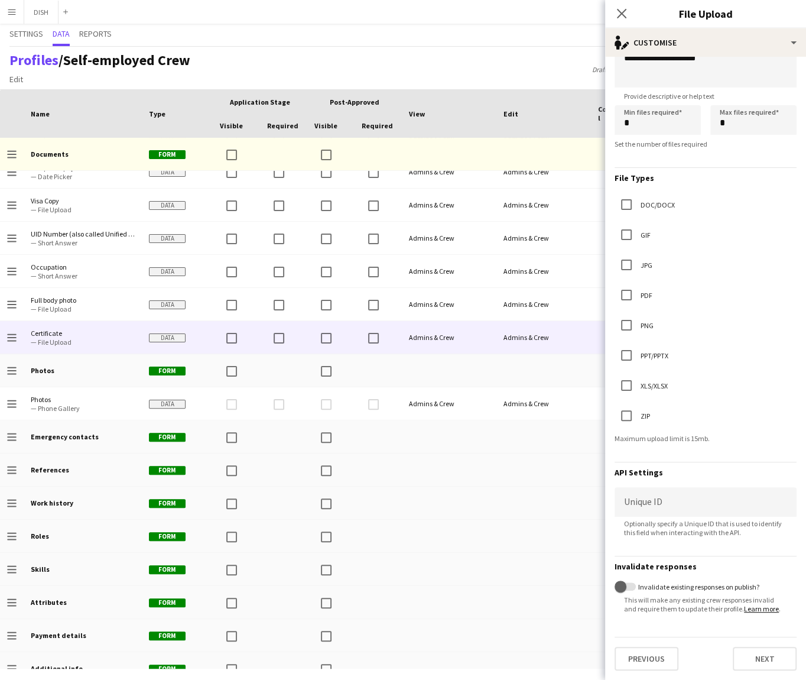
scroll to position [92, 0]
type input "**********"
click at [750, 652] on button "Next" at bounding box center [765, 659] width 64 height 24
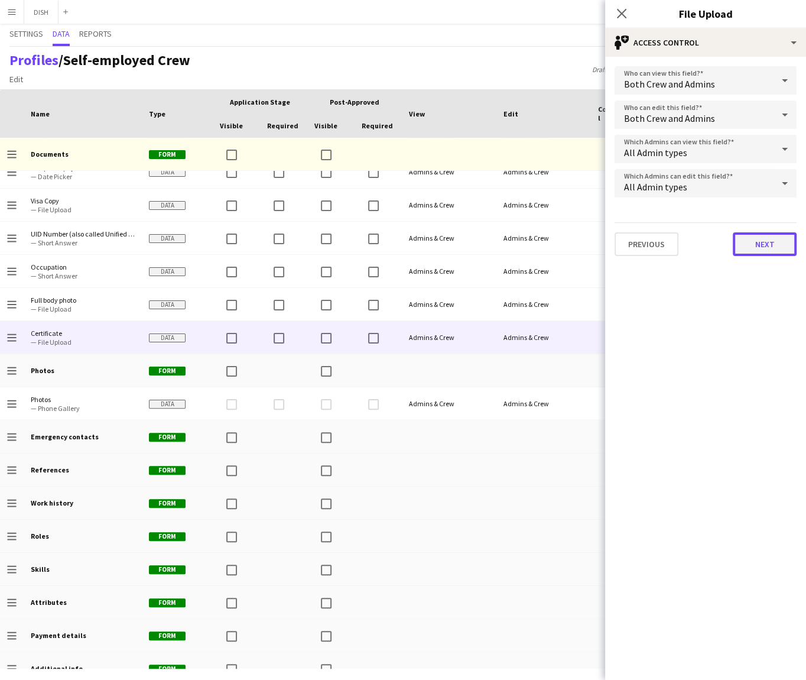
click at [756, 241] on button "Next" at bounding box center [765, 244] width 64 height 24
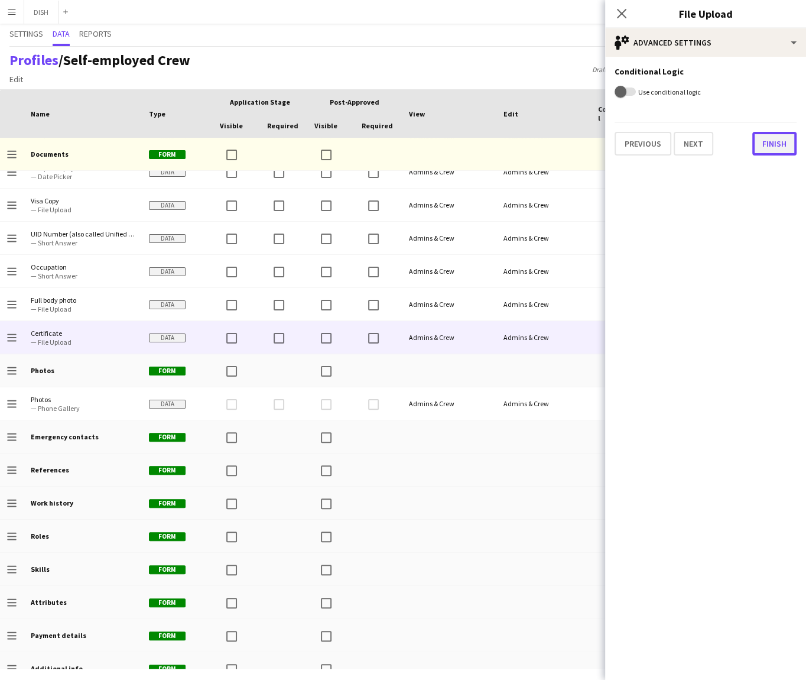
click at [777, 138] on button "Finish" at bounding box center [774, 144] width 44 height 24
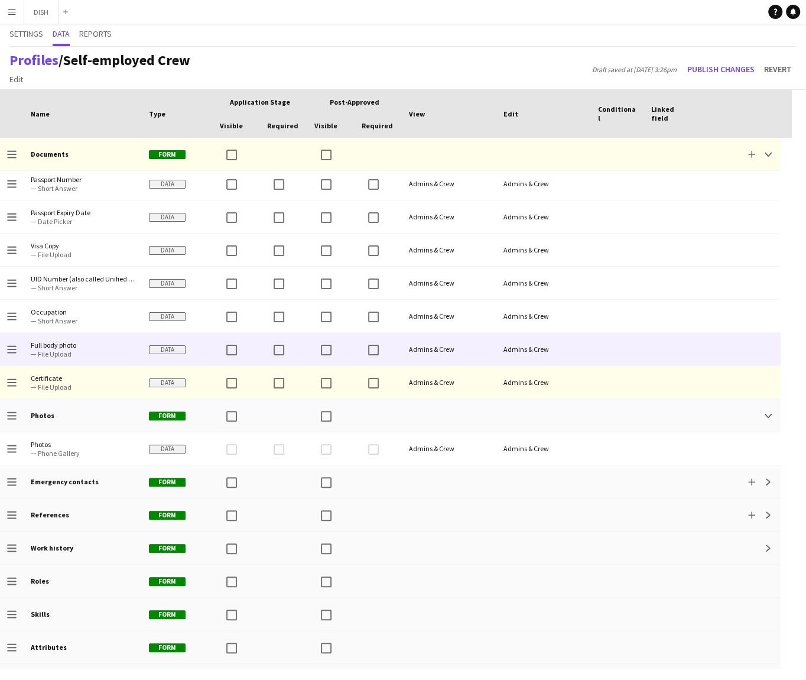
scroll to position [764, 0]
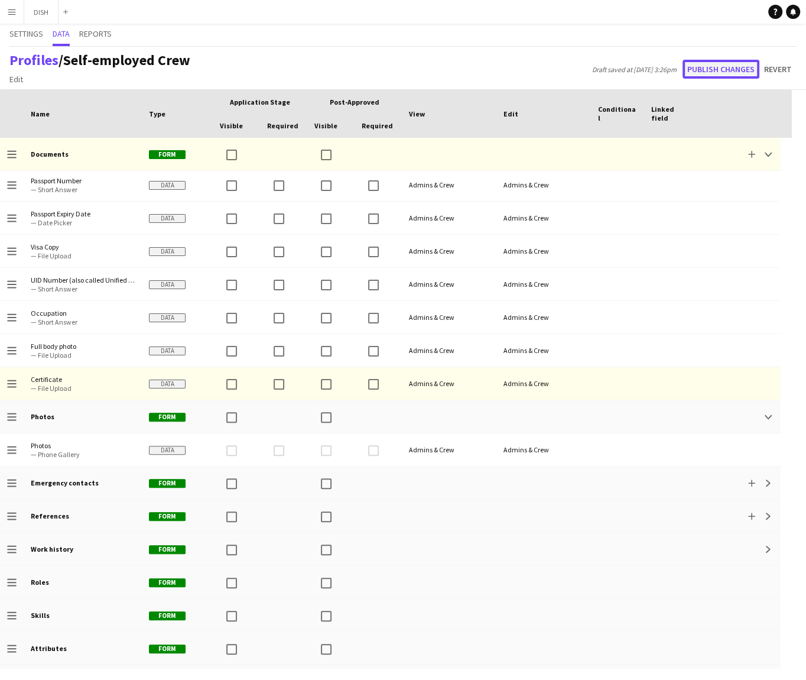
click at [726, 70] on button "Publish changes" at bounding box center [721, 69] width 77 height 19
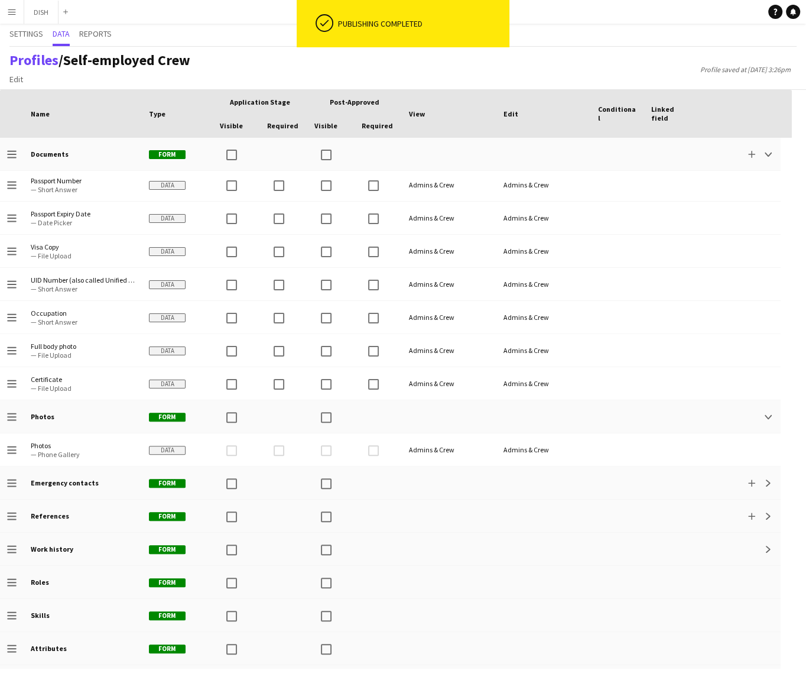
click at [20, 10] on button "Menu" at bounding box center [12, 12] width 24 height 24
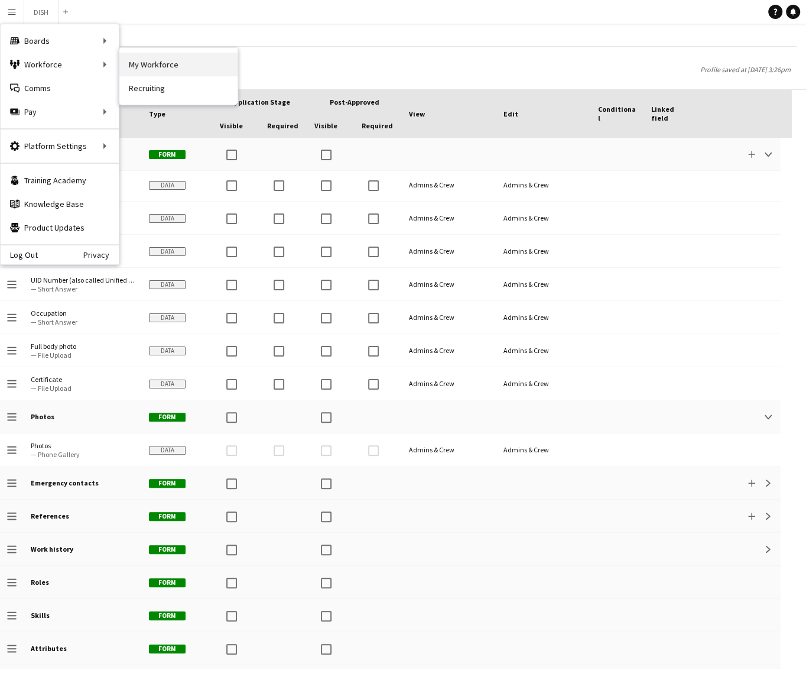
click at [138, 66] on link "My Workforce" at bounding box center [178, 65] width 118 height 24
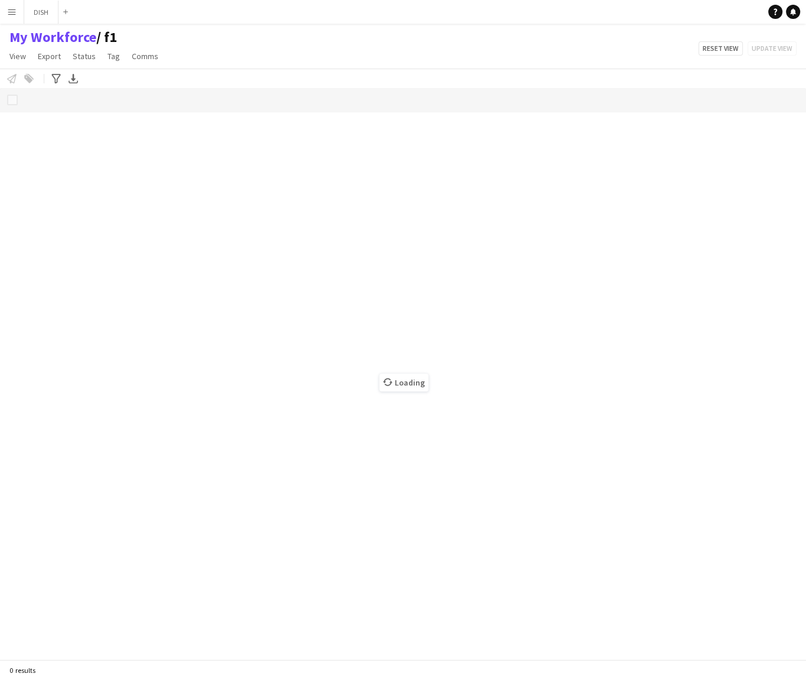
click at [473, 331] on div "Loading" at bounding box center [403, 373] width 806 height 571
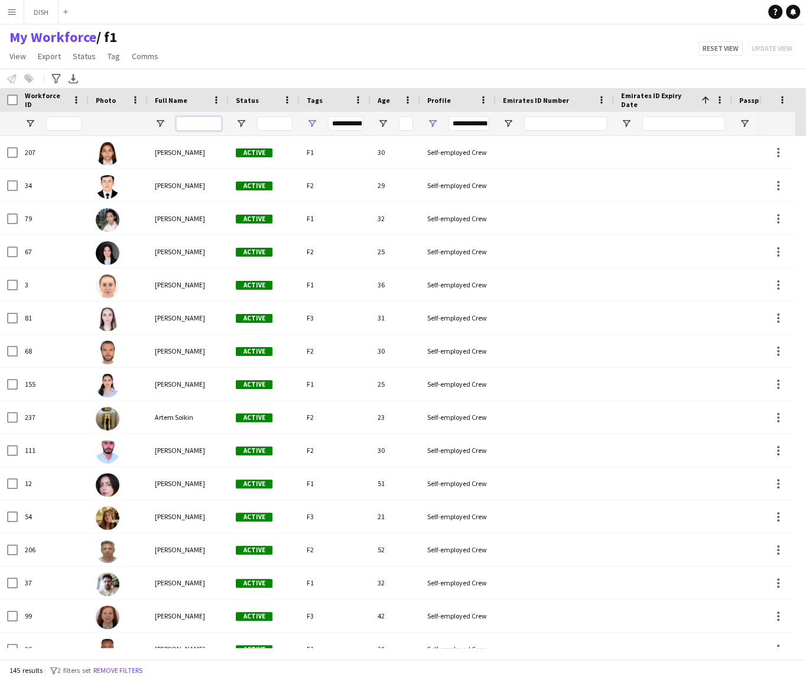
click at [189, 123] on input "Full Name Filter Input" at bounding box center [199, 123] width 46 height 14
type input "***"
type input "******"
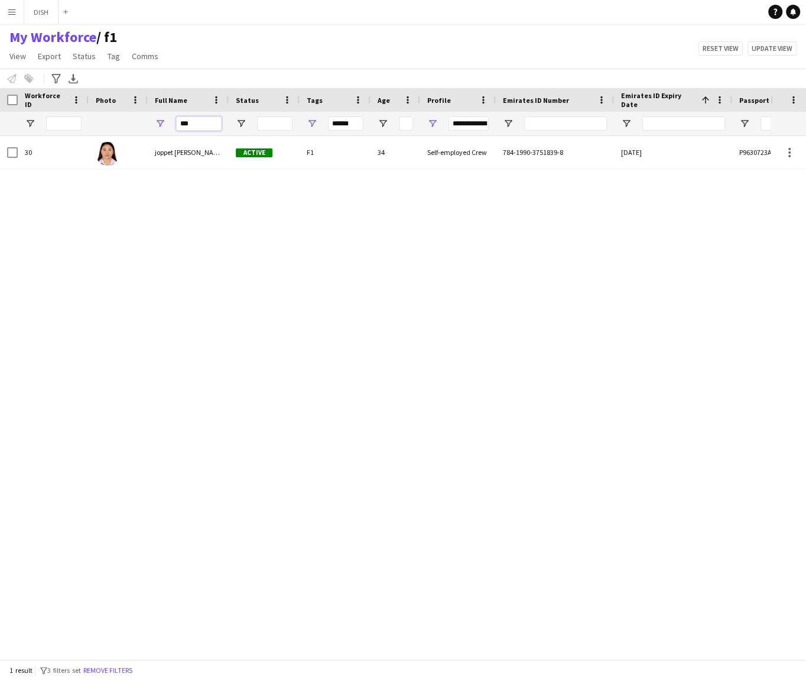
type input "***"
click at [313, 125] on span "Open Filter Menu" at bounding box center [312, 123] width 11 height 11
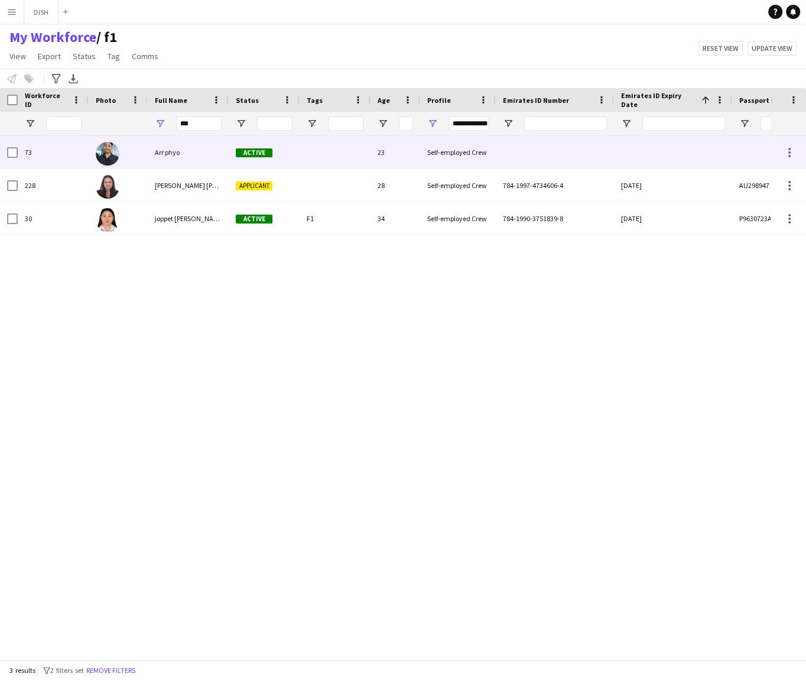
click at [192, 154] on div "Arr phyo" at bounding box center [188, 152] width 81 height 33
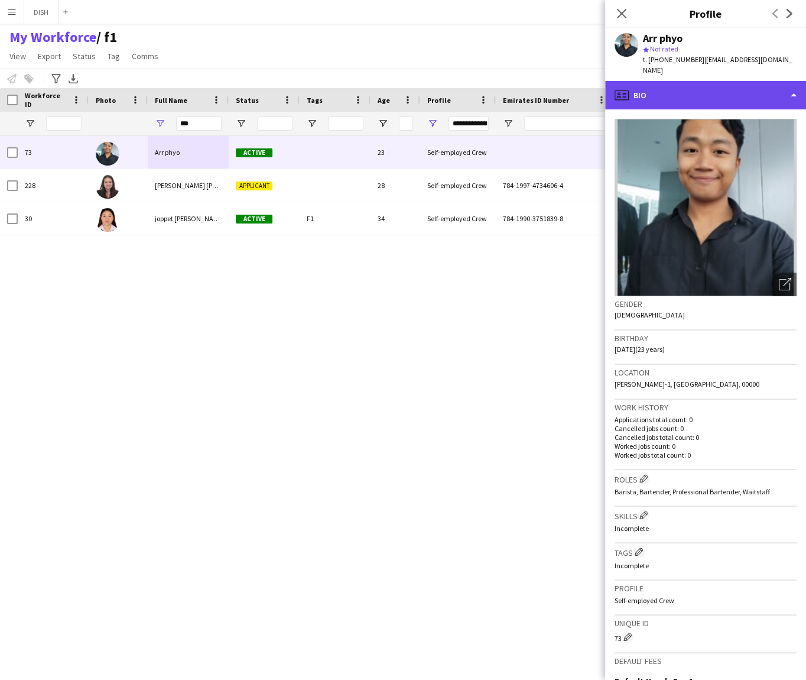
click at [685, 81] on div "profile Bio" at bounding box center [705, 95] width 201 height 28
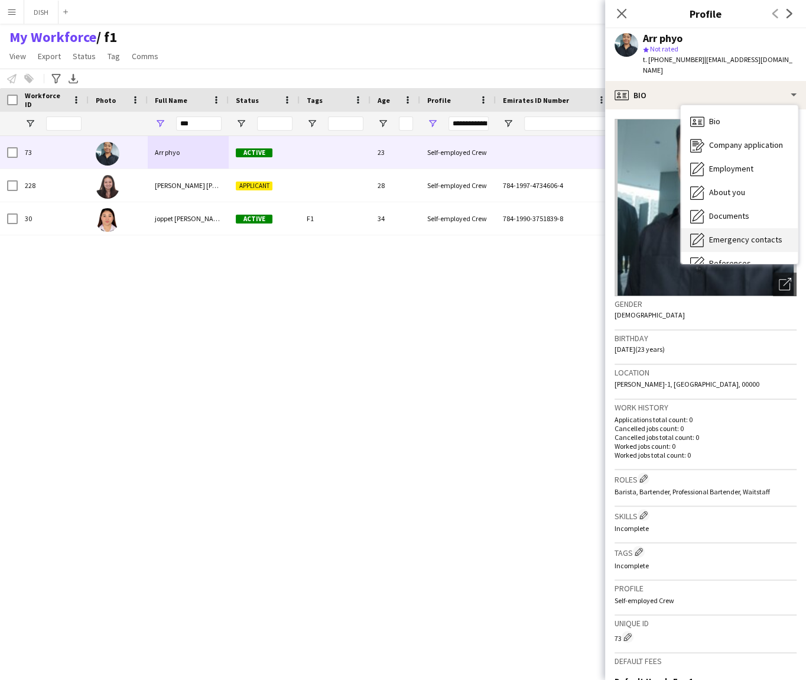
click at [746, 228] on div "Emergency contacts Emergency contacts" at bounding box center [739, 240] width 117 height 24
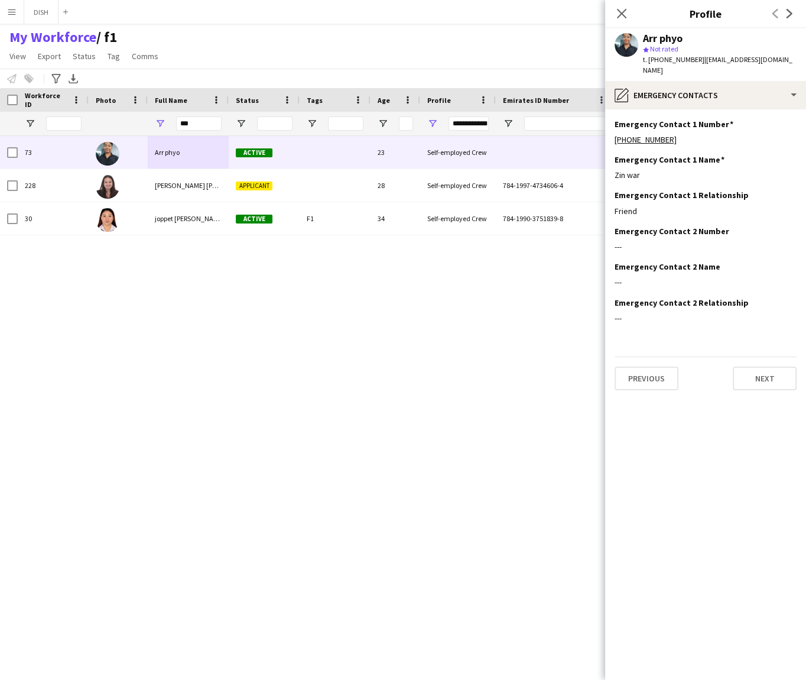
click at [687, 109] on app-section-data-types "Emergency Contact 1 Number Edit this field +971526476536 Emergency Contact 1 Na…" at bounding box center [705, 394] width 201 height 570
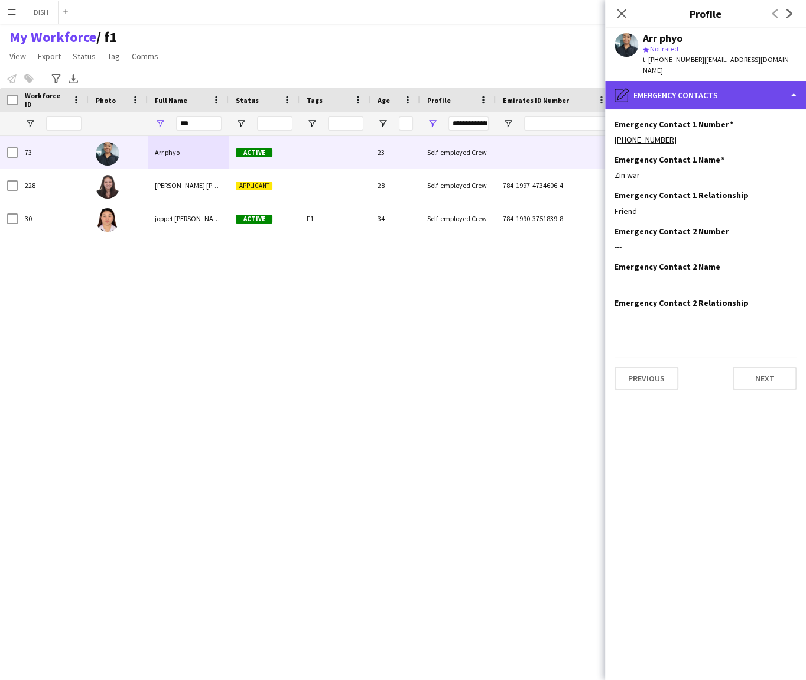
click at [685, 88] on div "pencil4 Emergency contacts" at bounding box center [705, 95] width 201 height 28
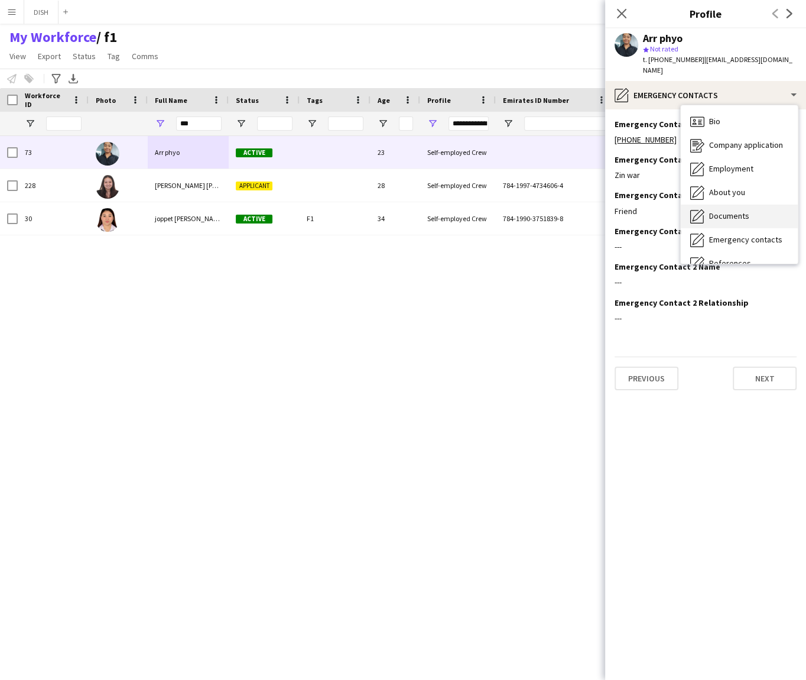
click at [732, 204] on div "Documents Documents" at bounding box center [739, 216] width 117 height 24
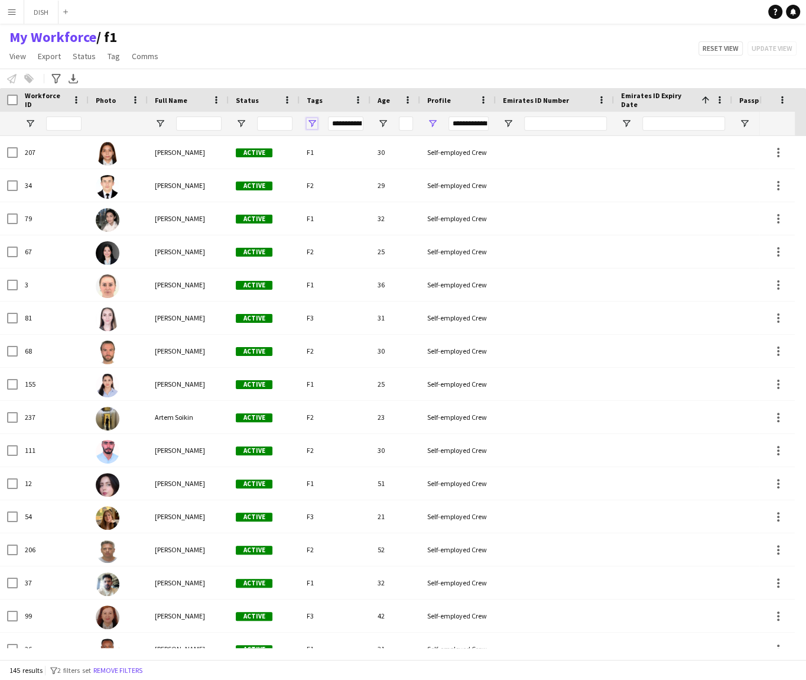
click at [307, 120] on span "Open Filter Menu" at bounding box center [312, 123] width 11 height 11
type input "**********"
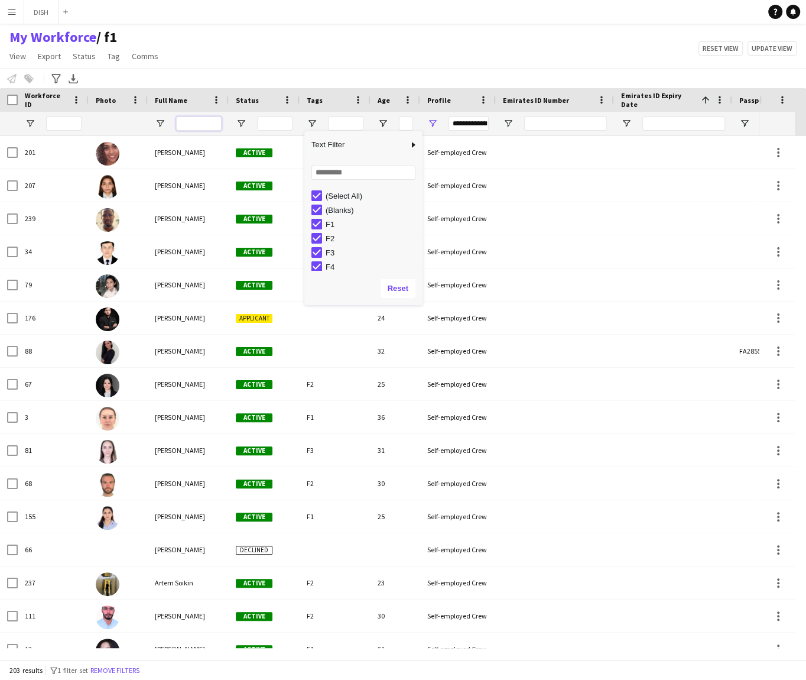
click at [187, 121] on input "Full Name Filter Input" at bounding box center [199, 123] width 46 height 14
type input "***"
type input "**********"
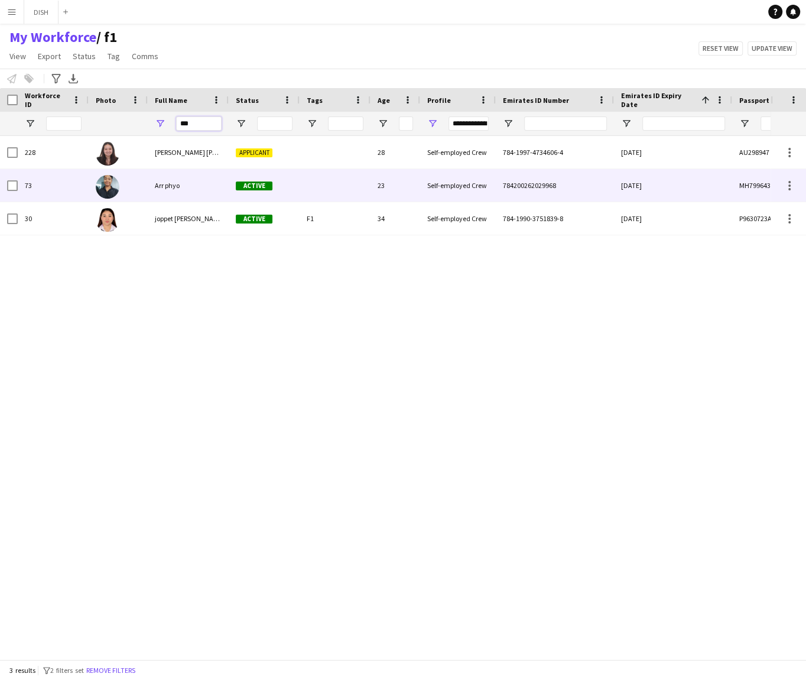
type input "***"
click at [194, 181] on div "Arr phyo" at bounding box center [188, 185] width 81 height 33
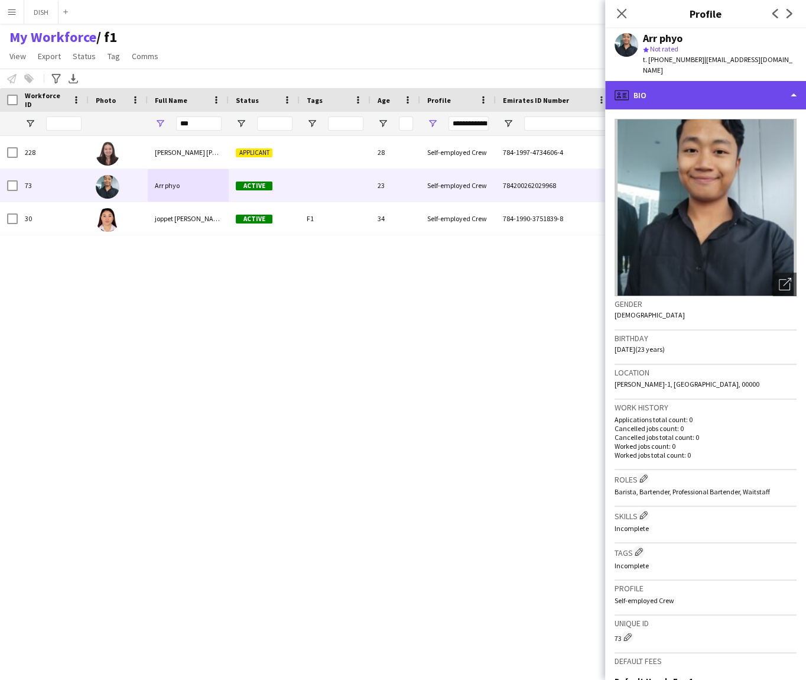
click at [729, 91] on div "profile Bio" at bounding box center [705, 95] width 201 height 28
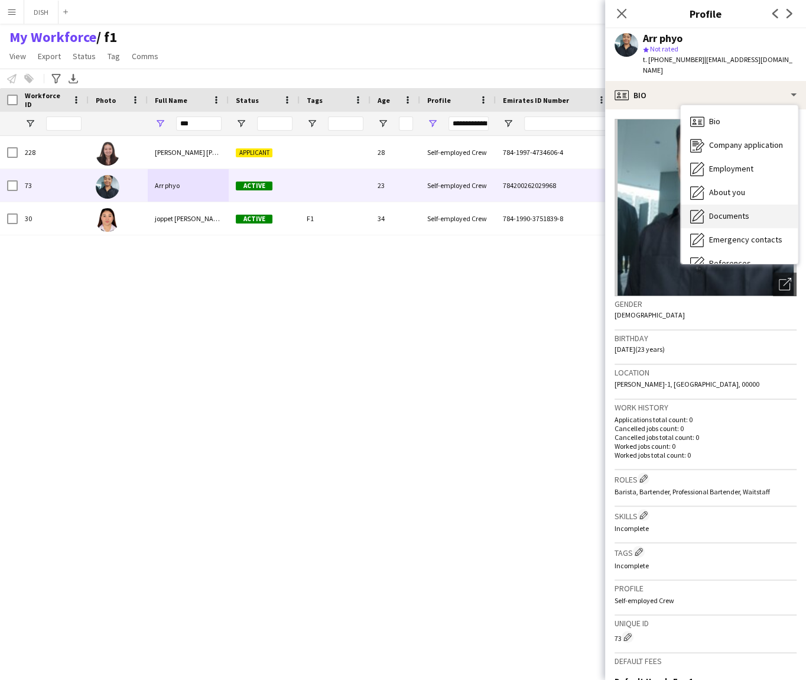
click at [733, 210] on span "Documents" at bounding box center [729, 215] width 40 height 11
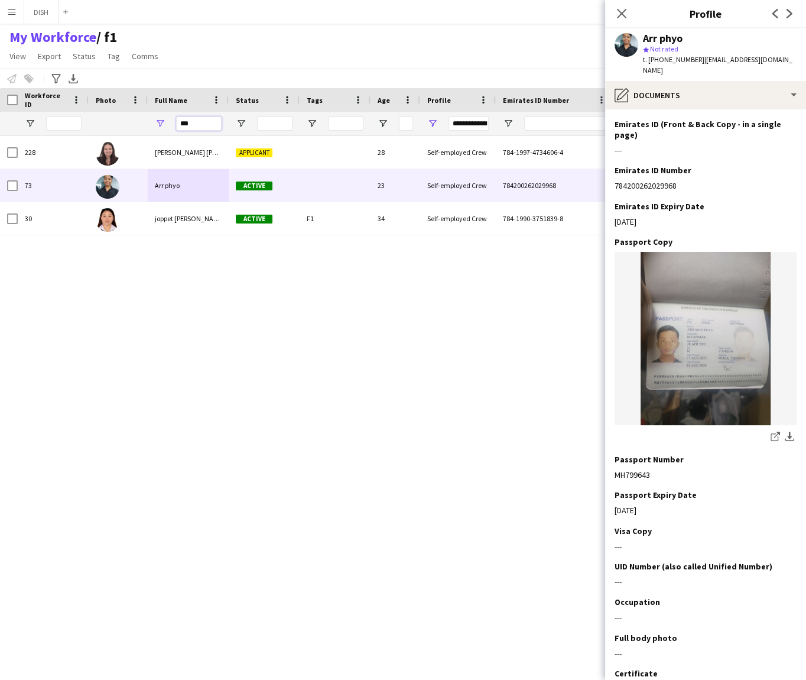
click at [186, 126] on input "***" at bounding box center [199, 123] width 46 height 14
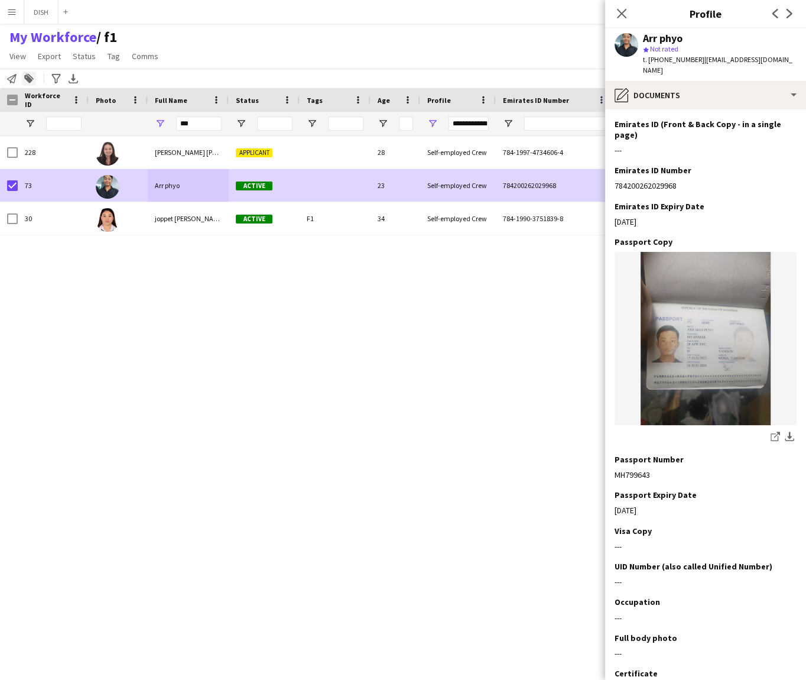
click at [31, 77] on icon "Add to tag" at bounding box center [28, 78] width 9 height 9
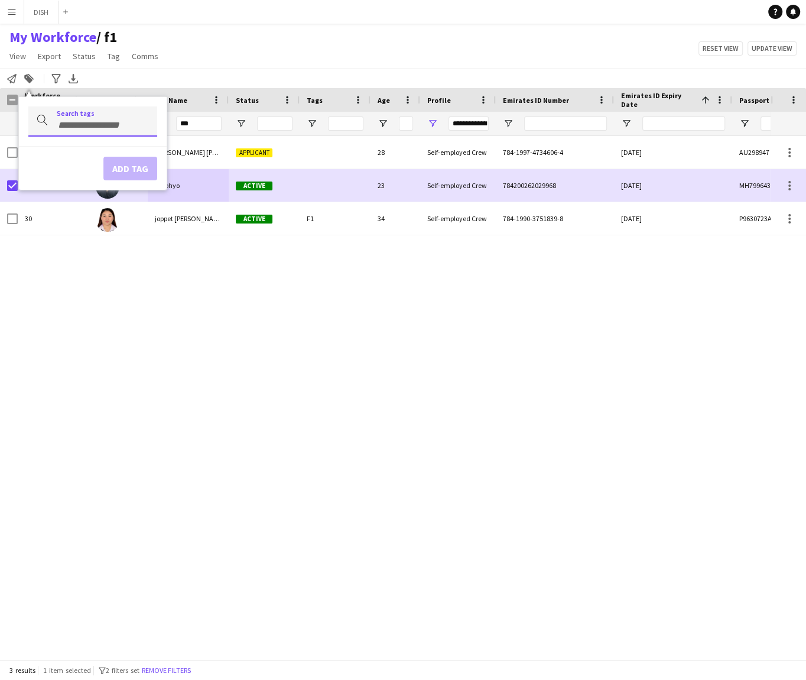
click at [90, 117] on div at bounding box center [92, 121] width 129 height 30
type input "**"
click at [67, 151] on div "F2" at bounding box center [73, 154] width 129 height 28
click at [112, 172] on button "Add tag" at bounding box center [120, 169] width 54 height 24
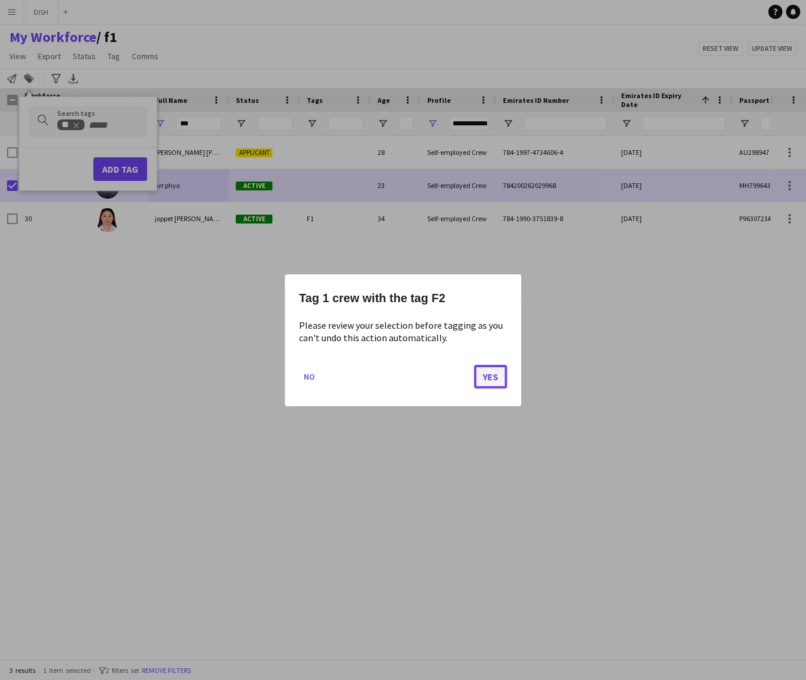
click at [480, 377] on button "Yes" at bounding box center [490, 376] width 33 height 24
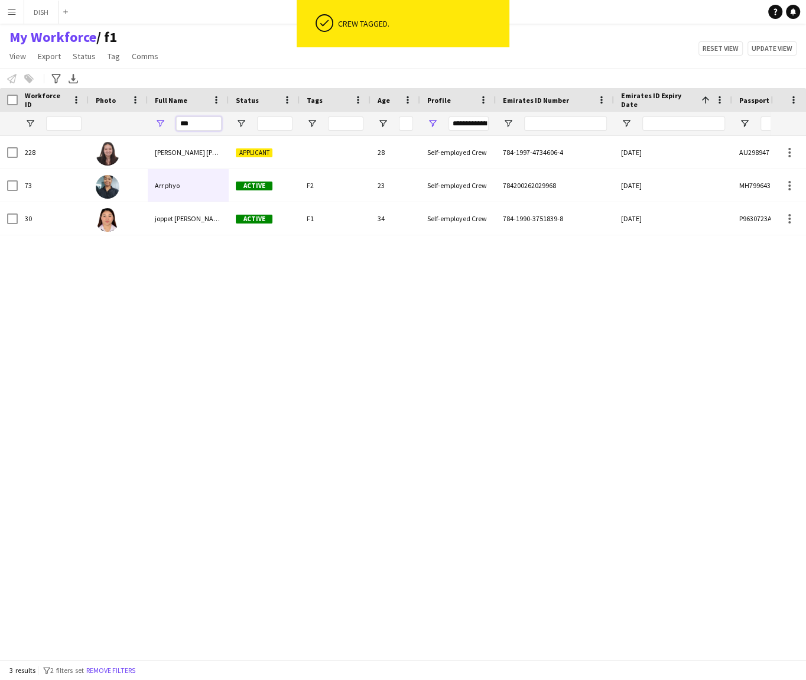
click at [196, 127] on input "***" at bounding box center [199, 123] width 46 height 14
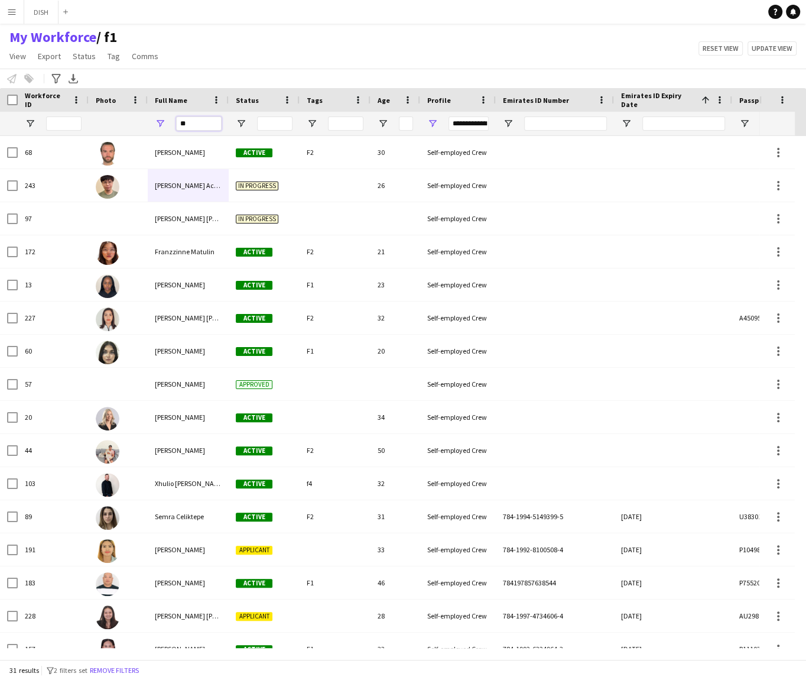
type input "***"
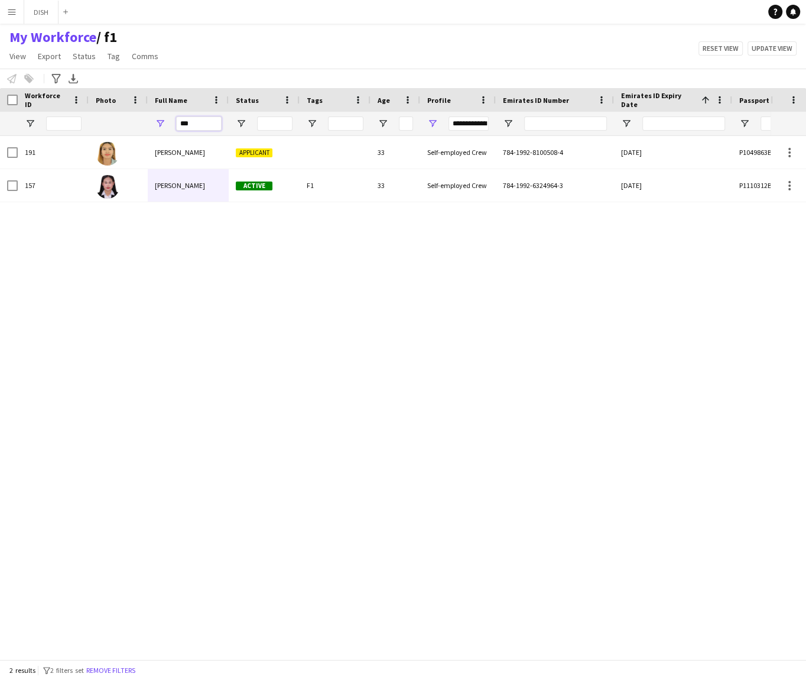
click at [196, 128] on input "***" at bounding box center [199, 123] width 46 height 14
type input "**********"
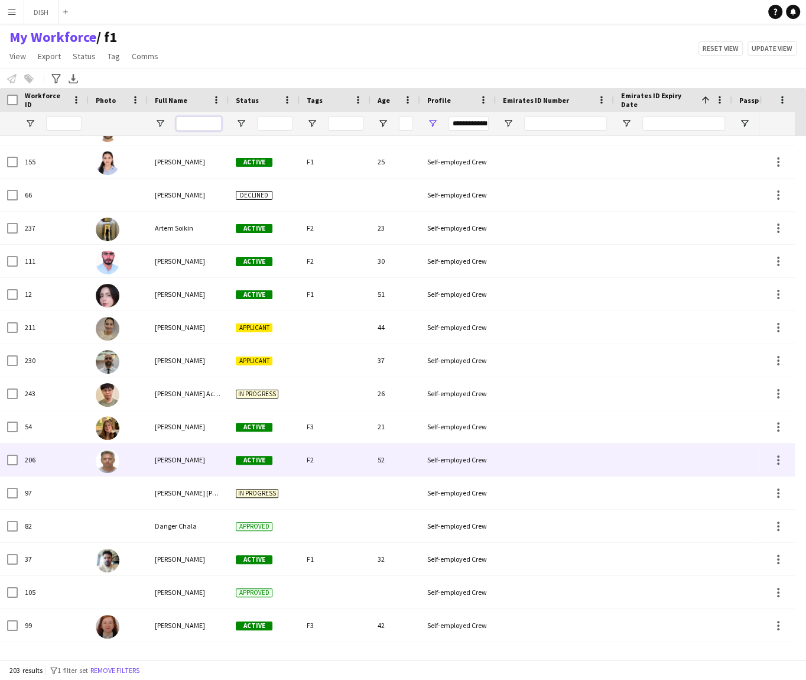
scroll to position [366, 0]
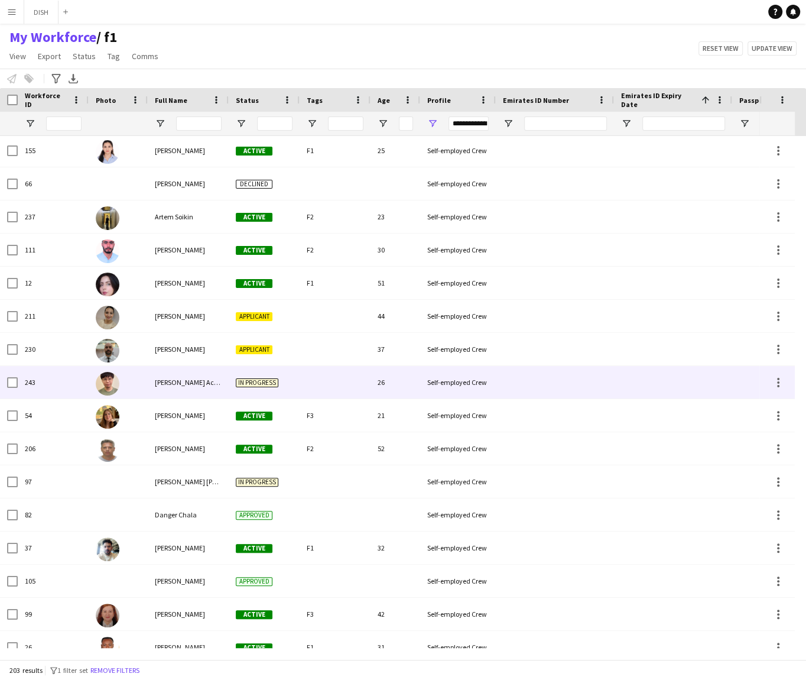
click at [165, 384] on span "Bryan Ace Matulin" at bounding box center [212, 382] width 114 height 9
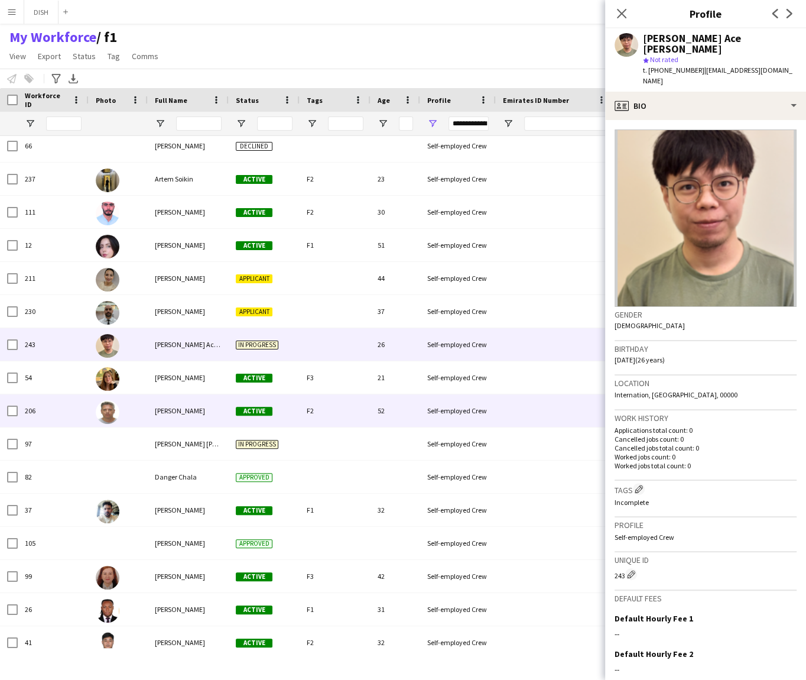
scroll to position [405, 0]
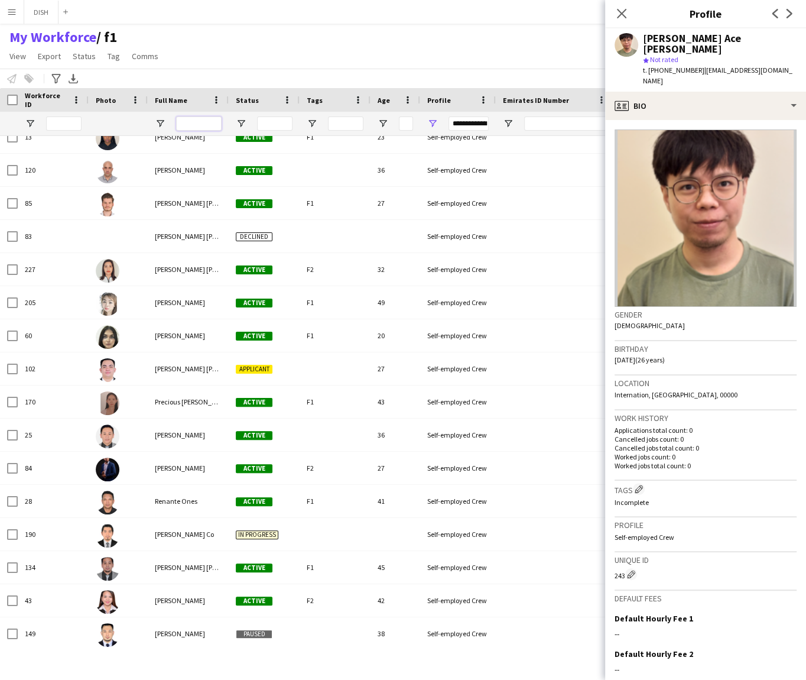
click at [178, 121] on input "Full Name Filter Input" at bounding box center [199, 123] width 46 height 14
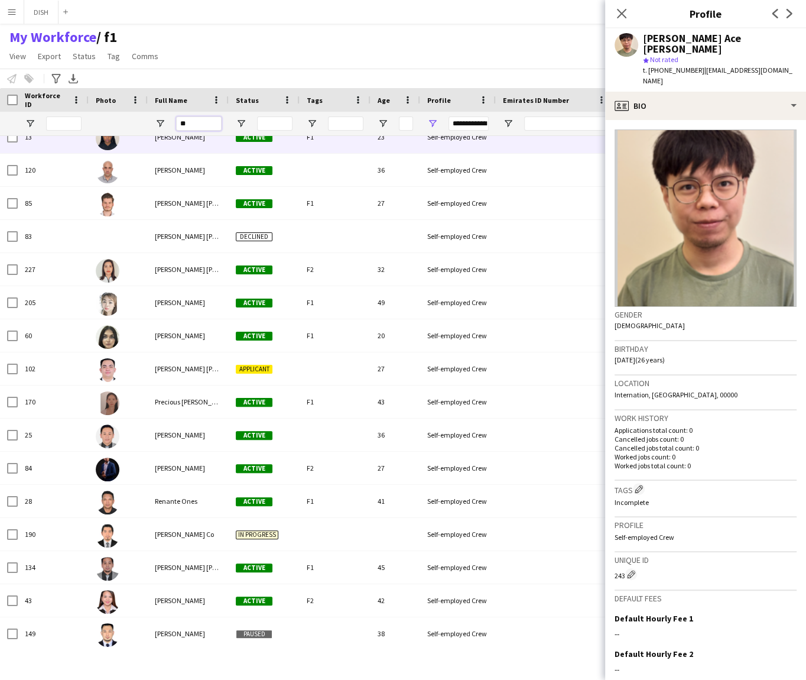
type input "***"
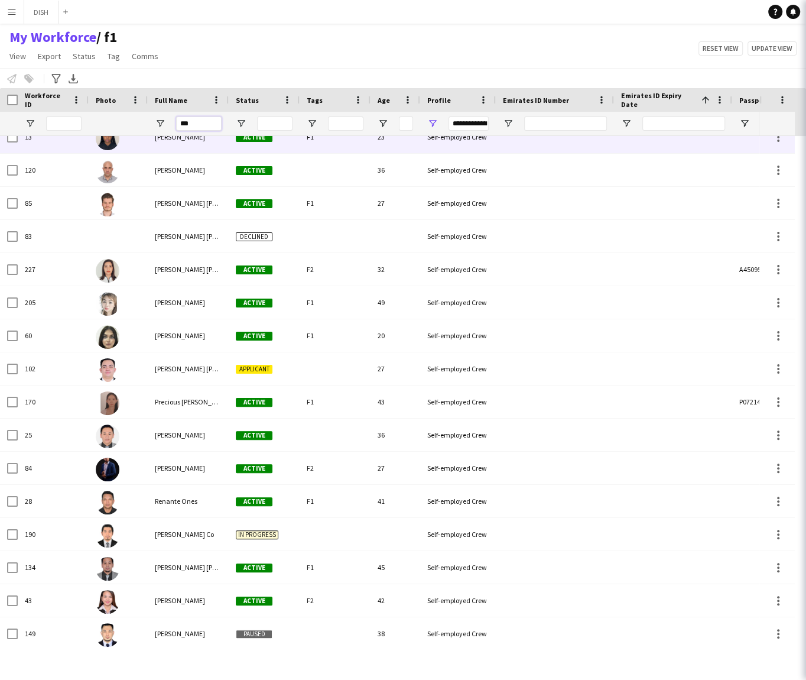
type input "**********"
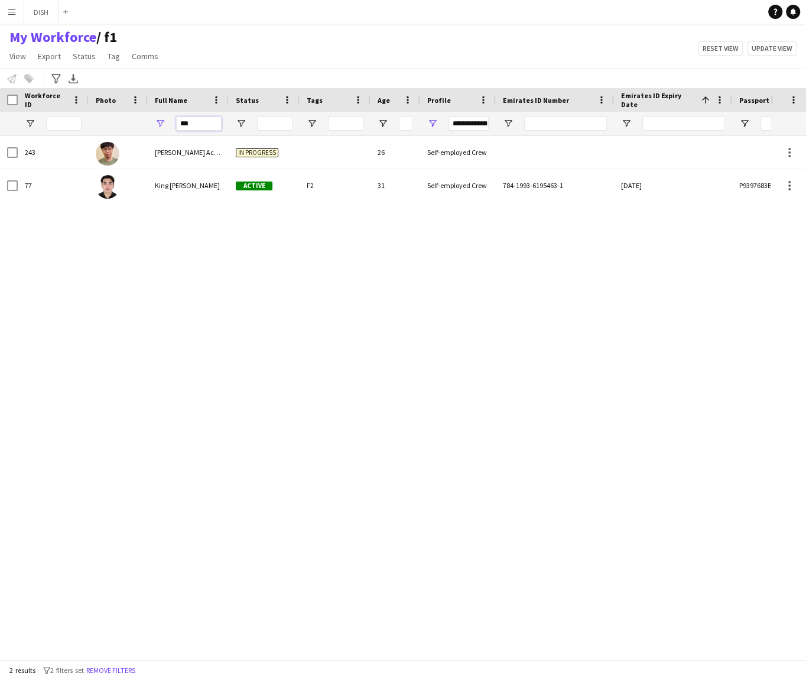
type input "***"
click at [434, 121] on span "Open Filter Menu" at bounding box center [432, 123] width 11 height 11
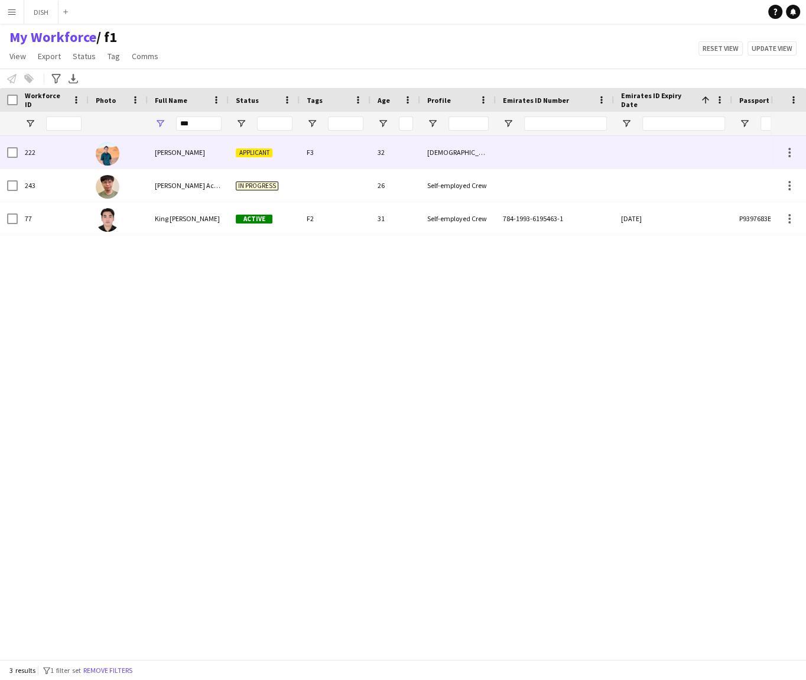
click at [233, 164] on div "Applicant" at bounding box center [264, 152] width 71 height 33
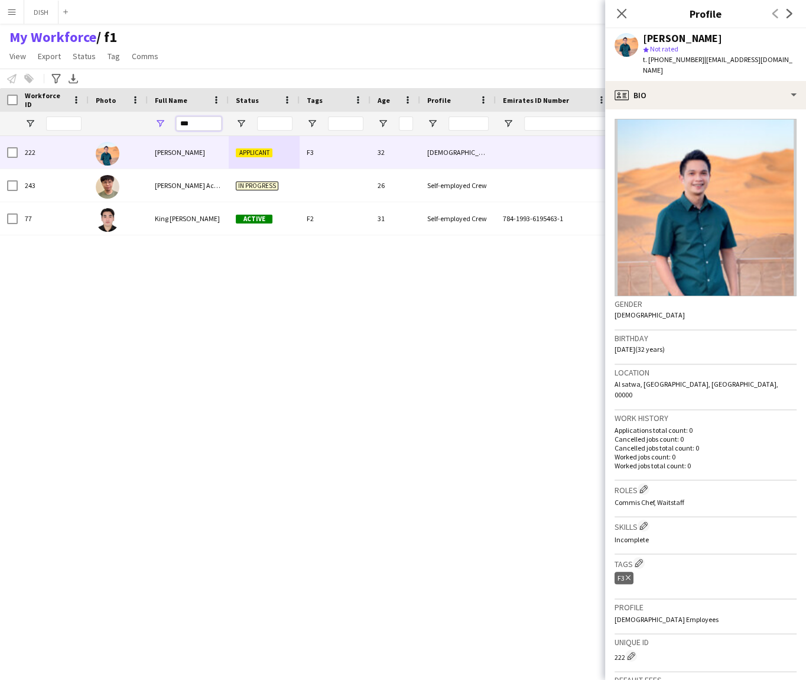
click at [191, 125] on input "***" at bounding box center [199, 123] width 46 height 14
click at [192, 125] on input "***" at bounding box center [199, 123] width 46 height 14
click at [193, 125] on input "***" at bounding box center [199, 123] width 46 height 14
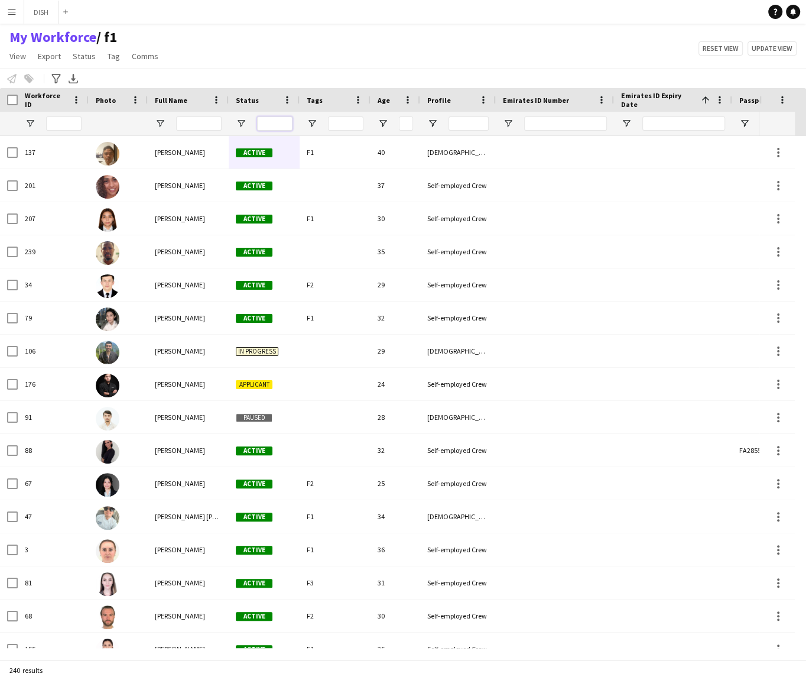
click at [285, 121] on input "Status Filter Input" at bounding box center [274, 123] width 35 height 14
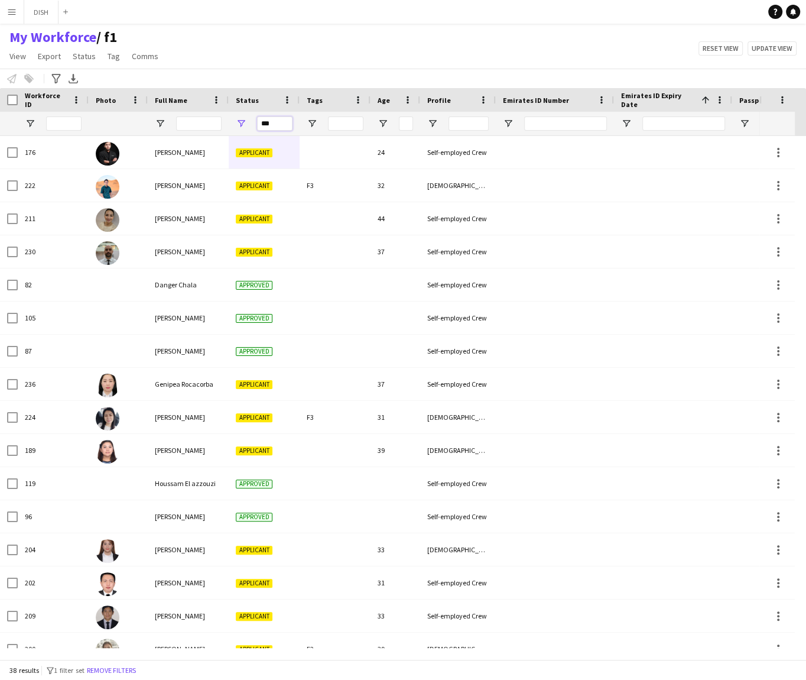
type input "***"
click at [345, 119] on input "Tags Filter Input" at bounding box center [345, 123] width 35 height 14
click at [469, 126] on input "Profile Filter Input" at bounding box center [469, 123] width 40 height 14
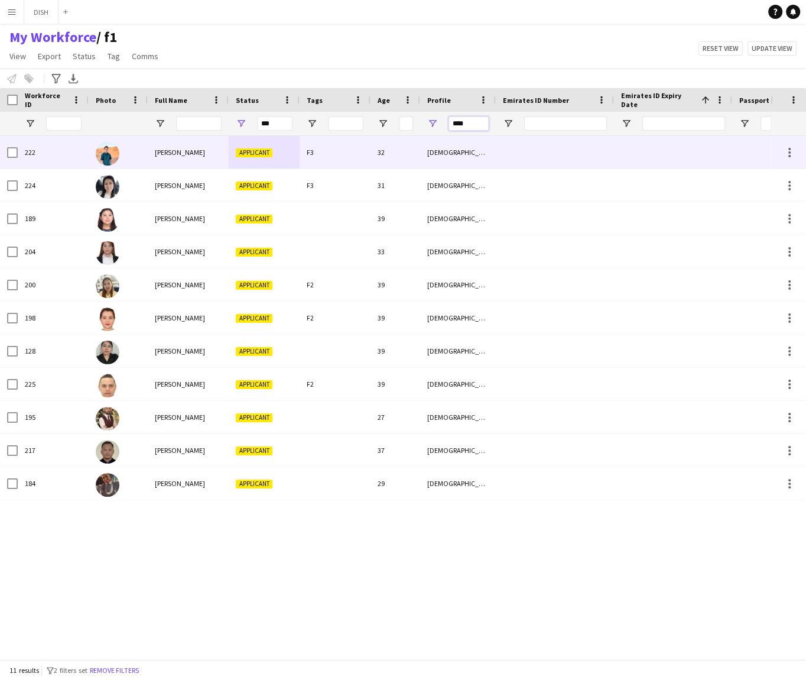
type input "****"
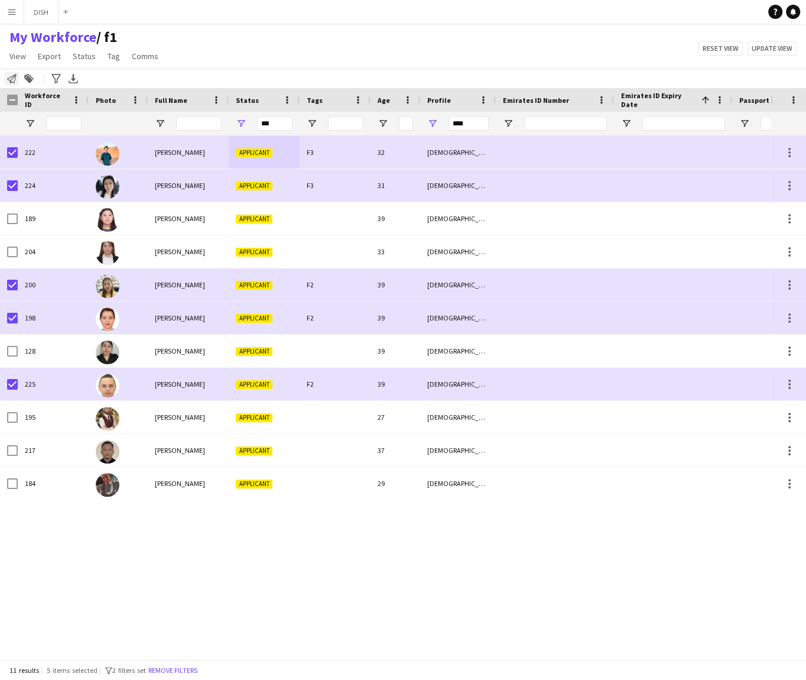
click at [14, 80] on icon "Notify workforce" at bounding box center [11, 78] width 9 height 9
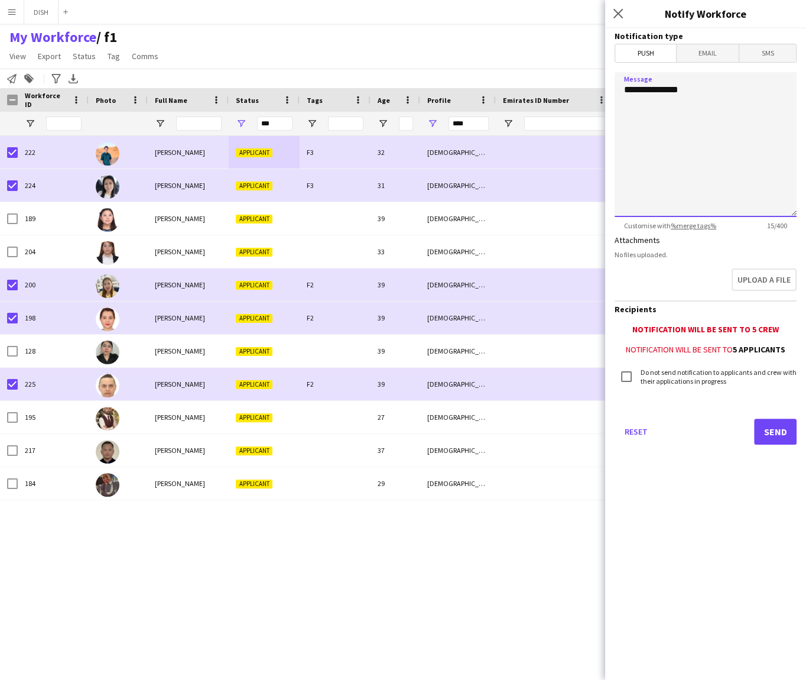
click at [664, 122] on textarea "**********" at bounding box center [706, 144] width 182 height 145
paste textarea "**********"
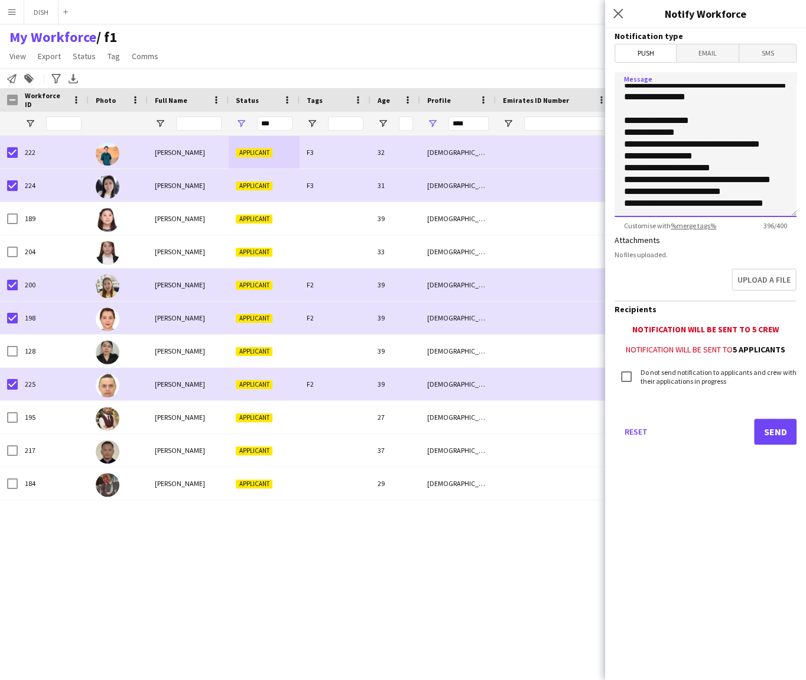
scroll to position [0, 0]
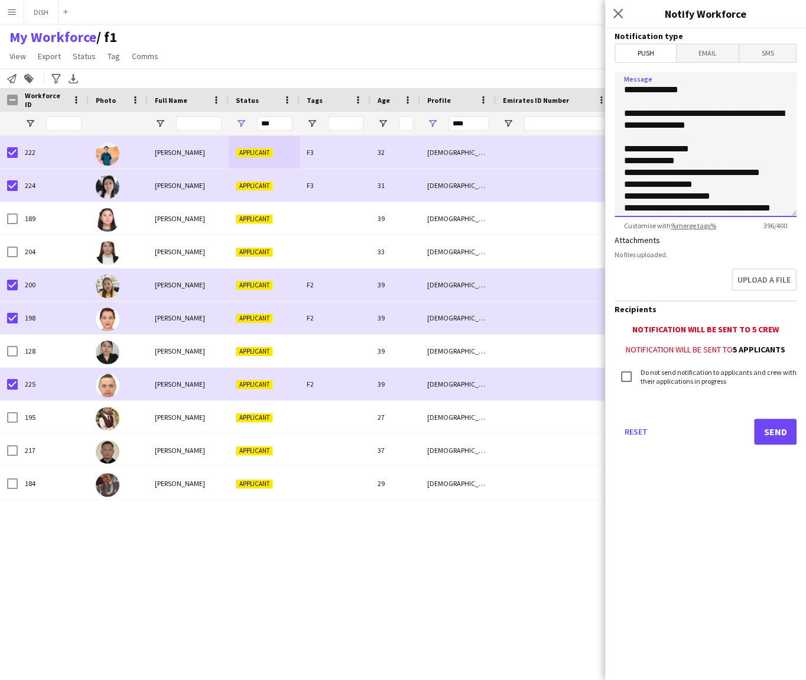
type textarea "**********"
click at [784, 429] on button "Send" at bounding box center [775, 431] width 43 height 26
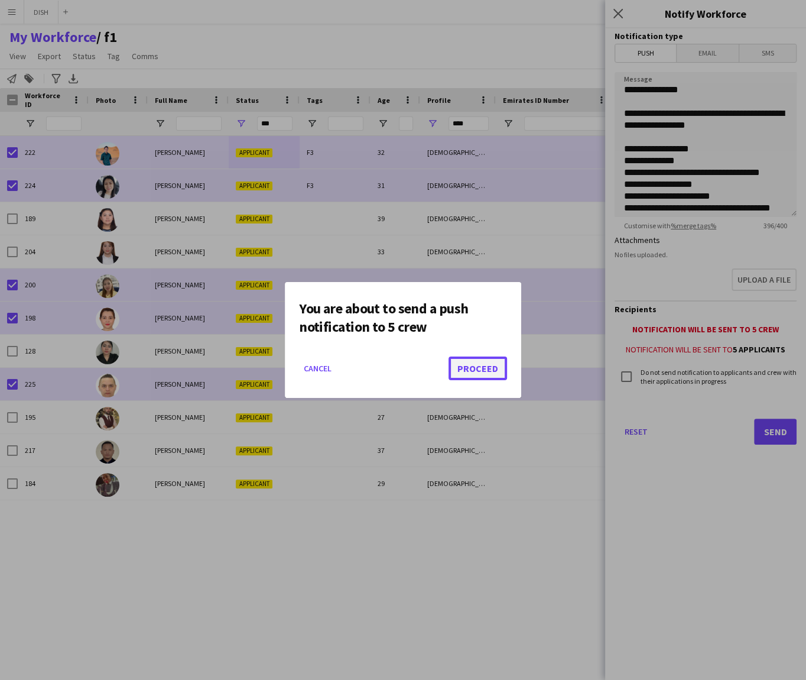
click at [482, 368] on button "Proceed" at bounding box center [478, 368] width 59 height 24
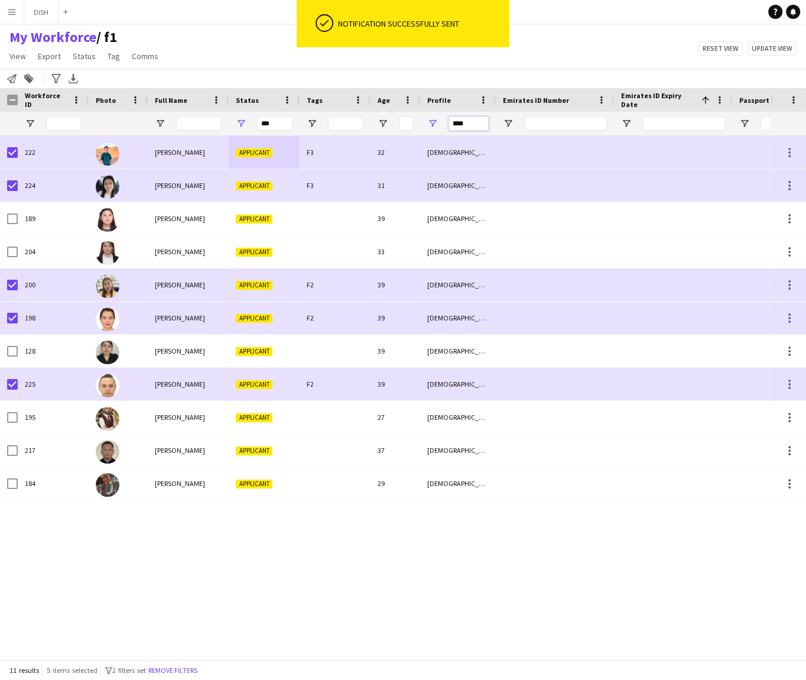
click at [466, 126] on input "****" at bounding box center [469, 123] width 40 height 14
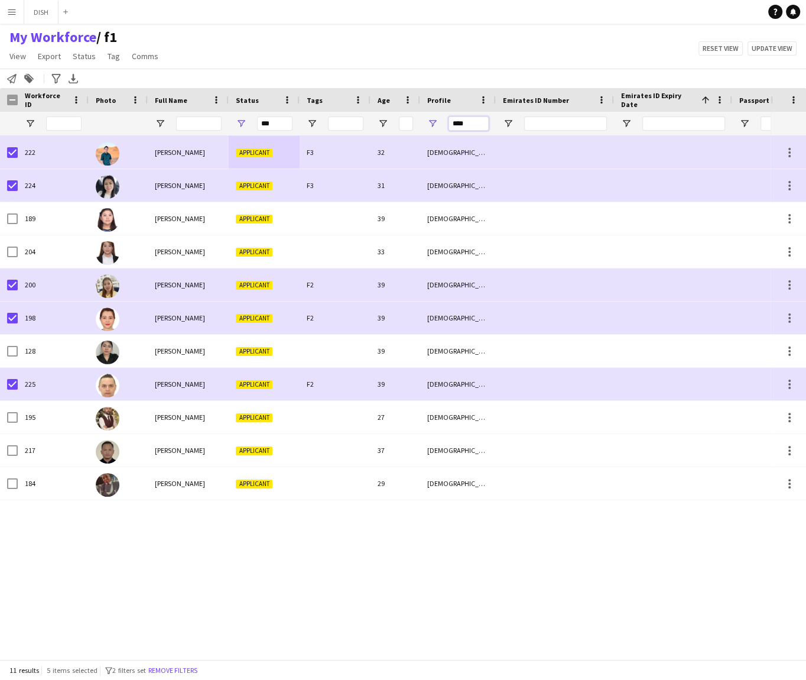
click at [466, 126] on input "****" at bounding box center [469, 123] width 40 height 14
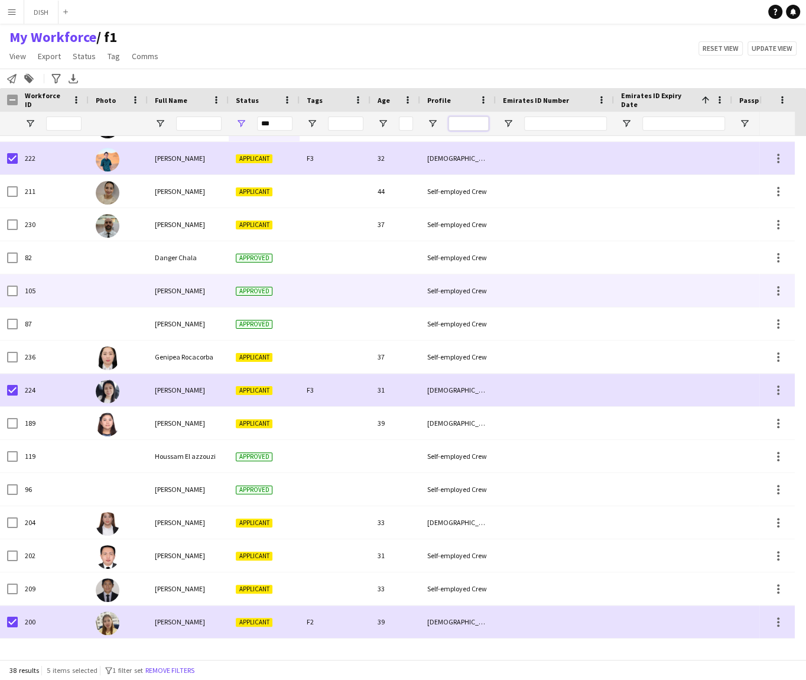
scroll to position [27, 0]
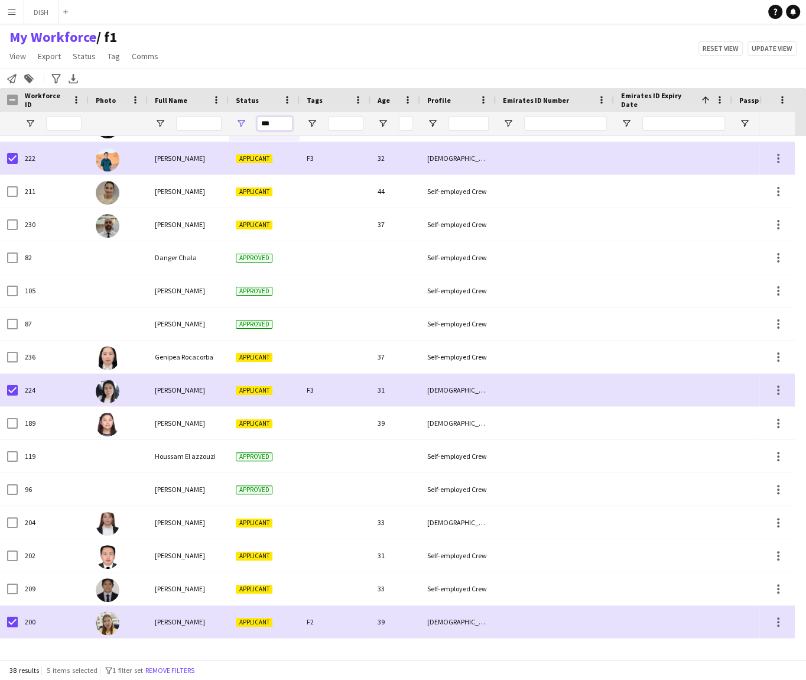
click at [278, 125] on input "***" at bounding box center [274, 123] width 35 height 14
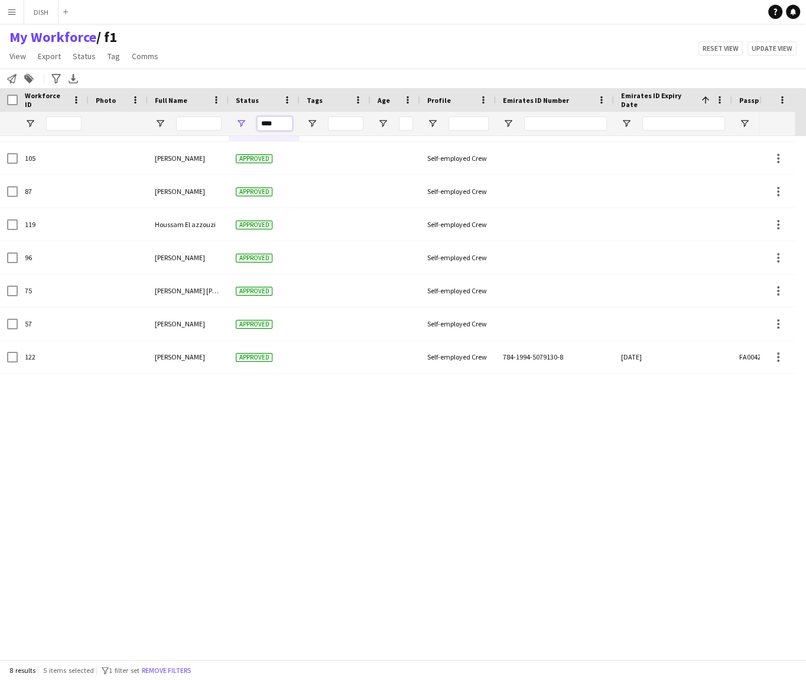
scroll to position [0, 0]
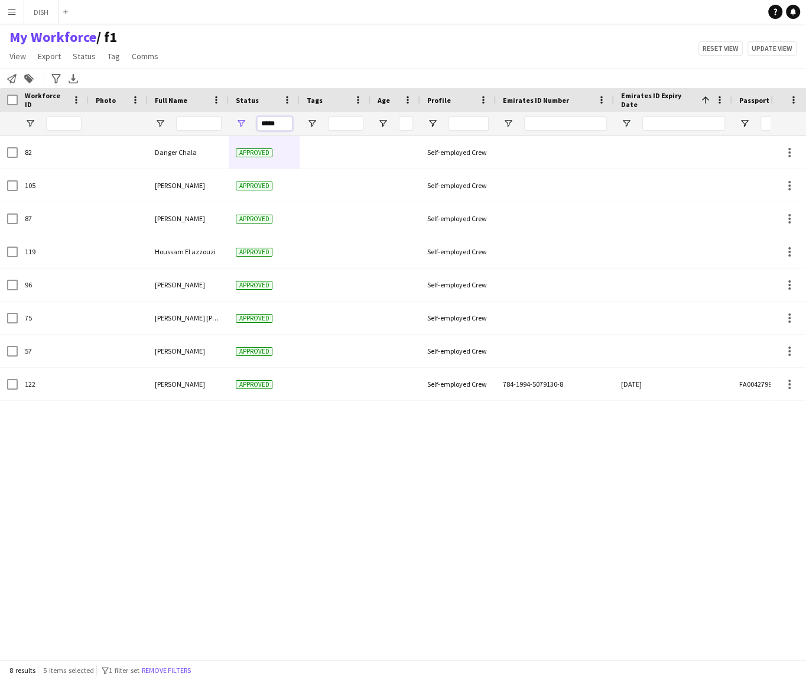
type input "*****"
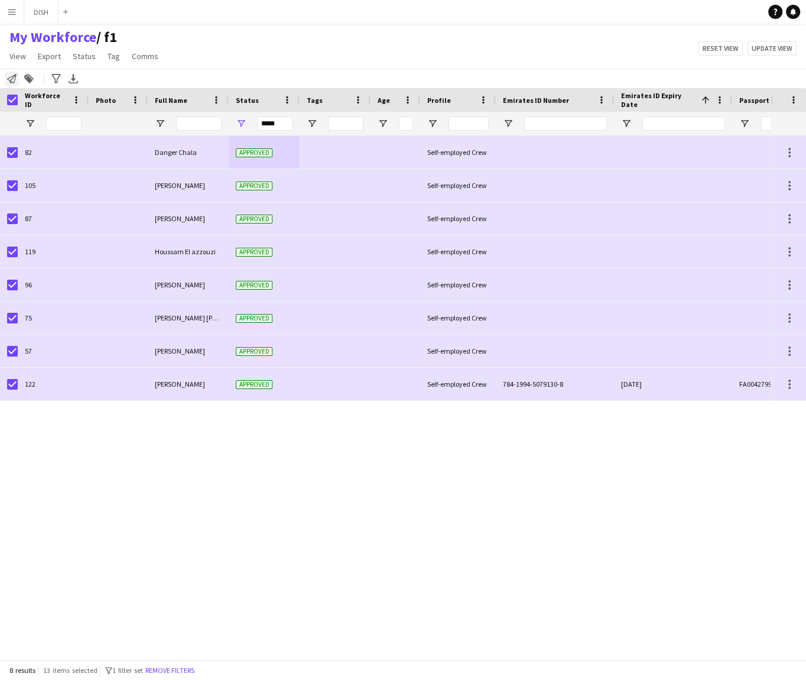
click at [12, 79] on icon at bounding box center [11, 78] width 9 height 9
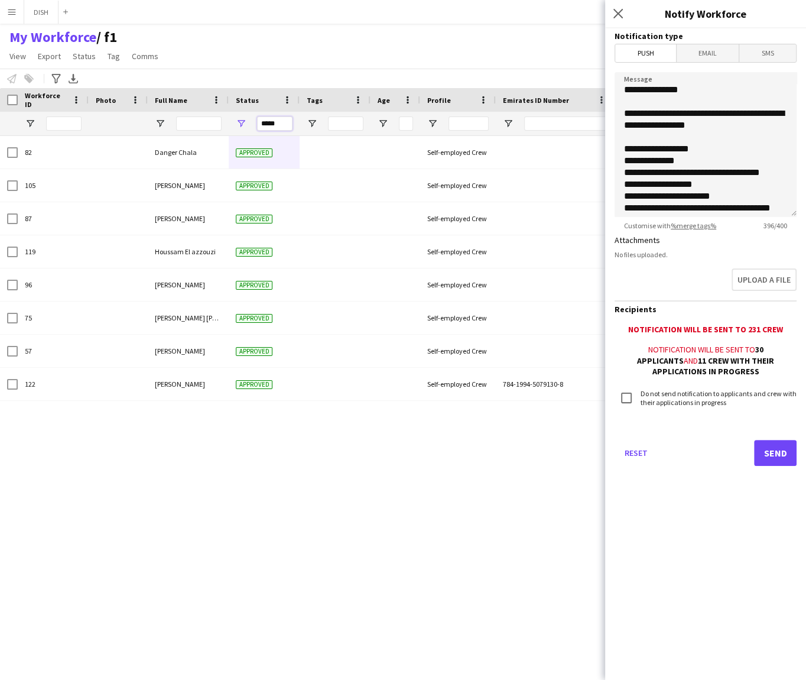
click at [281, 126] on input "*****" at bounding box center [274, 123] width 35 height 14
click at [645, 454] on button "Reset" at bounding box center [636, 453] width 43 height 26
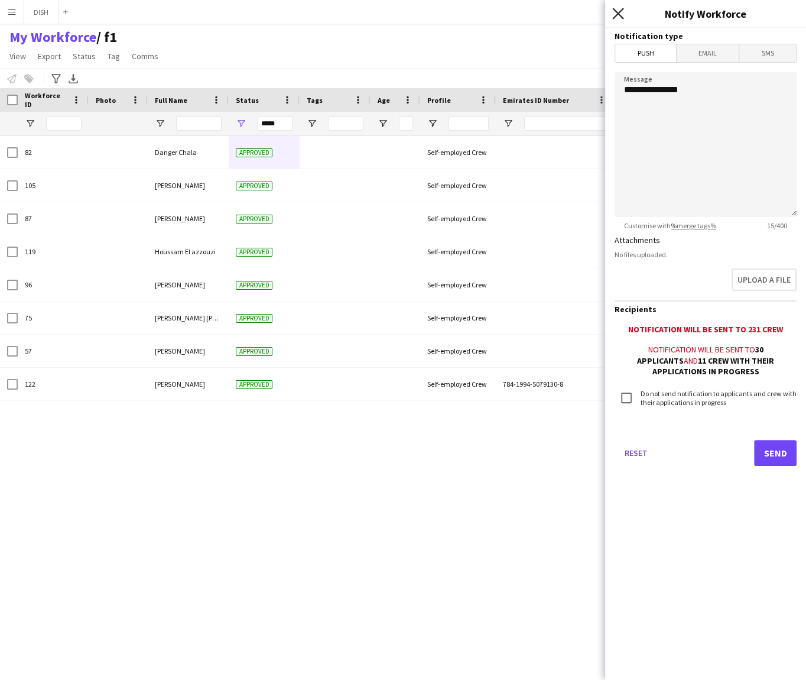
click at [615, 8] on icon "Close pop-in" at bounding box center [617, 13] width 11 height 11
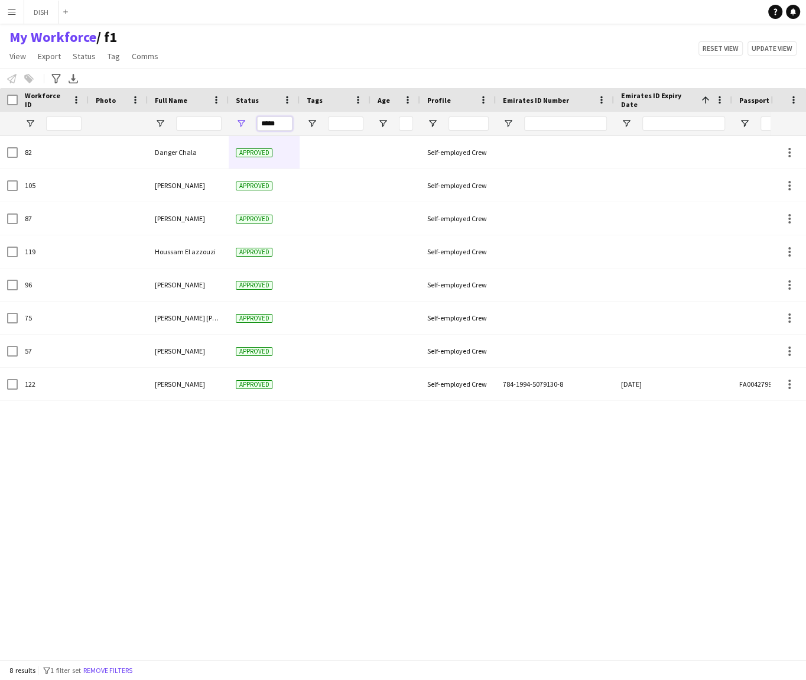
click at [270, 125] on input "*****" at bounding box center [274, 123] width 35 height 14
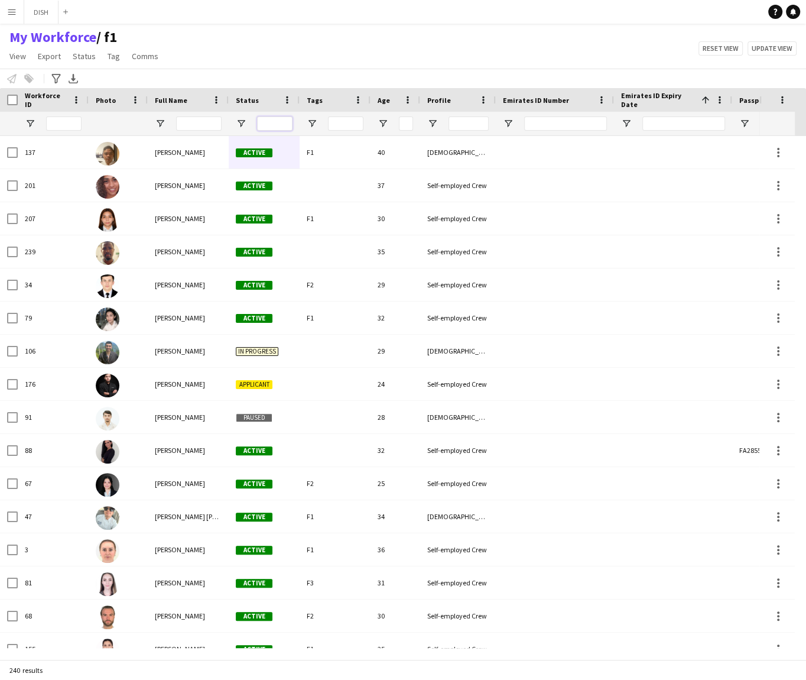
click at [280, 122] on input "Status Filter Input" at bounding box center [274, 123] width 35 height 14
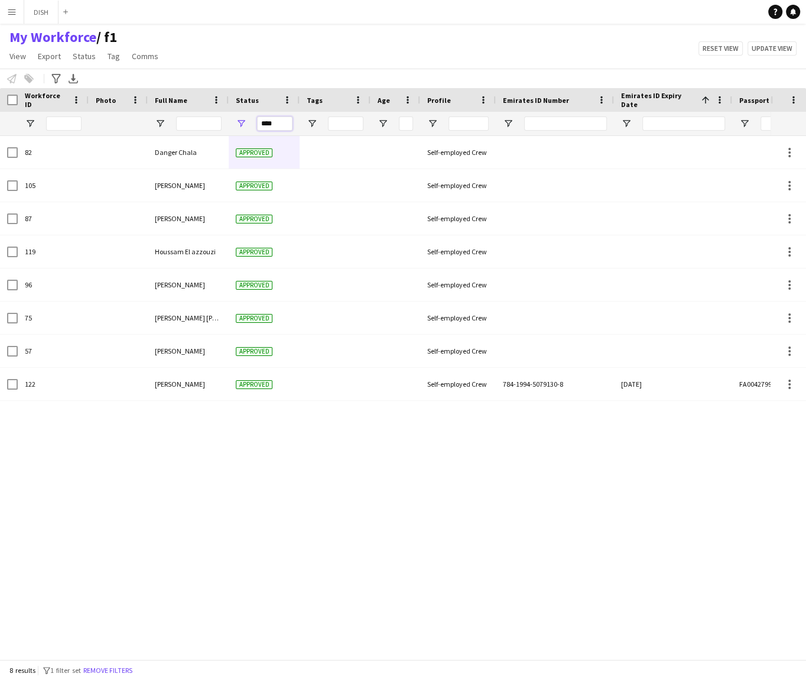
type input "****"
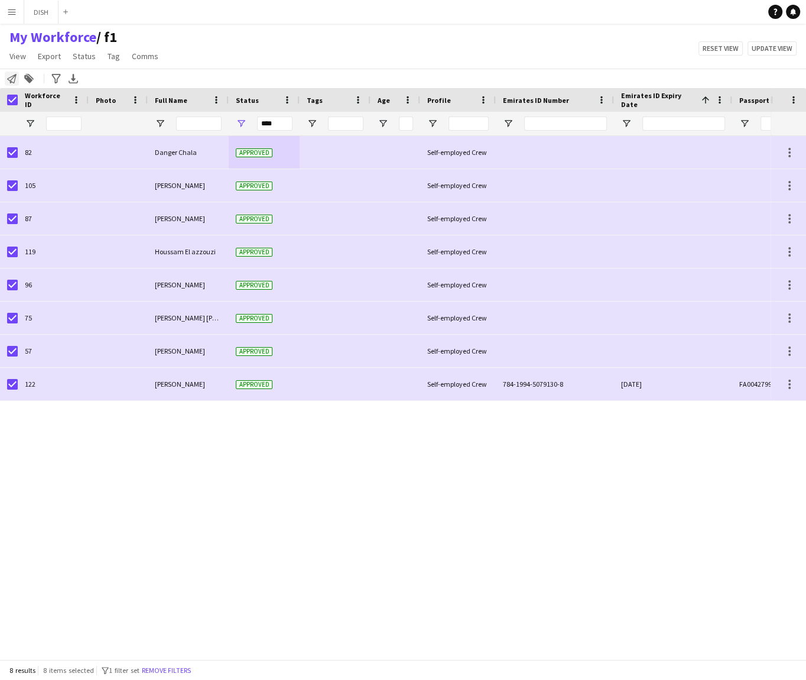
click at [14, 77] on icon "Notify workforce" at bounding box center [11, 78] width 9 height 9
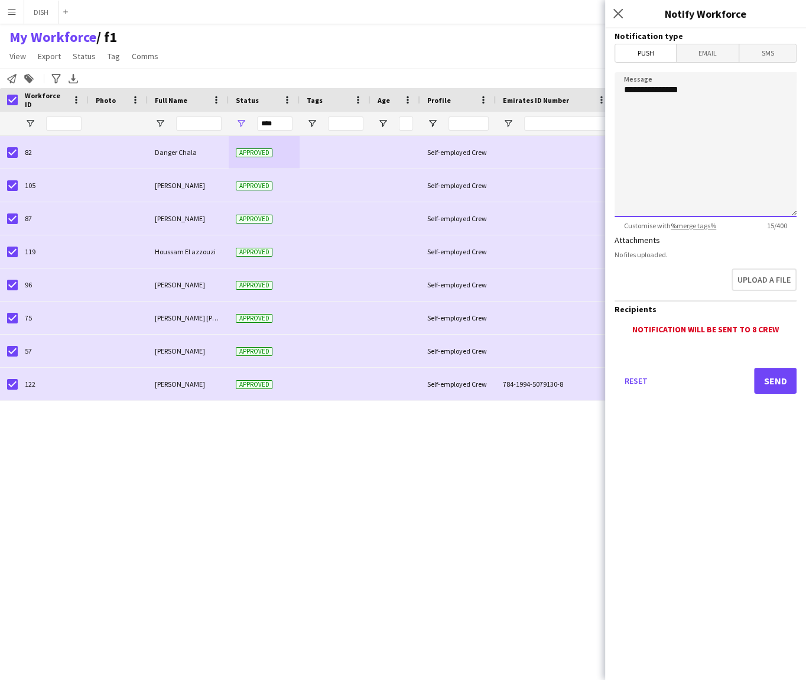
click at [699, 97] on textarea "**********" at bounding box center [706, 144] width 182 height 145
paste textarea "**********"
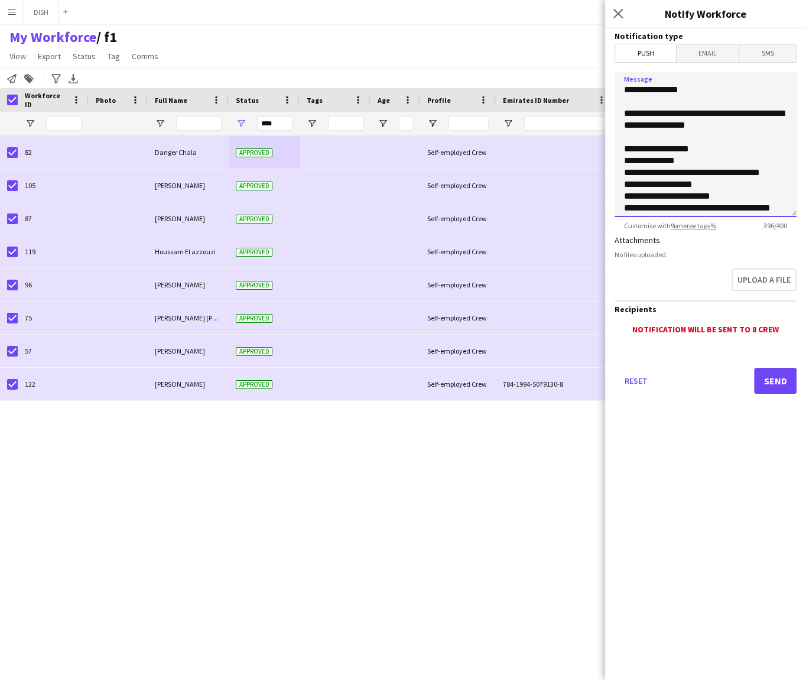
click at [626, 112] on textarea "**********" at bounding box center [706, 144] width 182 height 145
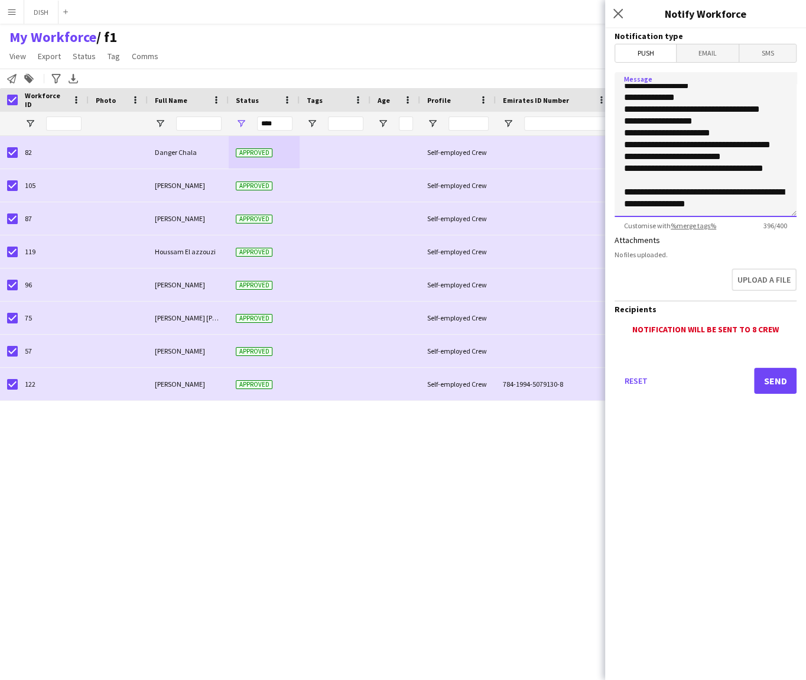
scroll to position [109, 0]
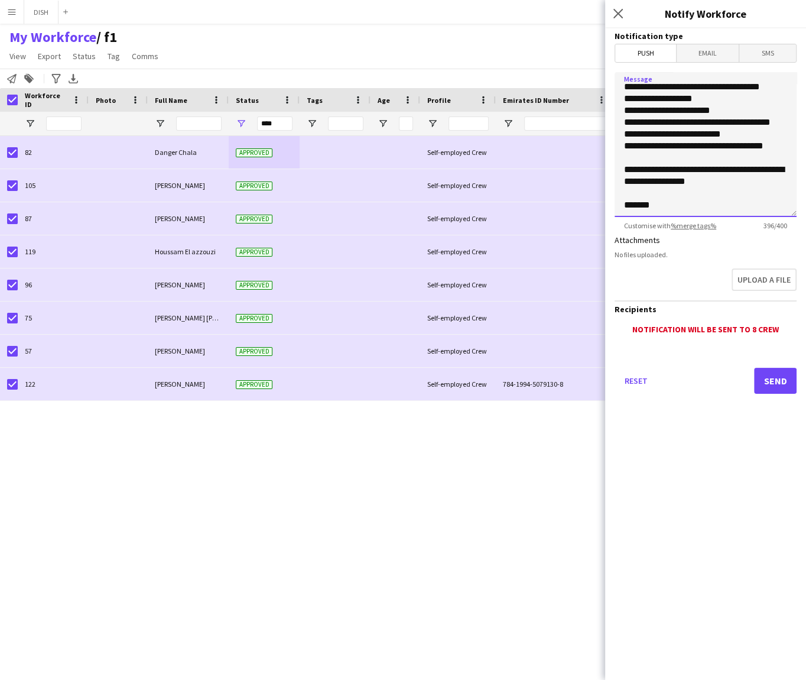
drag, startPoint x: 623, startPoint y: 111, endPoint x: 718, endPoint y: 189, distance: 123.0
click at [718, 189] on textarea "**********" at bounding box center [706, 144] width 182 height 145
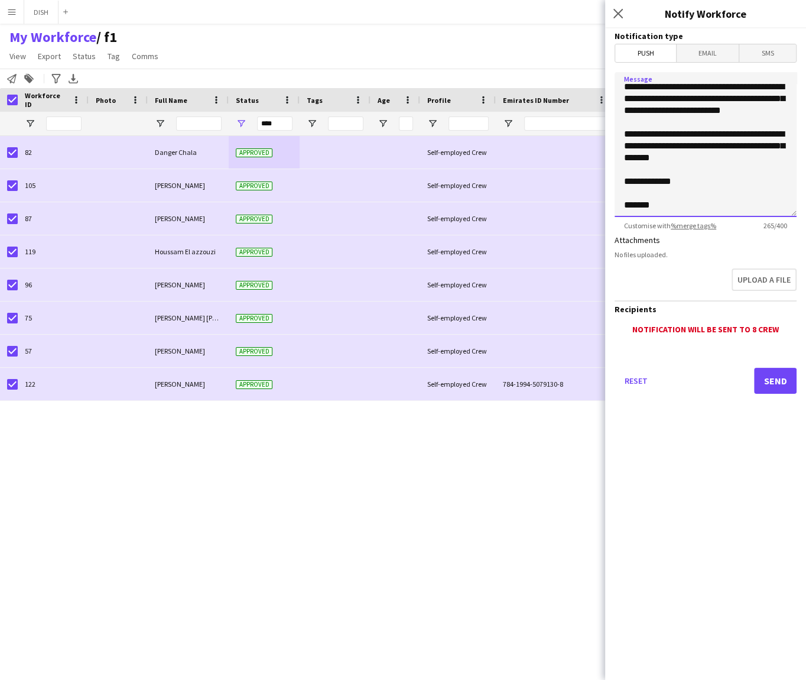
scroll to position [38, 0]
click at [718, 191] on textarea "**********" at bounding box center [706, 144] width 182 height 145
click at [725, 200] on textarea "**********" at bounding box center [706, 144] width 182 height 145
click at [692, 184] on textarea "**********" at bounding box center [706, 144] width 182 height 145
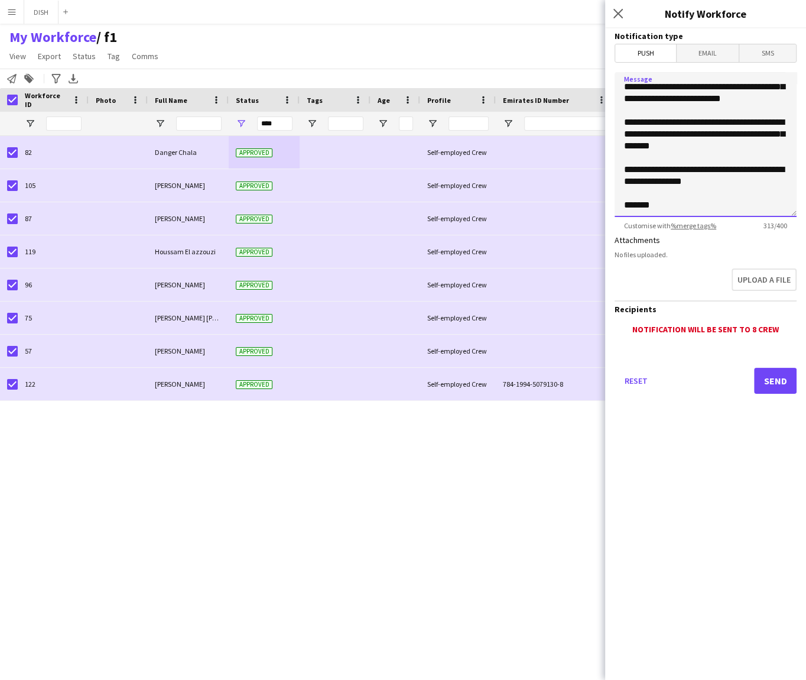
type textarea "**********"
click at [775, 380] on button "Send" at bounding box center [775, 381] width 43 height 26
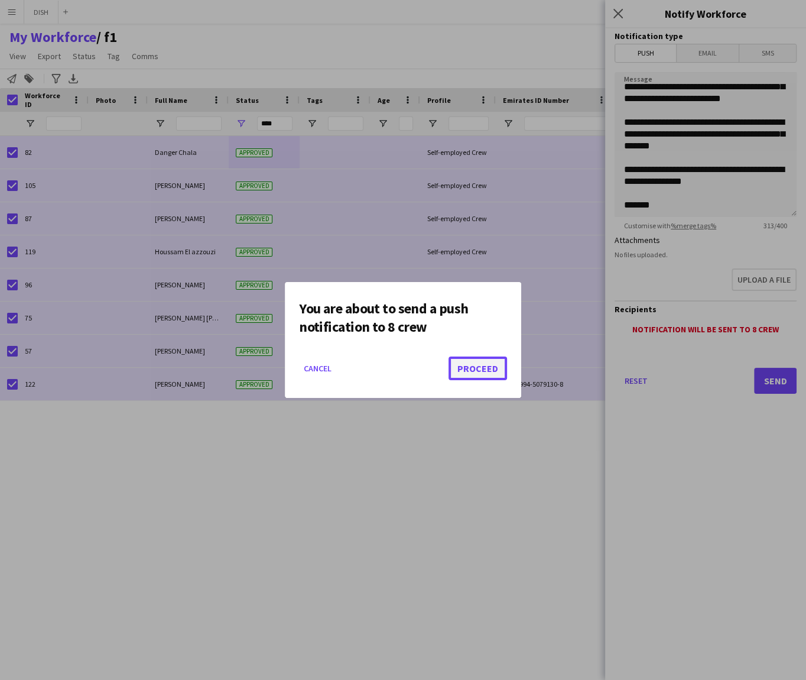
click at [493, 366] on button "Proceed" at bounding box center [478, 368] width 59 height 24
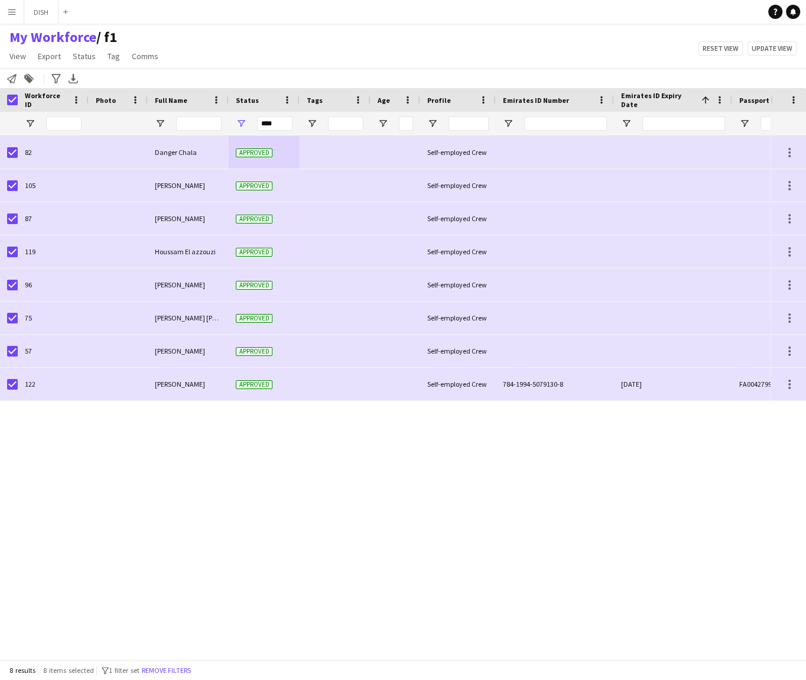
scroll to position [0, 110]
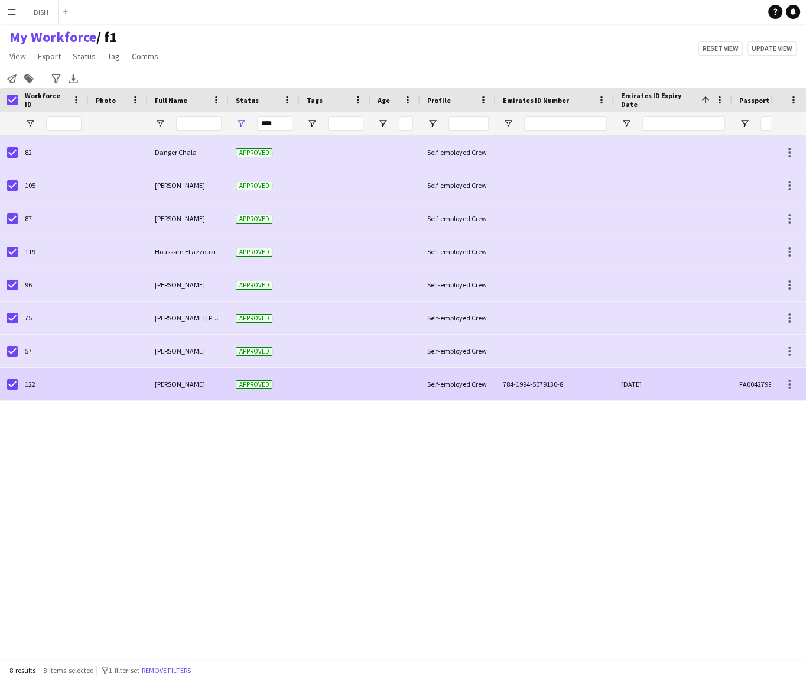
click at [296, 394] on div "Approved" at bounding box center [264, 384] width 71 height 33
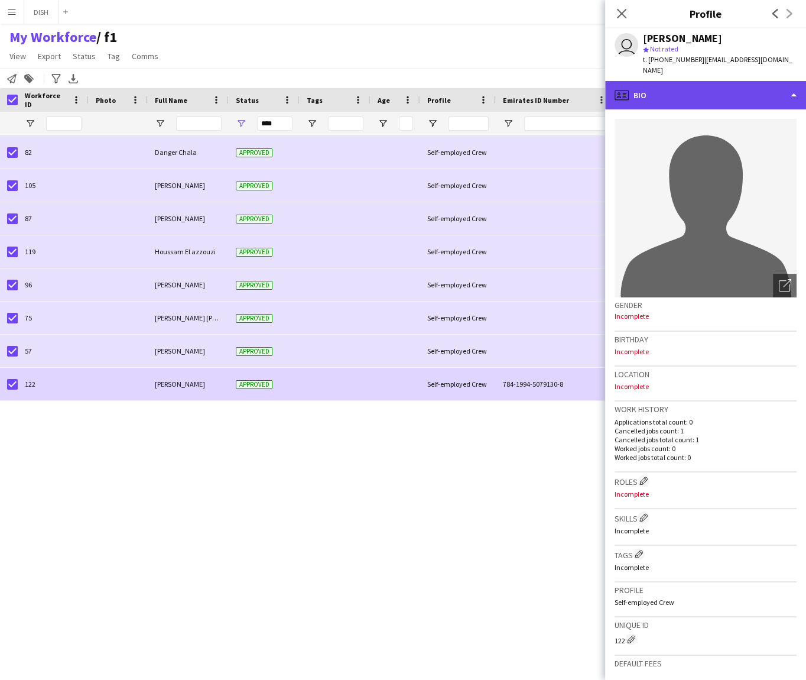
click at [656, 83] on div "profile Bio" at bounding box center [705, 95] width 201 height 28
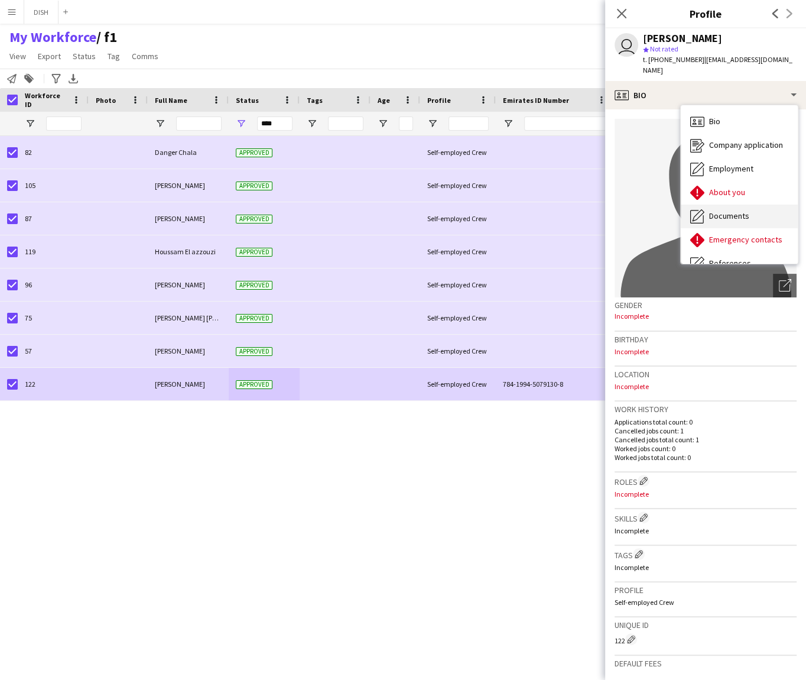
click at [743, 210] on span "Documents" at bounding box center [729, 215] width 40 height 11
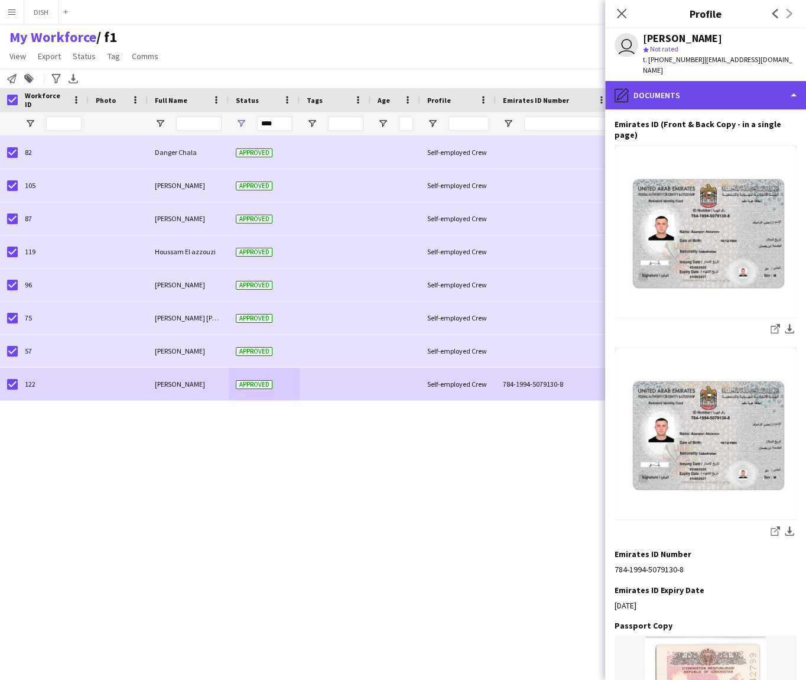
click at [667, 81] on div "pencil4 Documents" at bounding box center [705, 95] width 201 height 28
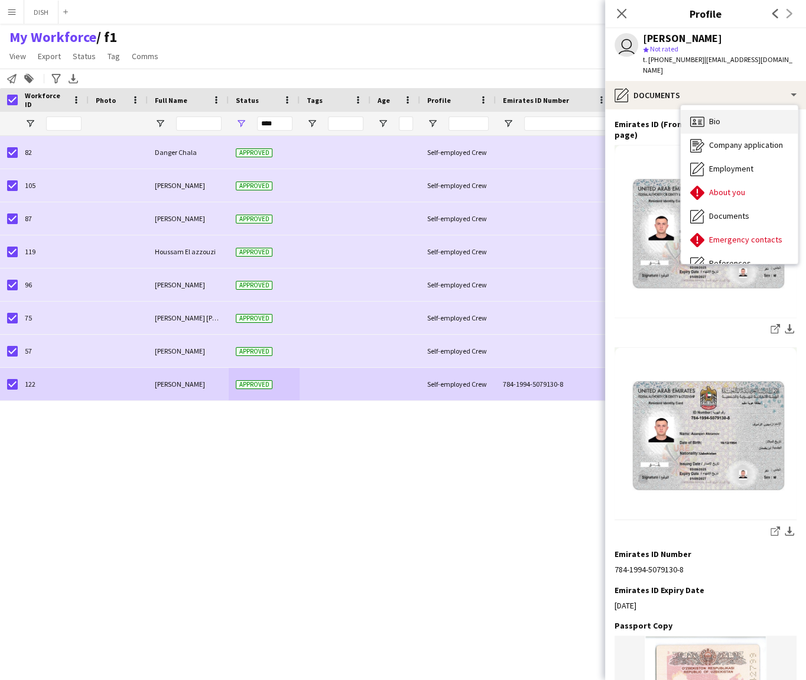
click at [702, 116] on icon at bounding box center [697, 121] width 14 height 10
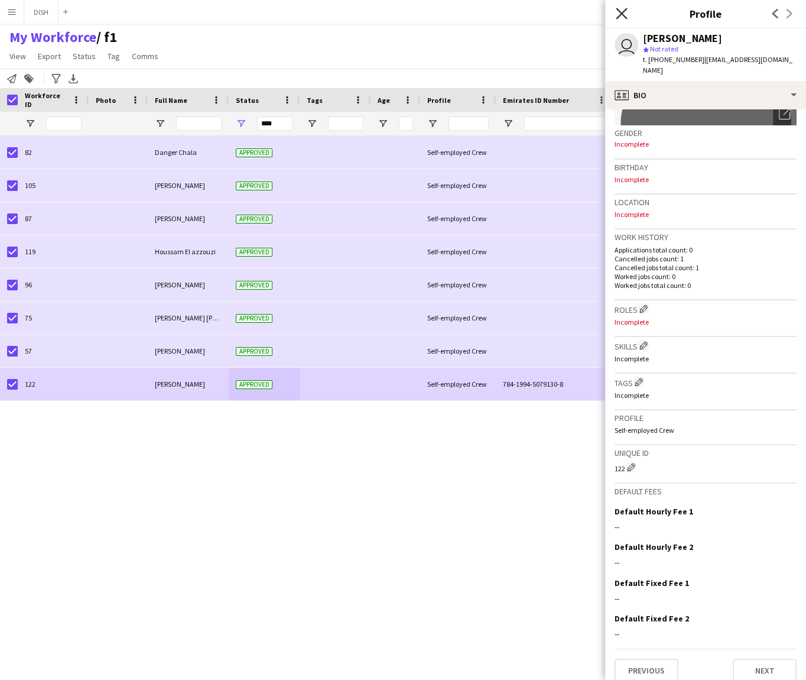
click at [621, 14] on icon at bounding box center [621, 13] width 11 height 11
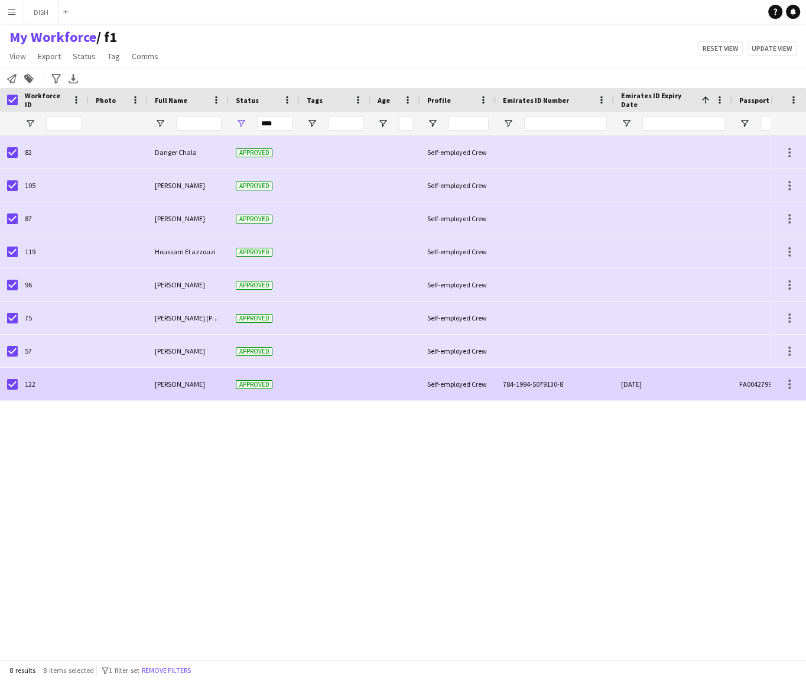
click at [541, 388] on span "784-1994-5079130-8" at bounding box center [533, 383] width 60 height 9
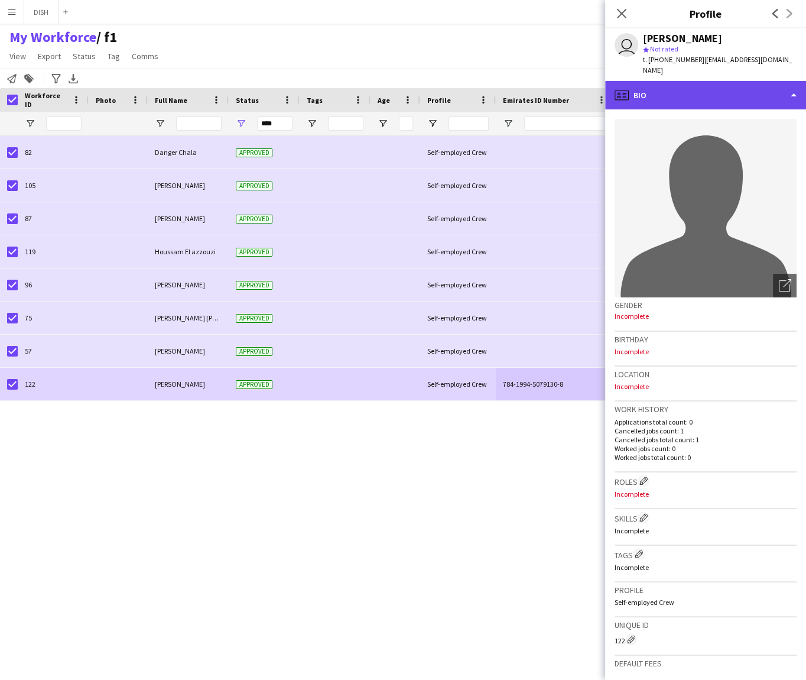
click at [660, 81] on div "profile Bio" at bounding box center [705, 95] width 201 height 28
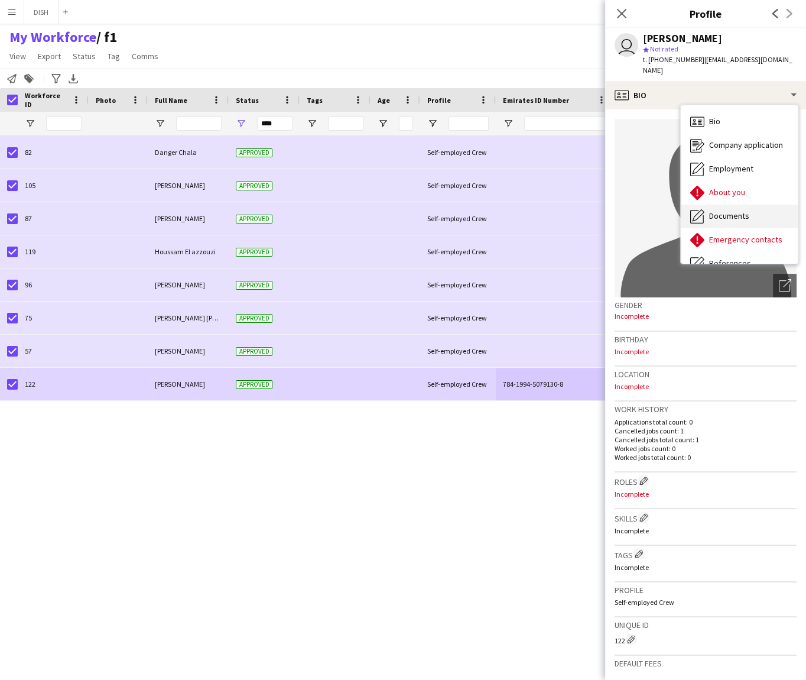
click at [728, 210] on span "Documents" at bounding box center [729, 215] width 40 height 11
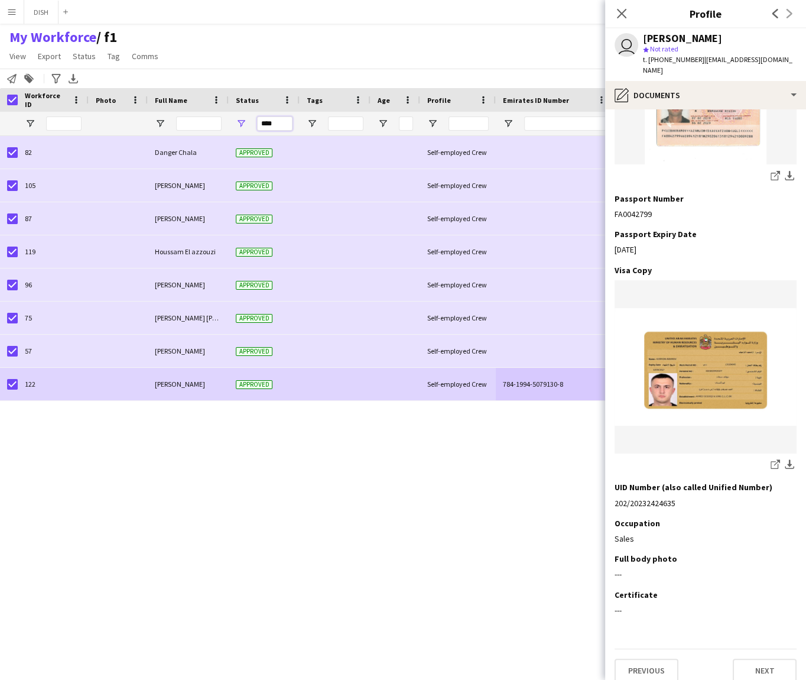
click at [284, 124] on input "****" at bounding box center [274, 123] width 35 height 14
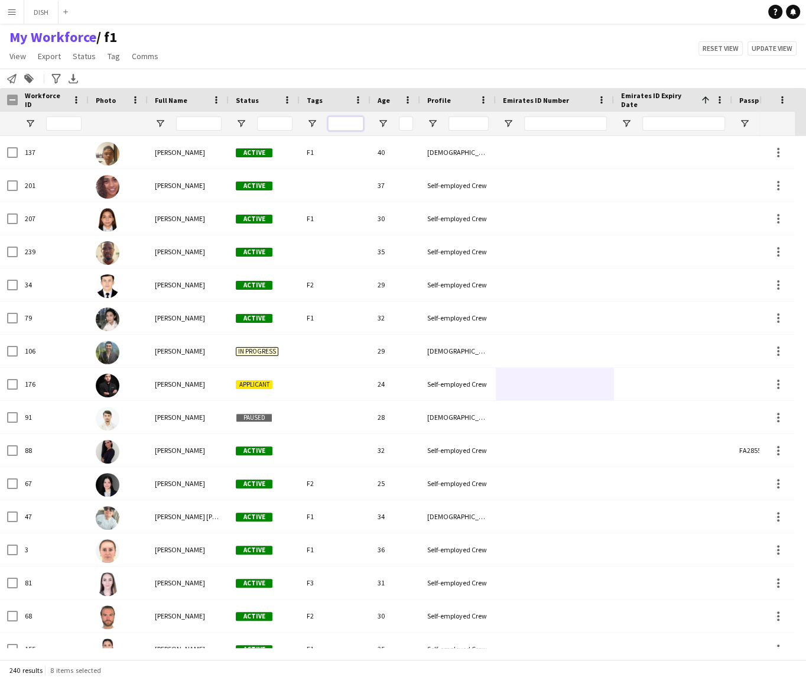
click at [335, 120] on input "Tags Filter Input" at bounding box center [345, 123] width 35 height 14
click at [283, 119] on input "Status Filter Input" at bounding box center [274, 123] width 35 height 14
click at [352, 125] on input "Tags Filter Input" at bounding box center [345, 123] width 35 height 14
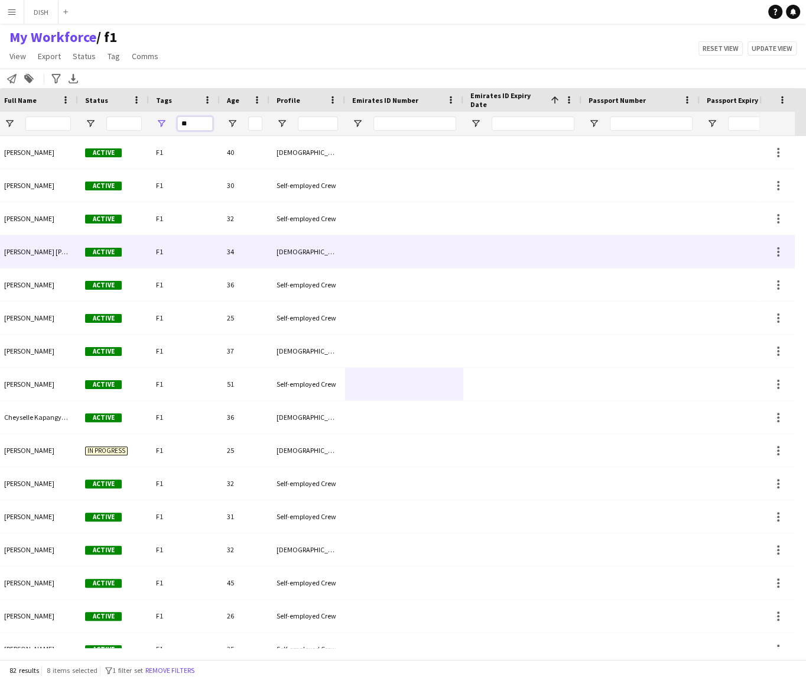
scroll to position [0, 0]
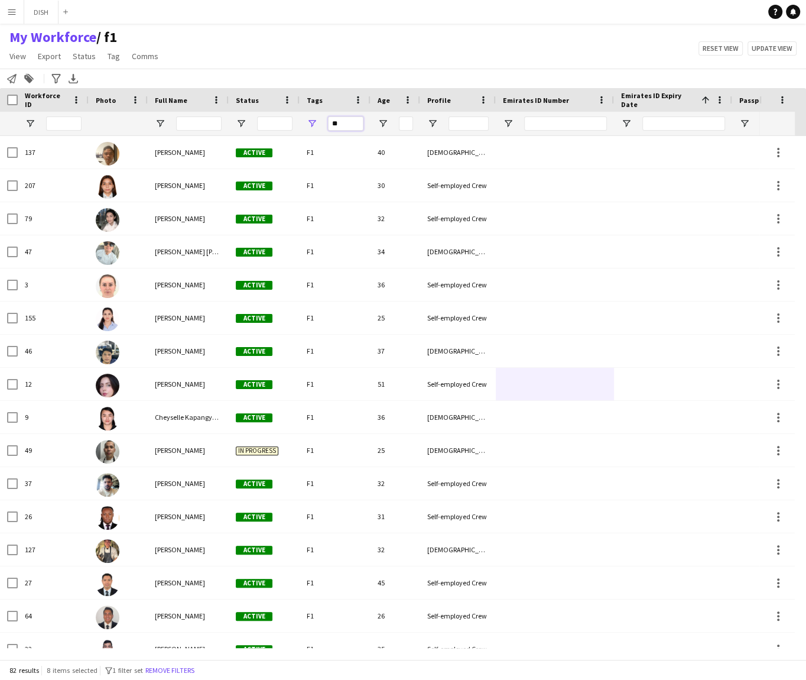
type input "**"
click at [455, 119] on input "Profile Filter Input" at bounding box center [469, 123] width 40 height 14
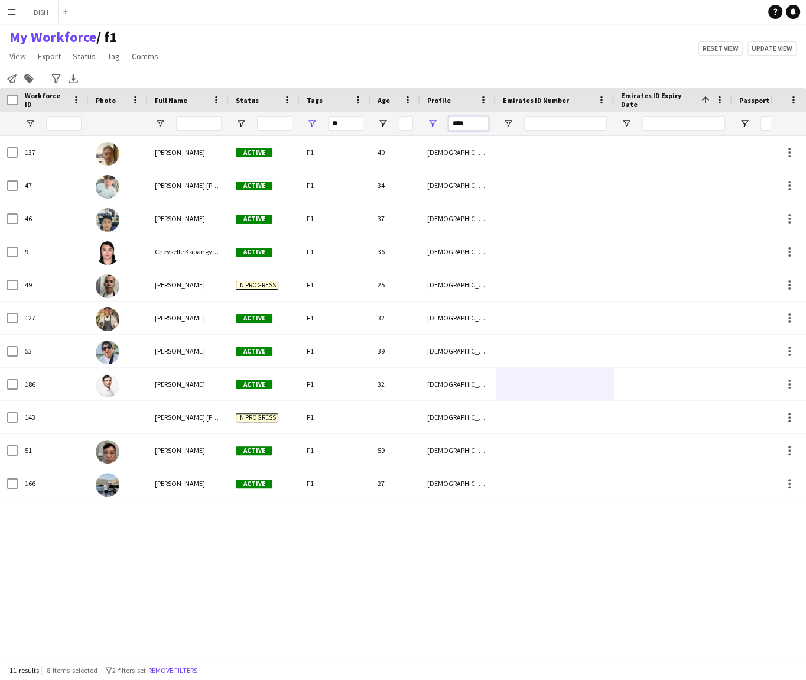
type input "****"
click at [436, 122] on span "Open Filter Menu" at bounding box center [432, 123] width 11 height 11
type input "***"
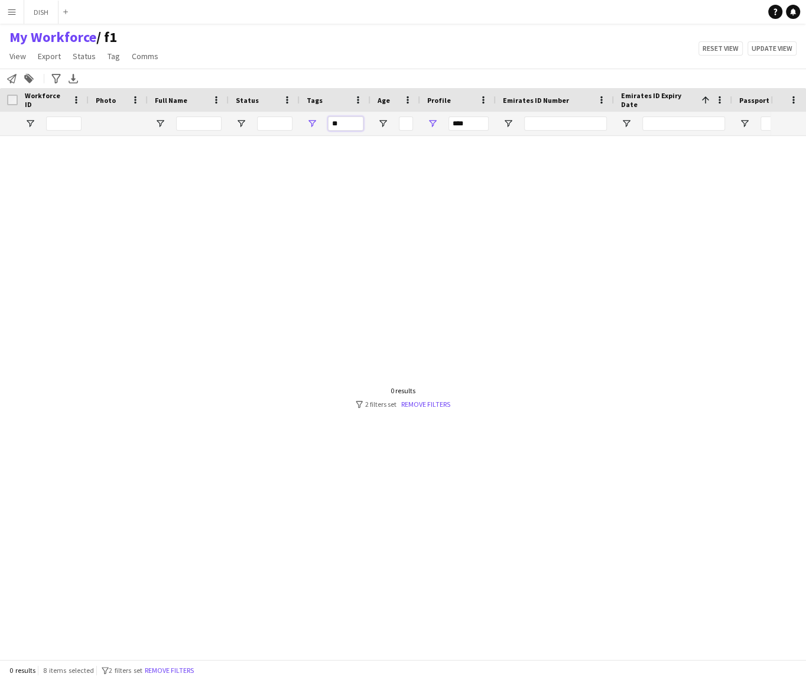
click at [346, 119] on input "**" at bounding box center [345, 123] width 35 height 14
click at [432, 122] on span "Open Filter Menu" at bounding box center [432, 123] width 11 height 11
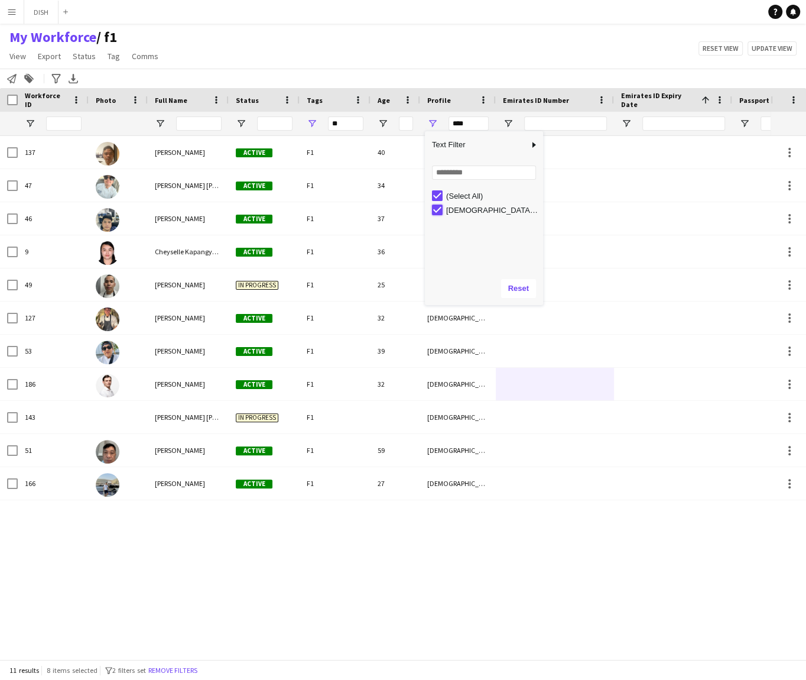
type input "***"
click at [518, 285] on button "Reset" at bounding box center [518, 288] width 35 height 19
click at [463, 122] on input "****" at bounding box center [469, 123] width 40 height 14
click at [435, 122] on span "Open Filter Menu" at bounding box center [432, 123] width 11 height 11
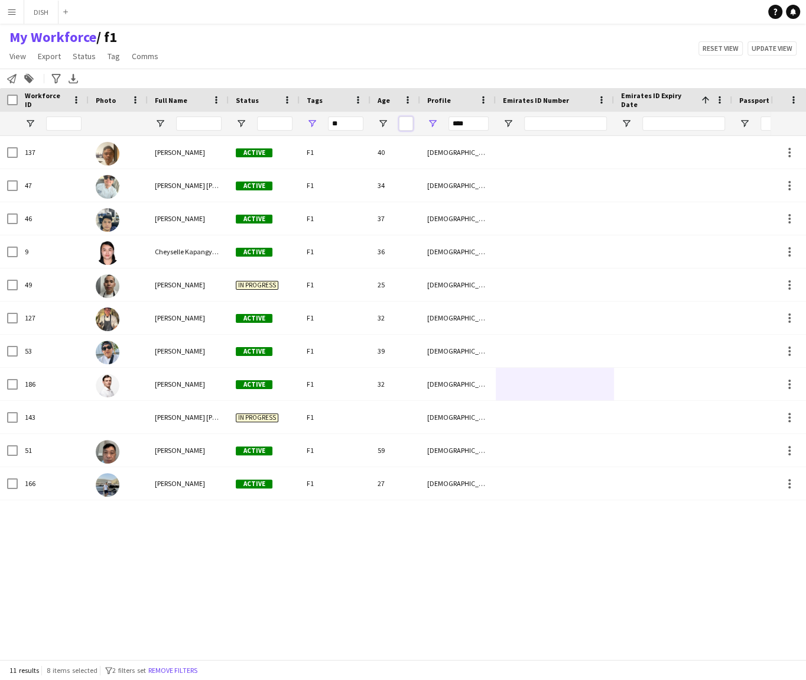
click at [404, 126] on input "Age Filter Input" at bounding box center [406, 123] width 14 height 14
click at [466, 118] on input "****" at bounding box center [469, 123] width 40 height 14
click at [485, 127] on input "****" at bounding box center [469, 123] width 40 height 14
type input "*"
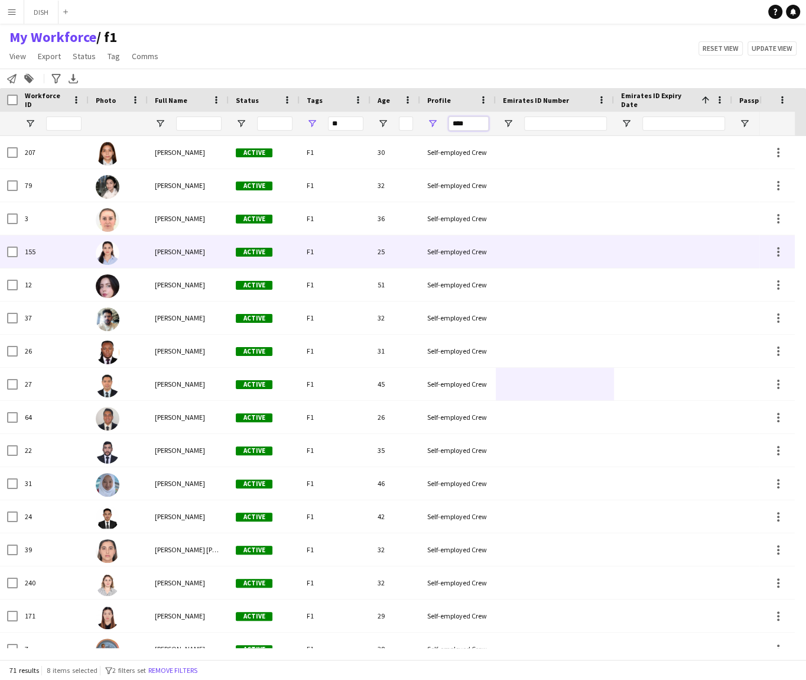
scroll to position [0, 265]
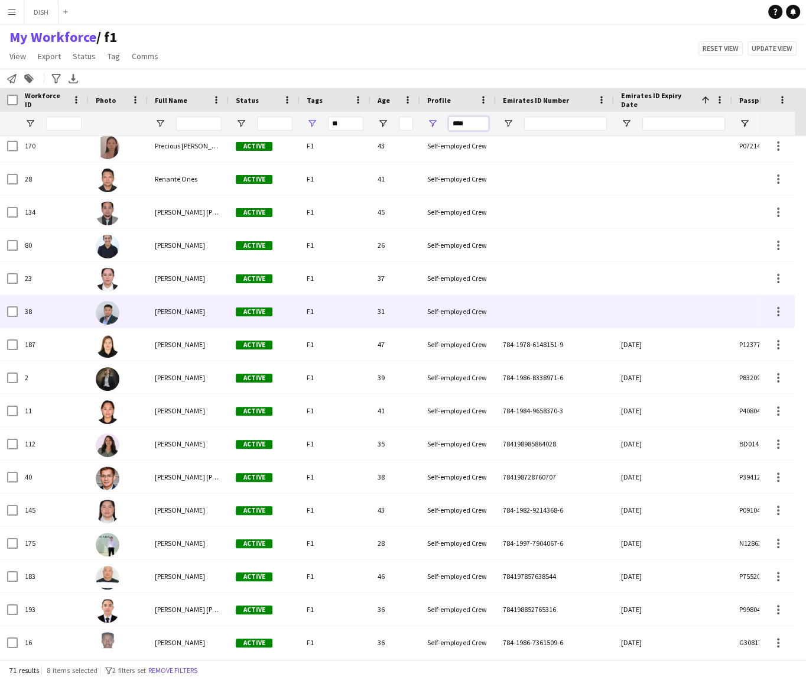
type input "****"
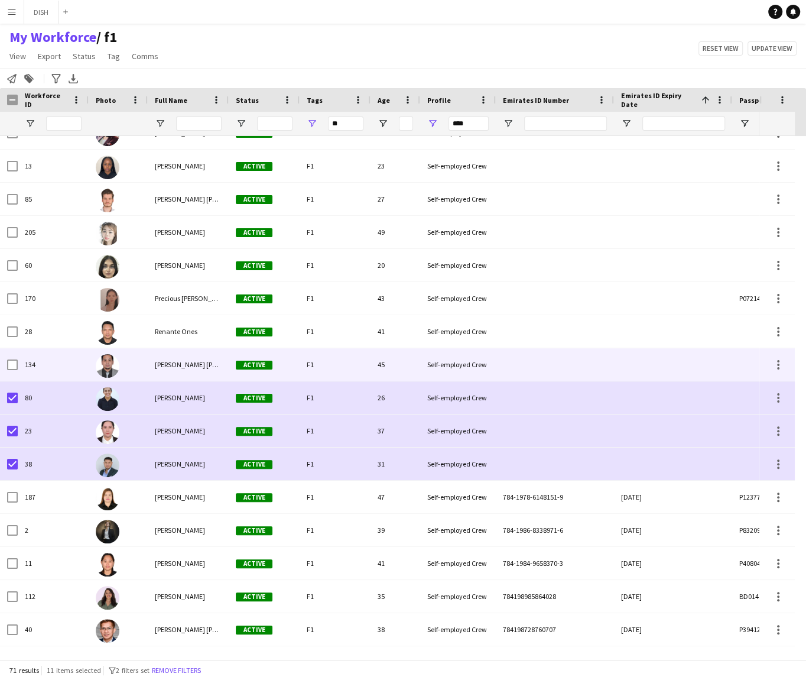
click at [18, 362] on div "134" at bounding box center [53, 364] width 71 height 33
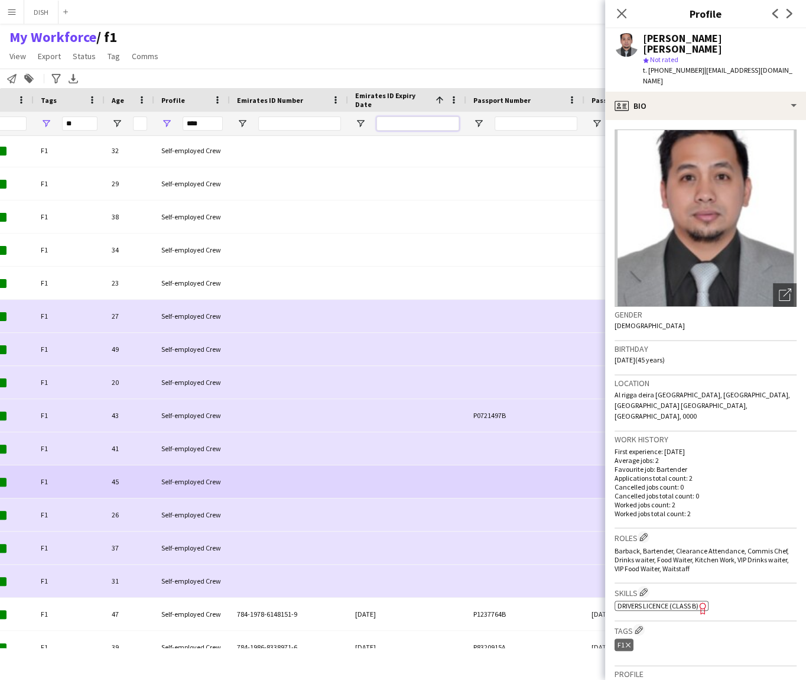
click at [407, 122] on input "Emirates ID Expiry Date Filter Input" at bounding box center [417, 123] width 83 height 14
type input "*"
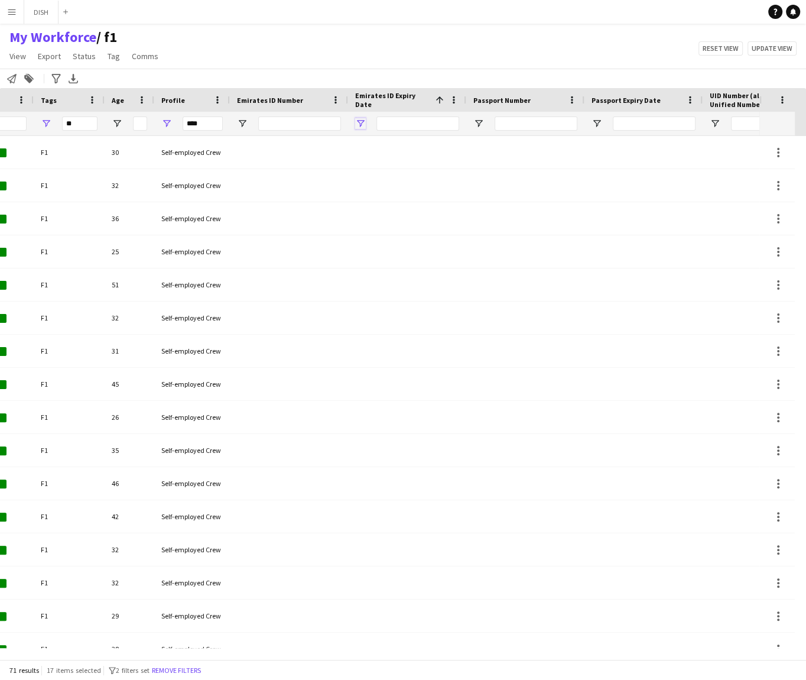
click at [358, 121] on span "Open Filter Menu" at bounding box center [360, 123] width 11 height 11
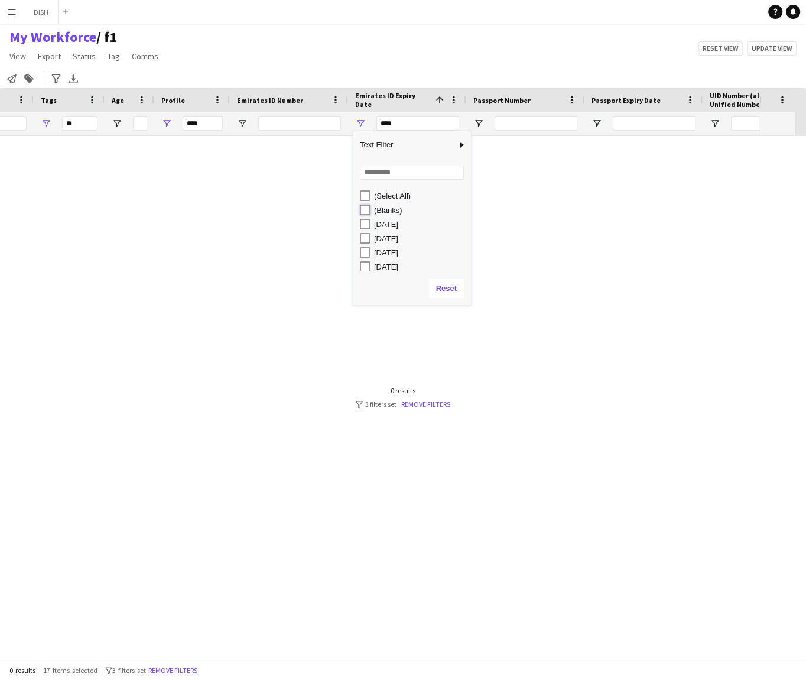
type input "**********"
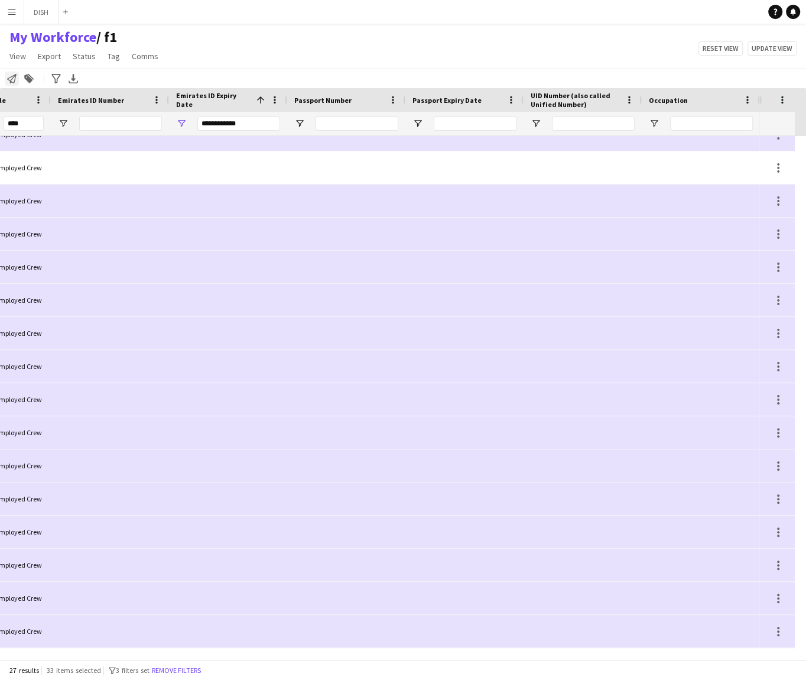
click at [11, 76] on icon "Notify workforce" at bounding box center [11, 78] width 9 height 9
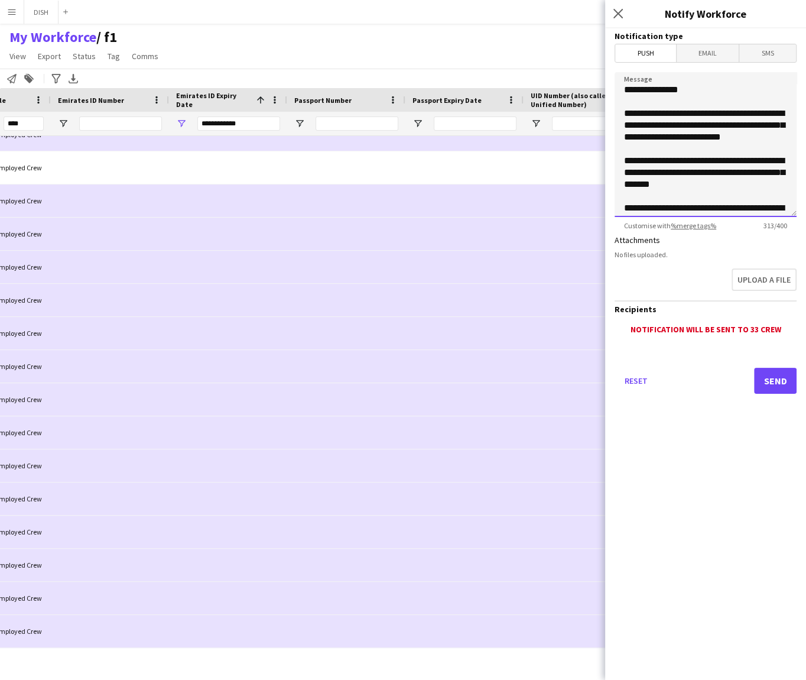
click at [690, 123] on textarea "**********" at bounding box center [706, 144] width 182 height 145
drag, startPoint x: 725, startPoint y: 198, endPoint x: 621, endPoint y: 115, distance: 132.8
click at [621, 115] on textarea "**********" at bounding box center [706, 144] width 182 height 145
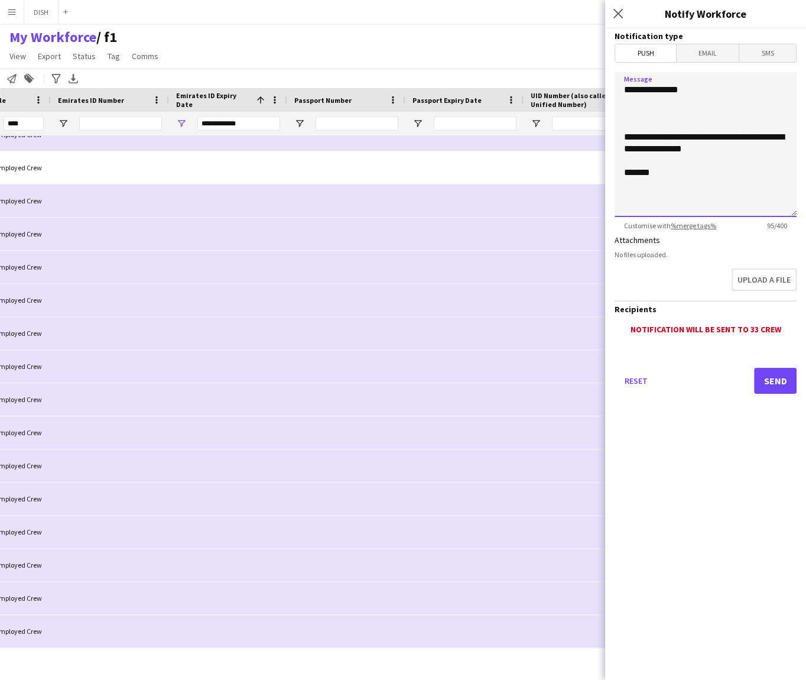
click at [717, 155] on textarea "**********" at bounding box center [706, 144] width 182 height 145
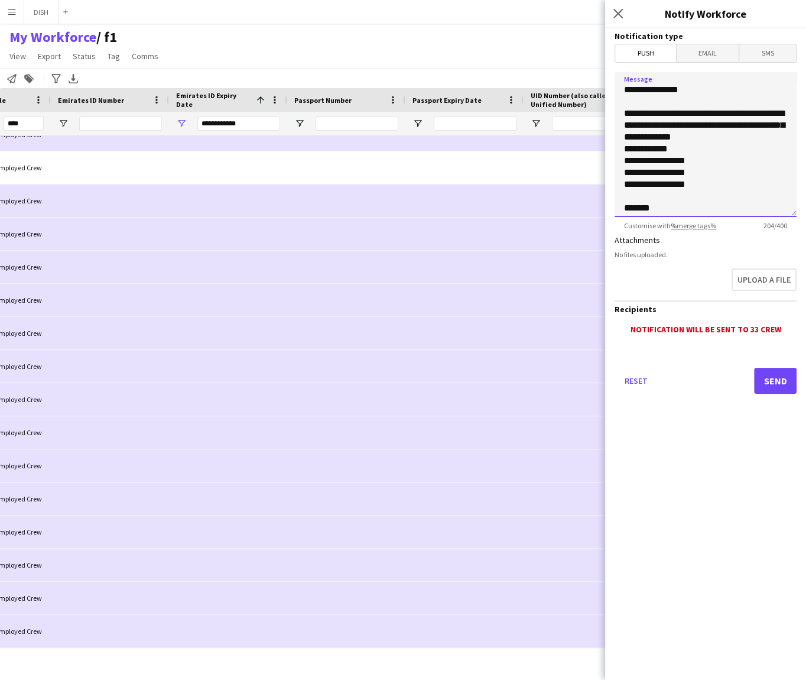
click at [729, 177] on textarea "**********" at bounding box center [706, 144] width 182 height 145
click at [729, 180] on textarea "**********" at bounding box center [706, 144] width 182 height 145
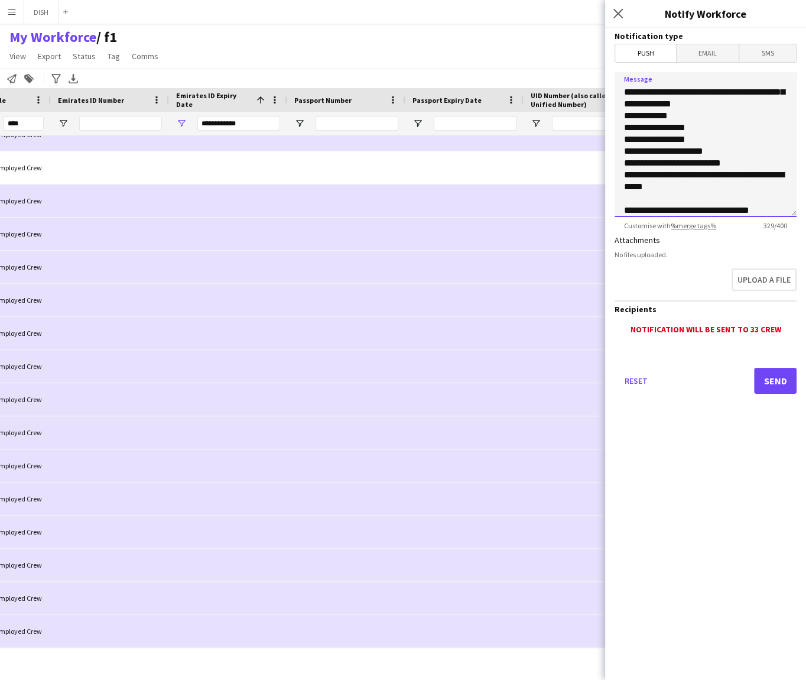
scroll to position [62, 0]
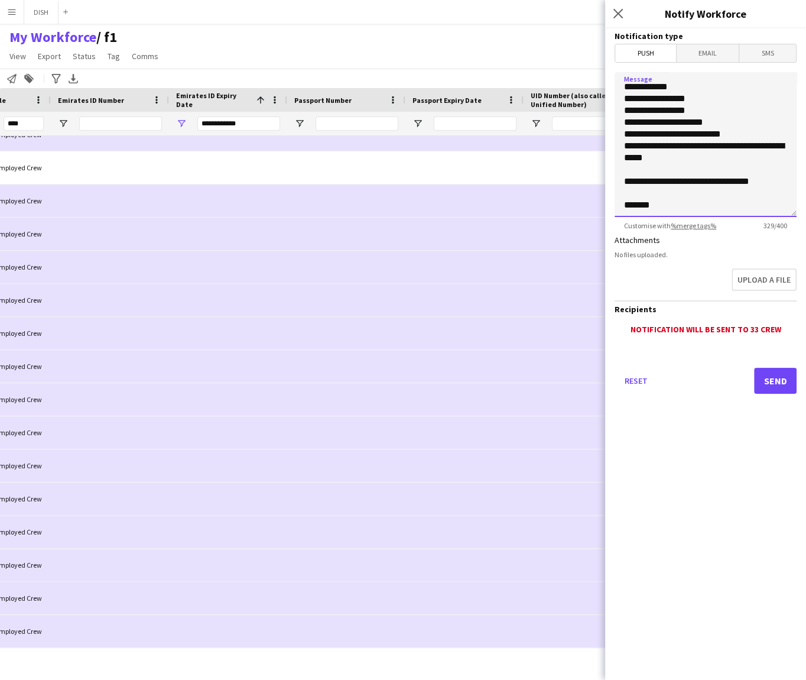
click at [656, 207] on textarea "**********" at bounding box center [706, 144] width 182 height 145
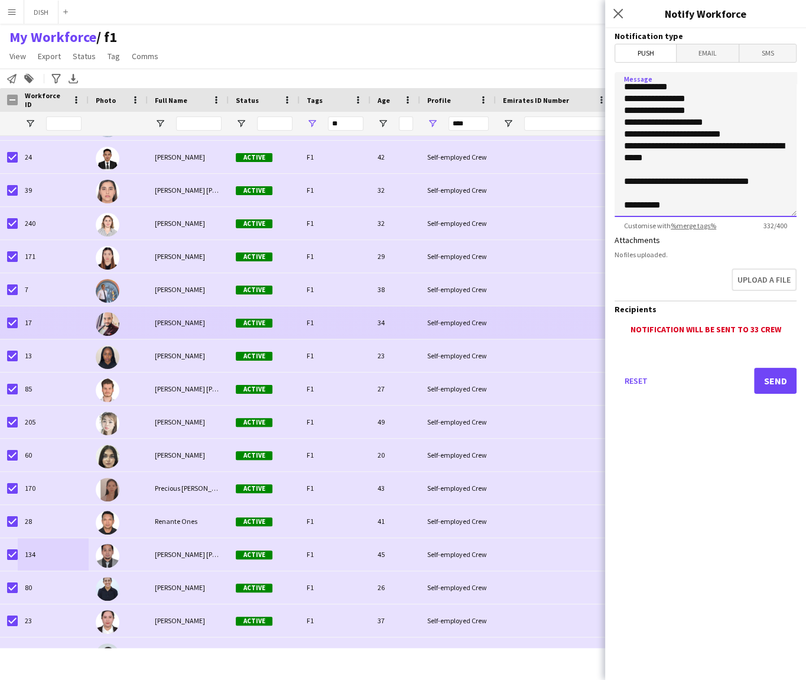
scroll to position [381, 0]
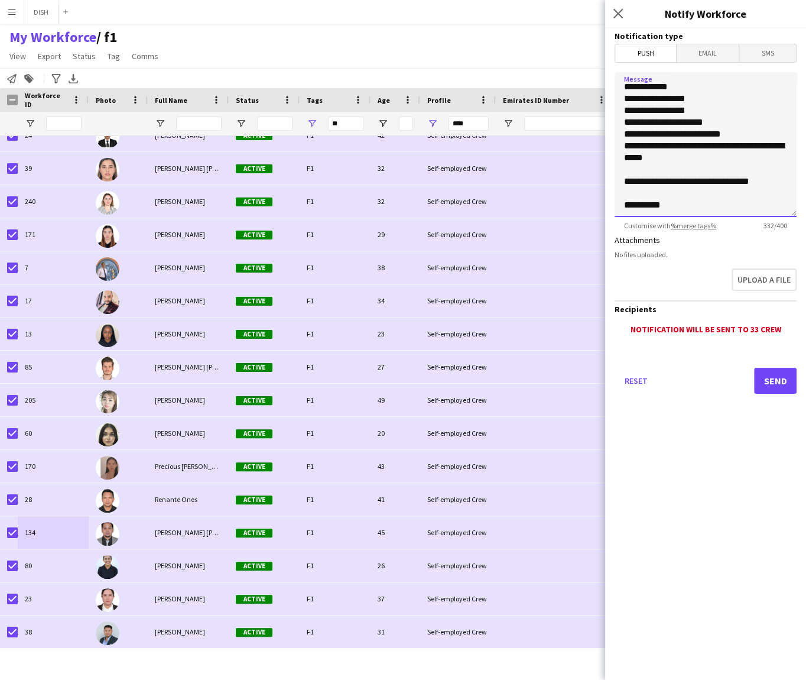
type textarea "**********"
click at [310, 119] on span "Open Filter Menu" at bounding box center [312, 123] width 11 height 11
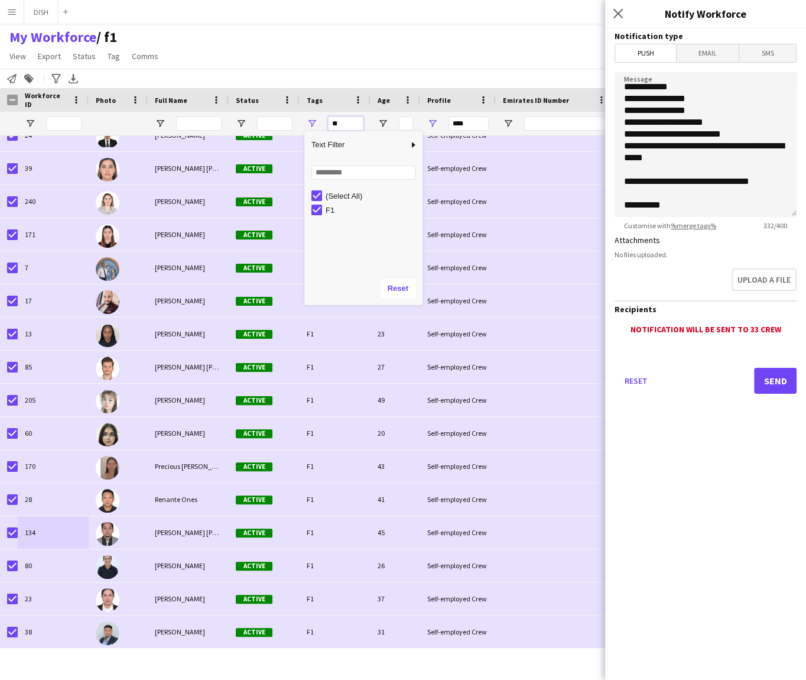
click at [337, 121] on input "**" at bounding box center [345, 123] width 35 height 14
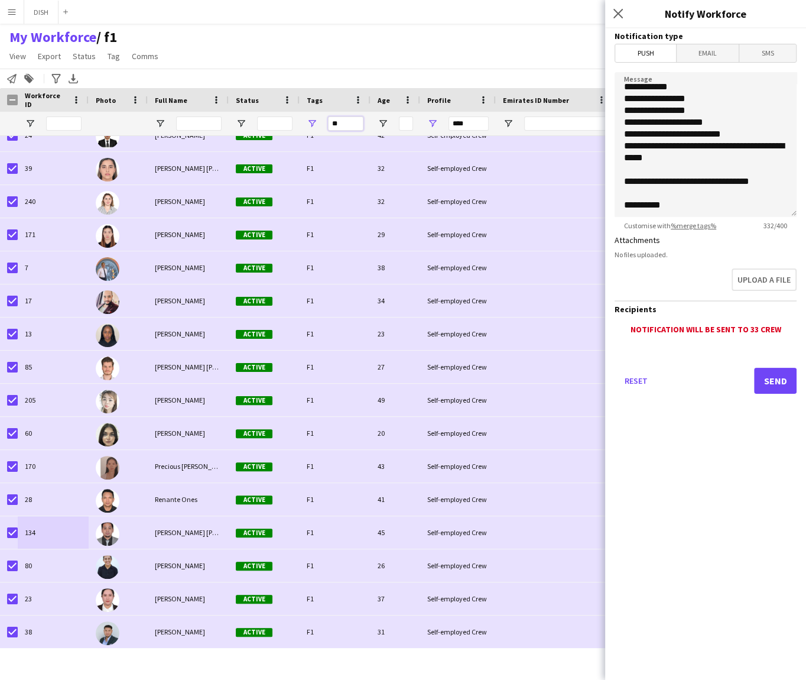
click at [339, 123] on input "**" at bounding box center [345, 123] width 35 height 14
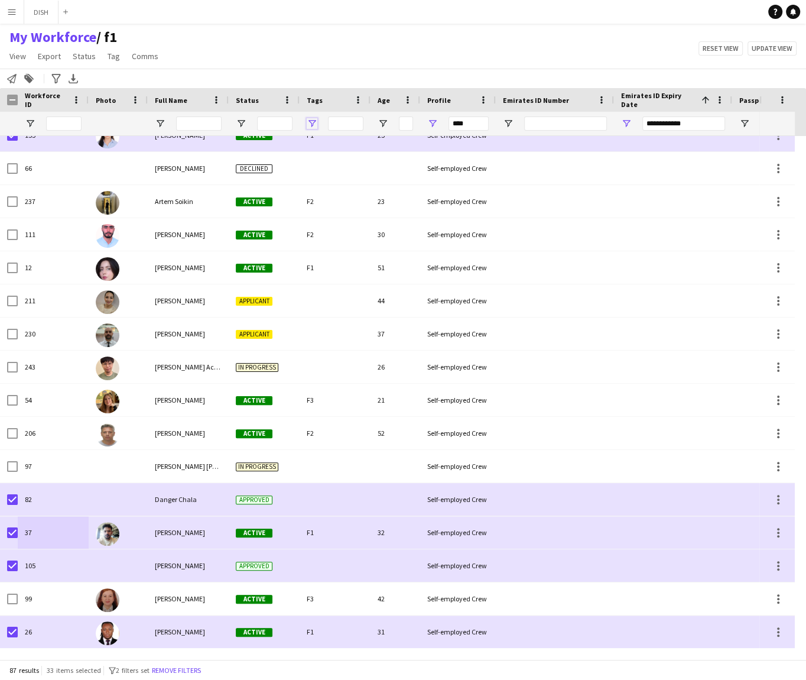
click at [313, 122] on span "Open Filter Menu" at bounding box center [312, 123] width 11 height 11
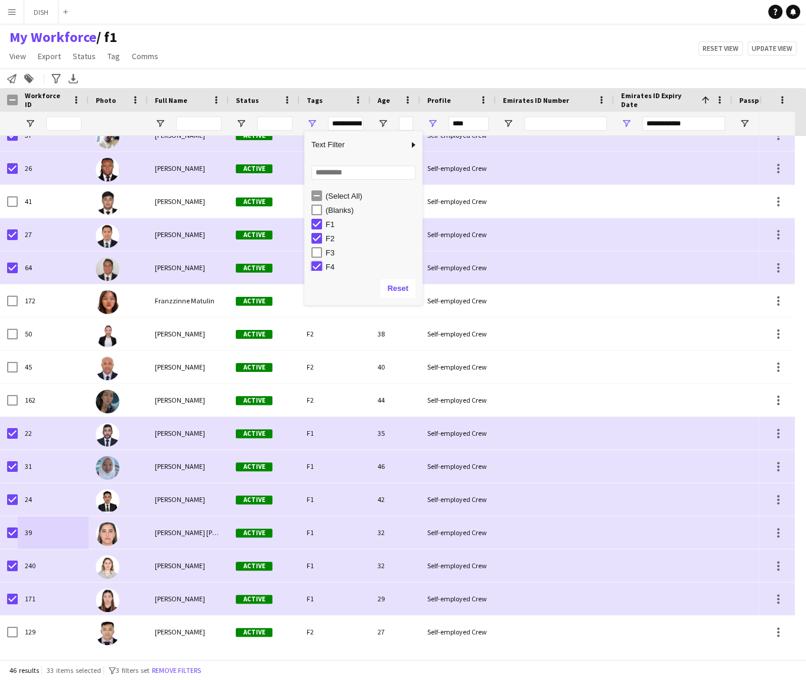
type input "*********"
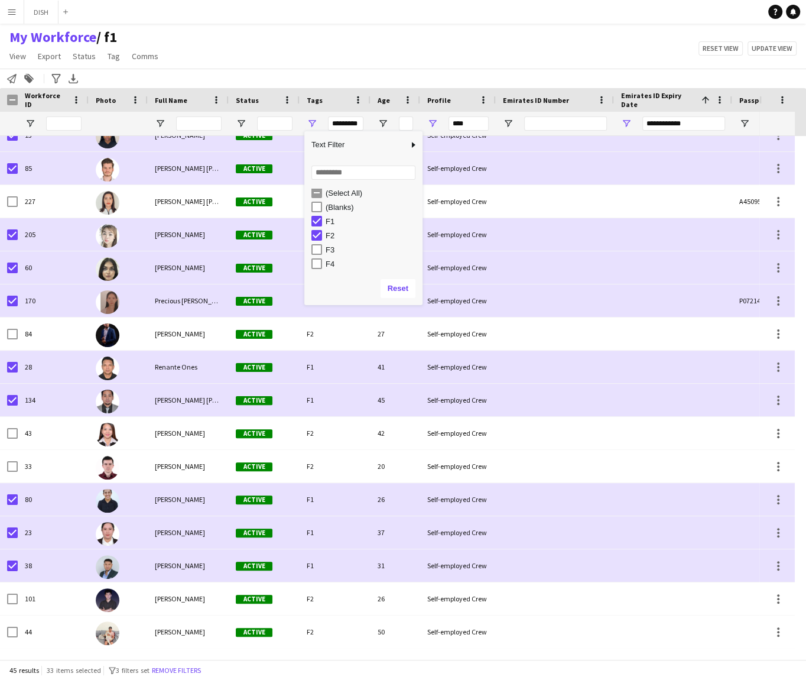
scroll to position [561, 0]
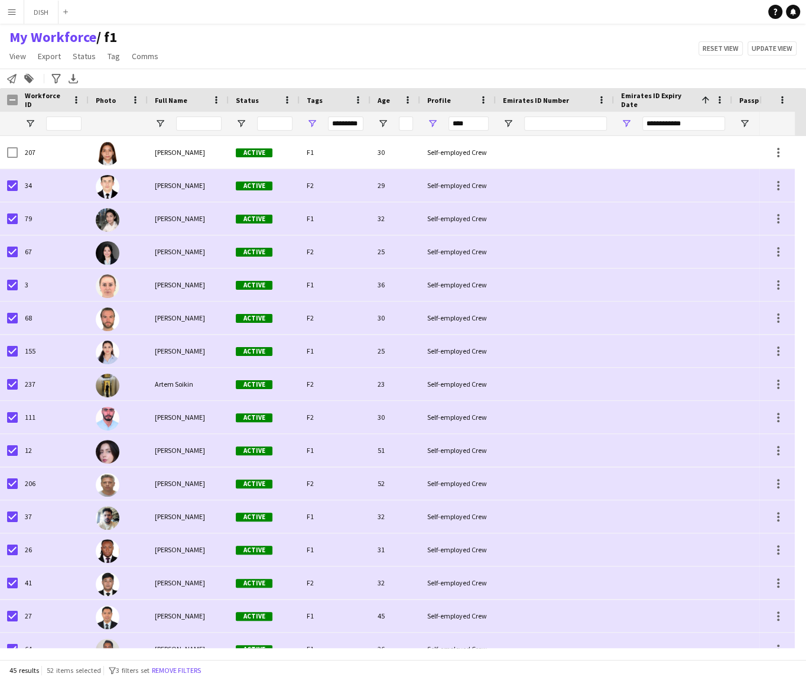
click at [168, 101] on span "Full Name" at bounding box center [171, 100] width 33 height 9
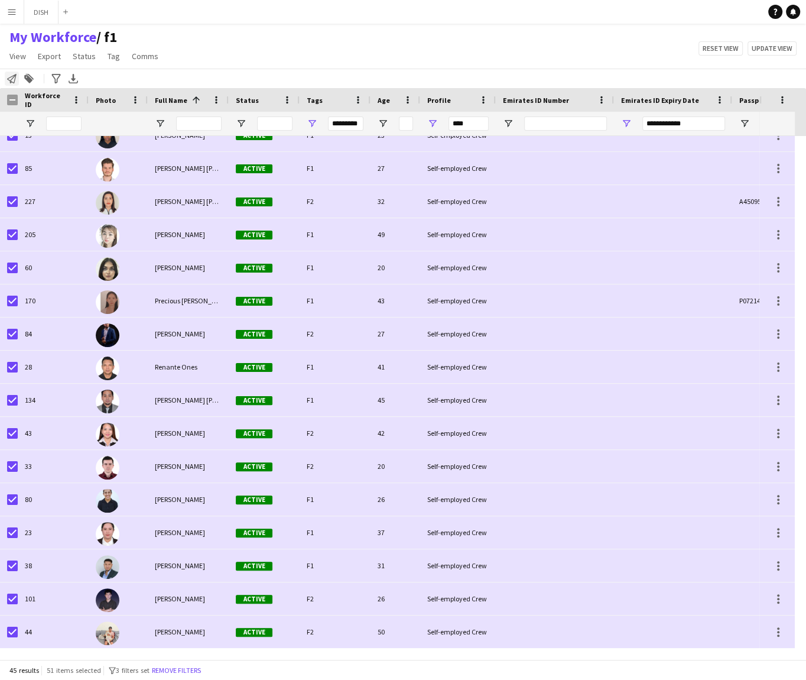
click at [12, 83] on icon "Notify workforce" at bounding box center [11, 78] width 9 height 9
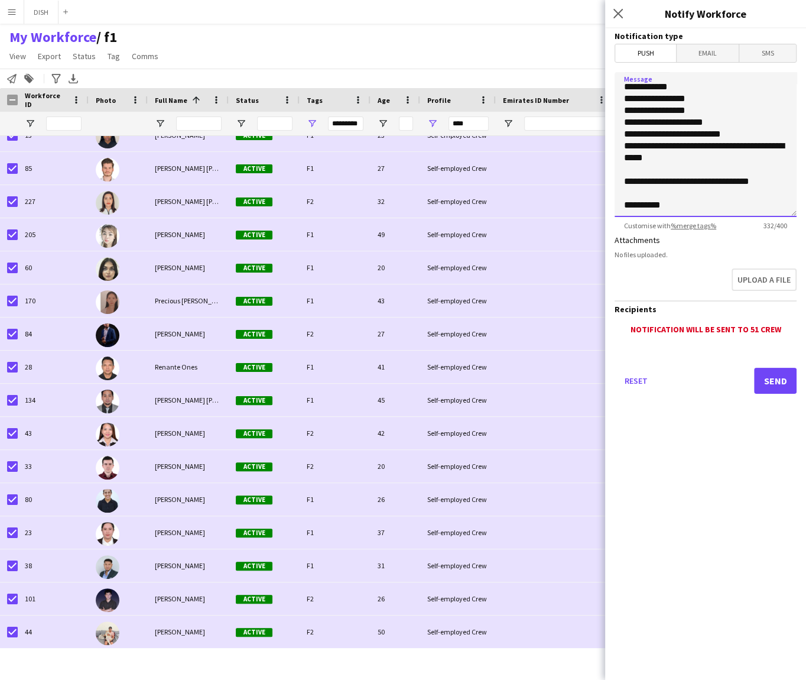
click at [696, 161] on textarea "**********" at bounding box center [706, 144] width 182 height 145
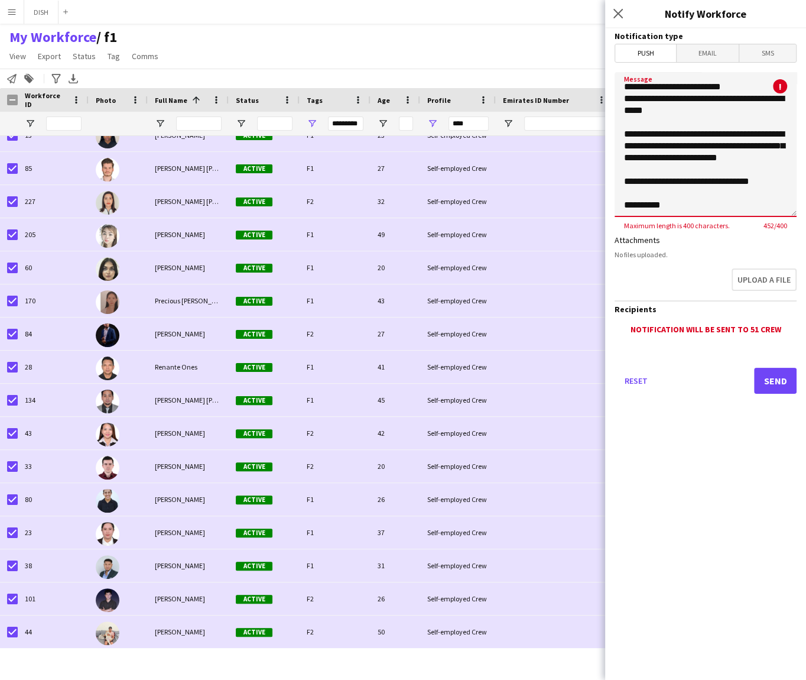
scroll to position [121, 0]
click at [689, 204] on textarea "**********" at bounding box center [706, 144] width 182 height 145
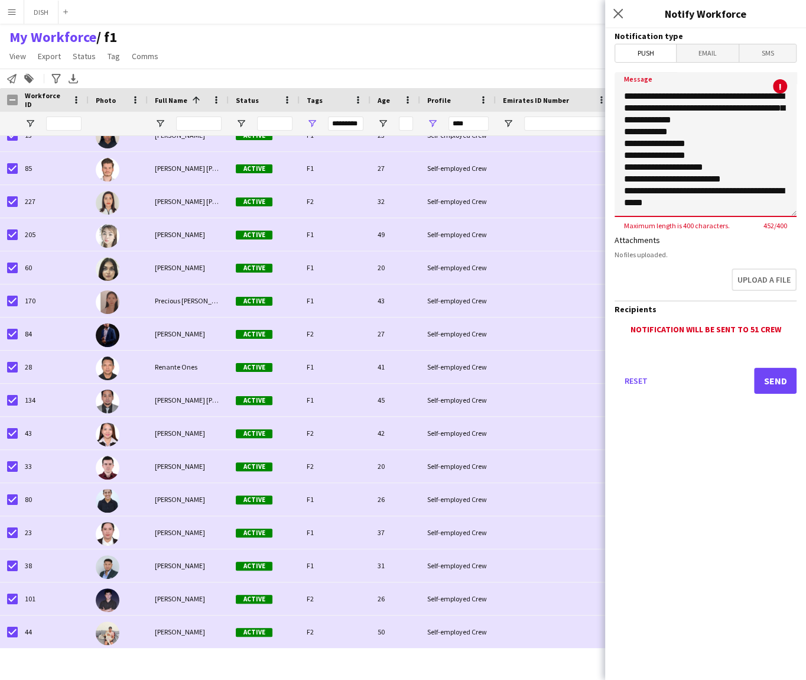
scroll to position [0, 0]
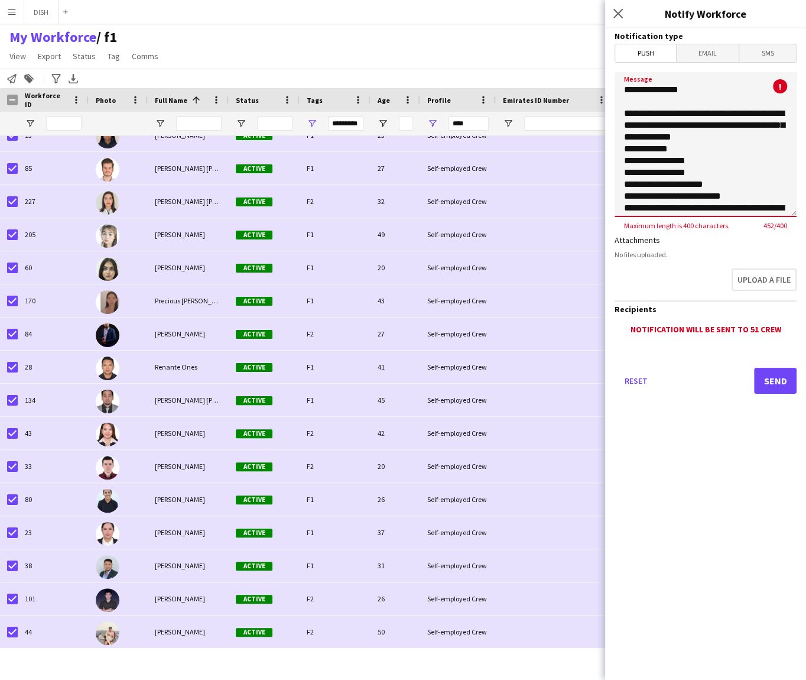
click at [625, 111] on textarea "**********" at bounding box center [706, 144] width 182 height 145
click at [633, 115] on textarea "**********" at bounding box center [706, 144] width 182 height 145
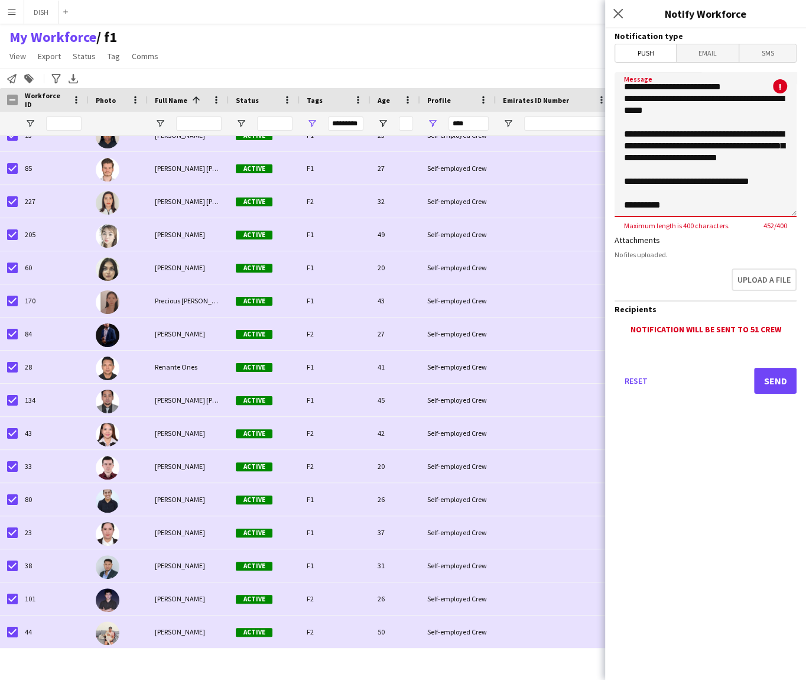
scroll to position [121, 0]
drag, startPoint x: 625, startPoint y: 113, endPoint x: 749, endPoint y: 267, distance: 198.0
click at [749, 267] on form "**********" at bounding box center [705, 227] width 201 height 398
paste textarea "**********"
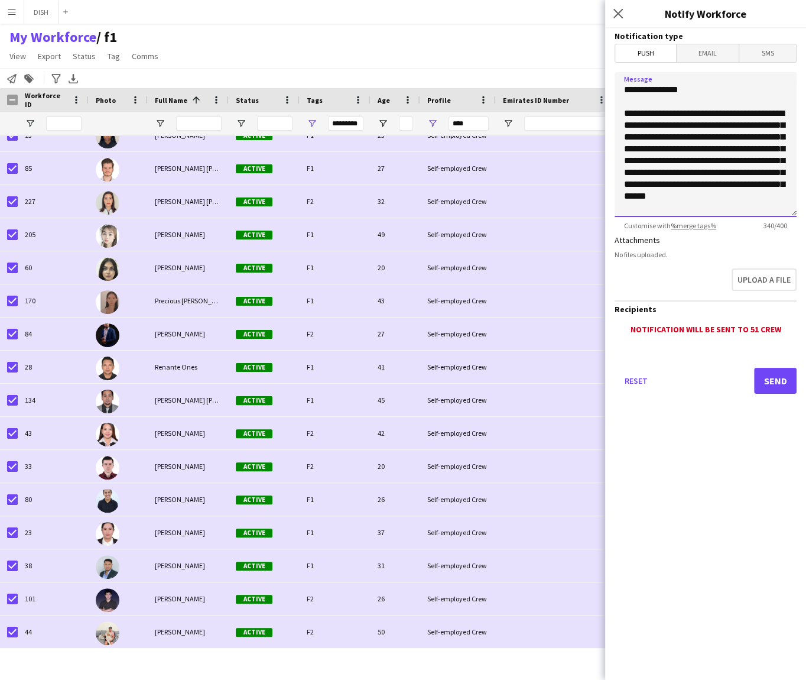
scroll to position [0, 0]
click at [738, 124] on textarea "**********" at bounding box center [706, 144] width 182 height 145
click at [735, 145] on textarea "**********" at bounding box center [706, 144] width 182 height 145
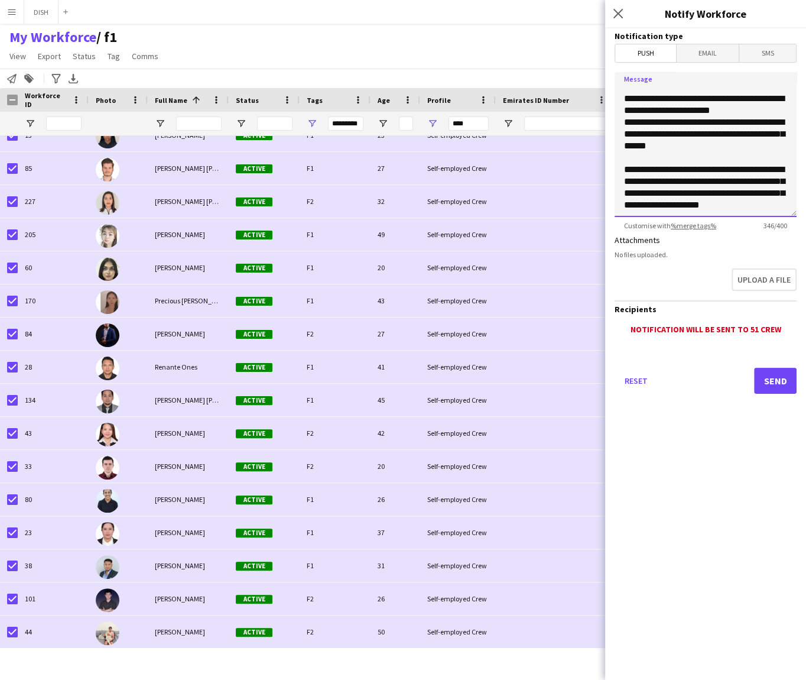
scroll to position [27, 0]
click at [676, 181] on textarea "**********" at bounding box center [706, 144] width 182 height 145
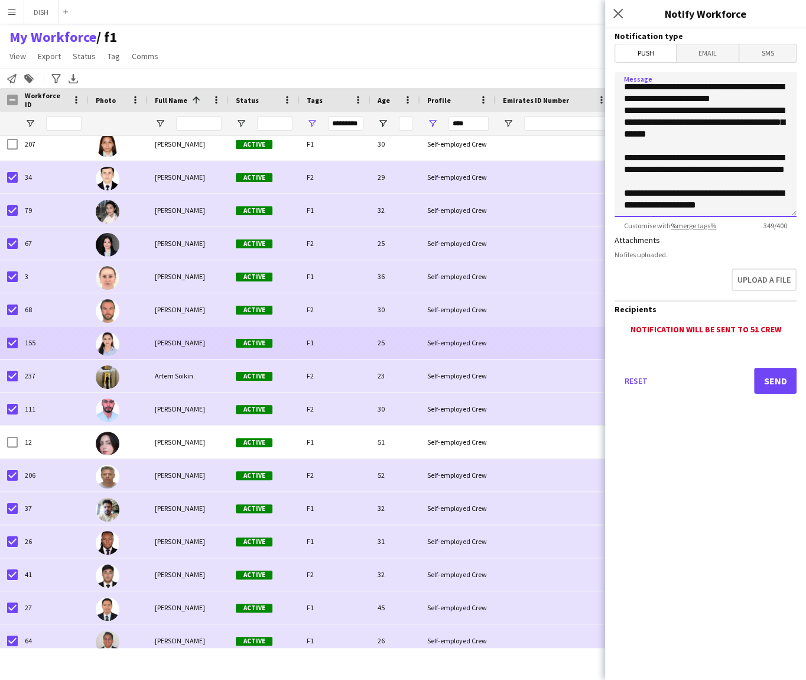
scroll to position [0, 0]
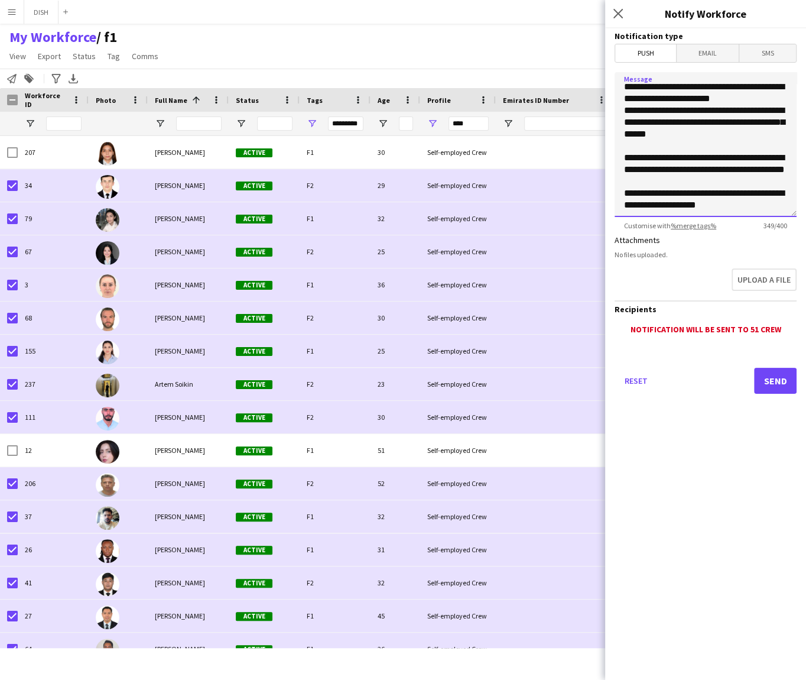
type textarea "**********"
click at [786, 378] on button "Send" at bounding box center [775, 381] width 43 height 26
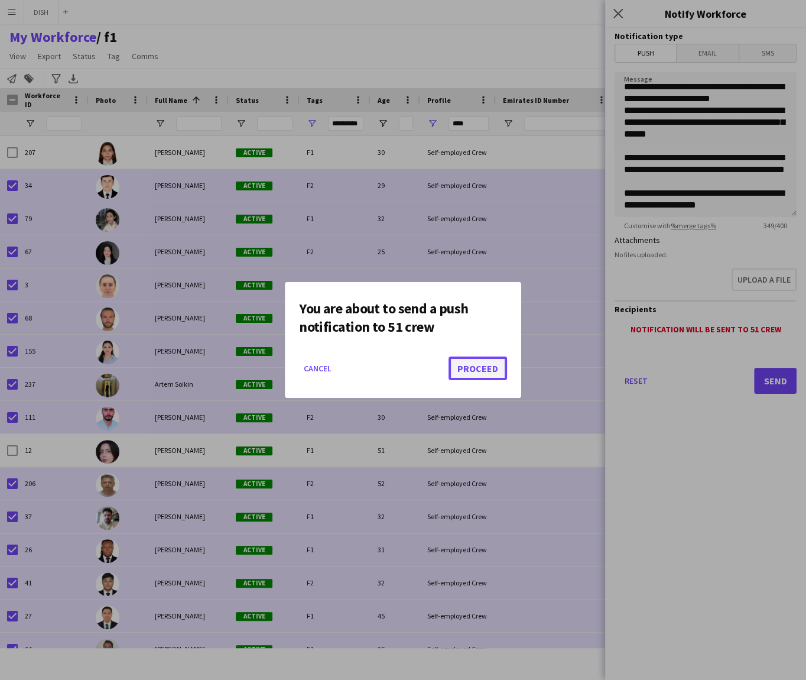
click at [469, 365] on button "Proceed" at bounding box center [478, 368] width 59 height 24
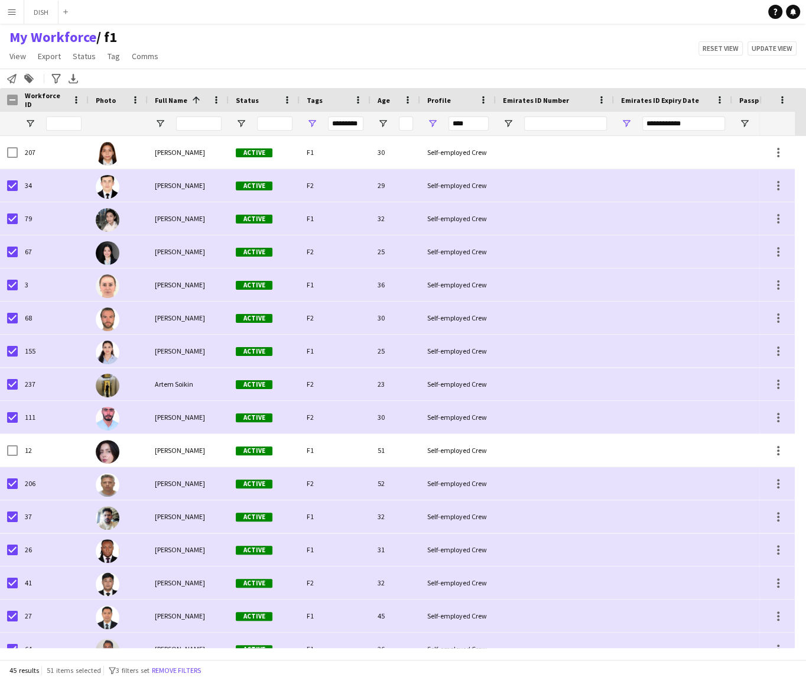
click at [348, 127] on div "*********" at bounding box center [345, 123] width 35 height 14
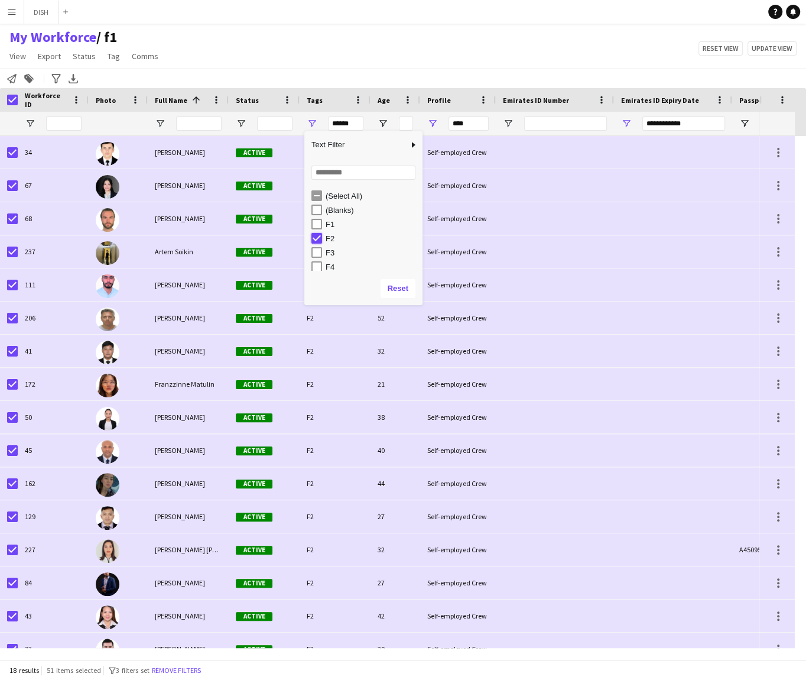
type input "***"
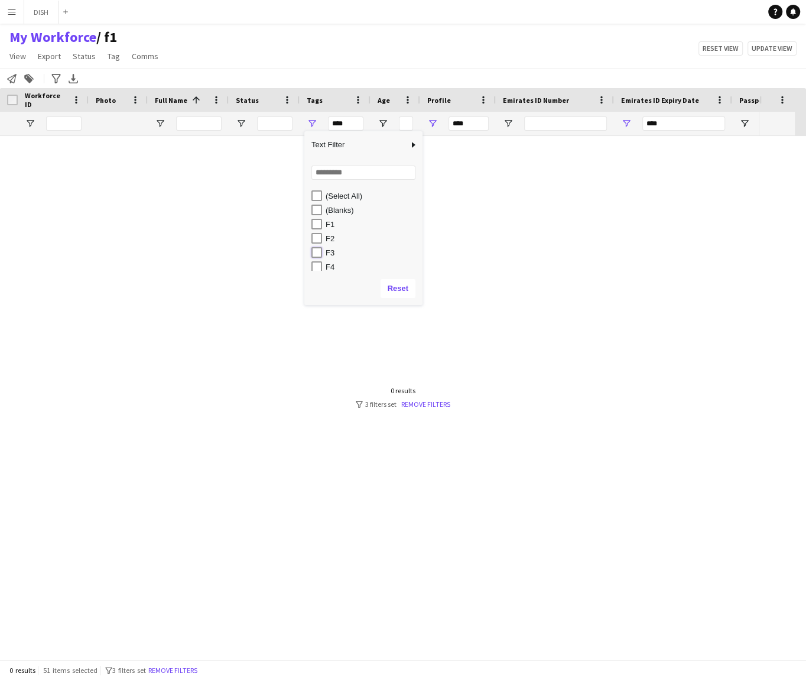
type input "******"
type input "**********"
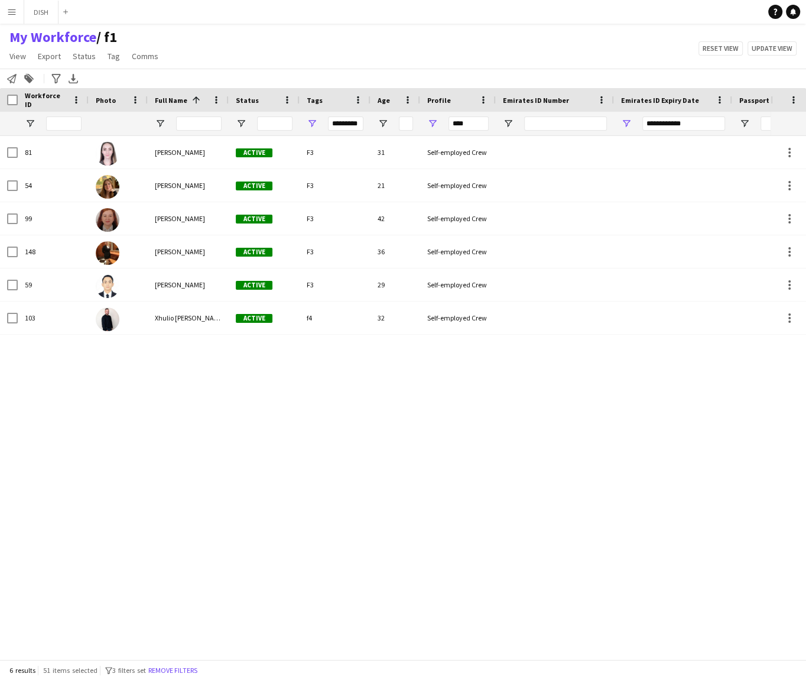
click at [239, 387] on div "81 Anna Dudina Active F3 31 Self-employed Crew 54 Cerys Isaac Active F3 21 Self…" at bounding box center [385, 392] width 771 height 512
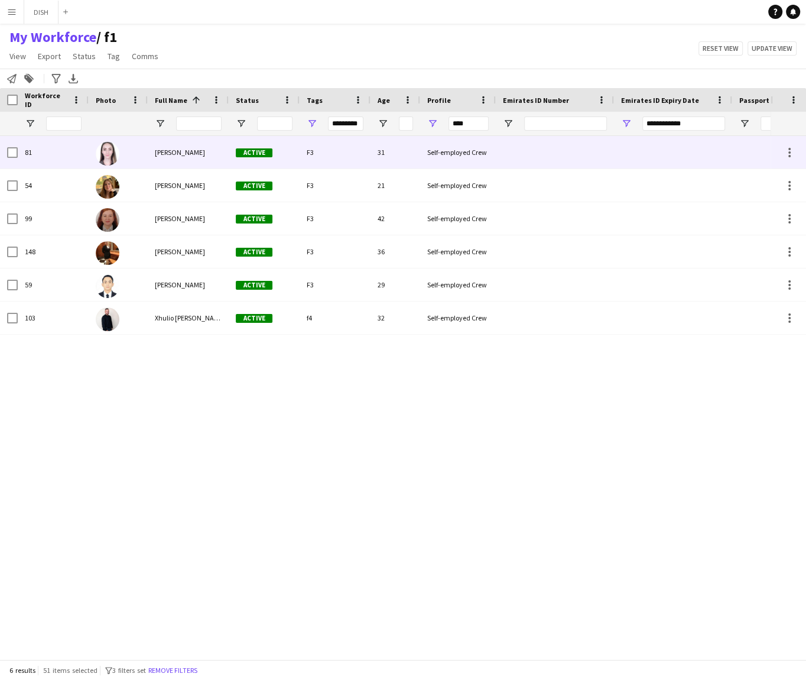
click at [306, 157] on div "F3" at bounding box center [335, 152] width 71 height 33
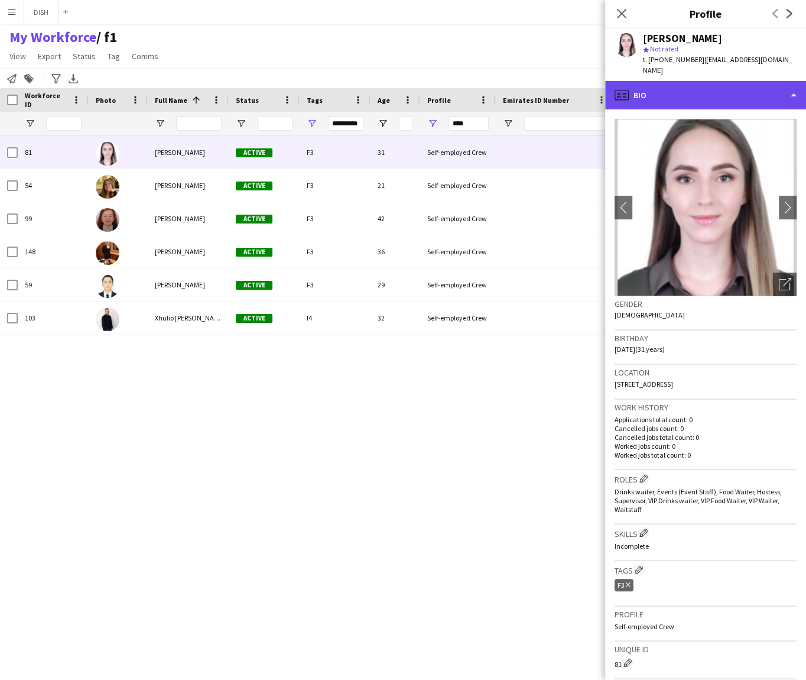
click at [664, 81] on div "profile Bio" at bounding box center [705, 95] width 201 height 28
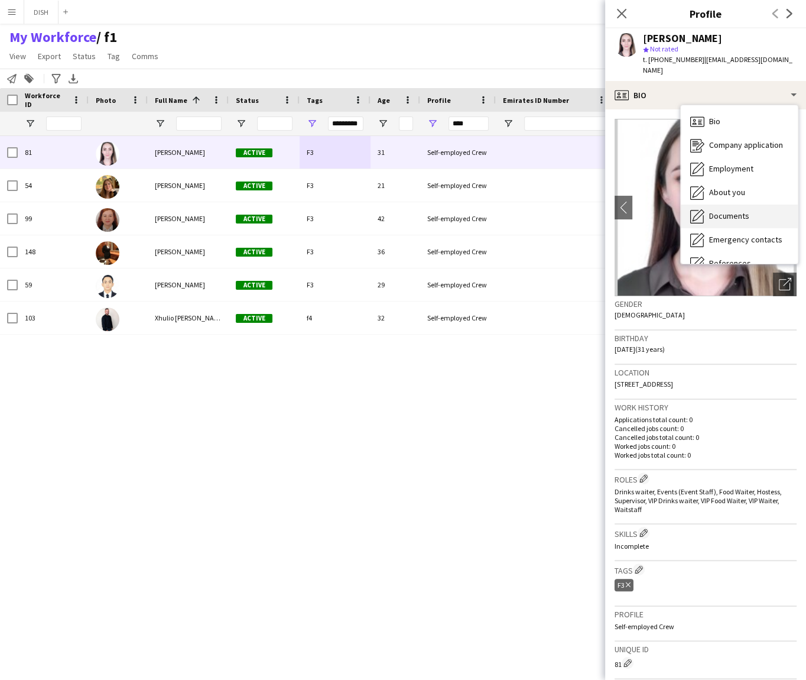
click at [726, 210] on span "Documents" at bounding box center [729, 215] width 40 height 11
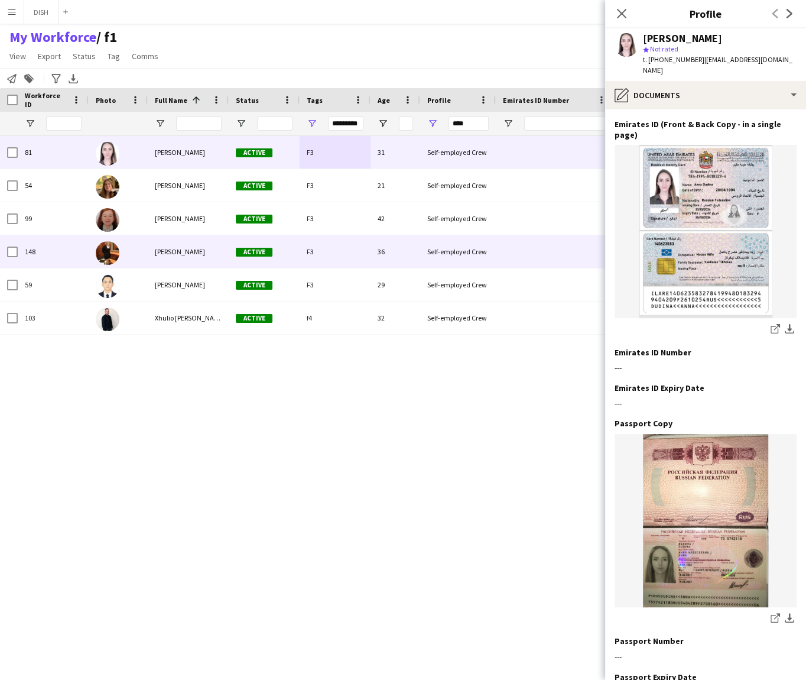
click at [178, 247] on span "[PERSON_NAME]" at bounding box center [180, 251] width 50 height 9
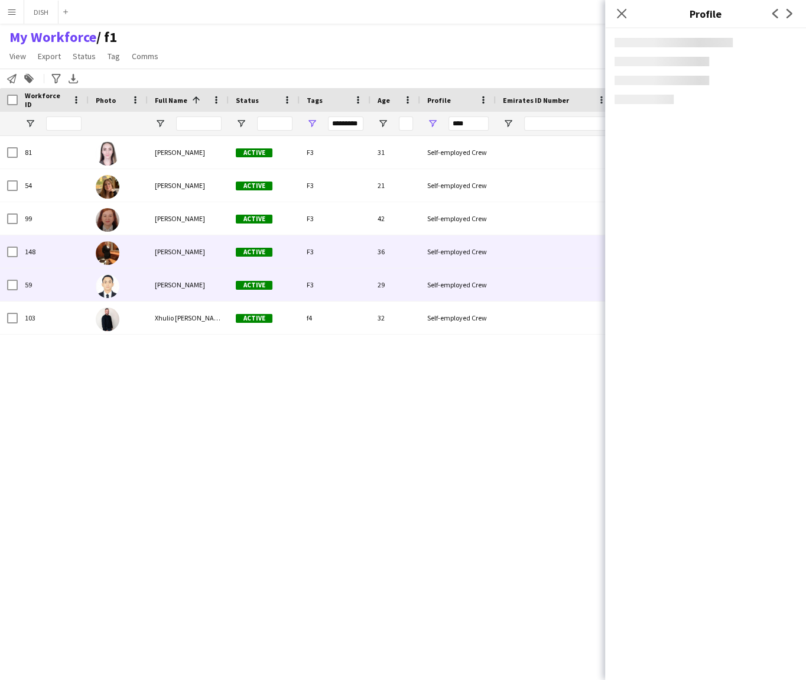
click at [182, 282] on span "[PERSON_NAME]" at bounding box center [180, 284] width 50 height 9
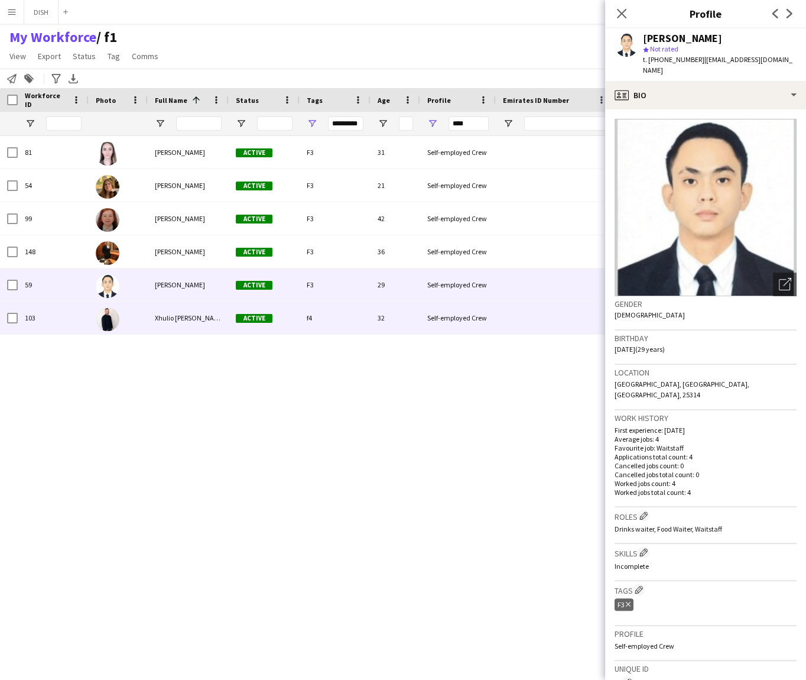
click at [180, 313] on span "Xhulio [PERSON_NAME]" at bounding box center [190, 317] width 70 height 9
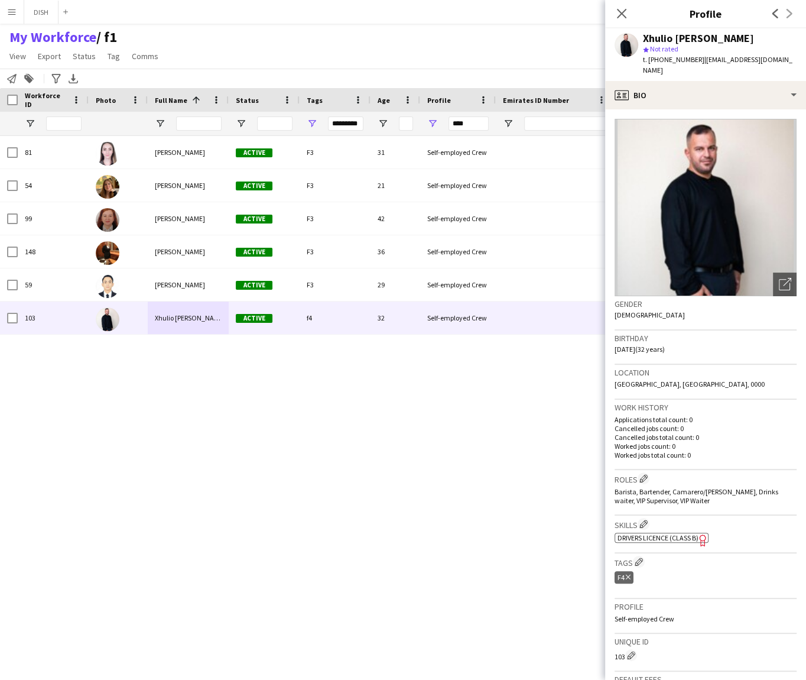
click at [339, 124] on div "*********" at bounding box center [345, 123] width 35 height 14
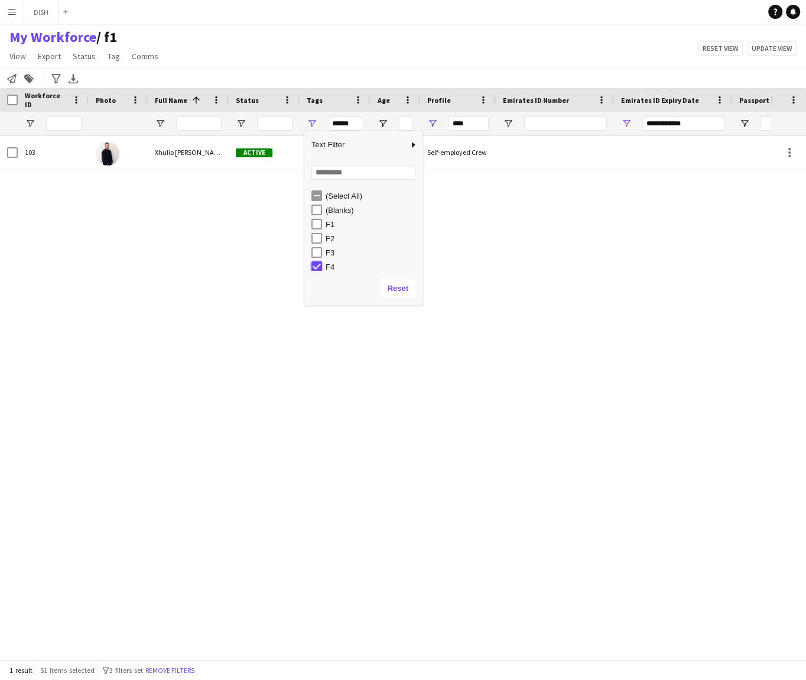
type input "***"
type input "**********"
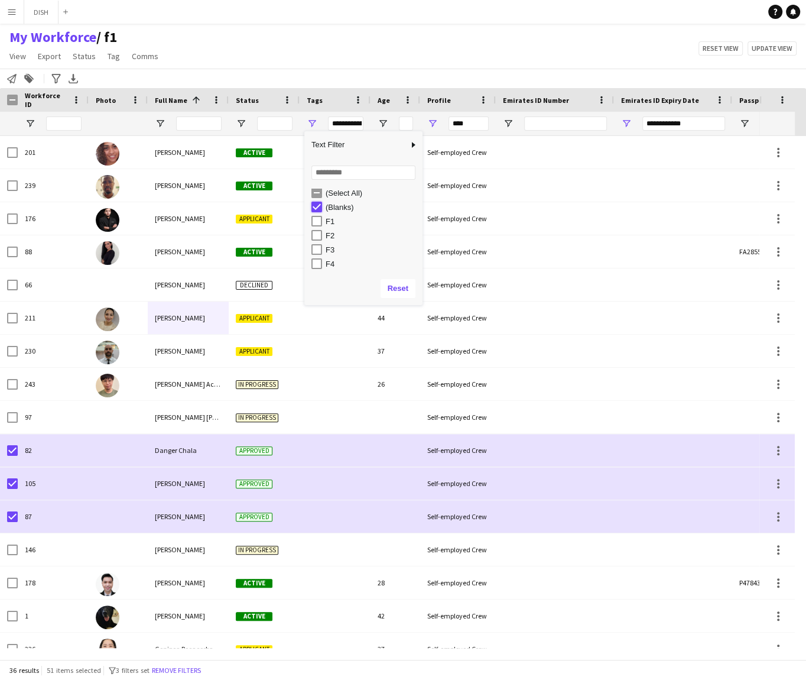
type input "***"
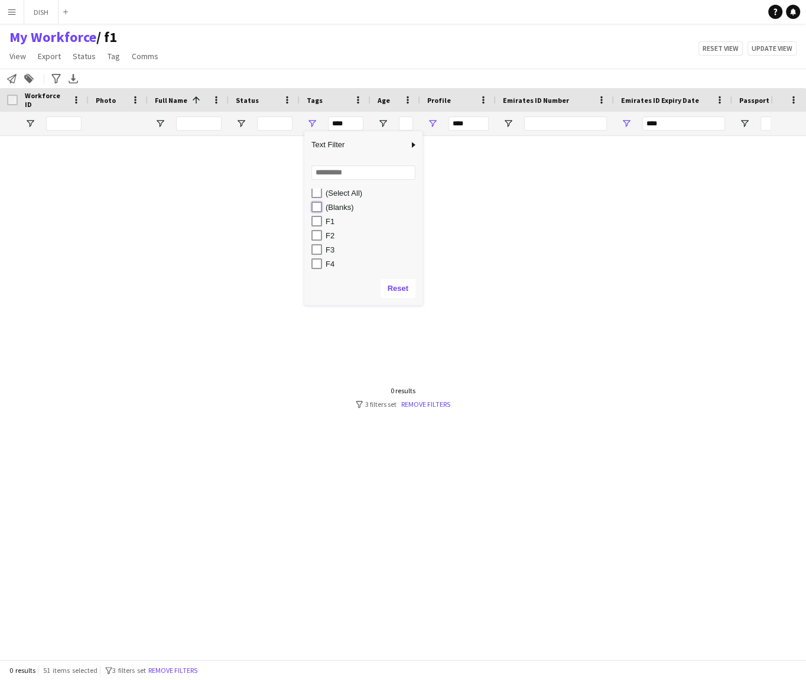
type input "**********"
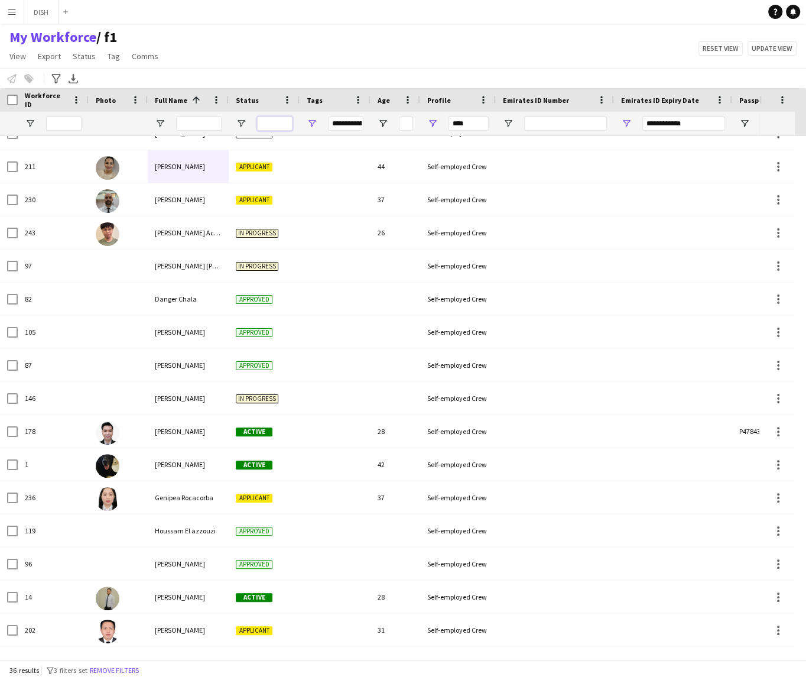
click at [278, 122] on input "Status Filter Input" at bounding box center [274, 123] width 35 height 14
click at [8, 81] on div "Notify workforce Add to tag Select at least one crew to tag him or her. Advance…" at bounding box center [403, 79] width 806 height 20
click at [132, 56] on span "Comms" at bounding box center [145, 56] width 27 height 11
click at [186, 41] on div "My Workforce / f1 View Views Default view f1 J.view john's view Test New view U…" at bounding box center [403, 48] width 806 height 40
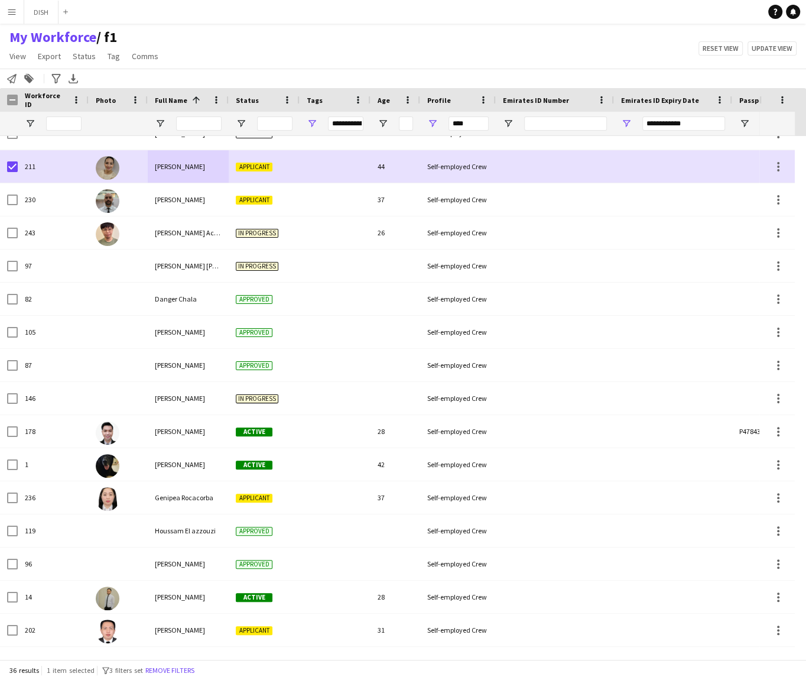
click at [141, 47] on app-page-menu "View Views Default view f1 J.view john's view Test New view Update view Delete …" at bounding box center [85, 57] width 170 height 22
click at [143, 58] on span "Comms" at bounding box center [145, 56] width 27 height 11
click at [174, 74] on link "Send notification" at bounding box center [166, 81] width 83 height 25
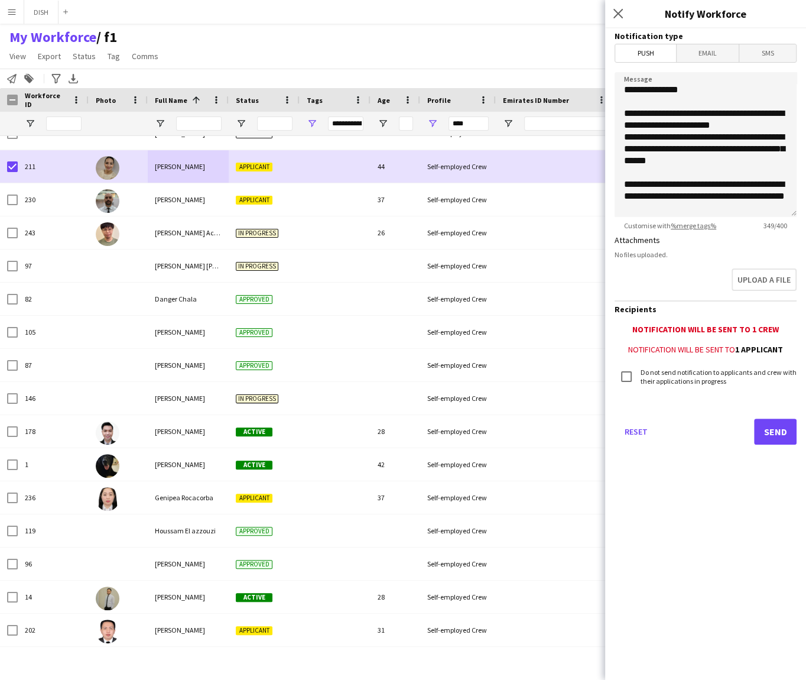
click at [228, 53] on div "My Workforce / f1 View Views Default view f1 J.view john's view Test New view U…" at bounding box center [403, 48] width 806 height 40
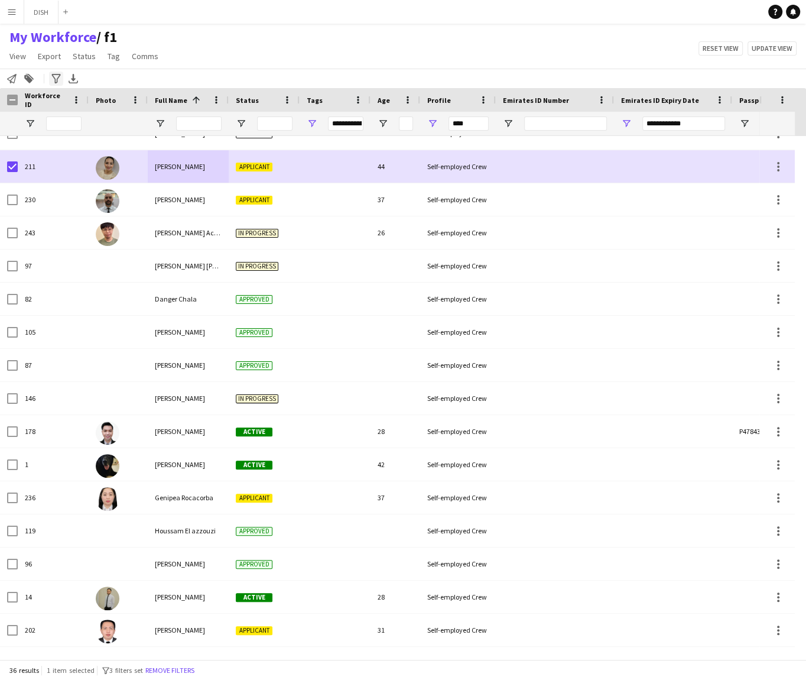
click at [54, 77] on icon at bounding box center [55, 78] width 9 height 9
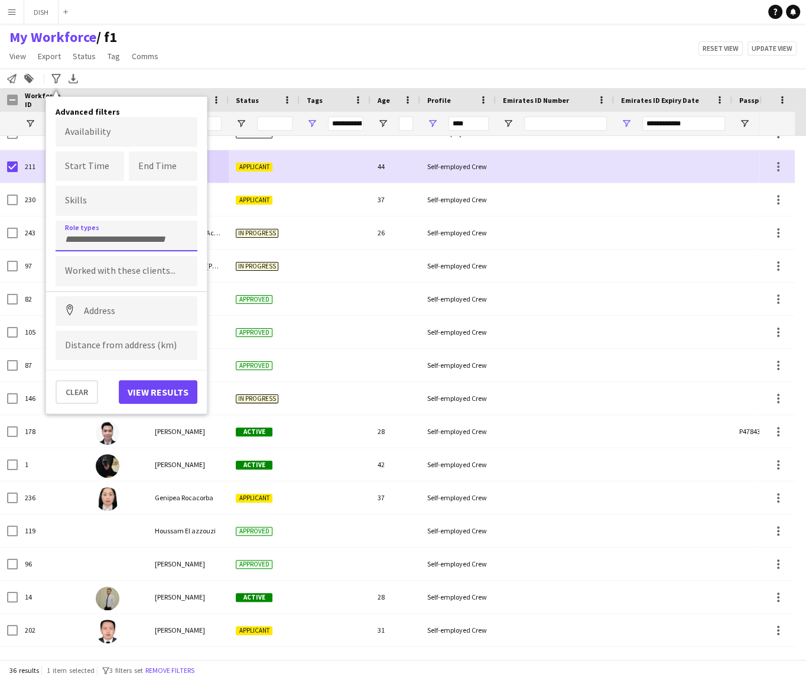
click at [98, 231] on div at bounding box center [127, 235] width 142 height 30
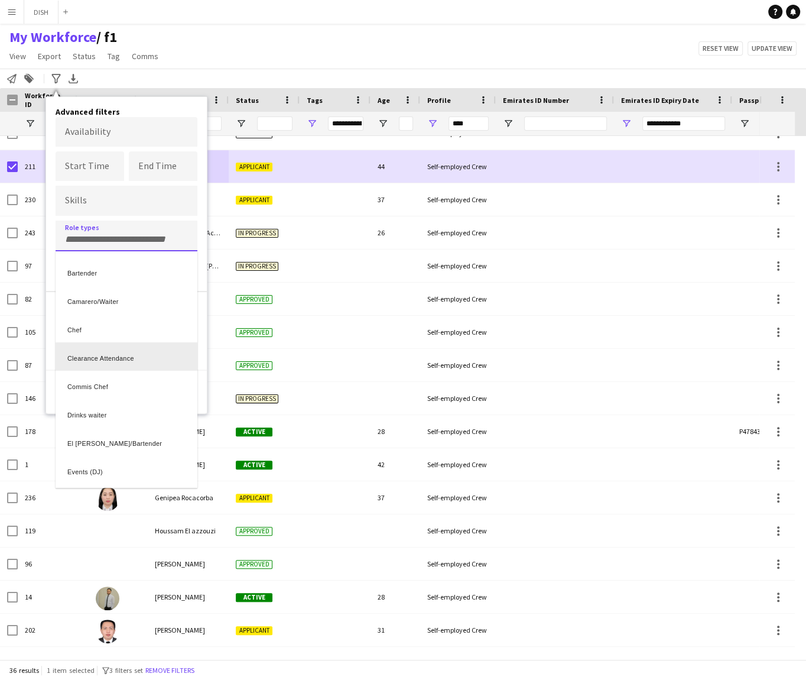
click at [107, 361] on div "Clearance Attendance" at bounding box center [127, 356] width 142 height 28
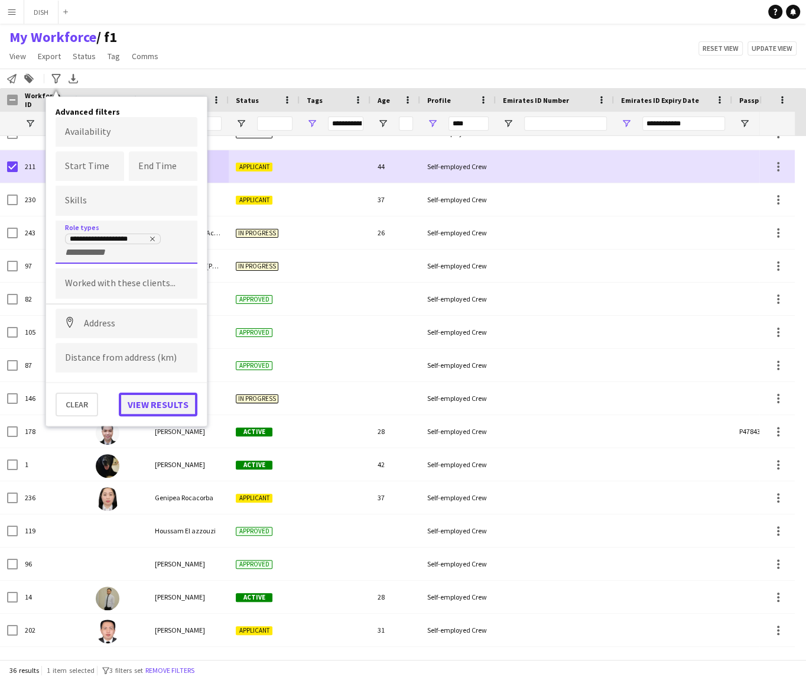
click at [150, 401] on button "View results" at bounding box center [158, 404] width 79 height 24
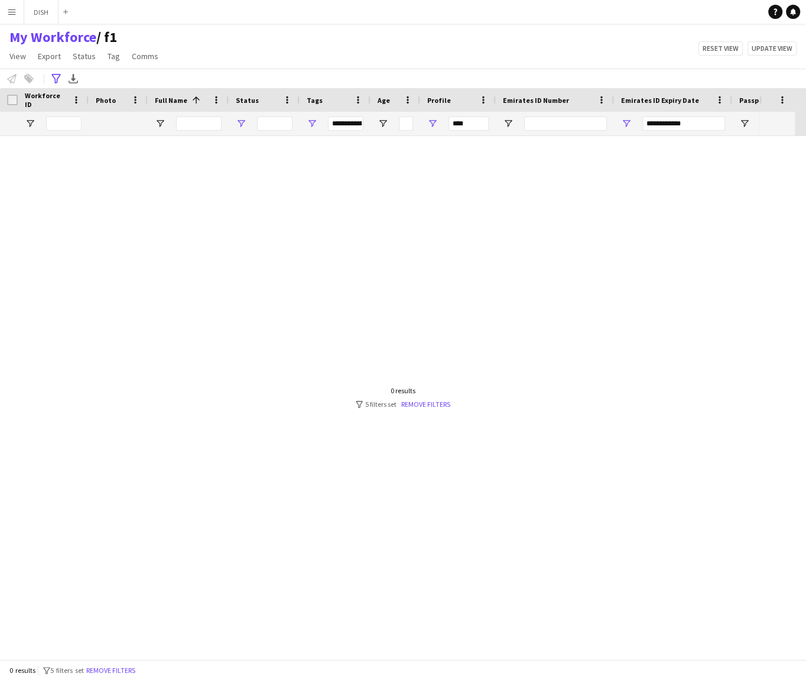
type input "***"
type input "**********"
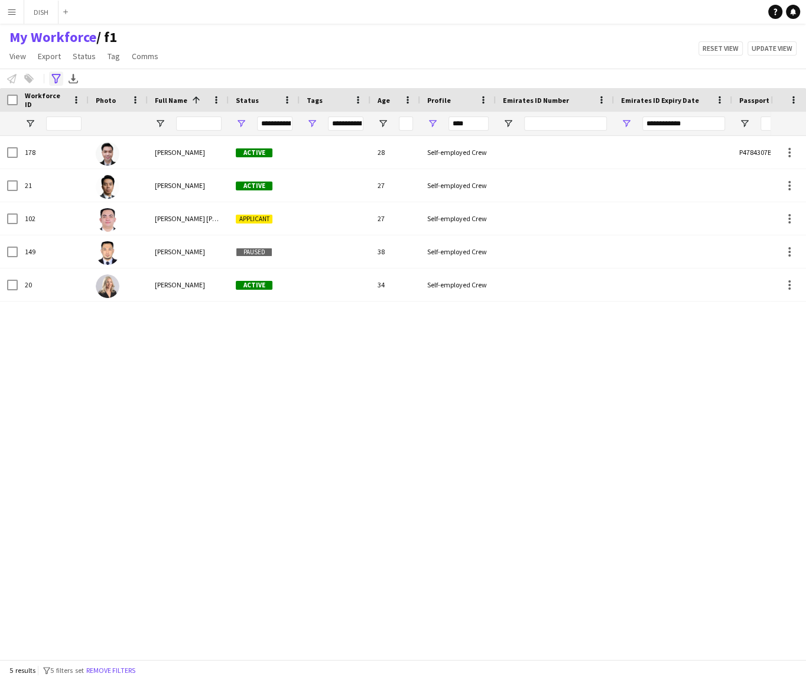
click at [59, 76] on icon at bounding box center [55, 78] width 9 height 9
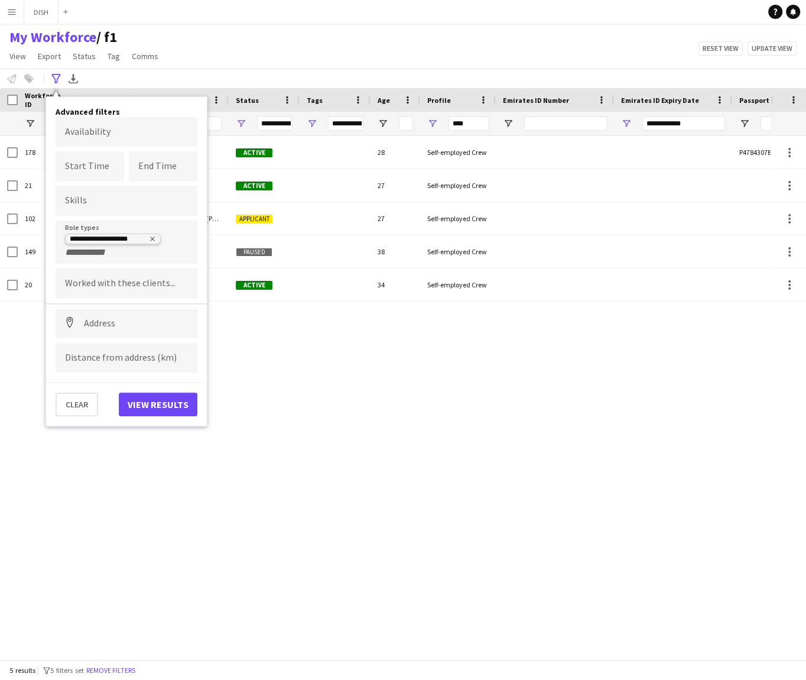
click at [152, 236] on icon "Remove tag" at bounding box center [152, 238] width 7 height 7
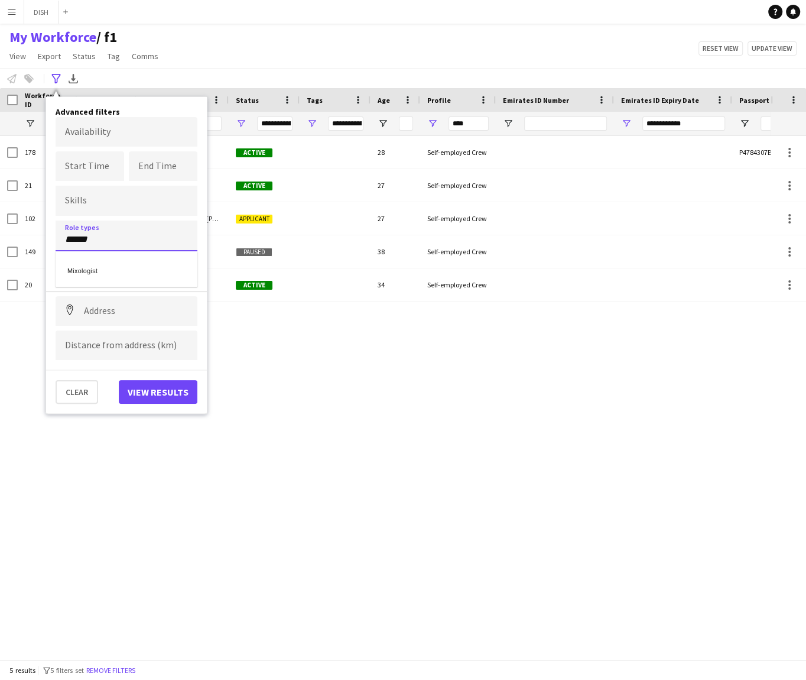
type input "******"
click at [133, 271] on div "Mixologist" at bounding box center [127, 269] width 142 height 28
click at [151, 381] on button "View results" at bounding box center [158, 392] width 79 height 24
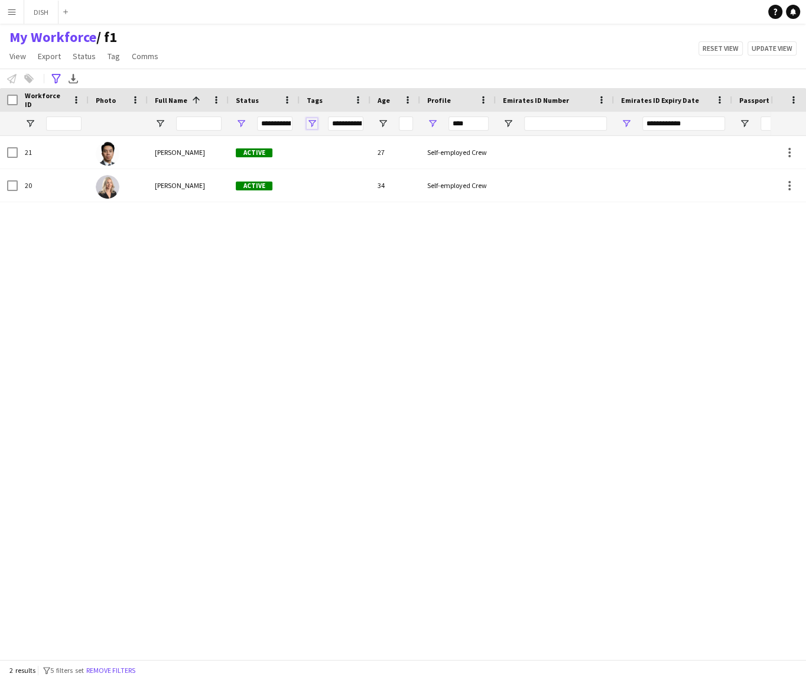
click at [313, 121] on span "Open Filter Menu" at bounding box center [312, 123] width 11 height 11
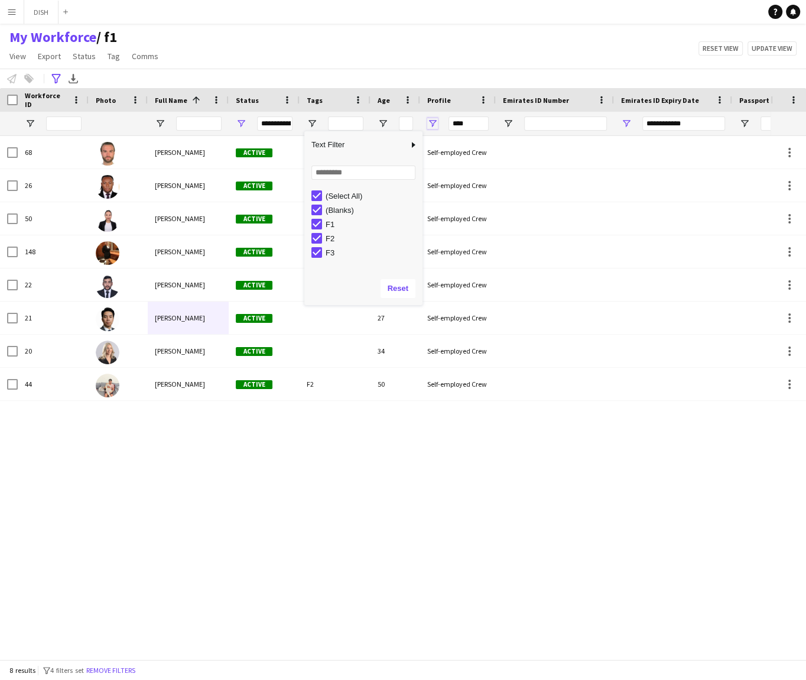
click at [433, 125] on span "Open Filter Menu" at bounding box center [432, 123] width 11 height 11
click at [624, 120] on span "Open Filter Menu" at bounding box center [626, 123] width 11 height 11
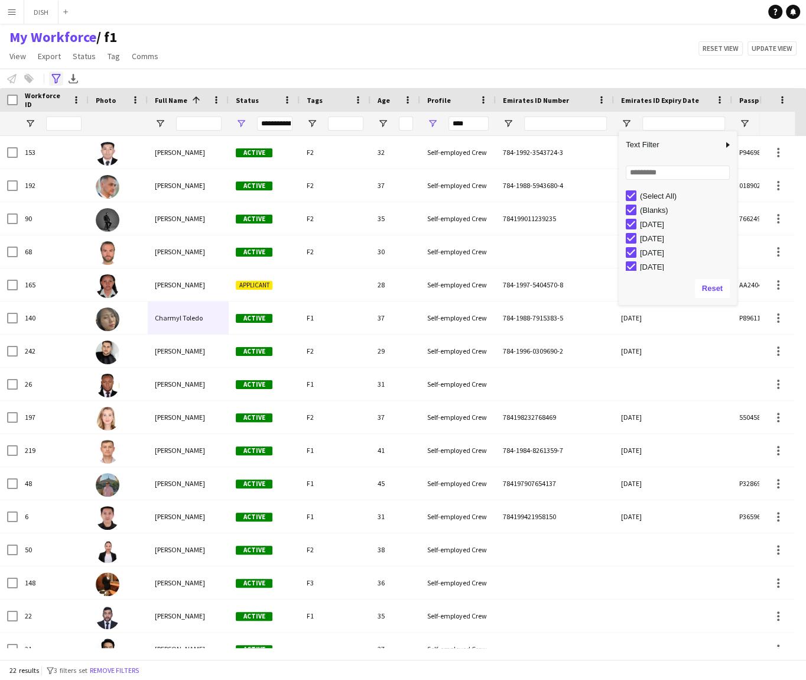
click at [59, 76] on icon at bounding box center [55, 78] width 9 height 9
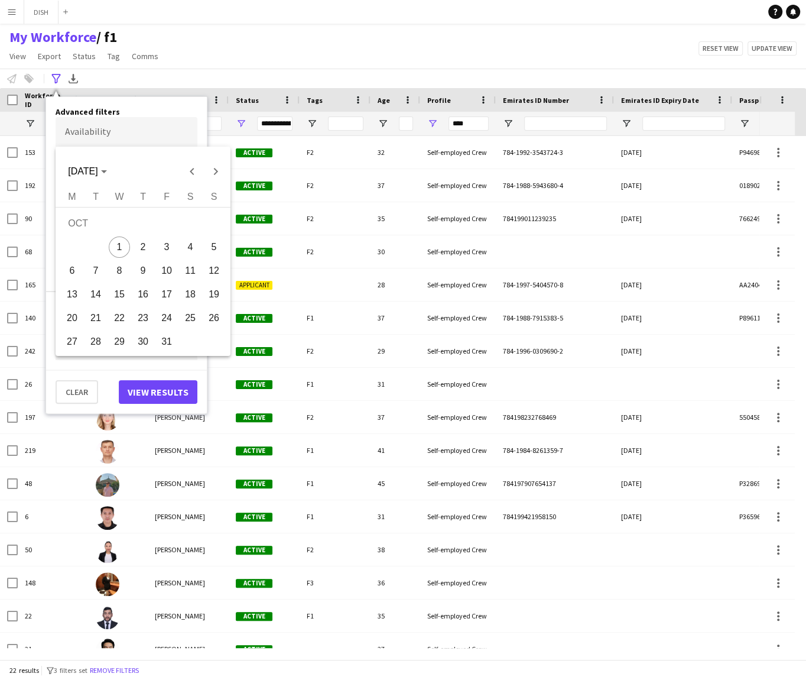
click at [72, 134] on body "Menu Boards Boards Boards All jobs Status Workforce Workforce My Workforce Recr…" at bounding box center [403, 340] width 806 height 680
click at [77, 264] on span "6" at bounding box center [71, 270] width 21 height 21
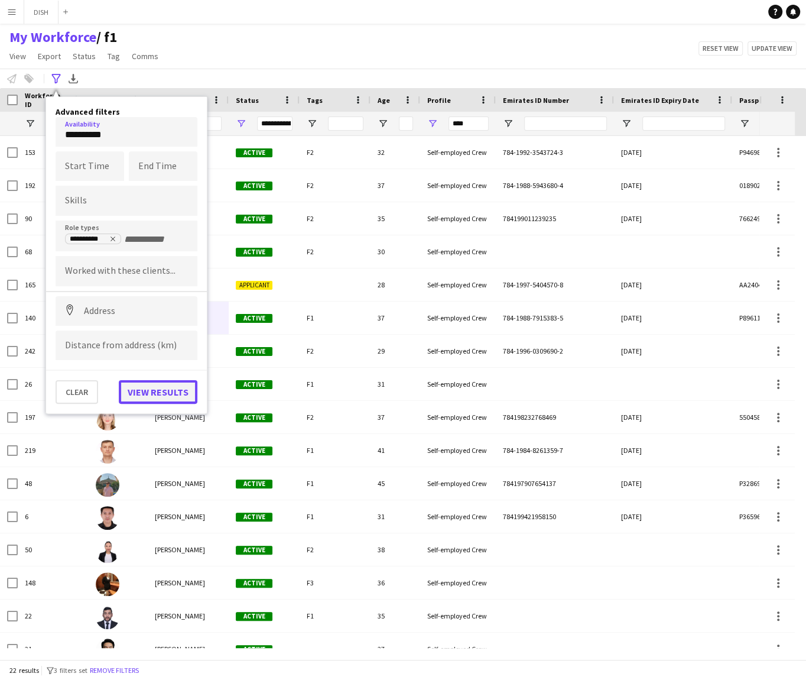
click at [158, 383] on button "View results" at bounding box center [158, 392] width 79 height 24
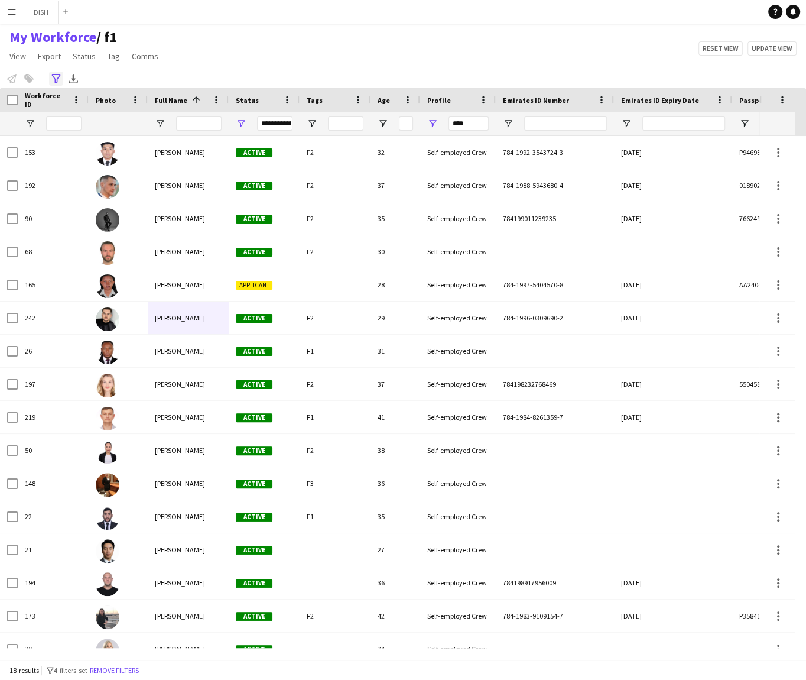
click at [56, 77] on icon "Advanced filters" at bounding box center [55, 78] width 9 height 9
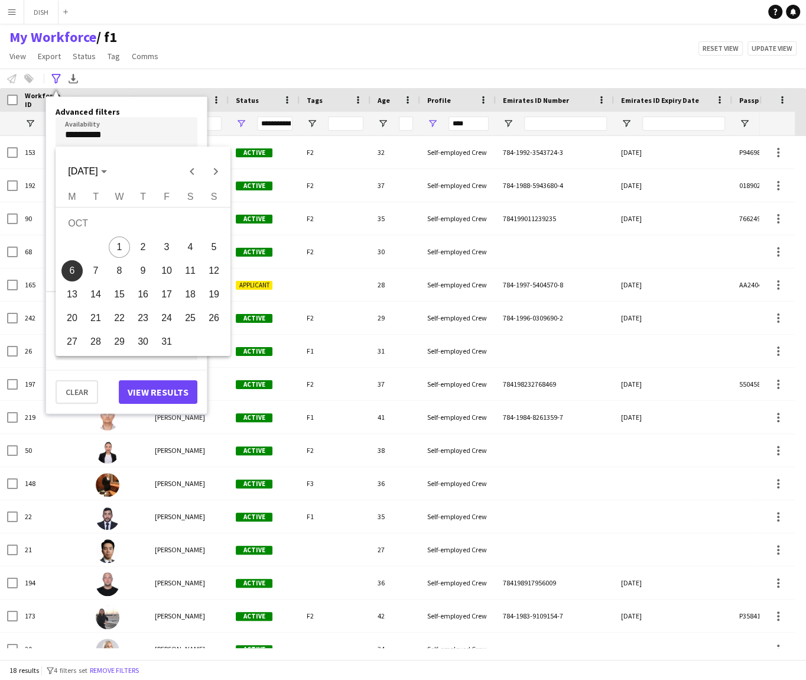
click at [112, 138] on body "Menu Boards Boards Boards All jobs Status Workforce Workforce My Workforce Recr…" at bounding box center [403, 340] width 806 height 680
click at [222, 168] on span "Next month" at bounding box center [215, 172] width 24 height 24
click at [171, 244] on span "5" at bounding box center [166, 246] width 21 height 21
type input "**********"
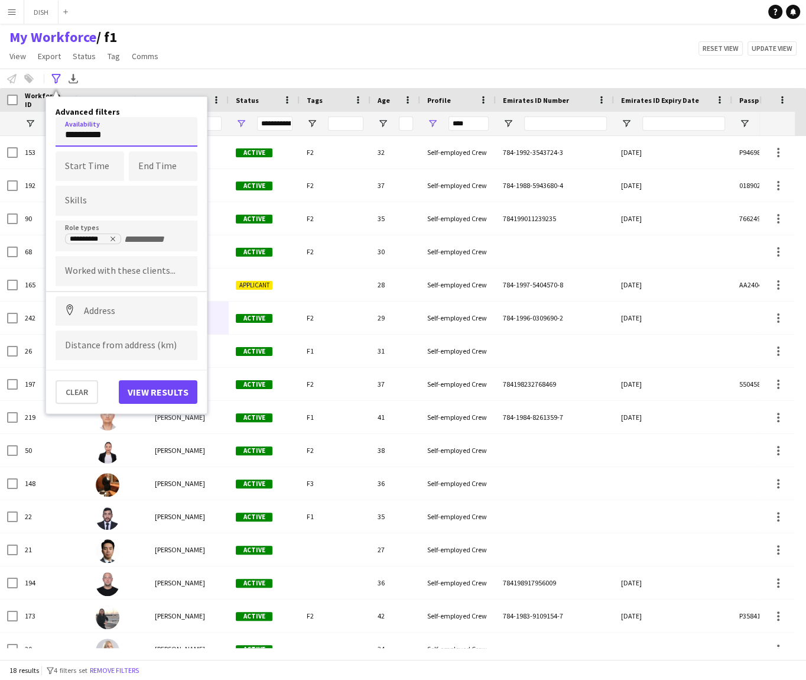
click at [170, 133] on input "**********" at bounding box center [127, 132] width 142 height 30
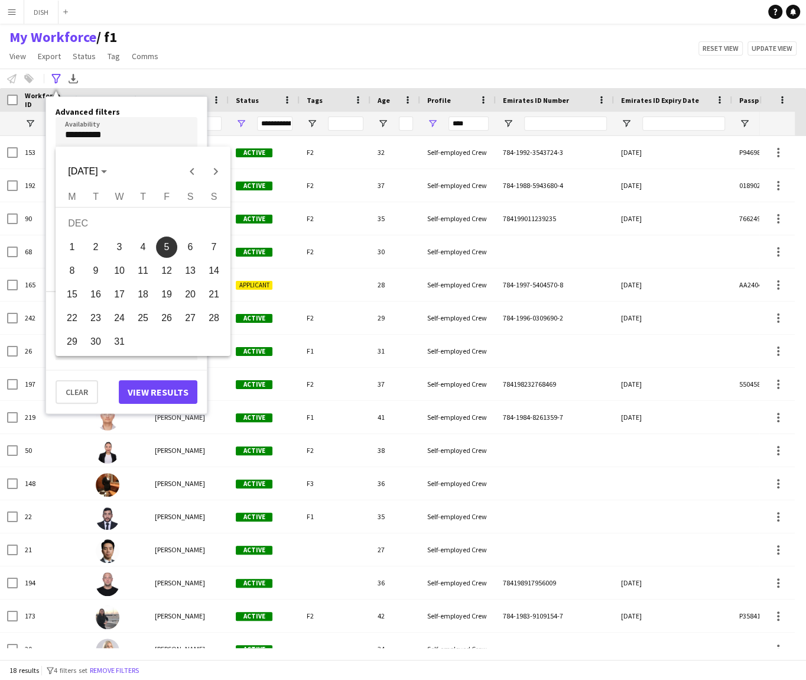
click at [215, 243] on span "7" at bounding box center [213, 246] width 21 height 21
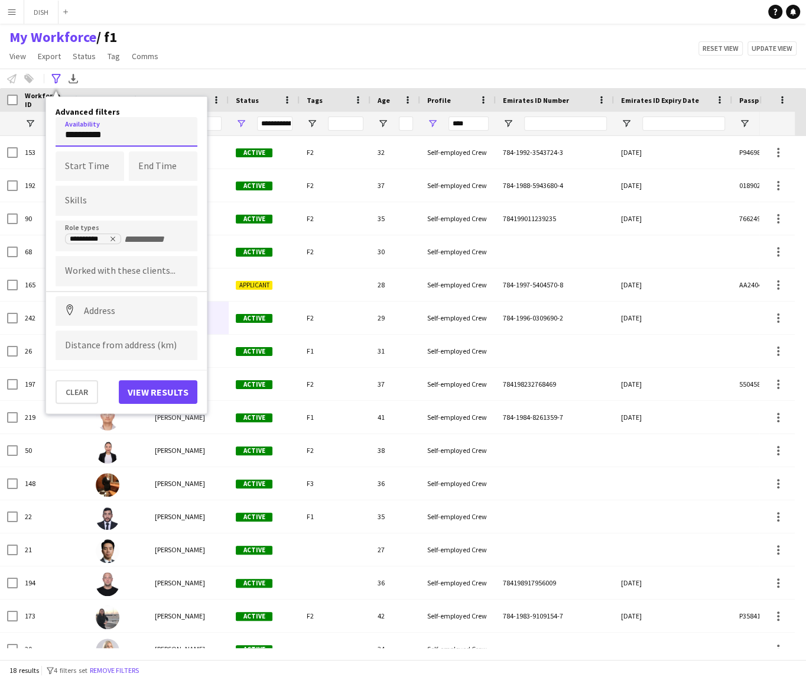
click at [145, 134] on input "**********" at bounding box center [127, 132] width 142 height 30
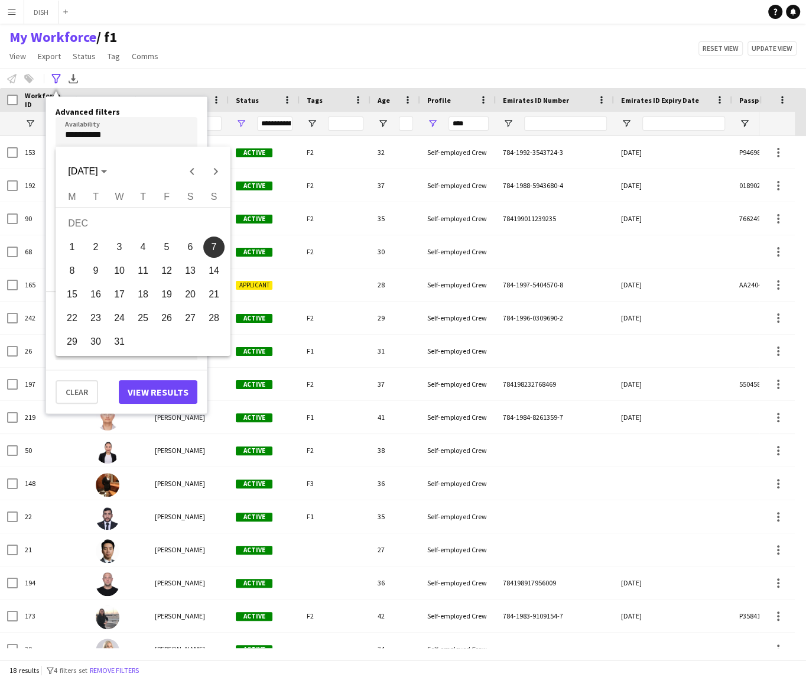
click at [174, 245] on span "5" at bounding box center [166, 246] width 21 height 21
type input "**********"
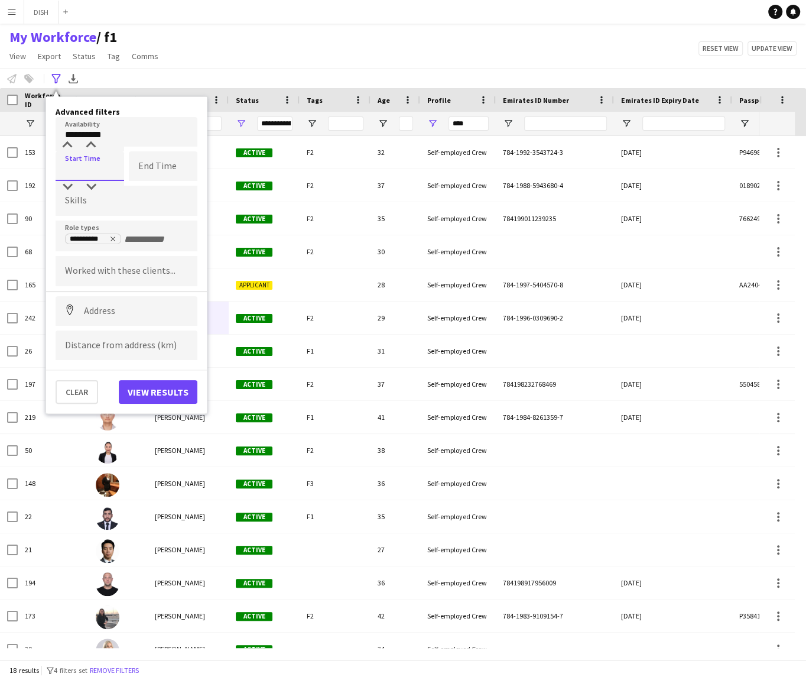
click at [107, 167] on input at bounding box center [90, 166] width 69 height 30
click at [146, 393] on button "View results" at bounding box center [158, 392] width 79 height 24
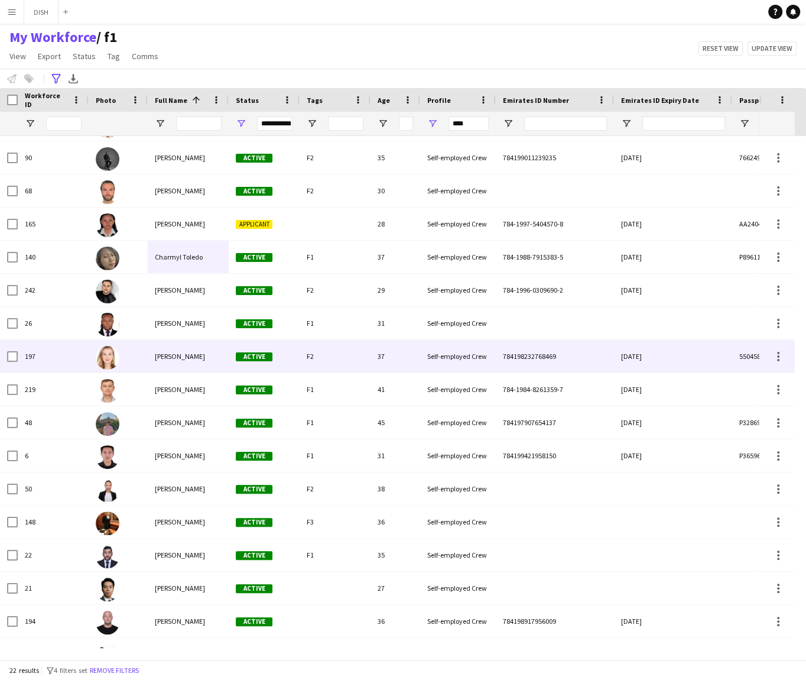
scroll to position [216, 0]
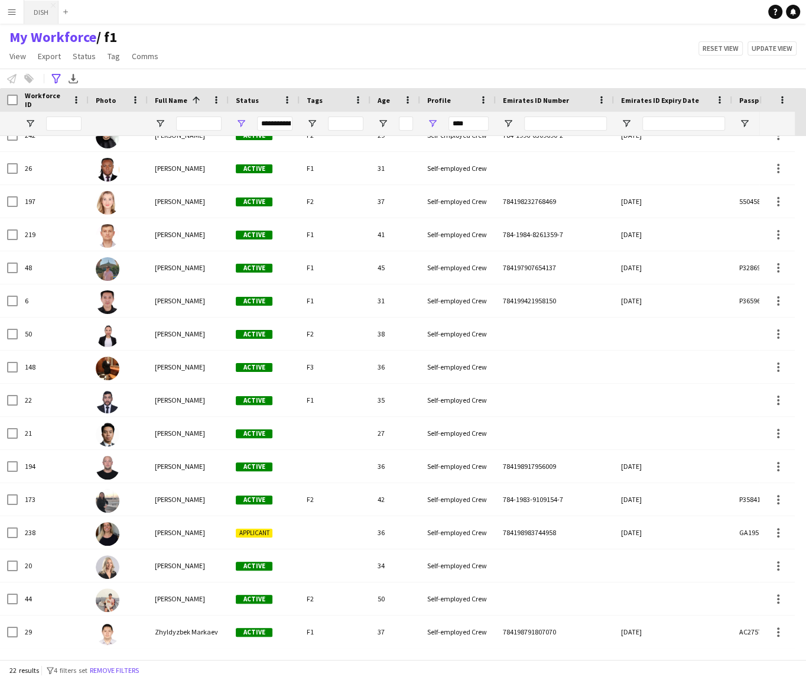
click at [35, 11] on button "DISH Close" at bounding box center [41, 12] width 34 height 23
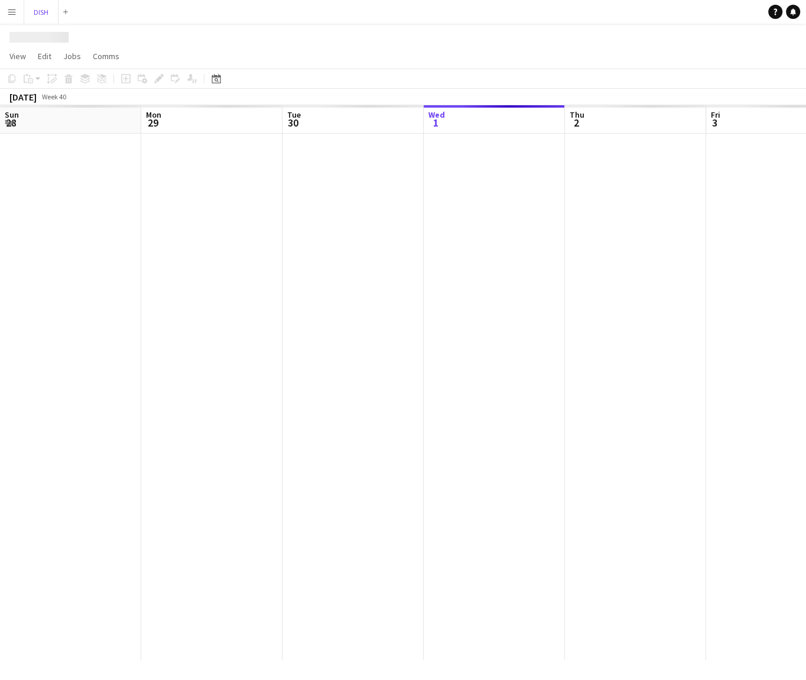
scroll to position [0, 283]
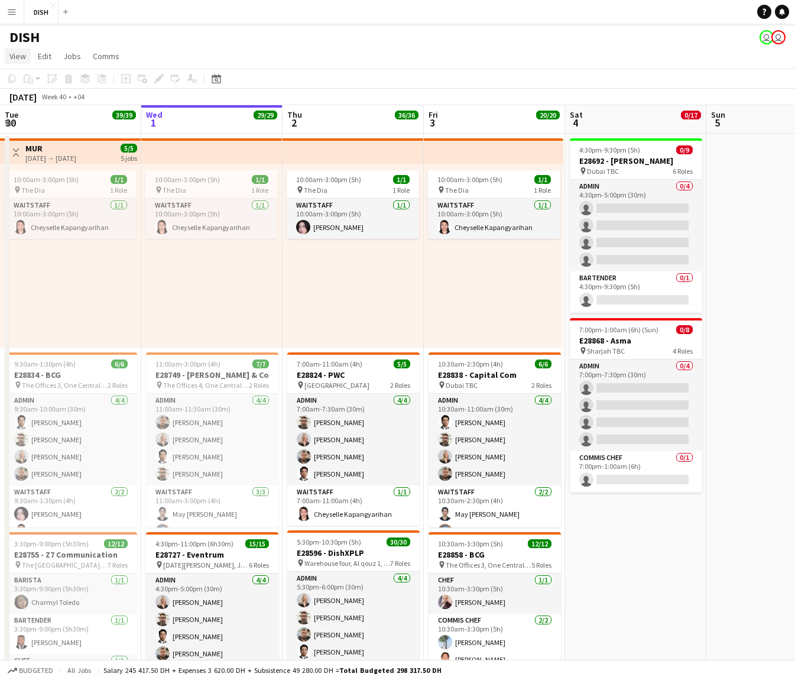
click at [22, 58] on span "View" at bounding box center [17, 56] width 17 height 11
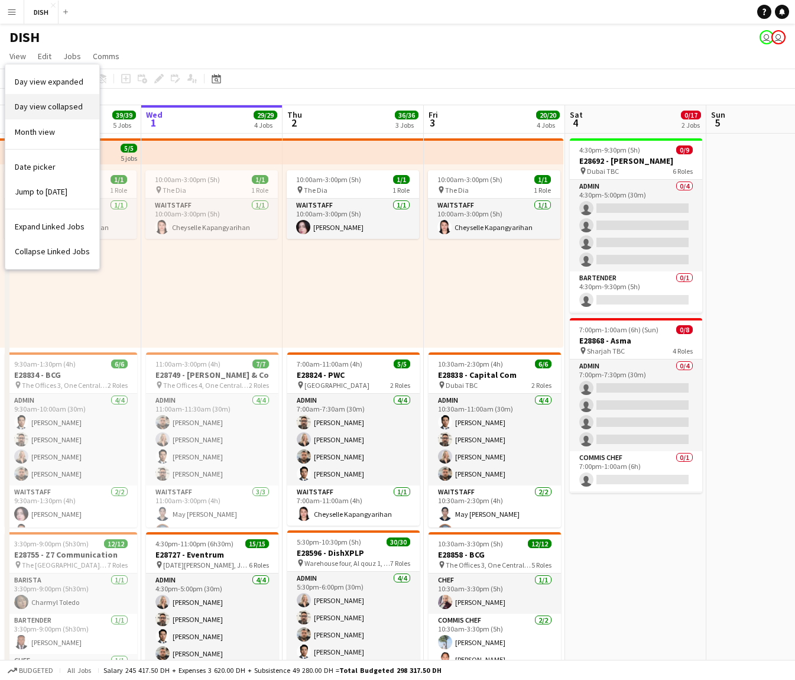
click at [44, 109] on span "Day view collapsed" at bounding box center [49, 106] width 68 height 11
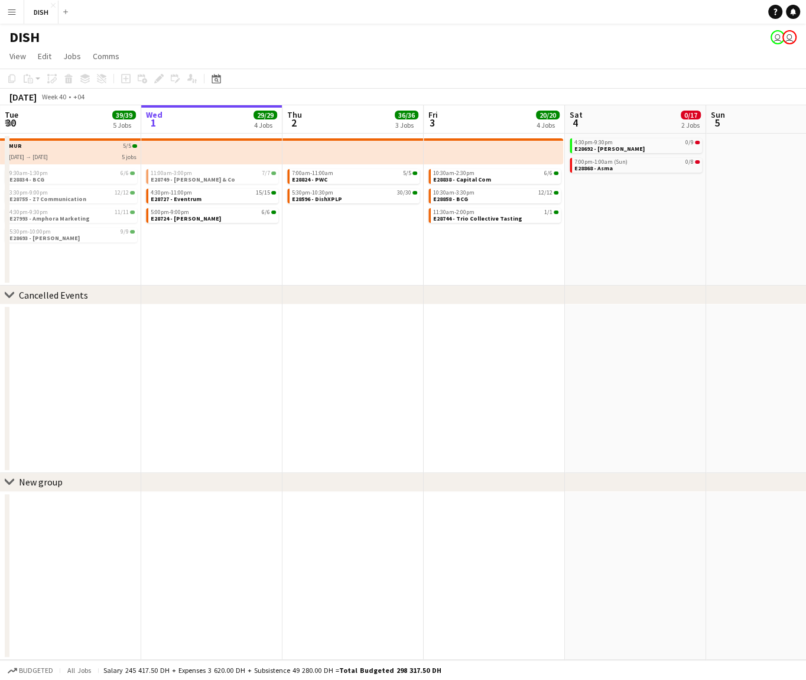
drag, startPoint x: 12, startPoint y: 60, endPoint x: 14, endPoint y: 69, distance: 8.5
click at [13, 60] on span "View" at bounding box center [17, 56] width 17 height 11
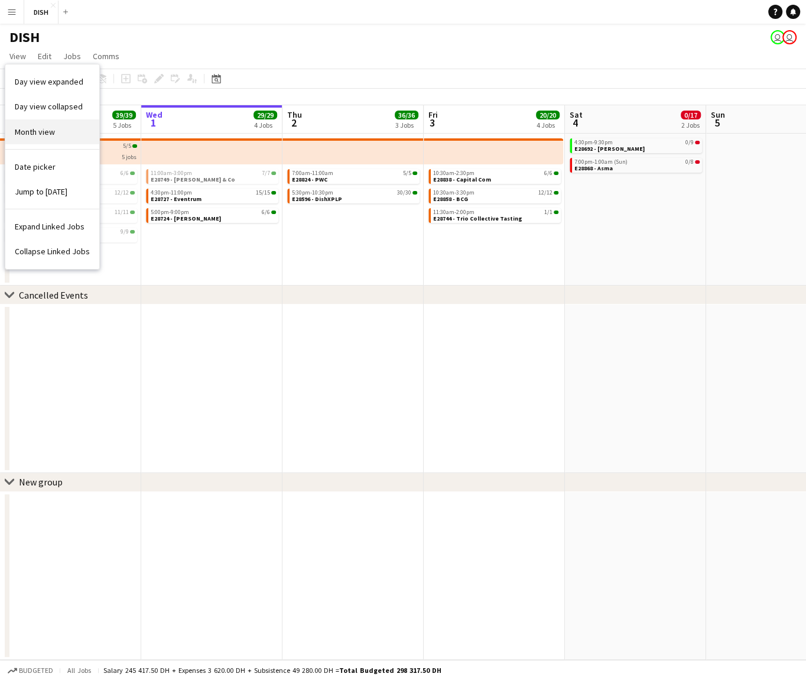
click at [35, 132] on span "Month view" at bounding box center [35, 131] width 40 height 11
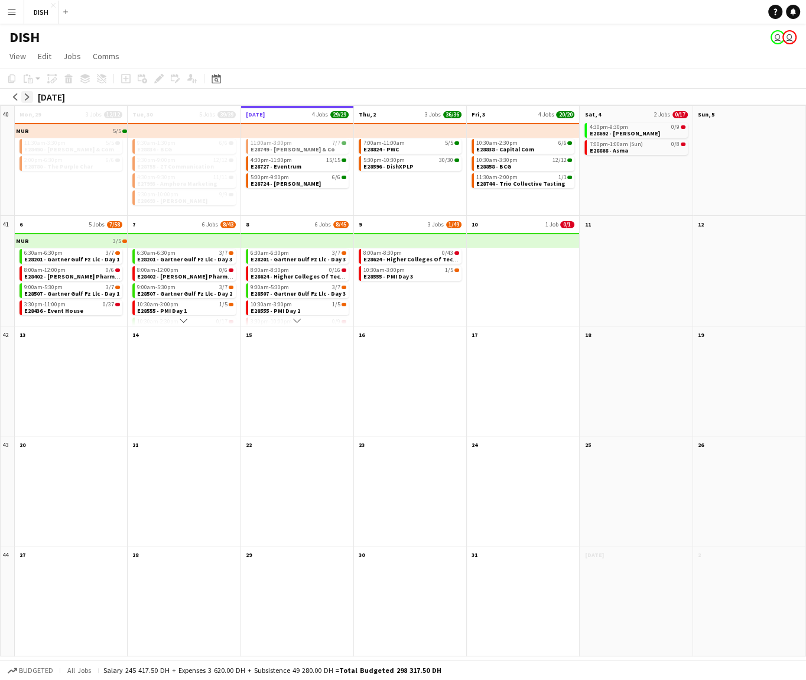
click at [28, 96] on app-icon "arrow-right" at bounding box center [27, 96] width 7 height 7
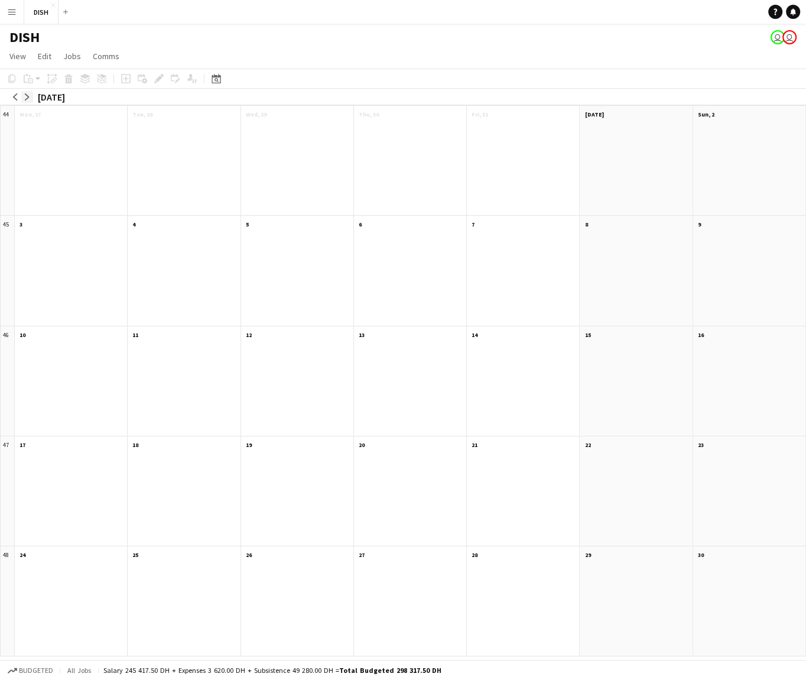
click at [27, 96] on app-icon "arrow-right" at bounding box center [27, 96] width 7 height 7
click at [512, 177] on div at bounding box center [523, 168] width 112 height 95
click at [505, 170] on div at bounding box center [523, 168] width 112 height 95
click at [445, 170] on div at bounding box center [410, 168] width 112 height 95
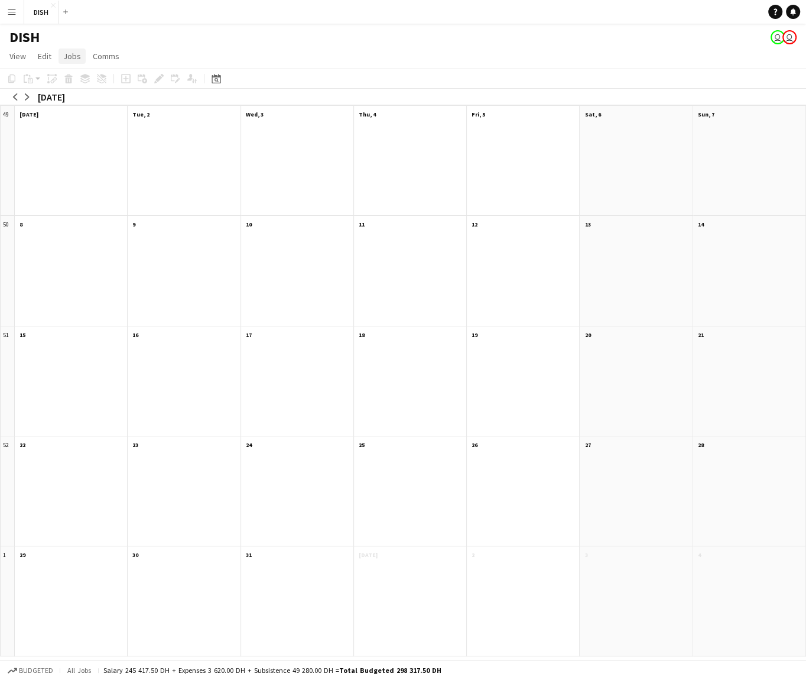
click at [73, 55] on span "Jobs" at bounding box center [72, 56] width 18 height 11
click at [112, 62] on link "Comms" at bounding box center [106, 55] width 36 height 15
click at [25, 54] on span "View" at bounding box center [17, 56] width 17 height 11
click at [30, 14] on button "DISH Close" at bounding box center [41, 12] width 34 height 23
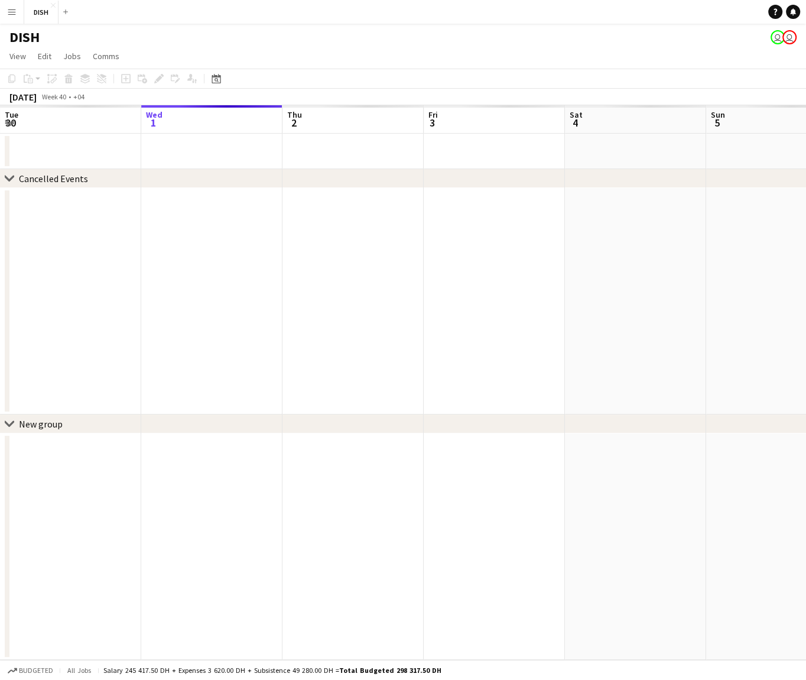
click at [6, 13] on button "Menu" at bounding box center [12, 12] width 24 height 24
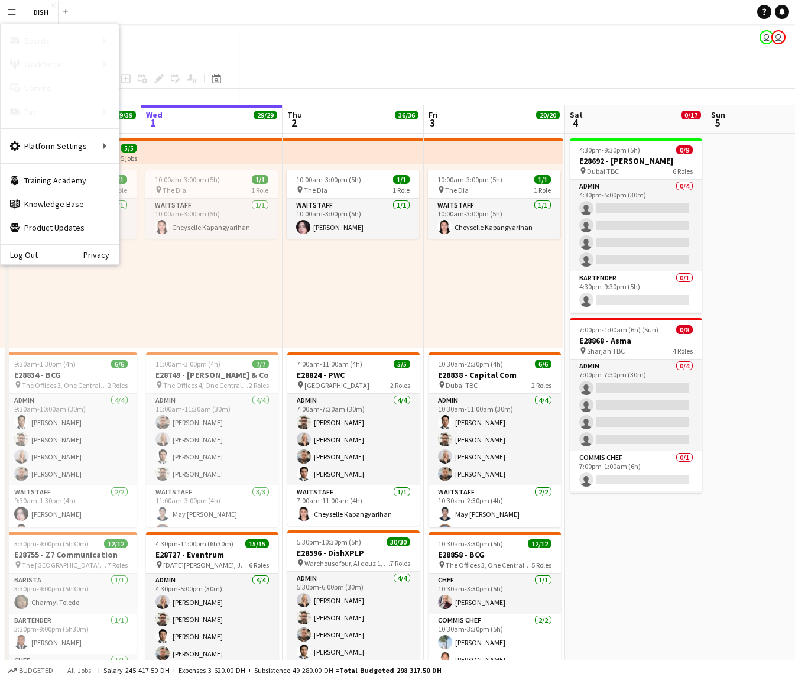
click at [154, 55] on link "All jobs" at bounding box center [178, 65] width 118 height 24
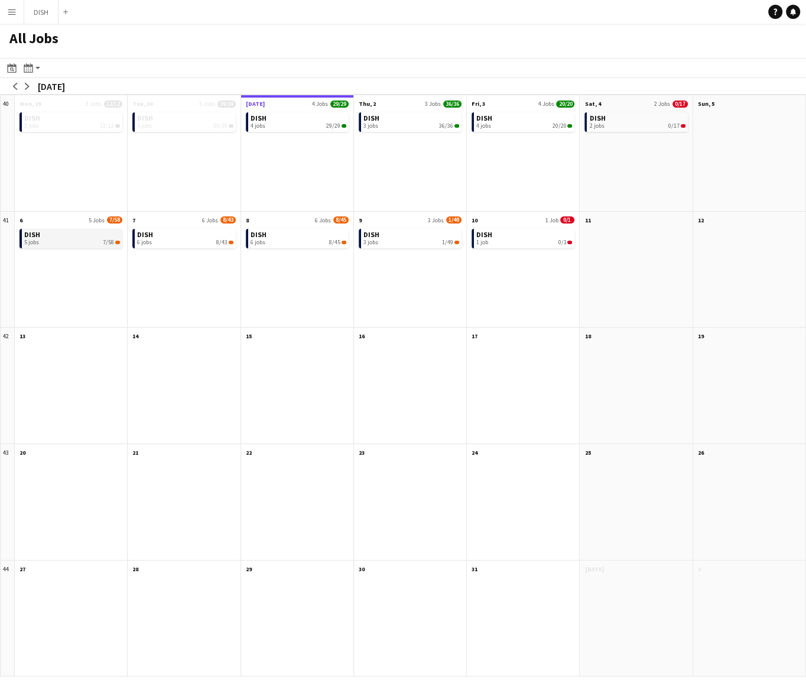
click at [104, 236] on link "DISH 5 jobs 7/58" at bounding box center [72, 237] width 96 height 17
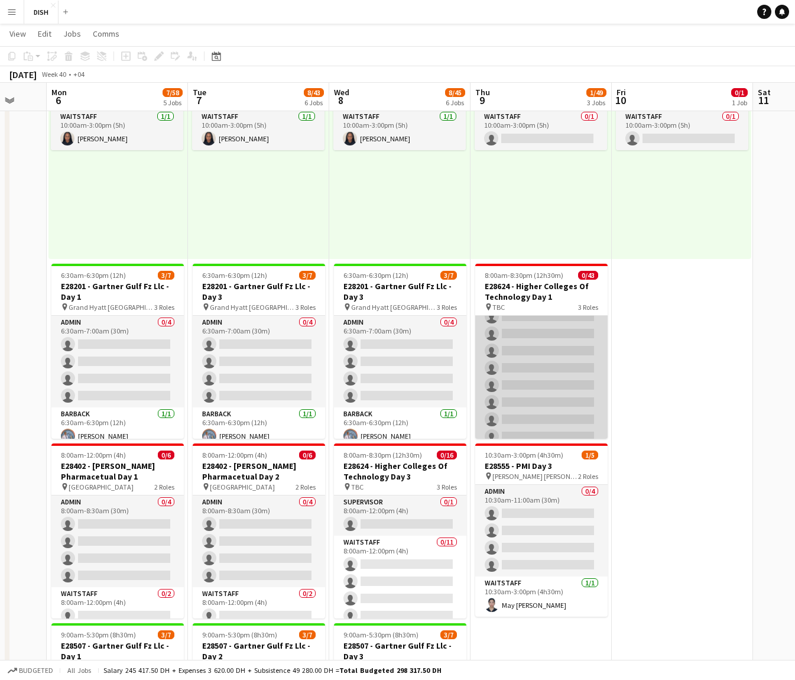
scroll to position [683, 0]
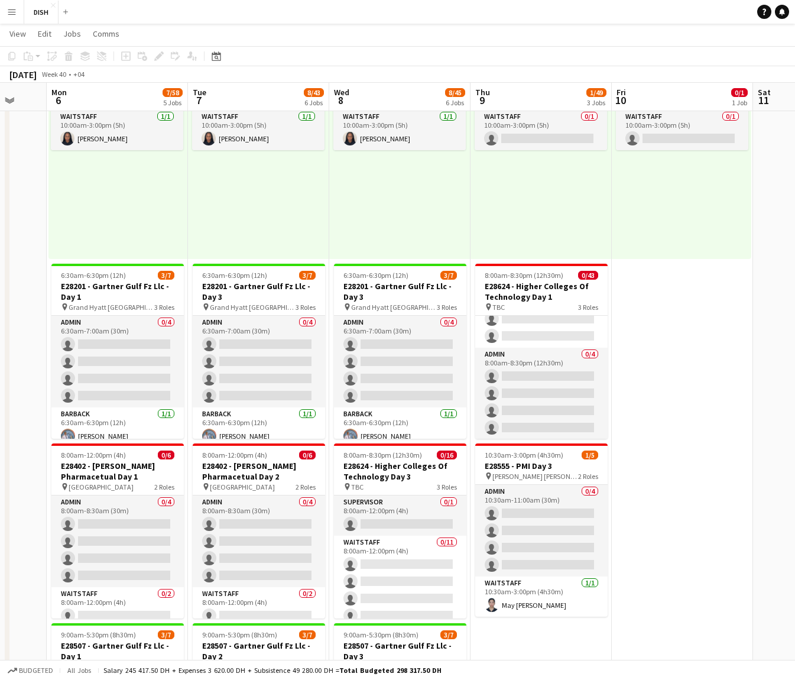
click at [696, 371] on app-date-cell "10:00am-3:00pm (5h) 0/1 pin Gold & Diamond Park, Sheikh Zayed Rd - Al Quoz - Al…" at bounding box center [682, 612] width 141 height 1135
